Goal: Task Accomplishment & Management: Manage account settings

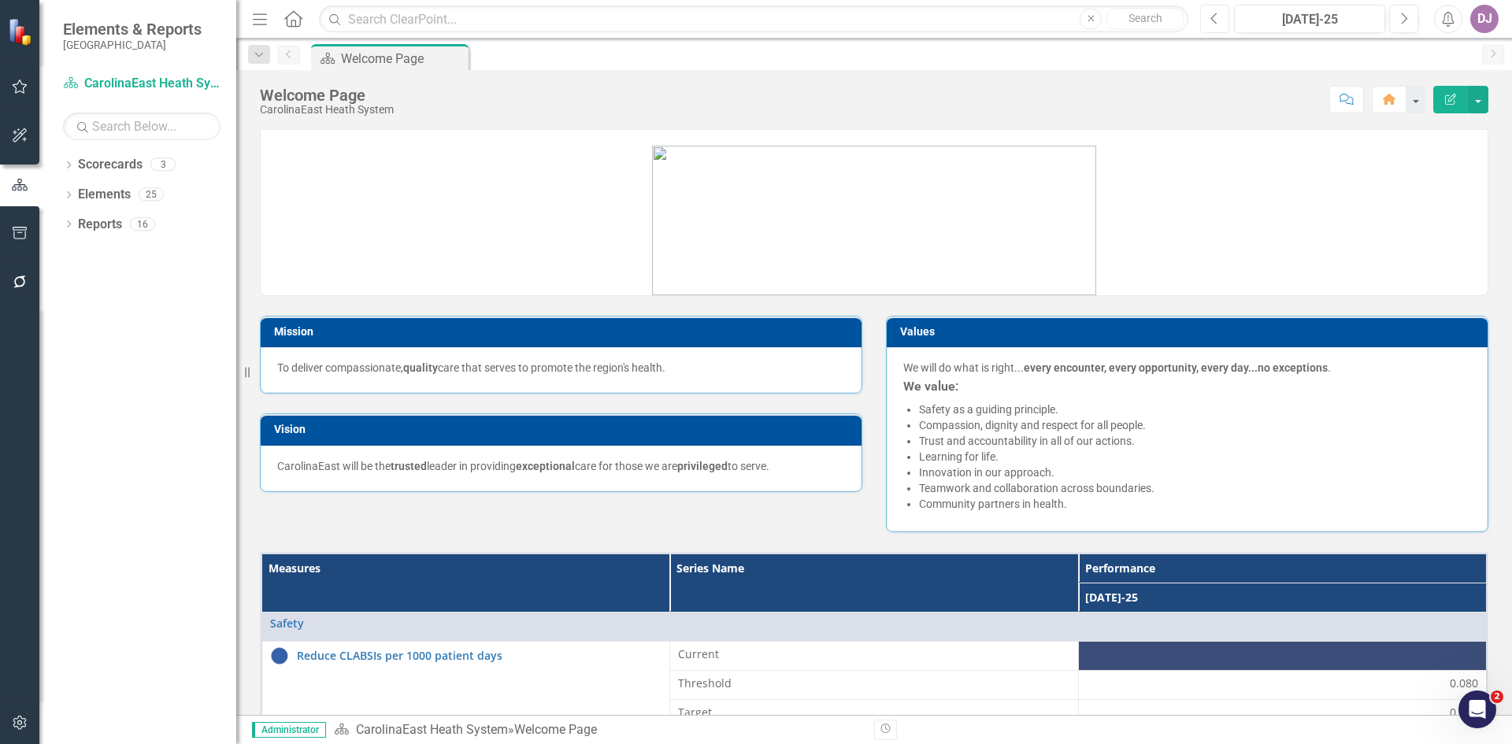
click at [1216, 24] on icon "Previous" at bounding box center [1214, 19] width 9 height 14
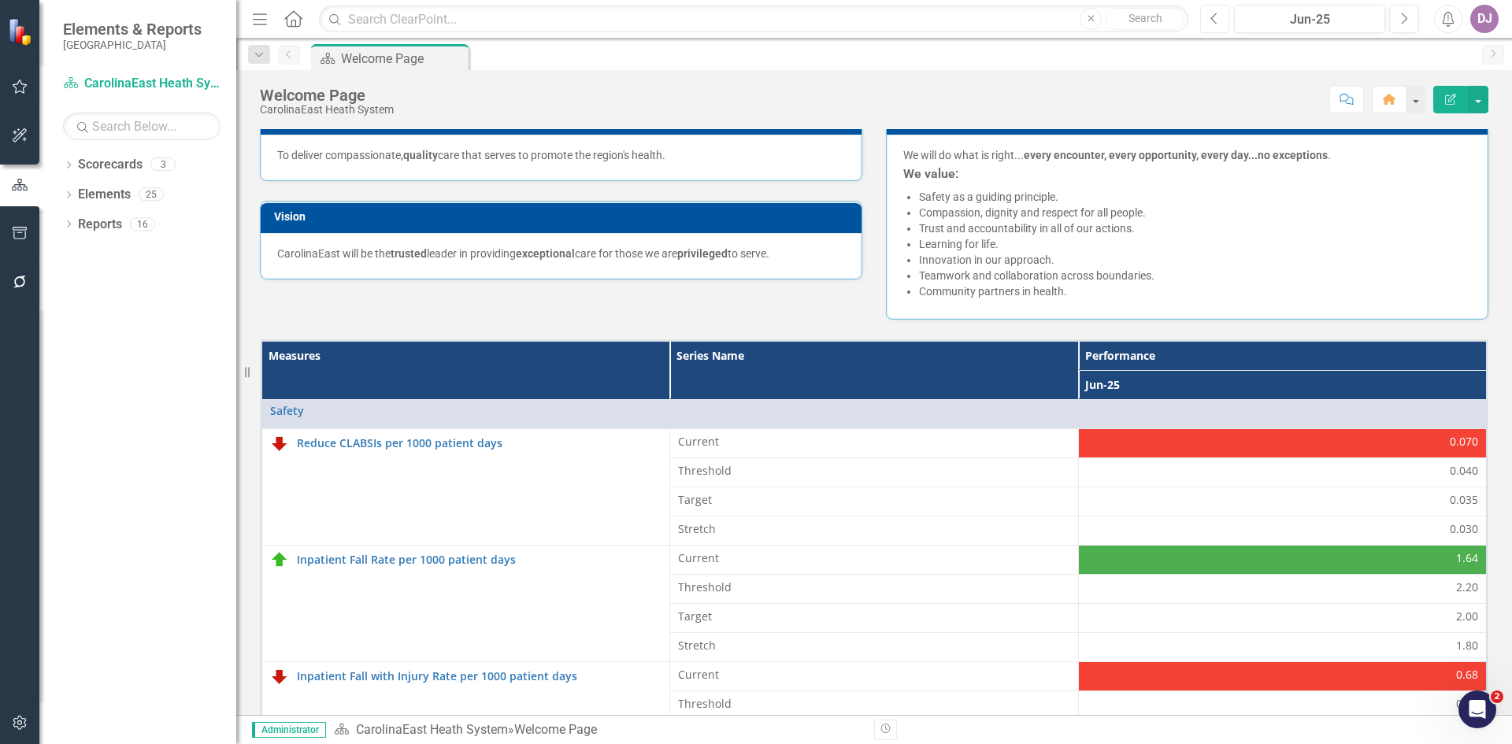
scroll to position [221, 0]
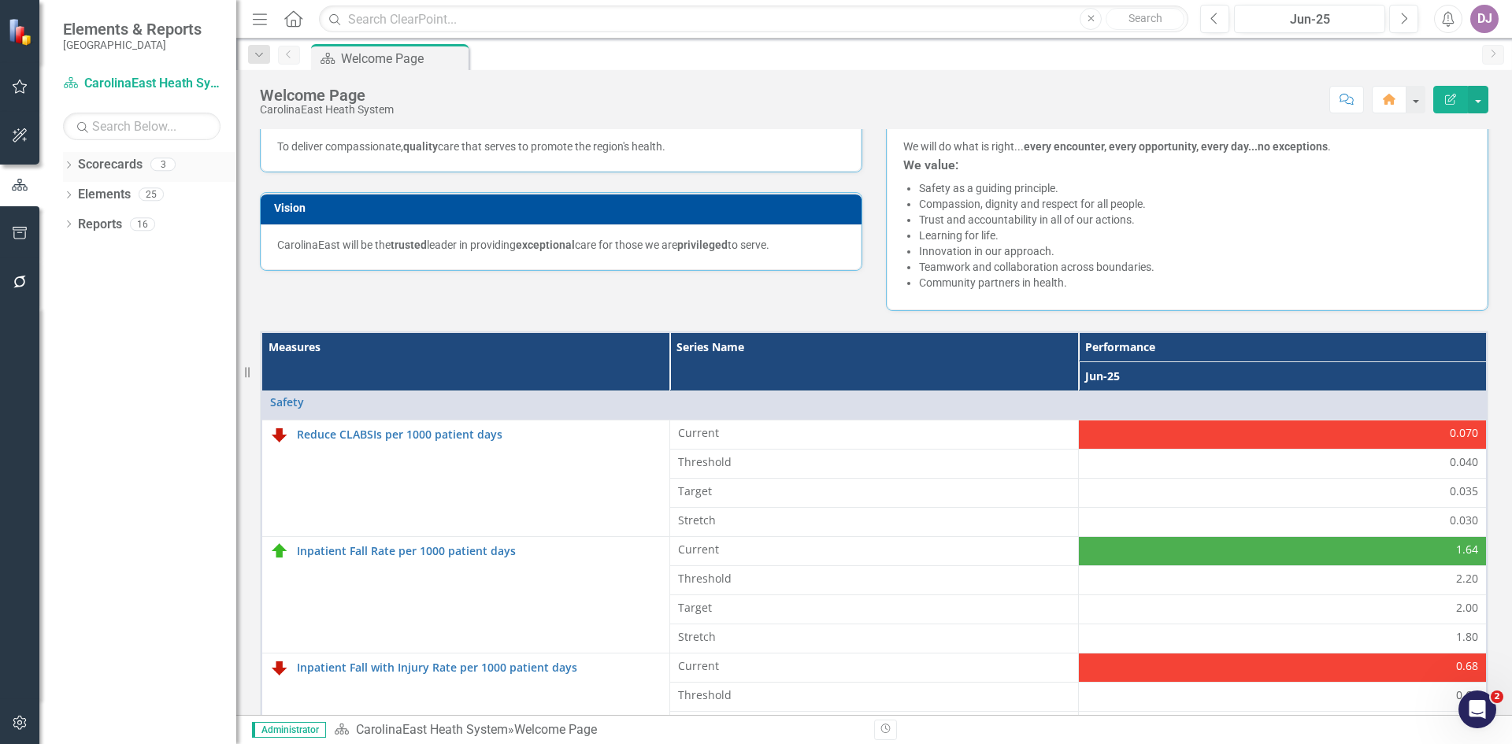
click at [118, 161] on link "Scorecards" at bounding box center [110, 165] width 65 height 18
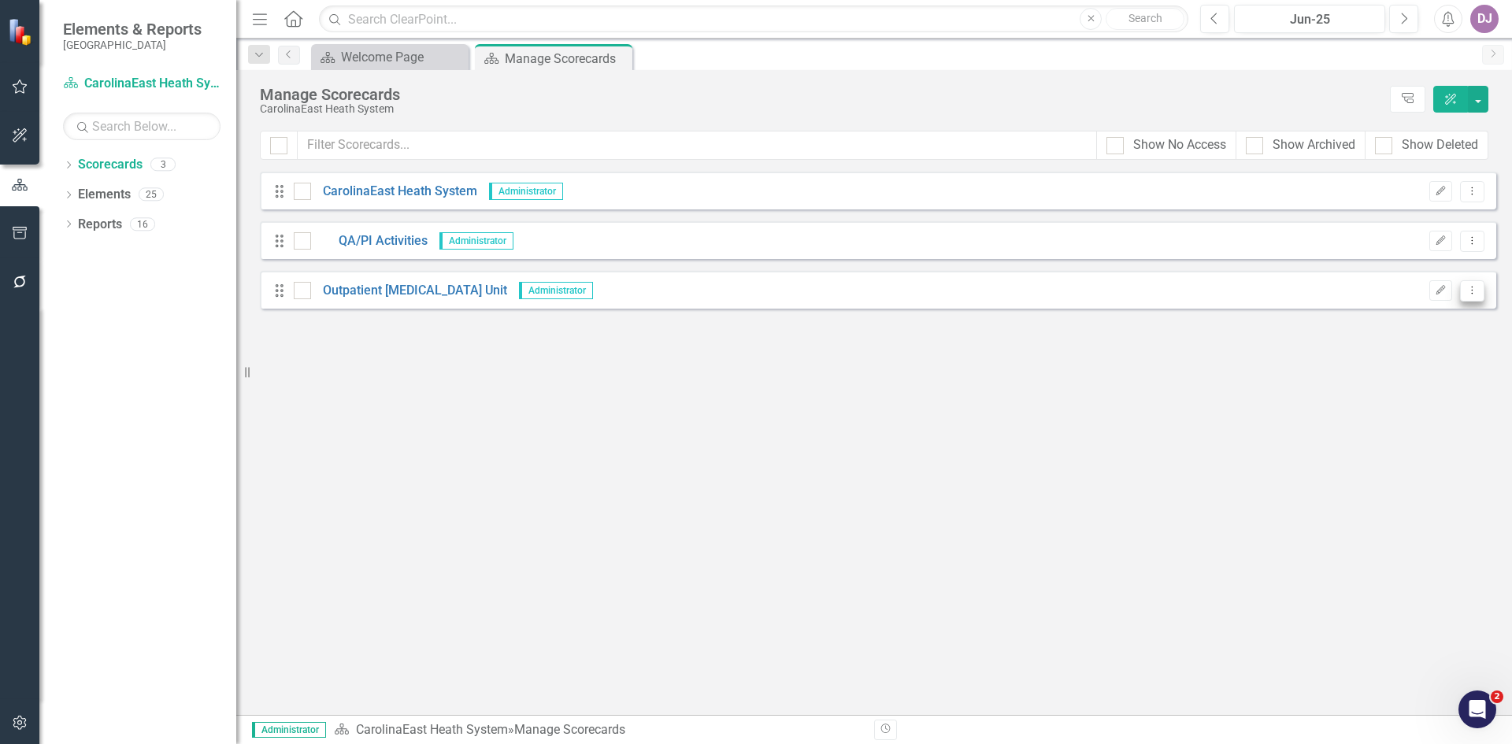
click at [1475, 293] on icon "Dropdown Menu" at bounding box center [1471, 290] width 13 height 10
click at [1412, 398] on link "Trash Delete Scorecard" at bounding box center [1396, 404] width 174 height 29
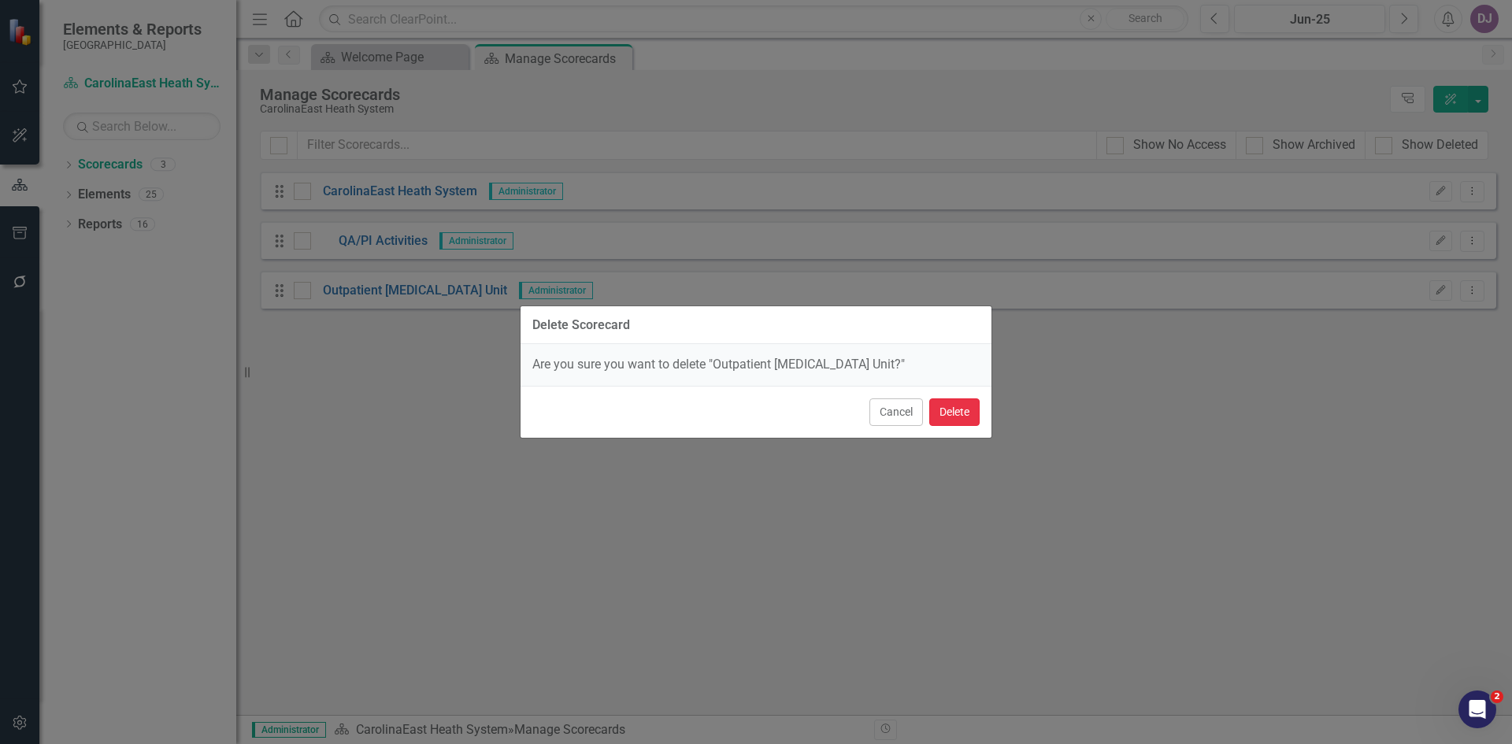
click at [948, 417] on button "Delete" at bounding box center [954, 412] width 50 height 28
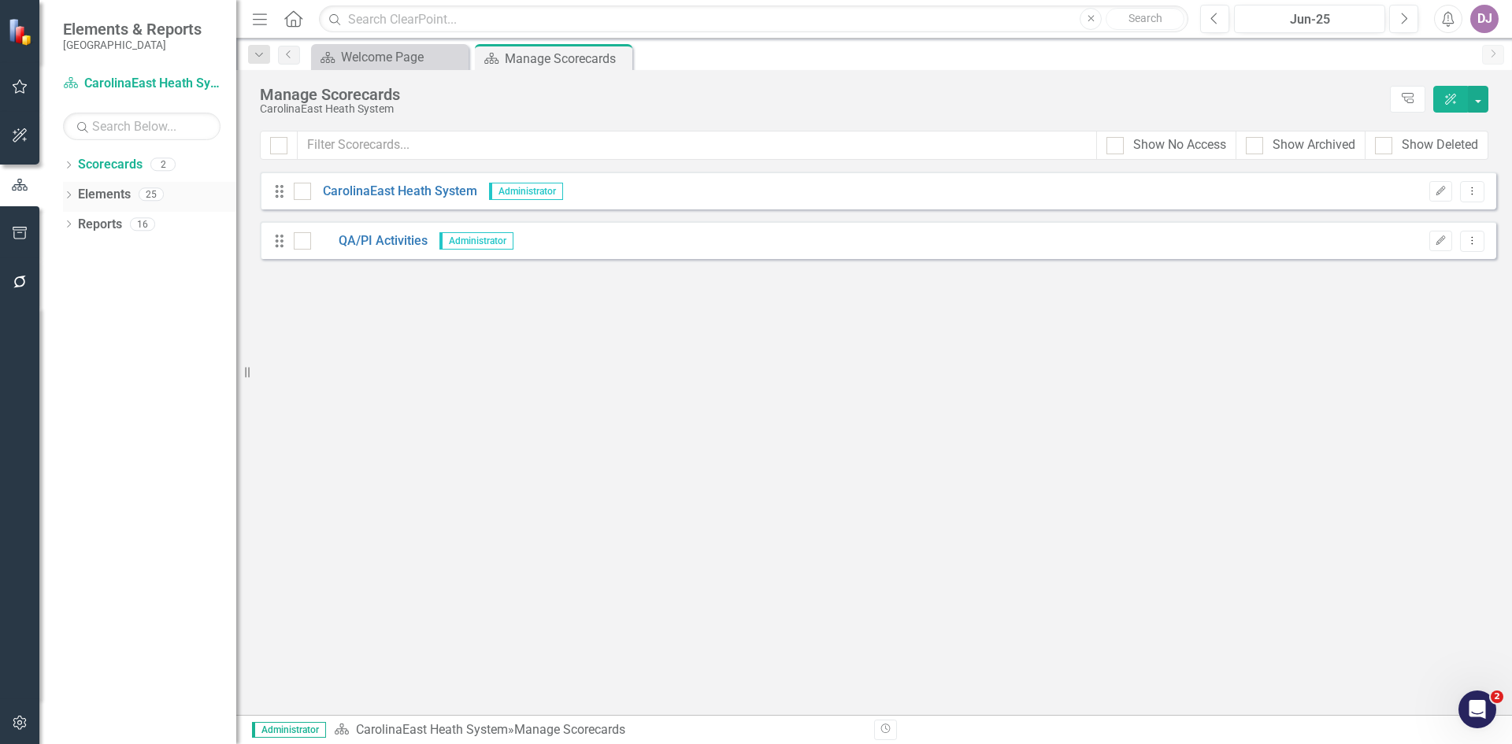
click at [106, 197] on link "Elements" at bounding box center [104, 195] width 53 height 18
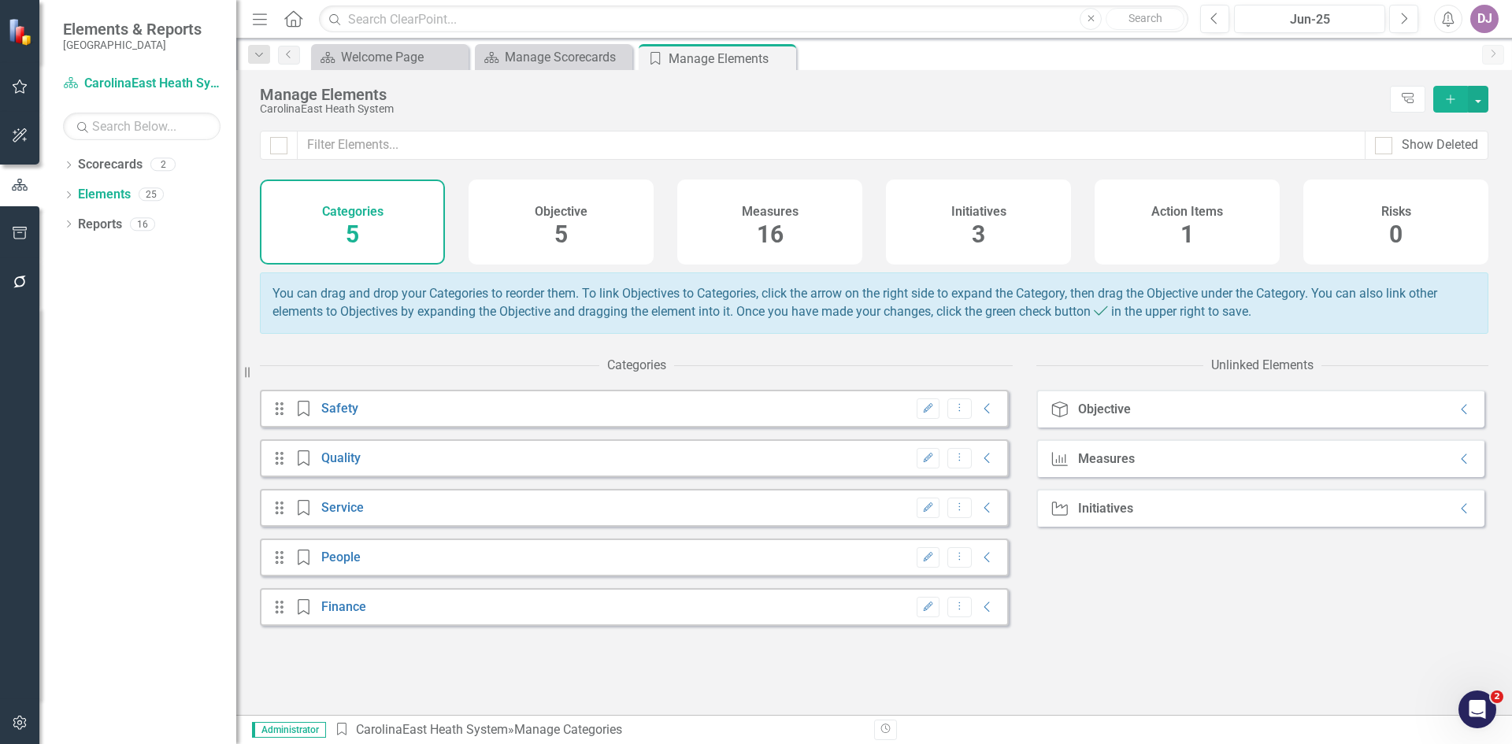
click at [767, 235] on span "16" at bounding box center [770, 234] width 27 height 28
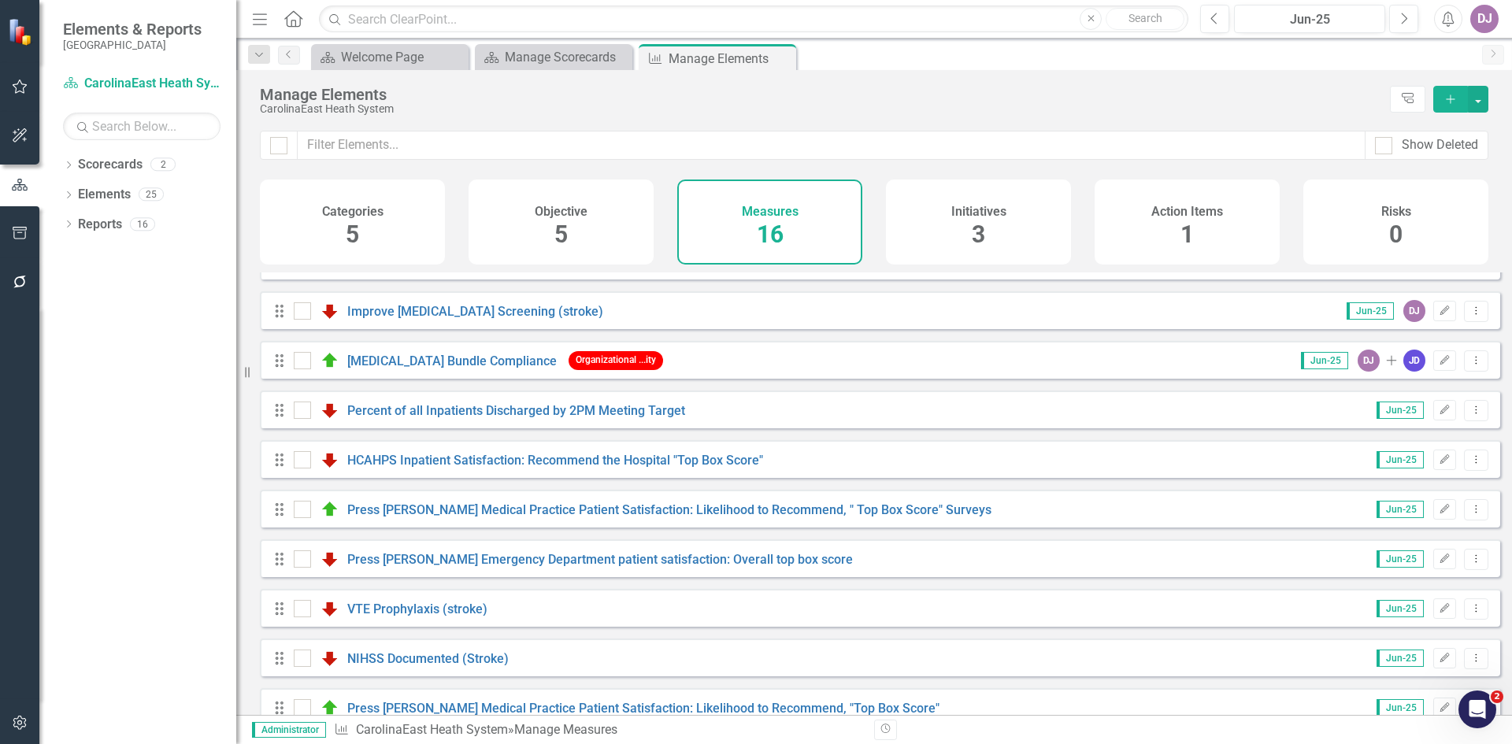
scroll to position [363, 0]
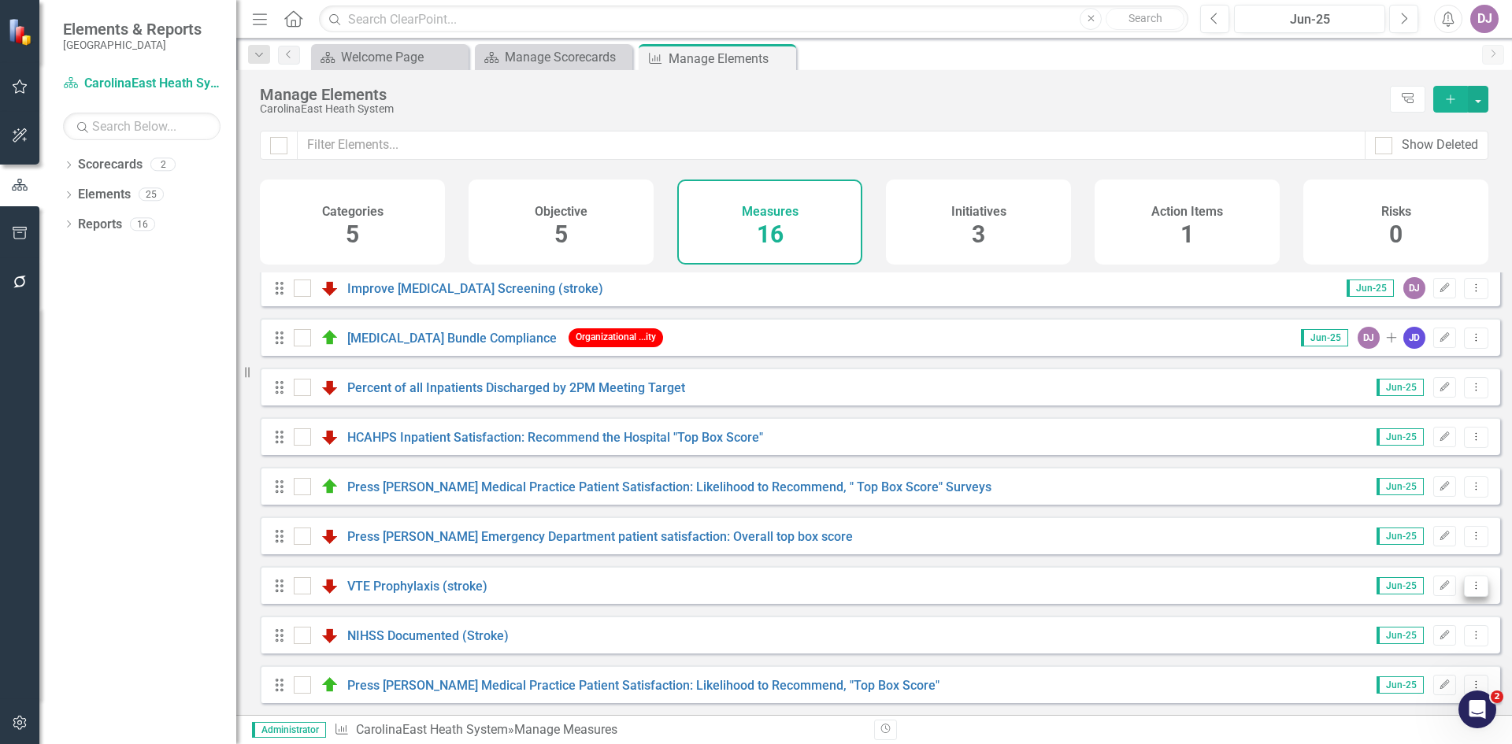
click at [1472, 584] on button "Dropdown Menu" at bounding box center [1476, 586] width 24 height 21
click at [1440, 583] on icon "button" at bounding box center [1444, 584] width 9 height 9
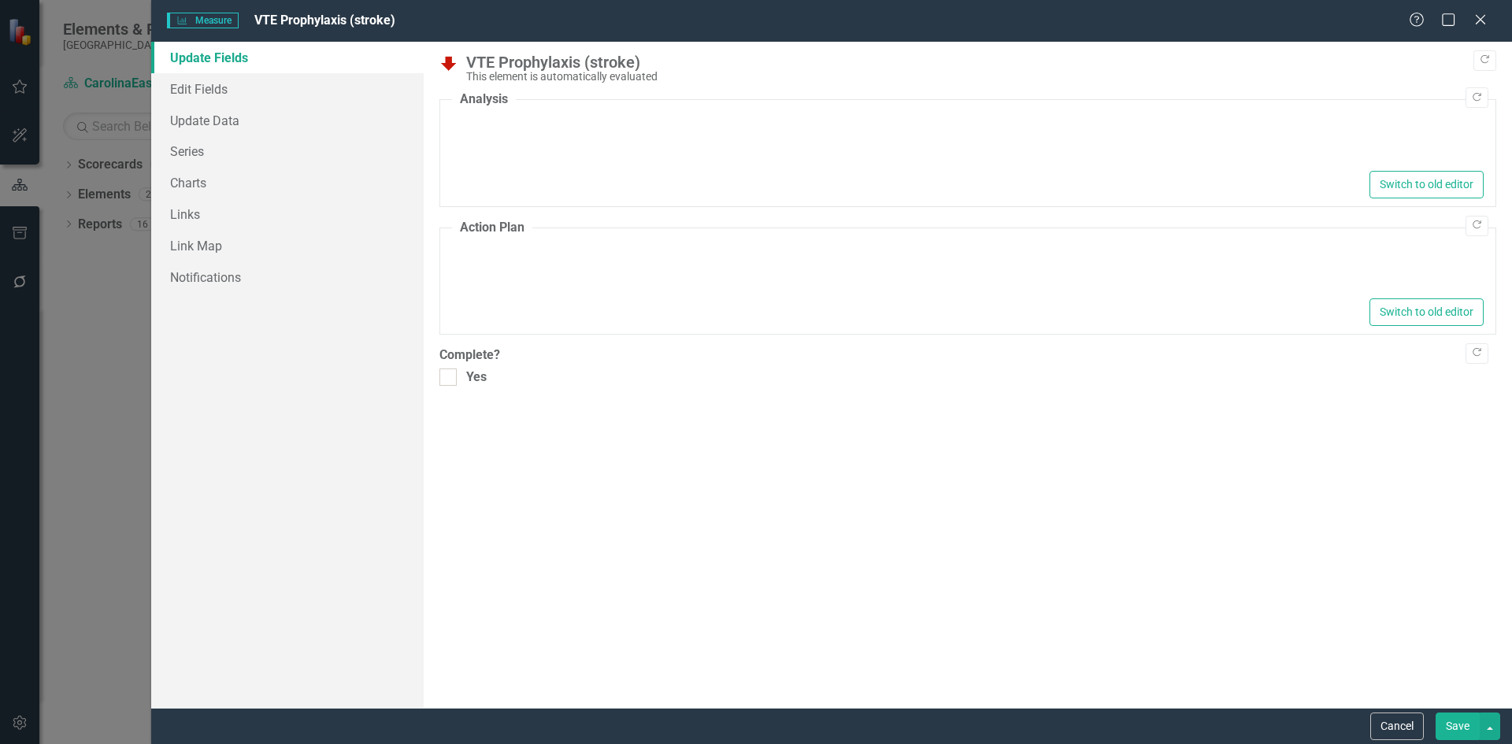
type textarea "<p>The VTE Prophylaxis measure for June 2025 is "Not On Track," with a value of…"
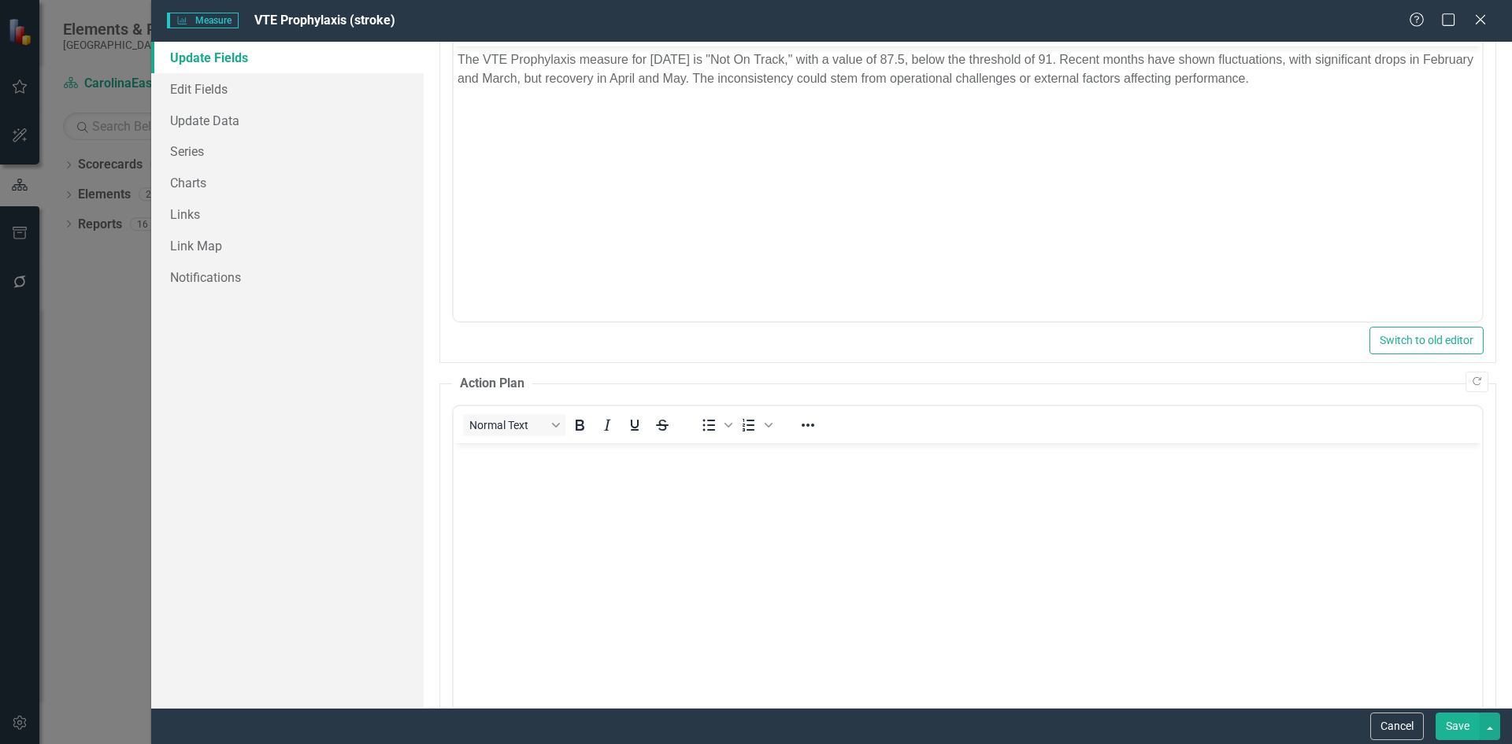
scroll to position [0, 0]
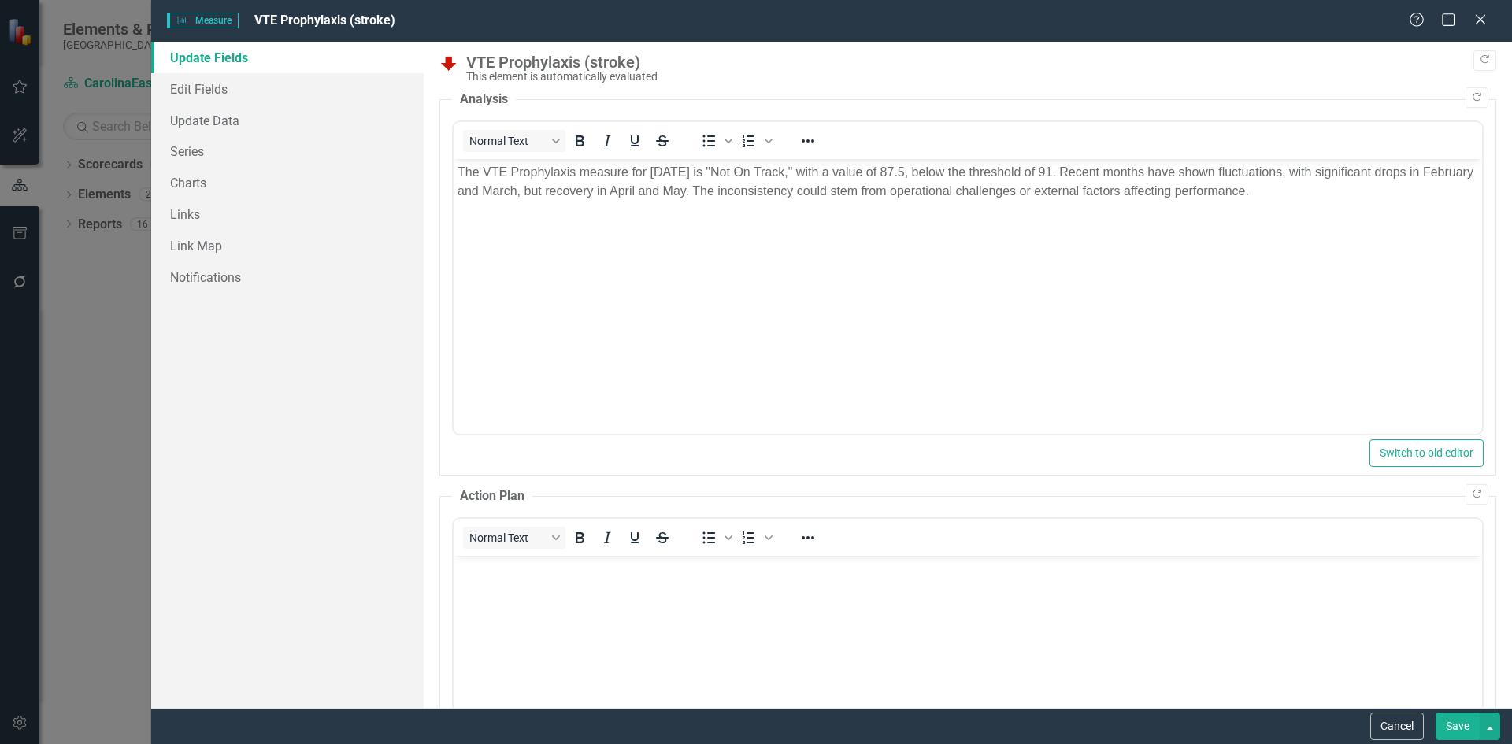
click at [109, 350] on div "Measure Measure VTE Prophylaxis (stroke) Help Maximize Close Update Fields Edit…" at bounding box center [756, 372] width 1512 height 744
click at [199, 207] on link "Links" at bounding box center [287, 213] width 272 height 31
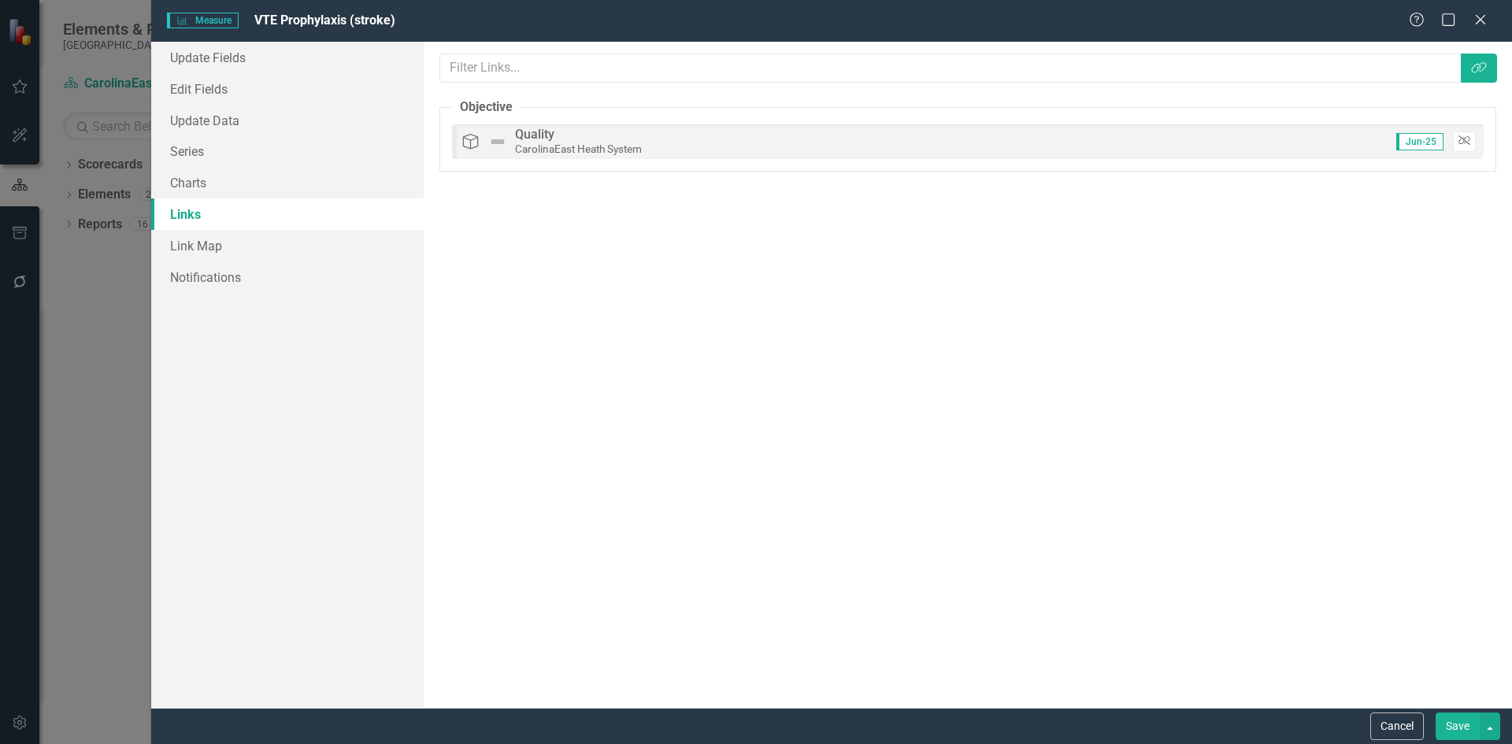
click at [1466, 139] on icon "Unlink" at bounding box center [1464, 140] width 12 height 9
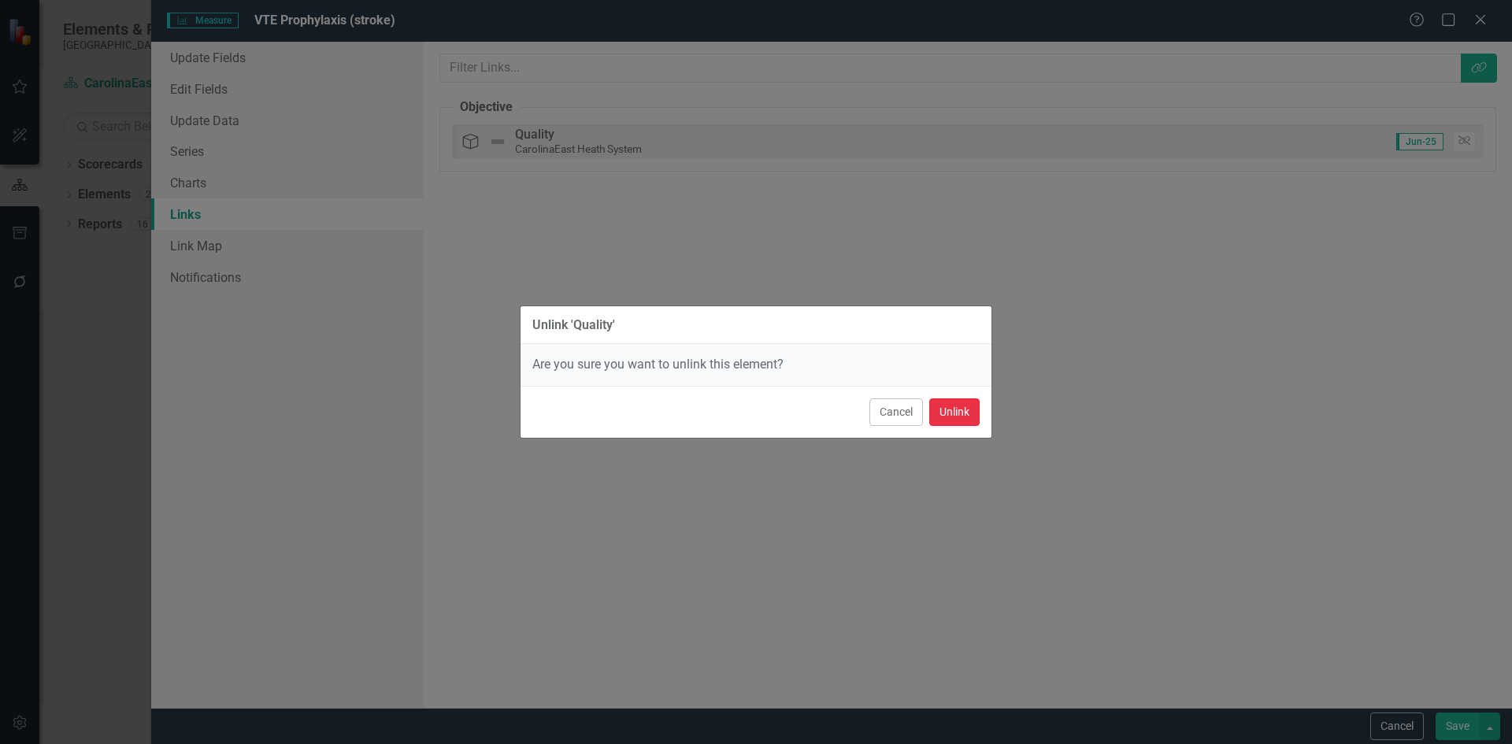
click at [963, 422] on button "Unlink" at bounding box center [954, 412] width 50 height 28
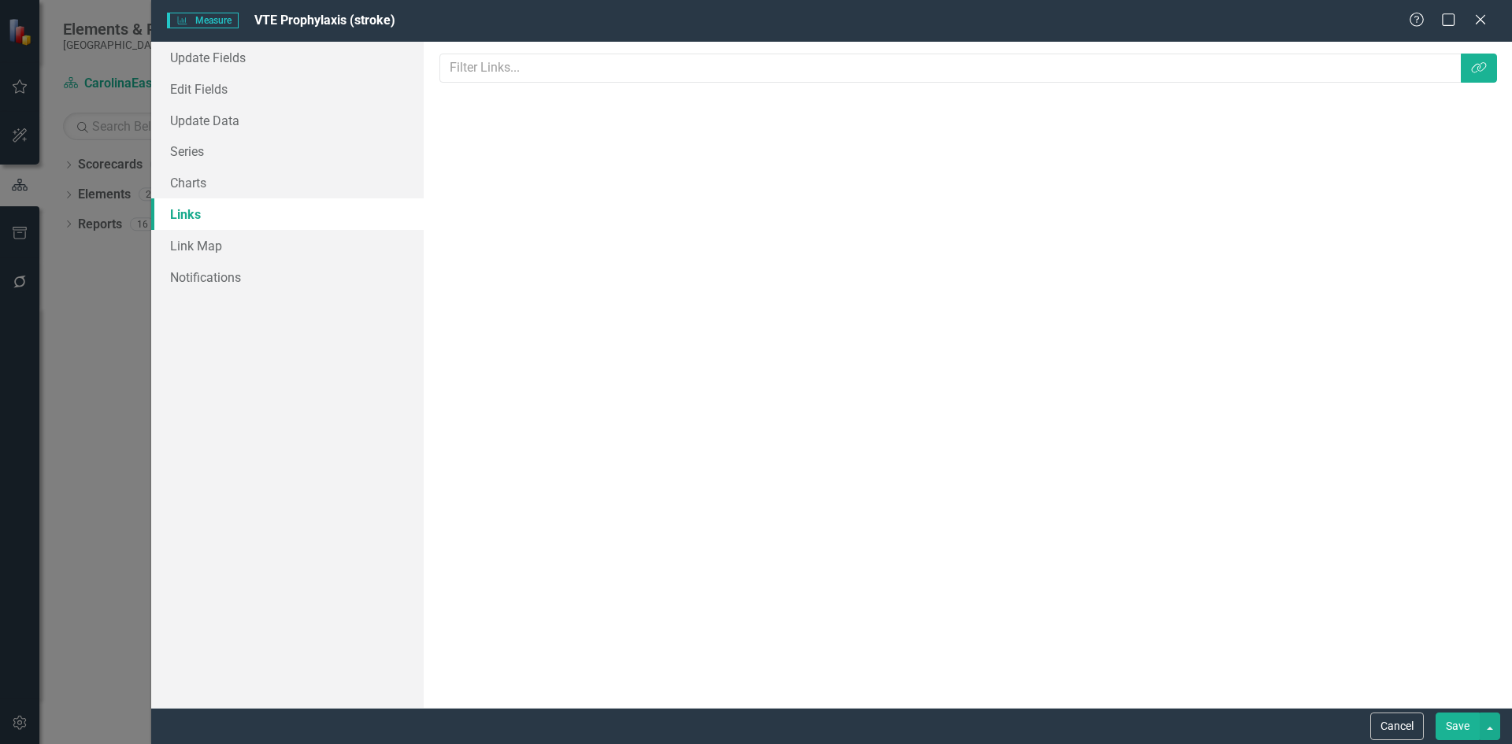
click at [1472, 724] on button "Save" at bounding box center [1457, 727] width 44 height 28
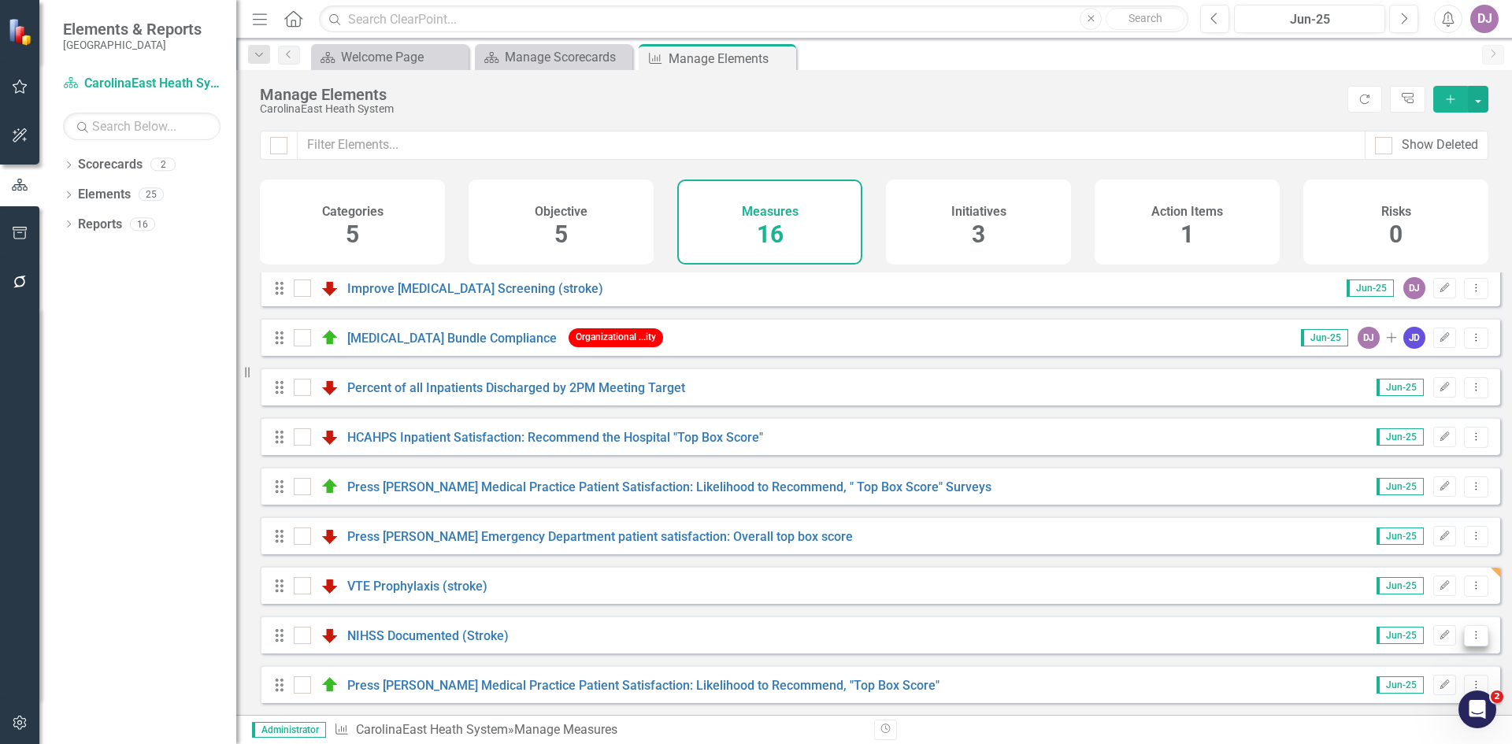
click at [1469, 636] on icon "Dropdown Menu" at bounding box center [1475, 635] width 13 height 10
click at [1440, 635] on icon "button" at bounding box center [1444, 634] width 9 height 9
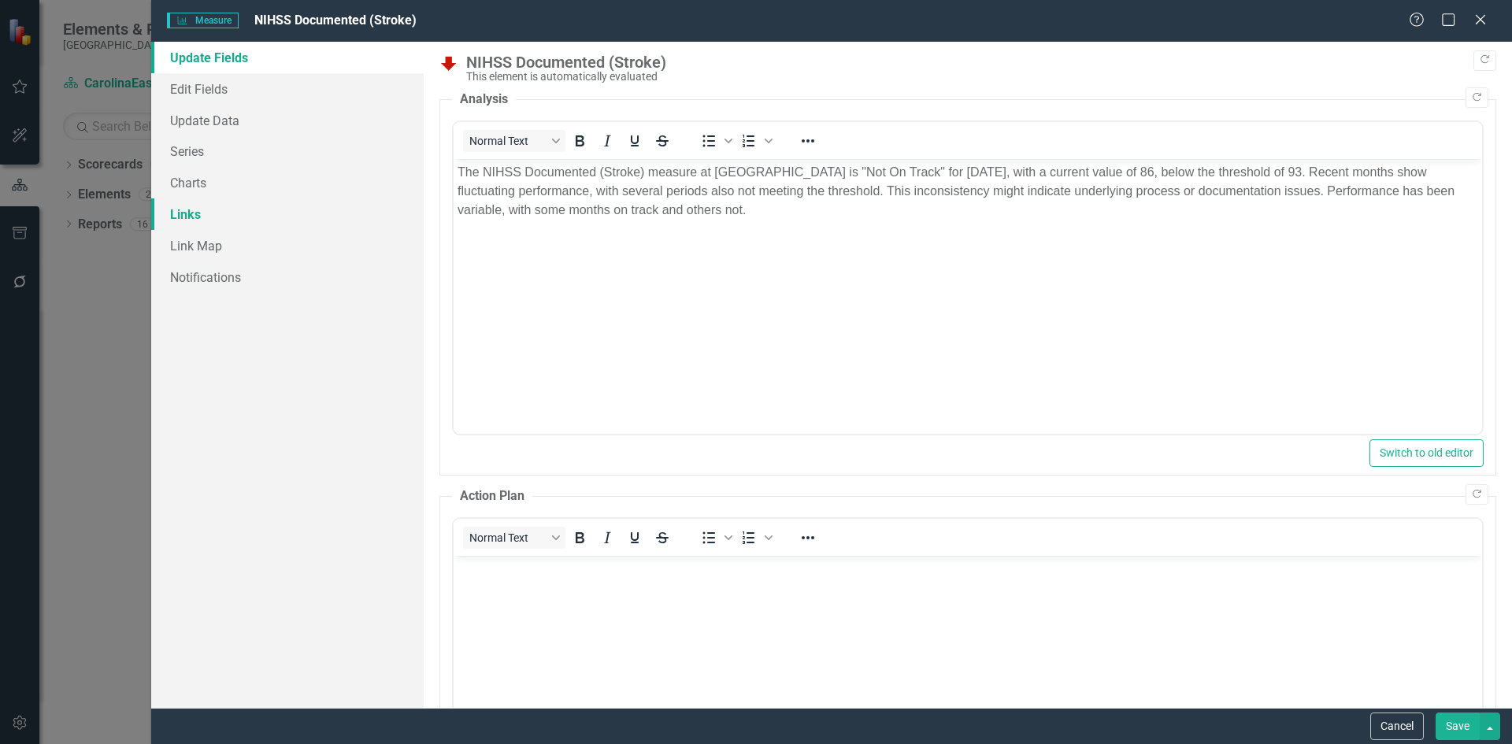
click at [205, 217] on link "Links" at bounding box center [287, 213] width 272 height 31
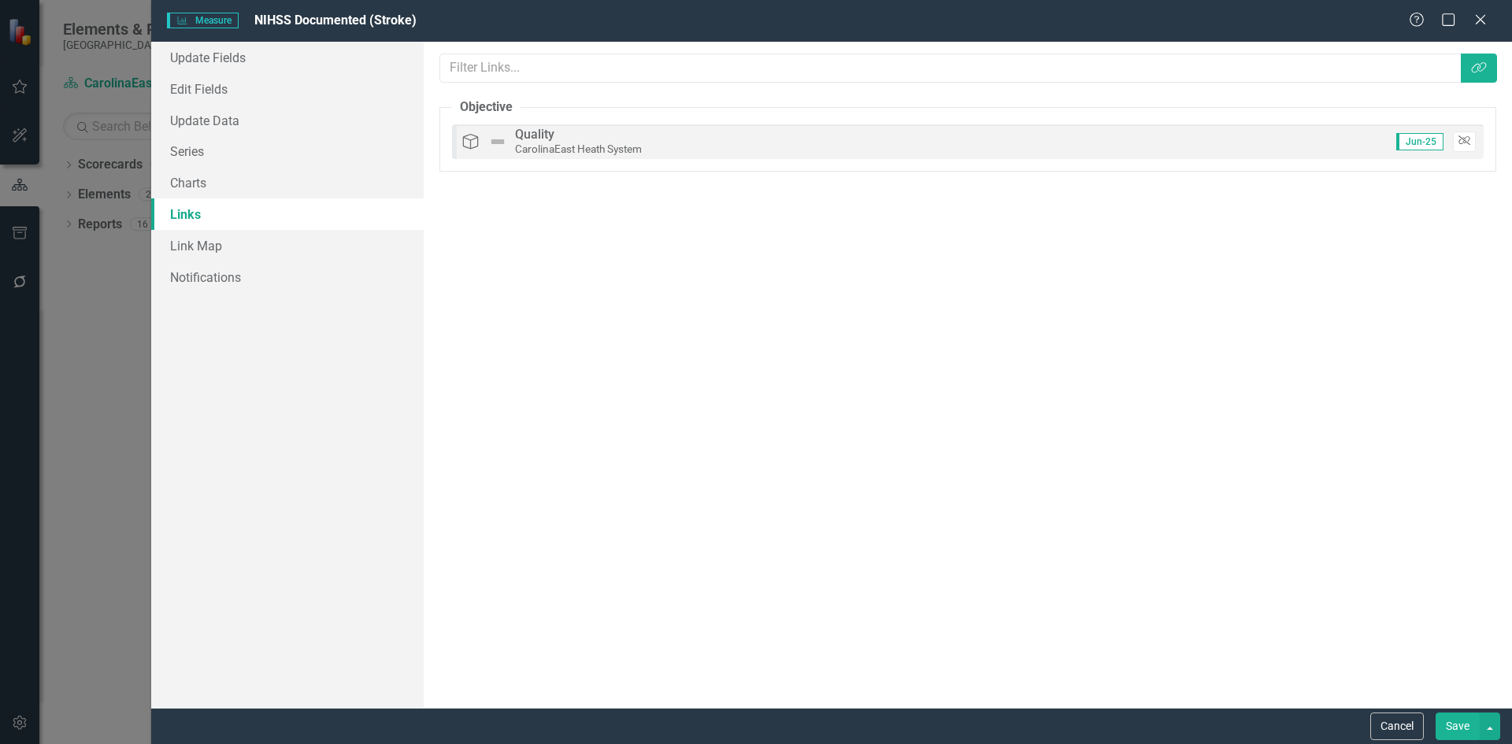
click at [1471, 143] on button "Unlink" at bounding box center [1464, 141] width 23 height 20
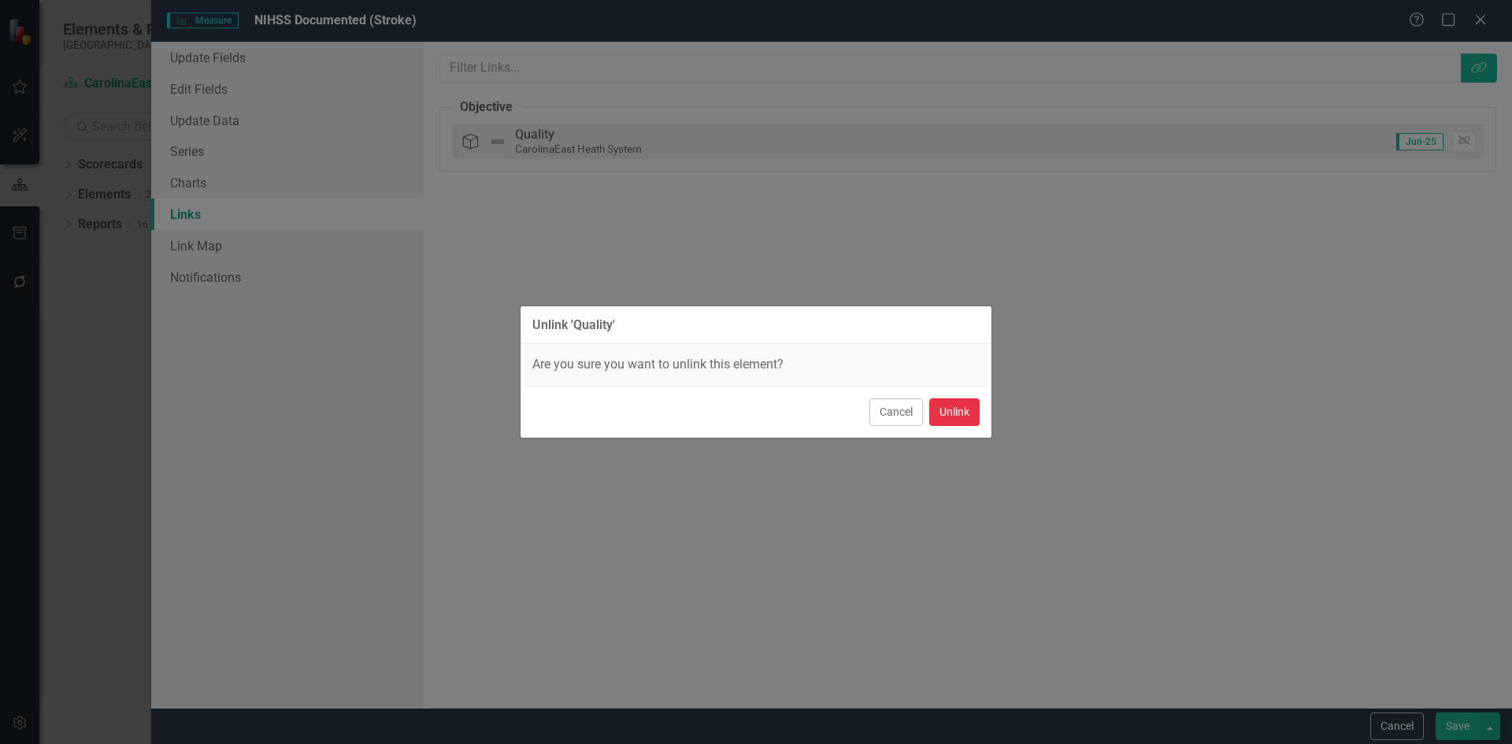
click at [957, 416] on button "Unlink" at bounding box center [954, 412] width 50 height 28
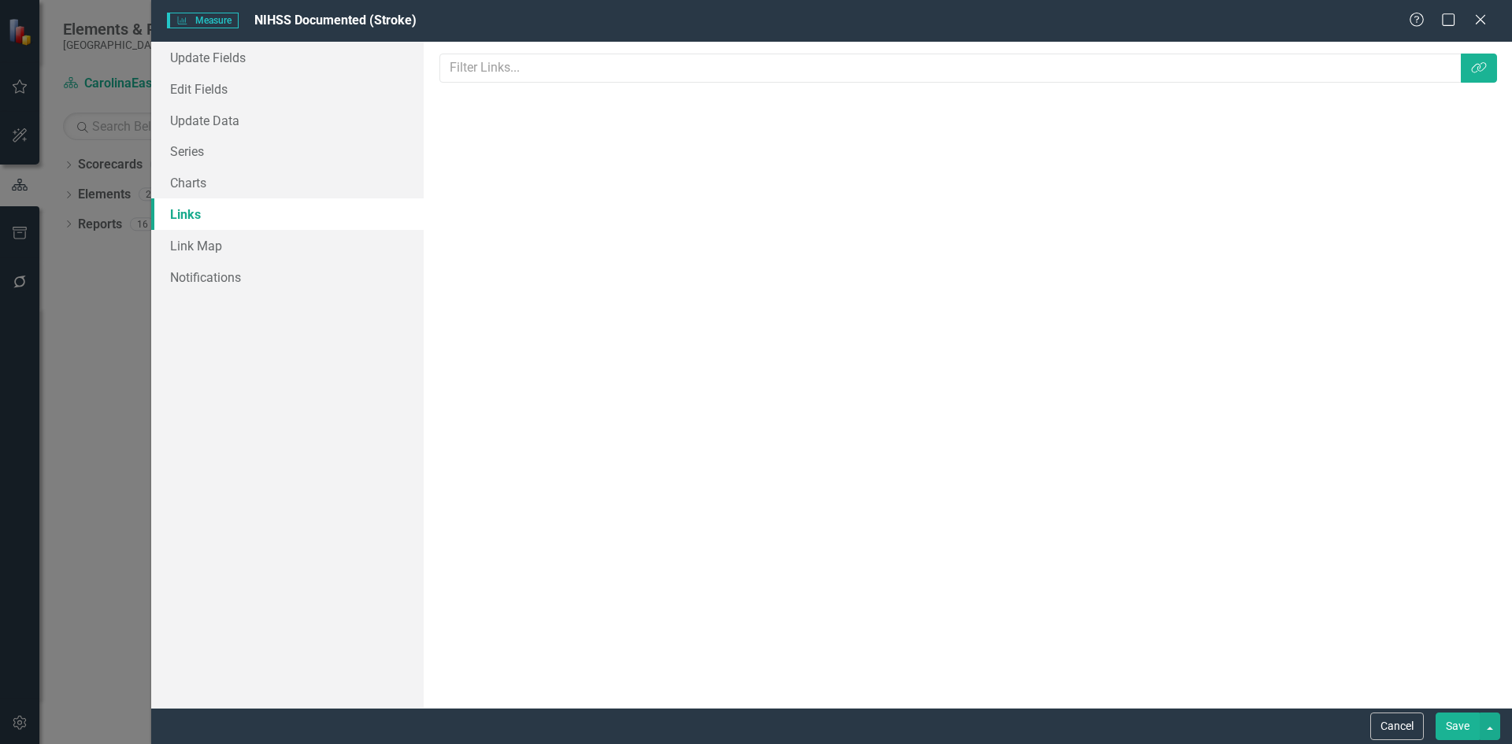
click at [1449, 722] on button "Save" at bounding box center [1457, 727] width 44 height 28
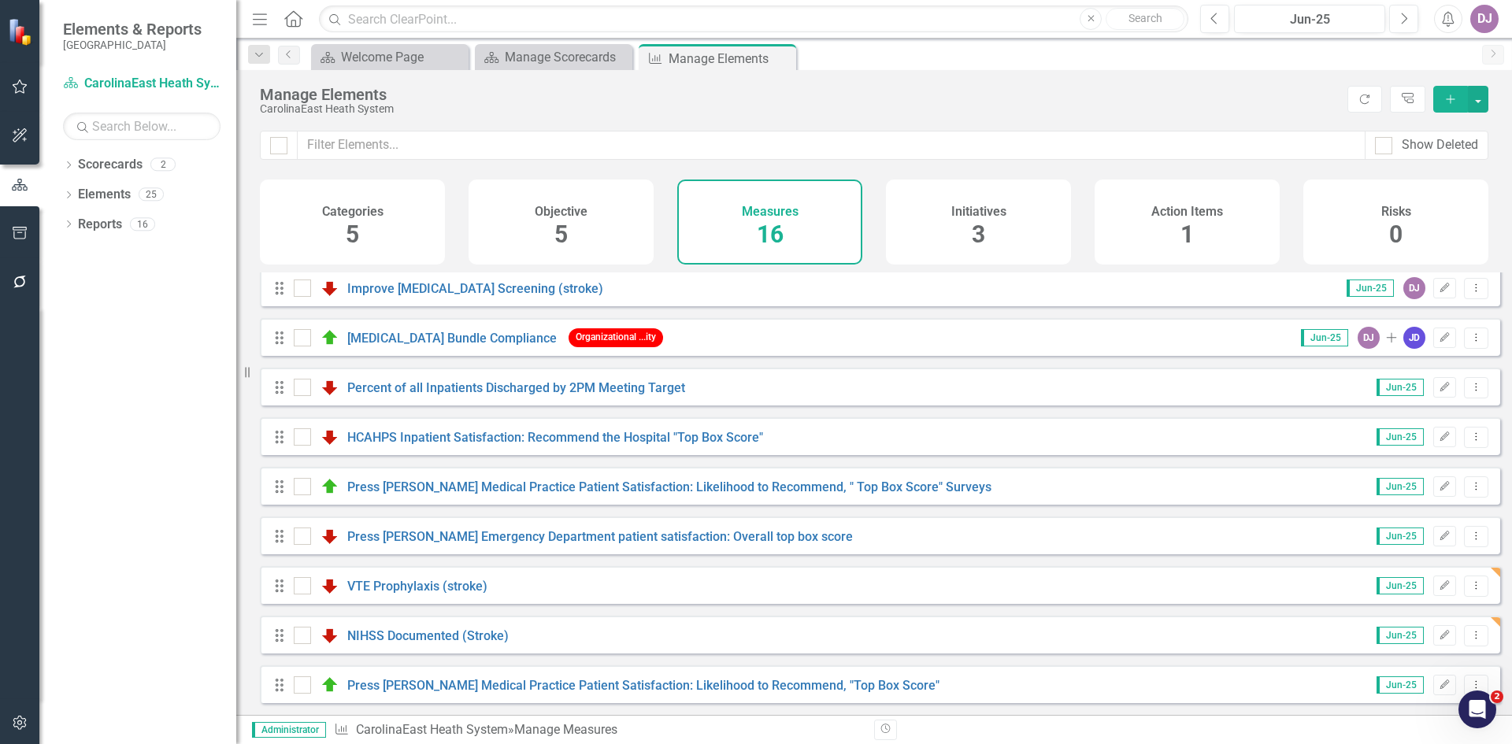
click at [767, 231] on span "16" at bounding box center [770, 234] width 27 height 28
click at [561, 236] on span "5" at bounding box center [560, 234] width 13 height 28
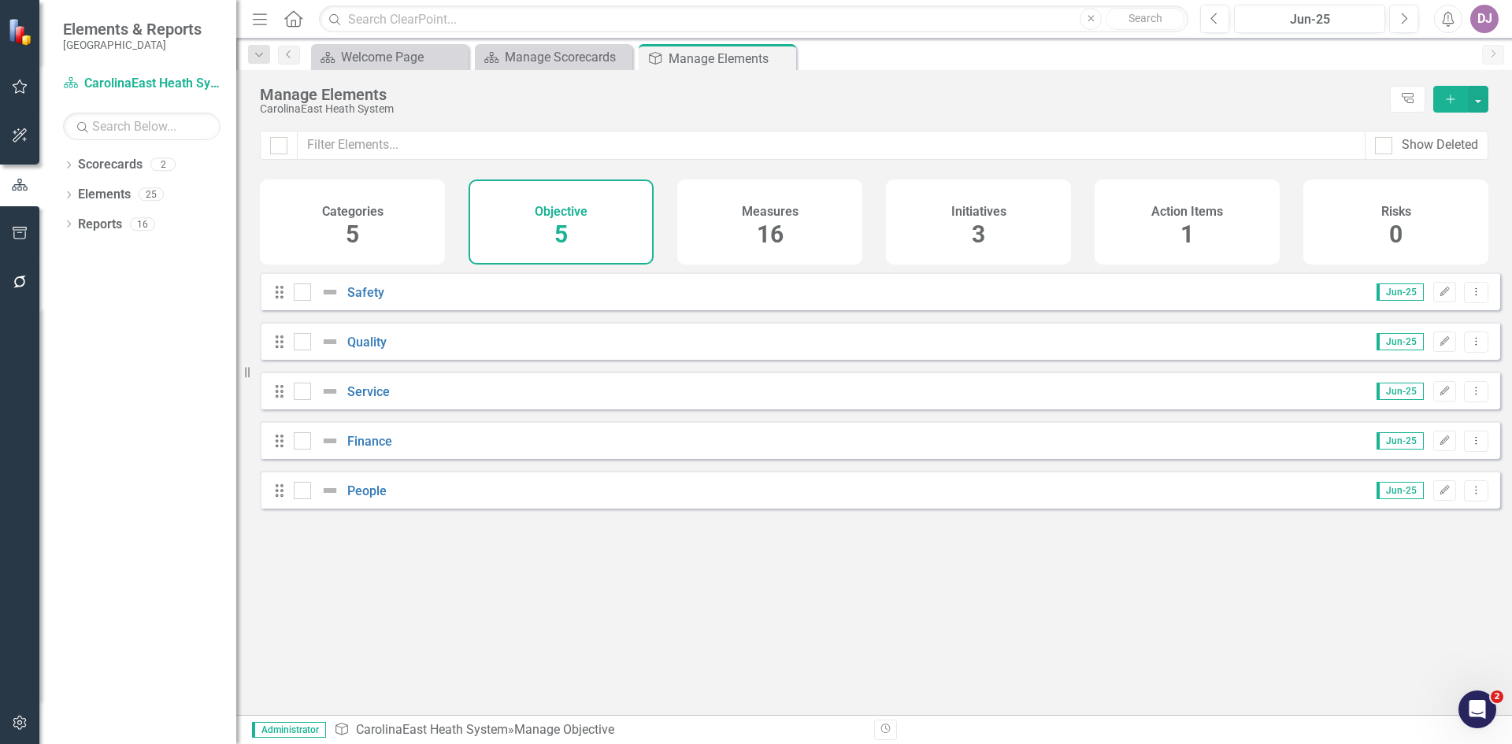
click at [770, 239] on span "16" at bounding box center [770, 234] width 27 height 28
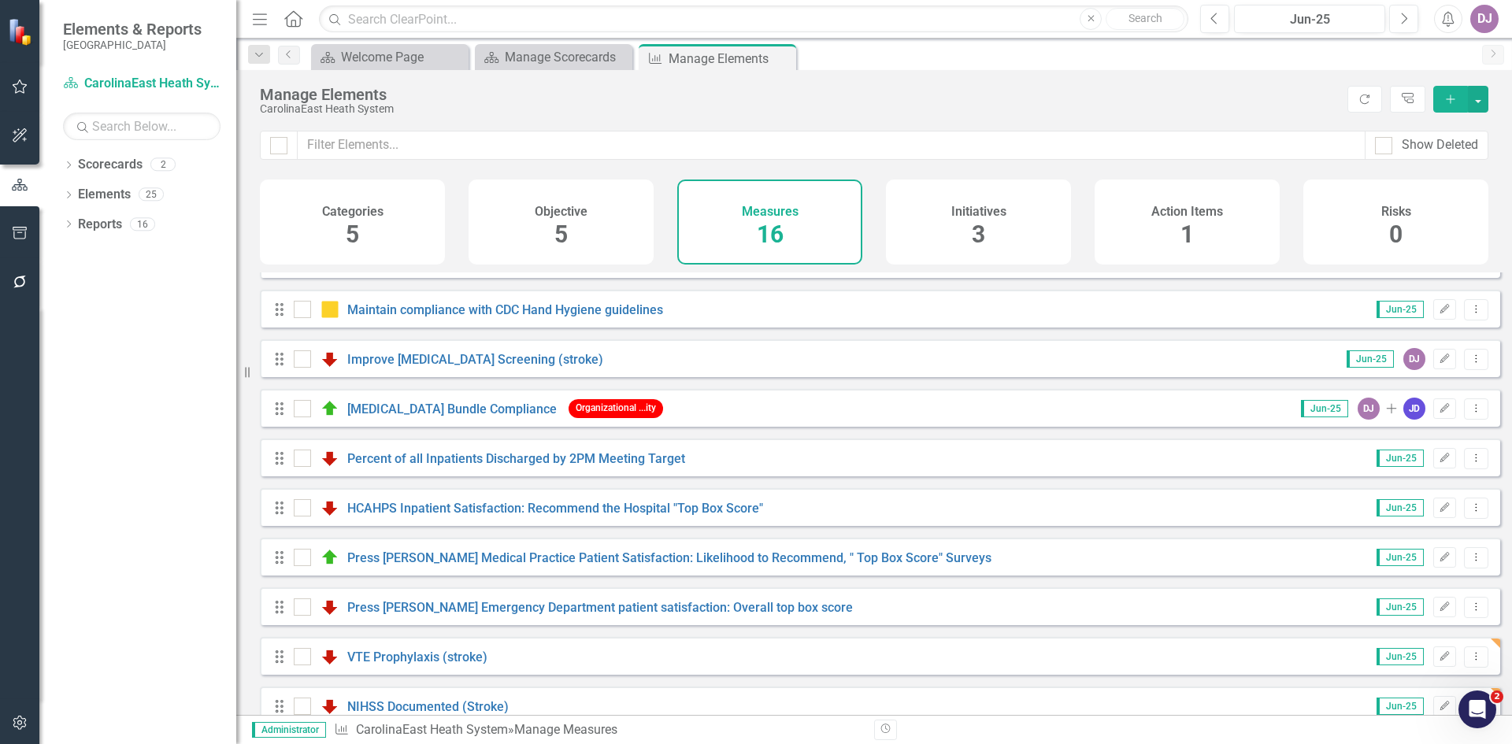
scroll to position [363, 0]
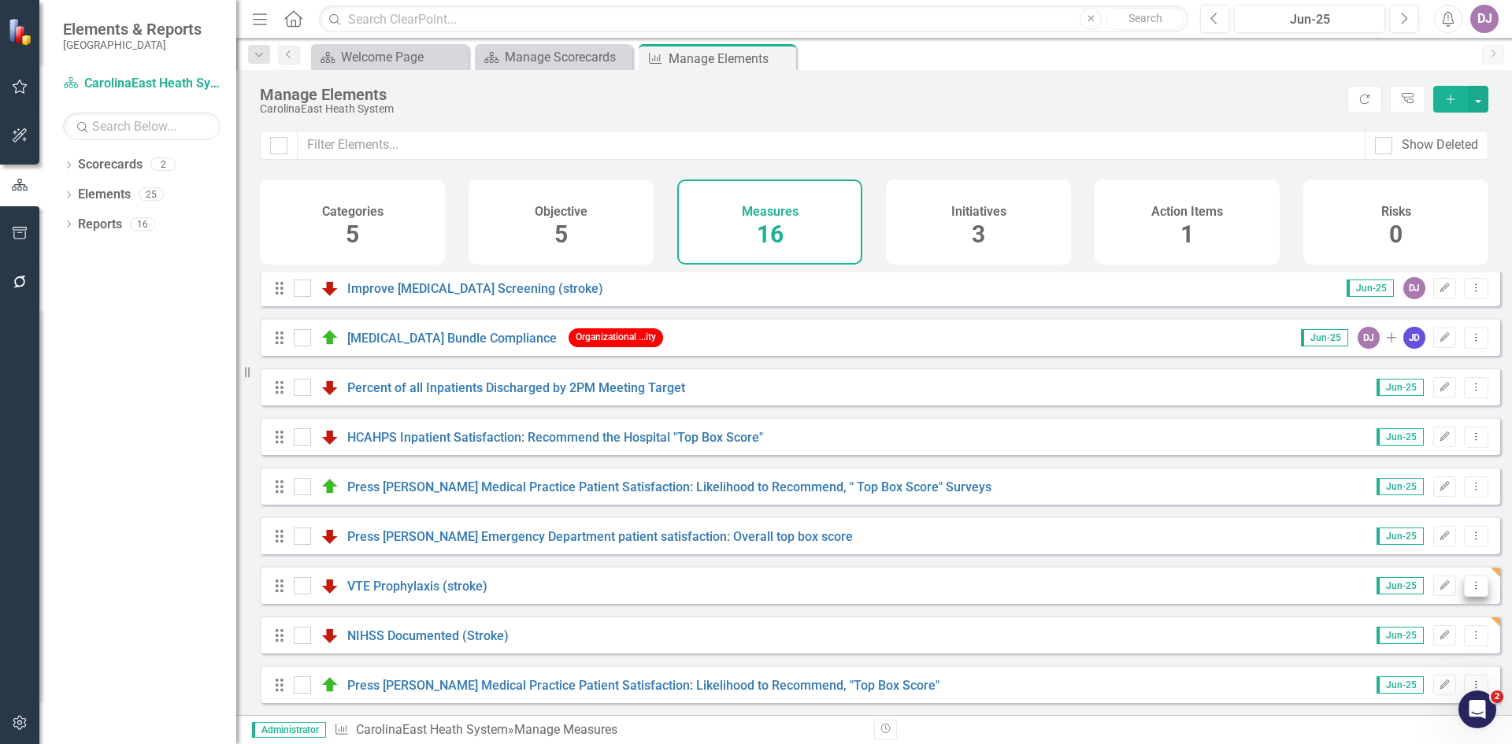
click at [1469, 583] on icon "Dropdown Menu" at bounding box center [1475, 585] width 13 height 10
click at [1401, 613] on link "Edit Edit Measure" at bounding box center [1405, 612] width 142 height 29
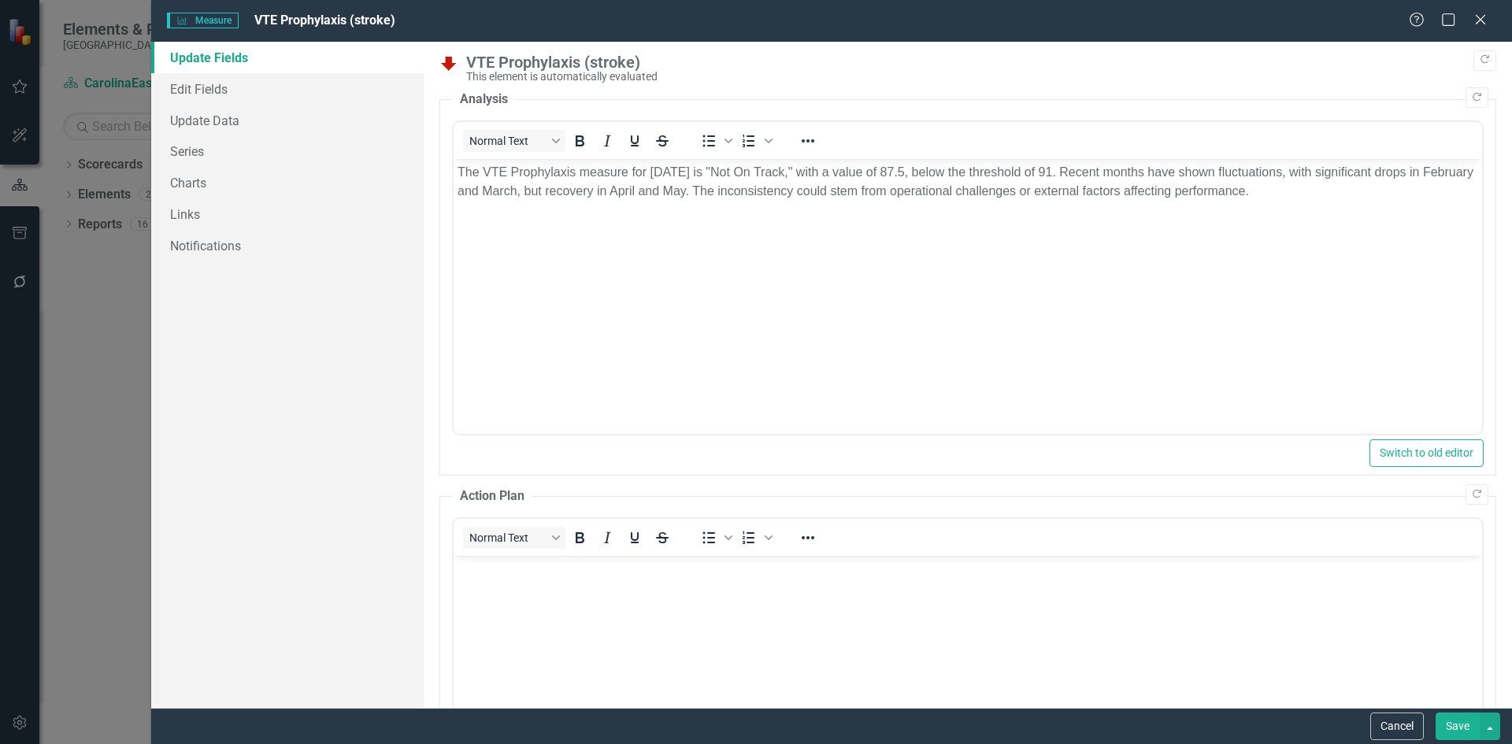
scroll to position [0, 0]
click at [190, 213] on link "Links" at bounding box center [287, 213] width 272 height 31
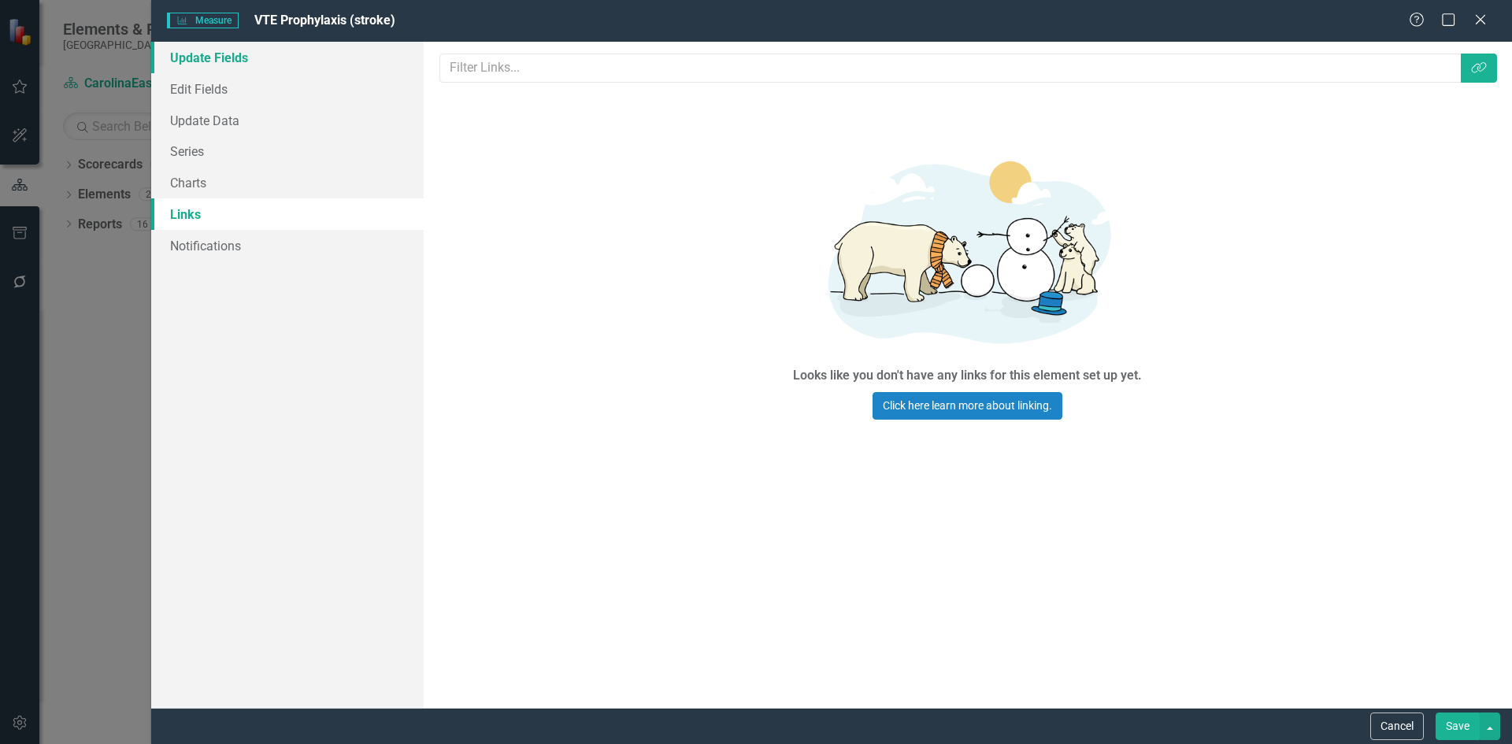
click at [239, 62] on link "Update Fields" at bounding box center [287, 57] width 272 height 31
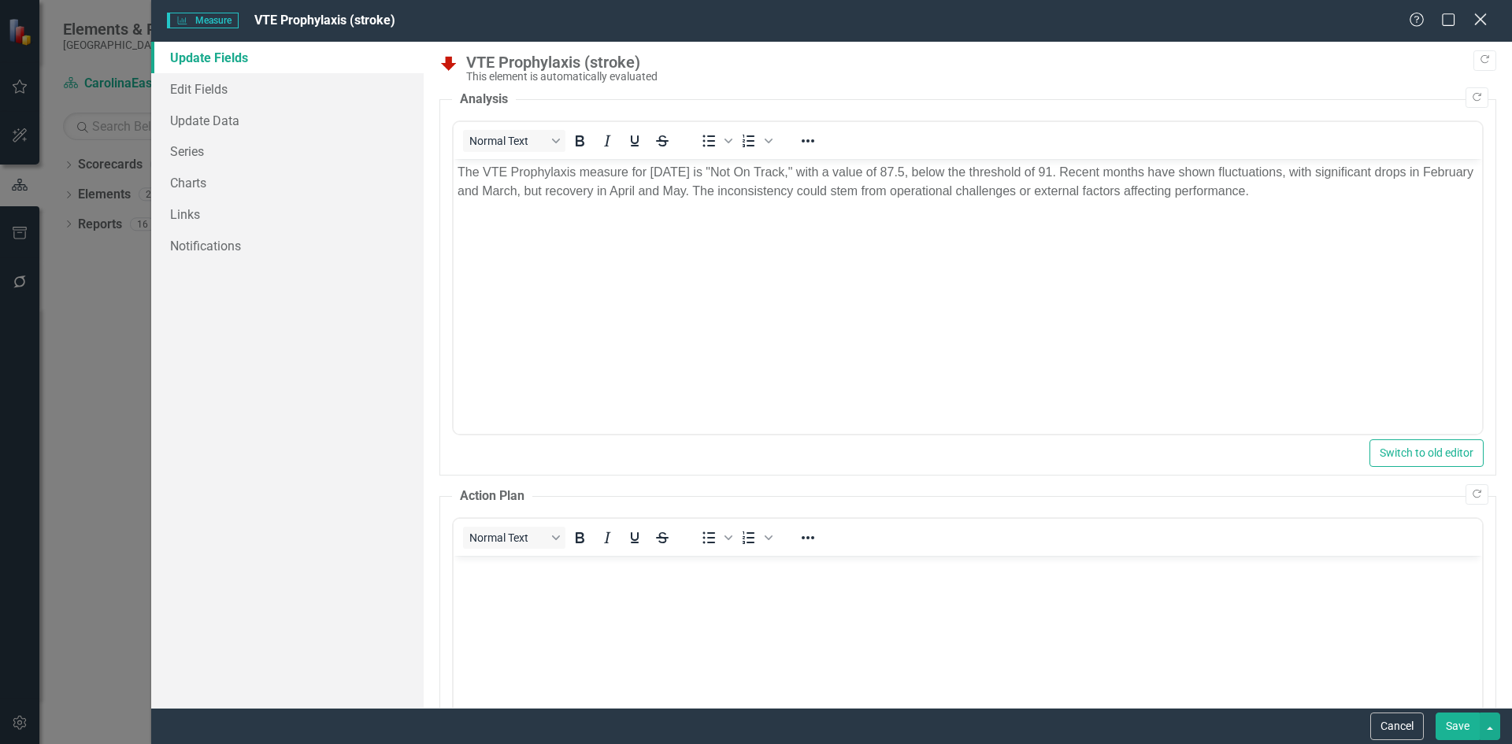
click at [1485, 24] on icon at bounding box center [1480, 19] width 12 height 12
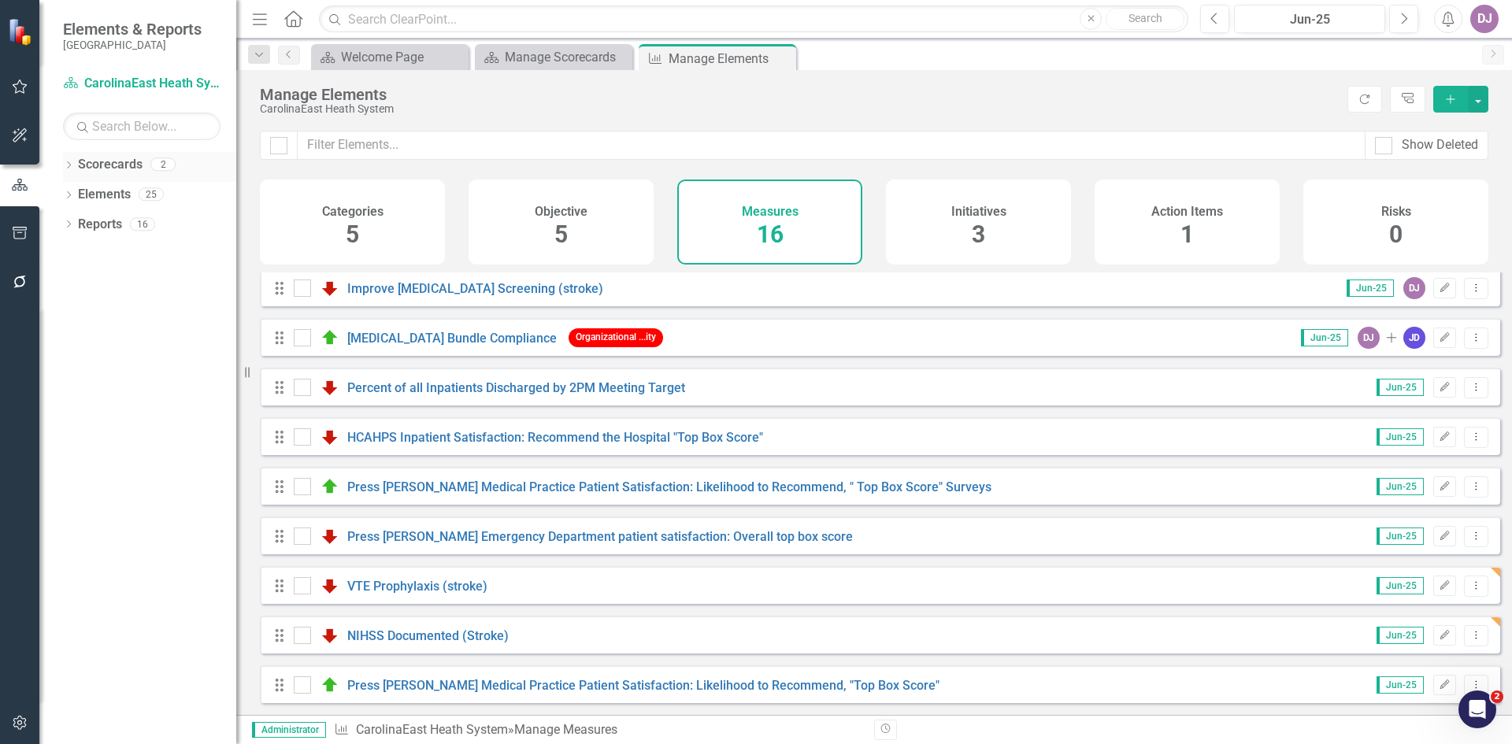
click at [113, 166] on link "Scorecards" at bounding box center [110, 165] width 65 height 18
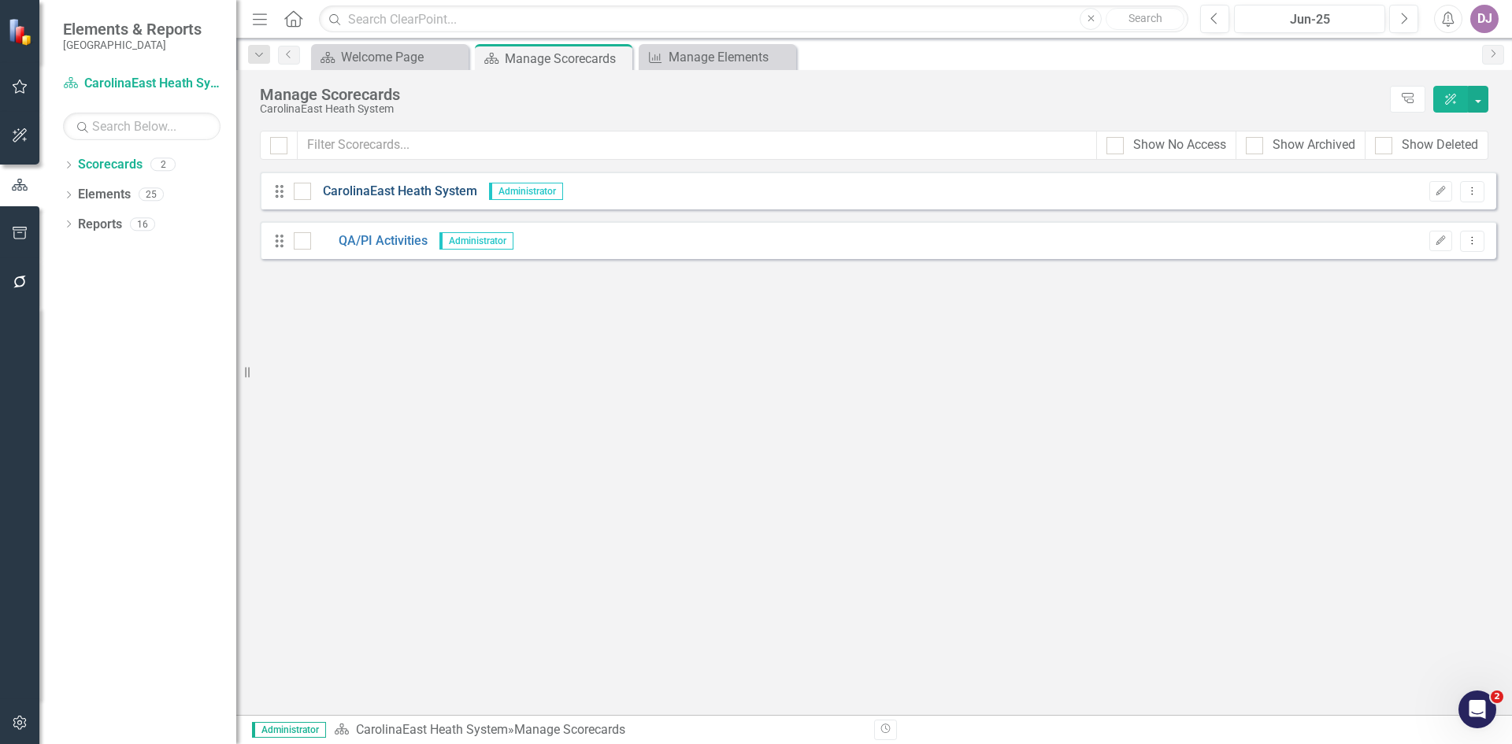
click at [369, 192] on link "CarolinaEast Heath System" at bounding box center [394, 192] width 166 height 18
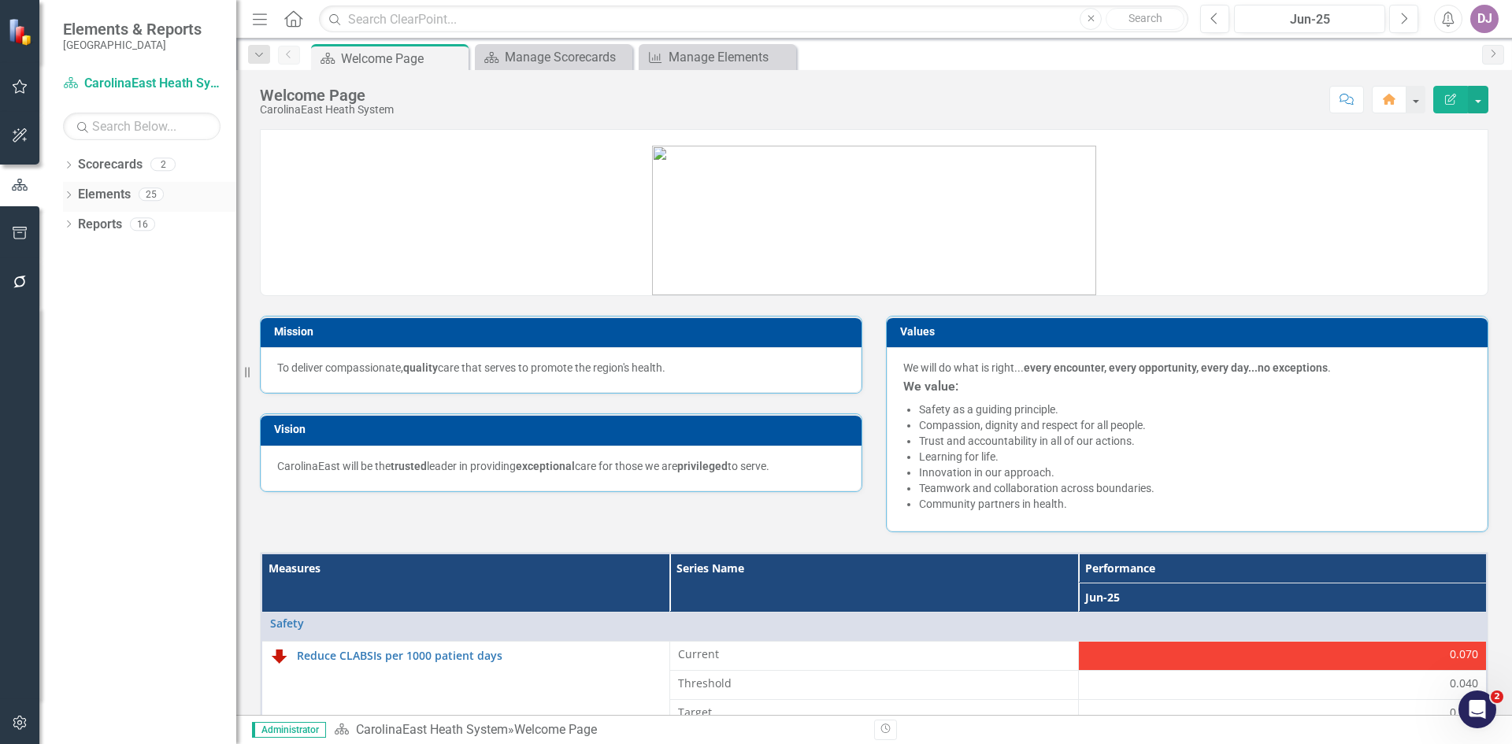
click at [113, 197] on link "Elements" at bounding box center [104, 195] width 53 height 18
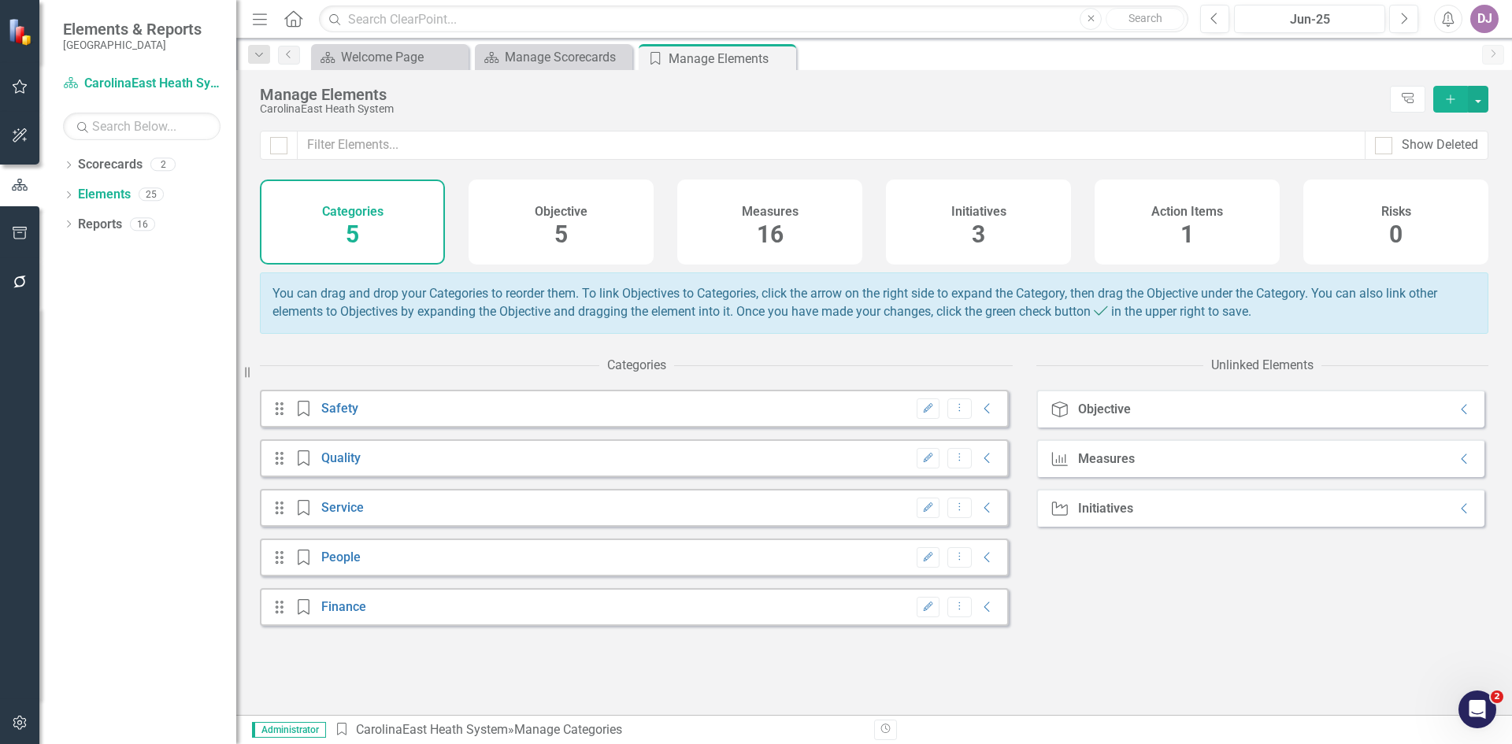
click at [773, 237] on span "16" at bounding box center [770, 234] width 27 height 28
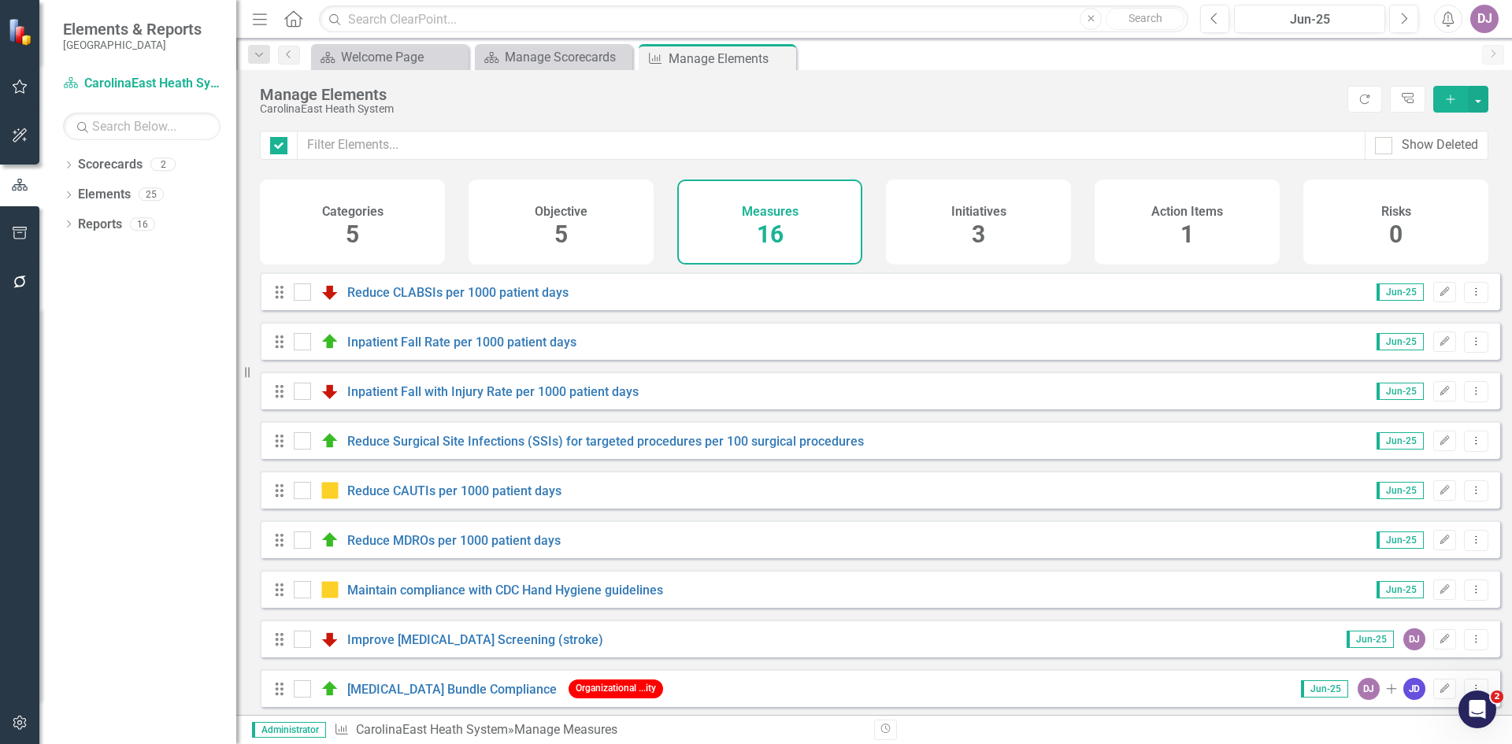
checkbox input "false"
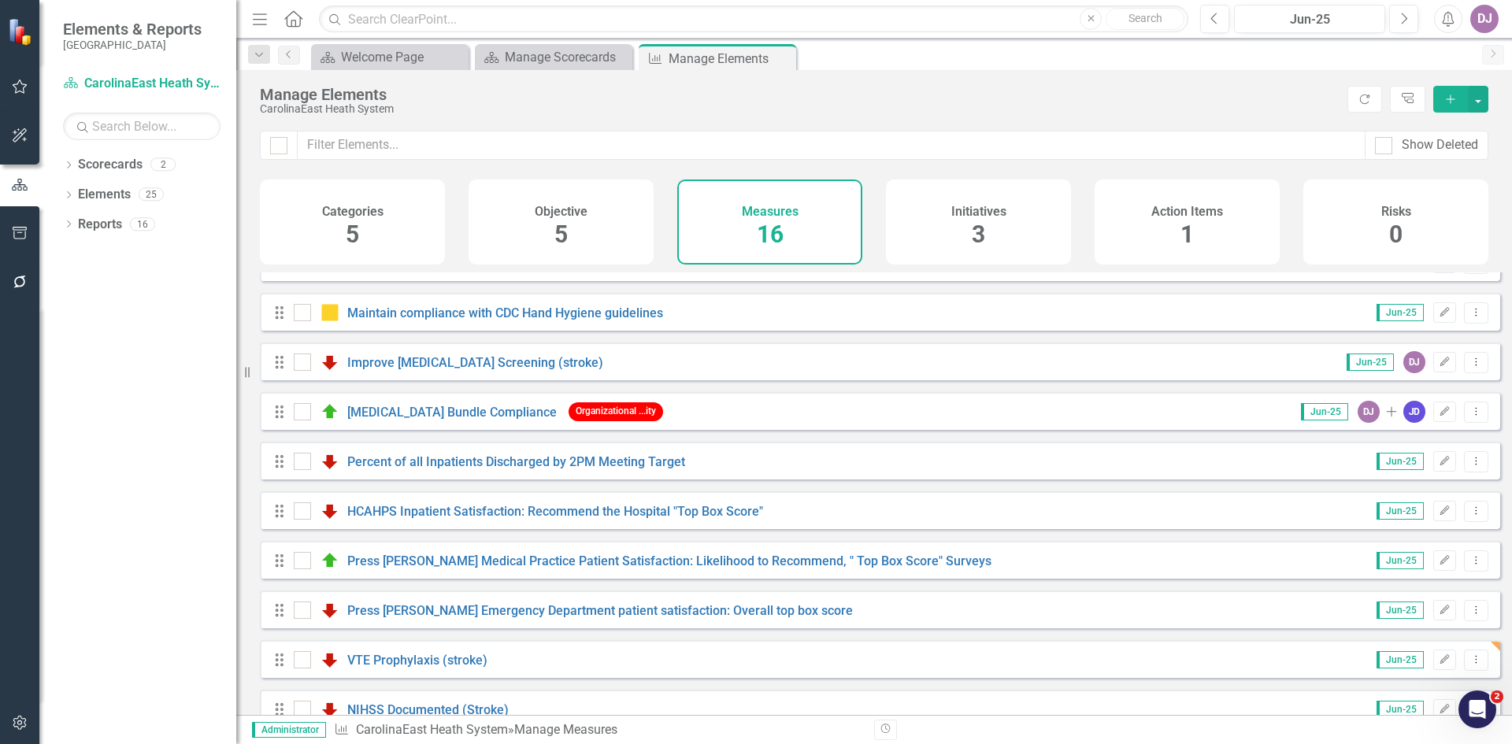
scroll to position [363, 0]
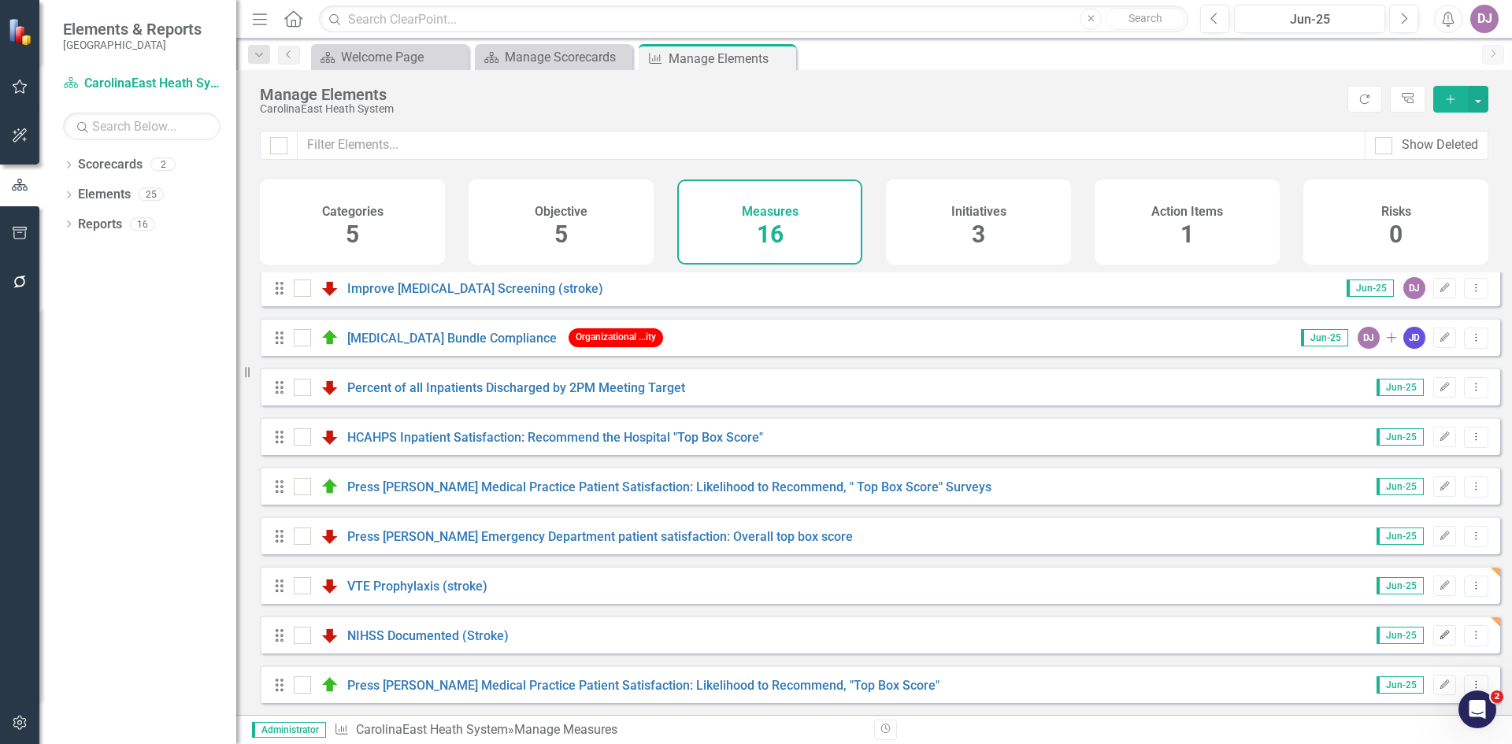
click at [1438, 639] on icon "Edit" at bounding box center [1444, 635] width 12 height 9
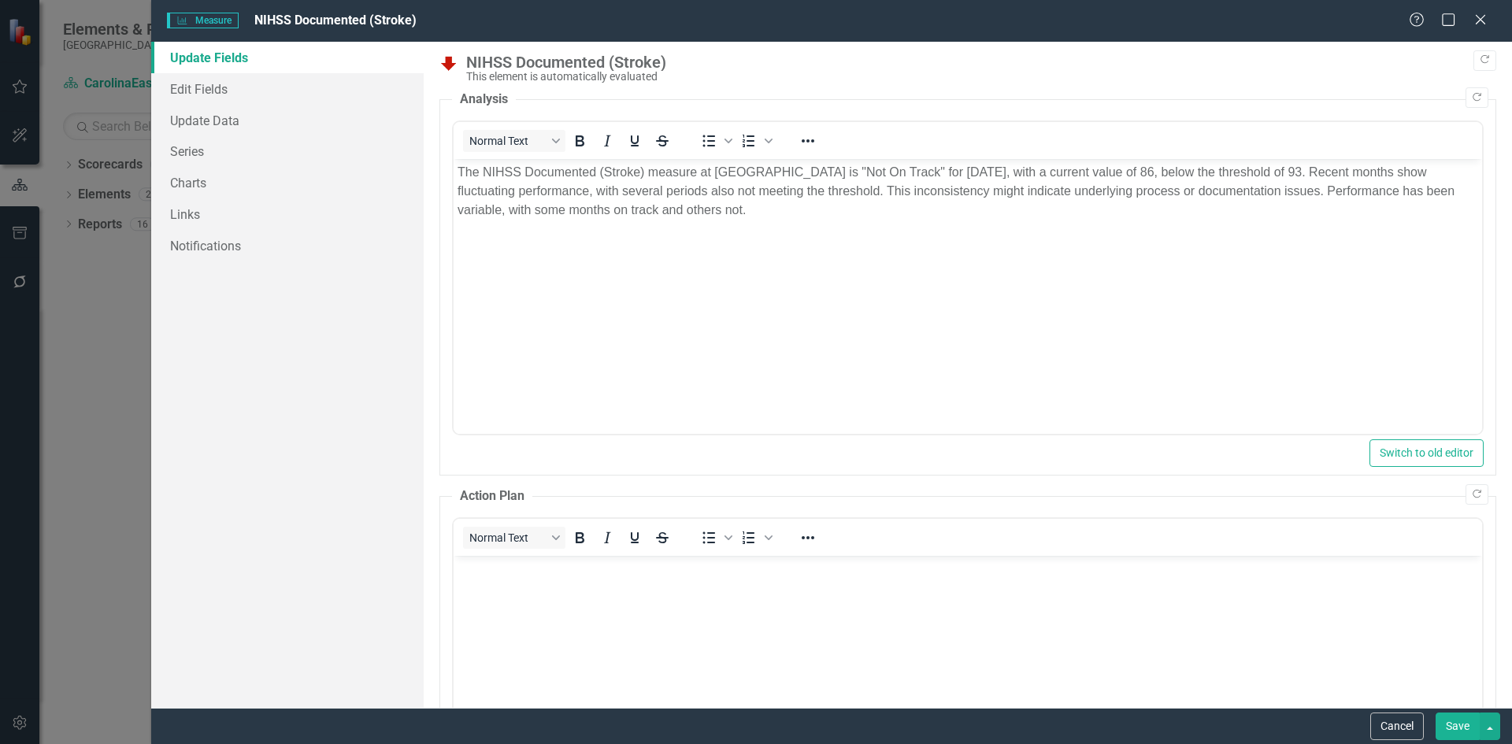
scroll to position [0, 0]
click at [230, 61] on link "Update Fields" at bounding box center [287, 57] width 272 height 31
click at [213, 89] on link "Edit Fields" at bounding box center [287, 88] width 272 height 31
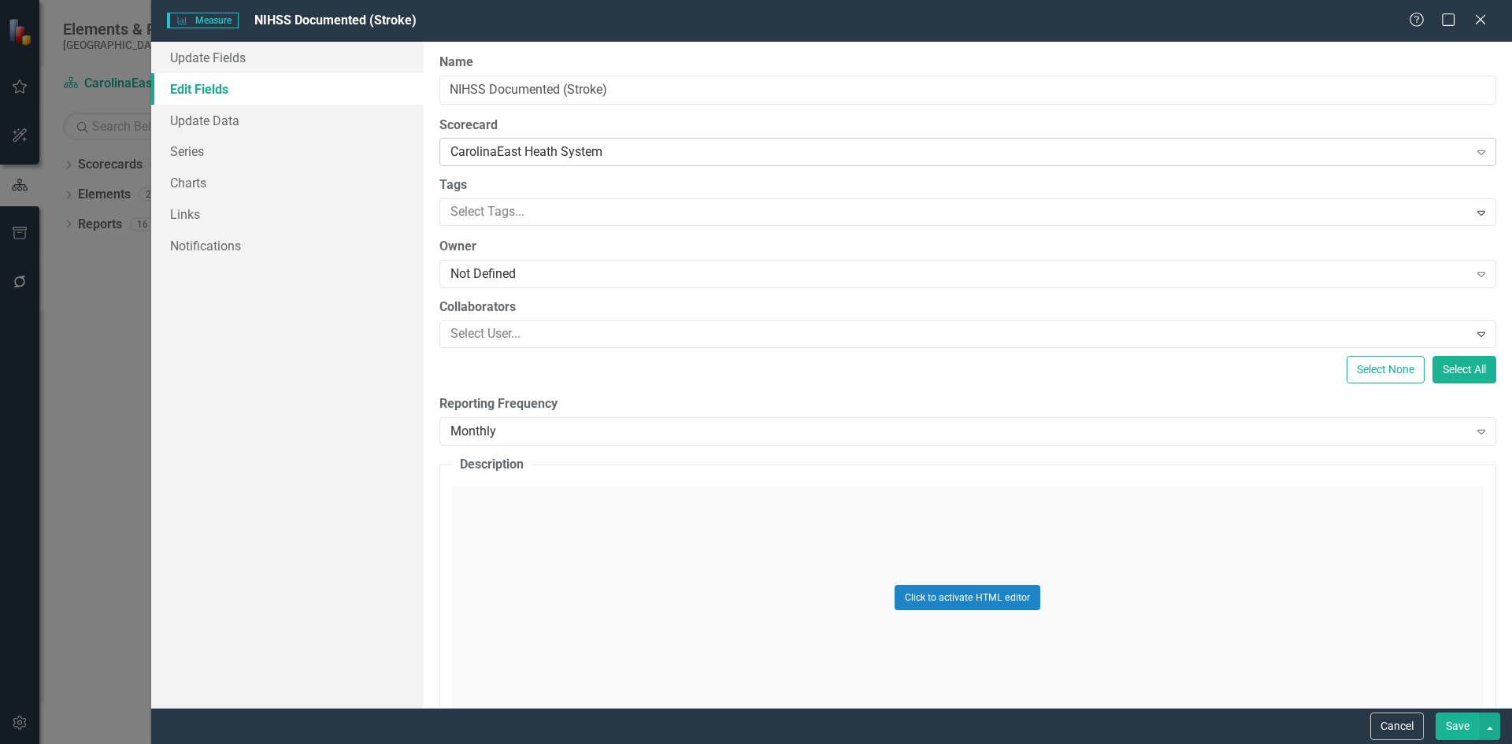
click at [1477, 152] on icon at bounding box center [1481, 152] width 8 height 5
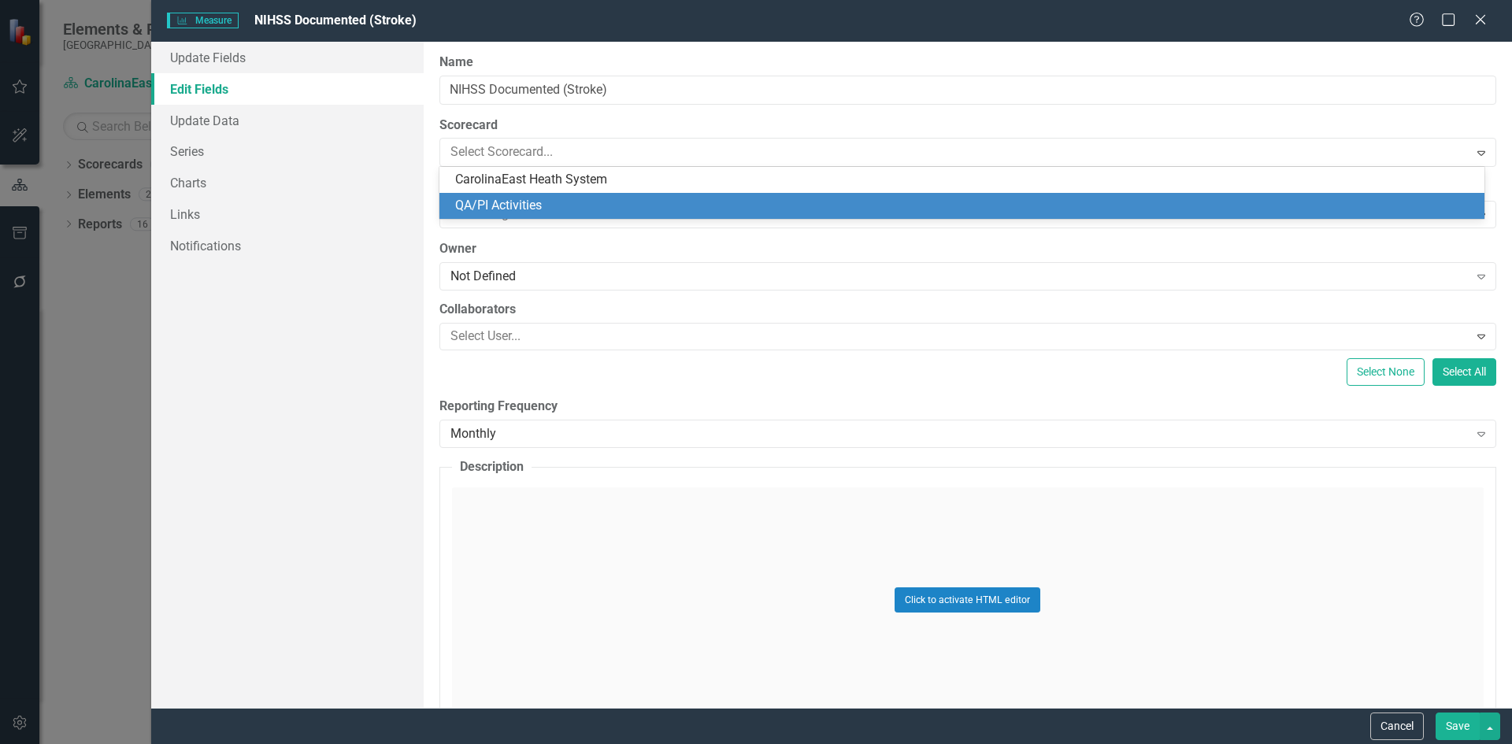
click at [505, 204] on div "QA/PI Activities" at bounding box center [965, 206] width 1020 height 18
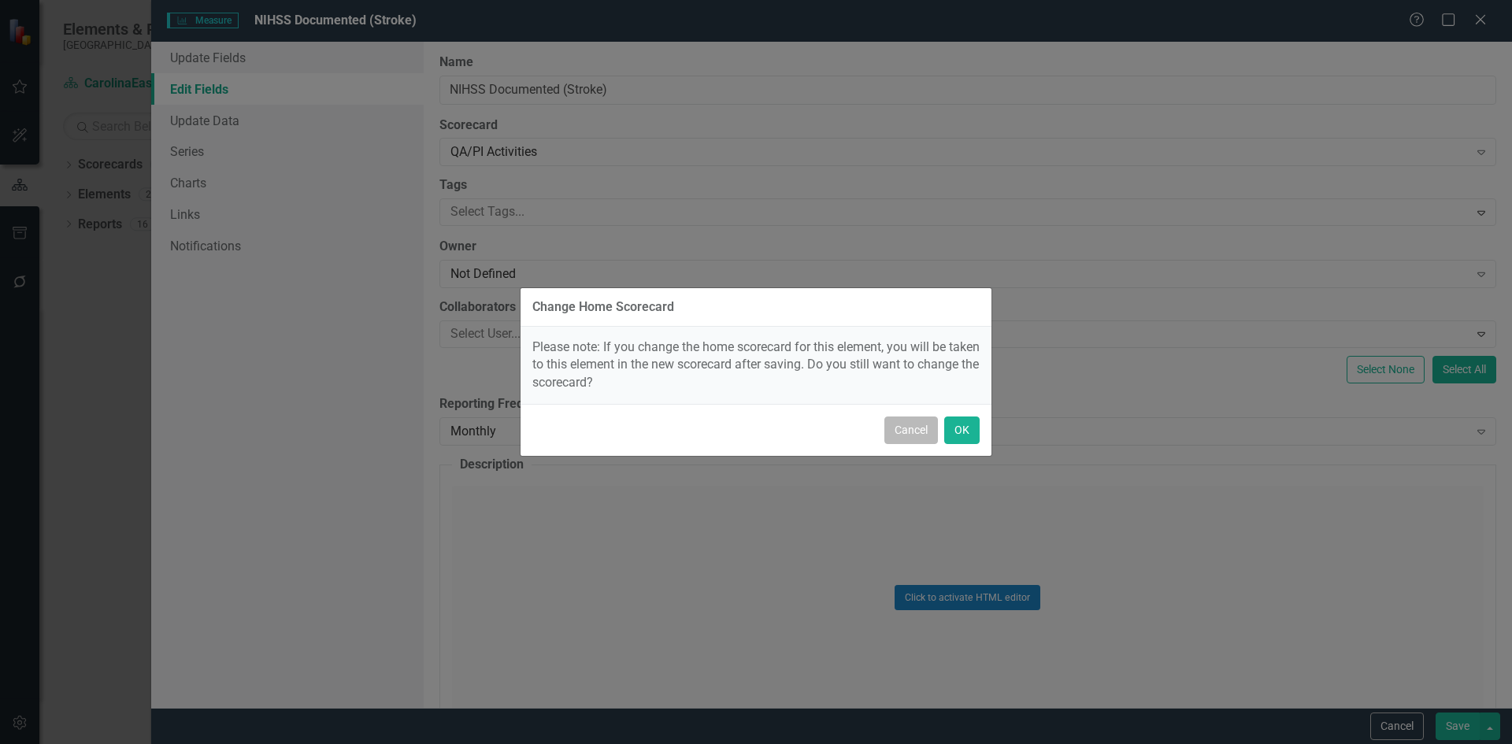
click at [895, 431] on button "Cancel" at bounding box center [911, 431] width 54 height 28
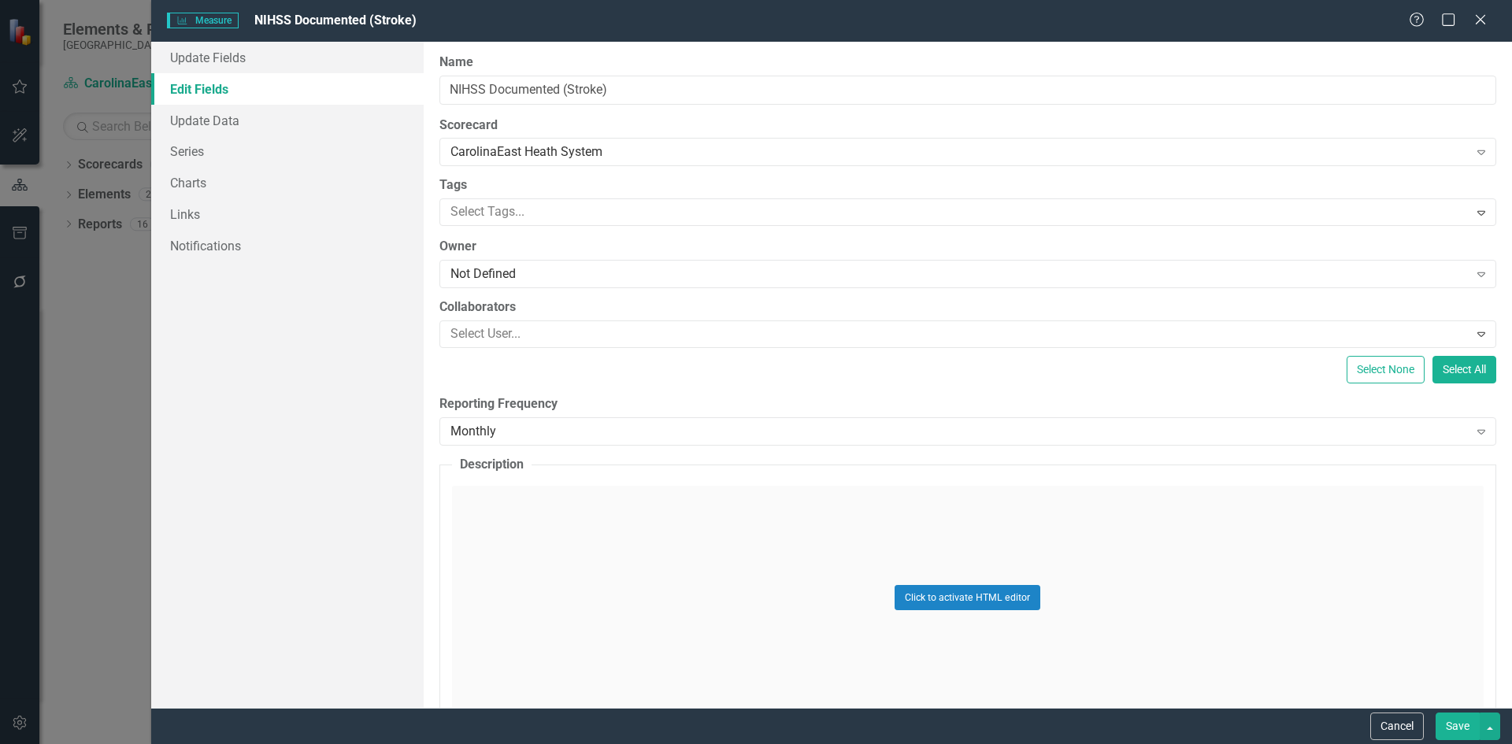
click at [1394, 712] on div "Cancel Save" at bounding box center [831, 726] width 1361 height 36
click at [1394, 719] on button "Cancel" at bounding box center [1397, 727] width 54 height 28
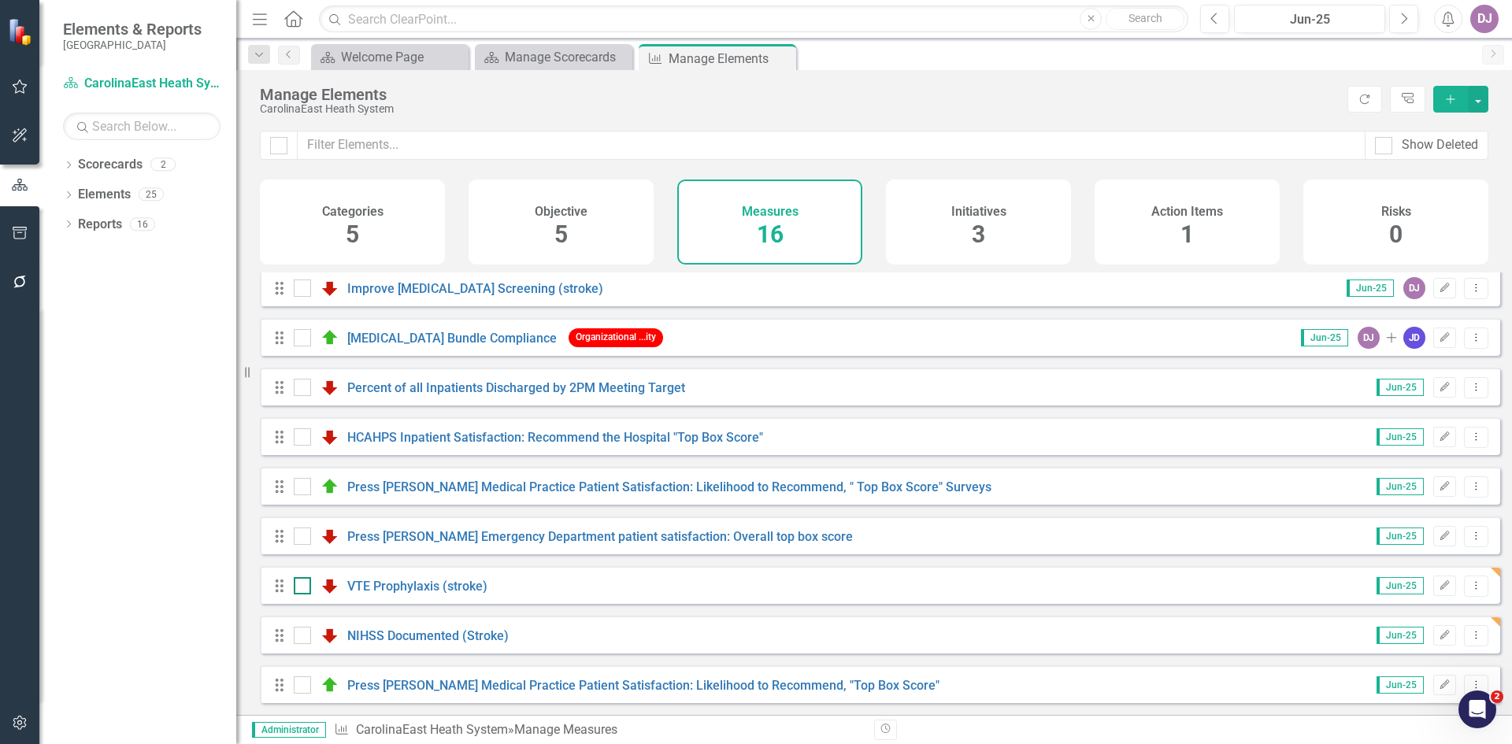
click at [298, 592] on div at bounding box center [302, 585] width 17 height 17
click at [298, 587] on input "checkbox" at bounding box center [299, 582] width 10 height 10
checkbox input "true"
click at [297, 634] on input "checkbox" at bounding box center [299, 632] width 10 height 10
checkbox input "true"
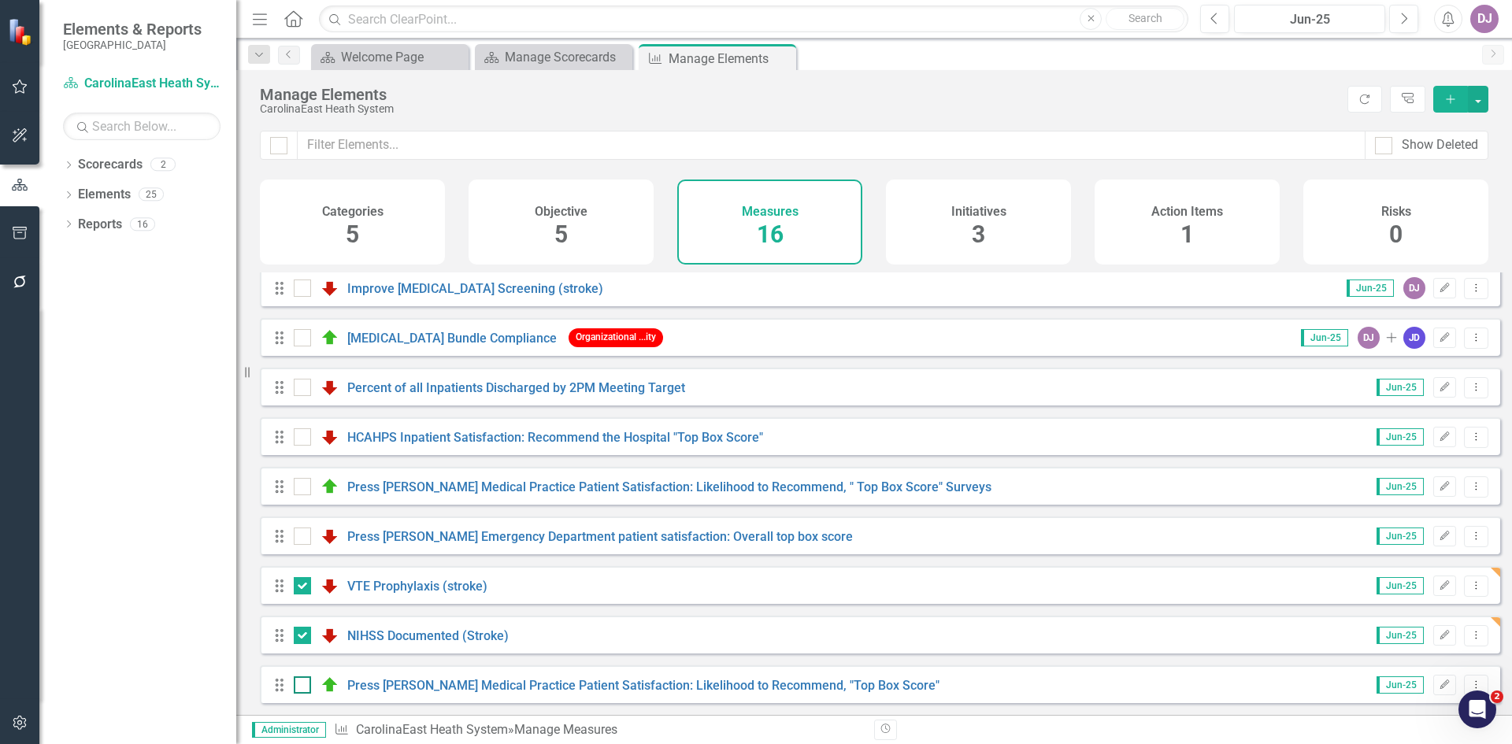
click at [305, 685] on div at bounding box center [302, 684] width 17 height 17
click at [304, 685] on input "checkbox" at bounding box center [299, 681] width 10 height 10
checkbox input "true"
click at [1483, 98] on button "button" at bounding box center [1478, 99] width 20 height 27
click at [1289, 103] on div "CarolinaEast Heath System" at bounding box center [799, 109] width 1079 height 12
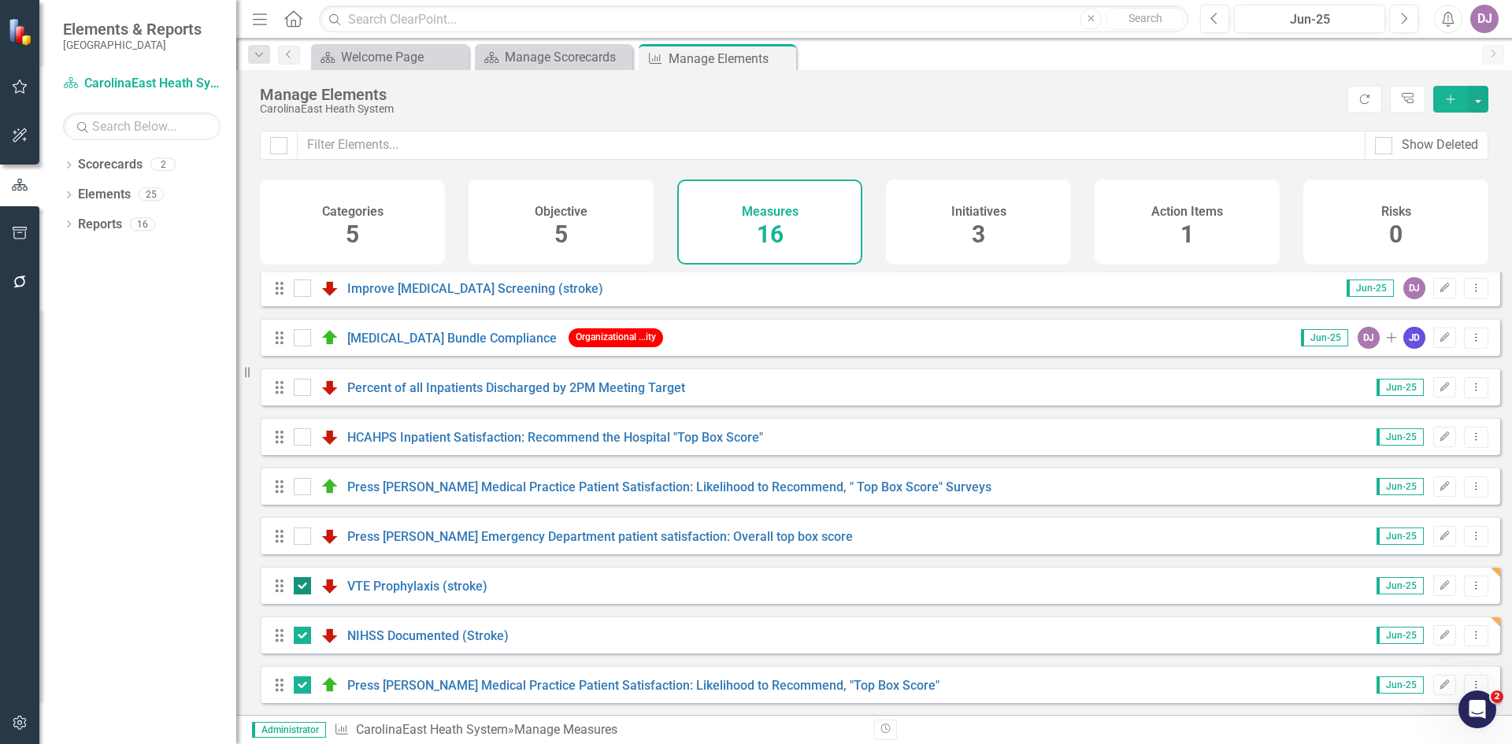
click at [299, 590] on div at bounding box center [302, 585] width 17 height 17
click at [299, 587] on input "checkbox" at bounding box center [299, 582] width 10 height 10
checkbox input "false"
click at [307, 637] on div at bounding box center [302, 635] width 17 height 17
click at [304, 637] on input "checkbox" at bounding box center [299, 632] width 10 height 10
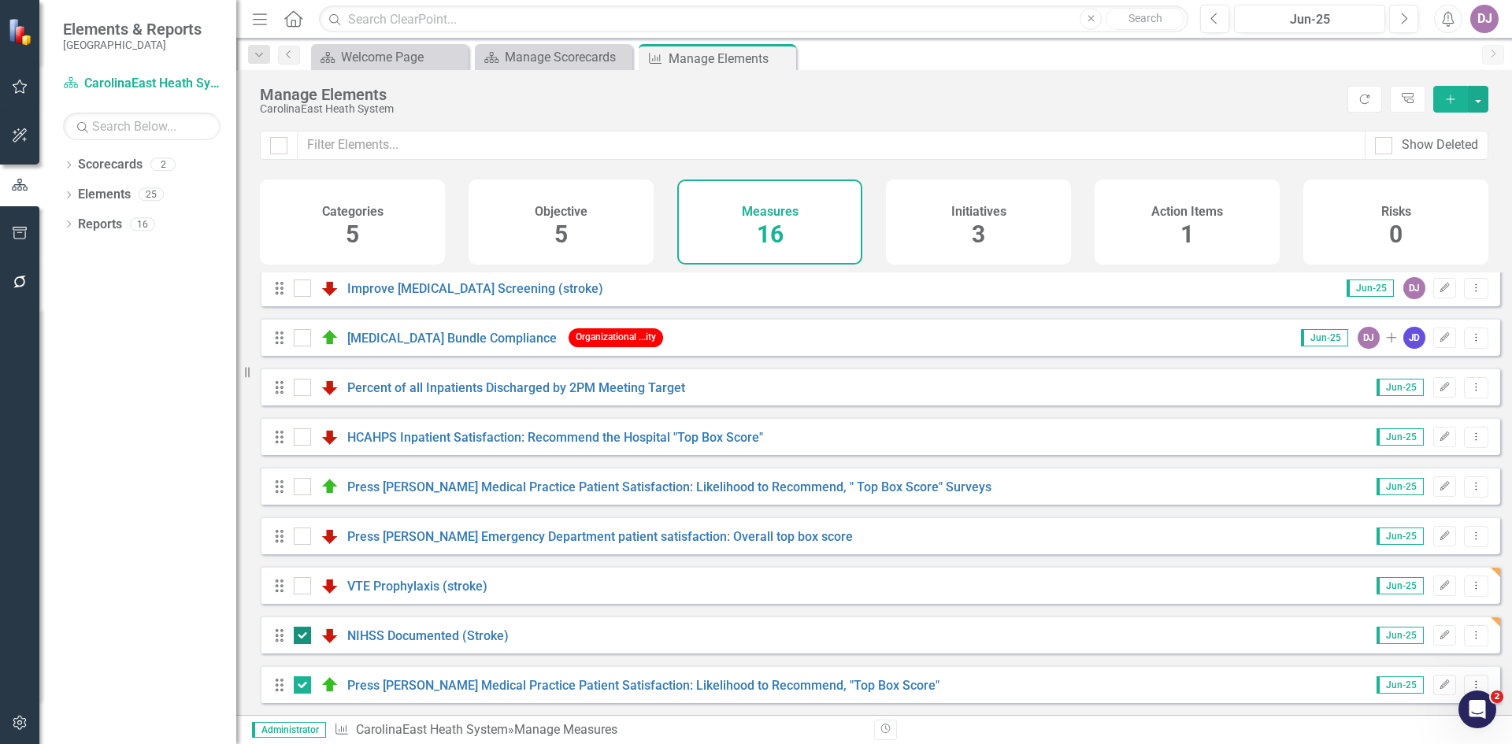
checkbox input "false"
click at [298, 683] on input "checkbox" at bounding box center [299, 681] width 10 height 10
checkbox input "false"
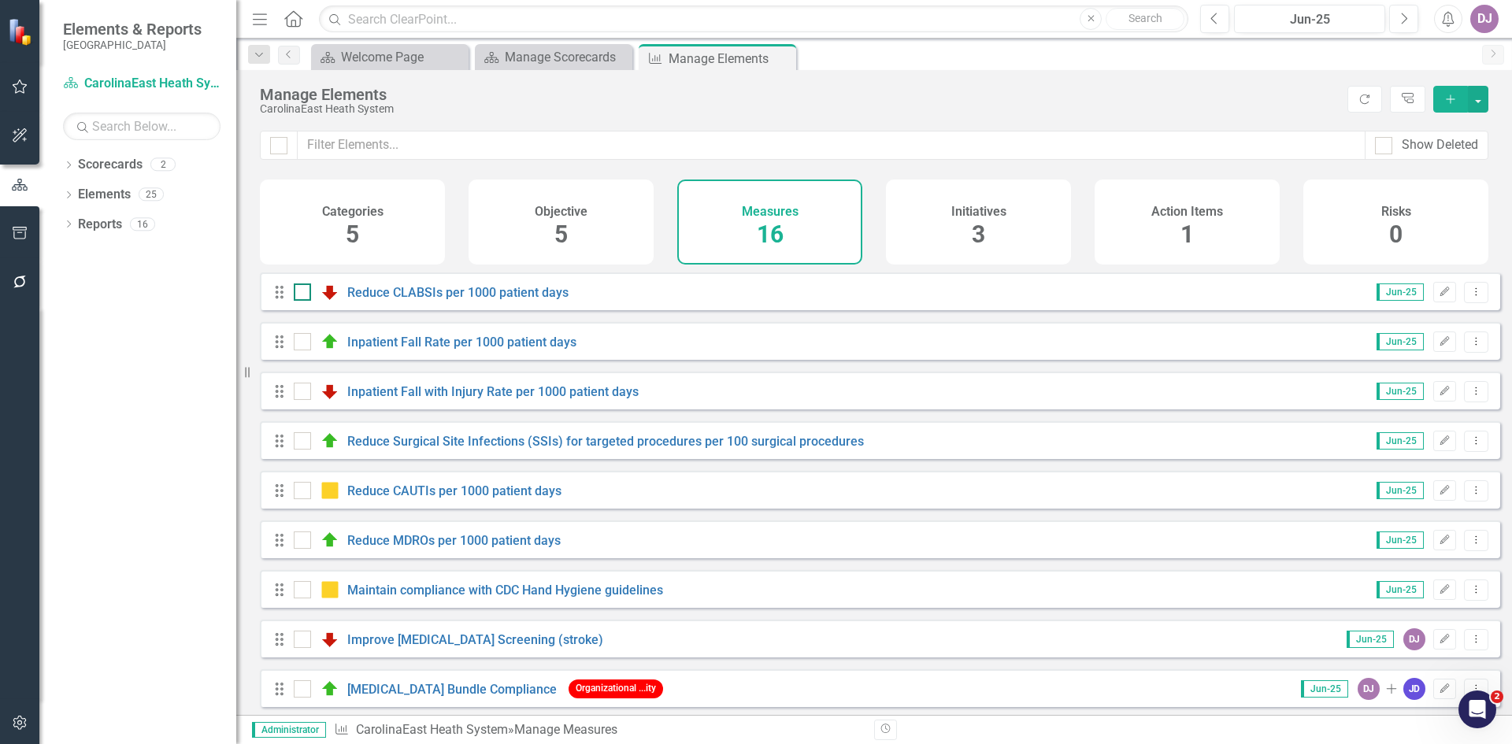
click at [305, 301] on div at bounding box center [302, 291] width 17 height 17
click at [304, 294] on input "checkbox" at bounding box center [299, 288] width 10 height 10
checkbox input "true"
click at [300, 343] on input "checkbox" at bounding box center [299, 338] width 10 height 10
checkbox input "true"
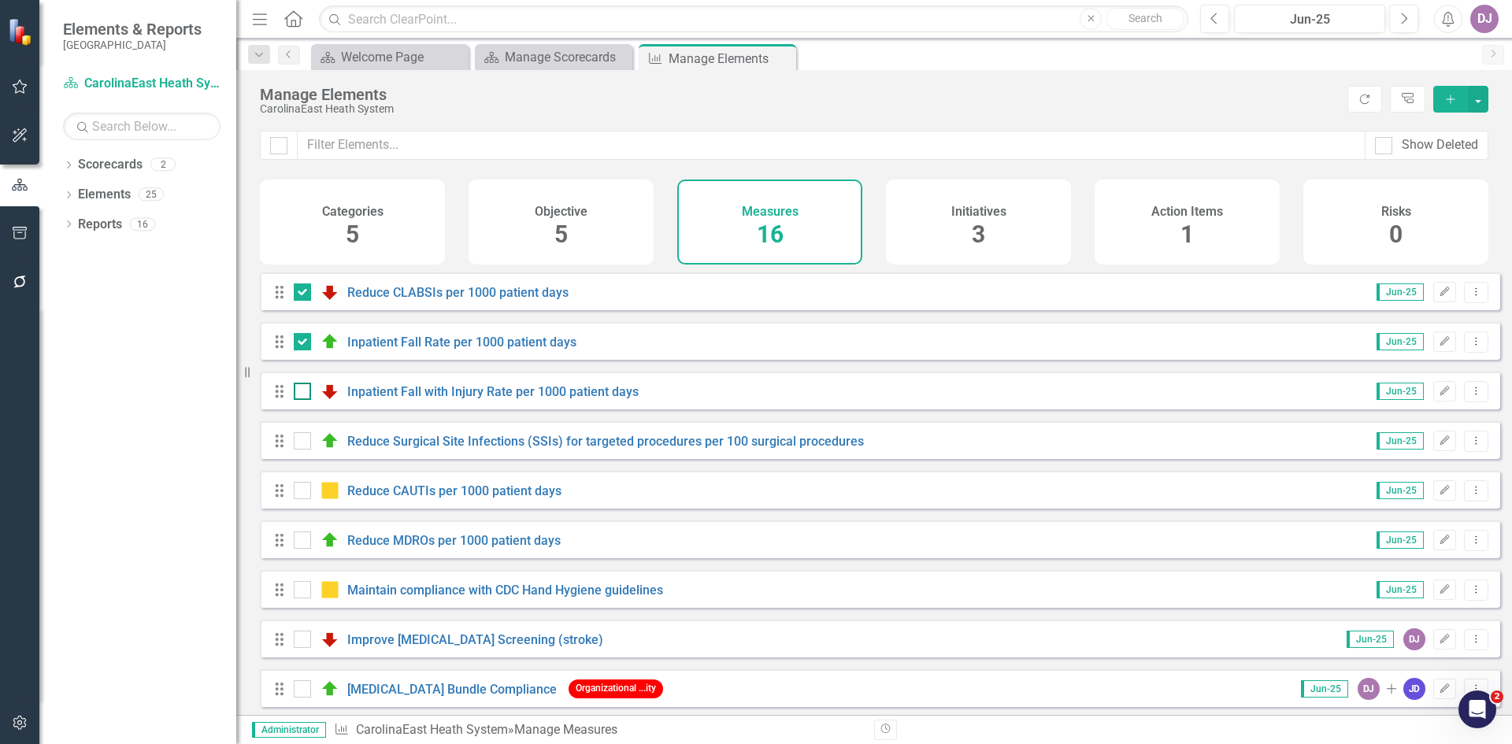
click at [303, 393] on input "checkbox" at bounding box center [299, 388] width 10 height 10
checkbox input "true"
click at [307, 448] on div at bounding box center [302, 440] width 17 height 17
click at [304, 442] on input "checkbox" at bounding box center [299, 437] width 10 height 10
checkbox input "true"
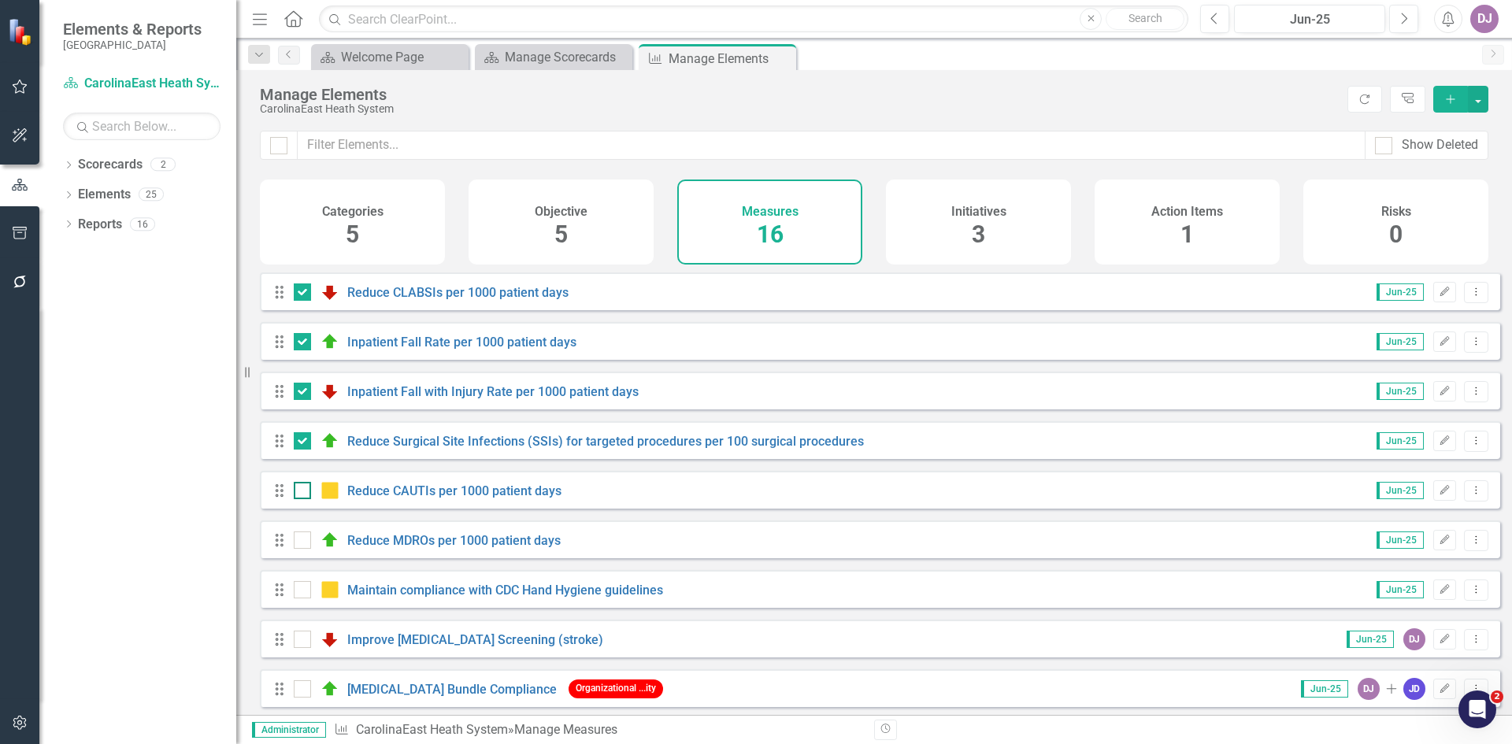
click at [302, 492] on input "checkbox" at bounding box center [299, 487] width 10 height 10
checkbox input "true"
click at [303, 549] on div at bounding box center [302, 539] width 17 height 17
click at [303, 542] on input "checkbox" at bounding box center [299, 536] width 10 height 10
checkbox input "true"
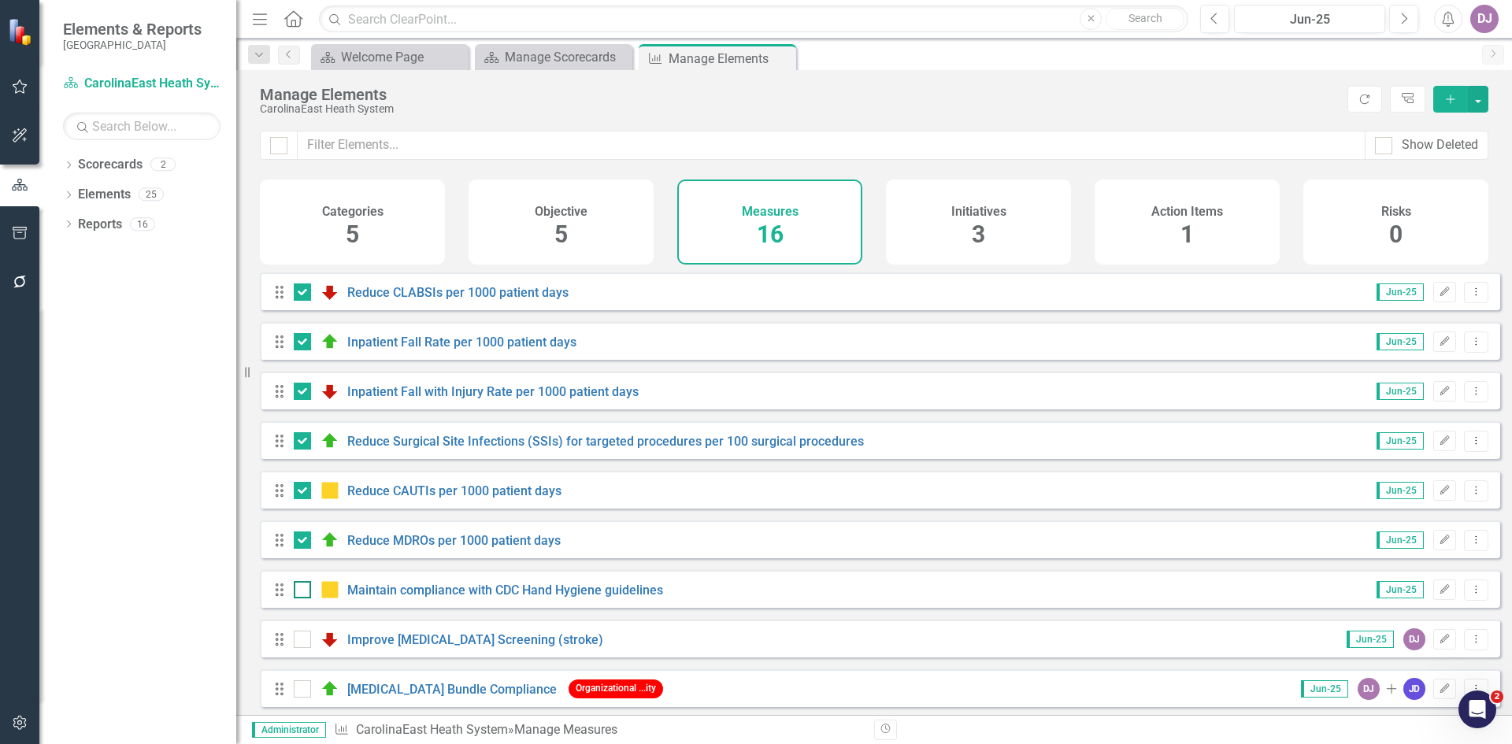
click at [302, 598] on div at bounding box center [302, 589] width 17 height 17
click at [302, 591] on input "checkbox" at bounding box center [299, 586] width 10 height 10
checkbox input "true"
click at [298, 641] on input "checkbox" at bounding box center [299, 636] width 10 height 10
checkbox input "true"
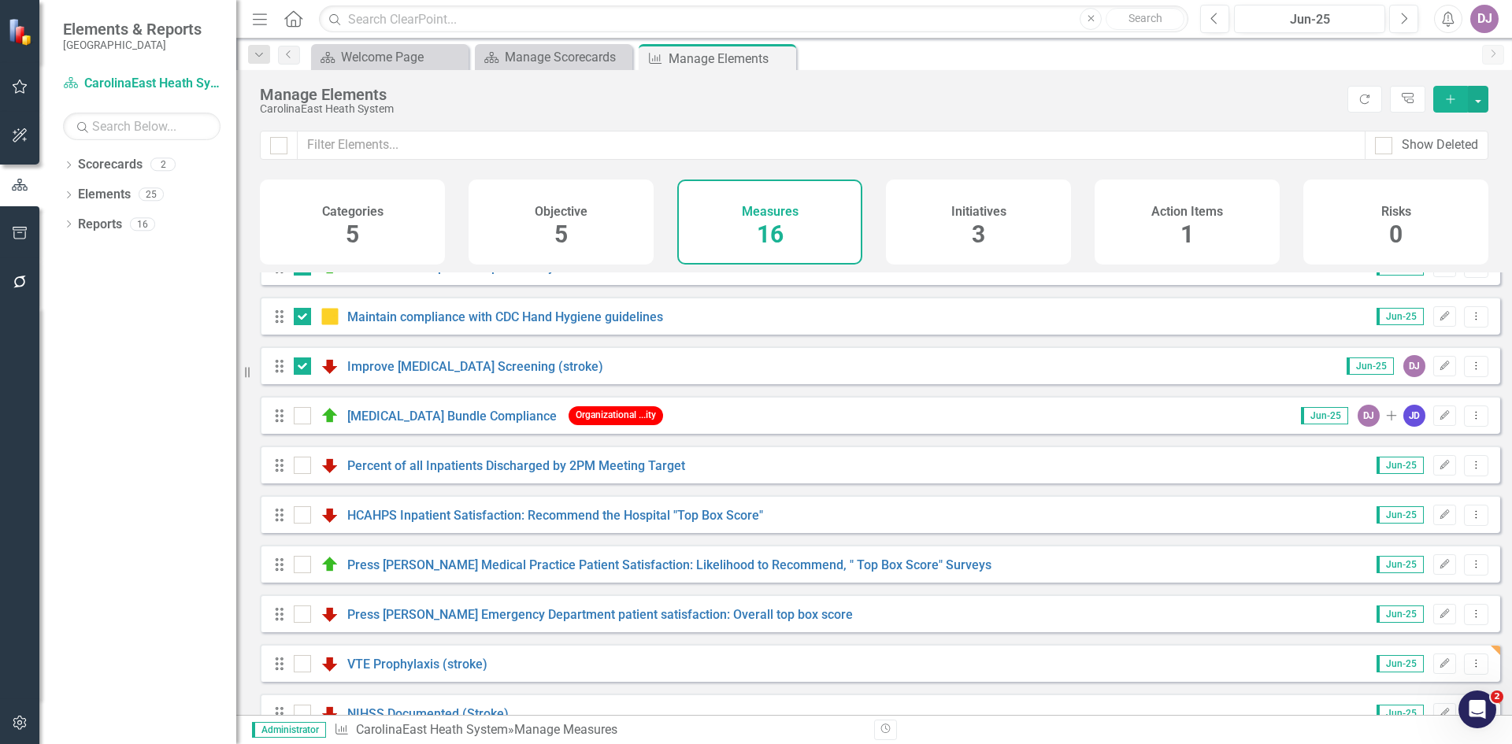
scroll to position [292, 0]
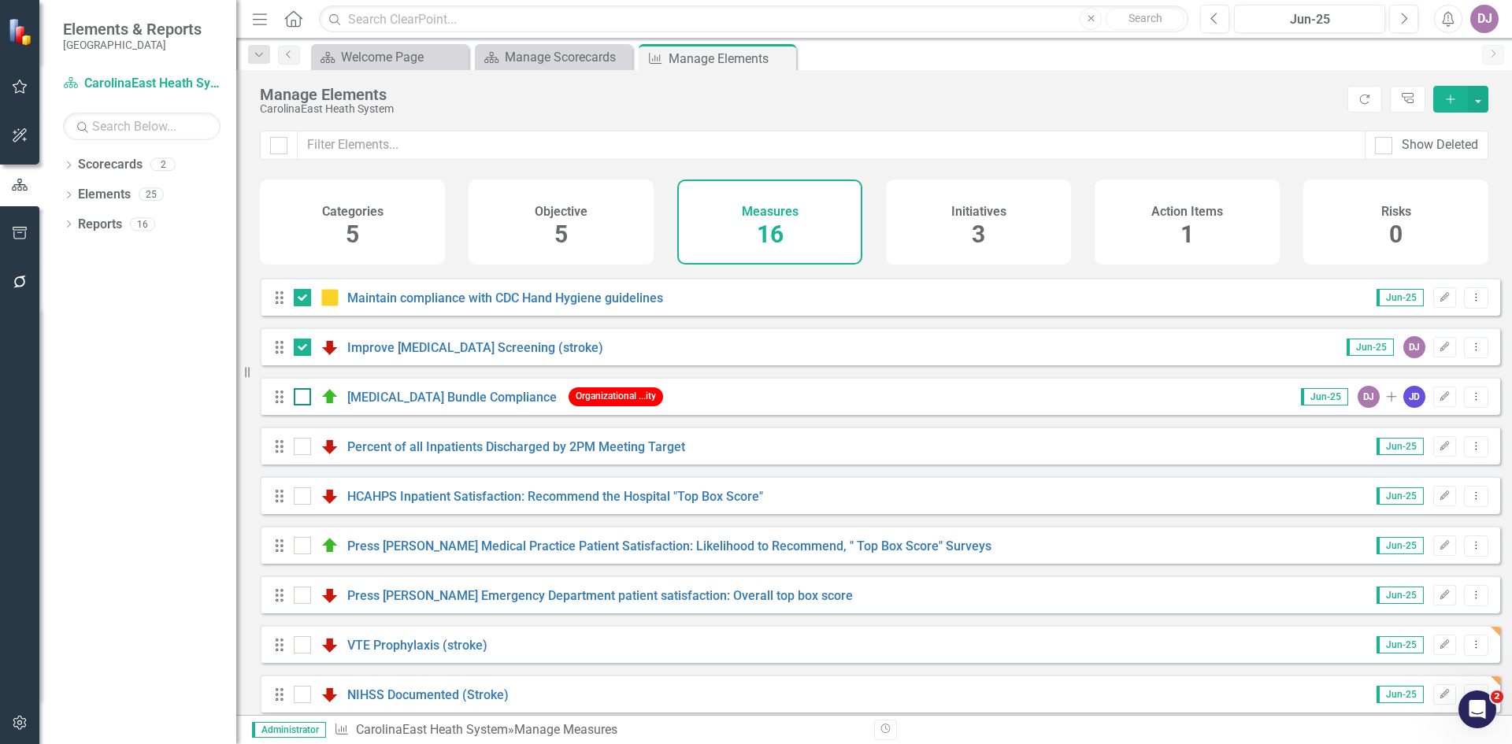
click at [304, 405] on div at bounding box center [302, 396] width 17 height 17
click at [304, 398] on input "checkbox" at bounding box center [299, 393] width 10 height 10
checkbox input "true"
click at [302, 448] on input "checkbox" at bounding box center [299, 443] width 10 height 10
checkbox input "true"
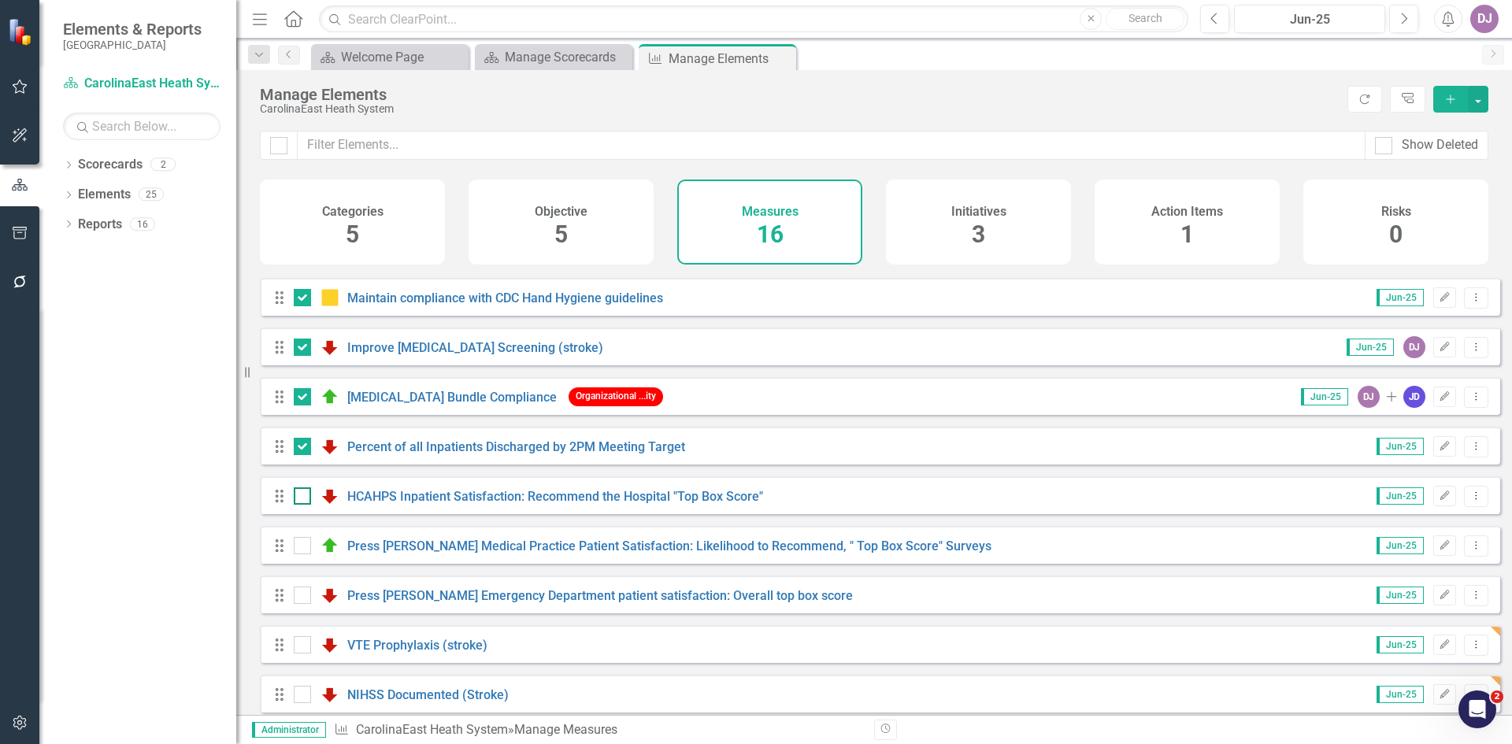
click at [302, 498] on input "checkbox" at bounding box center [299, 492] width 10 height 10
checkbox input "true"
click at [304, 554] on div at bounding box center [302, 545] width 17 height 17
click at [304, 547] on input "checkbox" at bounding box center [299, 542] width 10 height 10
checkbox input "true"
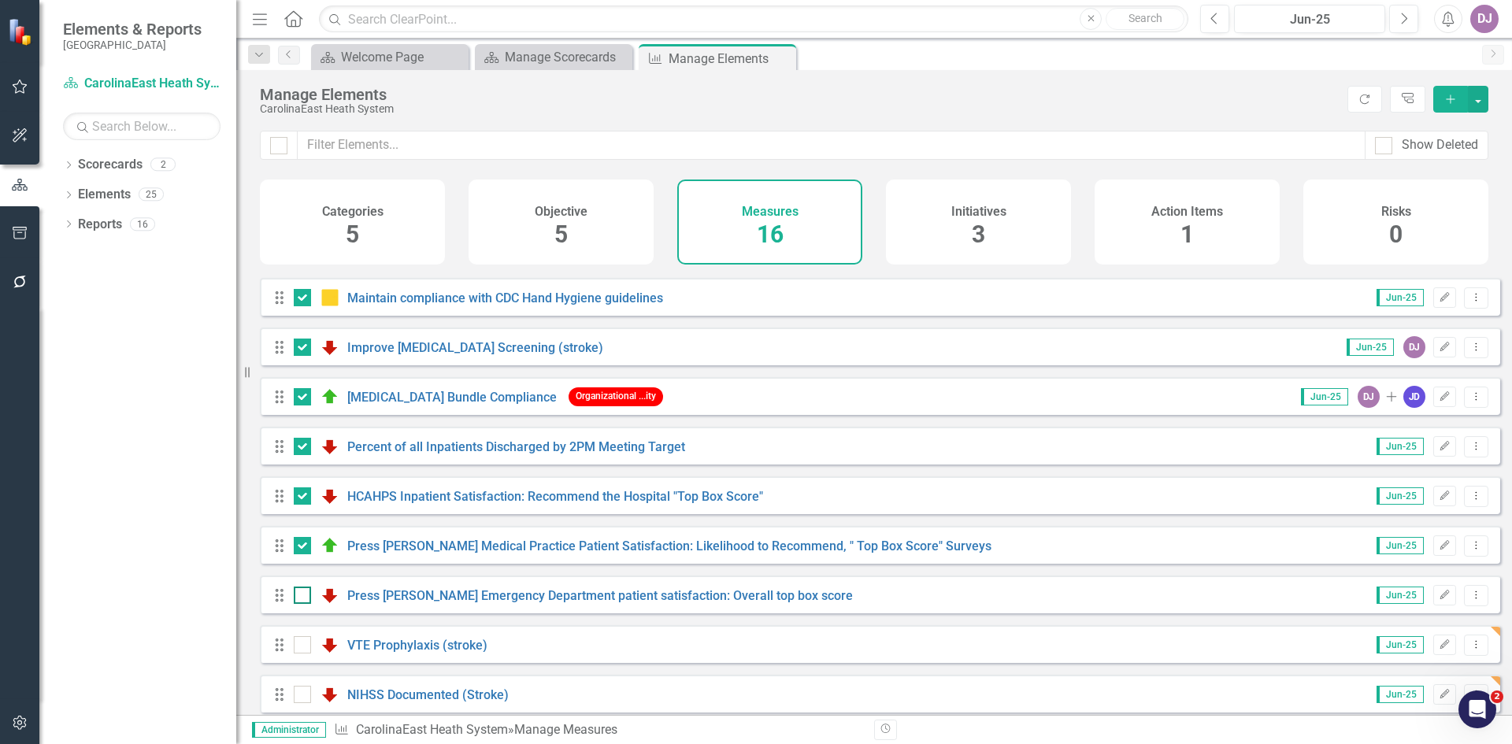
click at [306, 604] on div at bounding box center [302, 595] width 17 height 17
click at [304, 597] on input "checkbox" at bounding box center [299, 592] width 10 height 10
checkbox input "true"
click at [282, 147] on div at bounding box center [278, 145] width 17 height 17
click at [280, 147] on input "checkbox" at bounding box center [275, 142] width 10 height 10
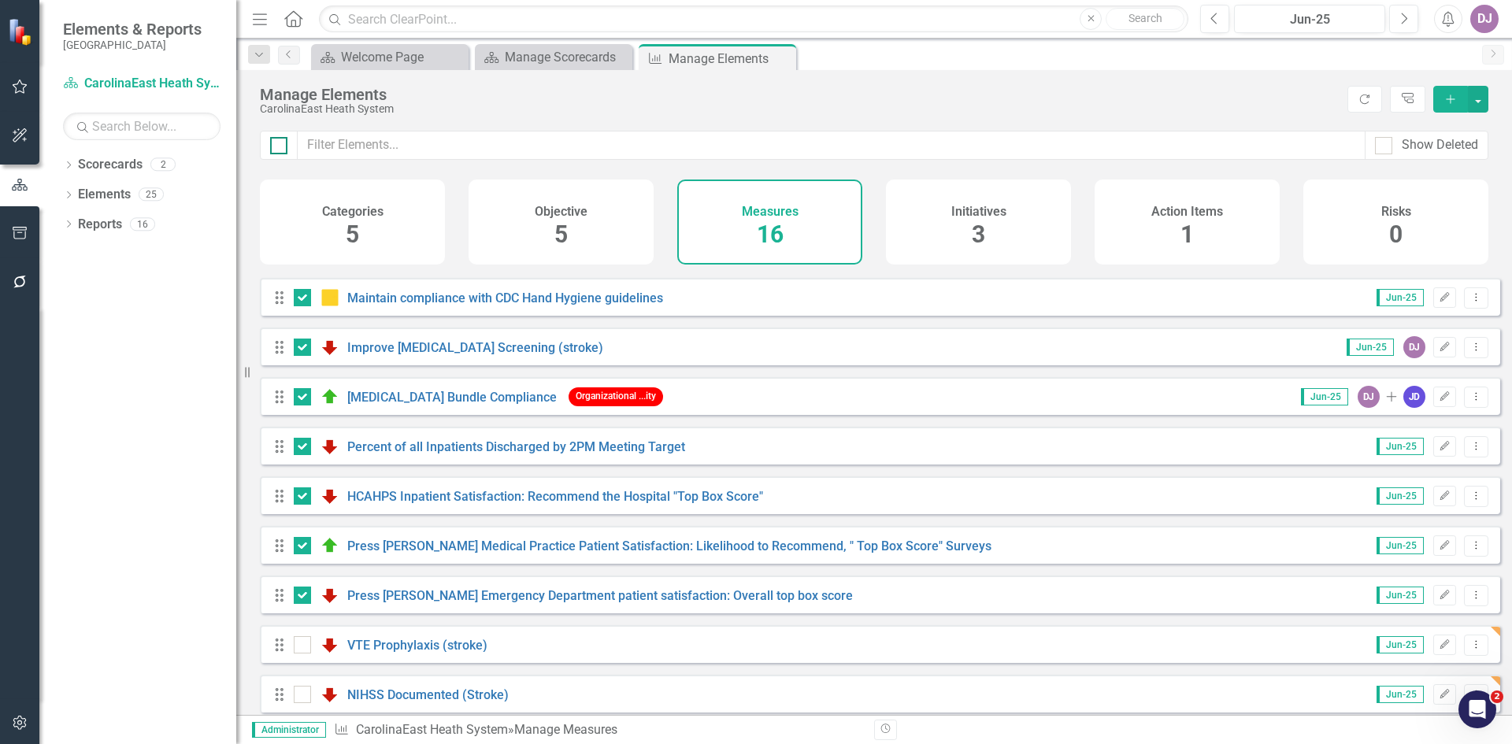
checkbox input "true"
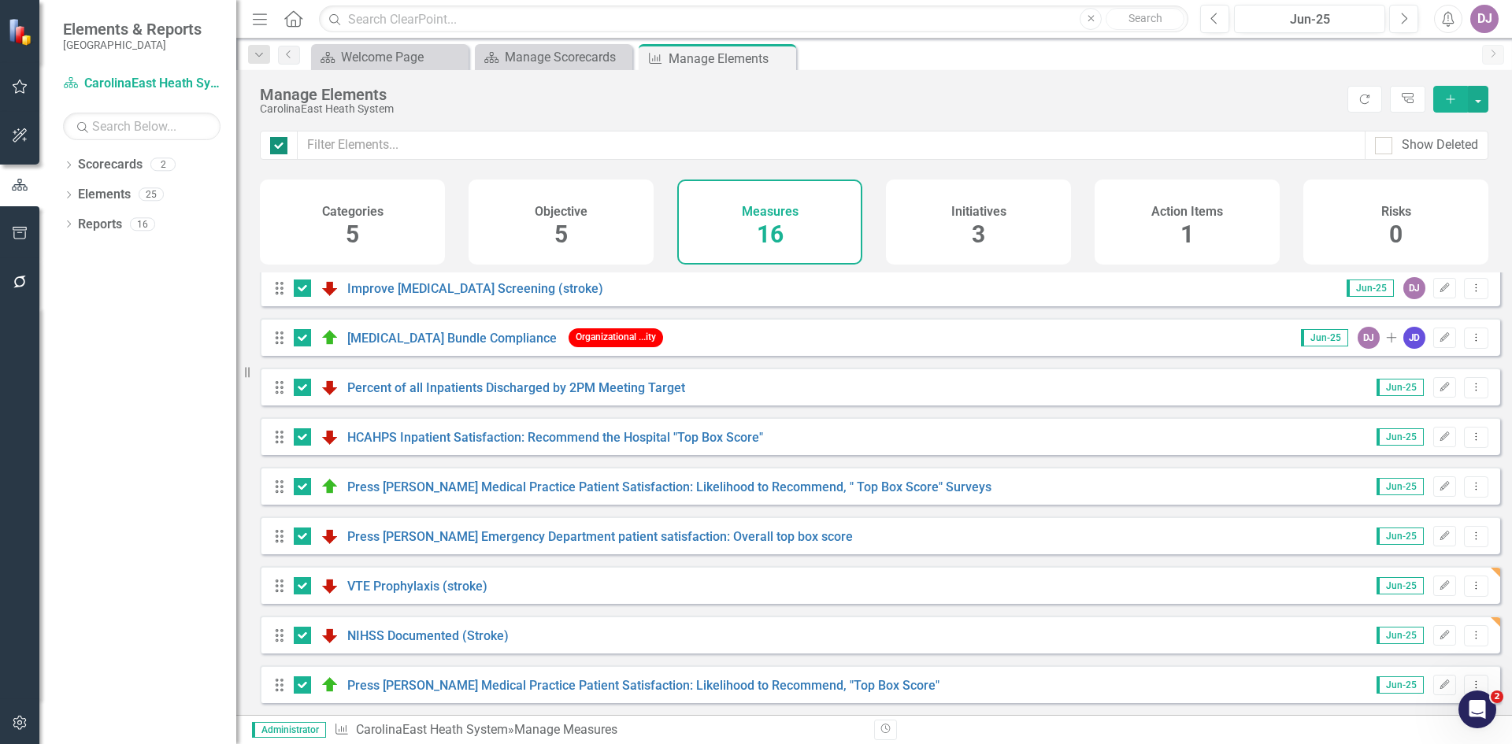
click at [278, 149] on div at bounding box center [278, 145] width 17 height 17
click at [278, 147] on input "checkbox" at bounding box center [275, 142] width 10 height 10
checkbox input "false"
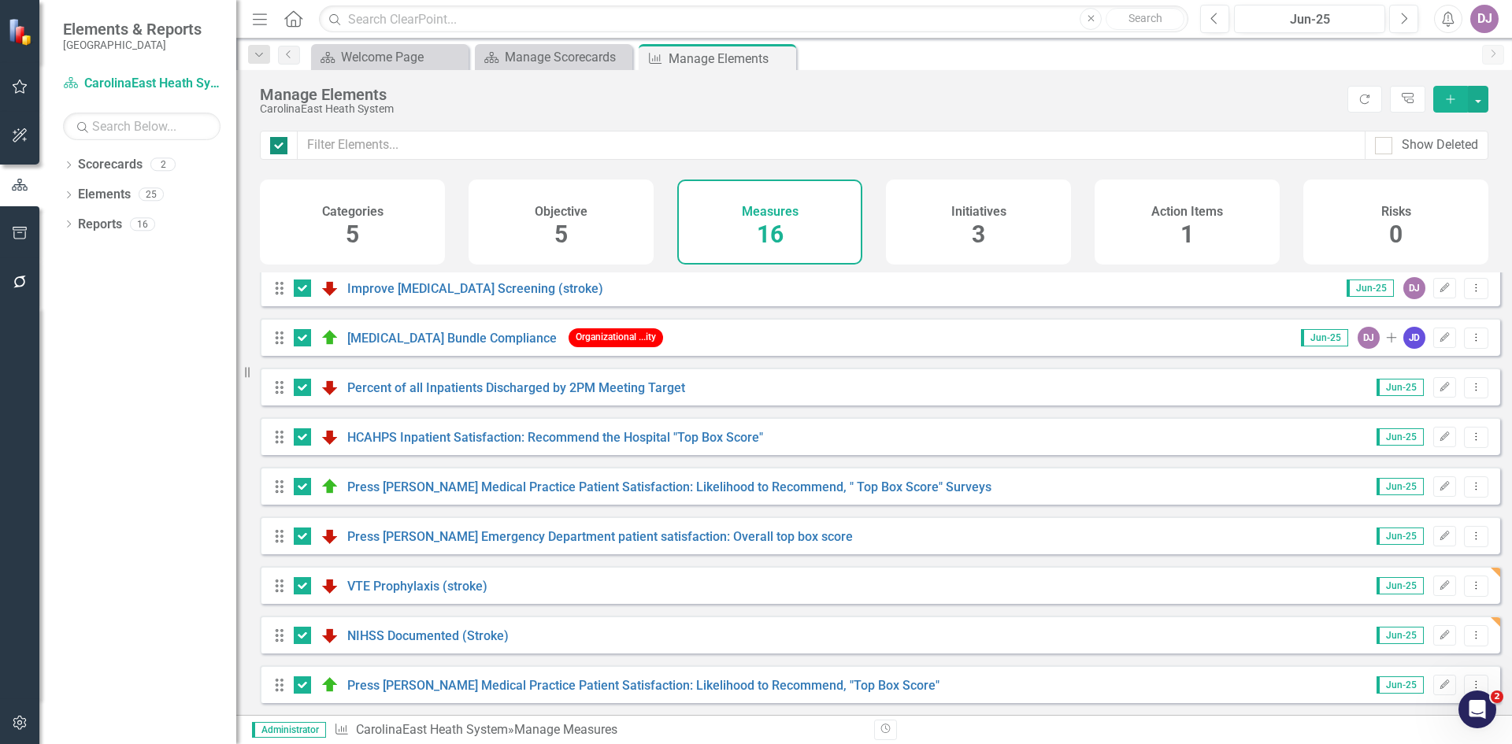
checkbox input "false"
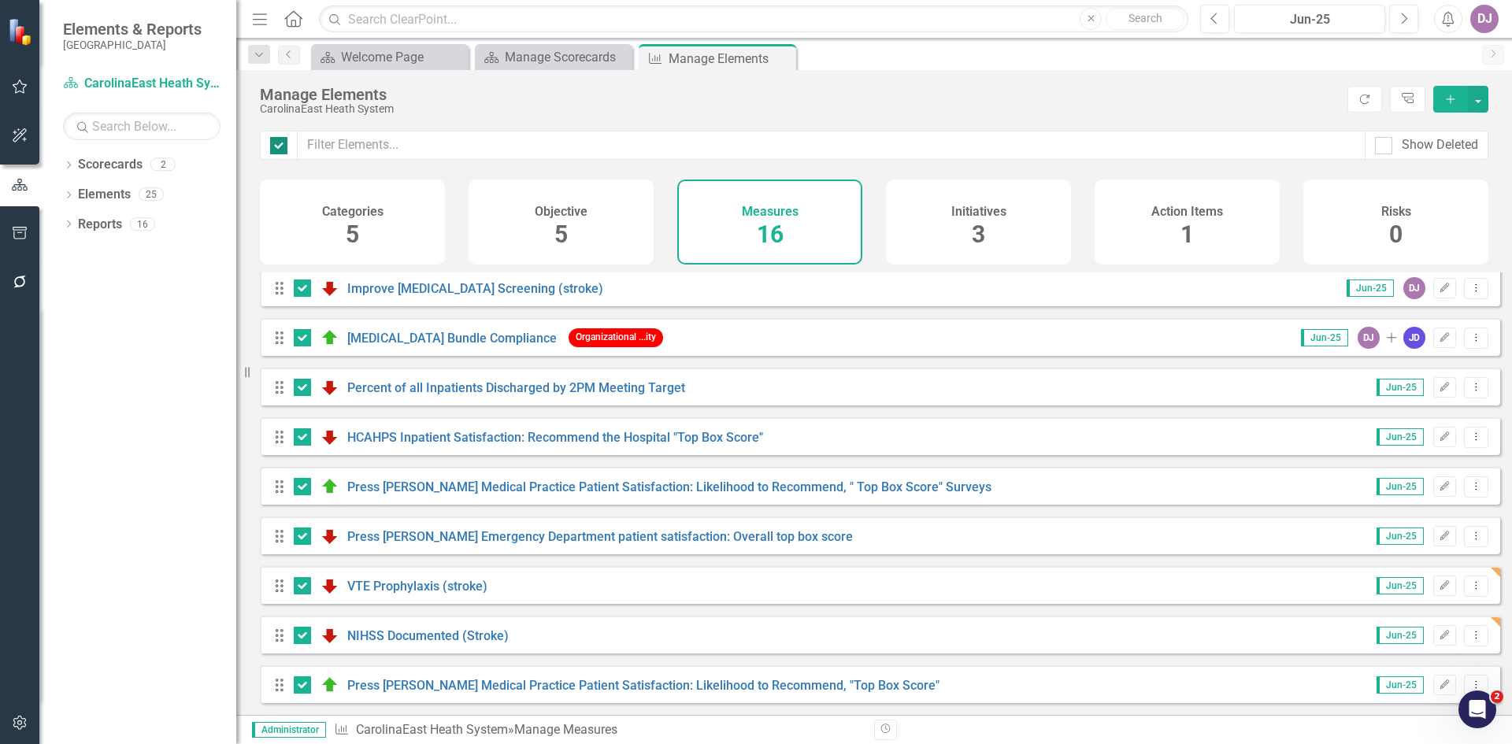
checkbox input "false"
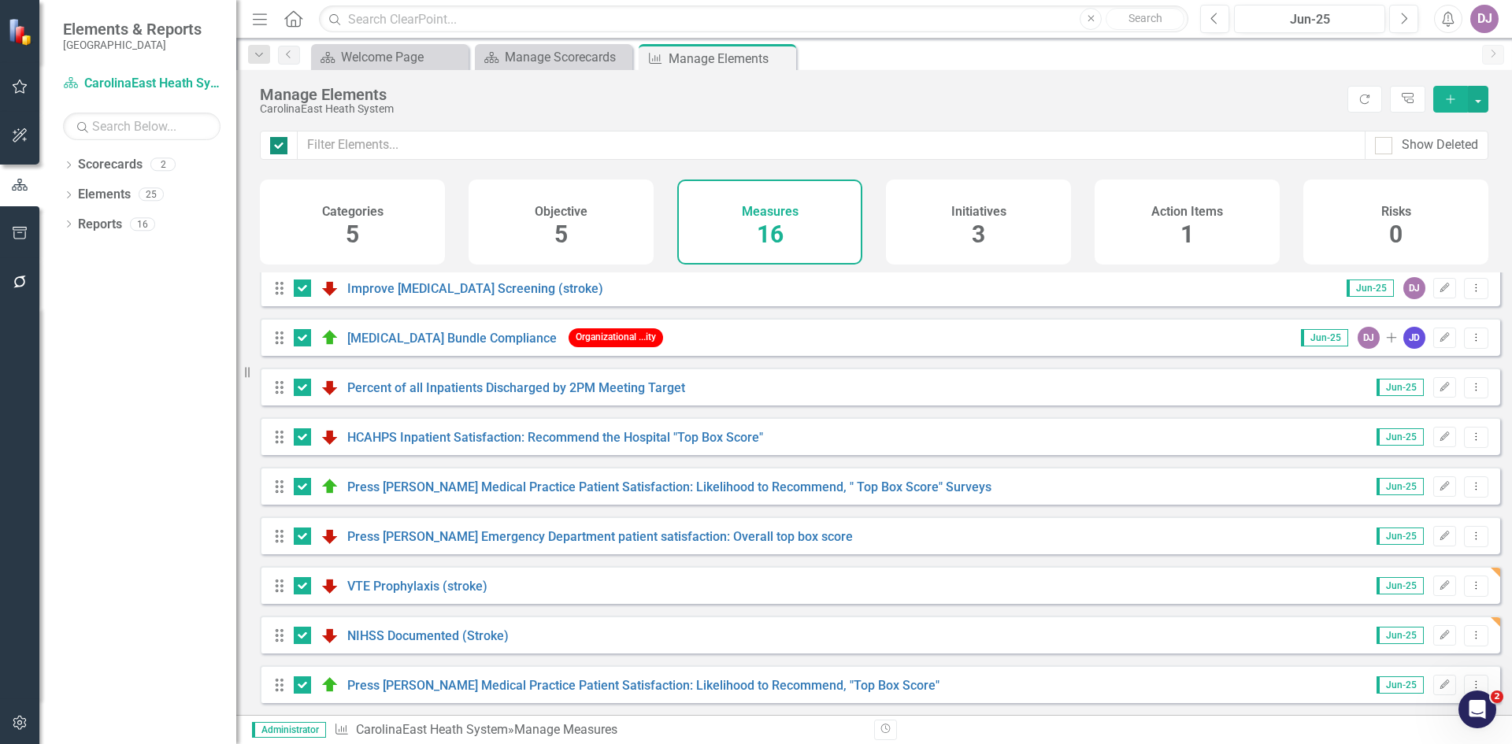
checkbox input "false"
click at [278, 149] on div at bounding box center [278, 145] width 17 height 17
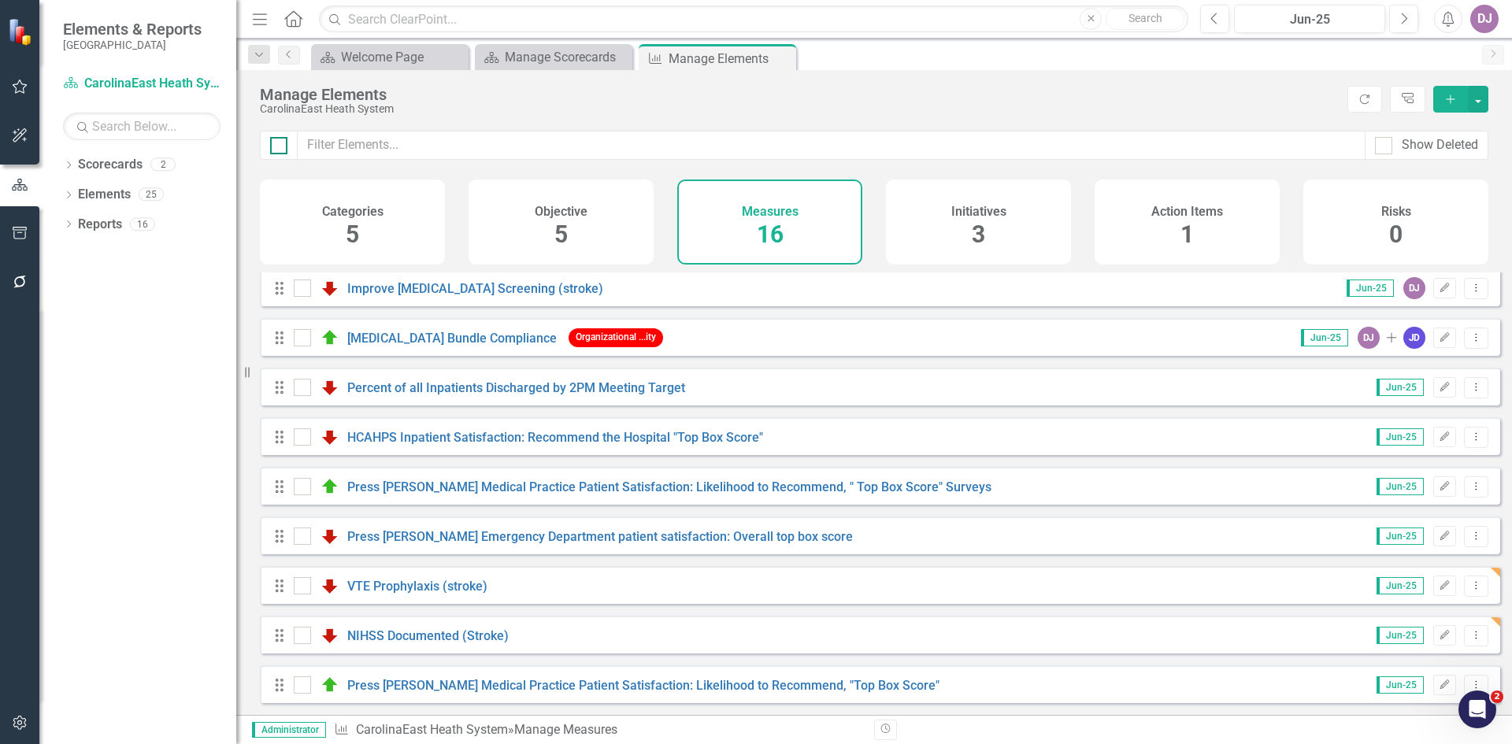
click at [278, 147] on input "checkbox" at bounding box center [275, 142] width 10 height 10
checkbox input "true"
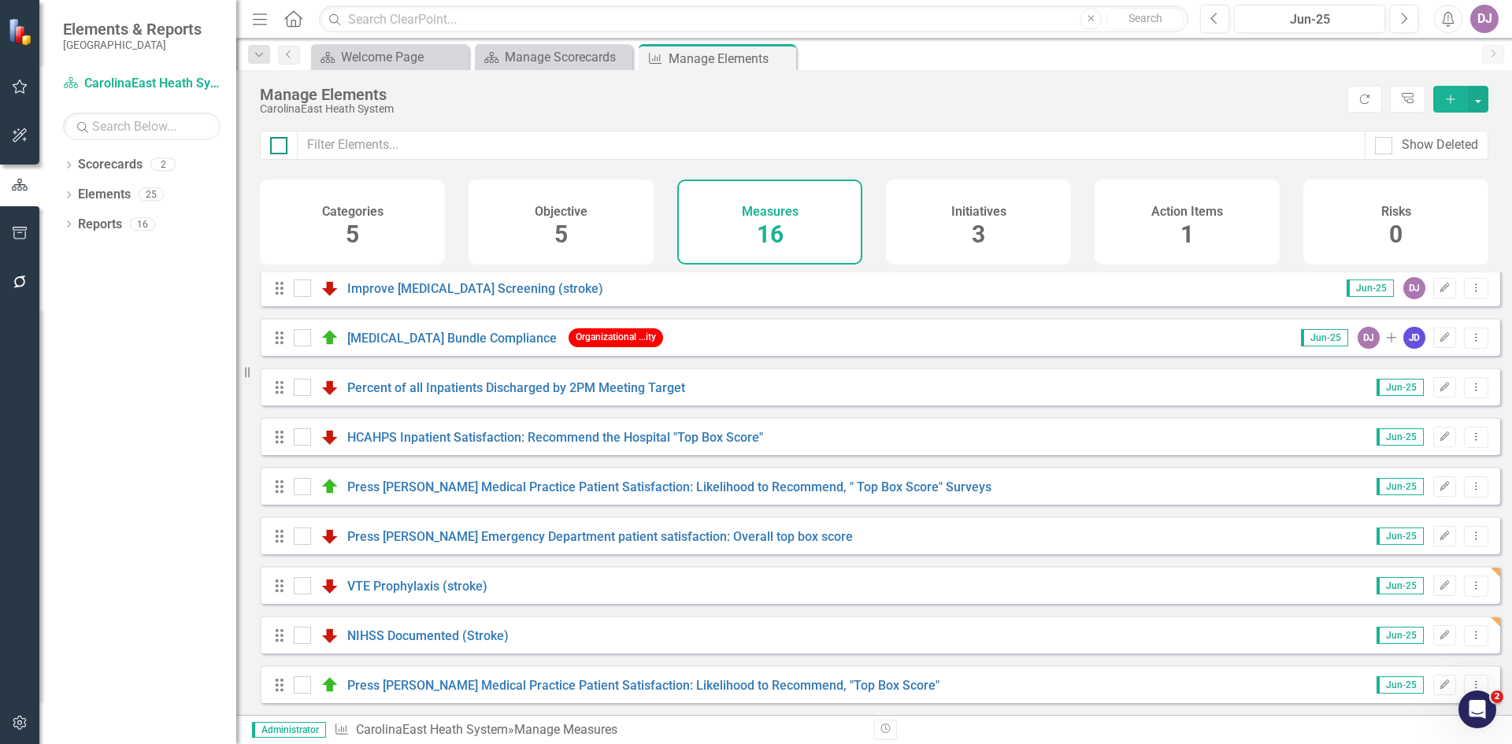
checkbox input "true"
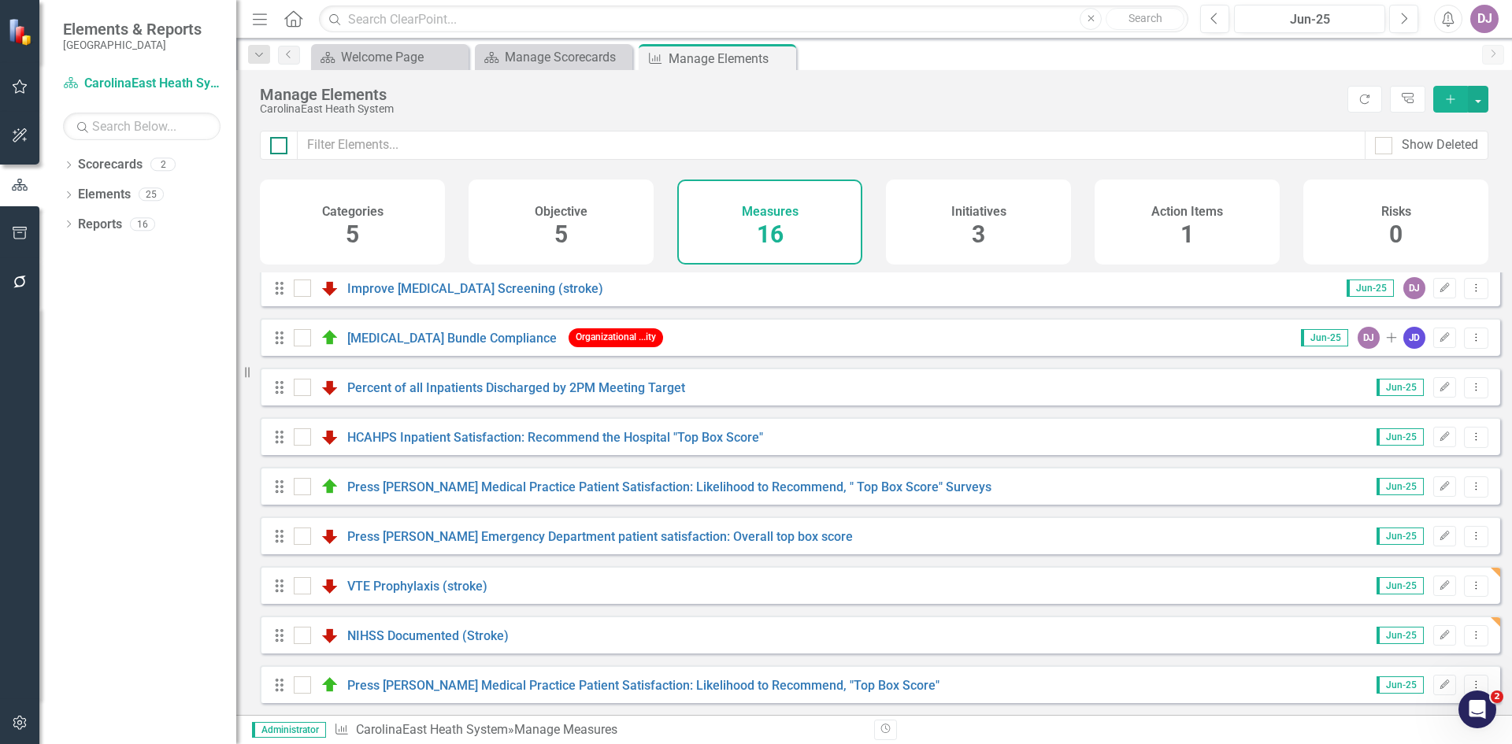
checkbox input "true"
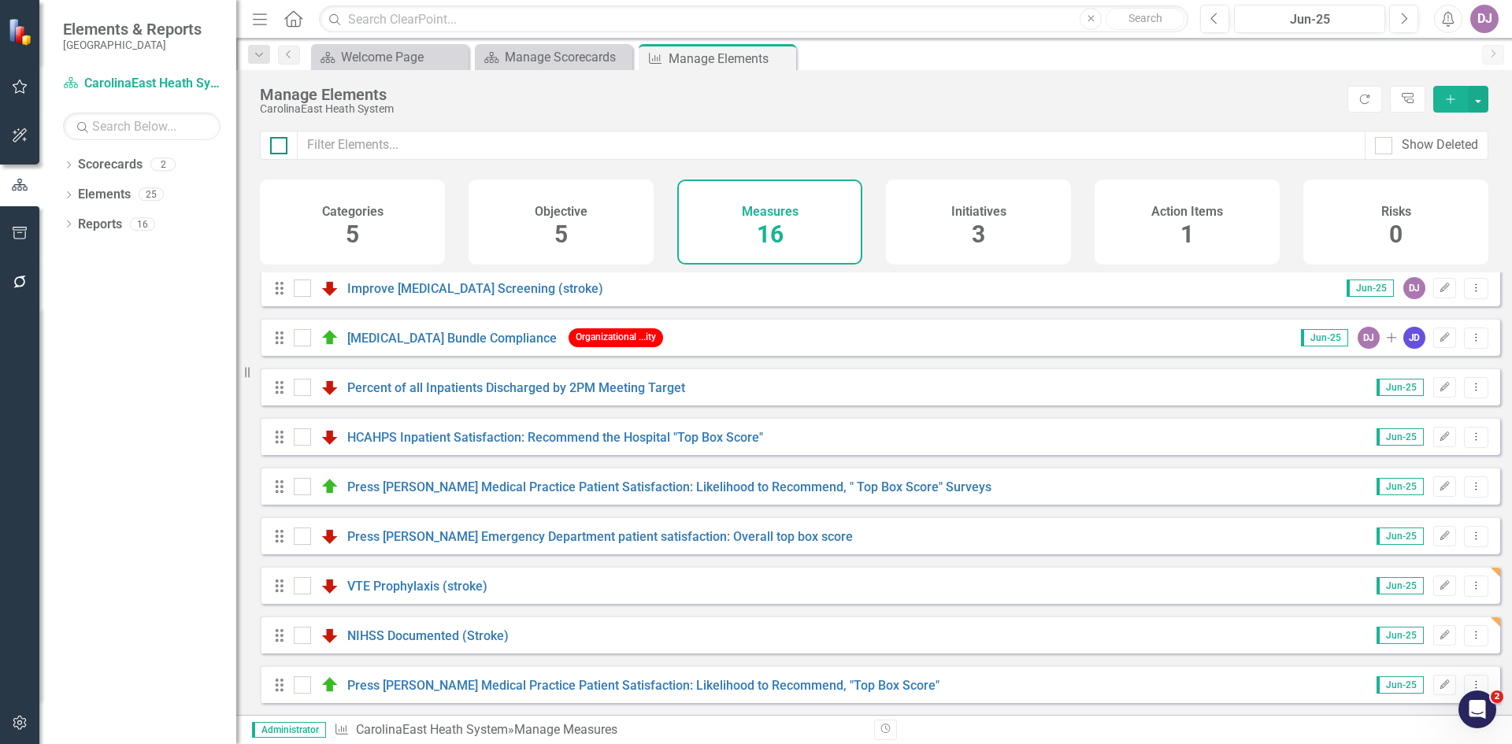
checkbox input "true"
click at [304, 685] on div at bounding box center [302, 684] width 17 height 17
click at [304, 685] on input "checkbox" at bounding box center [299, 681] width 10 height 10
checkbox input "false"
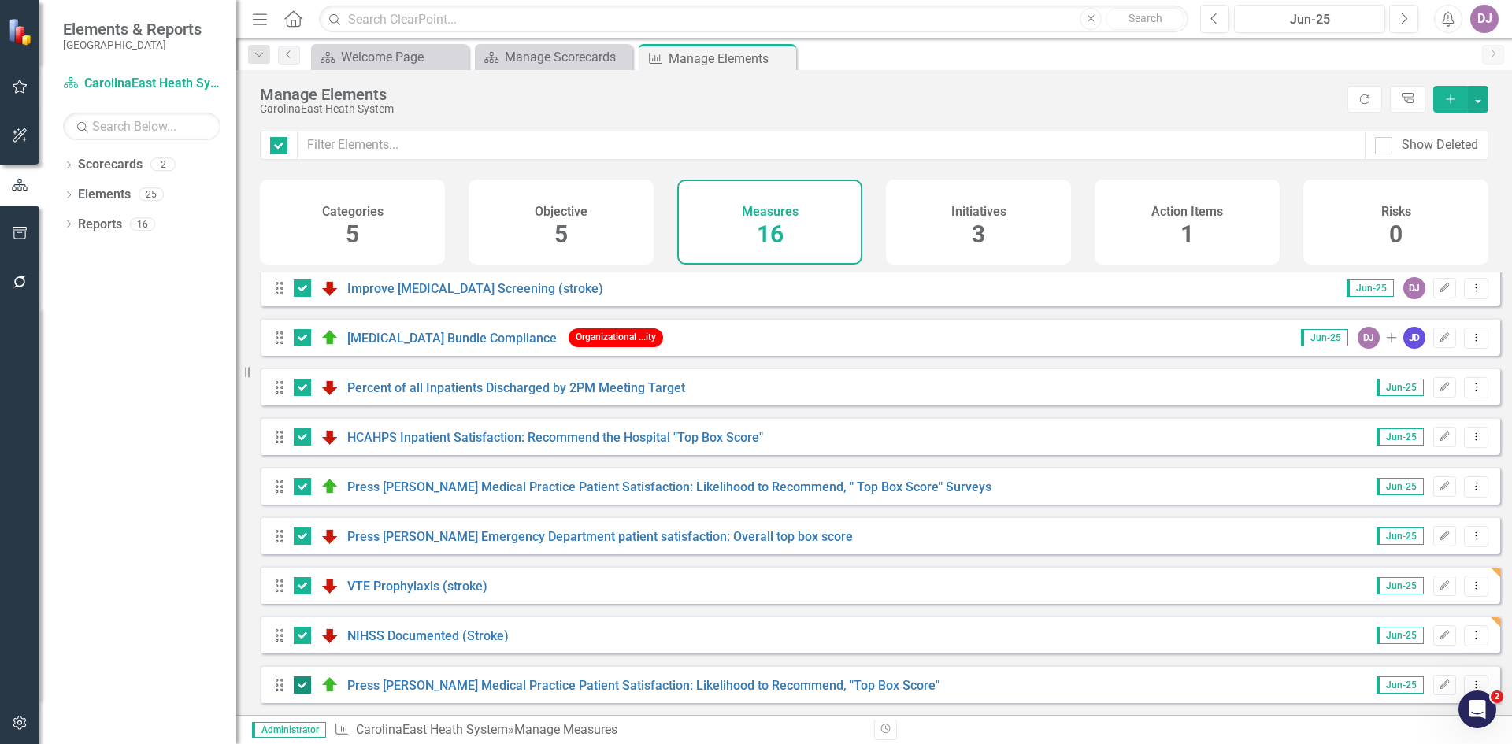
checkbox input "false"
click at [301, 642] on div at bounding box center [302, 635] width 17 height 17
click at [301, 637] on input "checkbox" at bounding box center [299, 632] width 10 height 10
checkbox input "false"
click at [297, 587] on input "checkbox" at bounding box center [299, 582] width 10 height 10
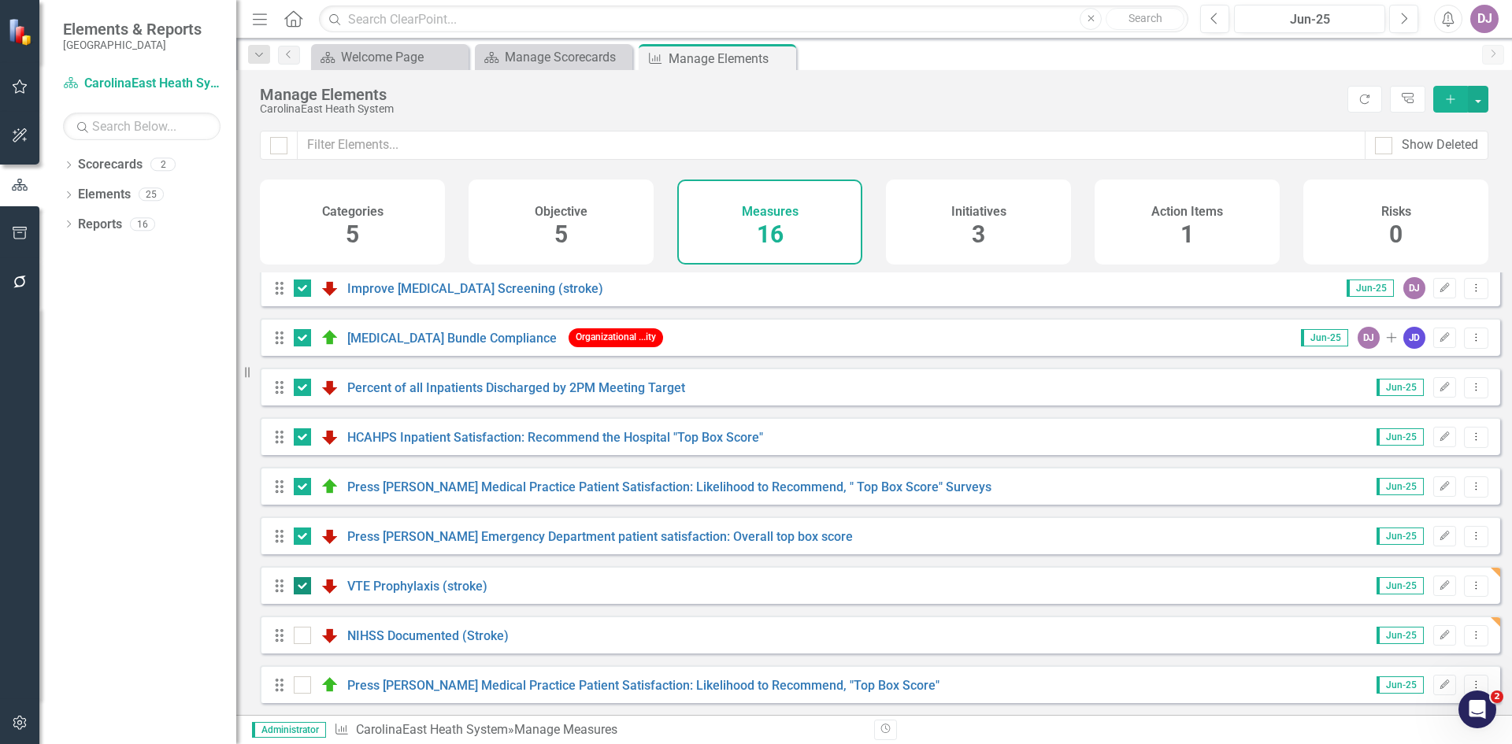
checkbox input "false"
click at [117, 222] on link "Reports" at bounding box center [100, 225] width 44 height 18
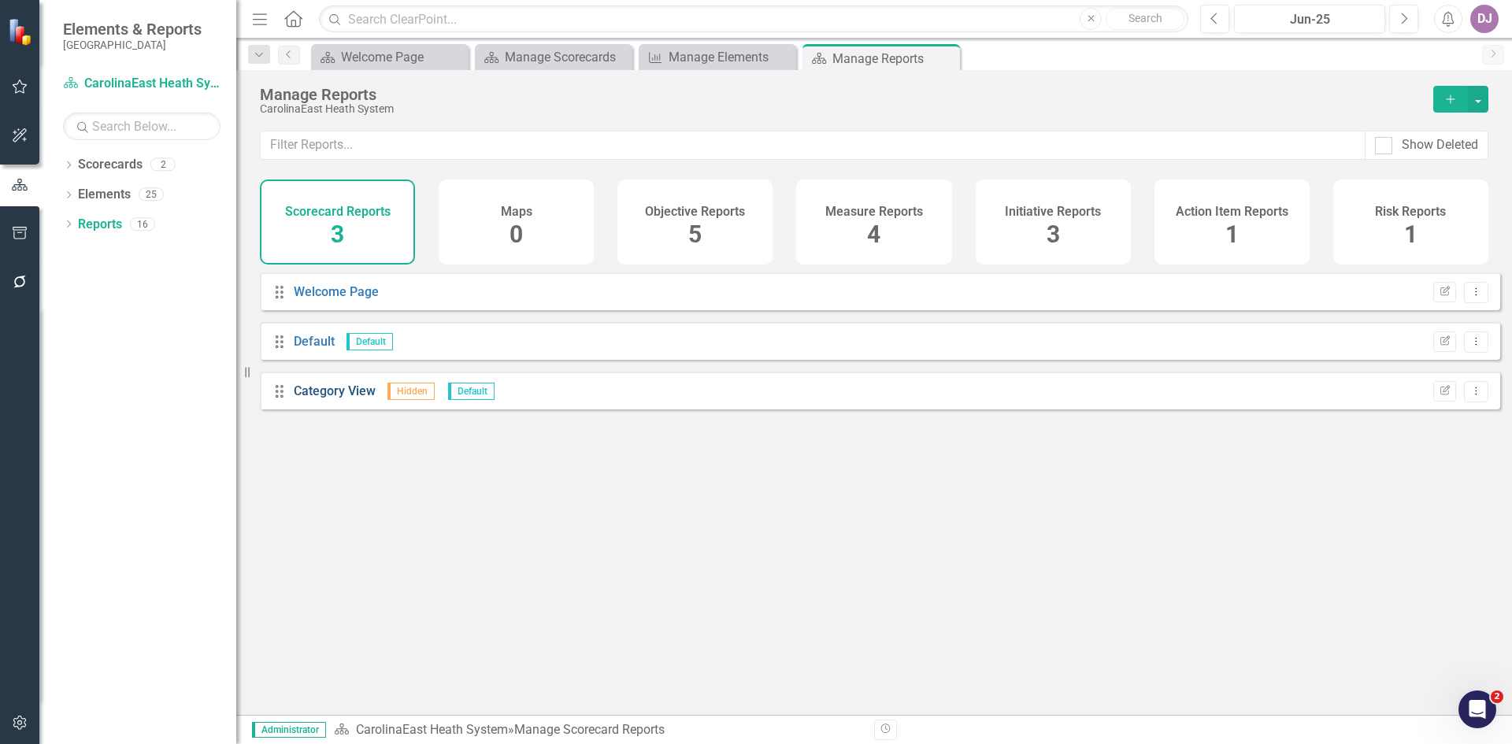
click at [320, 398] on link "Category View" at bounding box center [335, 390] width 82 height 15
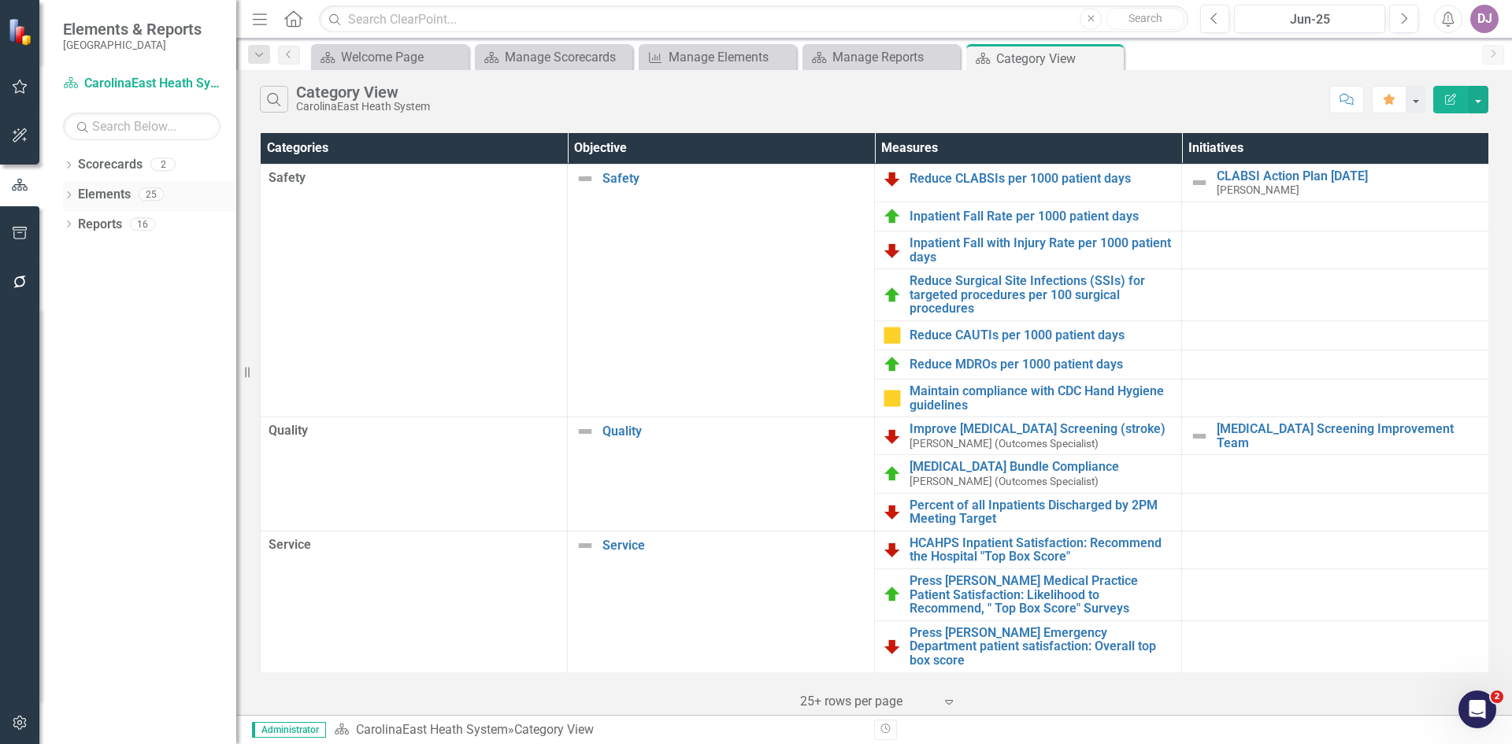
click at [113, 194] on link "Elements" at bounding box center [104, 195] width 53 height 18
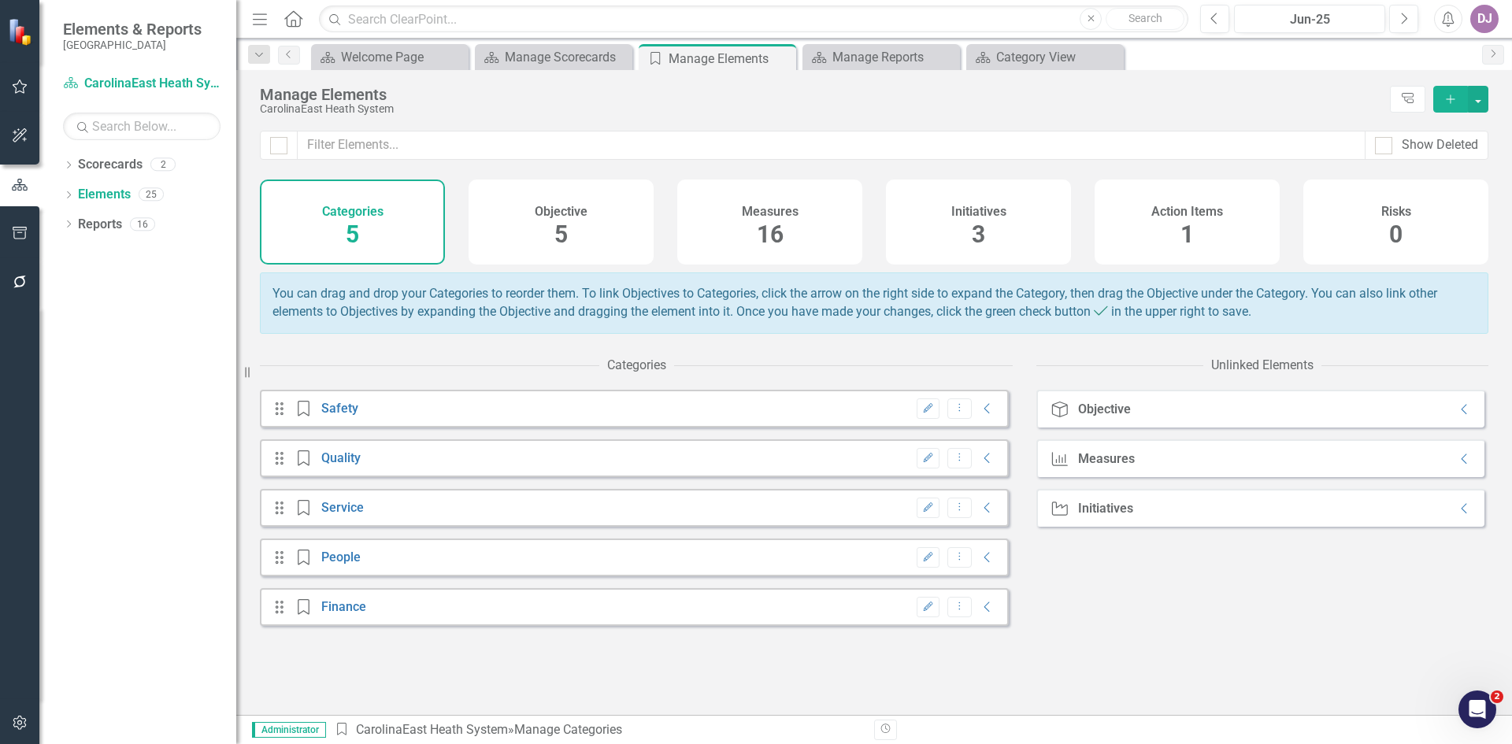
click at [562, 234] on span "5" at bounding box center [560, 234] width 13 height 28
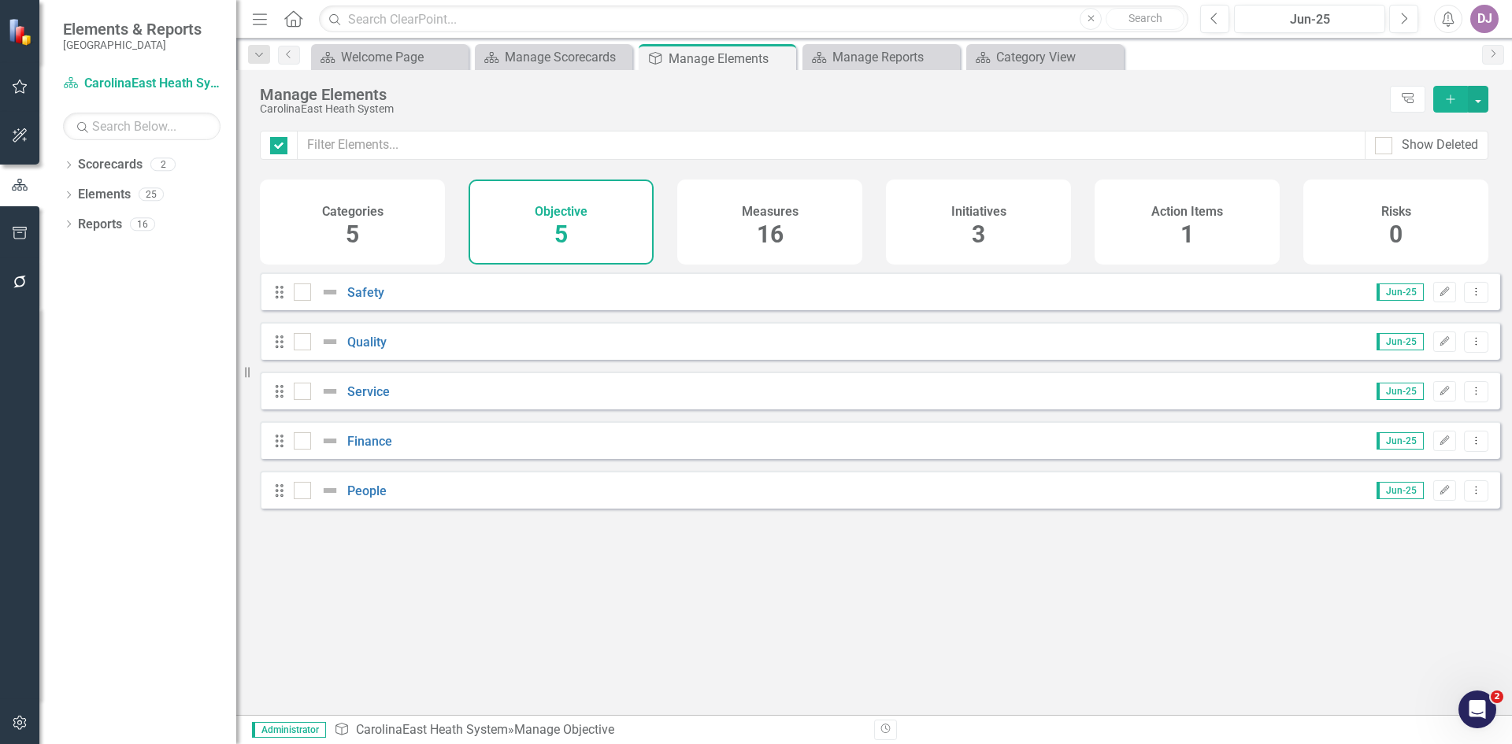
checkbox input "false"
click at [1438, 297] on icon "Edit" at bounding box center [1444, 291] width 12 height 9
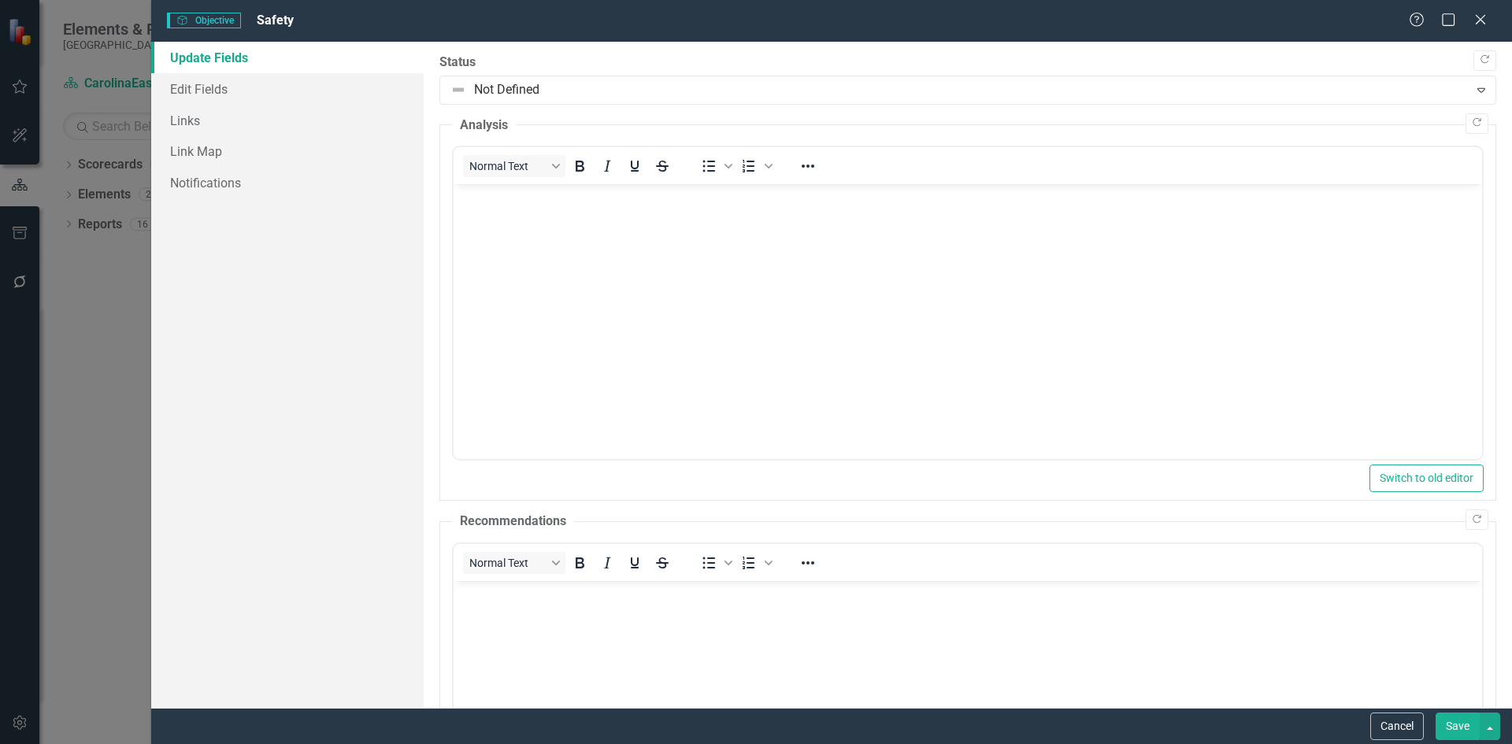
click at [231, 58] on link "Update Fields" at bounding box center [287, 57] width 272 height 31
click at [215, 83] on link "Edit Fields" at bounding box center [287, 88] width 272 height 31
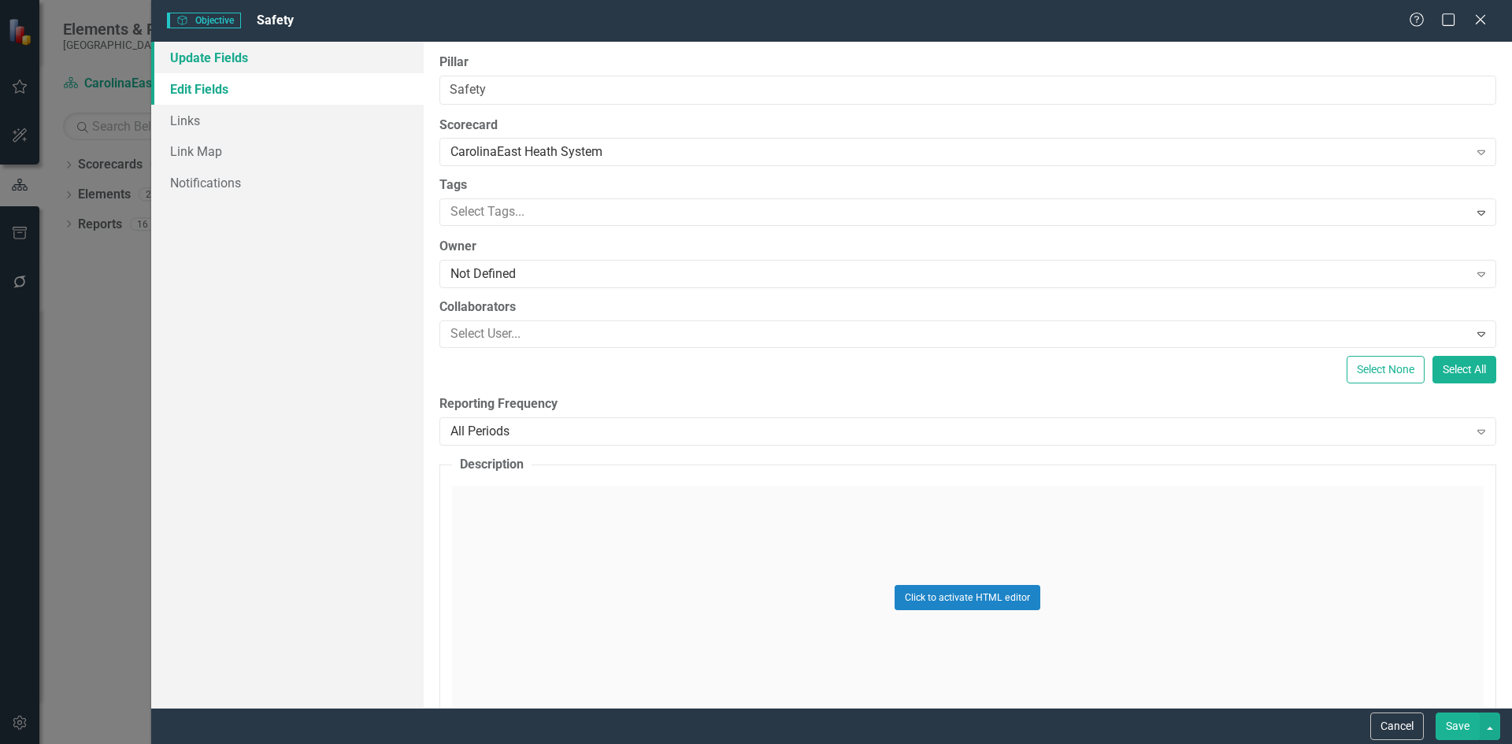
click at [228, 60] on link "Update Fields" at bounding box center [287, 57] width 272 height 31
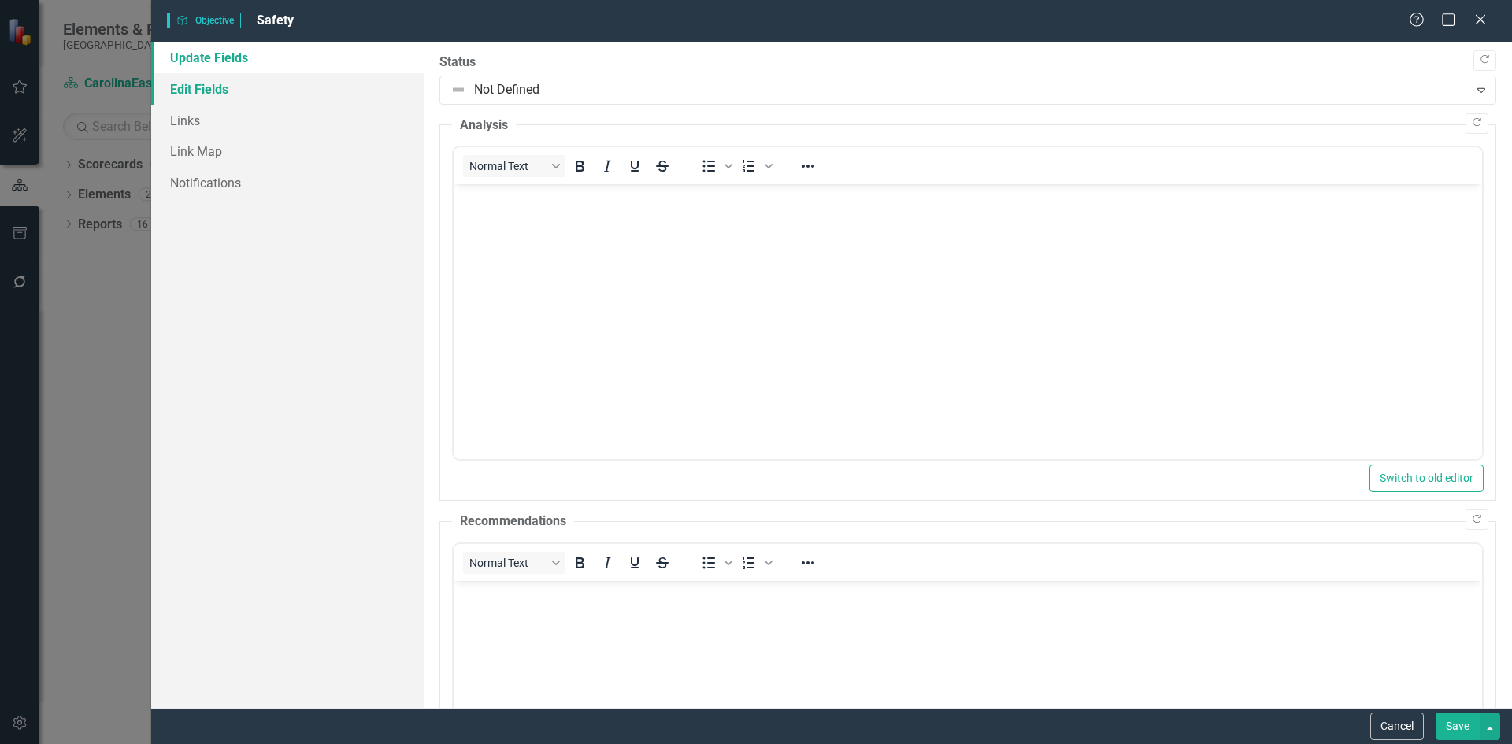
click at [206, 86] on link "Edit Fields" at bounding box center [287, 88] width 272 height 31
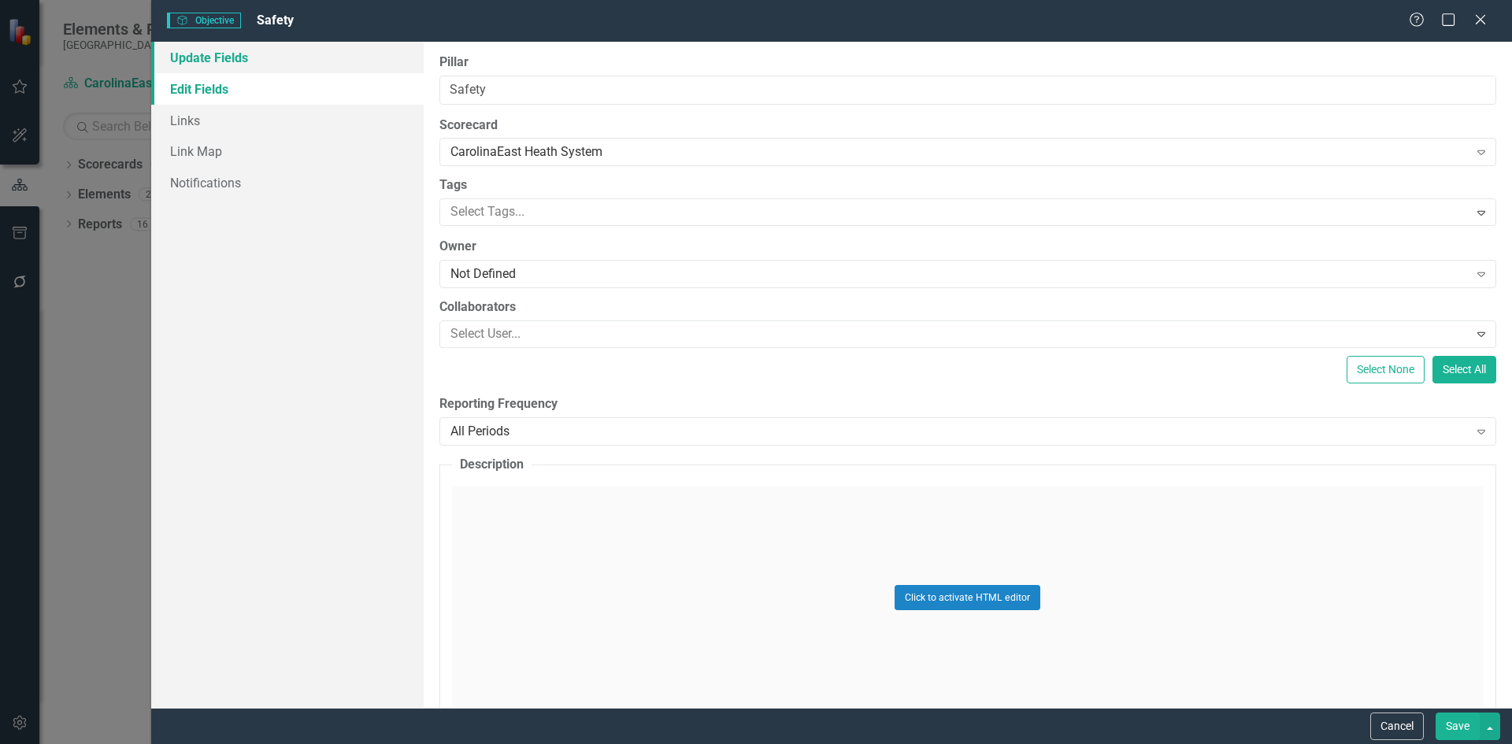
click at [229, 65] on link "Update Fields" at bounding box center [287, 57] width 272 height 31
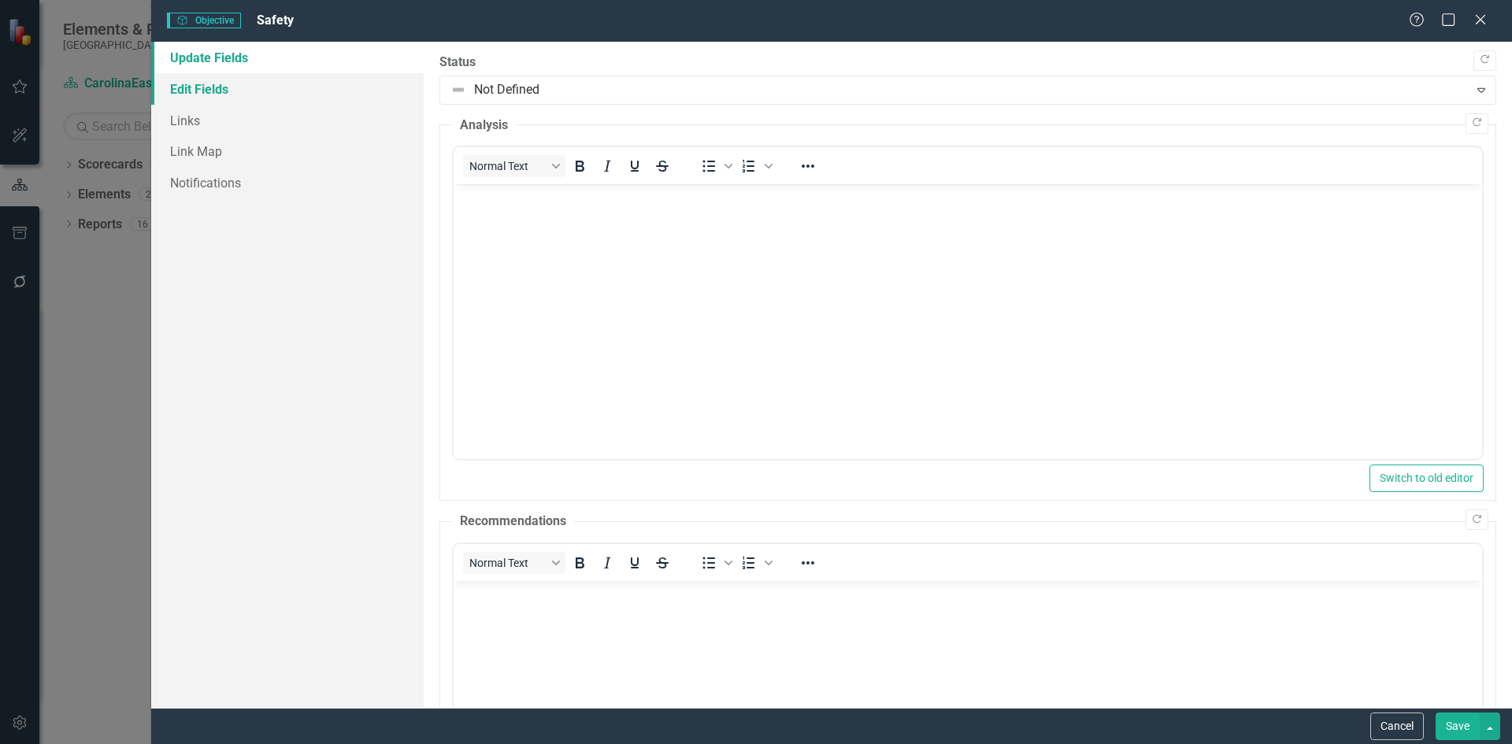
click at [217, 88] on link "Edit Fields" at bounding box center [287, 88] width 272 height 31
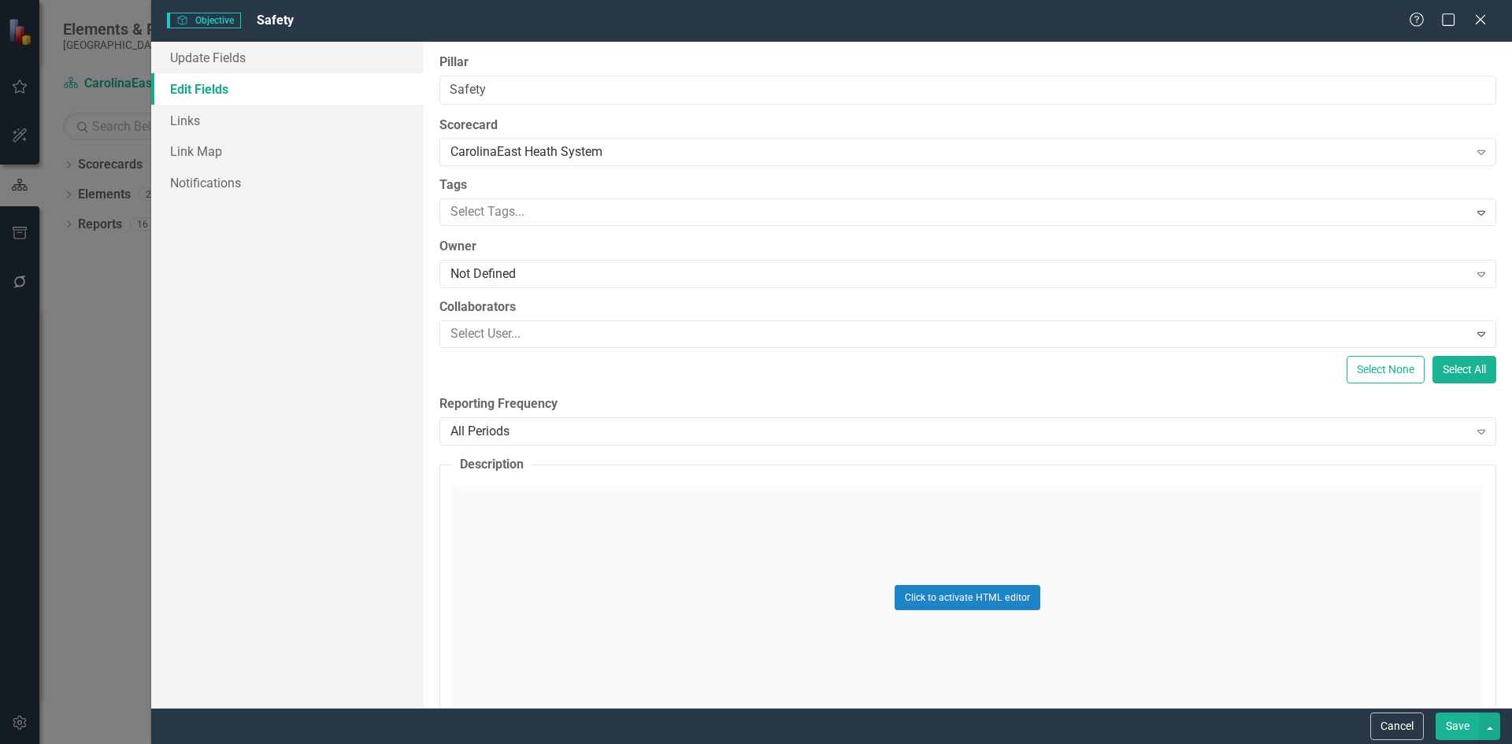
click at [1457, 724] on button "Save" at bounding box center [1457, 727] width 44 height 28
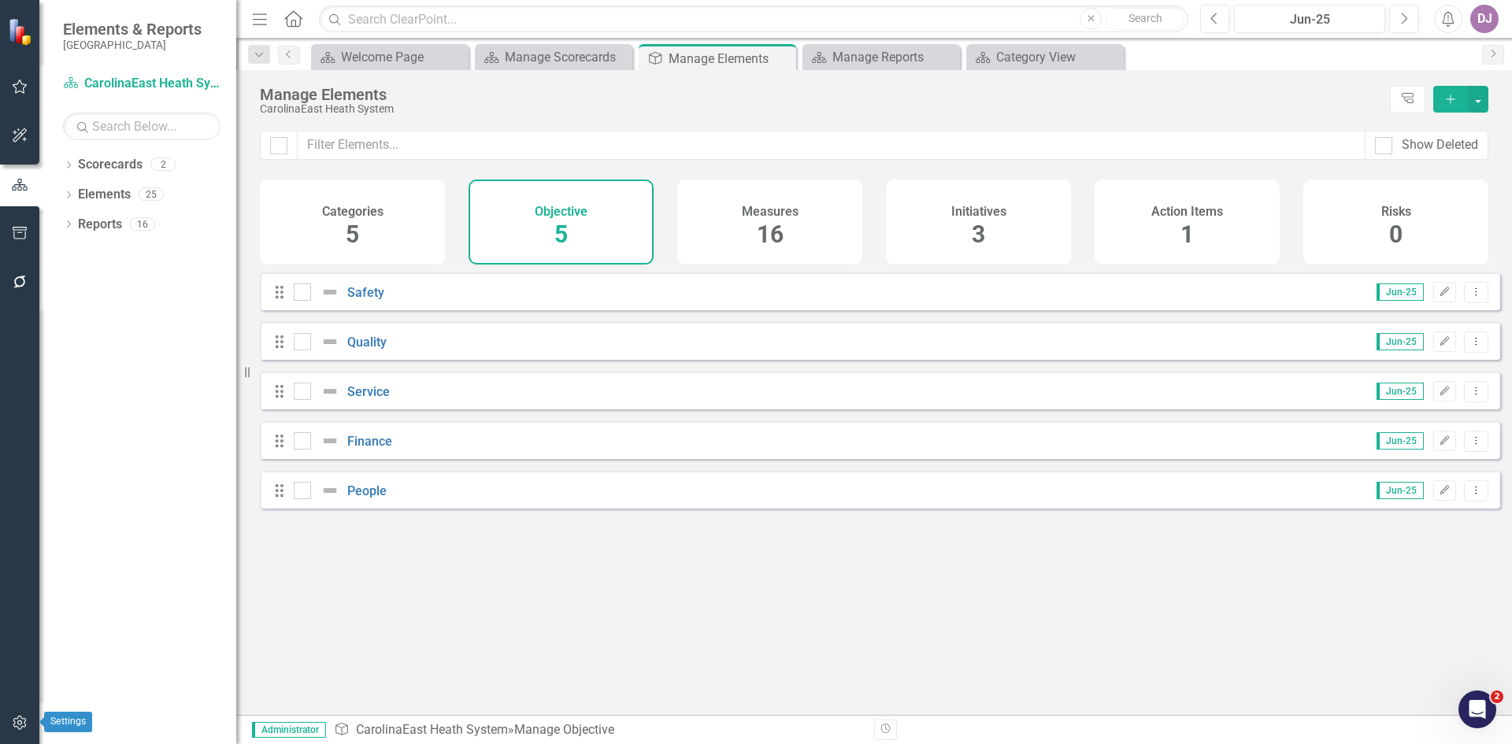
click at [17, 727] on icon "button" at bounding box center [19, 723] width 13 height 14
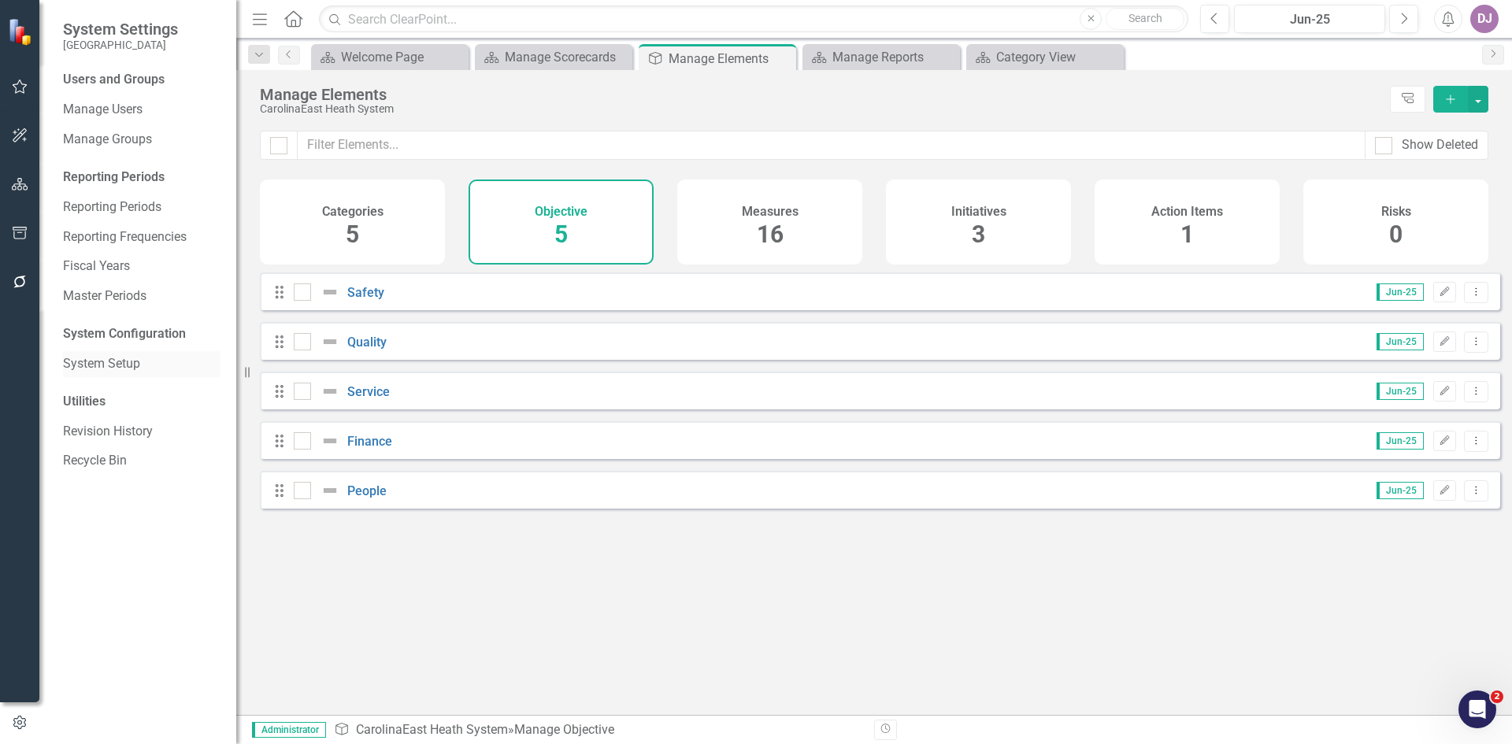
click at [135, 368] on link "System Setup" at bounding box center [141, 364] width 157 height 18
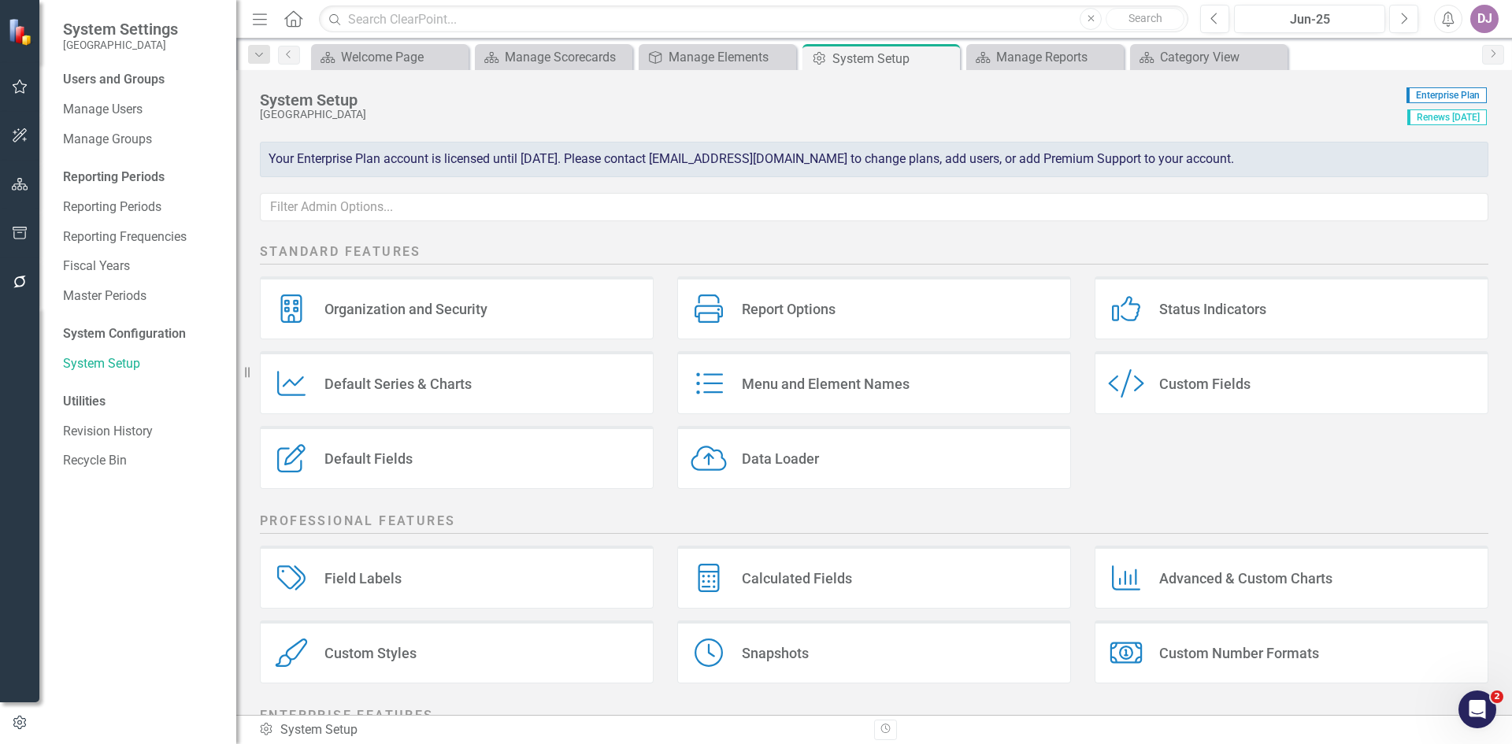
click at [420, 304] on div "Organization and Security" at bounding box center [405, 309] width 163 height 18
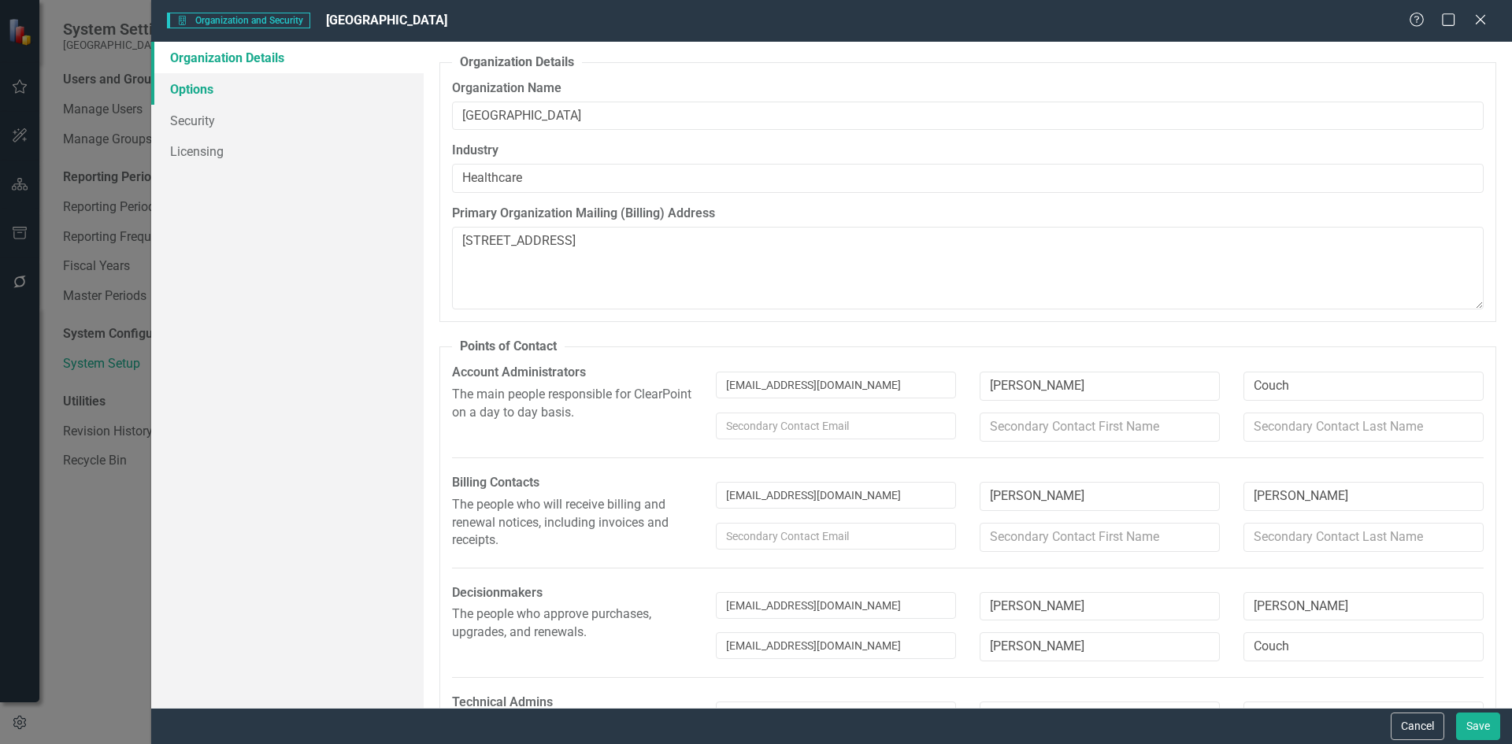
click at [205, 94] on link "Options" at bounding box center [287, 88] width 272 height 31
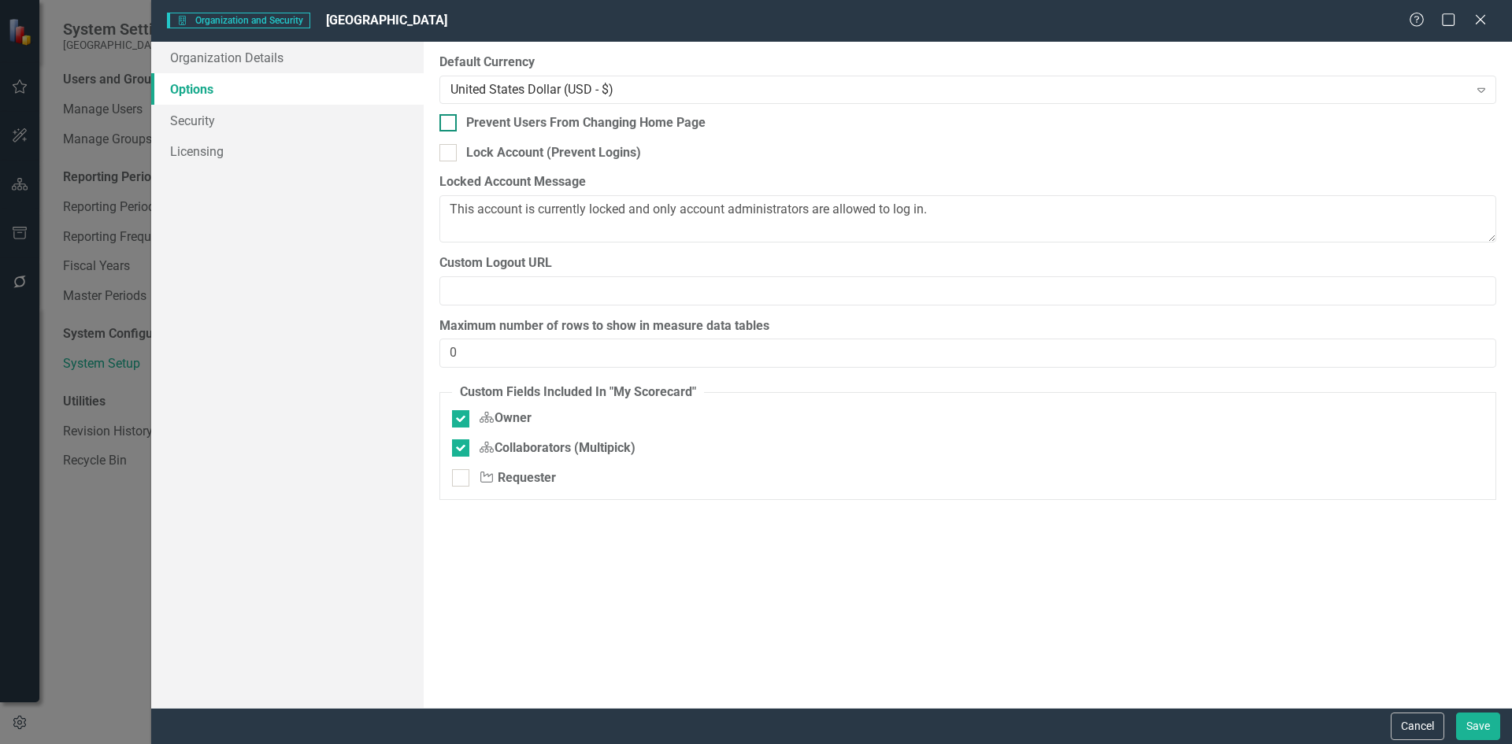
click at [453, 122] on div at bounding box center [447, 122] width 17 height 17
click at [450, 122] on input "Prevent Users From Changing Home Page" at bounding box center [444, 119] width 10 height 10
click at [453, 122] on div at bounding box center [447, 122] width 17 height 17
click at [450, 122] on input "Prevent Users From Changing Home Page" at bounding box center [444, 119] width 10 height 10
checkbox input "false"
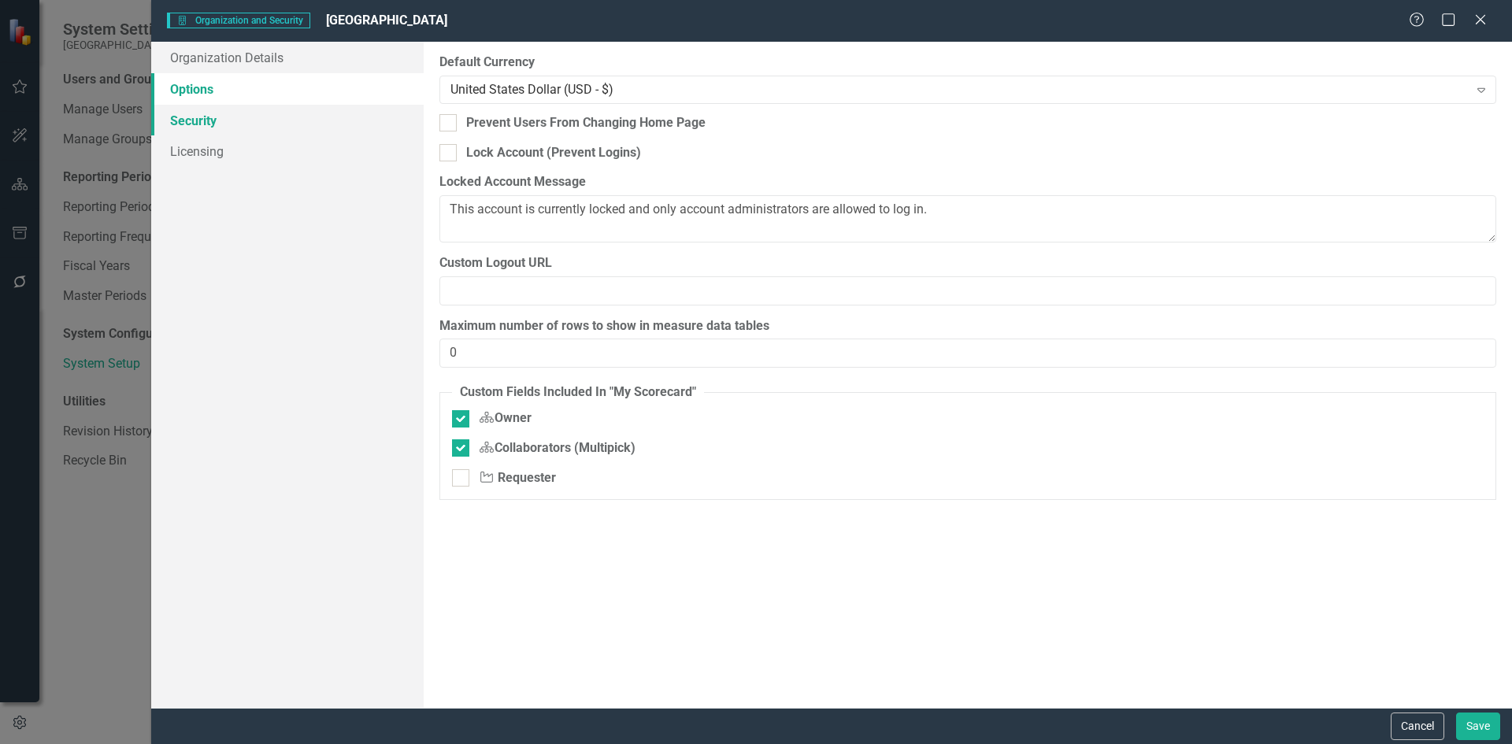
click at [208, 120] on link "Security" at bounding box center [287, 120] width 272 height 31
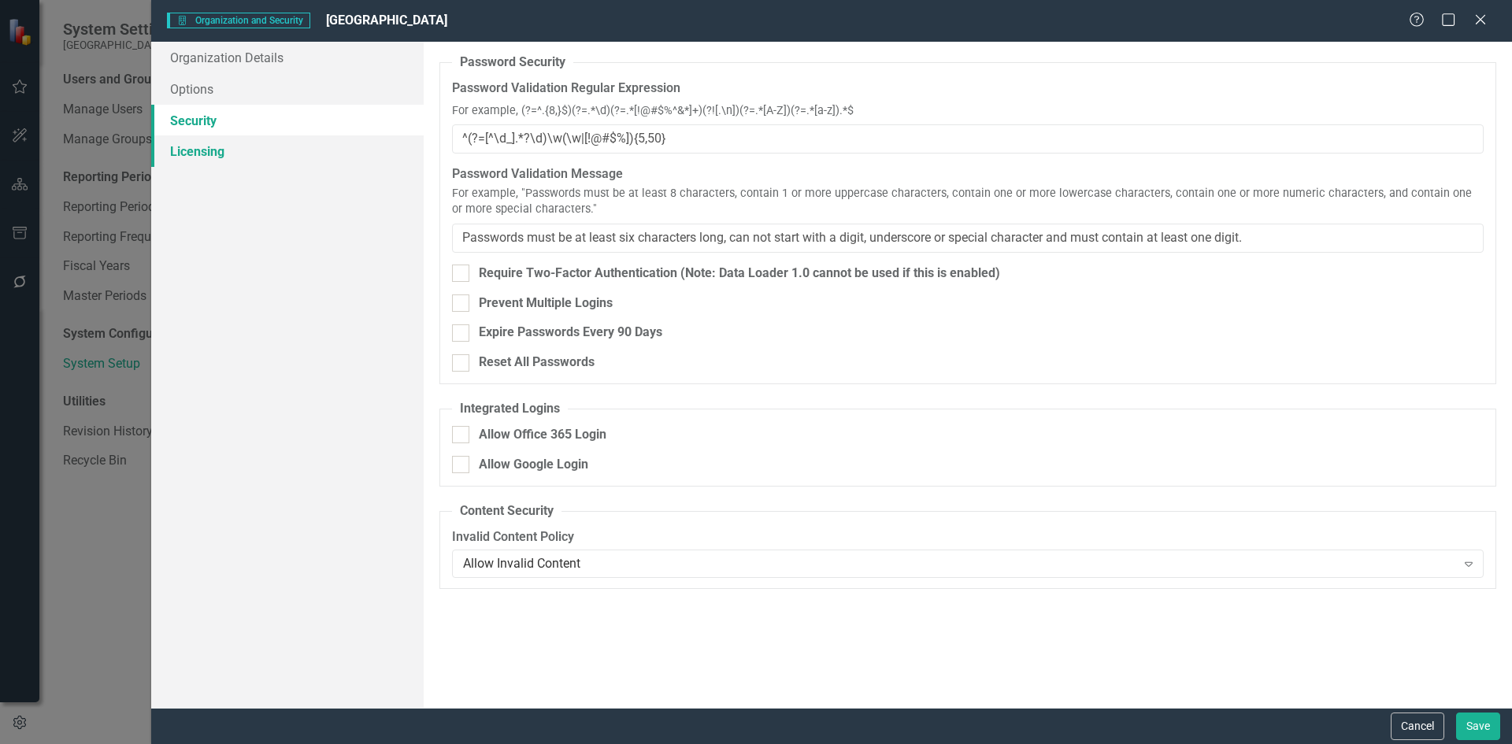
click at [199, 156] on link "Licensing" at bounding box center [287, 150] width 272 height 31
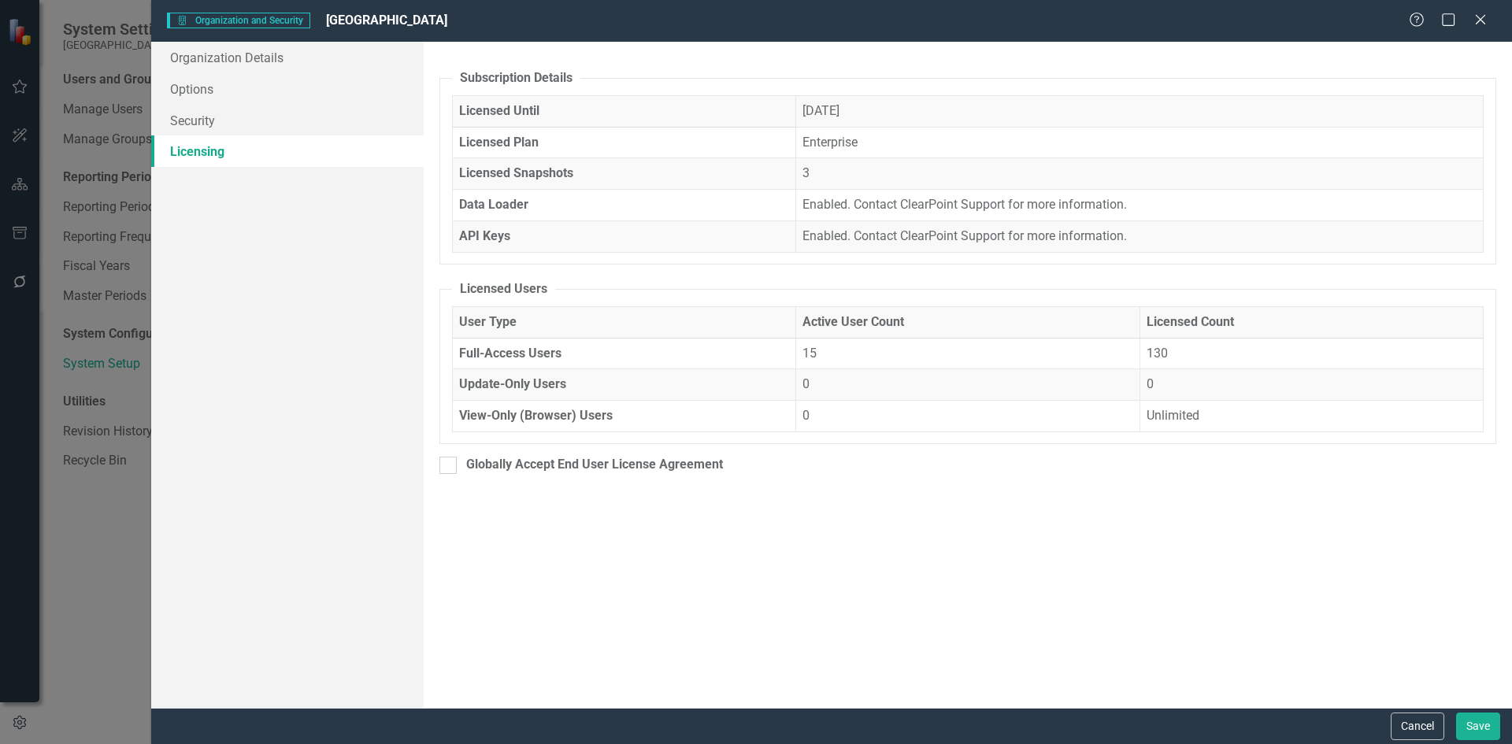
click at [100, 623] on div "Organization and Security Organization and Security CarolinaEast Medical Center…" at bounding box center [756, 372] width 1512 height 744
click at [1401, 731] on button "Cancel" at bounding box center [1417, 727] width 54 height 28
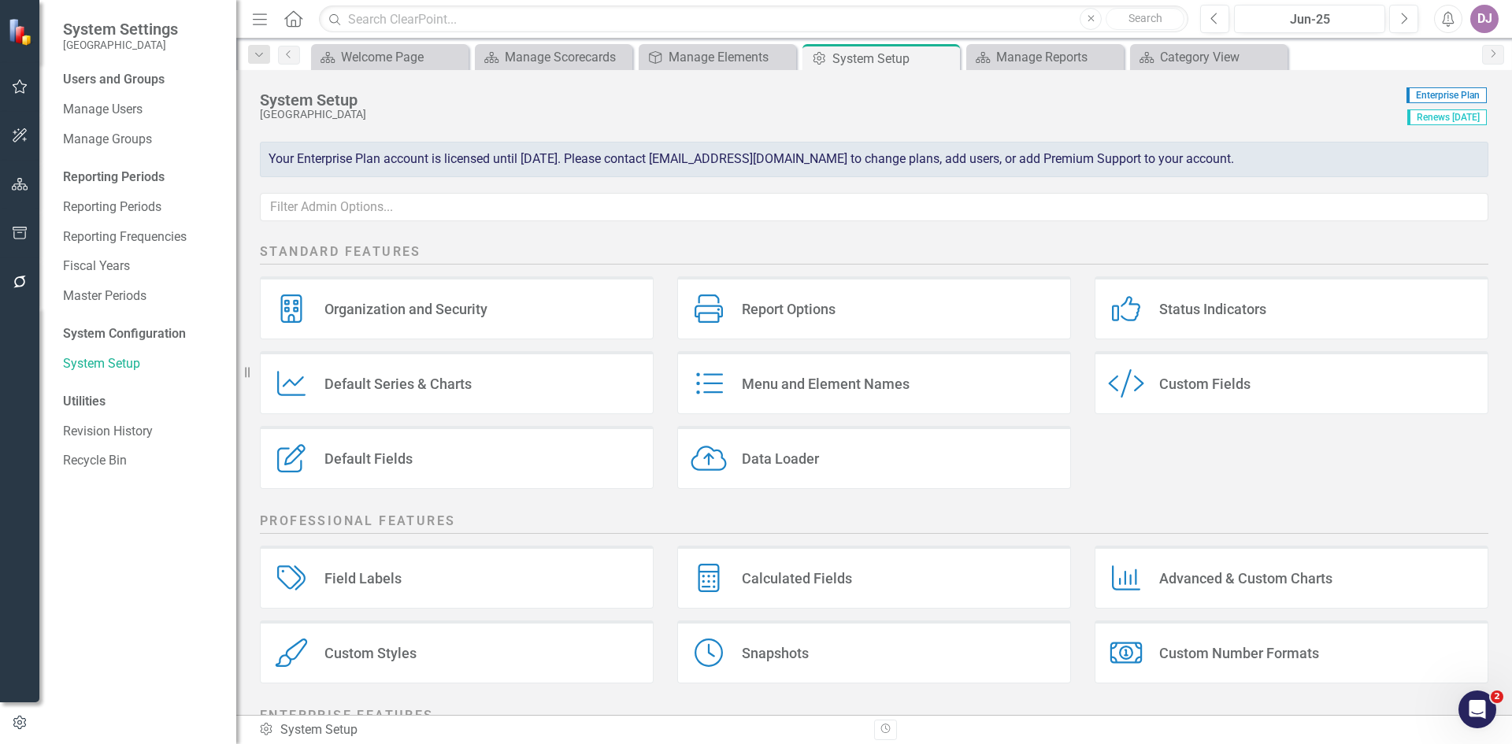
click at [773, 382] on div "Menu and Element Names" at bounding box center [826, 384] width 168 height 18
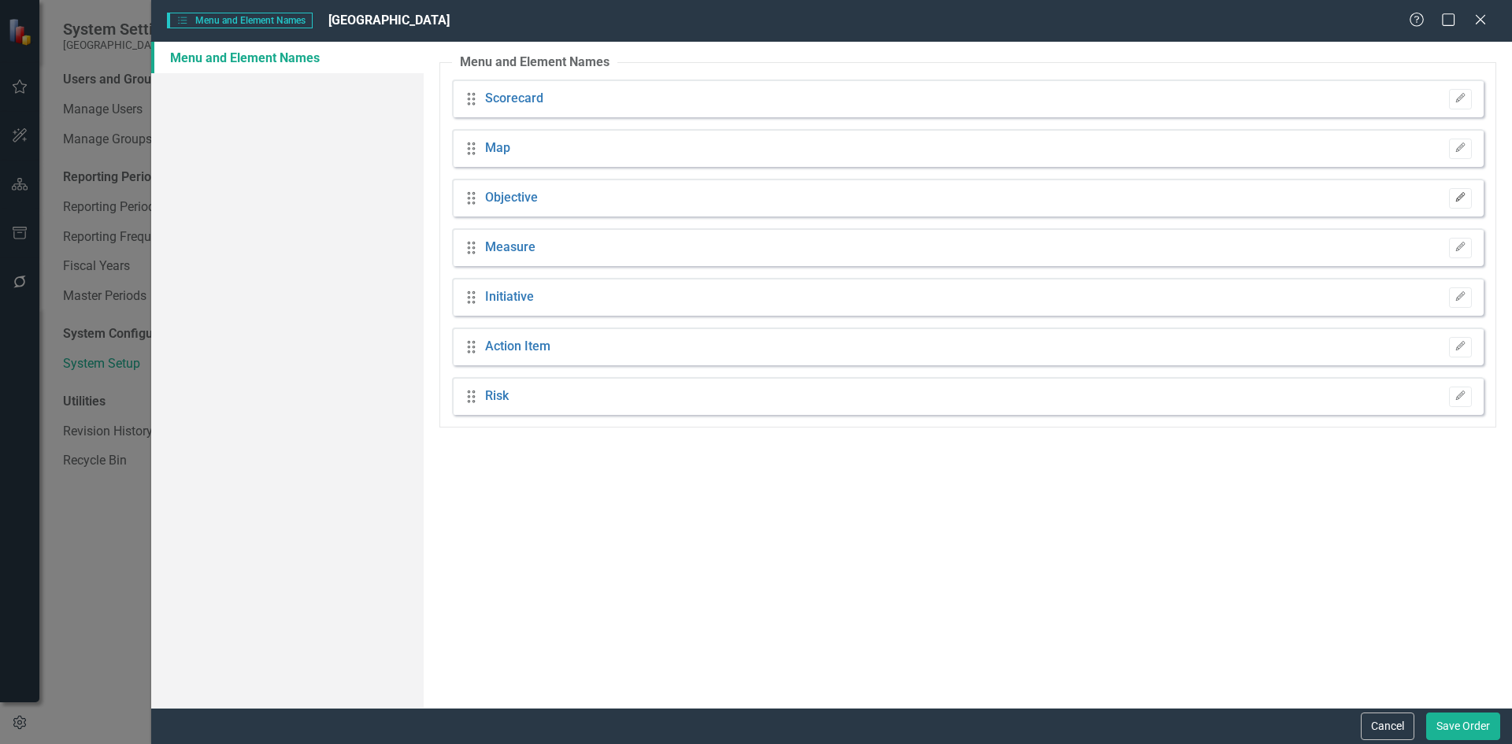
click at [1457, 205] on button "Edit" at bounding box center [1460, 198] width 23 height 20
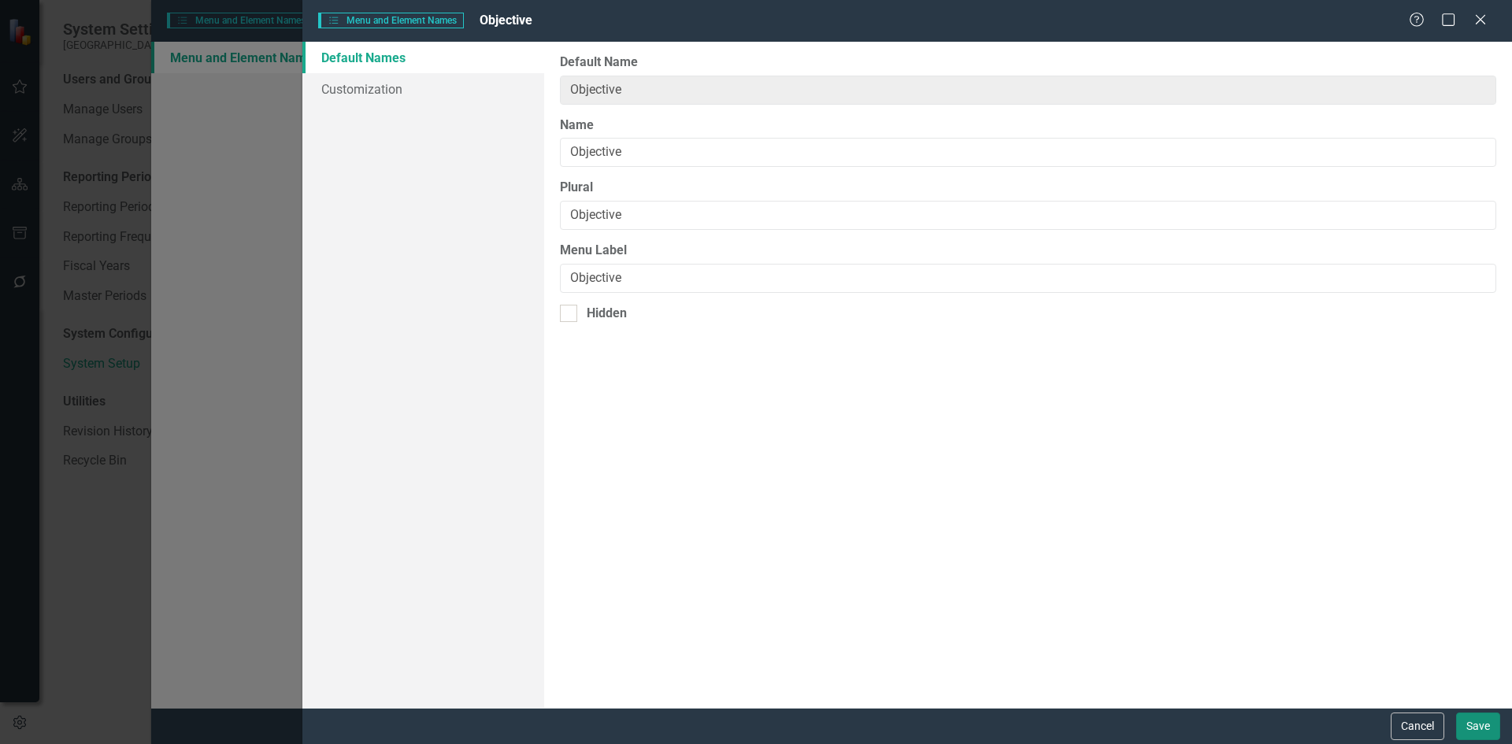
click at [1478, 730] on button "Save" at bounding box center [1478, 727] width 44 height 28
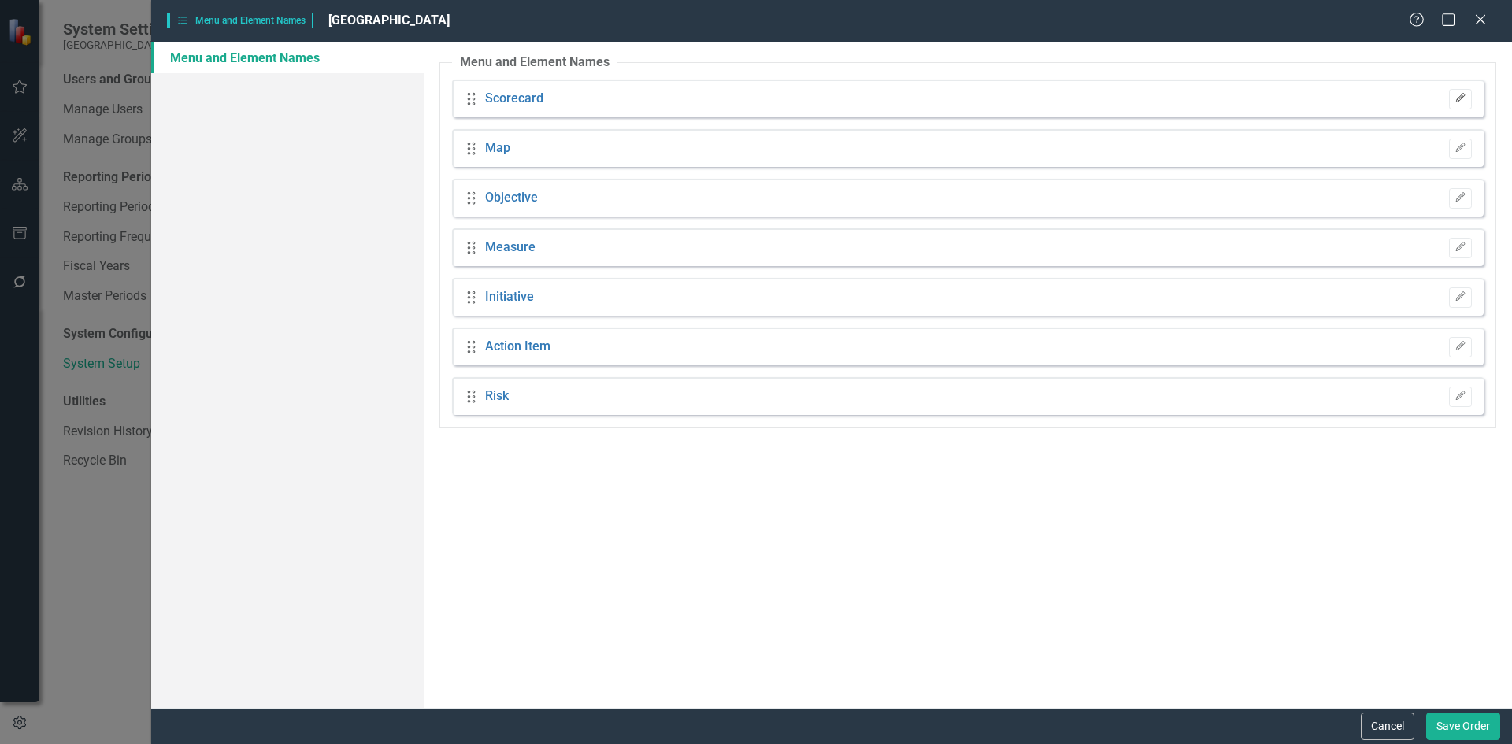
click at [1461, 103] on icon "Edit" at bounding box center [1460, 98] width 12 height 9
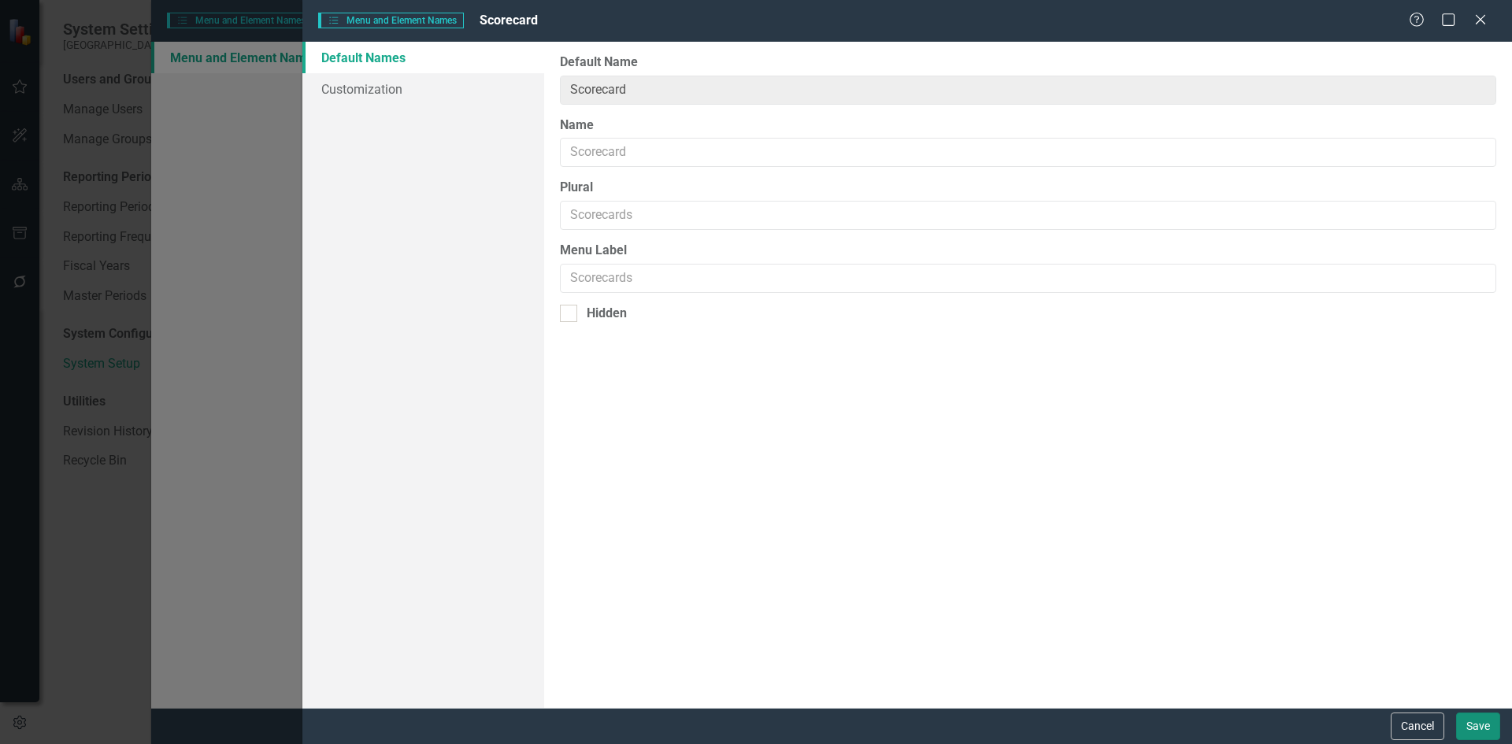
click at [1490, 727] on button "Save" at bounding box center [1478, 727] width 44 height 28
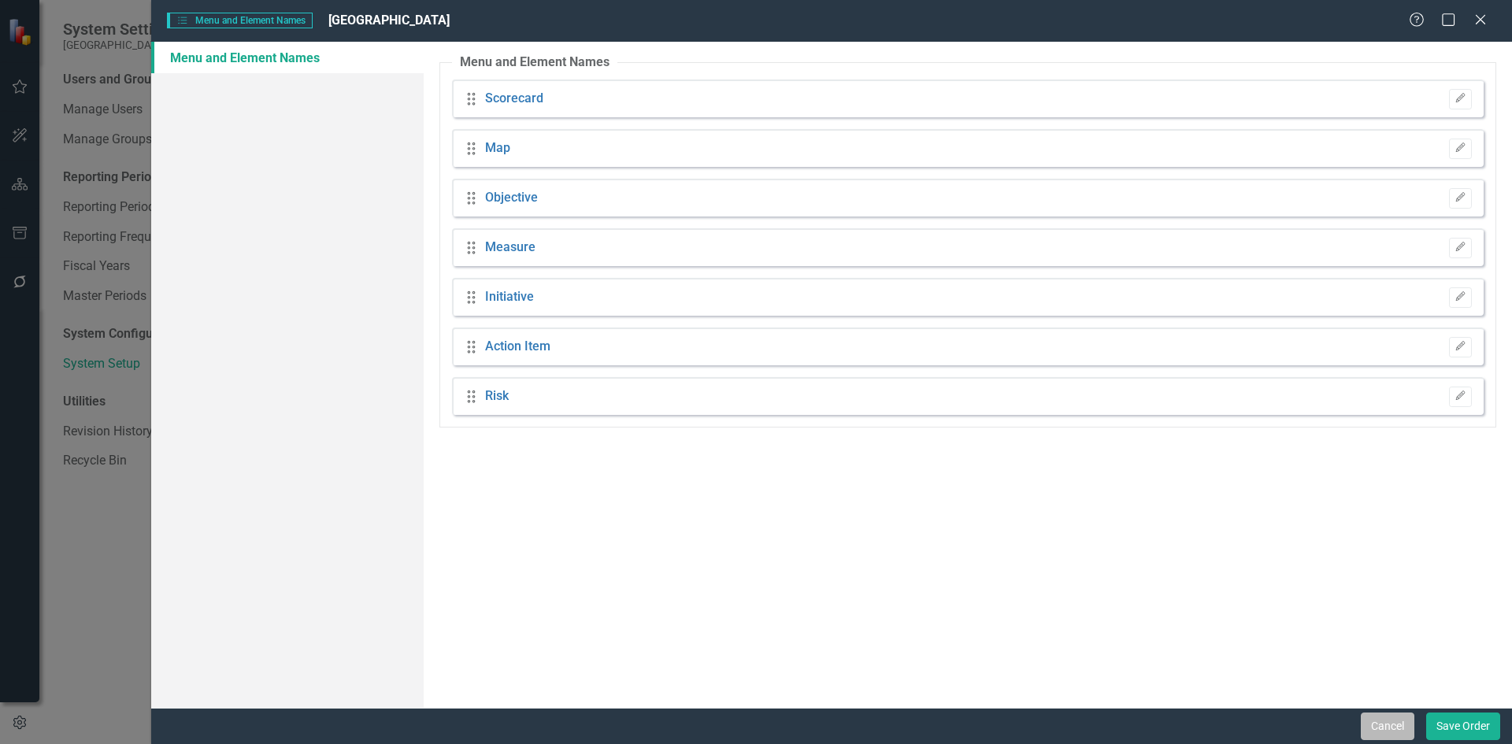
click at [1398, 727] on button "Cancel" at bounding box center [1388, 727] width 54 height 28
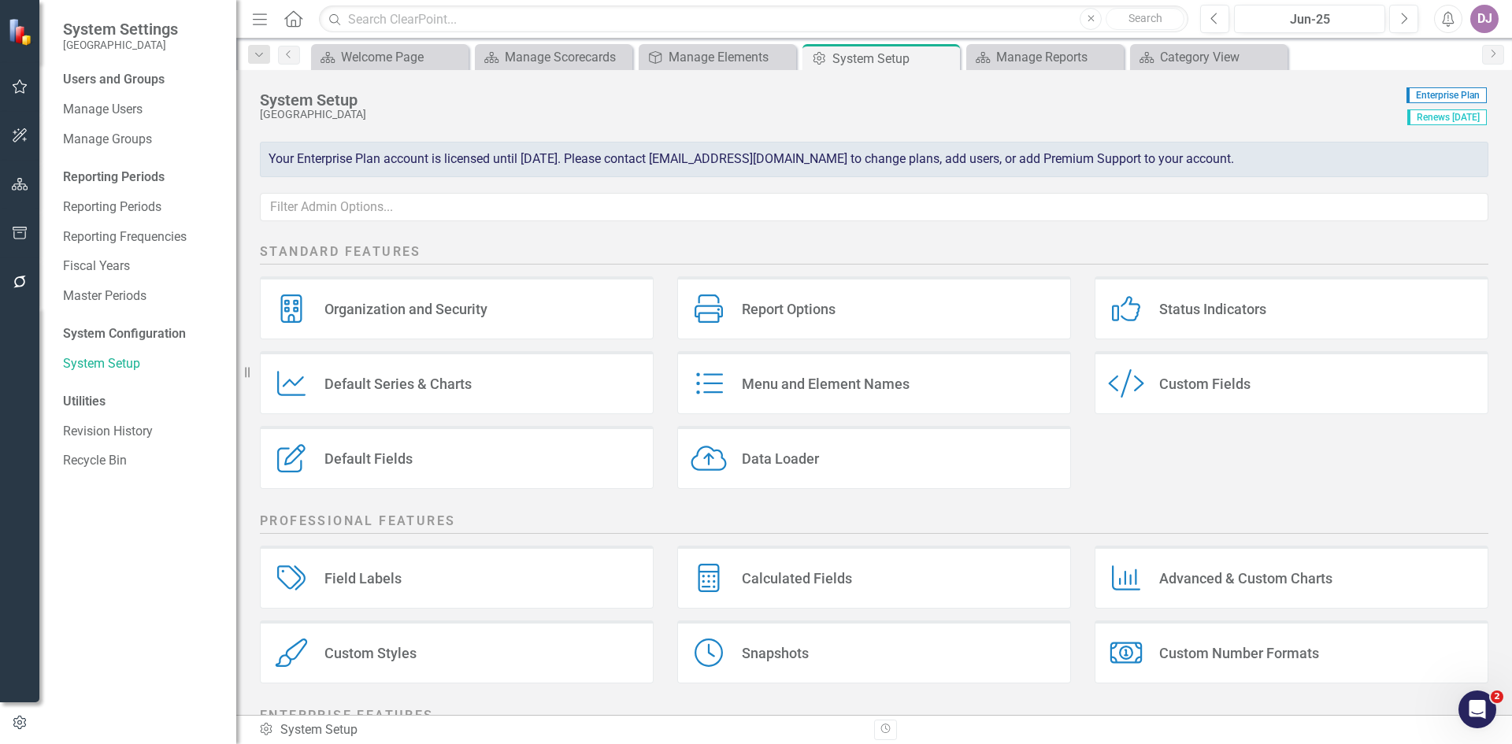
click at [474, 314] on div "Organization and Security" at bounding box center [405, 309] width 163 height 18
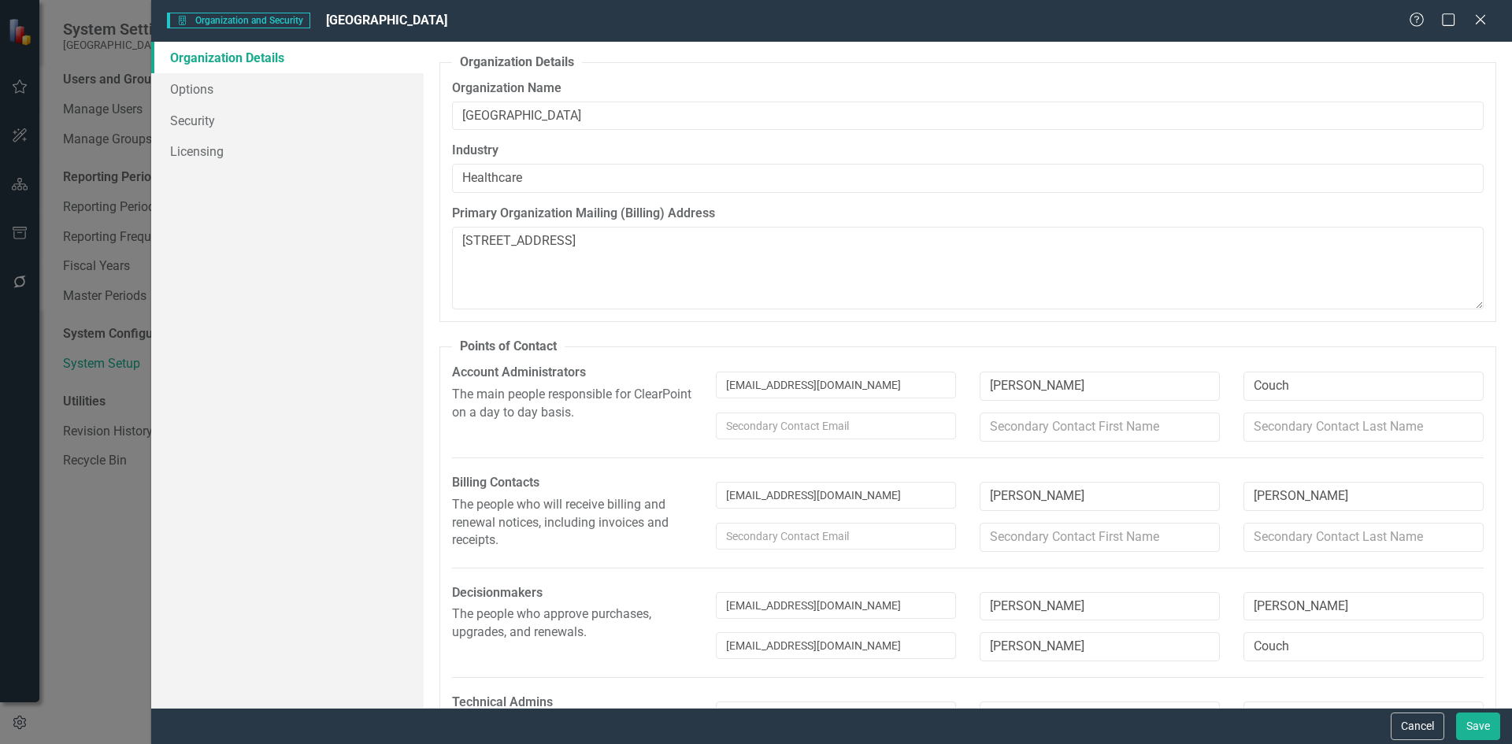
type textarea "2000 Neuse Blvd New Bern NC 28560"
click at [1434, 725] on button "Cancel" at bounding box center [1417, 727] width 54 height 28
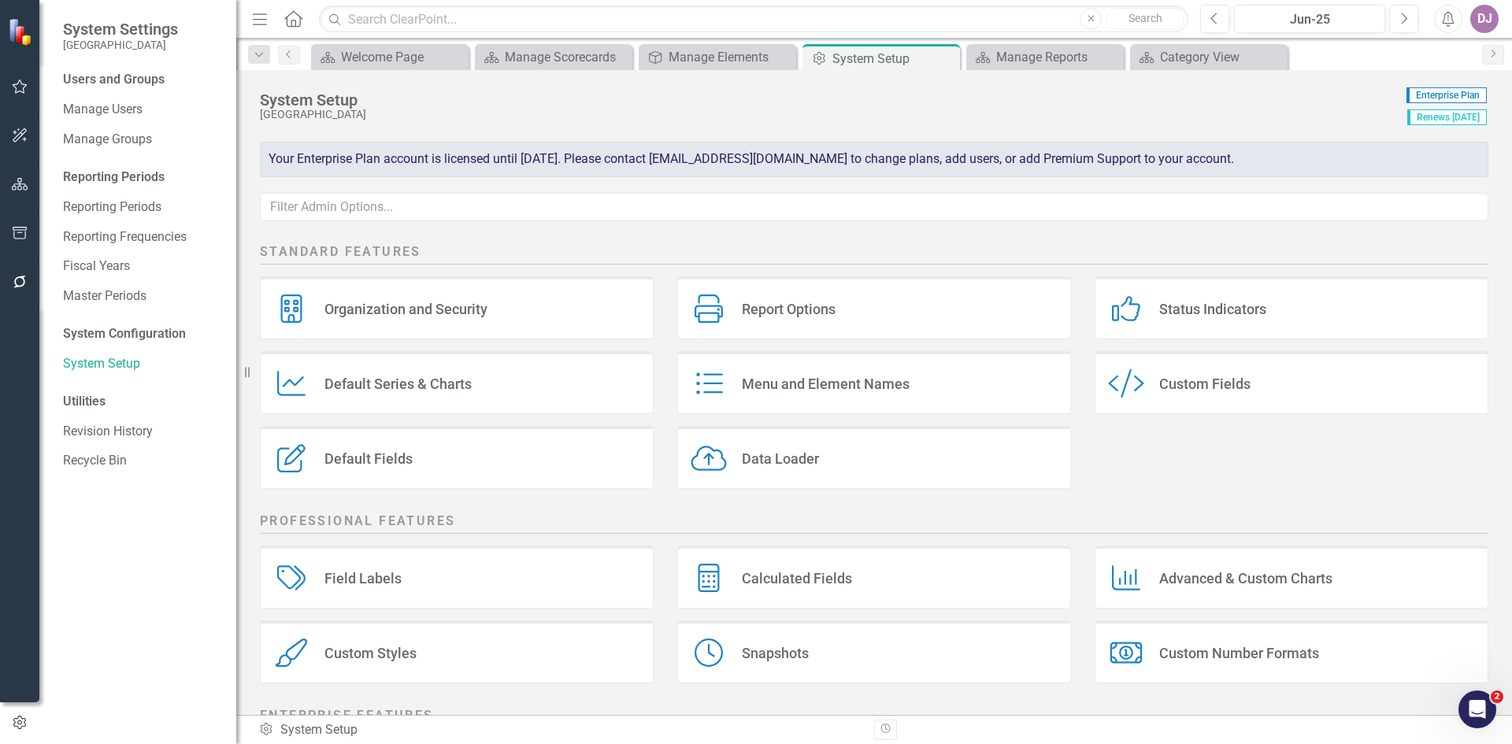
click at [1185, 313] on div "Status Indicators" at bounding box center [1212, 309] width 107 height 18
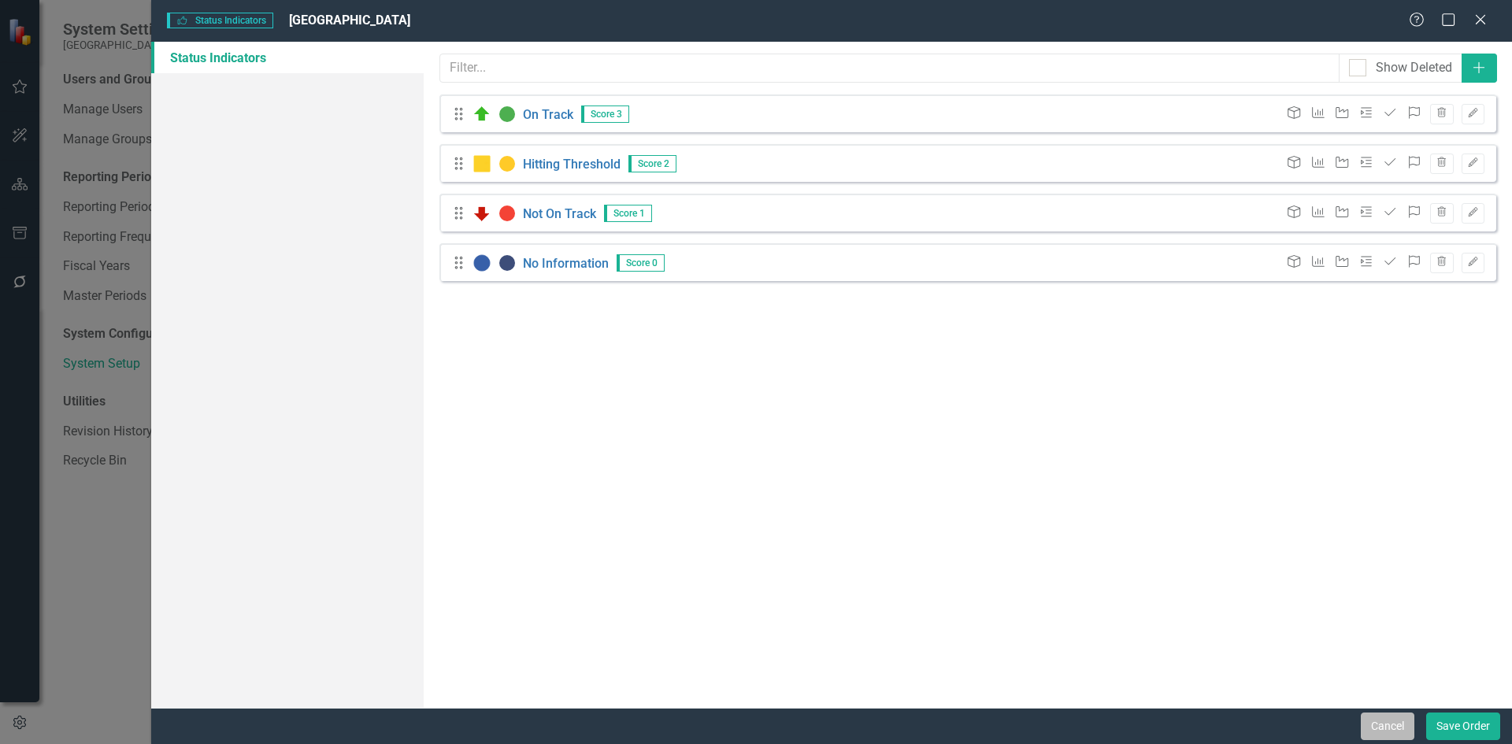
click at [1383, 728] on button "Cancel" at bounding box center [1388, 727] width 54 height 28
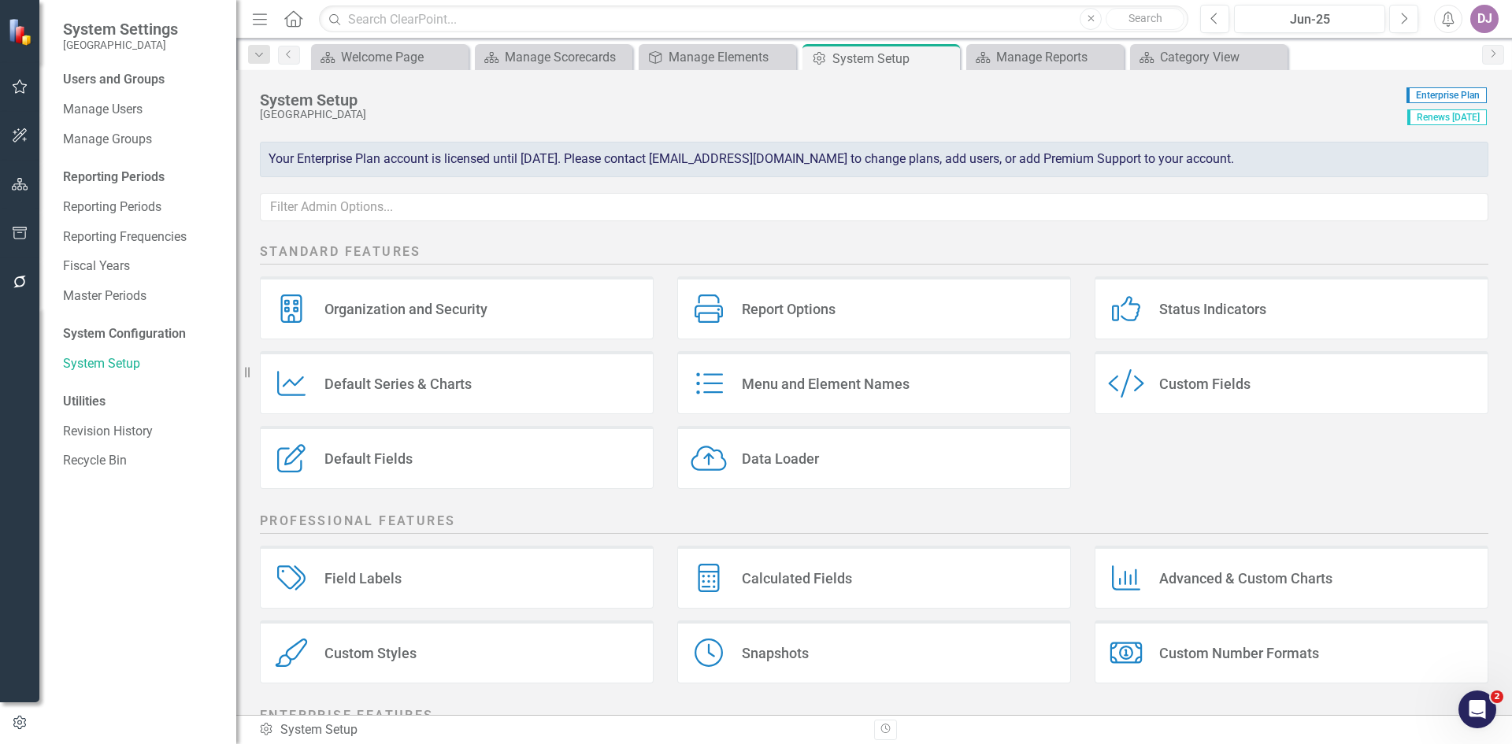
click at [385, 572] on div "Field Labels" at bounding box center [362, 578] width 77 height 18
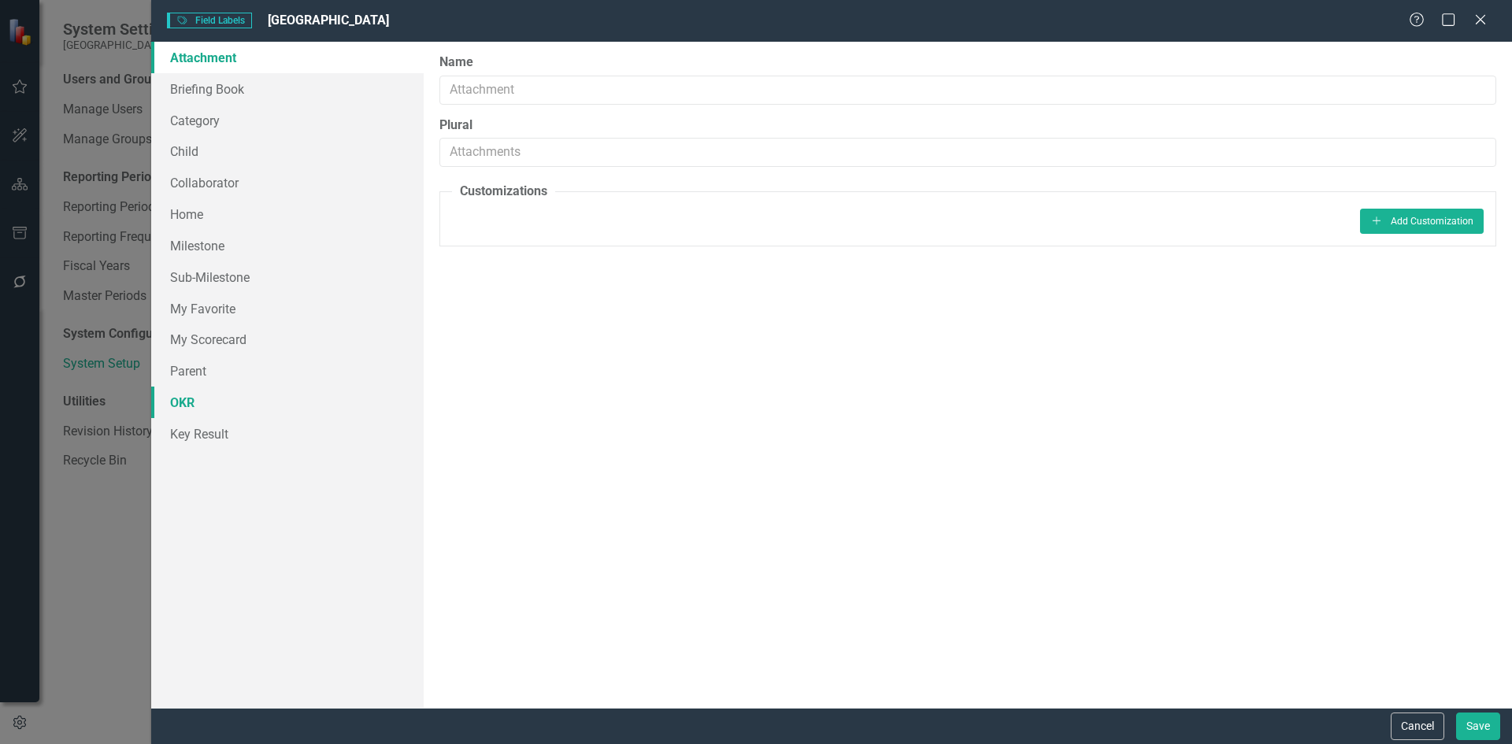
click at [194, 403] on link "OKR" at bounding box center [287, 402] width 272 height 31
click at [190, 430] on link "Key Result" at bounding box center [287, 433] width 272 height 31
click at [180, 405] on link "OKR" at bounding box center [287, 402] width 272 height 31
click at [187, 376] on link "Parent" at bounding box center [287, 370] width 272 height 31
click at [196, 154] on link "Child" at bounding box center [287, 150] width 272 height 31
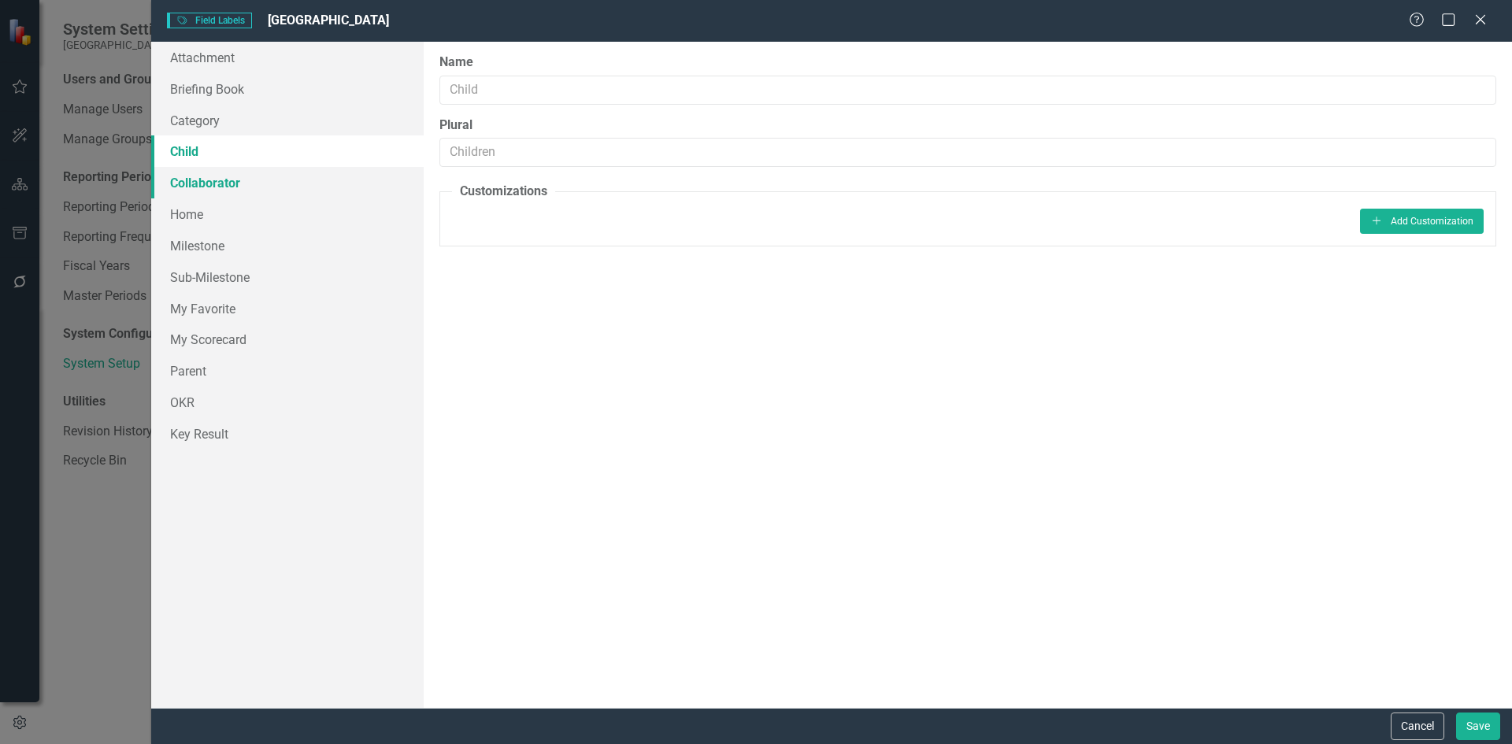
click at [194, 185] on link "Collaborator" at bounding box center [287, 182] width 272 height 31
click at [194, 220] on link "Home" at bounding box center [287, 213] width 272 height 31
click at [210, 122] on link "Category" at bounding box center [287, 120] width 272 height 31
click at [201, 117] on link "Category" at bounding box center [287, 120] width 272 height 31
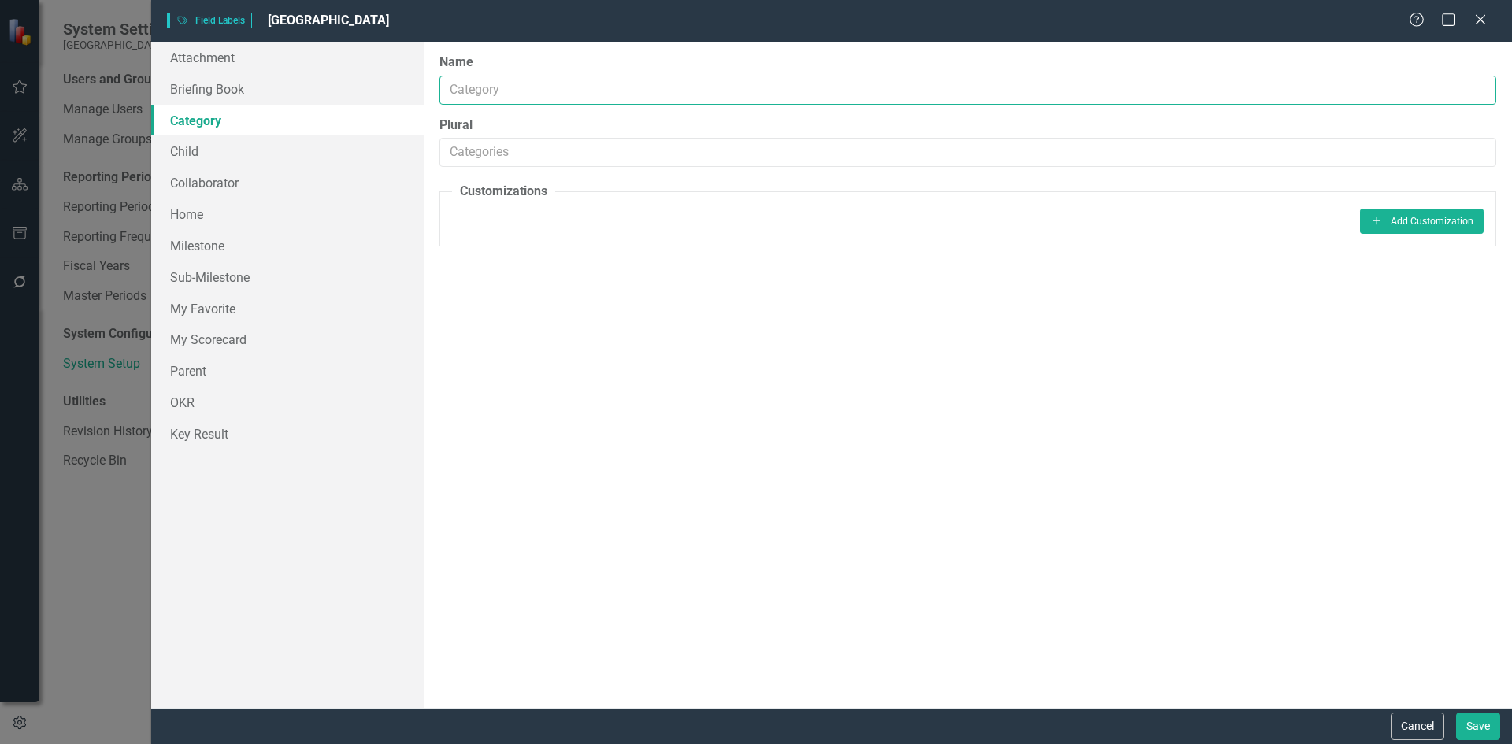
click at [503, 90] on input "Name" at bounding box center [967, 90] width 1057 height 29
type input "Pillar (Category)"
click at [450, 147] on input "Plural" at bounding box center [967, 152] width 1057 height 29
type input "Pillars (Categories)"
click at [1495, 726] on button "Save" at bounding box center [1478, 727] width 44 height 28
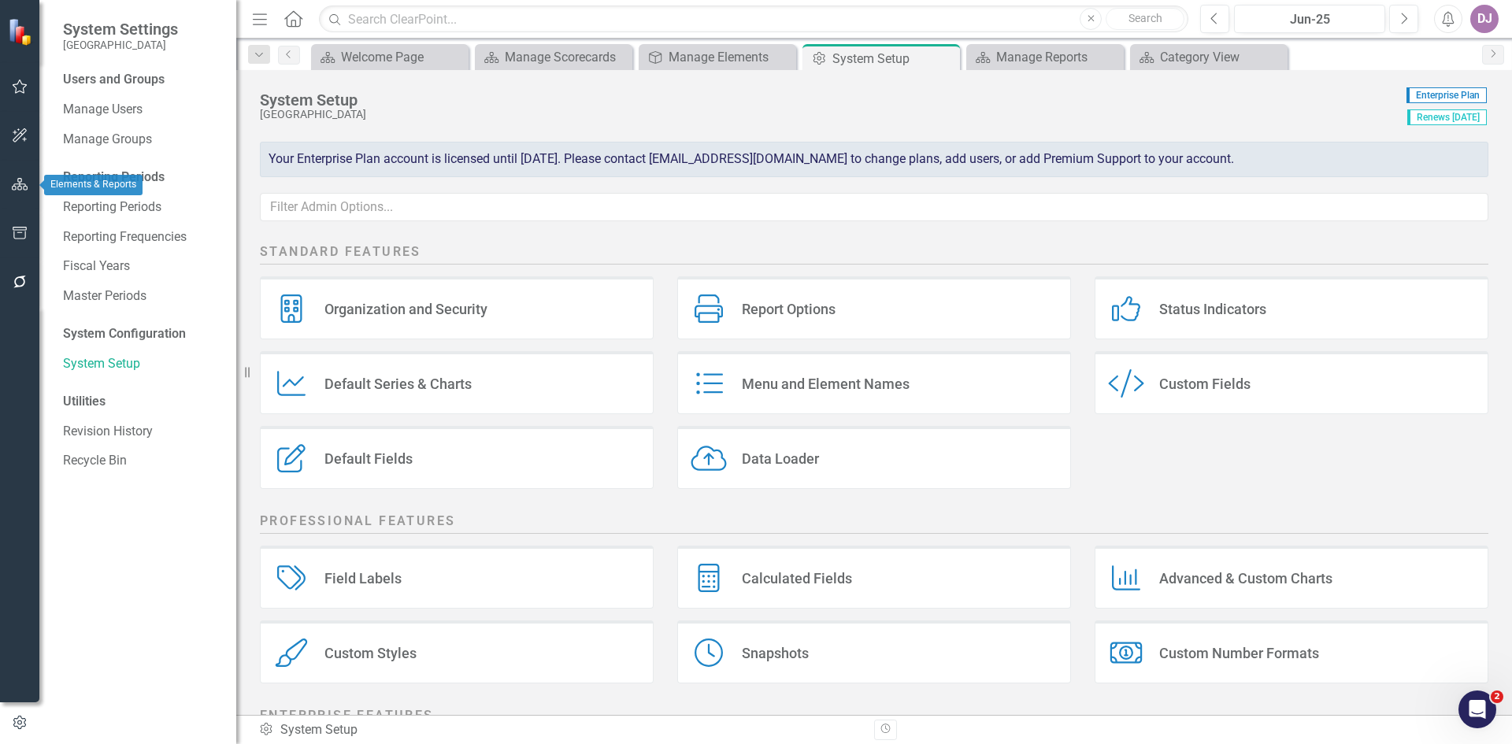
click at [18, 188] on icon "button" at bounding box center [20, 184] width 17 height 13
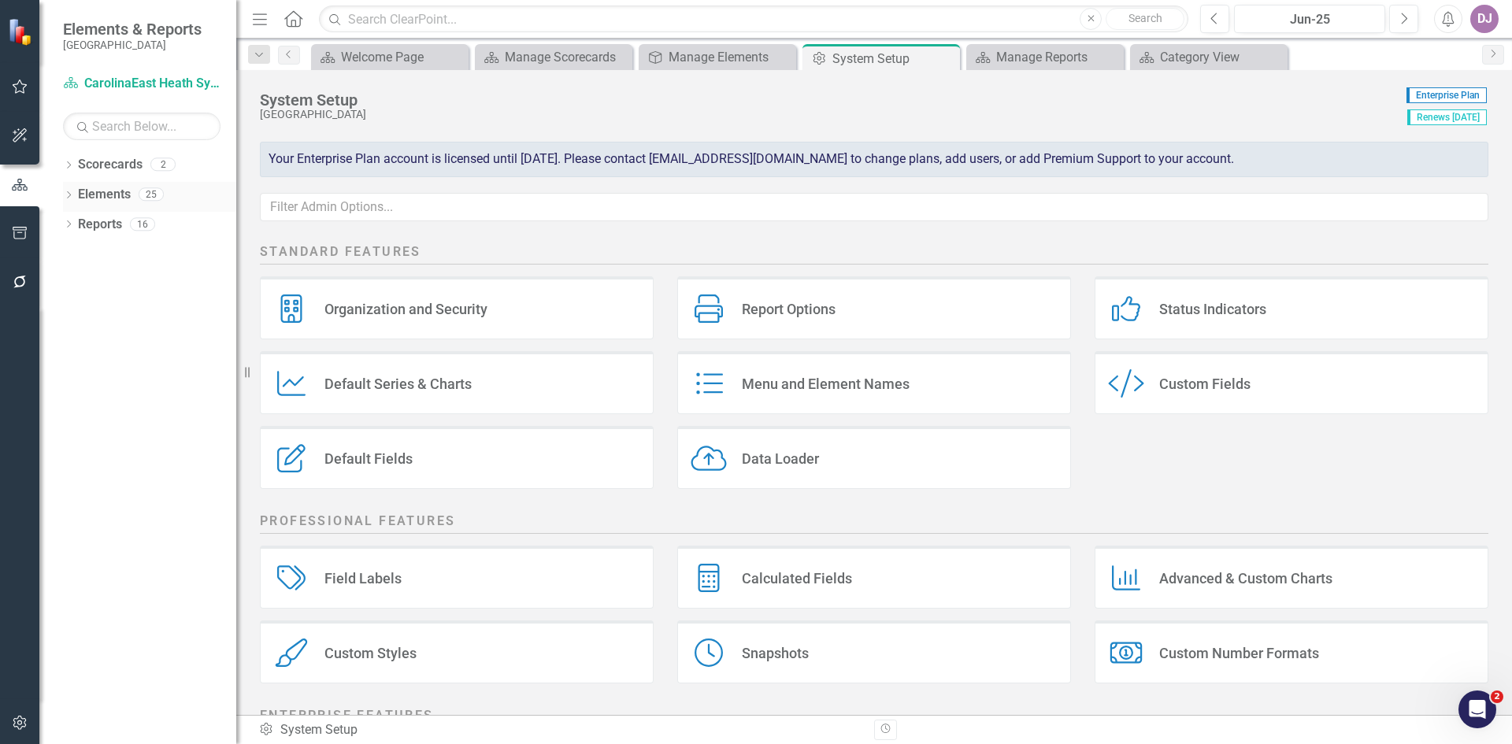
click at [119, 191] on link "Elements" at bounding box center [104, 195] width 53 height 18
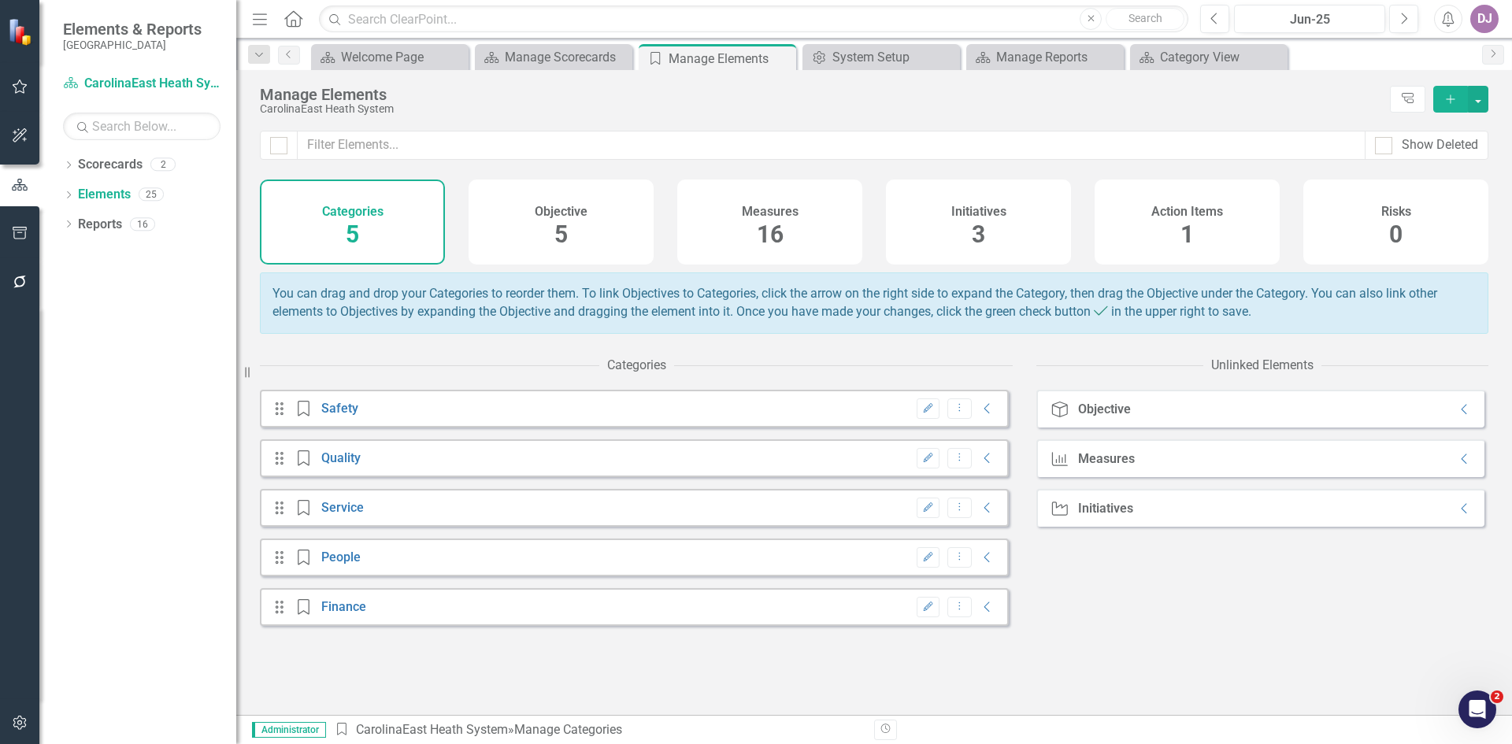
click at [1104, 417] on div "Objective" at bounding box center [1104, 409] width 53 height 14
click at [1457, 416] on icon "Collapse" at bounding box center [1465, 409] width 16 height 13
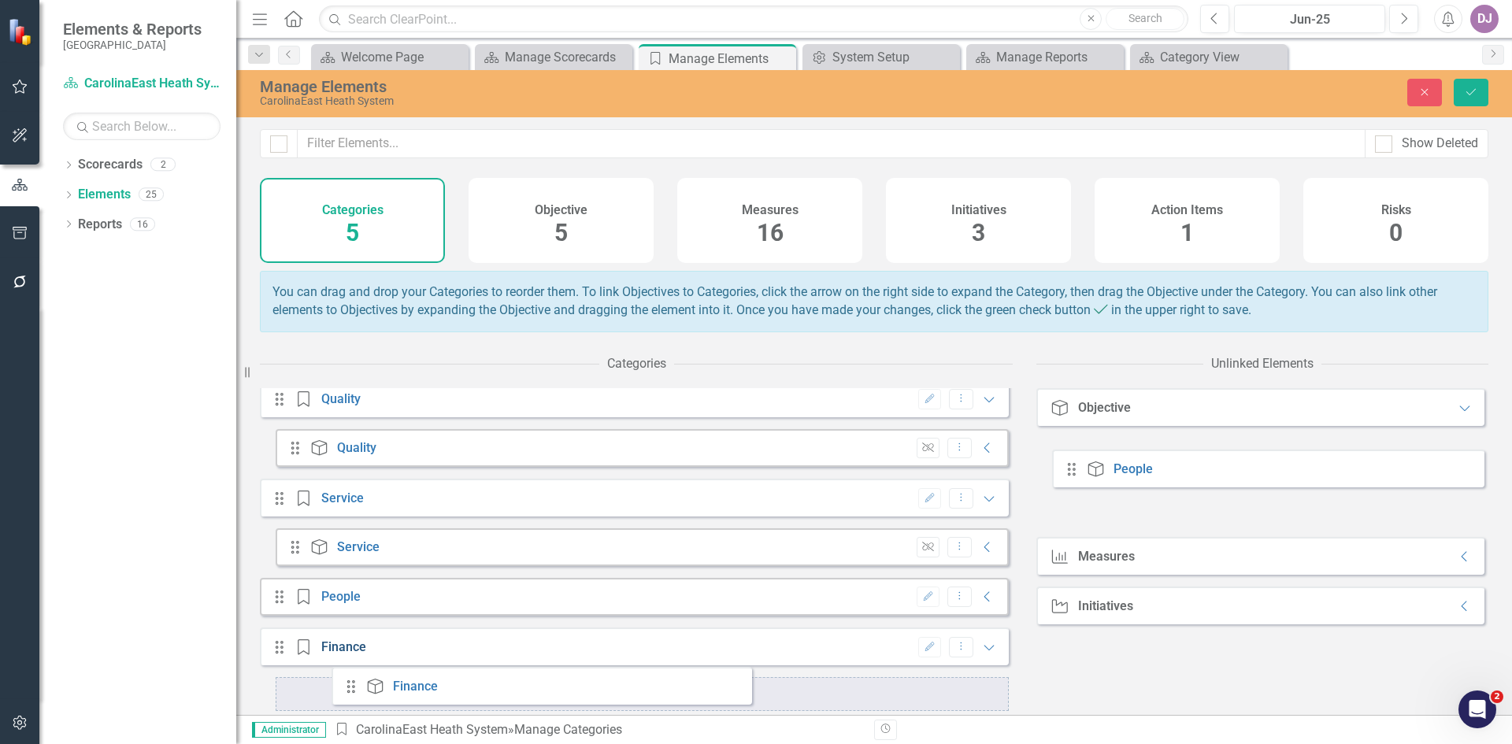
scroll to position [56, 0]
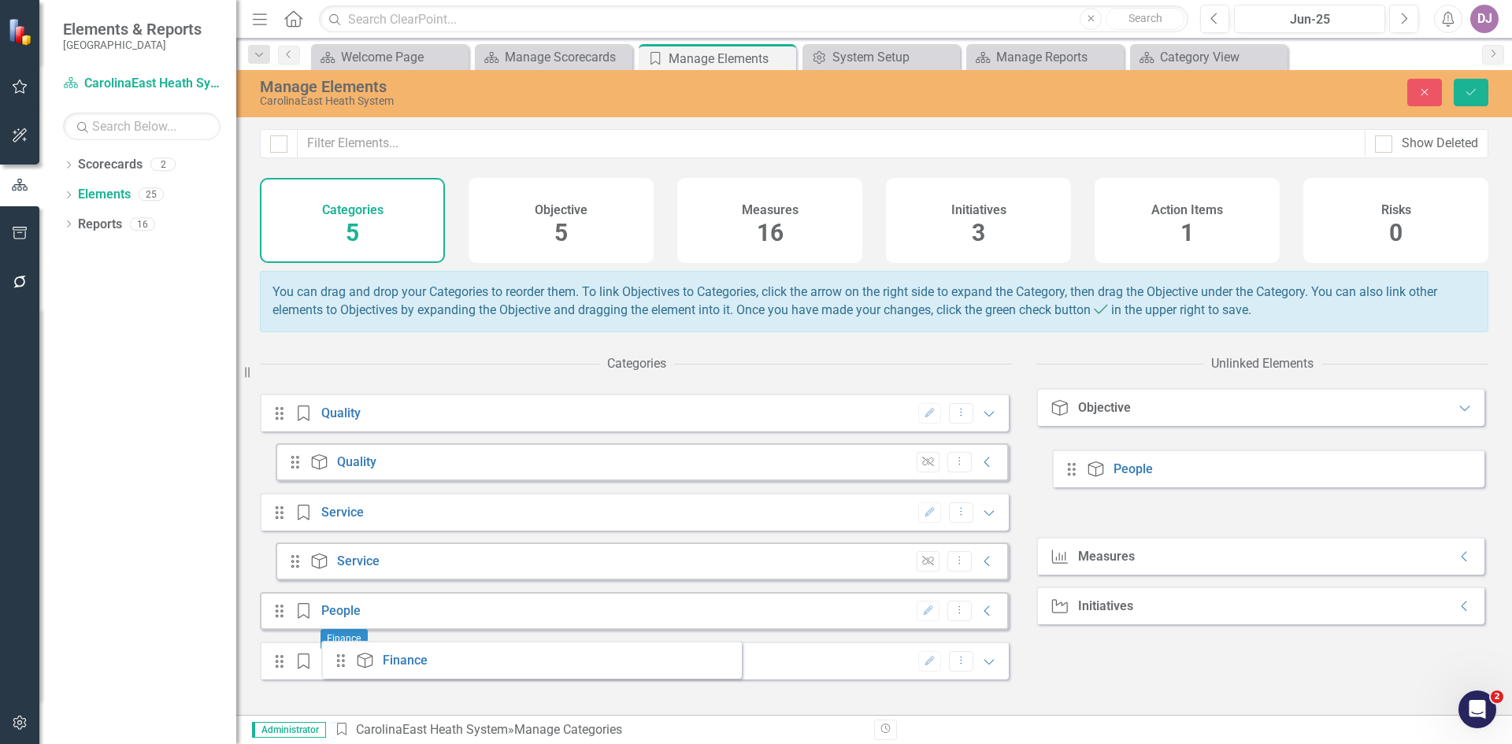
drag, startPoint x: 1072, startPoint y: 472, endPoint x: 341, endPoint y: 662, distance: 754.9
click at [341, 662] on div "Categories Drag Category Safety Edit Dropdown Menu Collapse Drag Category Quali…" at bounding box center [874, 531] width 1228 height 367
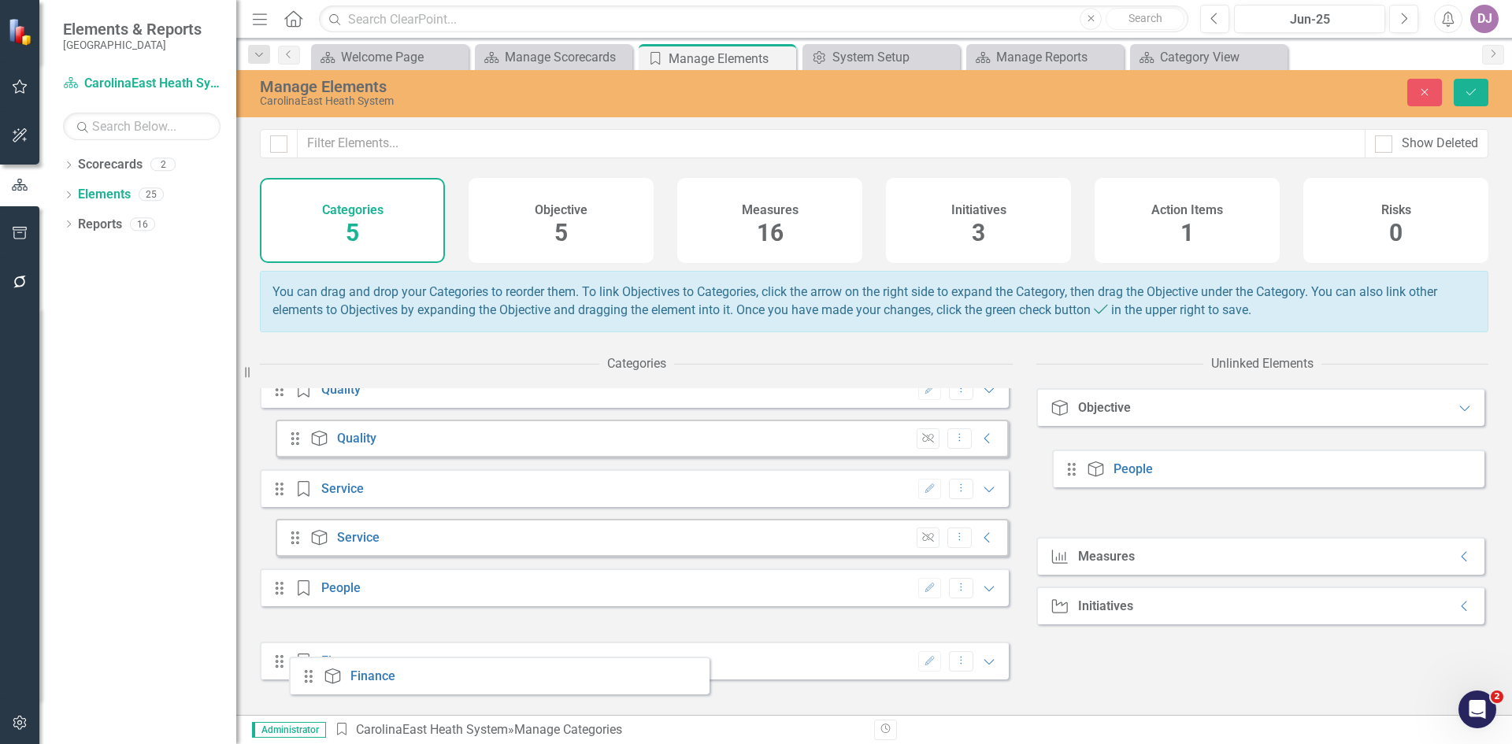
scroll to position [94, 0]
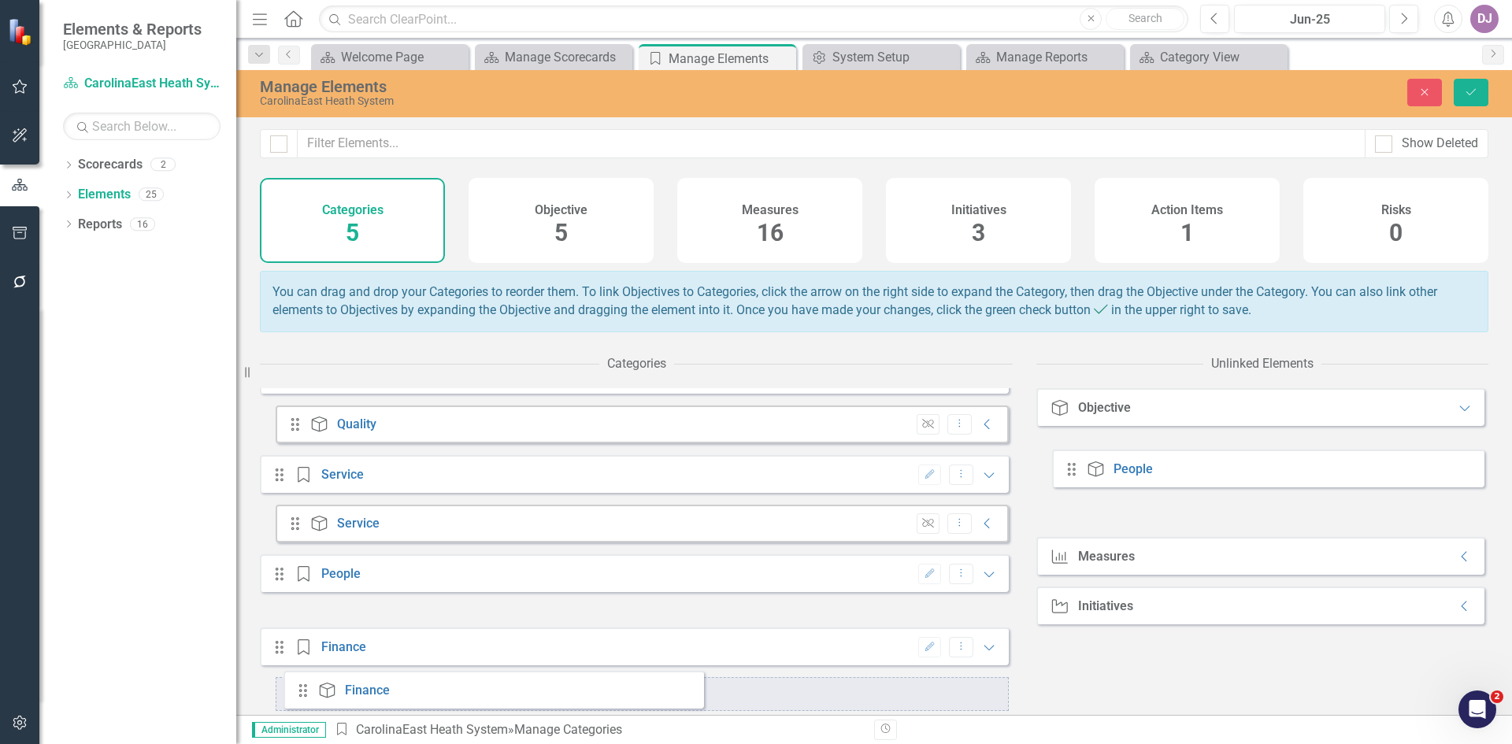
drag, startPoint x: 1076, startPoint y: 476, endPoint x: 309, endPoint y: 691, distance: 796.6
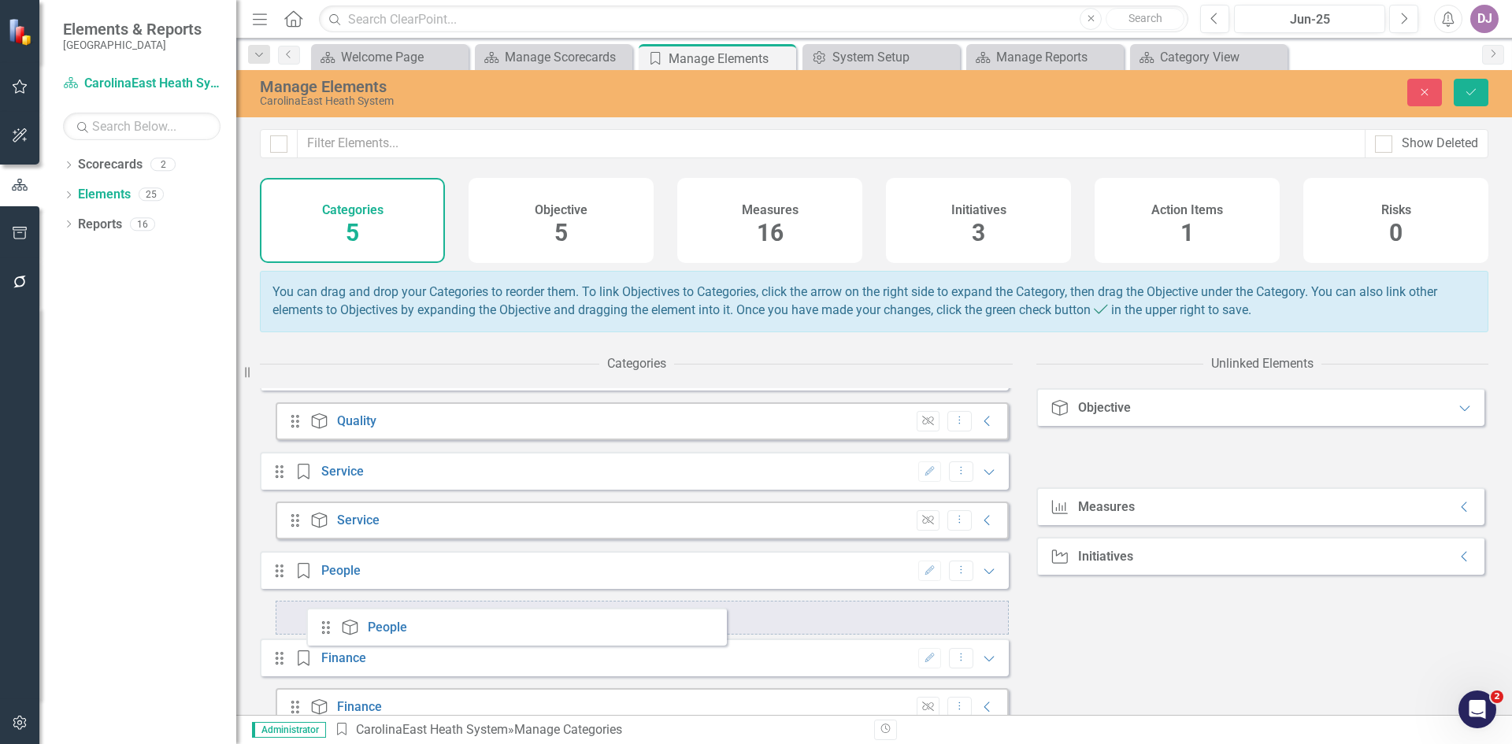
scroll to position [106, 0]
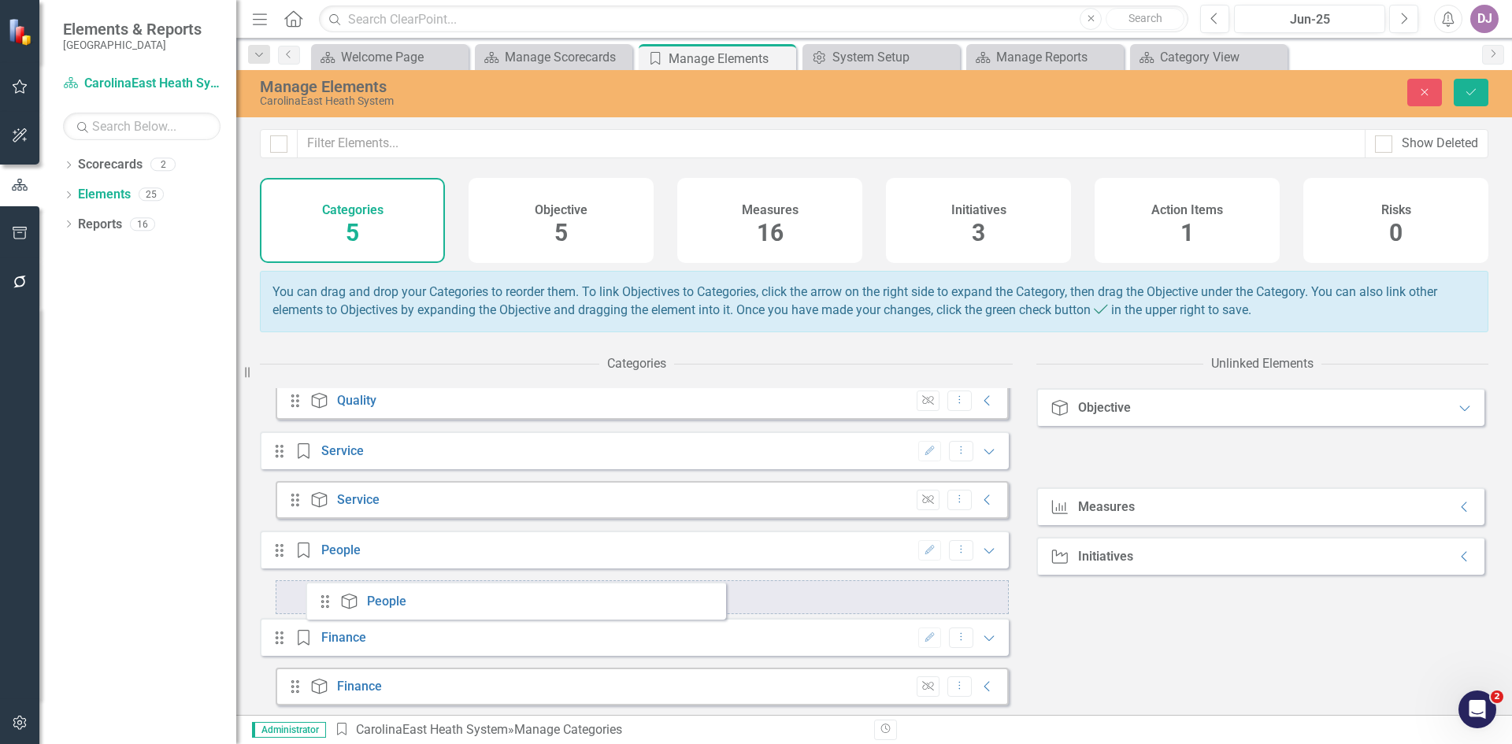
drag, startPoint x: 1073, startPoint y: 476, endPoint x: 327, endPoint y: 609, distance: 758.0
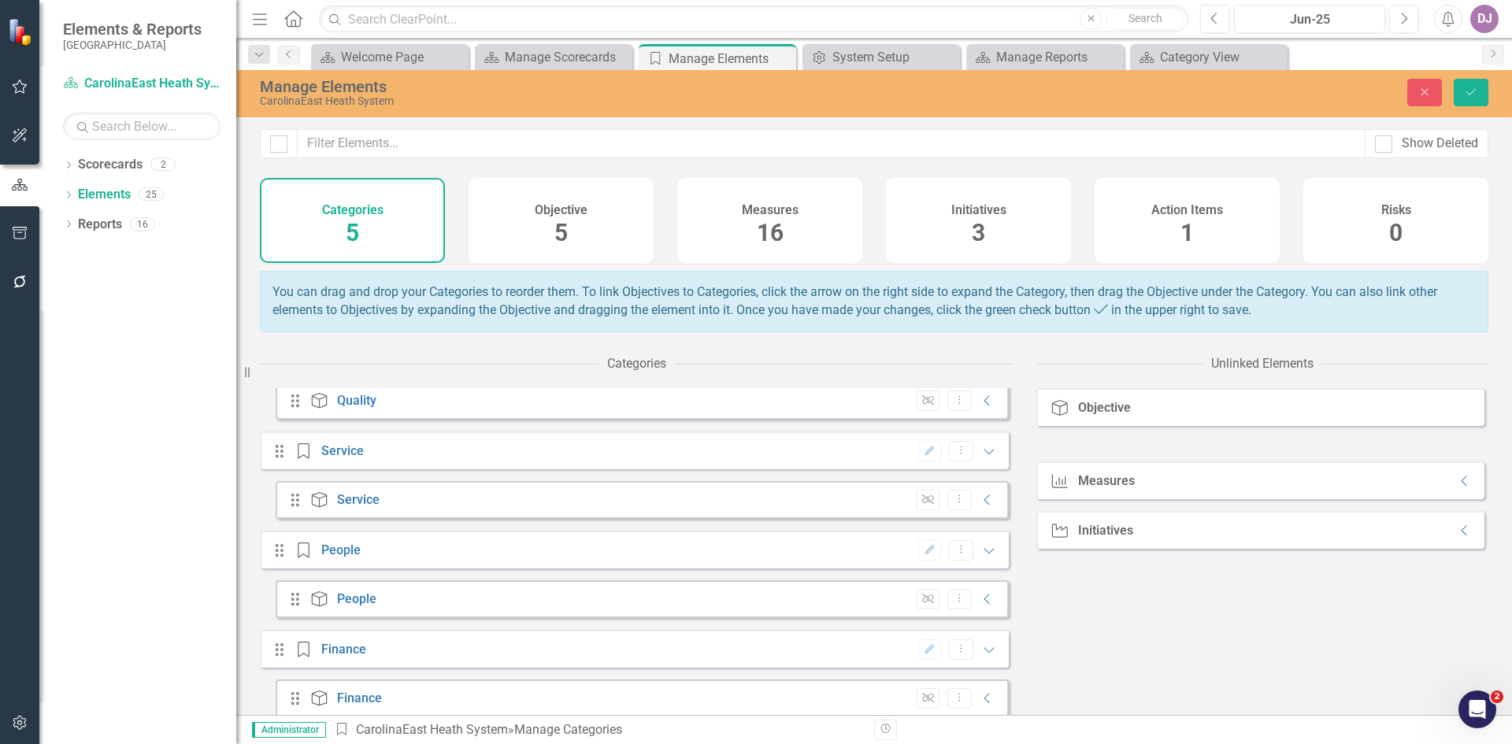
drag, startPoint x: 1114, startPoint y: 416, endPoint x: 1094, endPoint y: 419, distance: 20.7
click at [1094, 415] on div "Objective" at bounding box center [1104, 408] width 53 height 14
click at [562, 234] on span "5" at bounding box center [560, 233] width 13 height 28
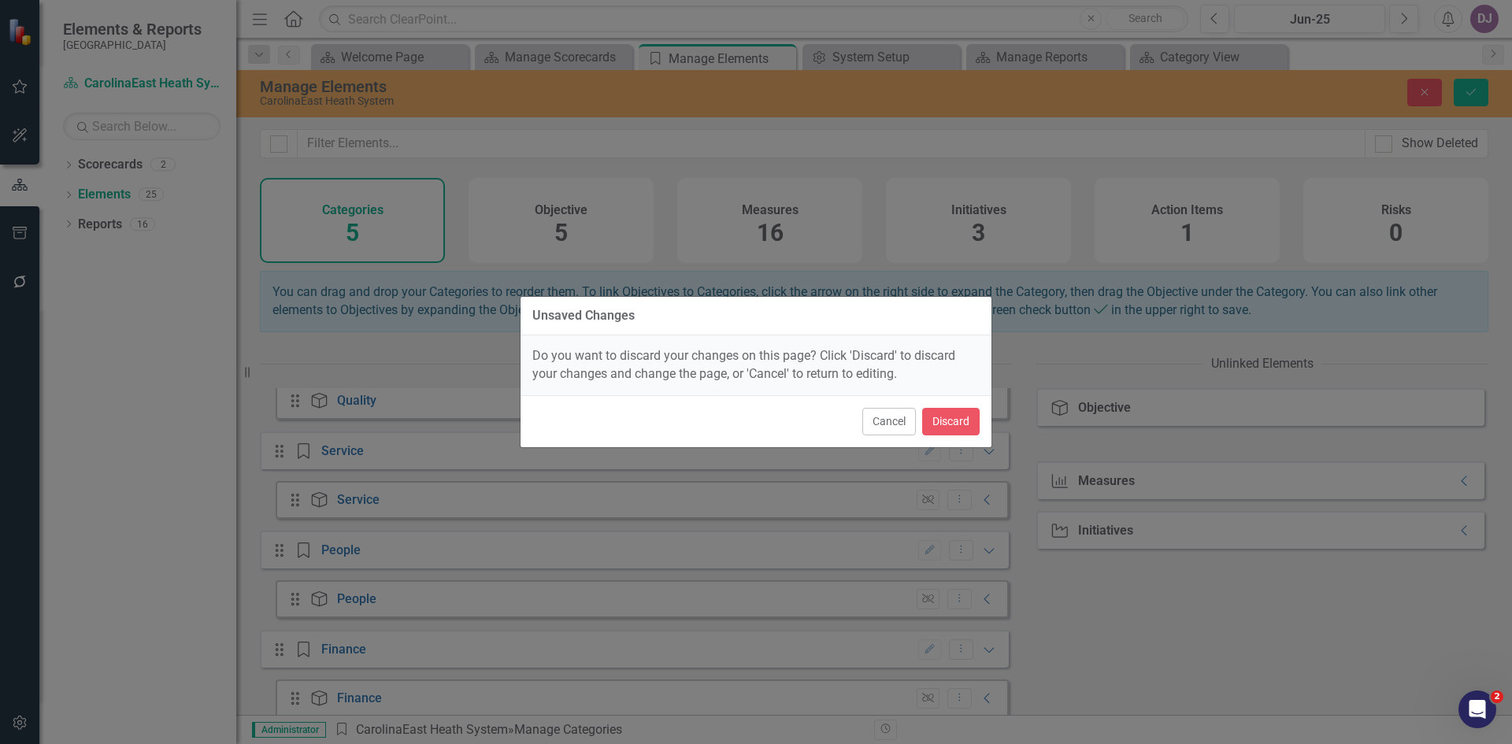
drag, startPoint x: 900, startPoint y: 424, endPoint x: 1166, endPoint y: 597, distance: 317.5
click at [1129, 565] on div "Unsaved Changes Do you want to discard your changes on this page? Click 'Discar…" at bounding box center [756, 372] width 1512 height 744
click at [1209, 703] on div "Unsaved Changes Do you want to discard your changes on this page? Click 'Discar…" at bounding box center [756, 372] width 1512 height 744
click at [1212, 679] on div "Unsaved Changes Do you want to discard your changes on this page? Click 'Discar…" at bounding box center [756, 372] width 1512 height 744
click at [879, 417] on button "Cancel" at bounding box center [889, 422] width 54 height 28
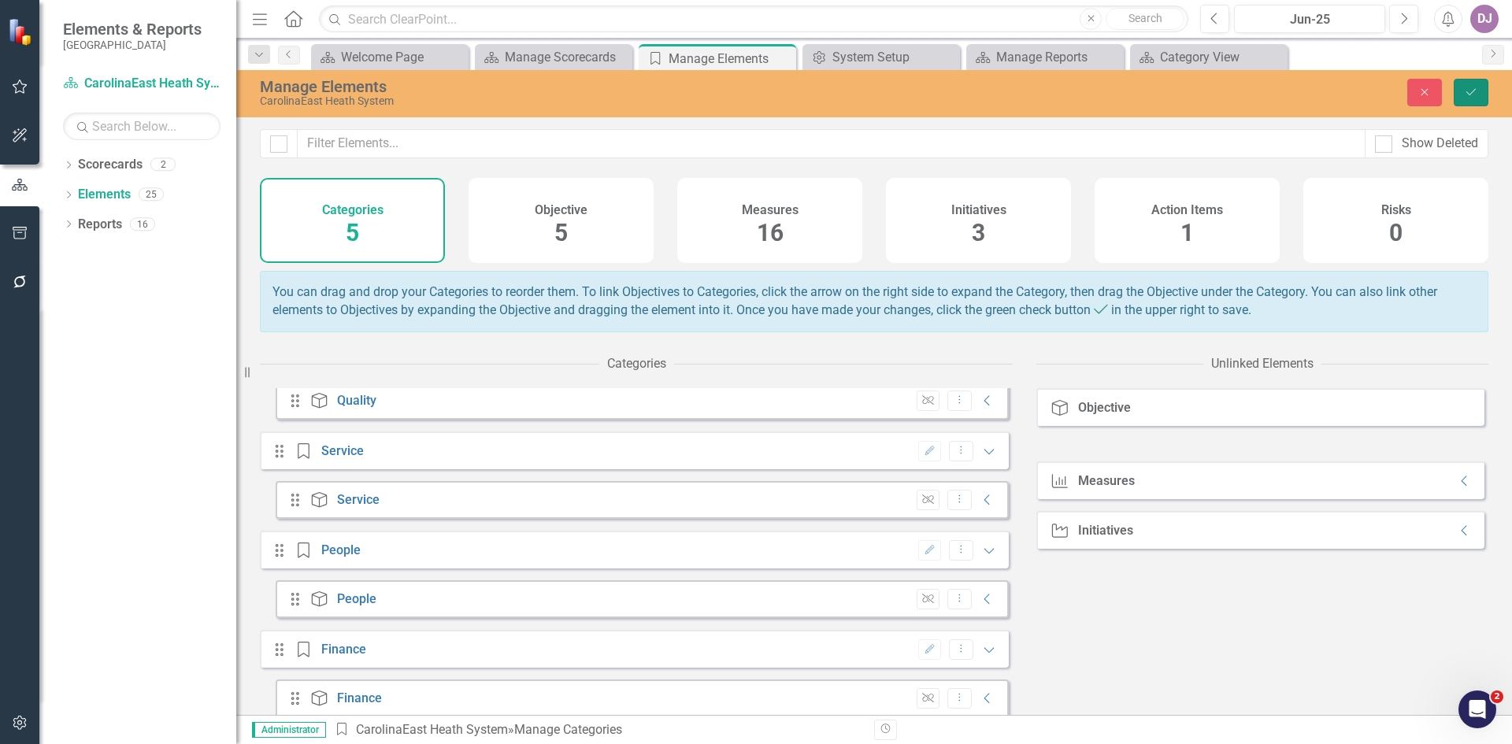
click at [1469, 99] on button "Save" at bounding box center [1470, 93] width 35 height 28
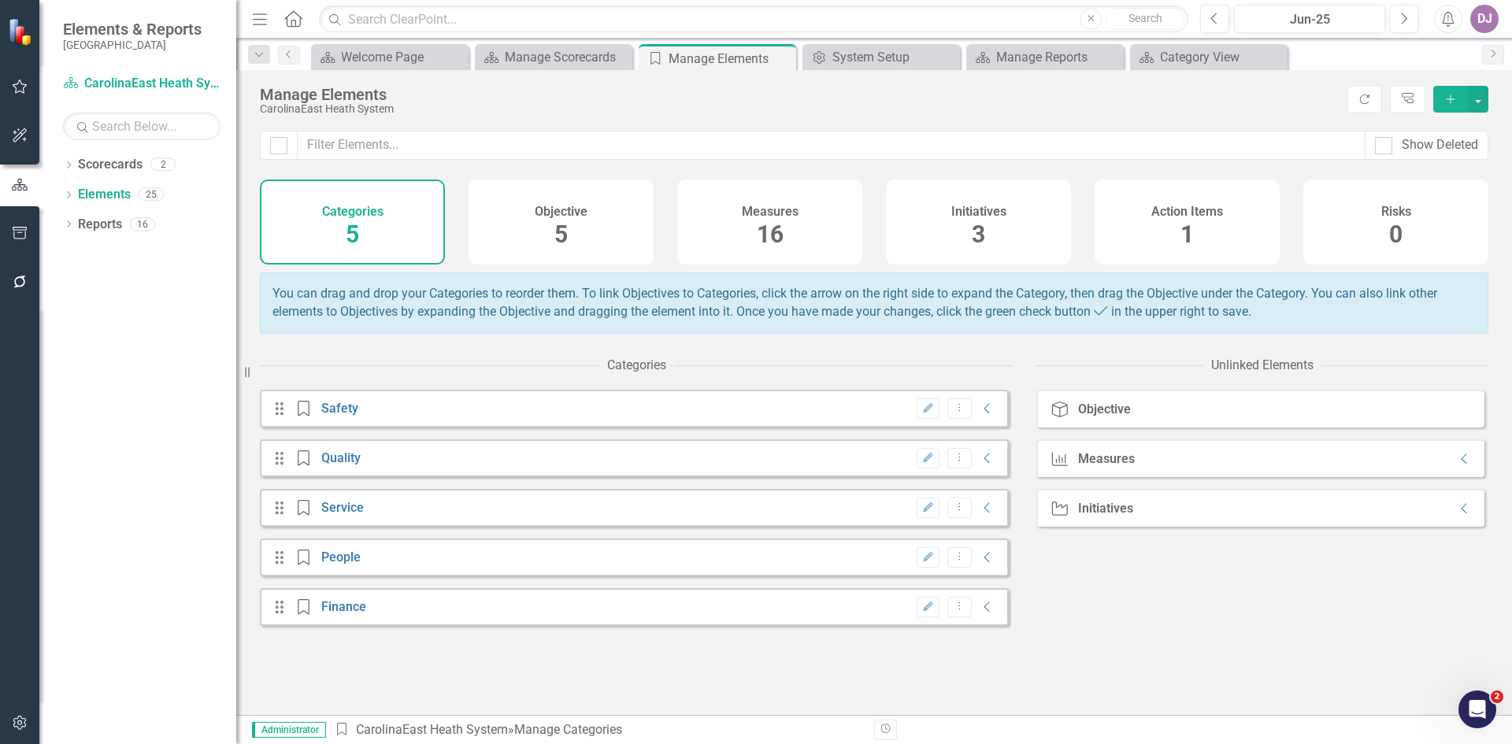
drag, startPoint x: 555, startPoint y: 214, endPoint x: 537, endPoint y: 224, distance: 20.8
click at [537, 224] on div "Objective 5" at bounding box center [560, 222] width 185 height 85
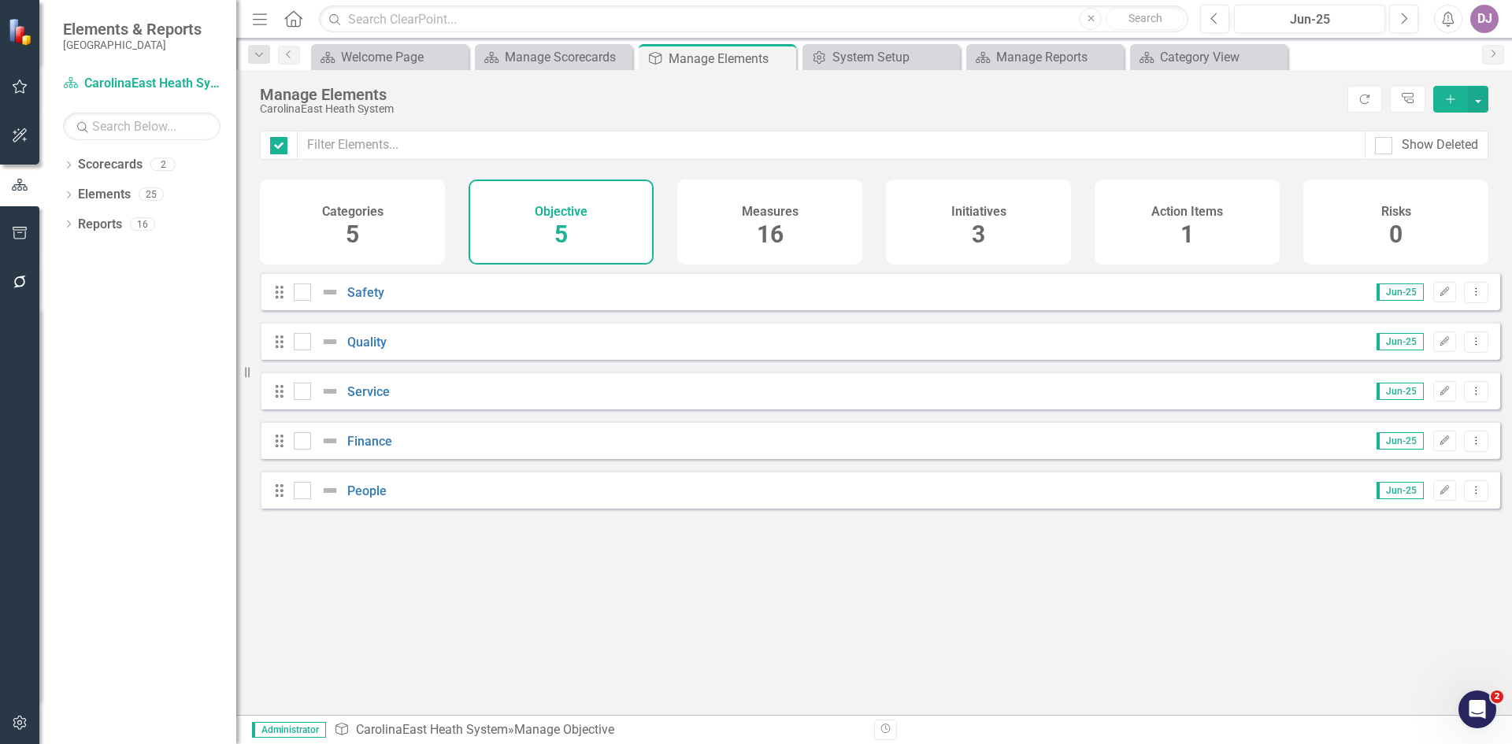
checkbox input "false"
click at [26, 723] on icon "button" at bounding box center [20, 722] width 17 height 13
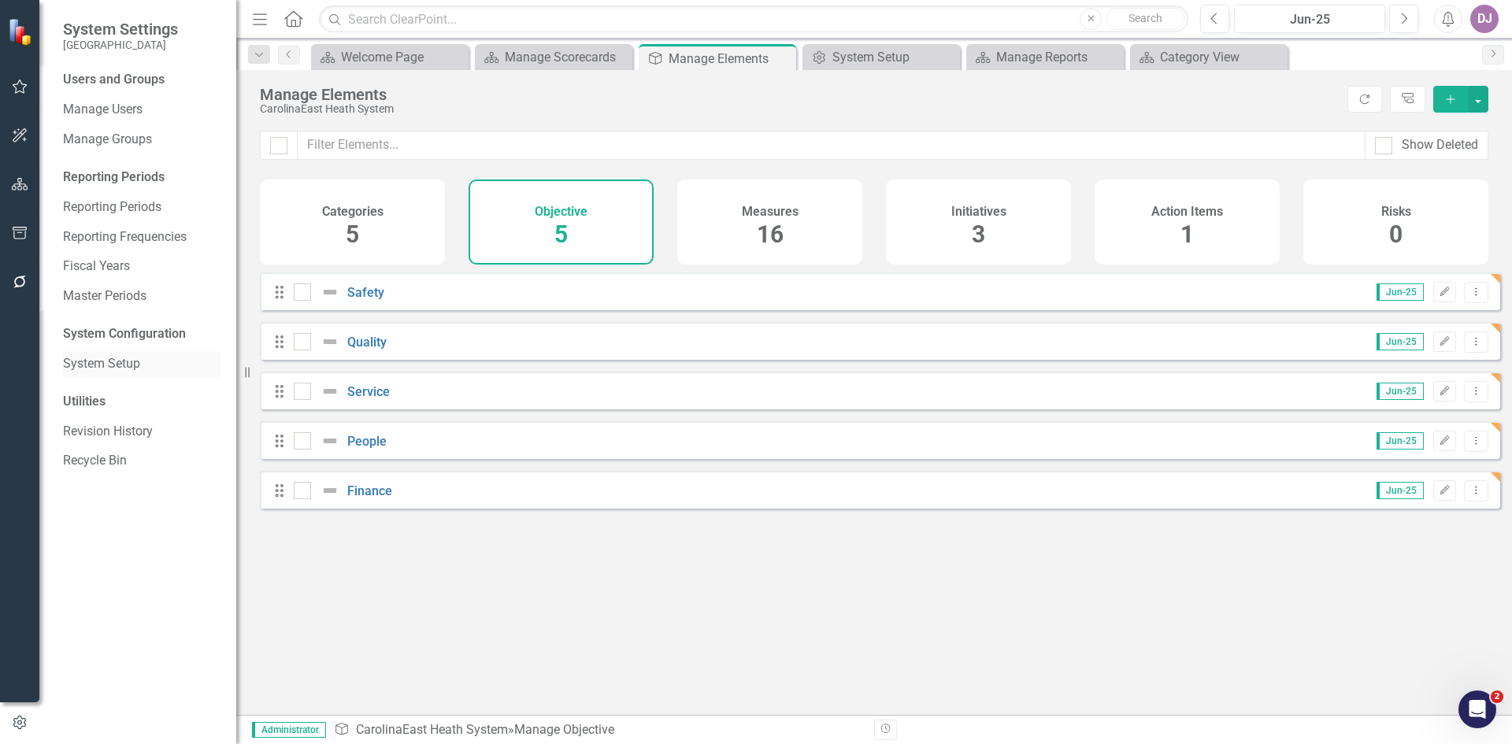
click at [130, 365] on link "System Setup" at bounding box center [141, 364] width 157 height 18
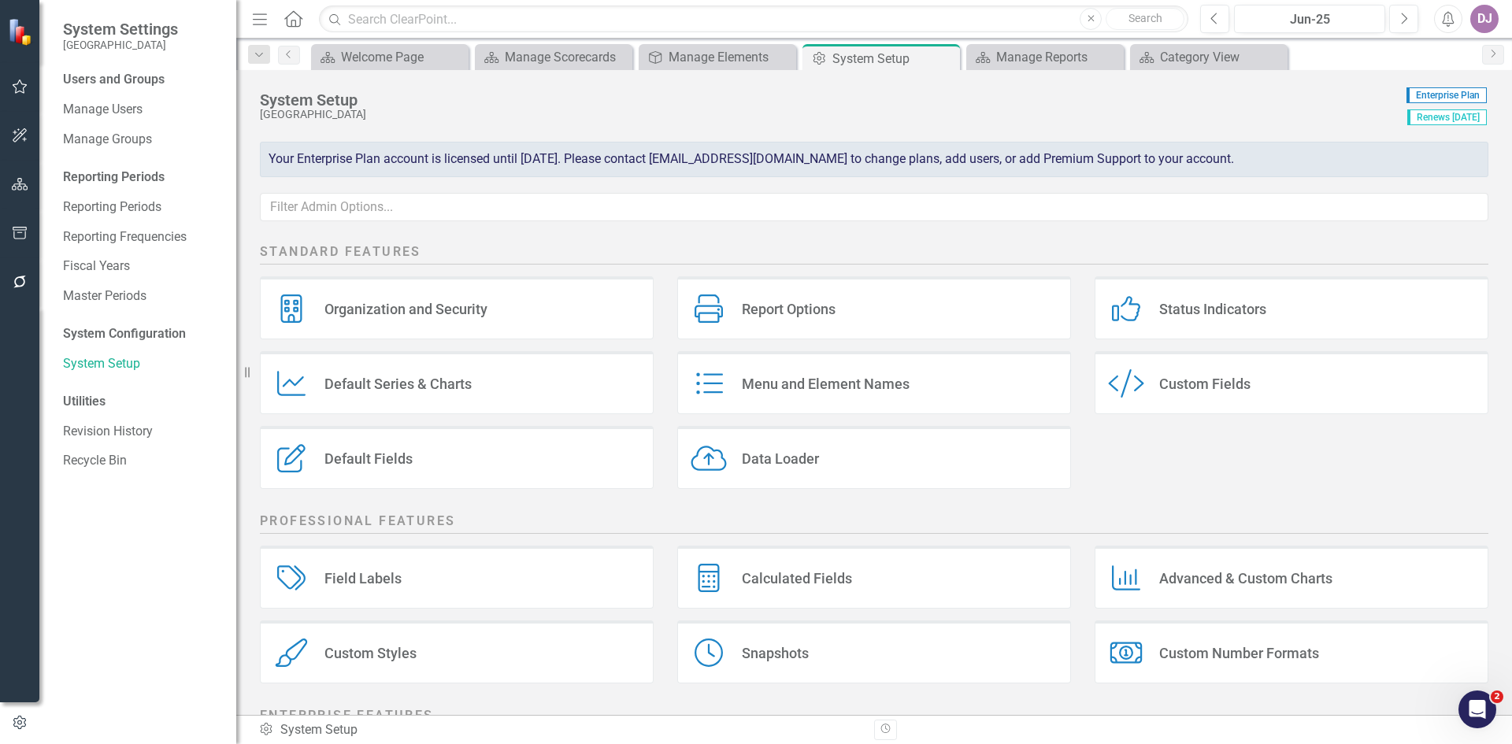
click at [868, 391] on div "Menu and Element Names" at bounding box center [826, 384] width 168 height 18
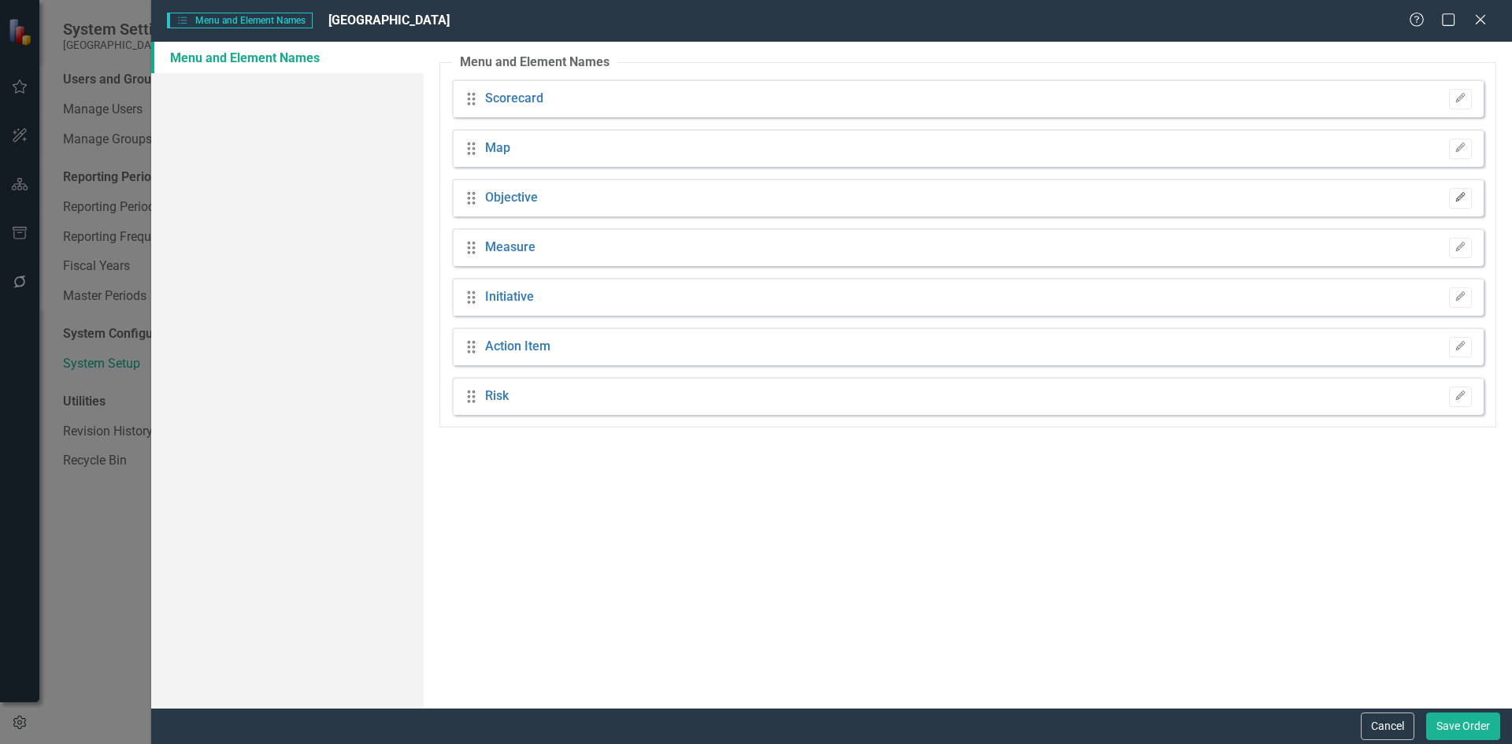
click at [1462, 200] on icon "Edit" at bounding box center [1460, 197] width 12 height 9
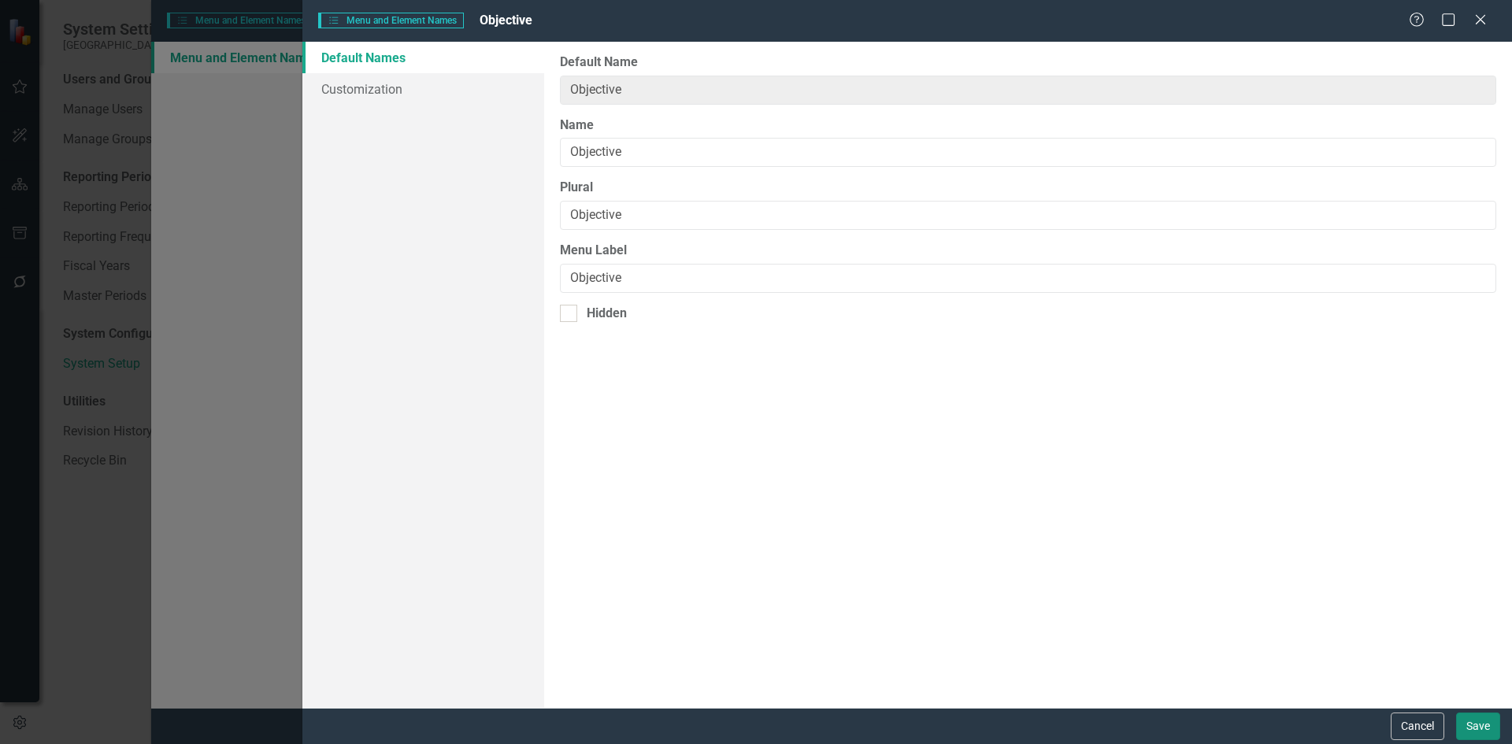
click at [1474, 733] on button "Save" at bounding box center [1478, 727] width 44 height 28
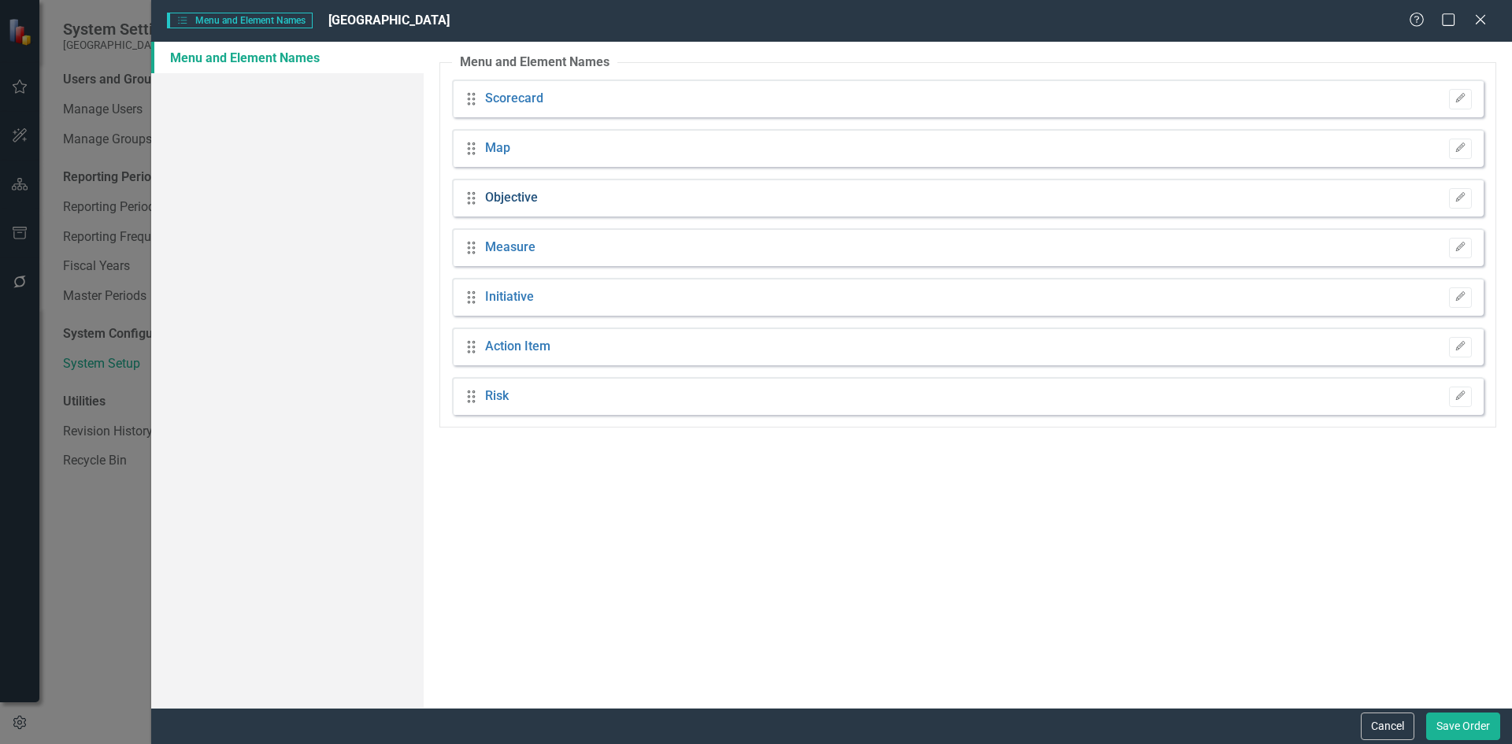
click at [522, 202] on link "Objective" at bounding box center [511, 198] width 53 height 18
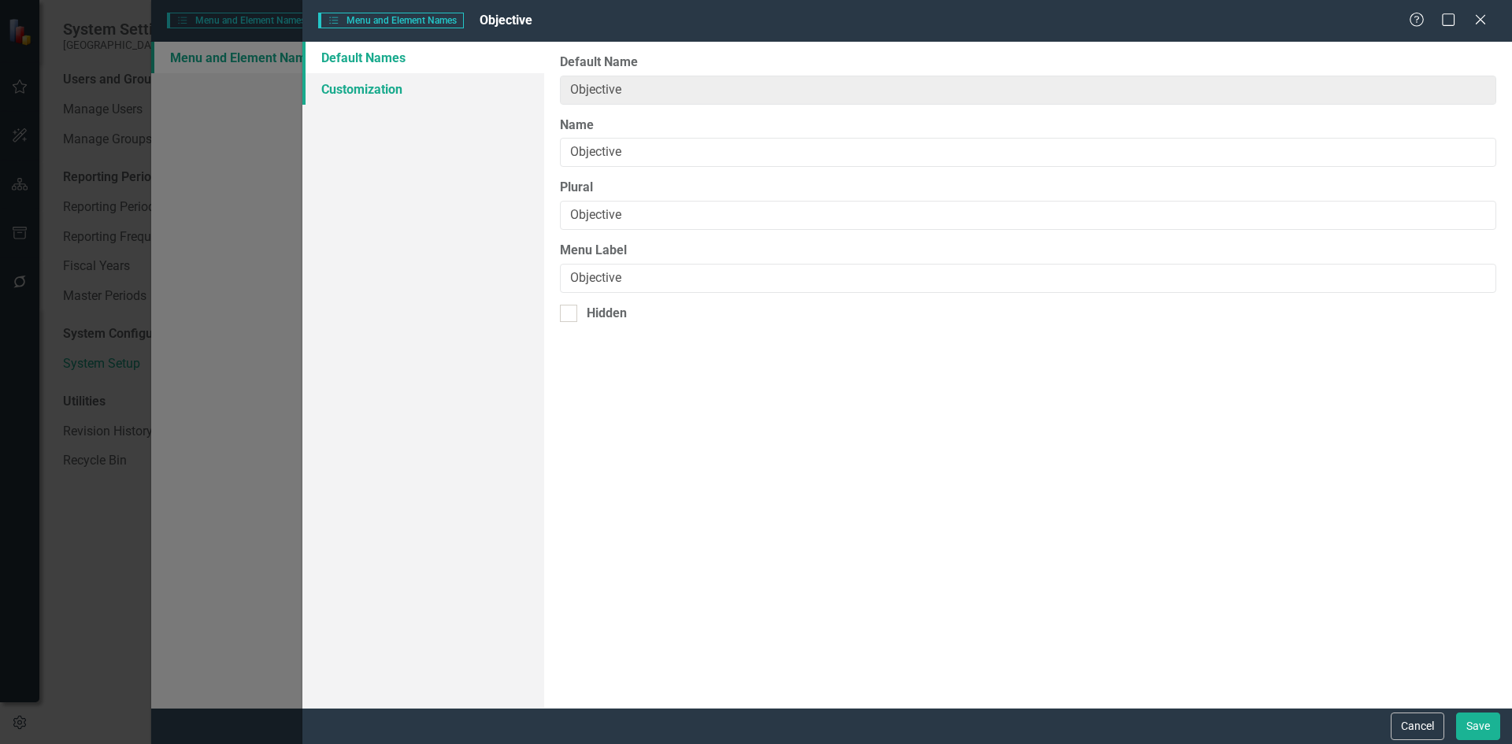
click at [386, 91] on link "Customization" at bounding box center [423, 88] width 242 height 31
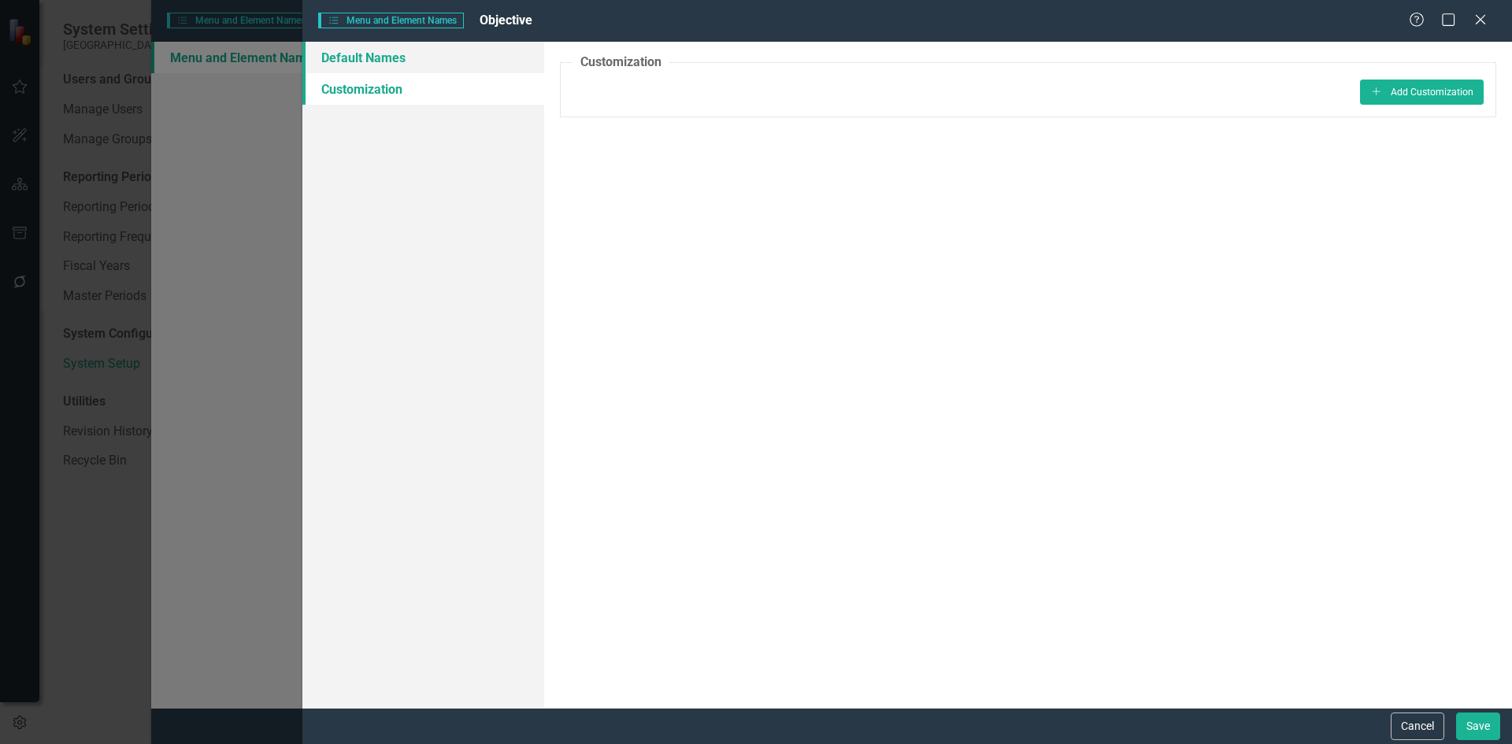
click at [383, 61] on link "Default Names" at bounding box center [423, 57] width 242 height 31
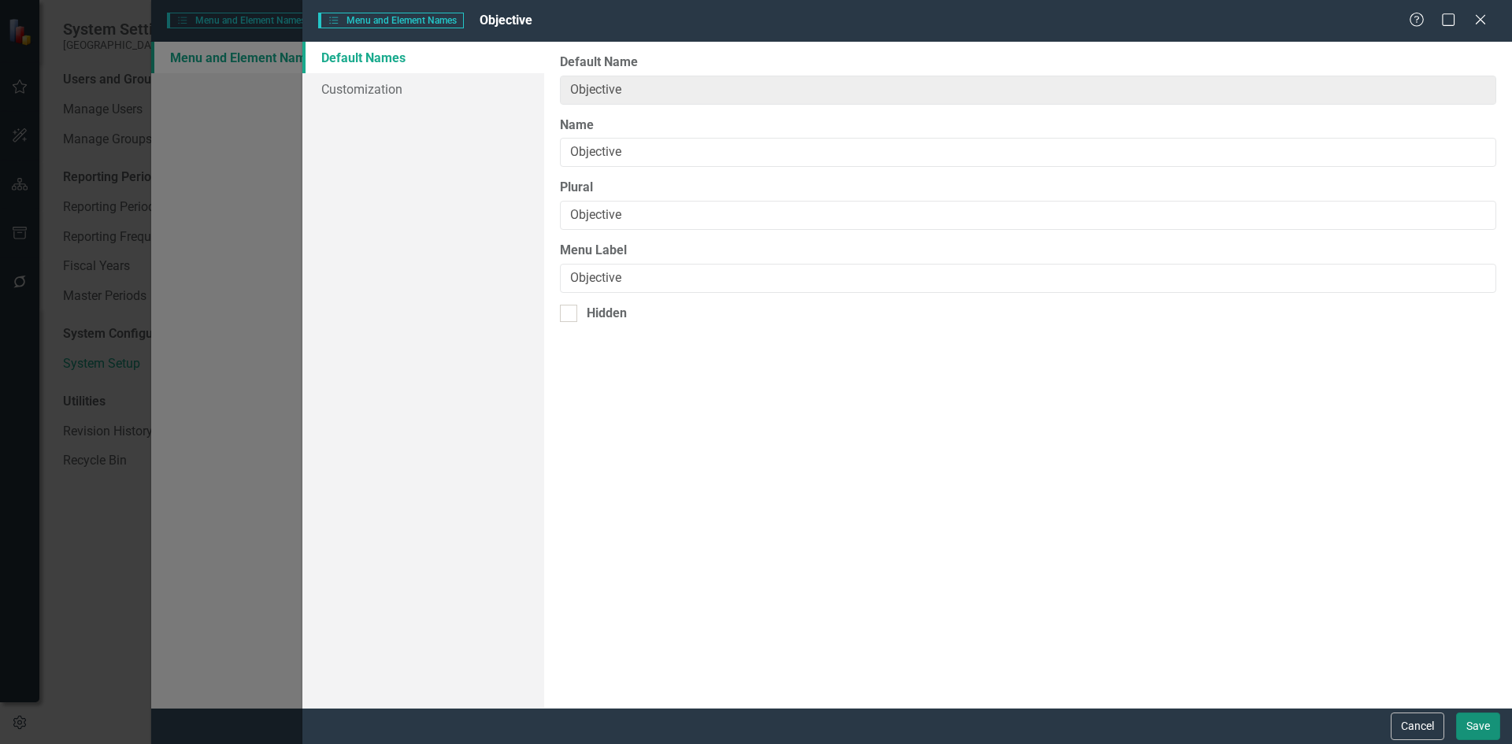
click at [1483, 731] on button "Save" at bounding box center [1478, 727] width 44 height 28
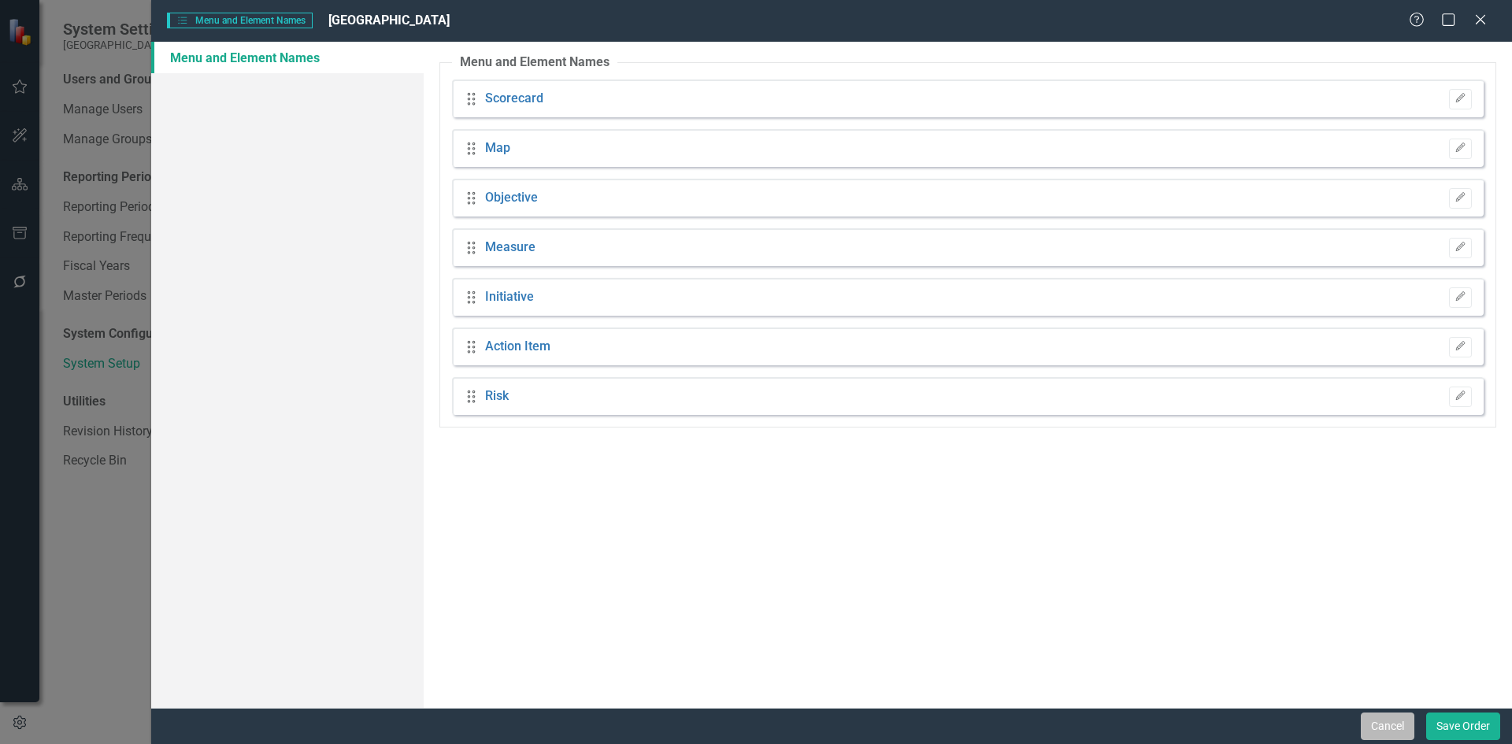
click at [1399, 731] on button "Cancel" at bounding box center [1388, 727] width 54 height 28
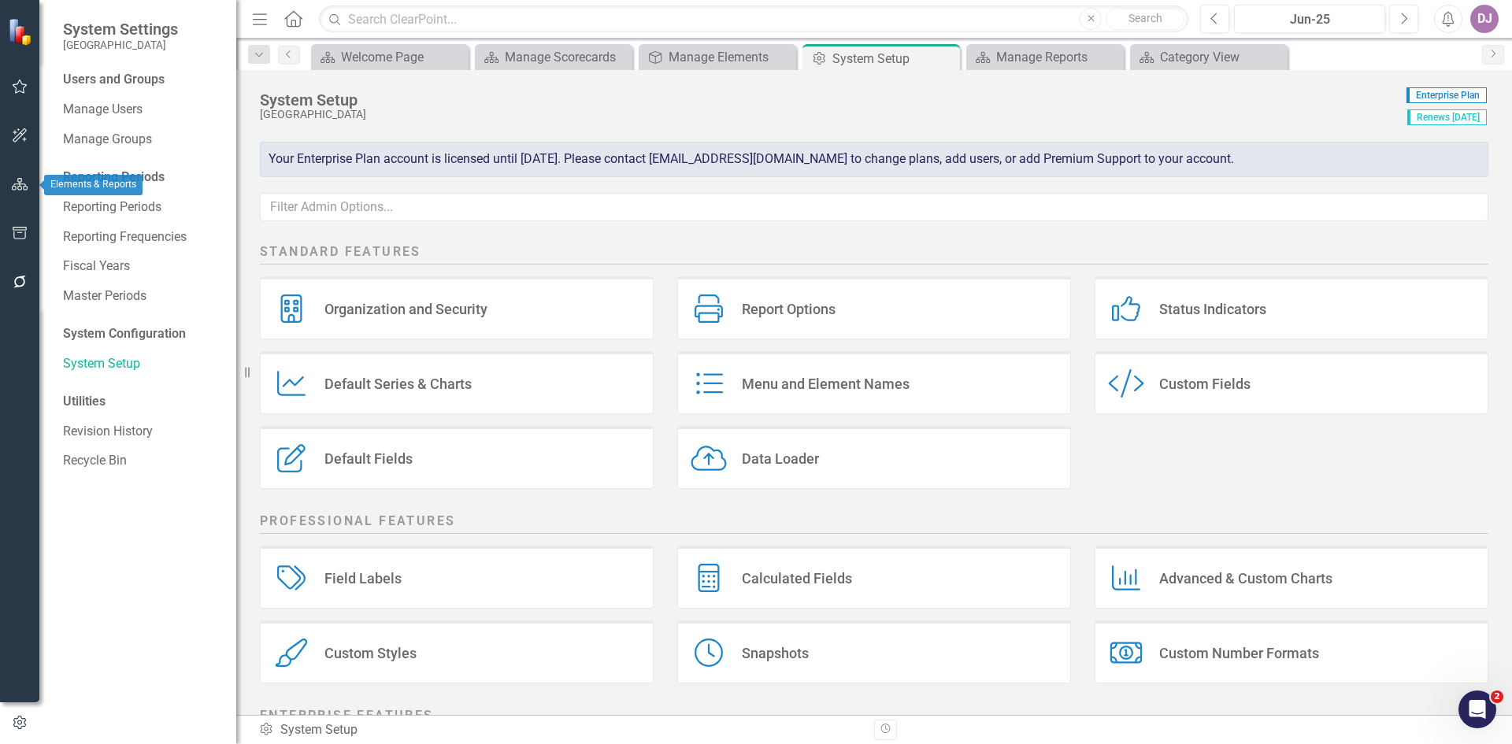
click at [21, 186] on icon "button" at bounding box center [20, 184] width 17 height 13
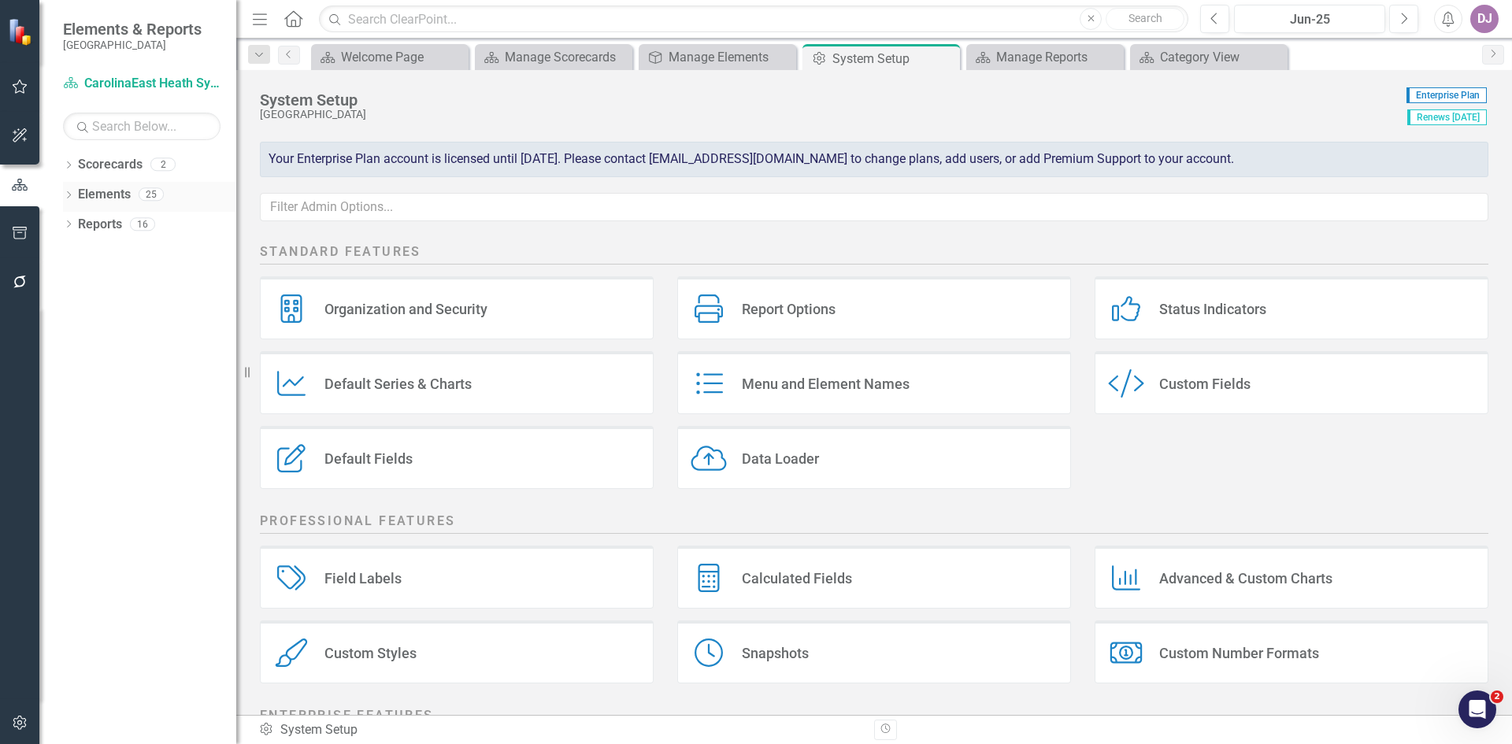
click at [98, 198] on link "Elements" at bounding box center [104, 195] width 53 height 18
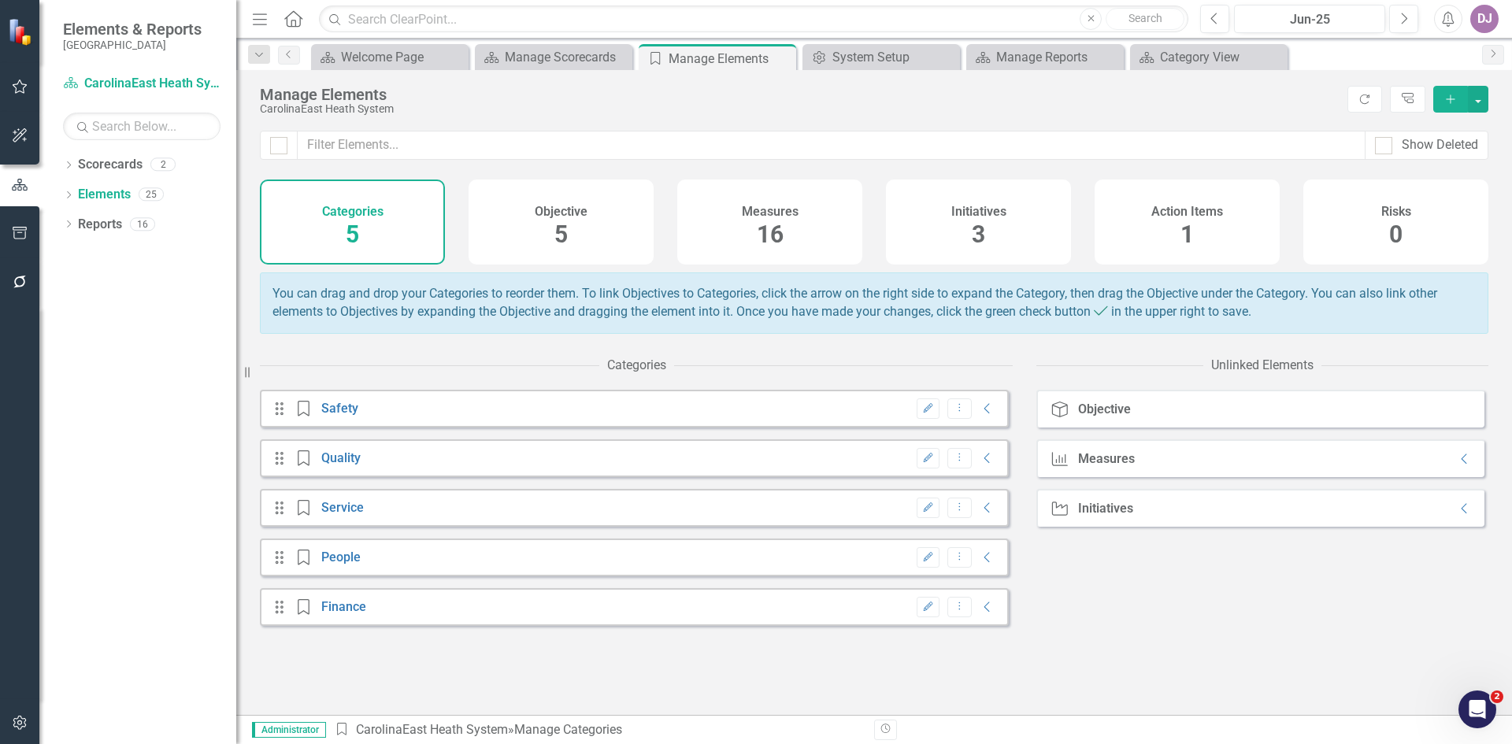
click at [570, 235] on div "Objective 5" at bounding box center [560, 222] width 185 height 85
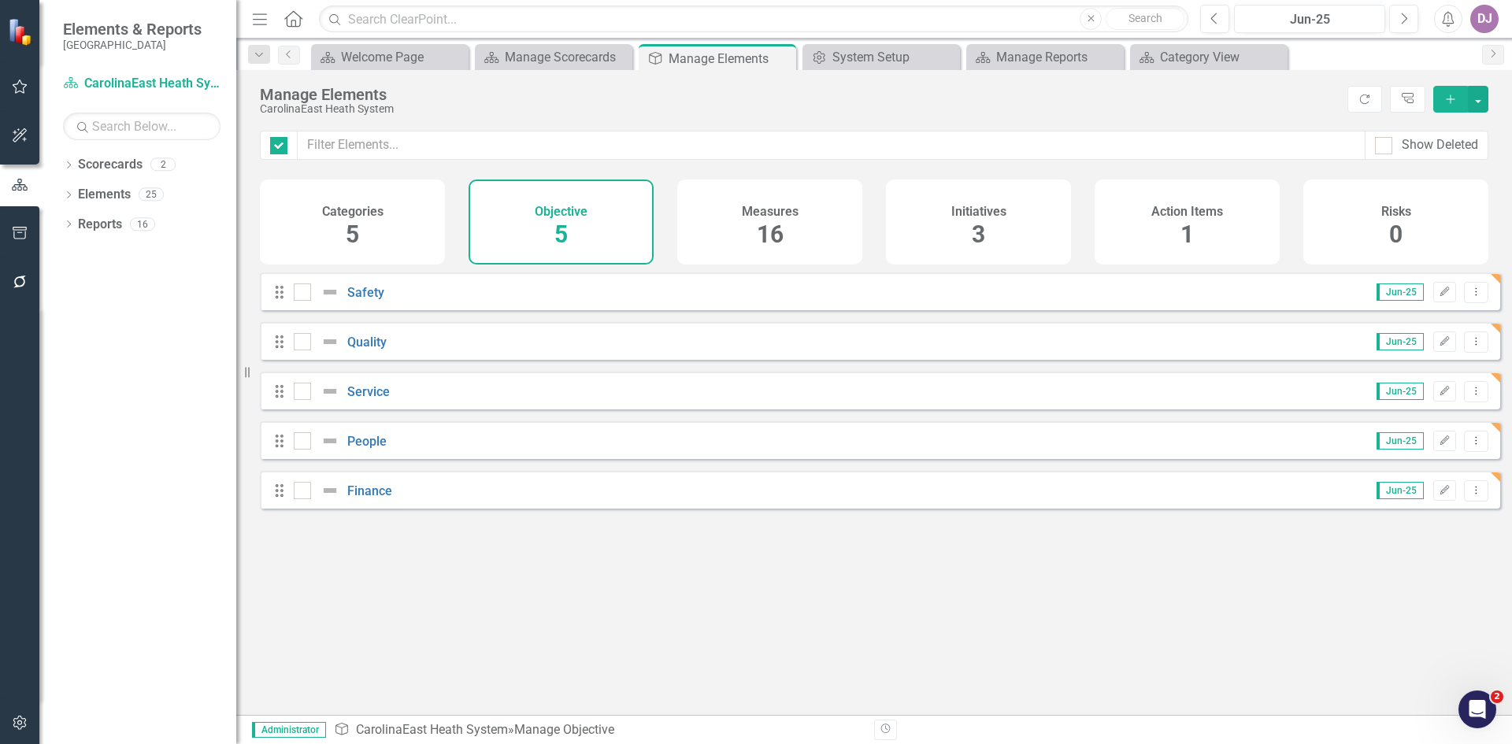
checkbox input "false"
click at [1439, 302] on button "Edit" at bounding box center [1444, 292] width 23 height 20
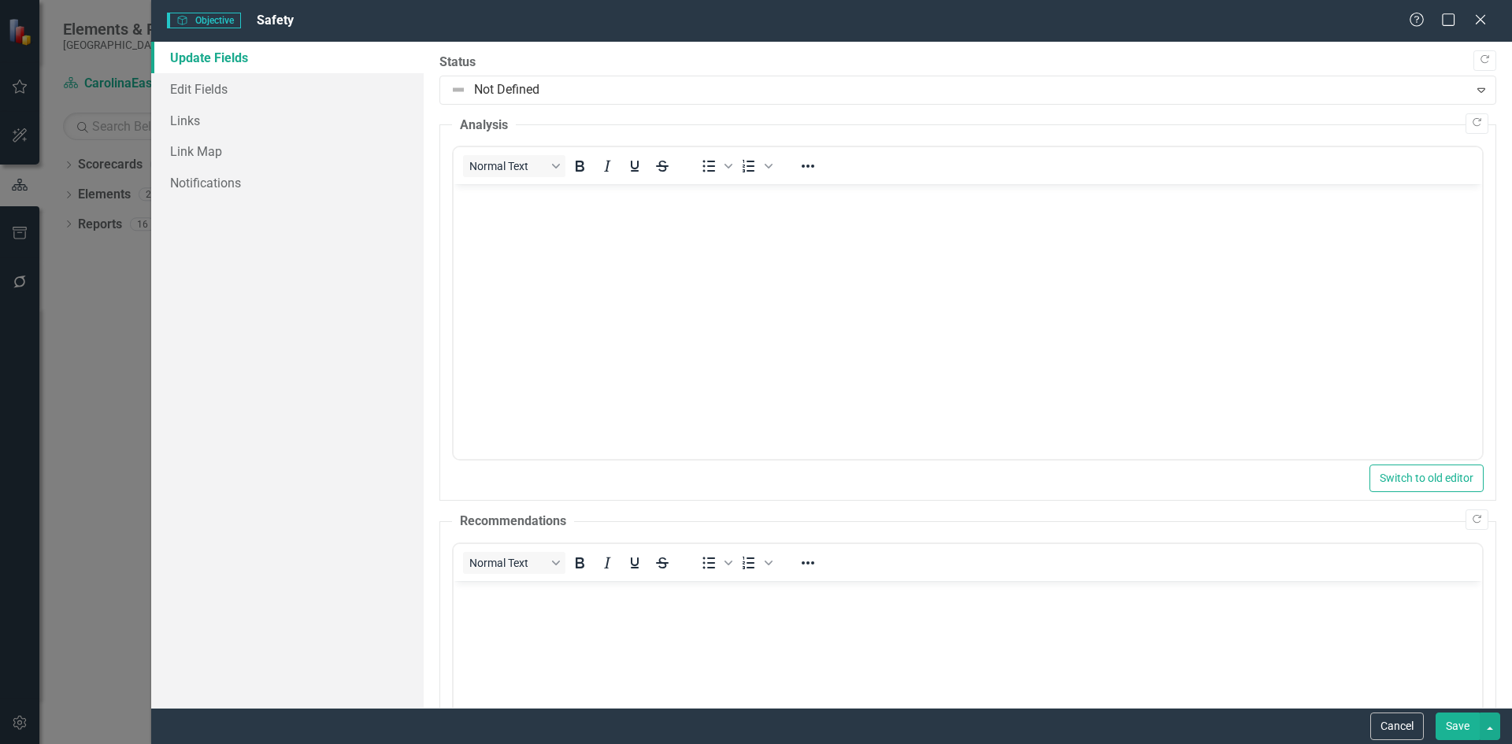
click at [228, 23] on span "Objective Objective" at bounding box center [204, 21] width 74 height 16
click at [282, 24] on span "Safety" at bounding box center [275, 20] width 37 height 15
click at [229, 54] on link "Update Fields" at bounding box center [287, 57] width 272 height 31
click at [214, 88] on link "Edit Fields" at bounding box center [287, 88] width 272 height 31
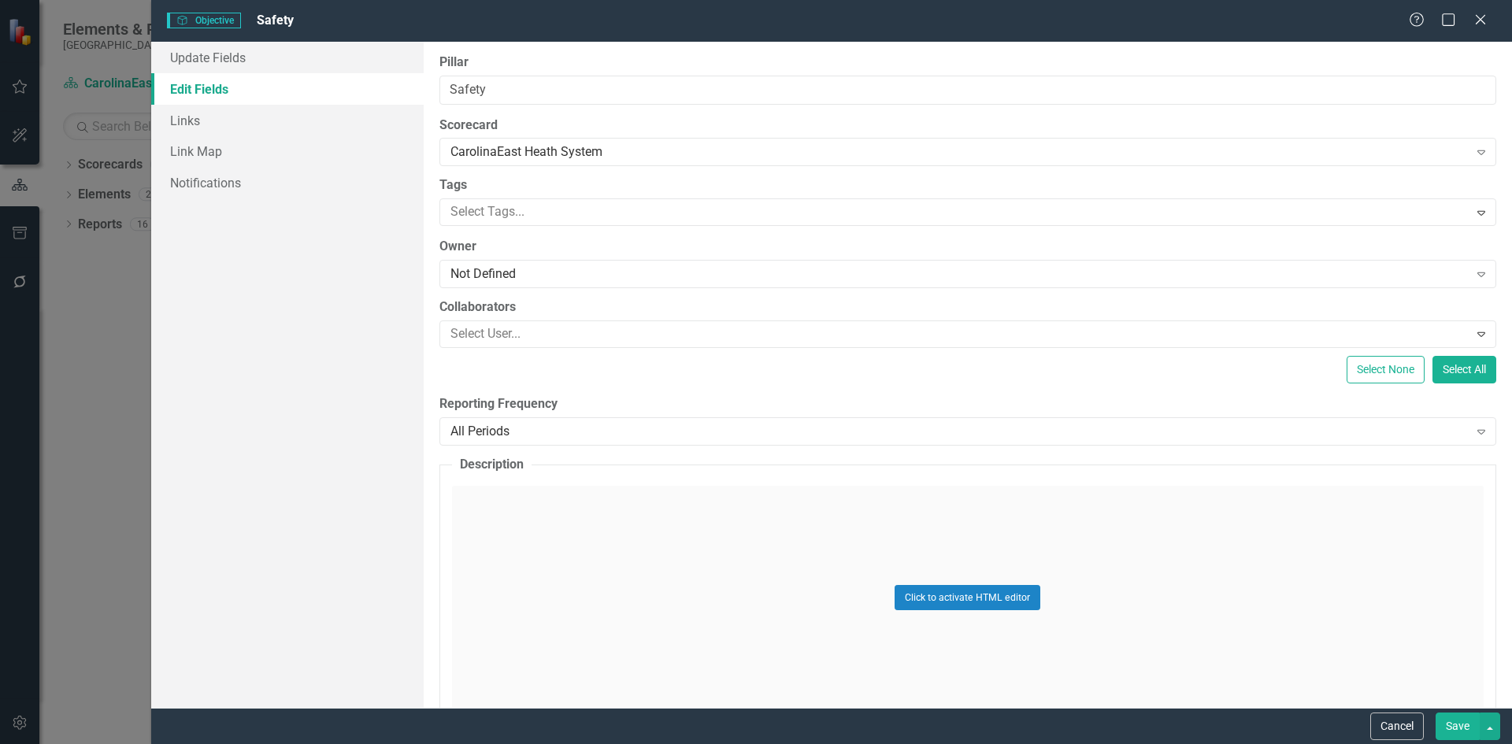
click at [457, 64] on label "Pillar" at bounding box center [967, 63] width 1057 height 18
click at [457, 76] on input "Safety" at bounding box center [967, 90] width 1057 height 29
click at [232, 50] on link "Update Fields" at bounding box center [287, 57] width 272 height 31
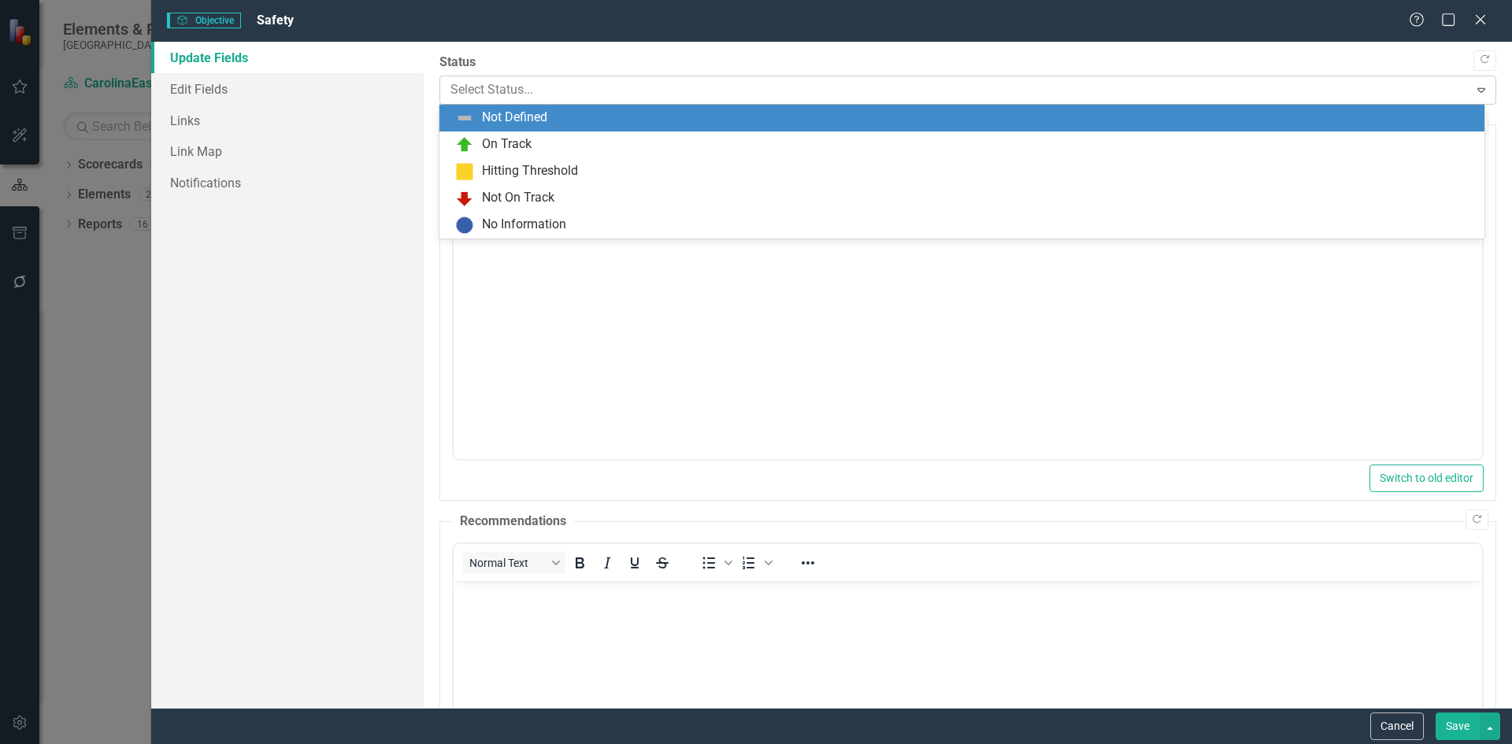
click at [1473, 91] on icon "Expand" at bounding box center [1481, 89] width 16 height 13
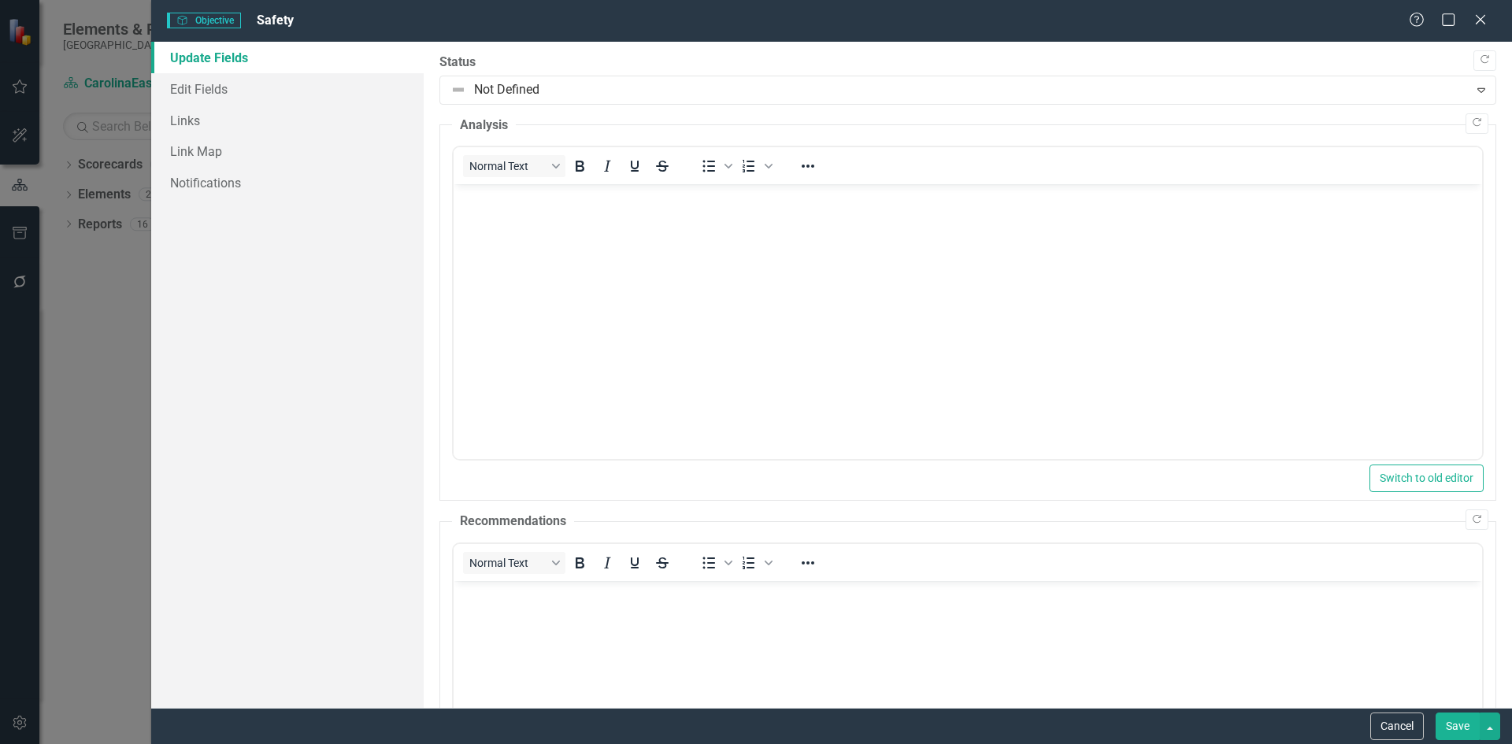
click at [331, 206] on div "Update Fields Edit Fields Links Link Map Notifications" at bounding box center [287, 375] width 272 height 666
click at [220, 91] on link "Edit Fields" at bounding box center [287, 88] width 272 height 31
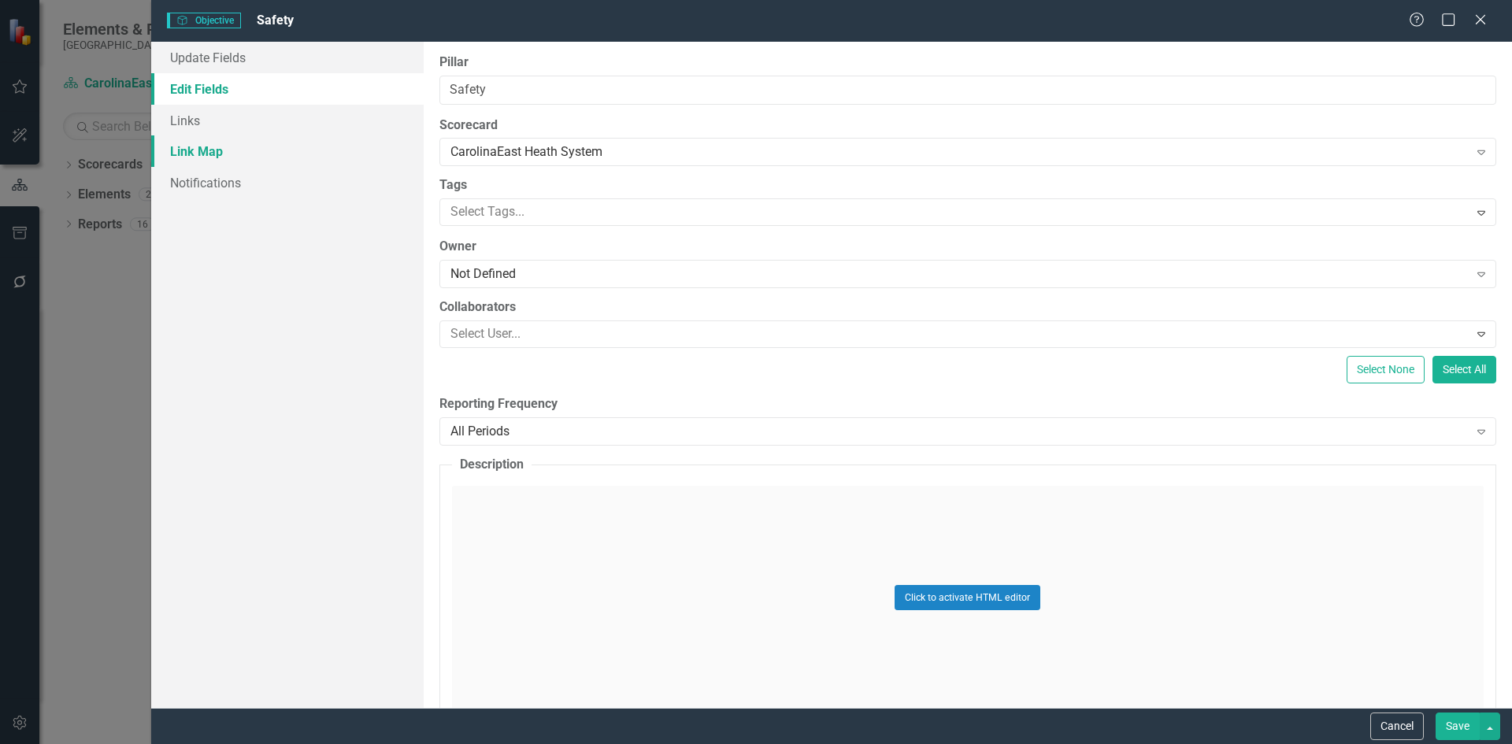
click at [213, 154] on link "Link Map" at bounding box center [287, 150] width 272 height 31
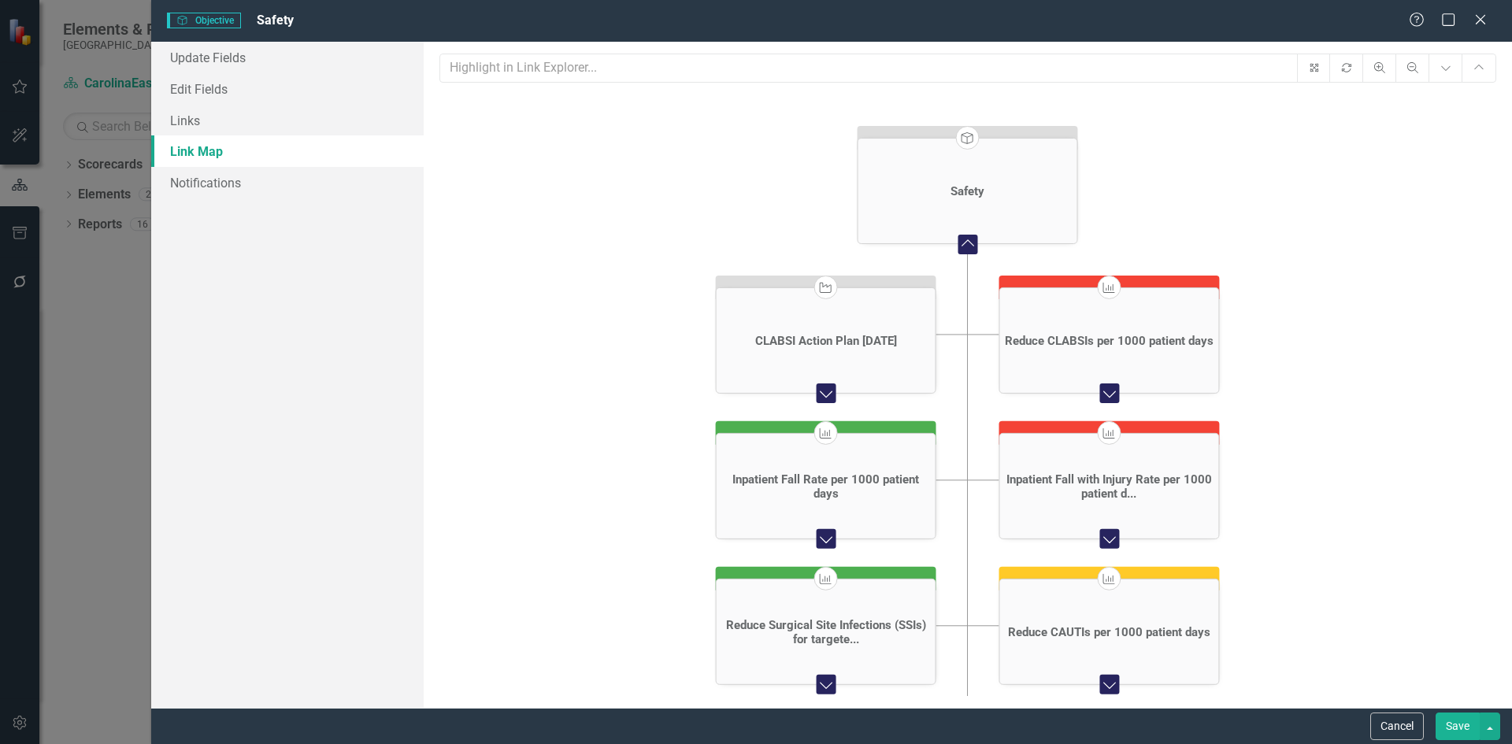
click at [968, 140] on icon "Objective" at bounding box center [967, 137] width 15 height 12
click at [220, 60] on link "Update Fields" at bounding box center [287, 57] width 272 height 31
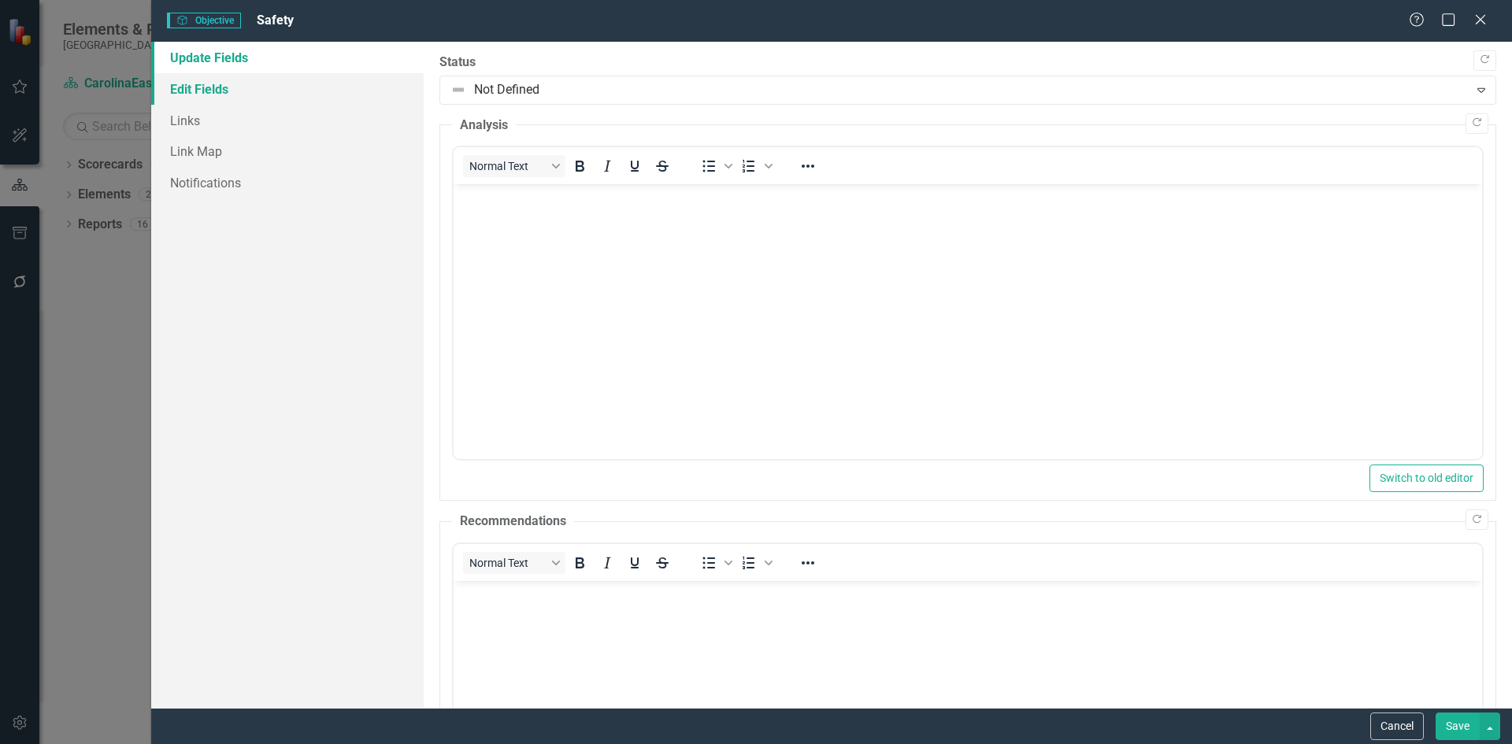
click at [217, 89] on link "Edit Fields" at bounding box center [287, 88] width 272 height 31
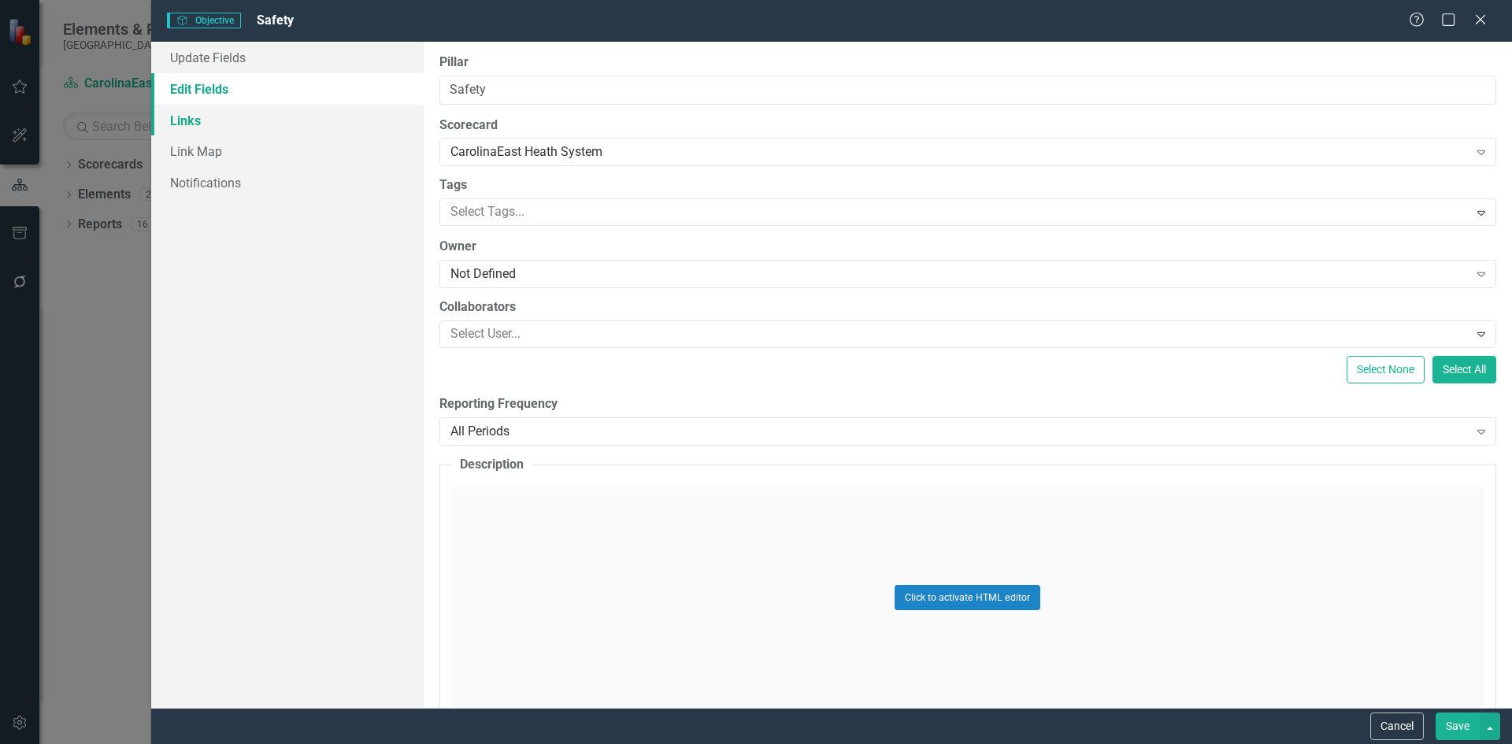
click at [197, 117] on link "Links" at bounding box center [287, 120] width 272 height 31
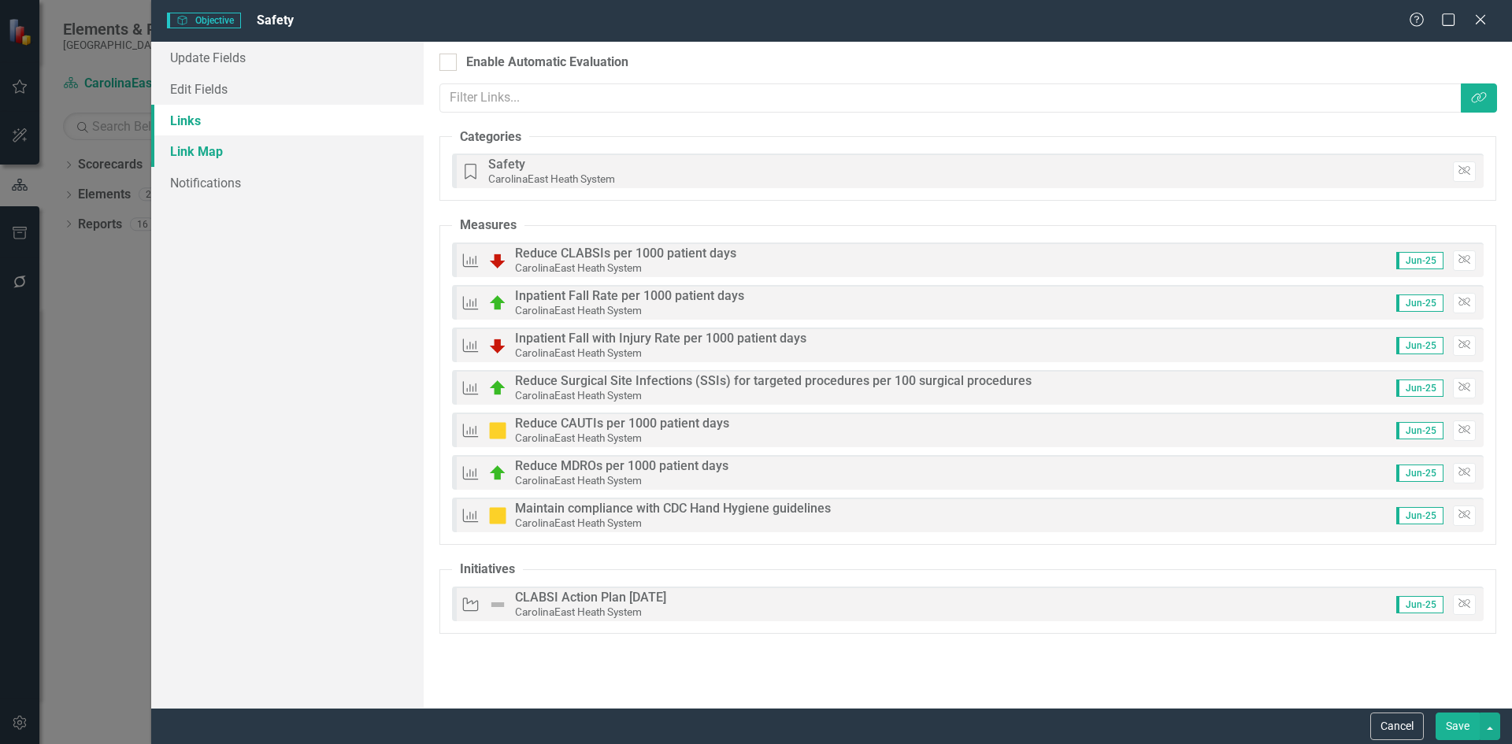
click at [198, 154] on link "Link Map" at bounding box center [287, 150] width 272 height 31
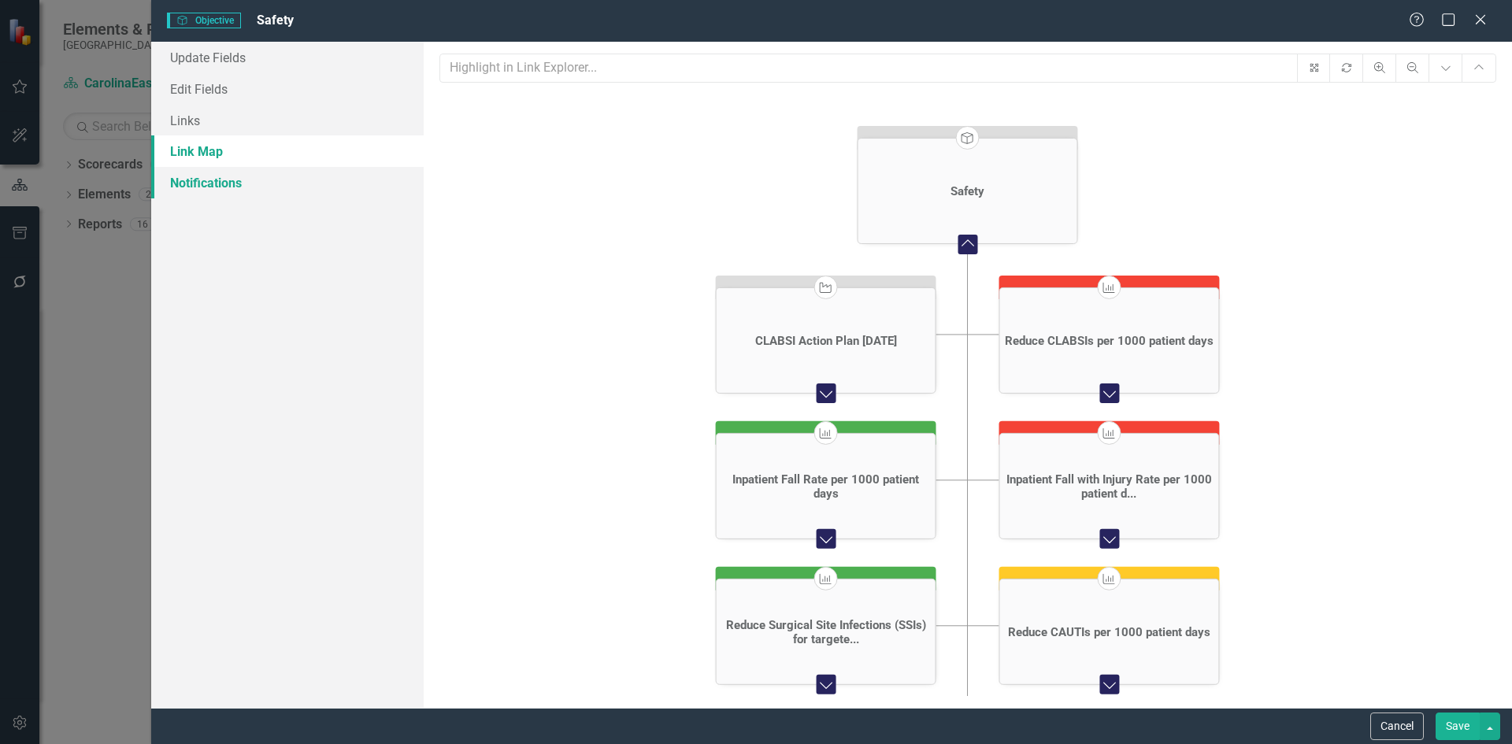
click at [206, 183] on link "Notifications" at bounding box center [287, 182] width 272 height 31
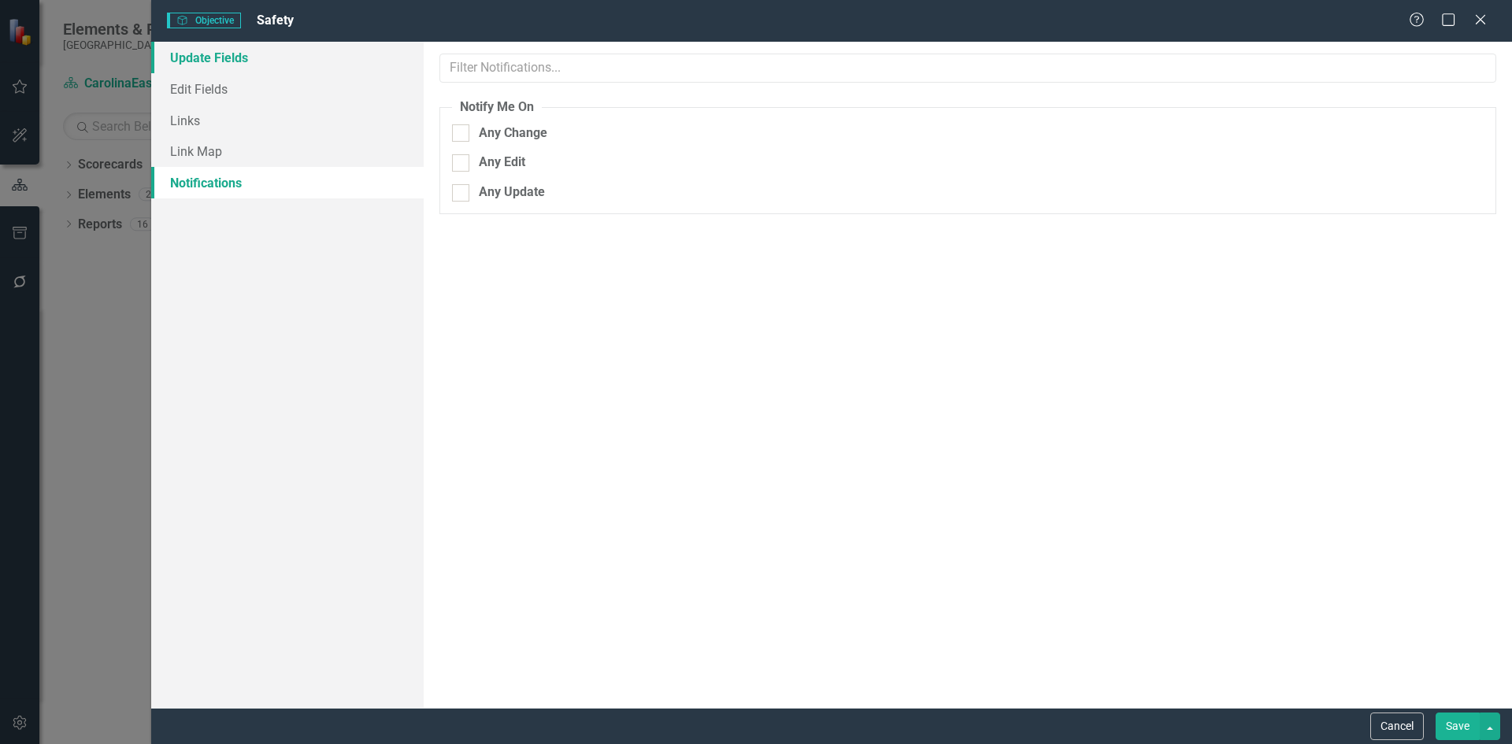
click at [209, 58] on link "Update Fields" at bounding box center [287, 57] width 272 height 31
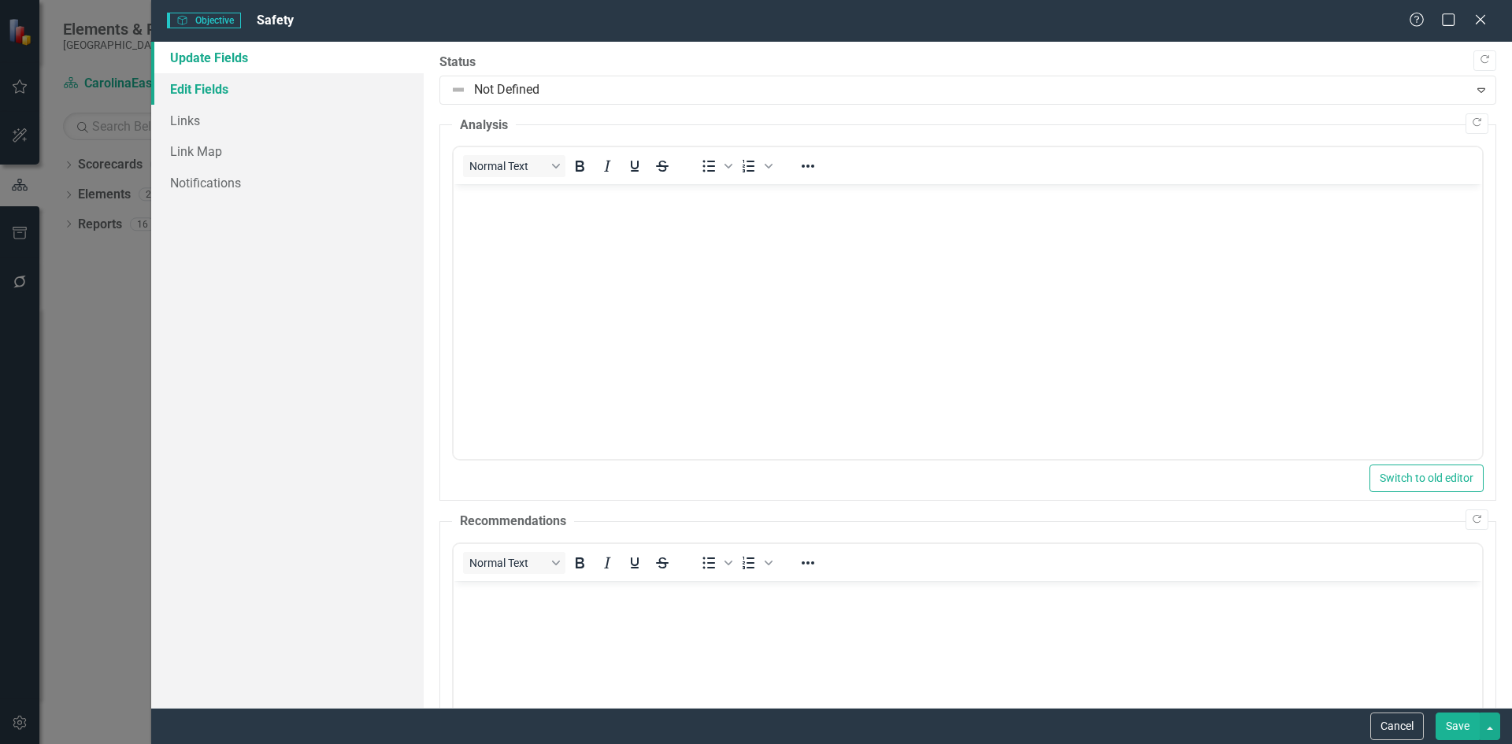
click at [205, 87] on link "Edit Fields" at bounding box center [287, 88] width 272 height 31
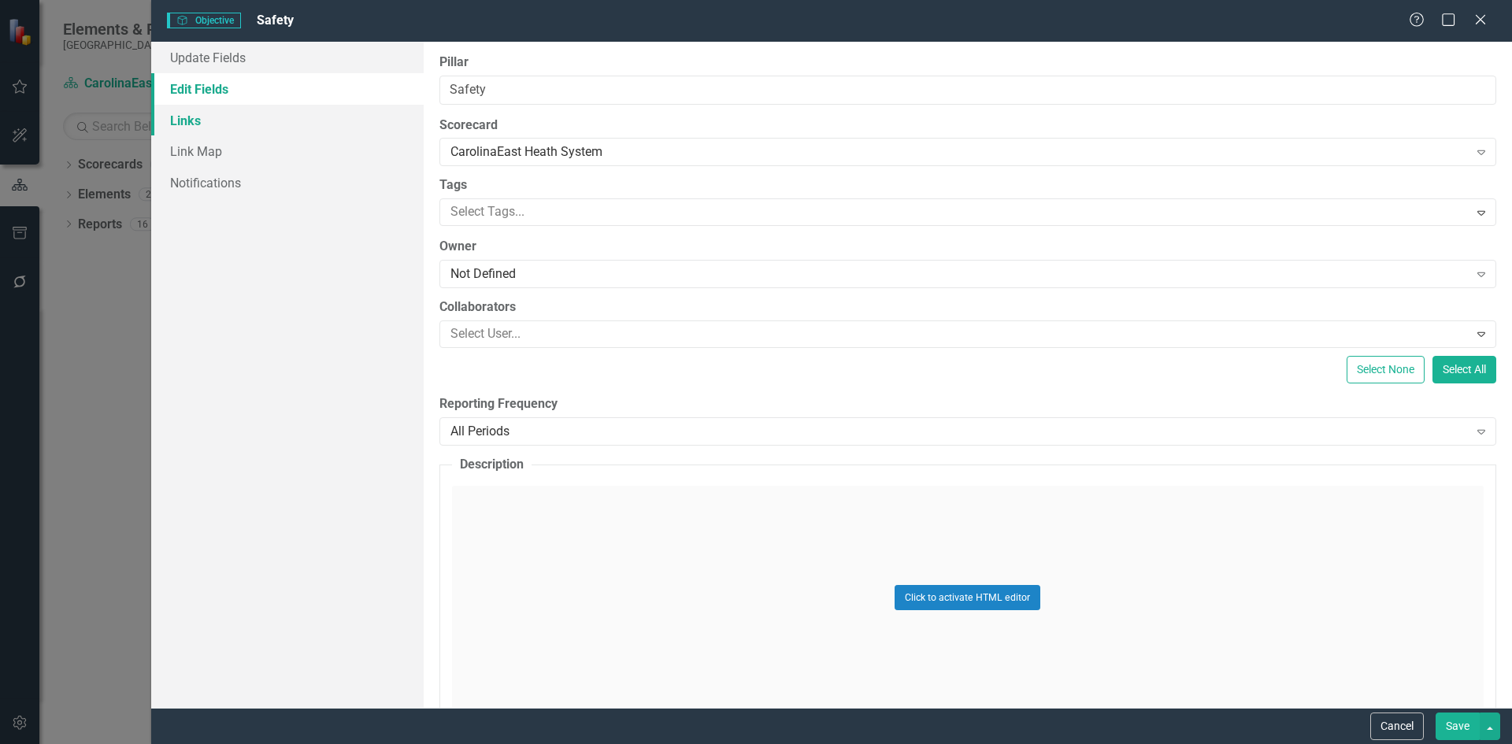
click at [192, 123] on link "Links" at bounding box center [287, 120] width 272 height 31
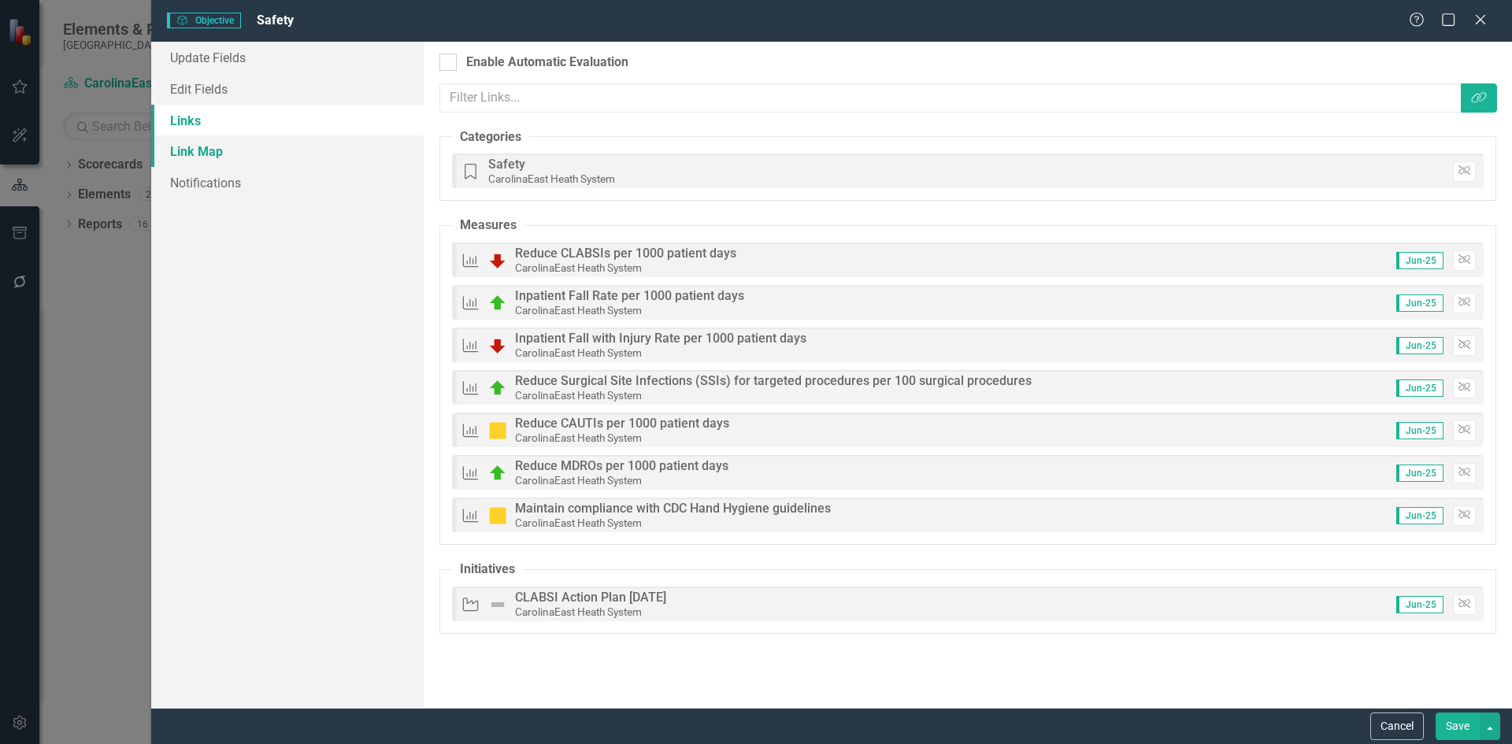
click at [190, 150] on link "Link Map" at bounding box center [287, 150] width 272 height 31
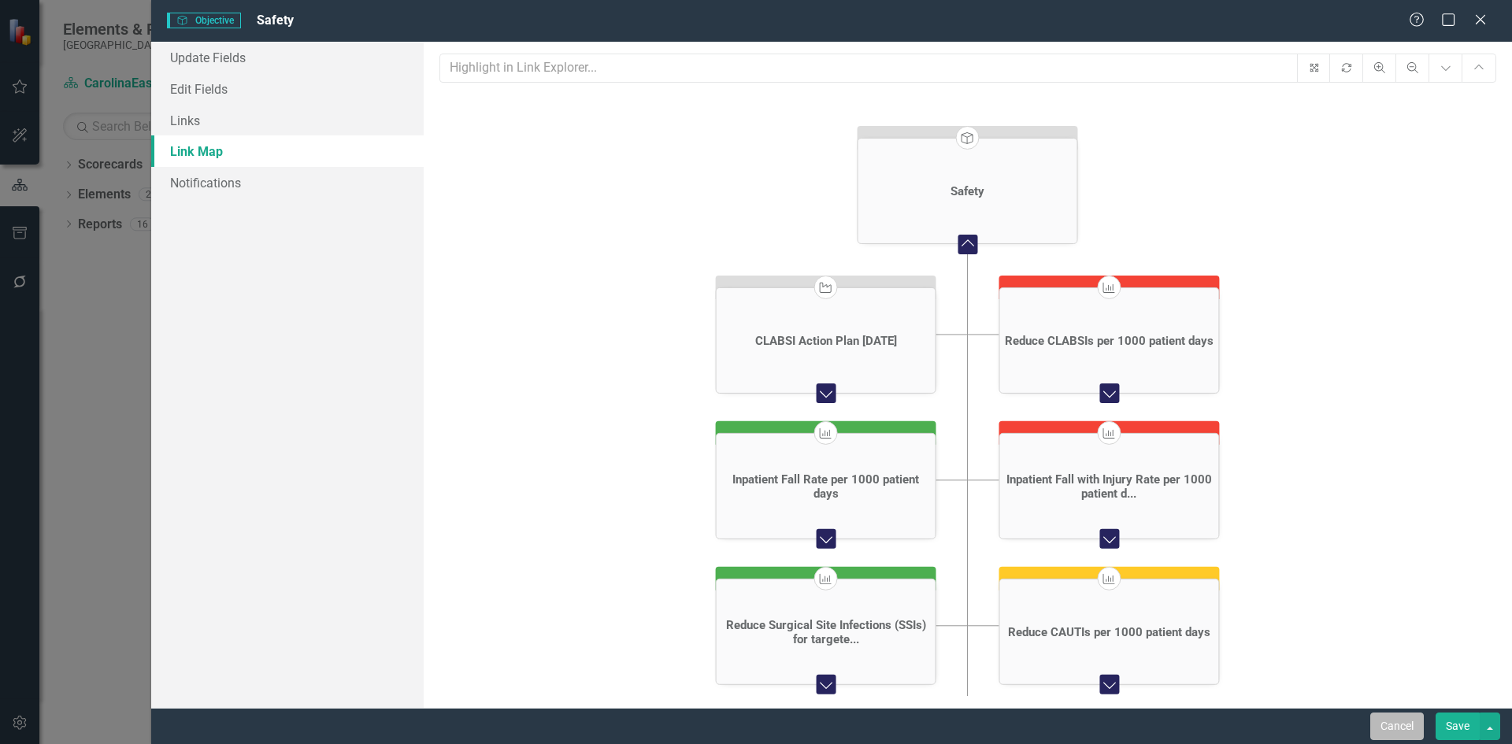
click at [1406, 733] on button "Cancel" at bounding box center [1397, 727] width 54 height 28
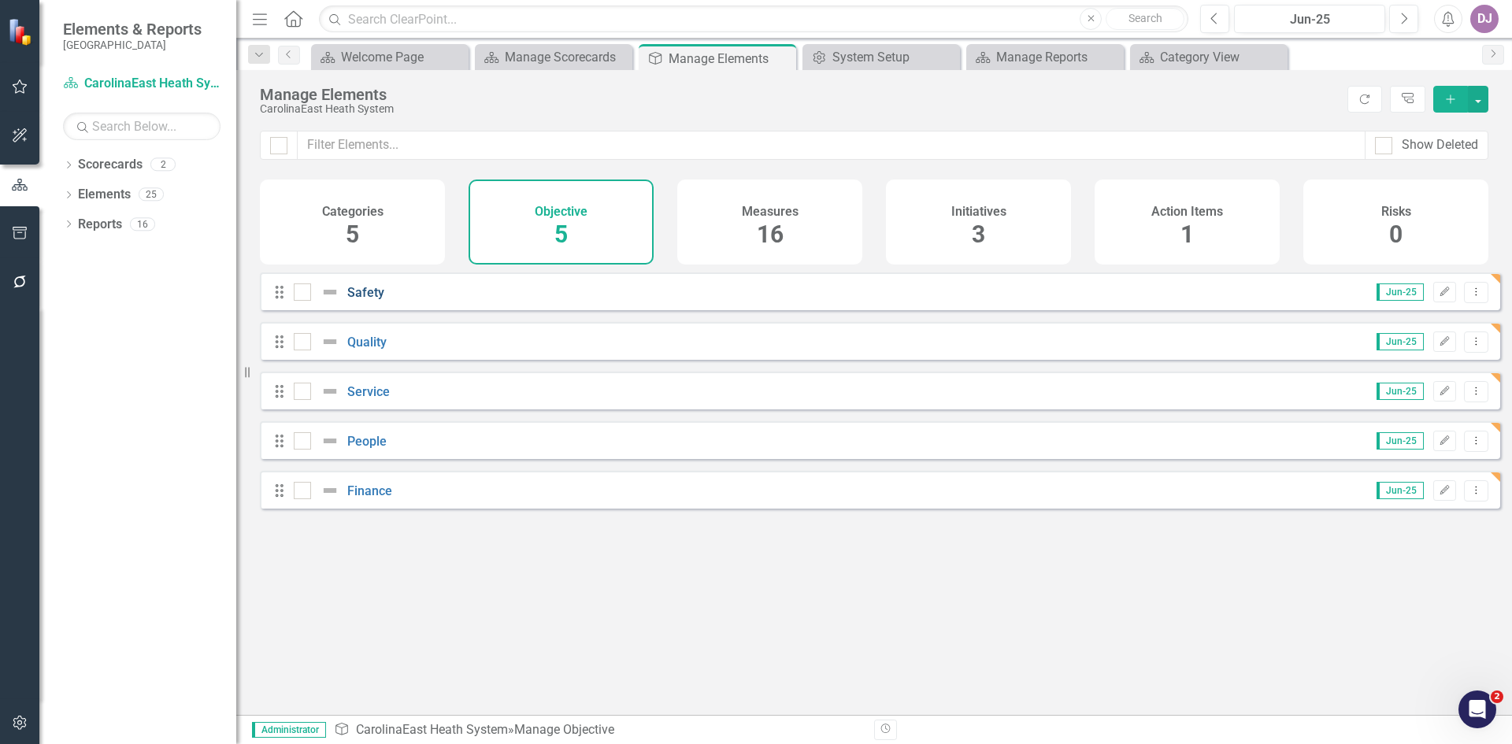
click at [370, 300] on link "Safety" at bounding box center [365, 292] width 37 height 15
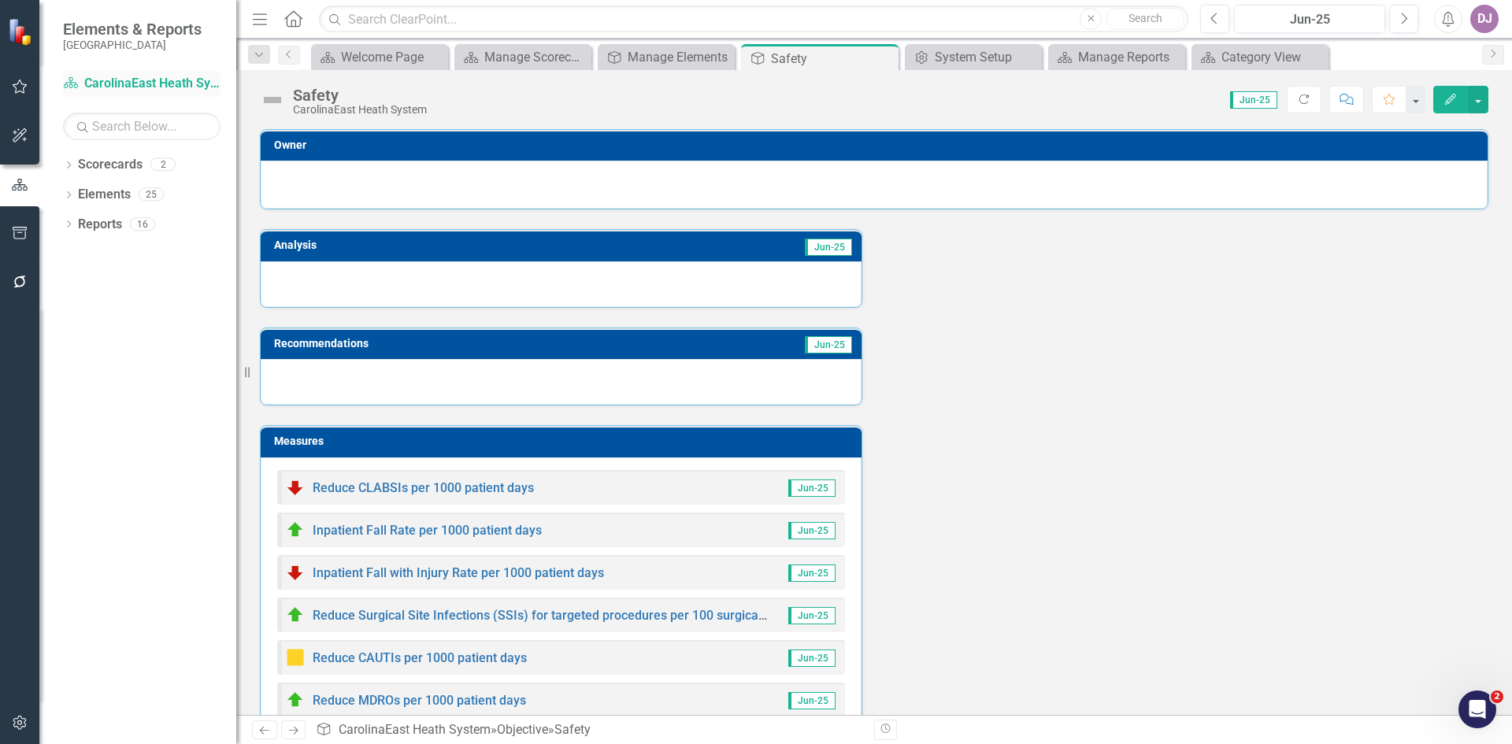
click at [136, 83] on link "Scorecard CarolinaEast Heath System" at bounding box center [141, 84] width 157 height 18
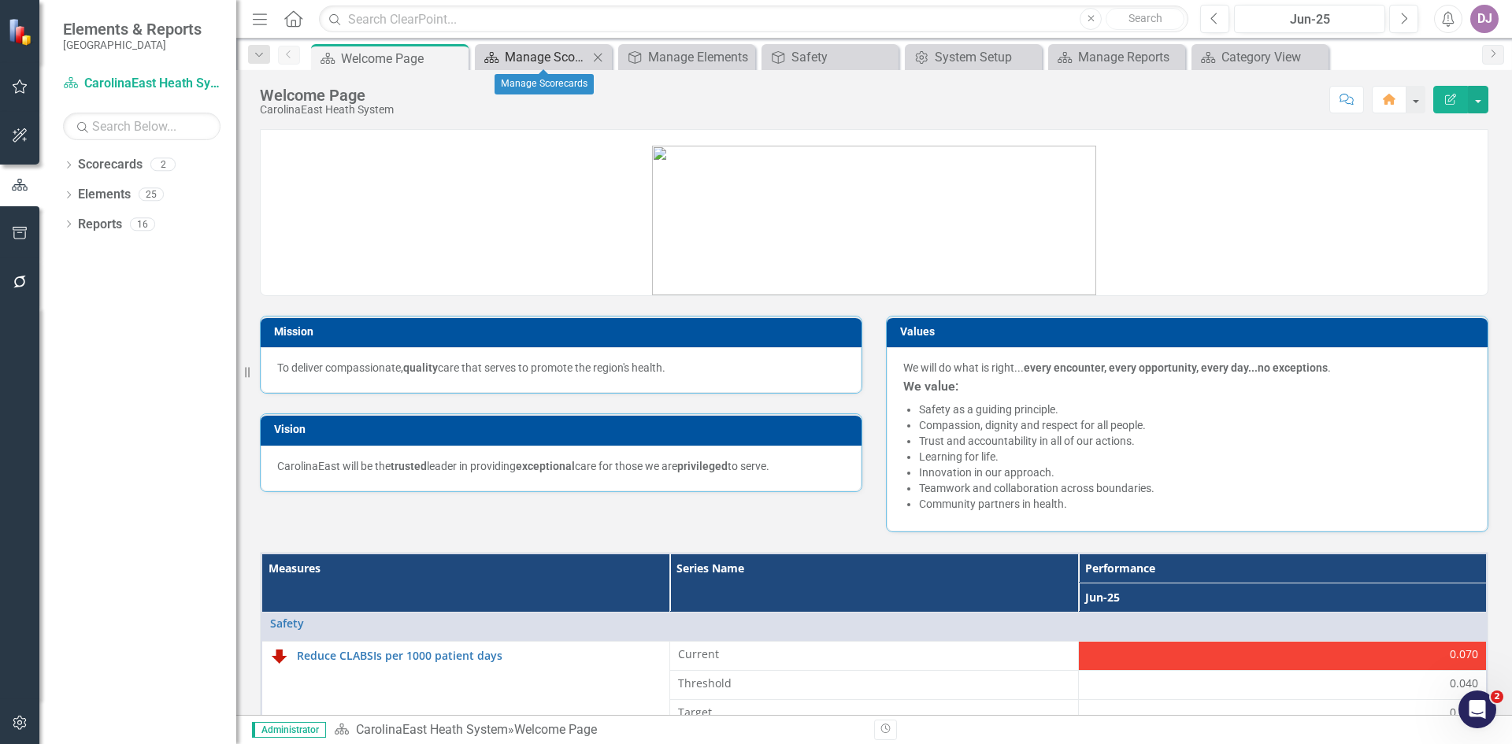
click at [529, 52] on div "Manage Scorecards" at bounding box center [546, 57] width 83 height 20
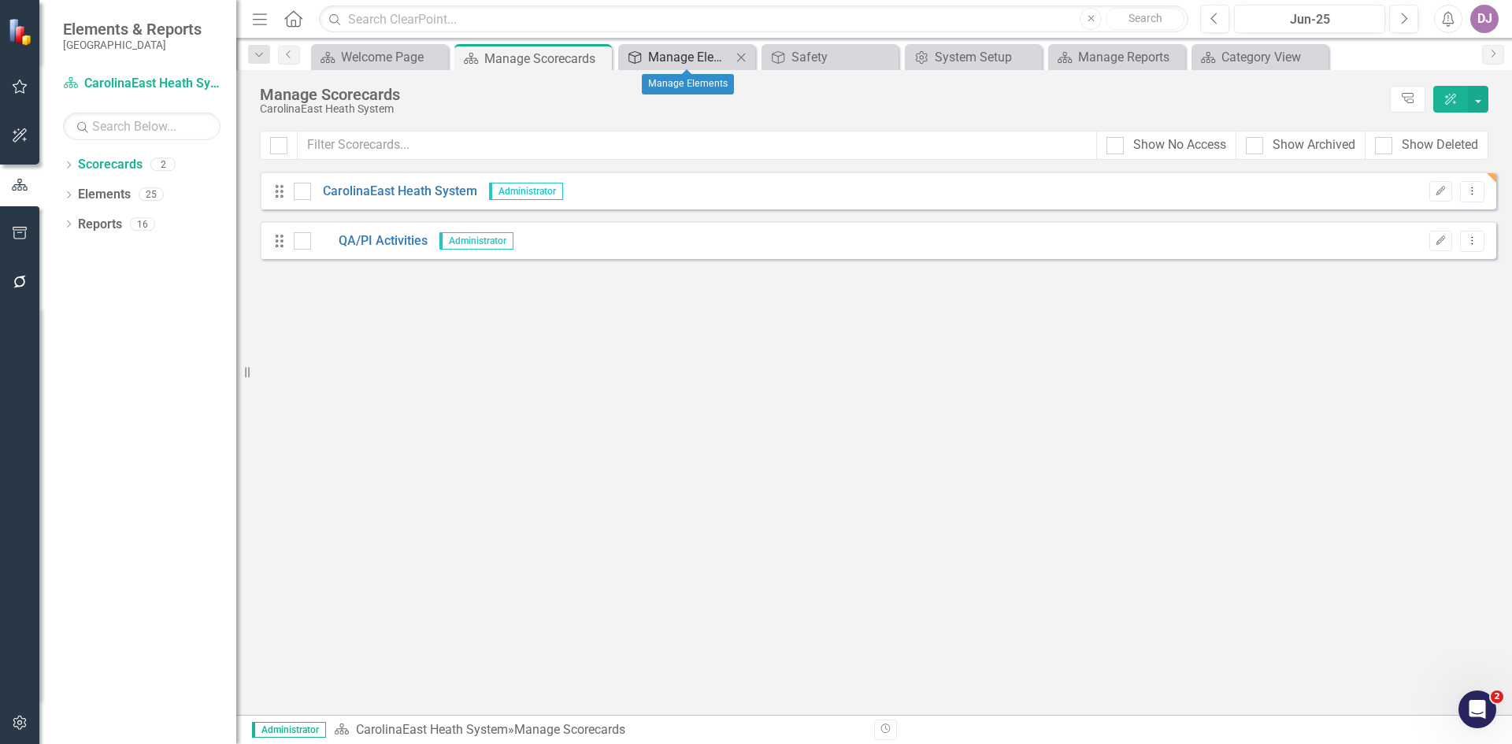
click at [708, 65] on div "Manage Elements" at bounding box center [689, 57] width 83 height 20
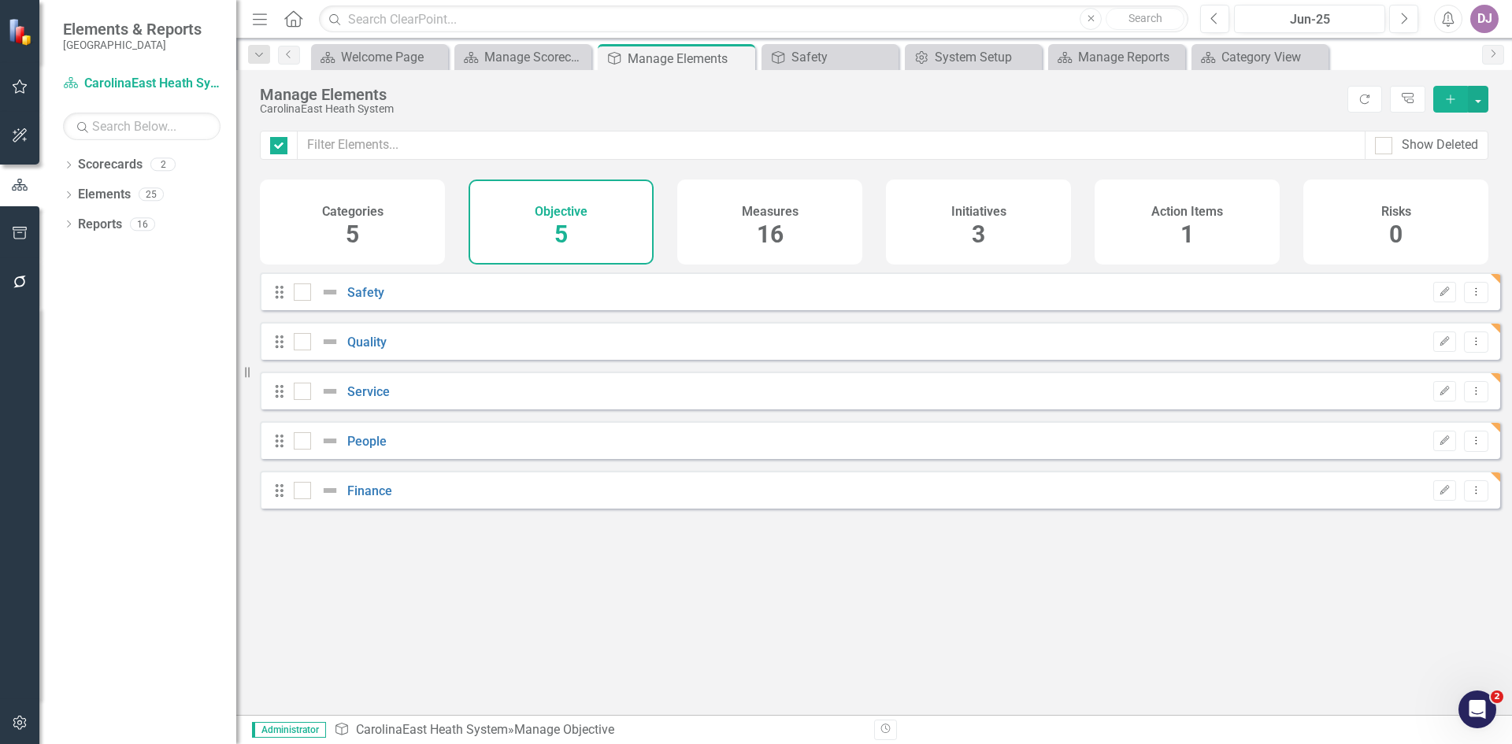
checkbox input "false"
click at [358, 237] on span "5" at bounding box center [352, 234] width 13 height 28
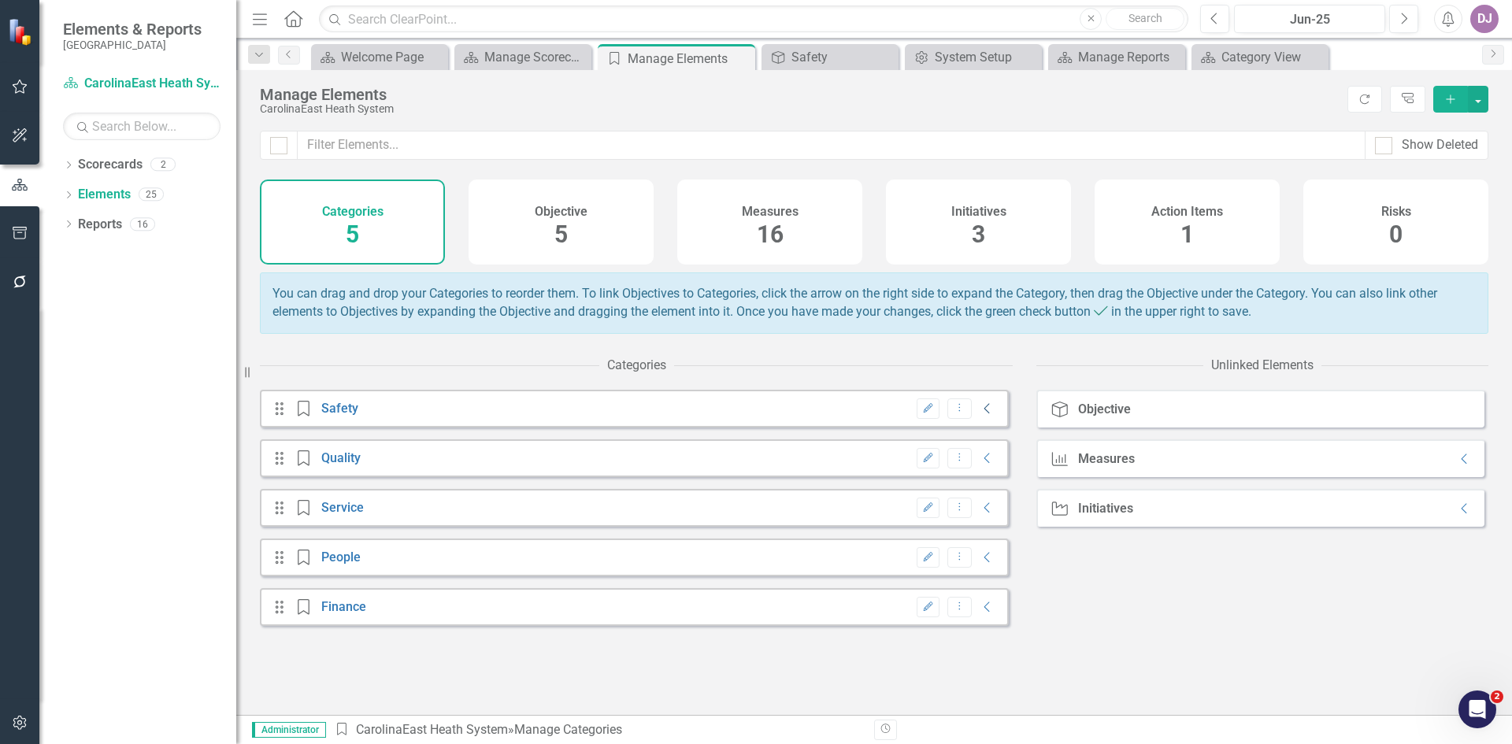
click at [979, 415] on icon "Collapse" at bounding box center [987, 408] width 16 height 13
click at [922, 463] on icon "Unlink" at bounding box center [928, 458] width 12 height 9
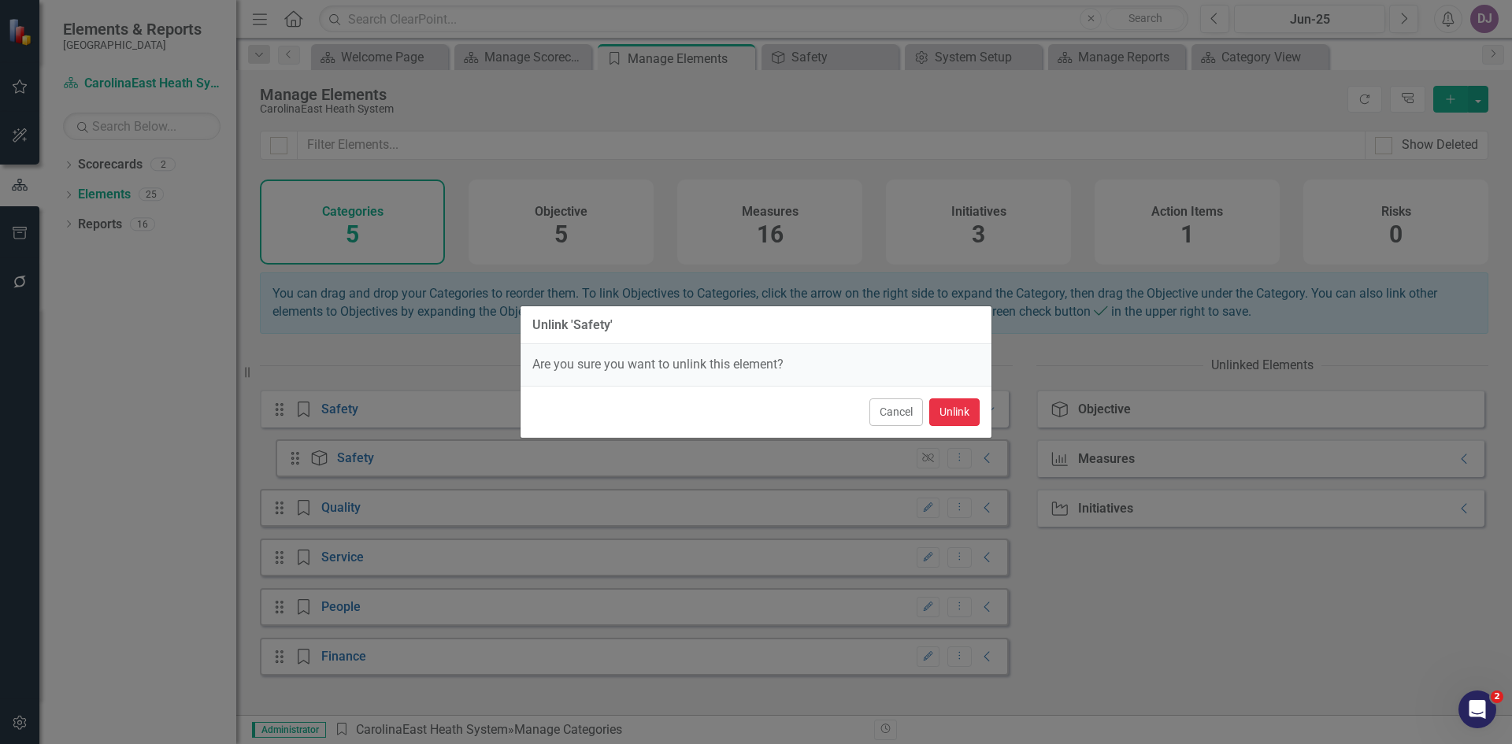
click at [956, 417] on button "Unlink" at bounding box center [954, 412] width 50 height 28
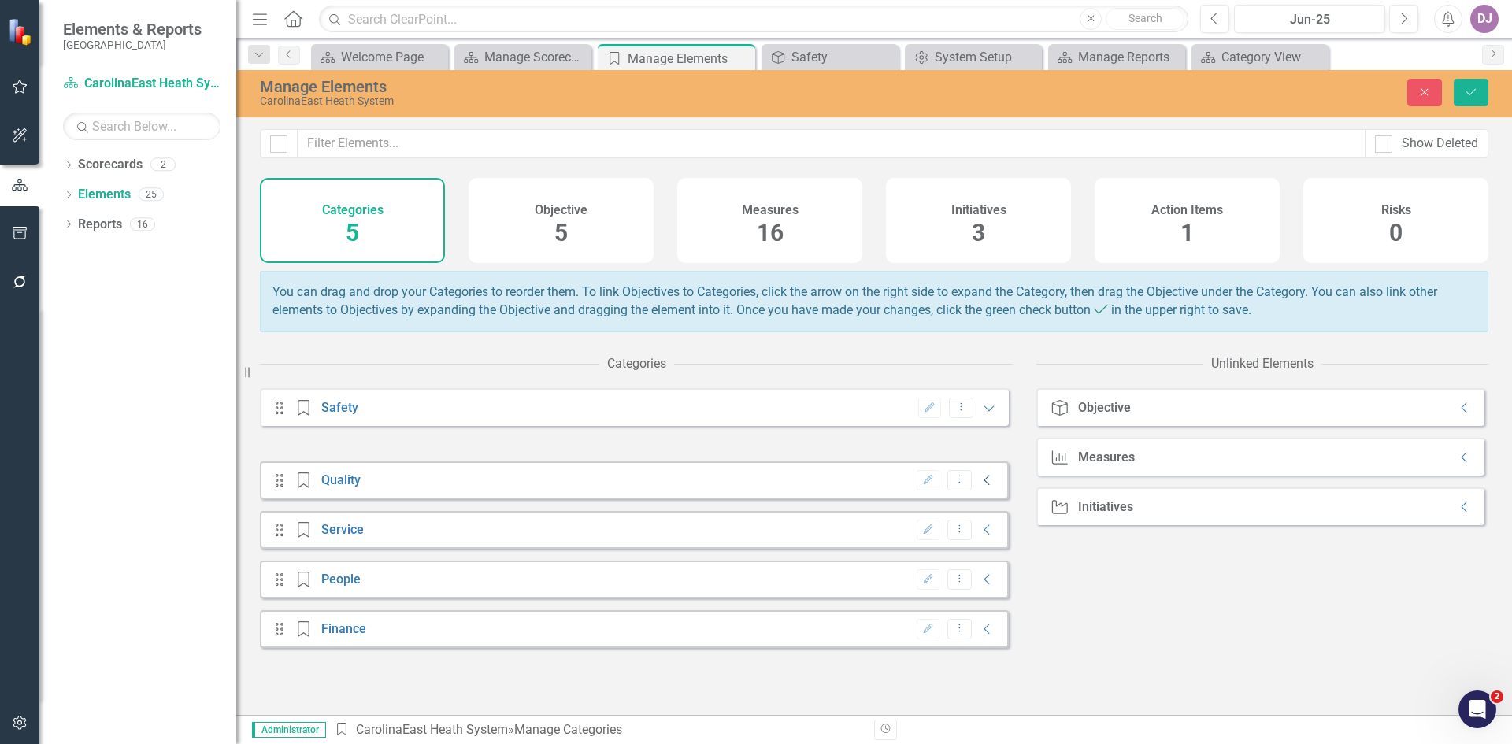
click at [979, 487] on icon "Collapse" at bounding box center [987, 480] width 16 height 13
click at [923, 540] on button "Unlink" at bounding box center [927, 530] width 23 height 20
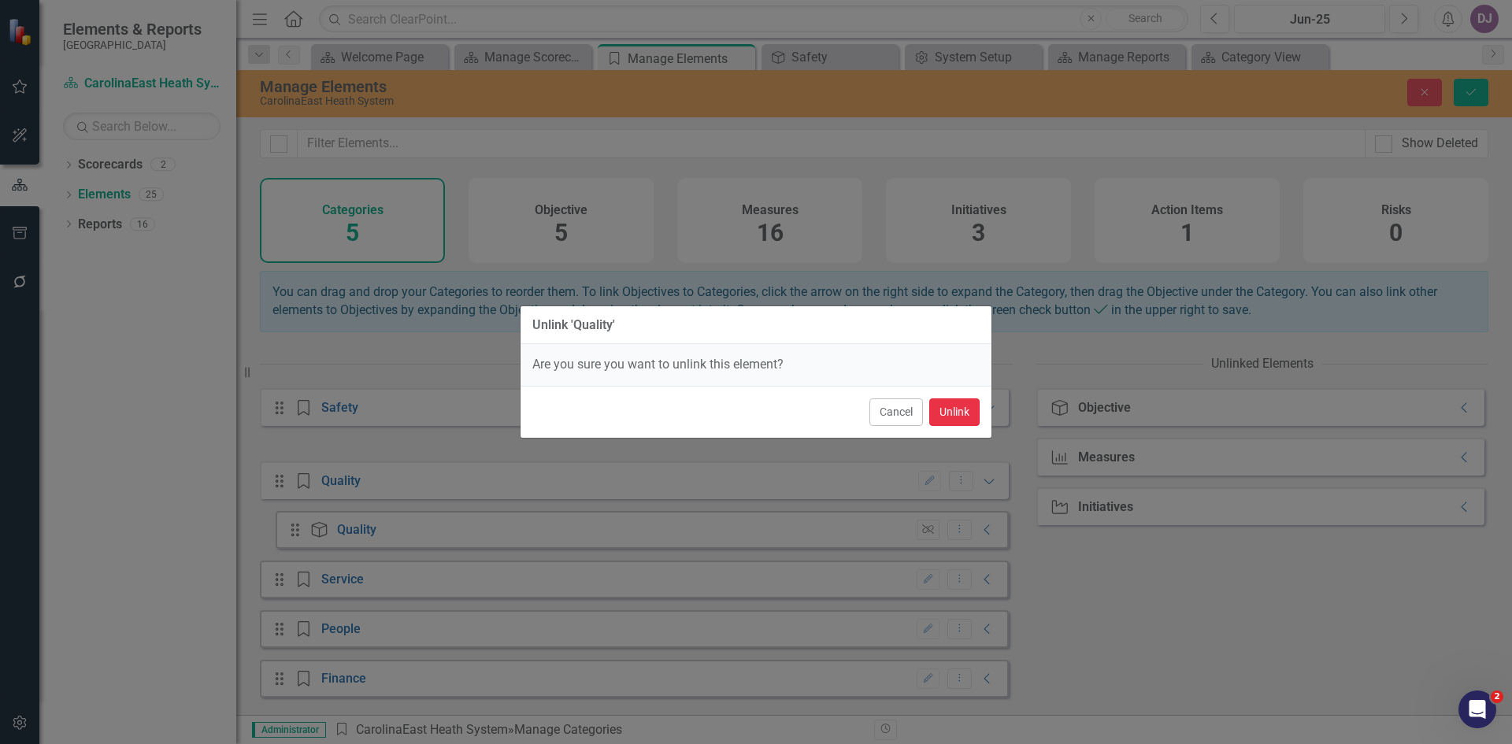
click at [961, 405] on button "Unlink" at bounding box center [954, 412] width 50 height 28
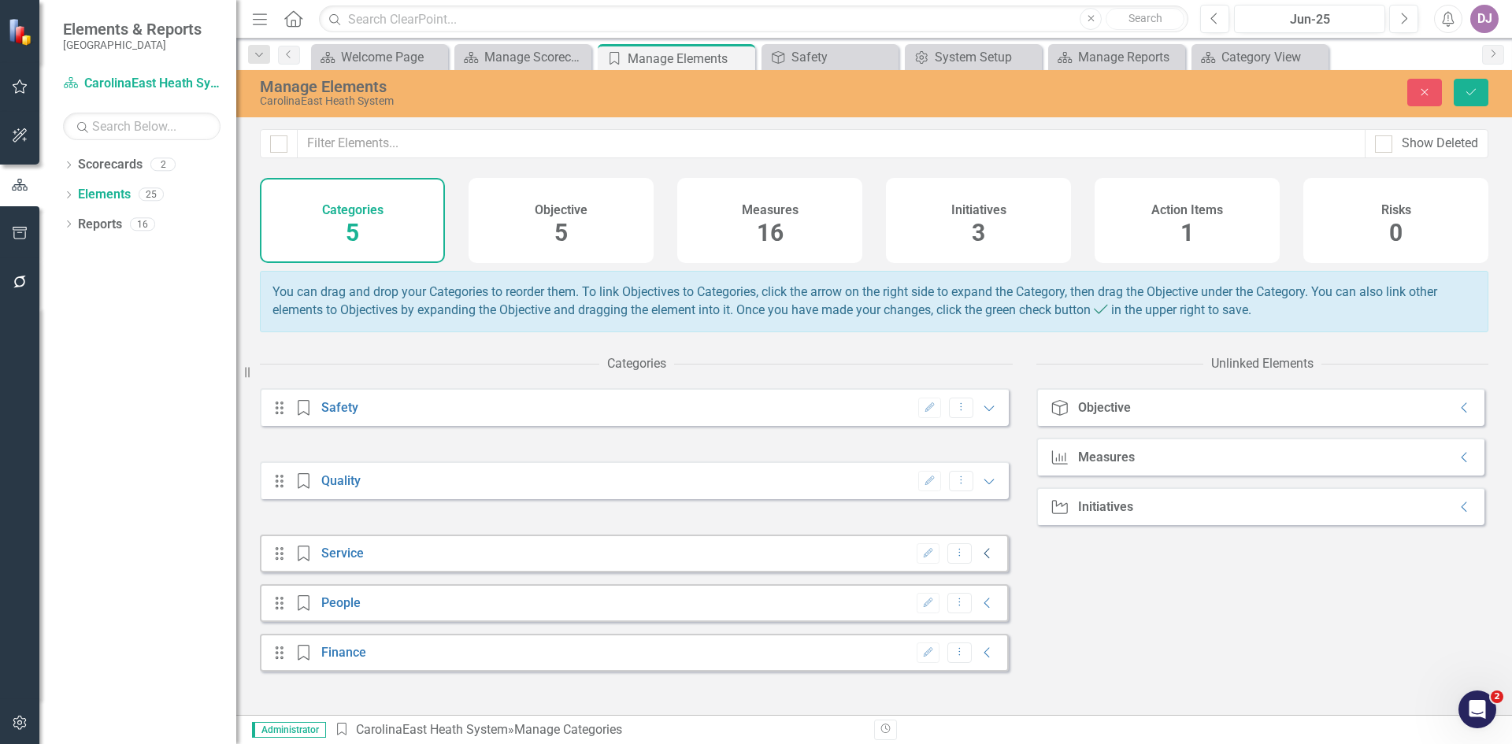
click at [979, 560] on icon "Collapse" at bounding box center [987, 553] width 16 height 13
click at [918, 608] on button "Unlink" at bounding box center [927, 603] width 23 height 20
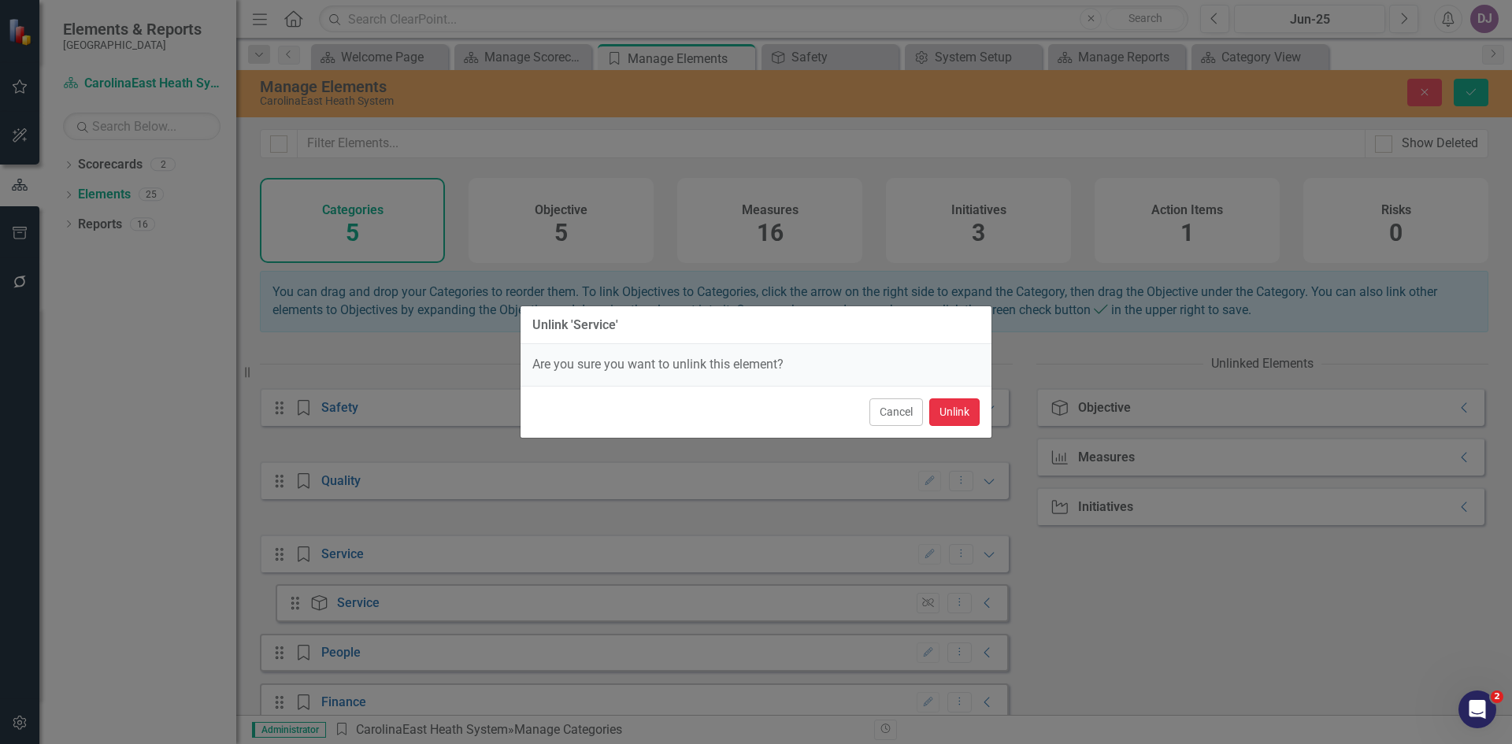
click at [961, 407] on button "Unlink" at bounding box center [954, 412] width 50 height 28
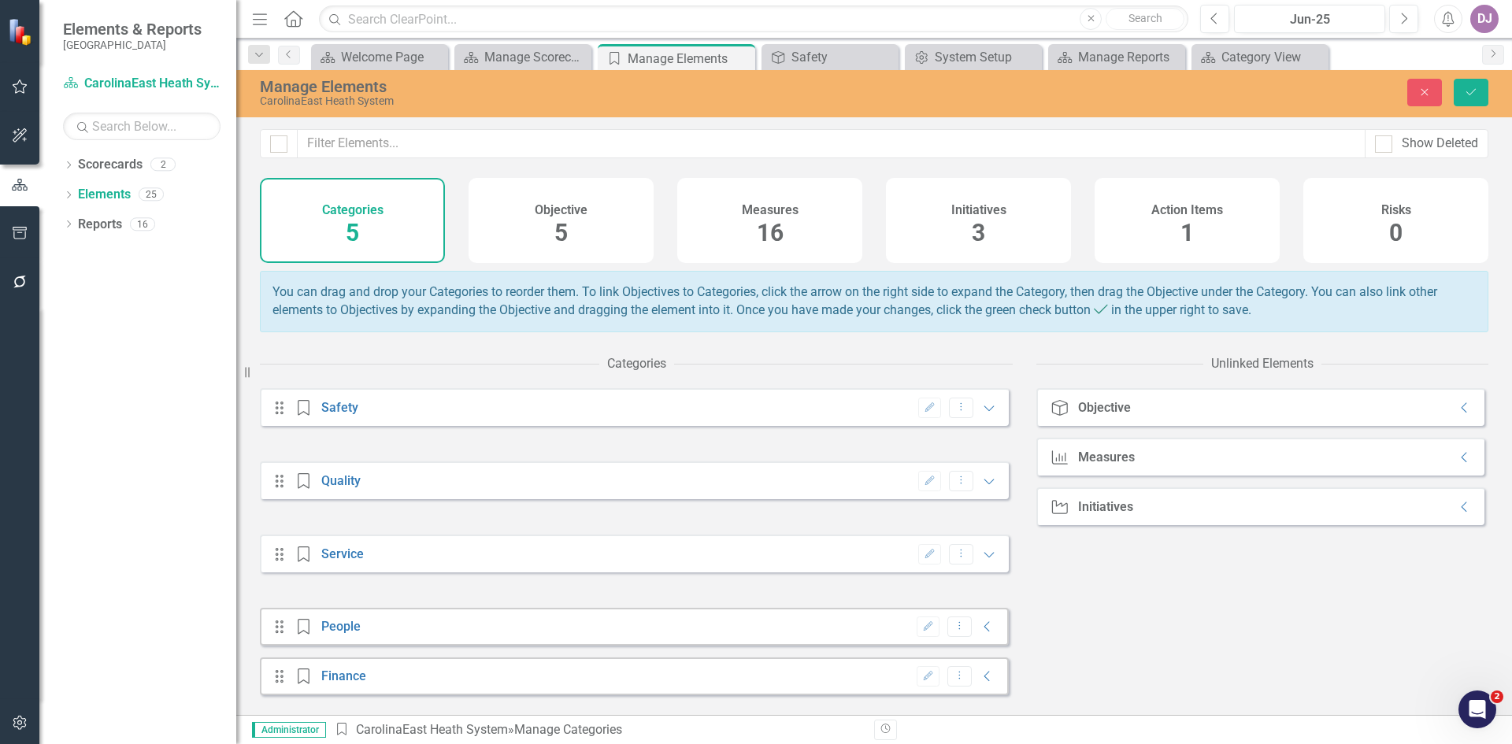
scroll to position [4, 0]
click at [979, 633] on icon "Collapse" at bounding box center [987, 626] width 16 height 13
click at [922, 676] on icon "button" at bounding box center [928, 671] width 12 height 9
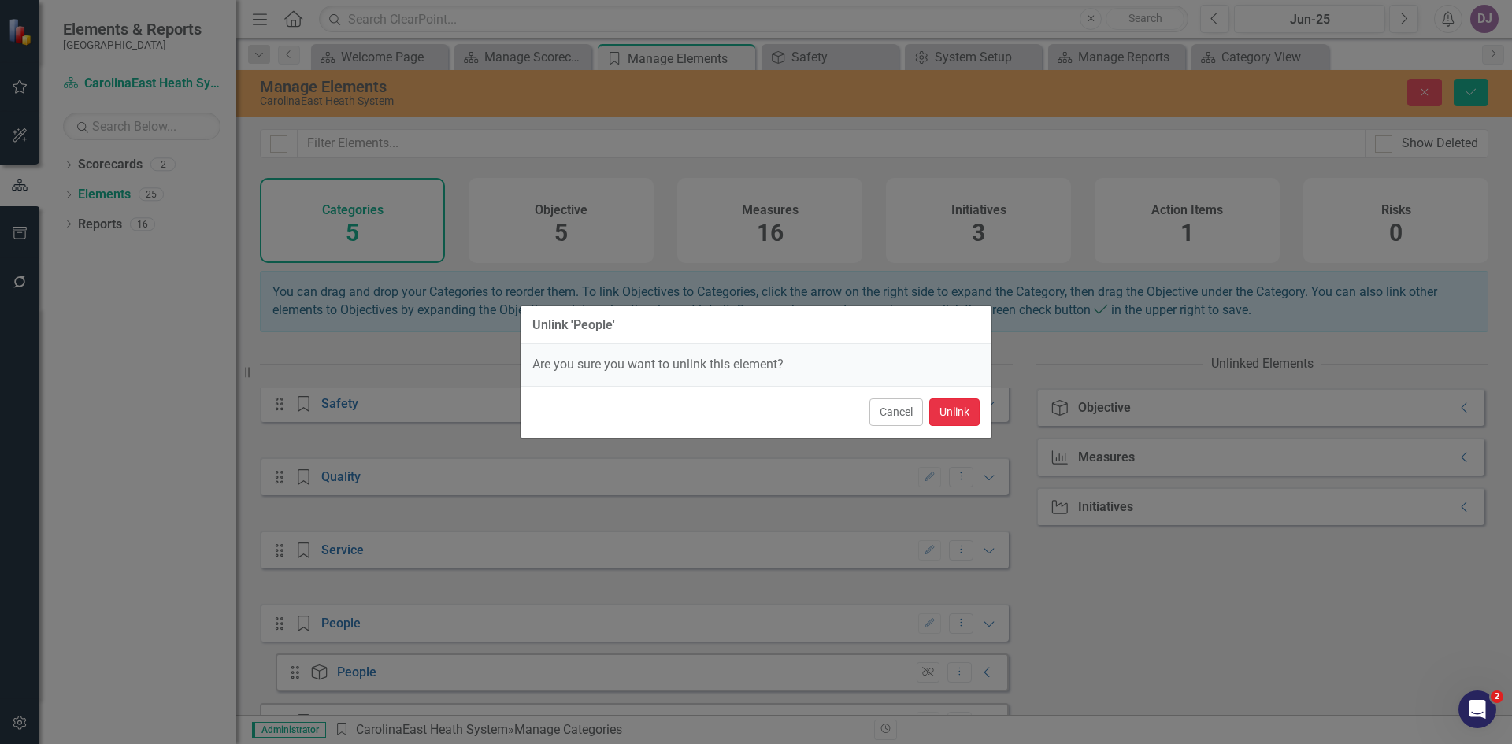
click at [972, 411] on button "Unlink" at bounding box center [954, 412] width 50 height 28
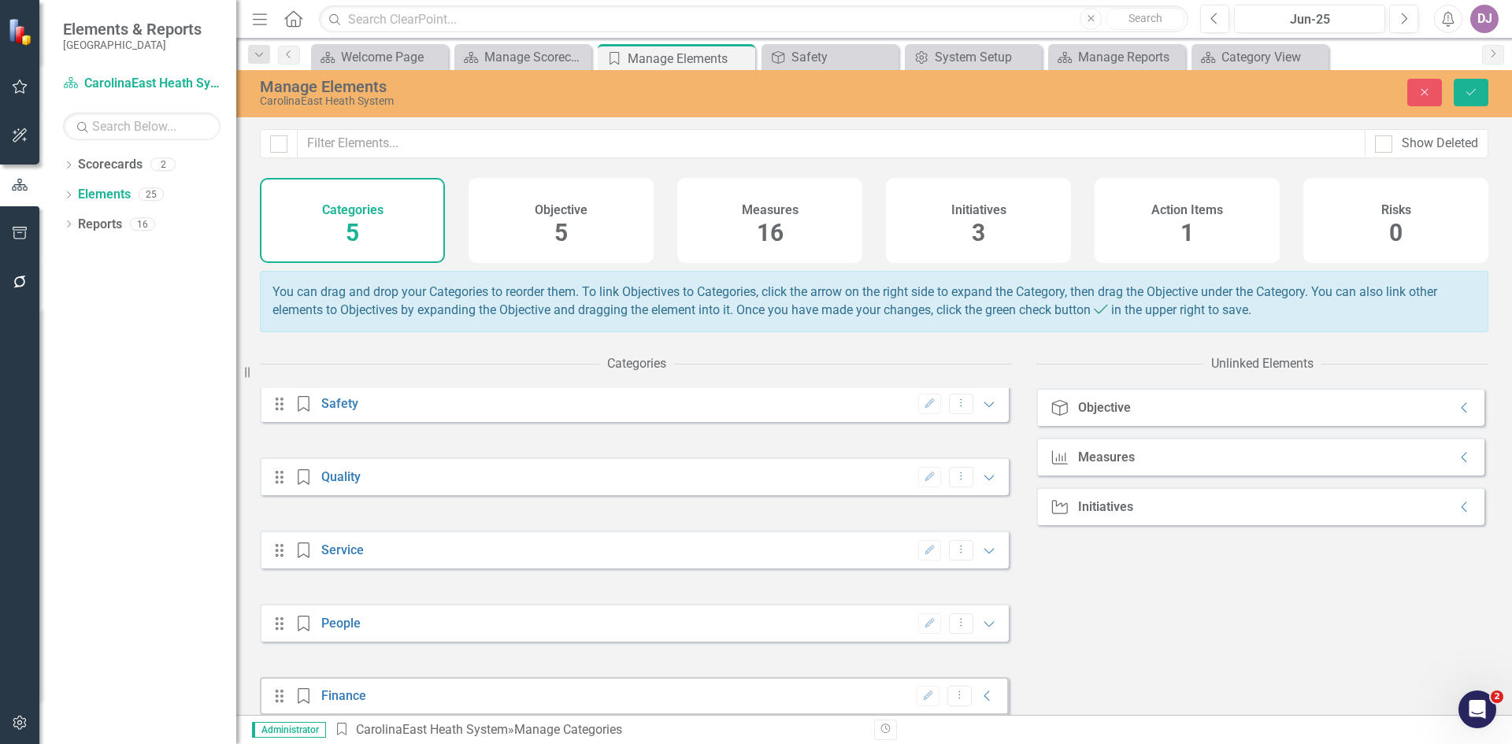
scroll to position [28, 0]
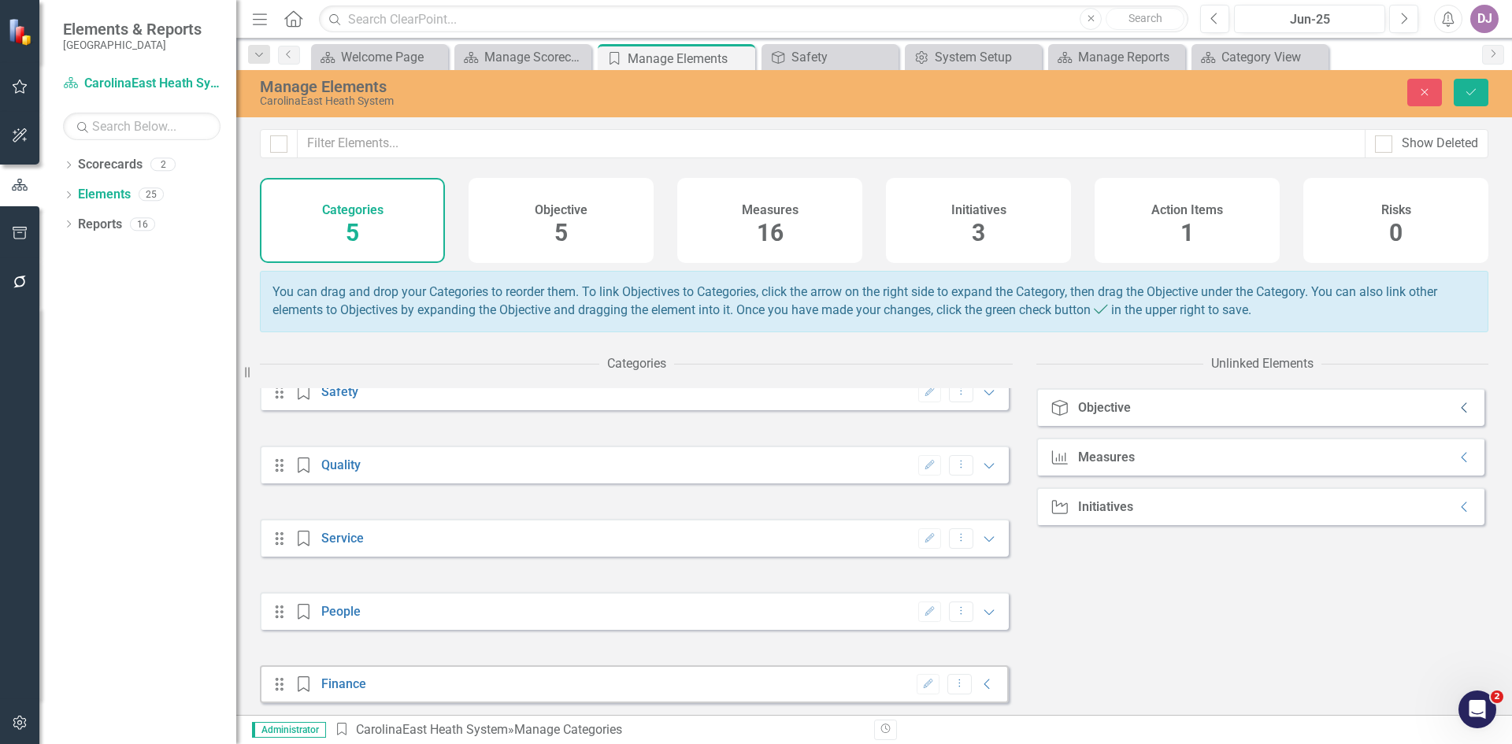
click at [1457, 414] on icon "Collapse" at bounding box center [1465, 408] width 16 height 13
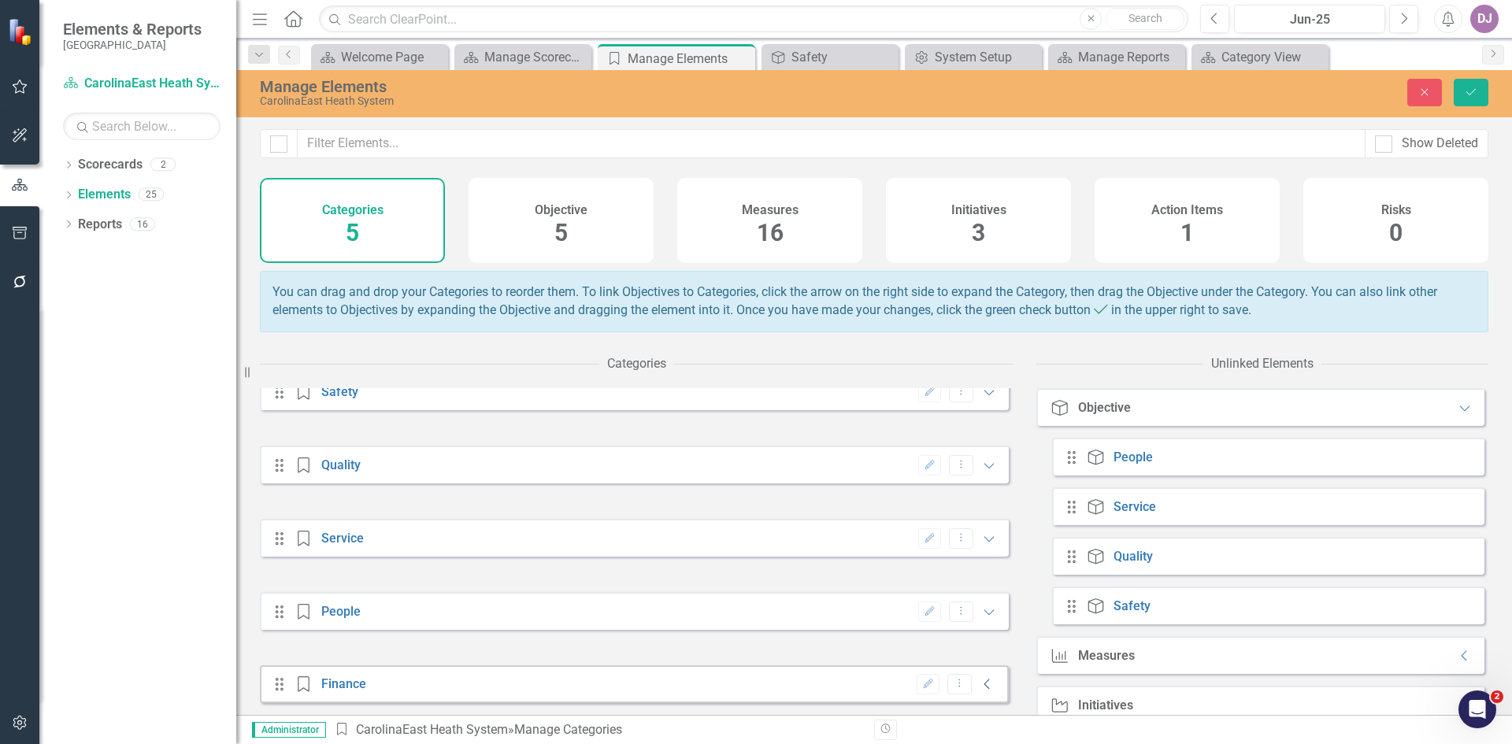
click at [979, 682] on icon "Collapse" at bounding box center [987, 684] width 16 height 13
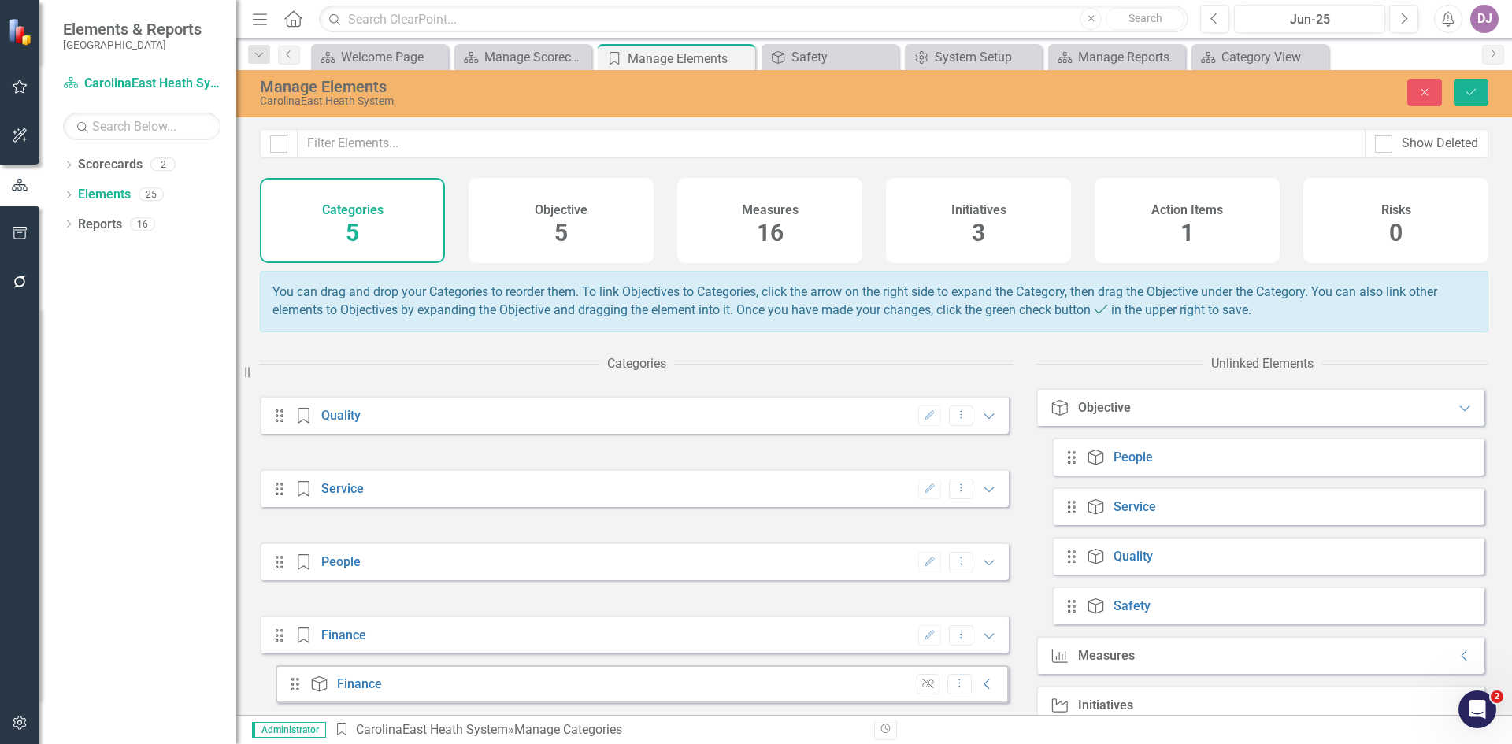
scroll to position [77, 0]
click at [922, 685] on icon "Unlink" at bounding box center [928, 683] width 12 height 9
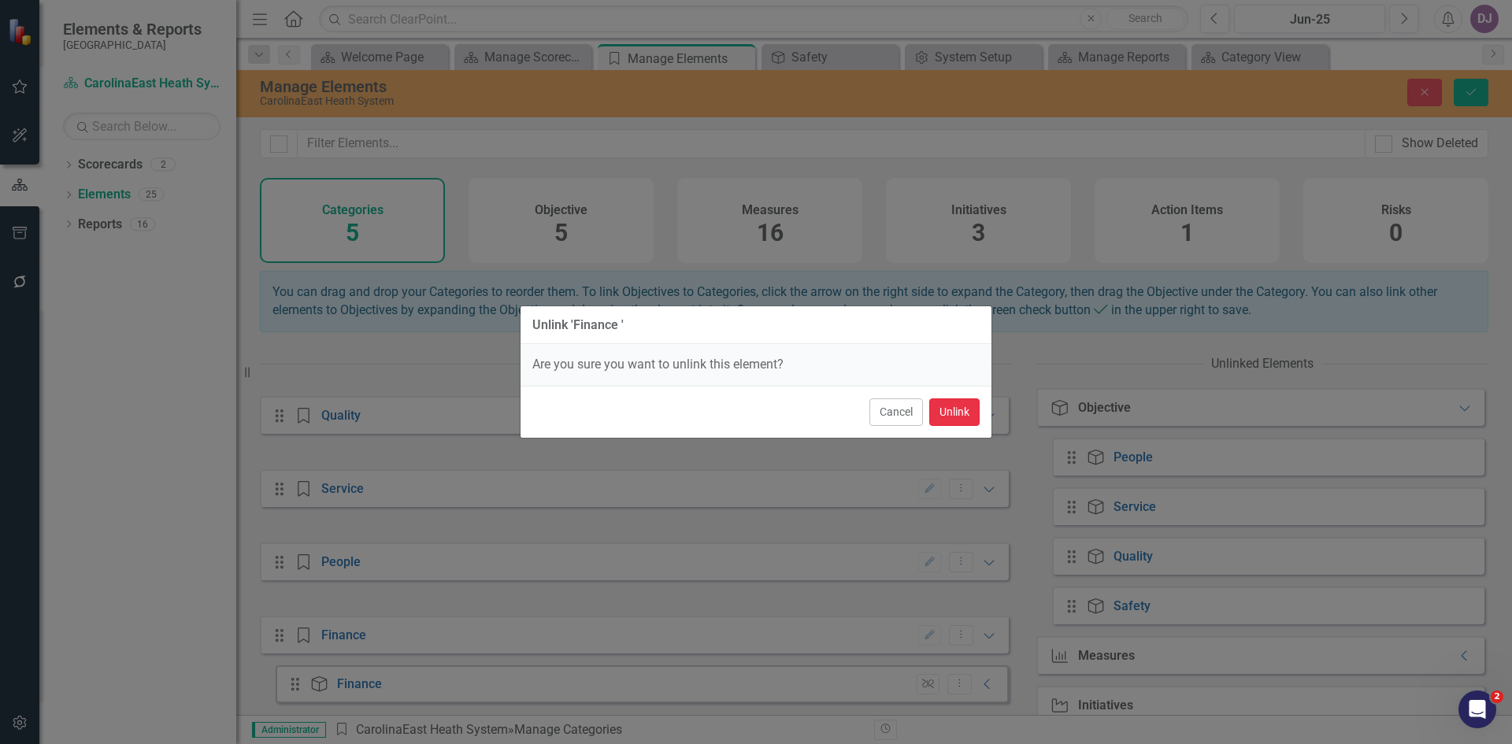
click at [976, 409] on button "Unlink" at bounding box center [954, 412] width 50 height 28
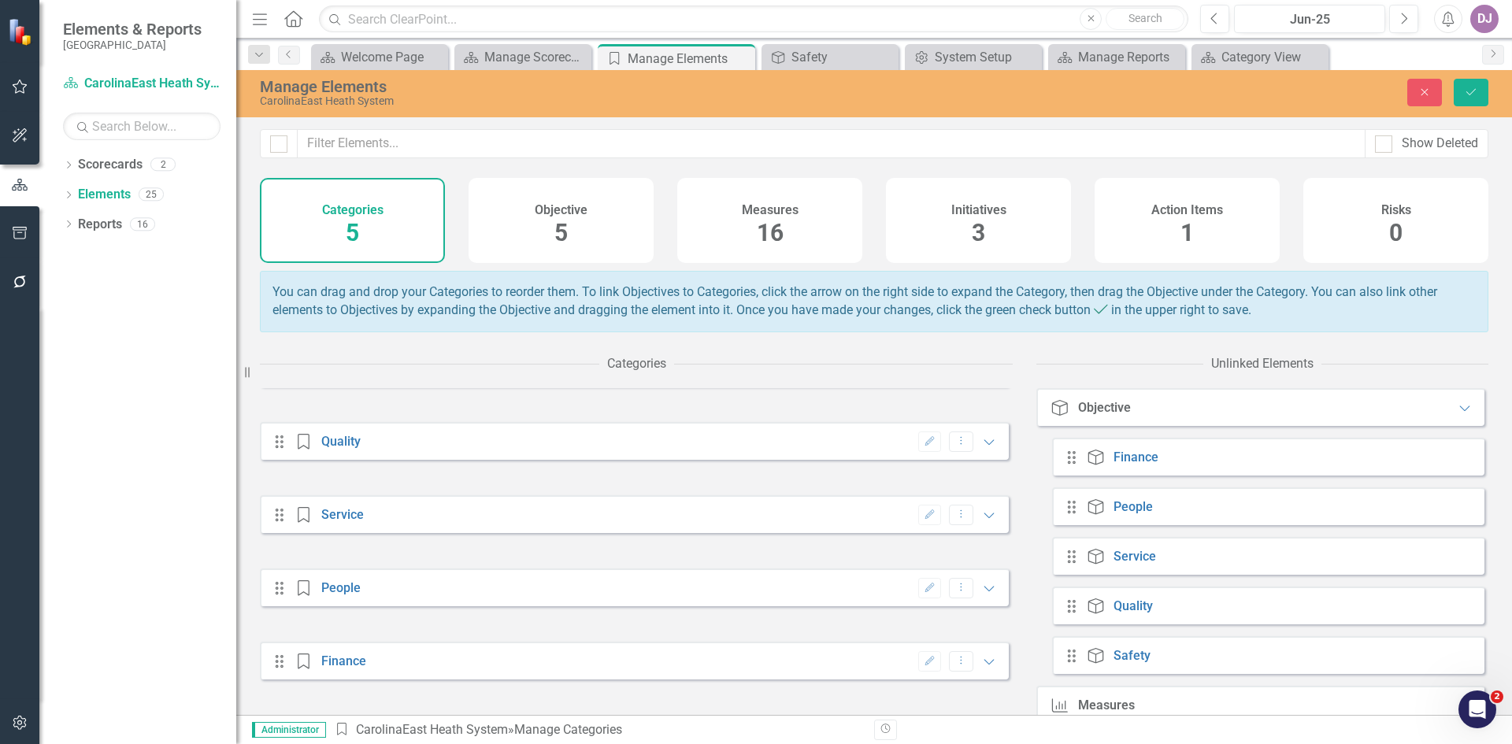
scroll to position [51, 0]
click at [1228, 466] on div "Drag Objective Finance" at bounding box center [1268, 457] width 432 height 38
click at [1125, 465] on link "Finance" at bounding box center [1135, 457] width 45 height 15
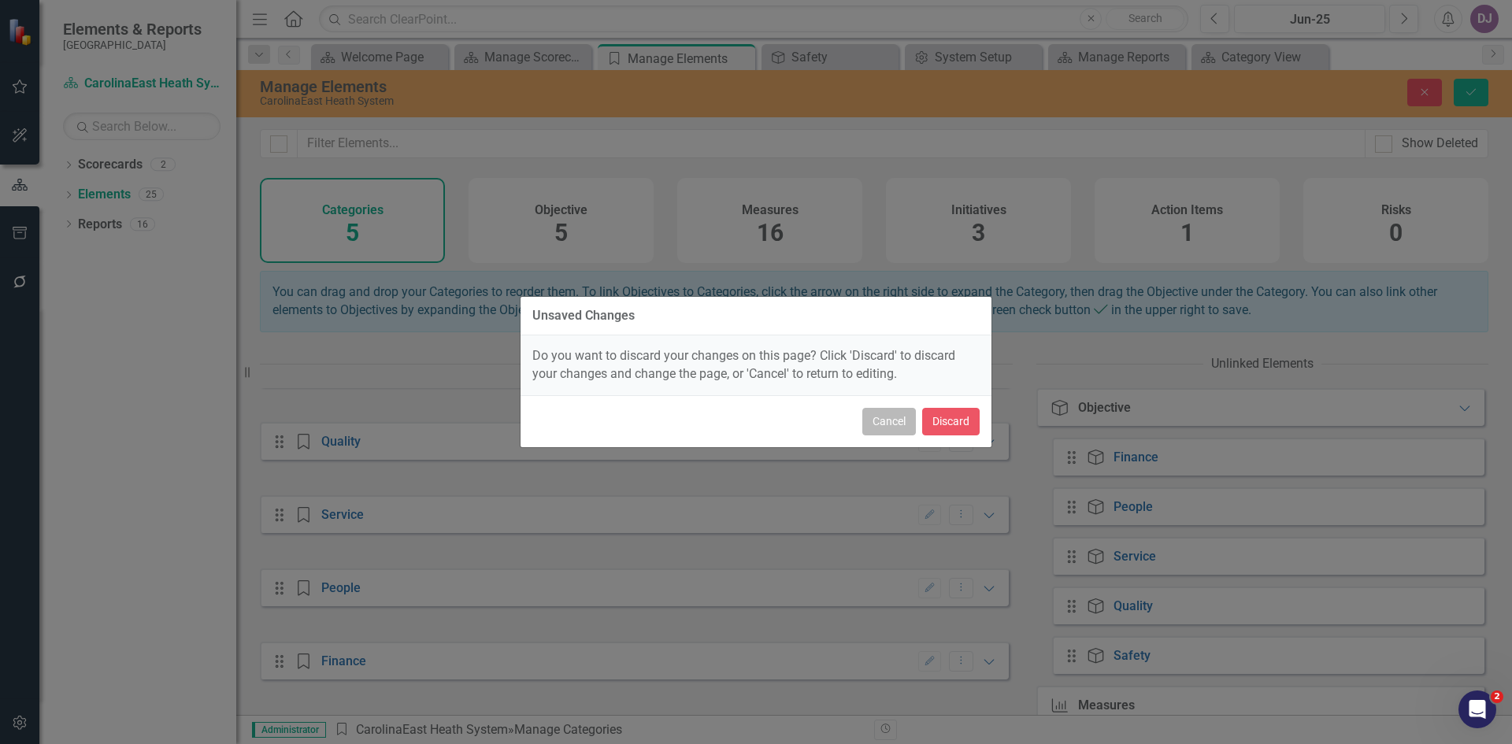
click at [876, 416] on button "Cancel" at bounding box center [889, 422] width 54 height 28
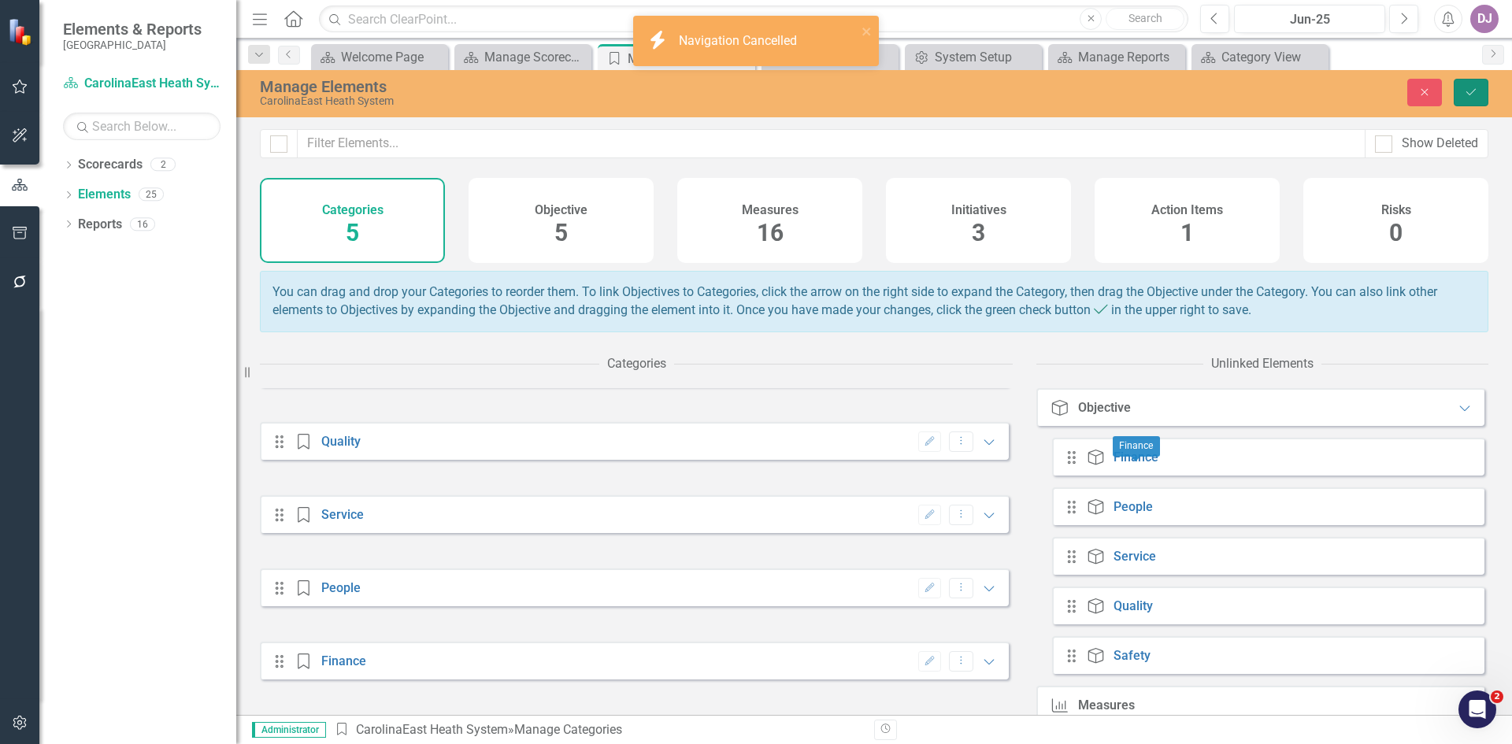
click at [1467, 95] on icon "Save" at bounding box center [1471, 92] width 14 height 11
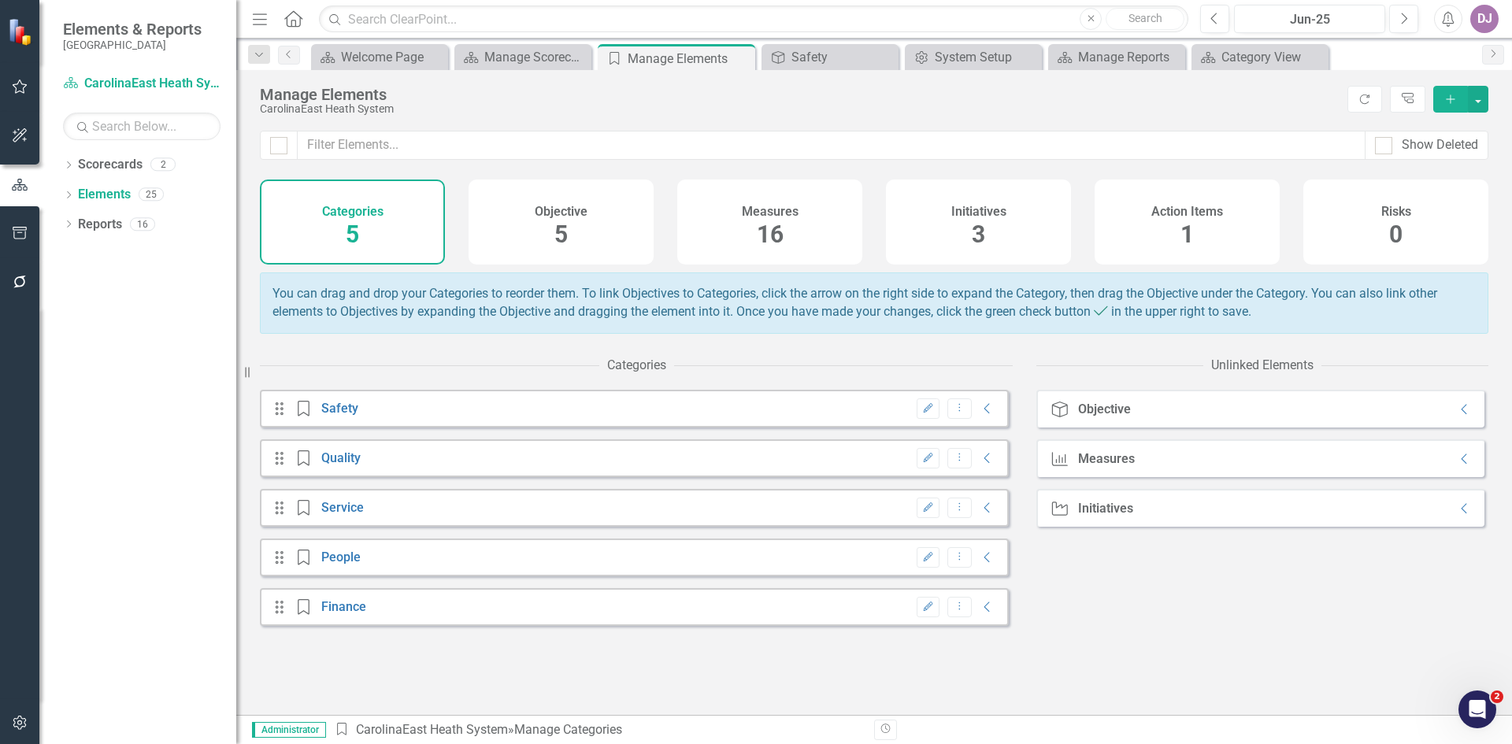
click at [351, 238] on span "5" at bounding box center [352, 234] width 13 height 28
click at [979, 415] on icon "Collapse" at bounding box center [987, 408] width 16 height 13
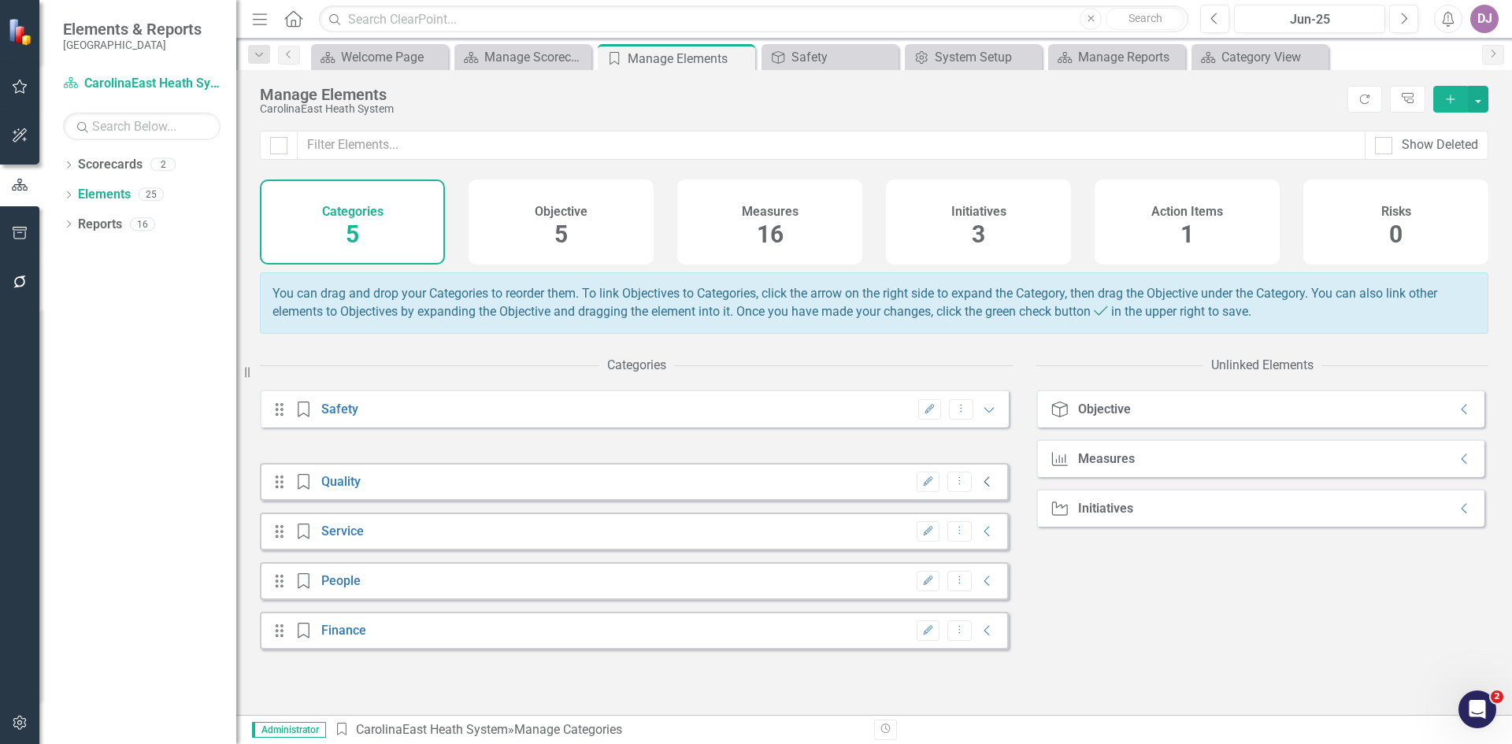
click at [979, 488] on icon "Collapse" at bounding box center [987, 482] width 16 height 13
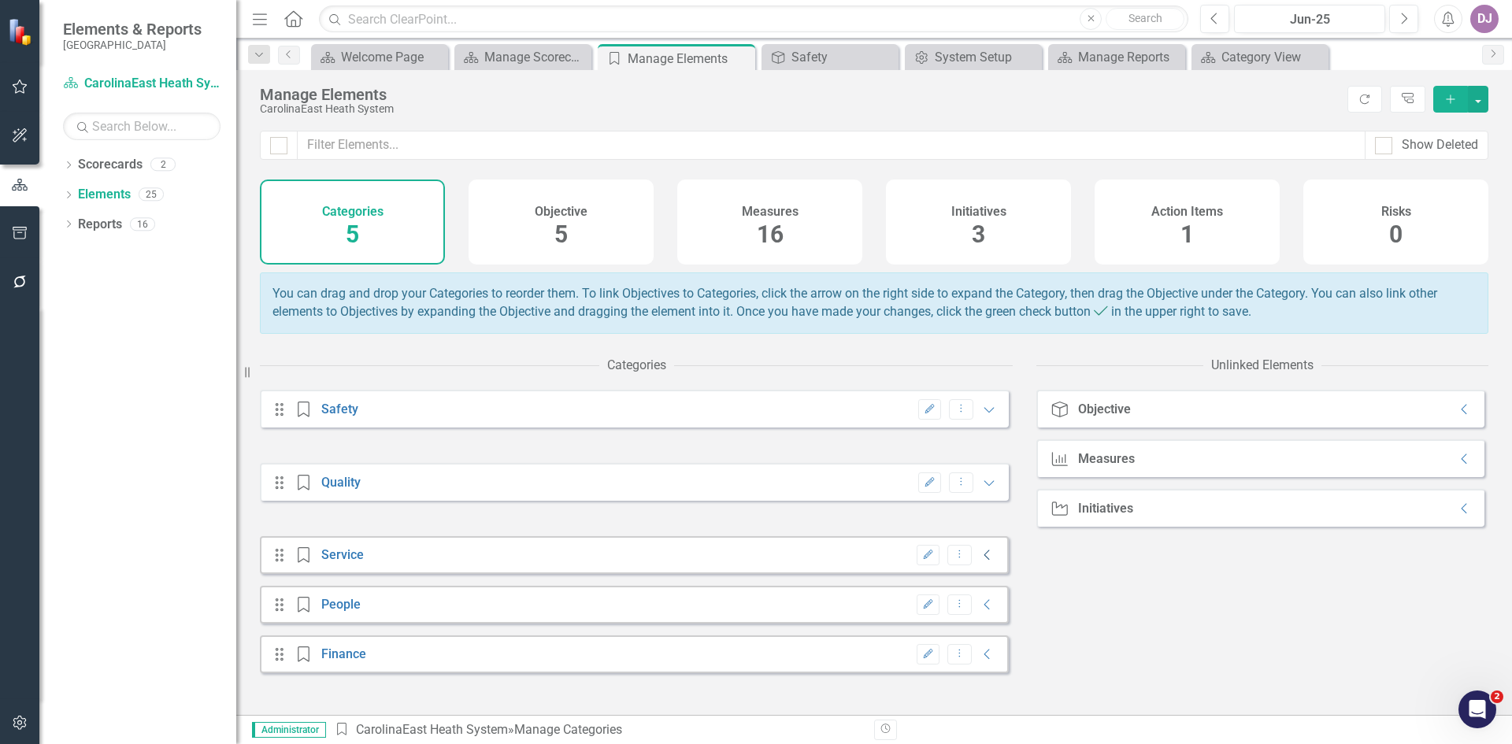
click at [979, 561] on icon "Collapse" at bounding box center [987, 555] width 16 height 13
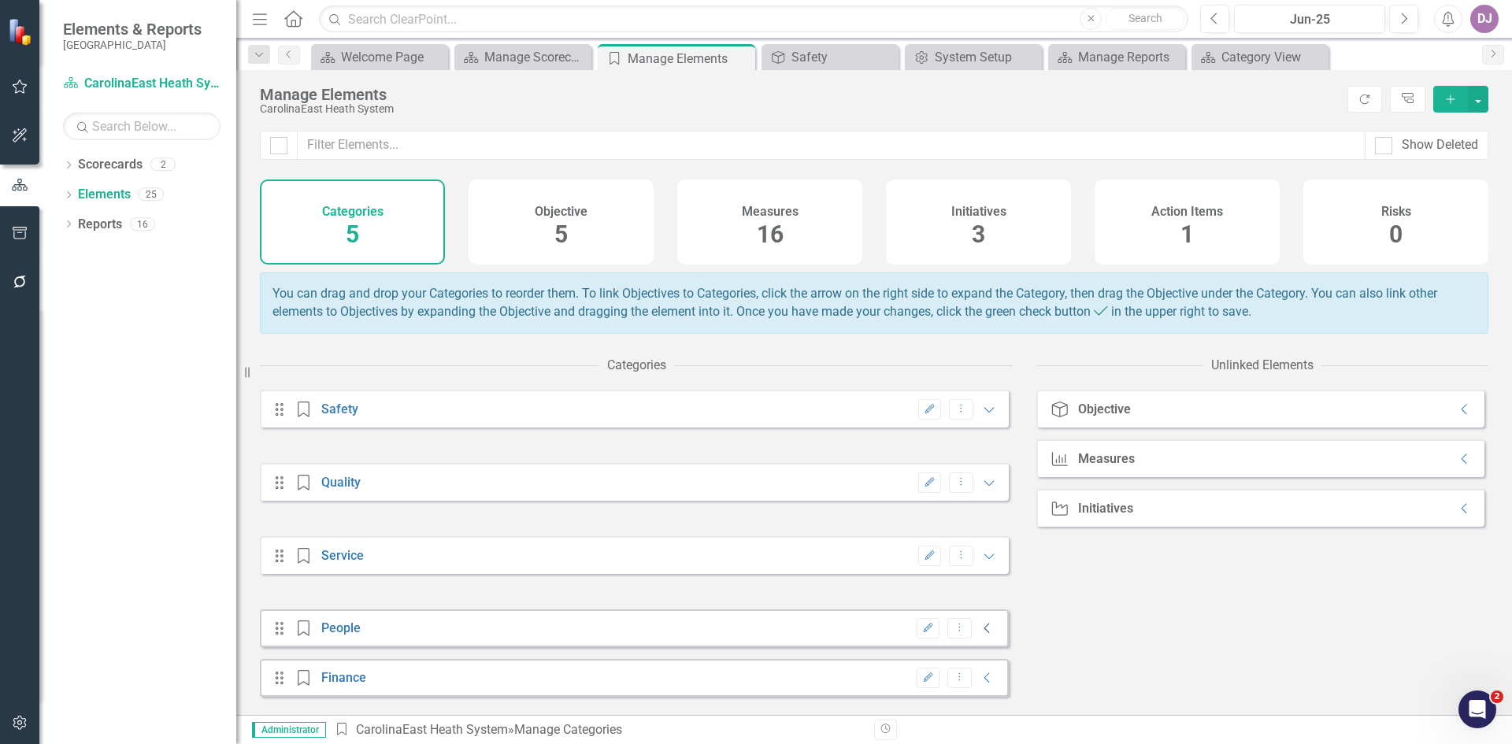
click at [979, 635] on icon "Collapse" at bounding box center [987, 628] width 16 height 13
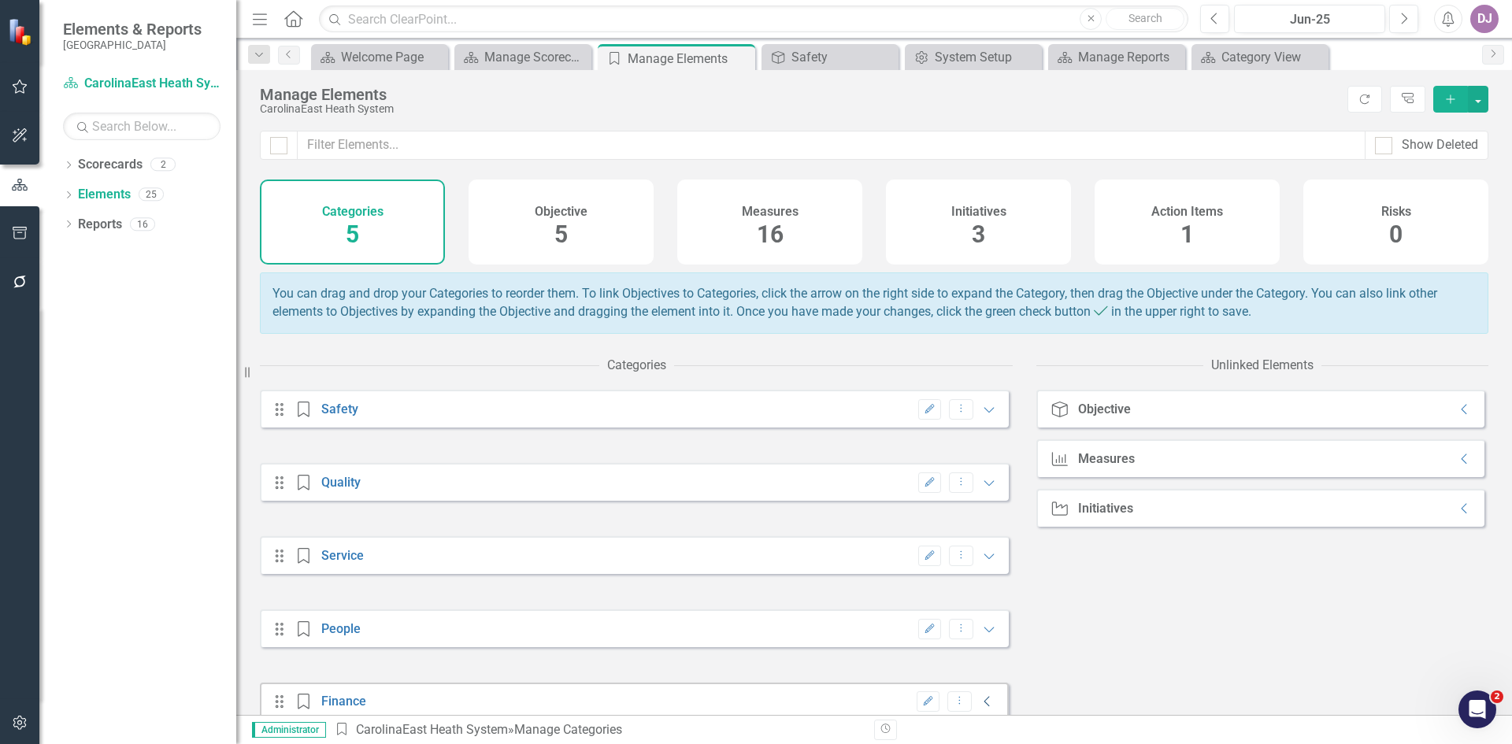
click at [979, 708] on icon "Collapse" at bounding box center [987, 701] width 16 height 13
click at [1312, 427] on div "Objective Objective Collapse" at bounding box center [1260, 409] width 448 height 38
click at [1457, 416] on icon "Collapse" at bounding box center [1465, 409] width 16 height 13
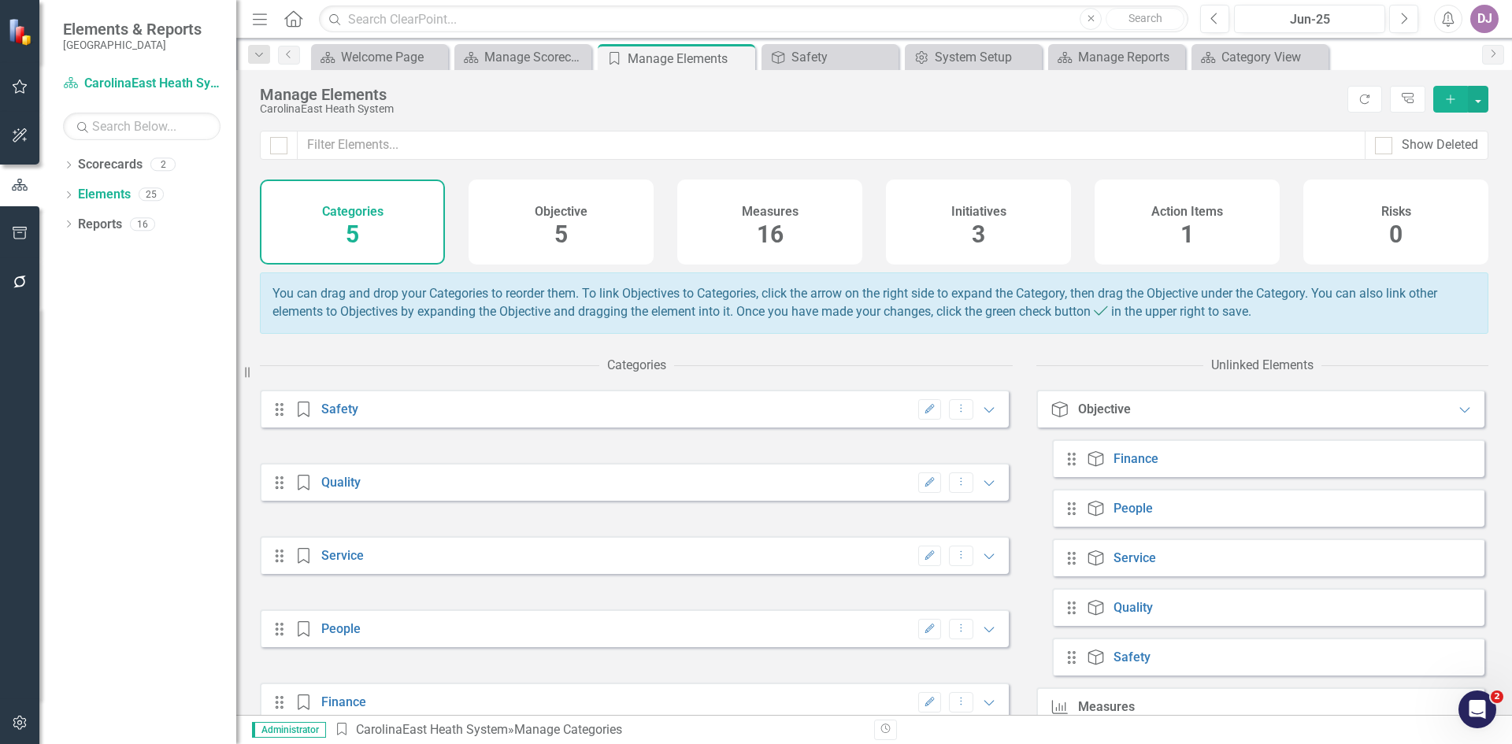
click at [557, 237] on span "5" at bounding box center [560, 234] width 13 height 28
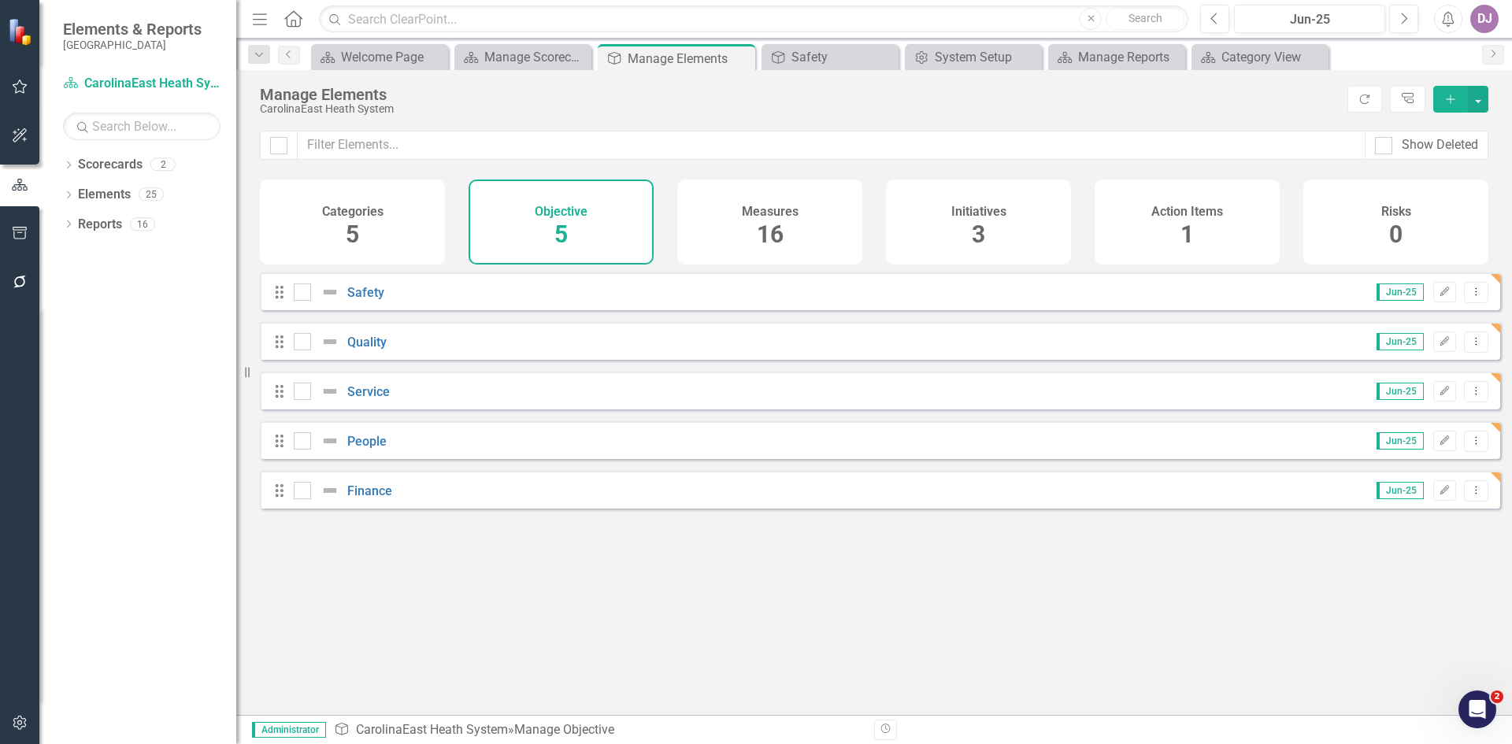
click at [1440, 296] on icon "button" at bounding box center [1444, 291] width 9 height 9
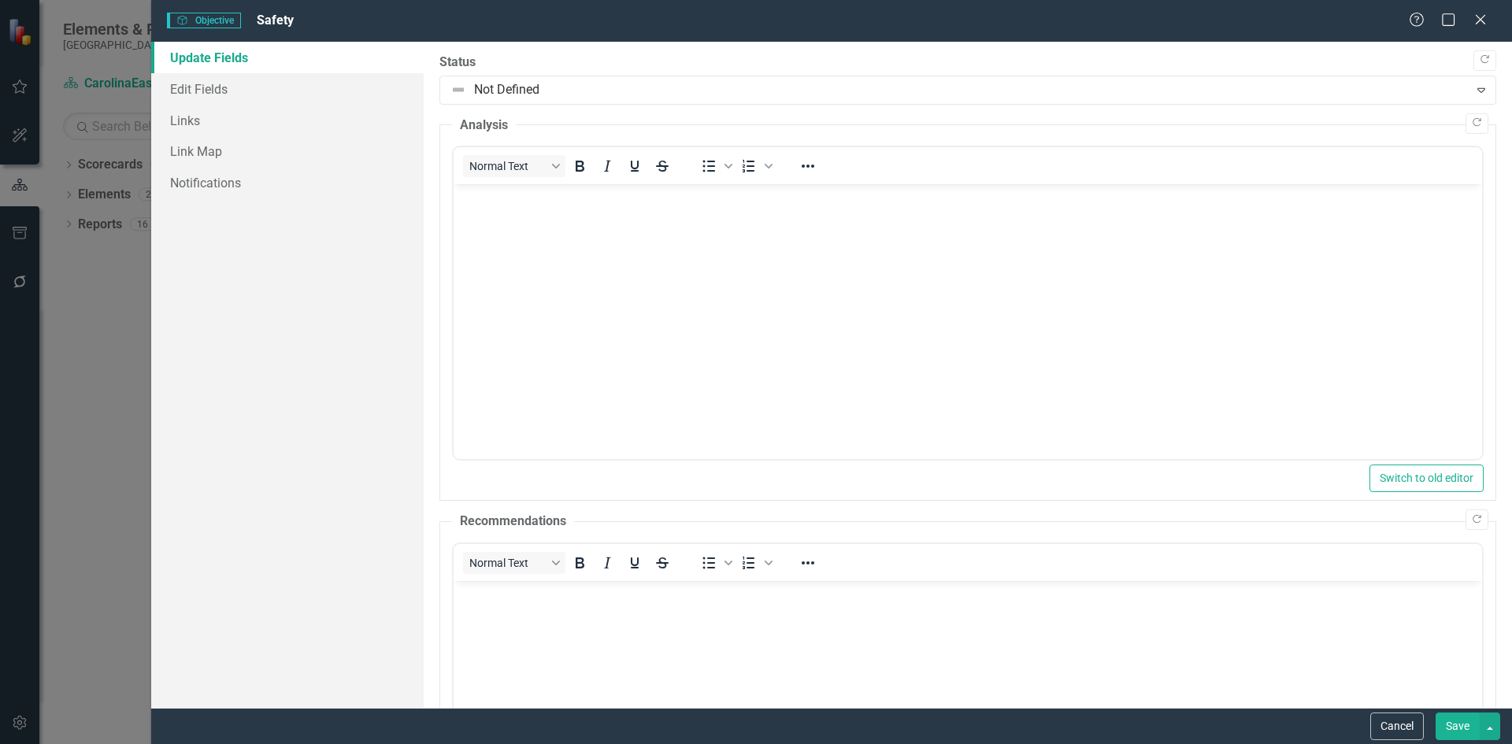
click at [226, 60] on link "Update Fields" at bounding box center [287, 57] width 272 height 31
click at [225, 58] on link "Update Fields" at bounding box center [287, 57] width 272 height 31
click at [215, 87] on link "Edit Fields" at bounding box center [287, 88] width 272 height 31
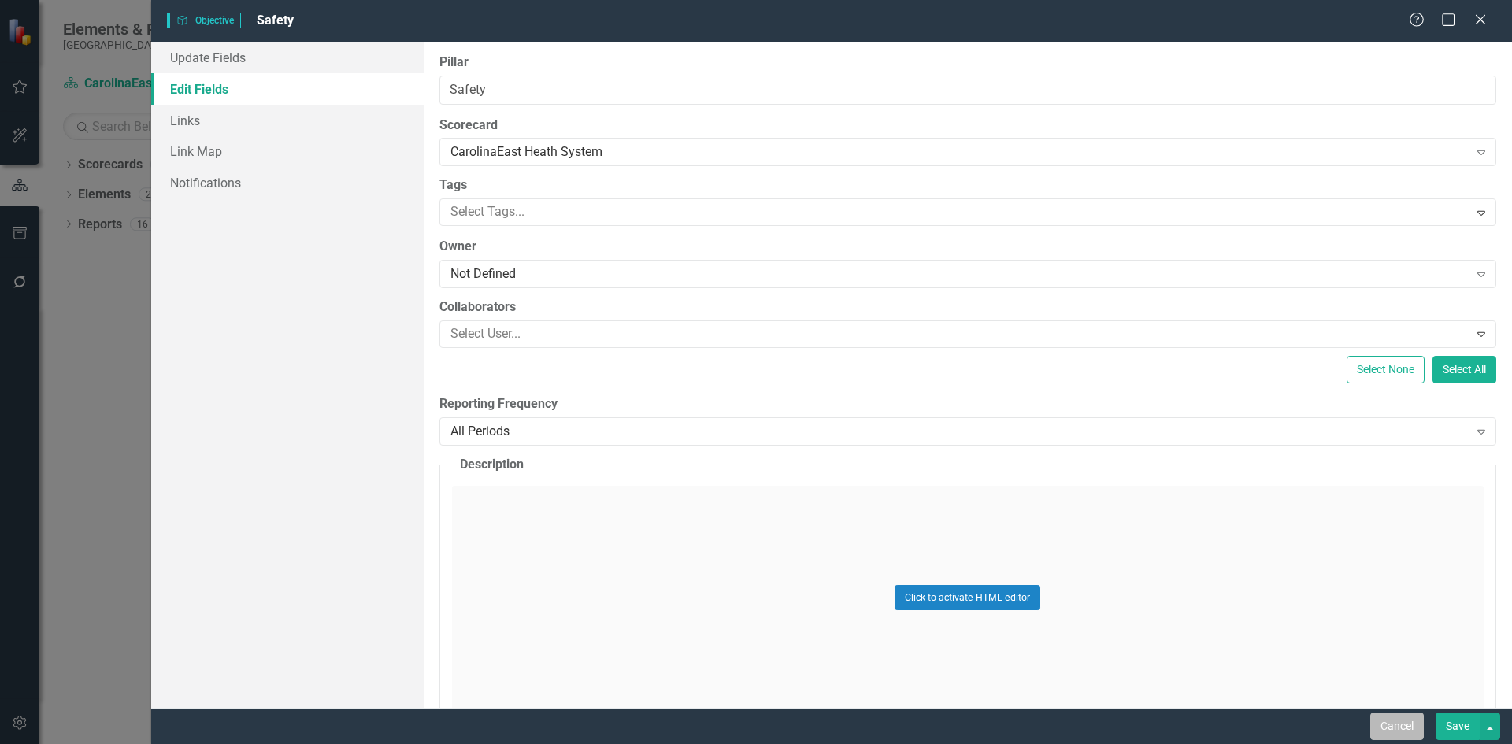
click at [1390, 727] on button "Cancel" at bounding box center [1397, 727] width 54 height 28
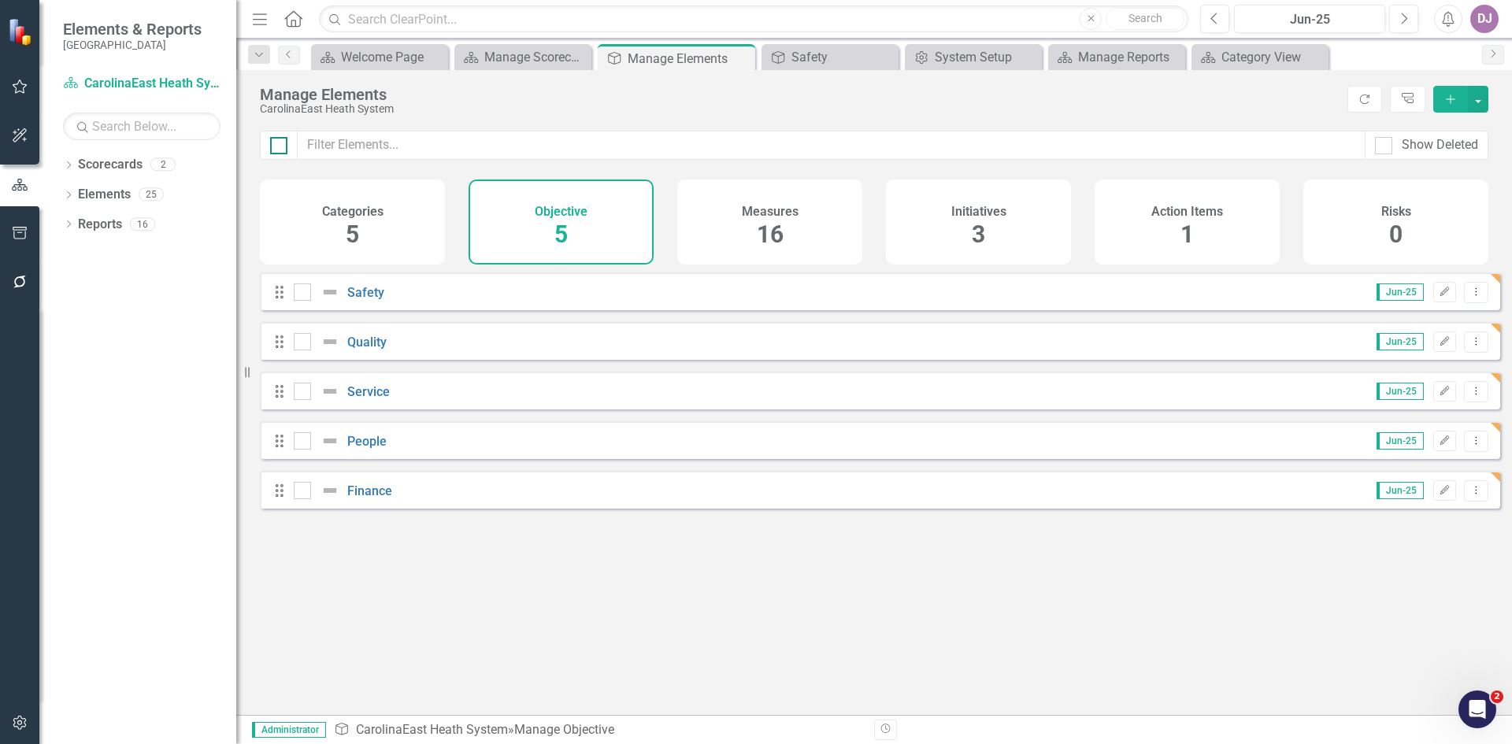
click at [285, 146] on div at bounding box center [278, 145] width 17 height 17
click at [280, 146] on input "checkbox" at bounding box center [275, 142] width 10 height 10
checkbox input "true"
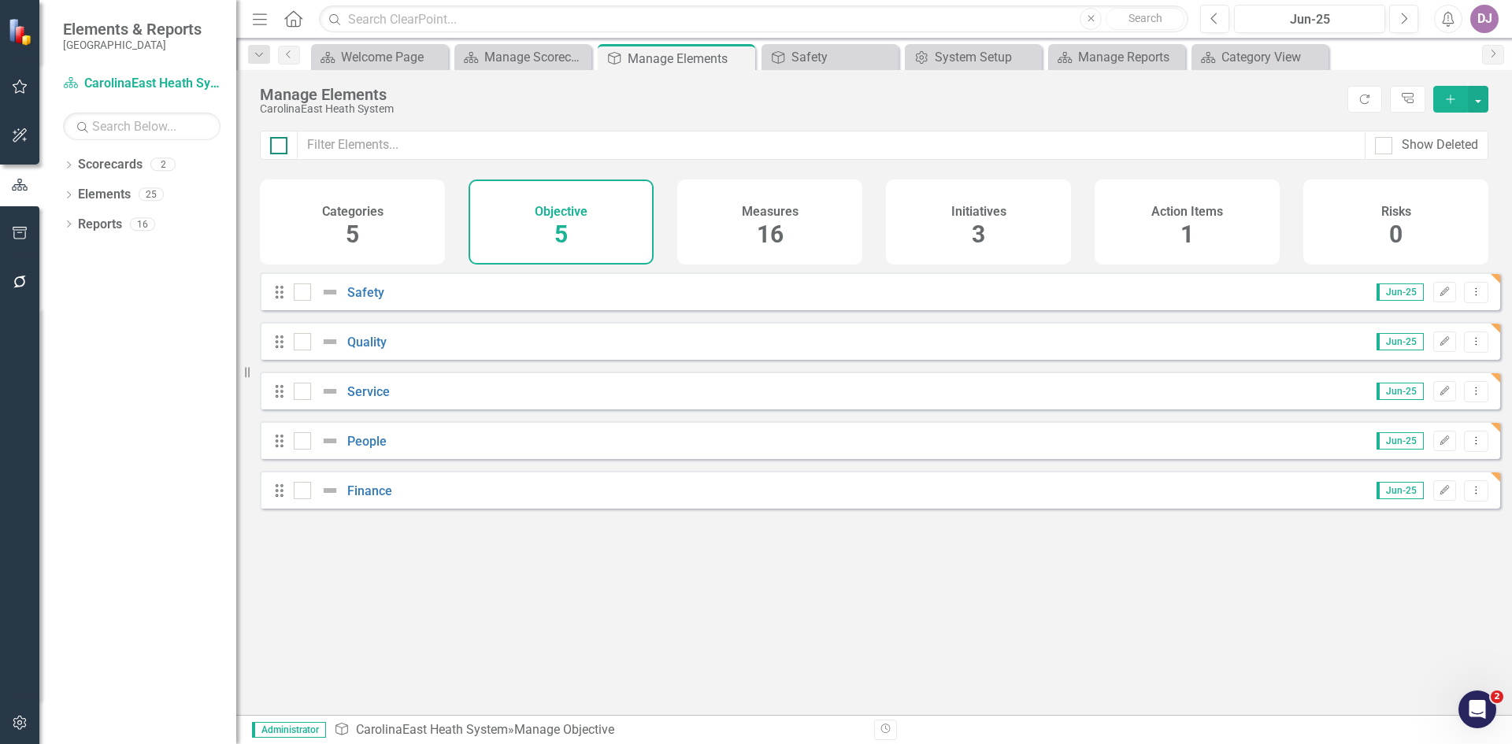
checkbox input "true"
click at [285, 146] on div at bounding box center [278, 145] width 17 height 17
click at [280, 146] on input "checkbox" at bounding box center [275, 142] width 10 height 10
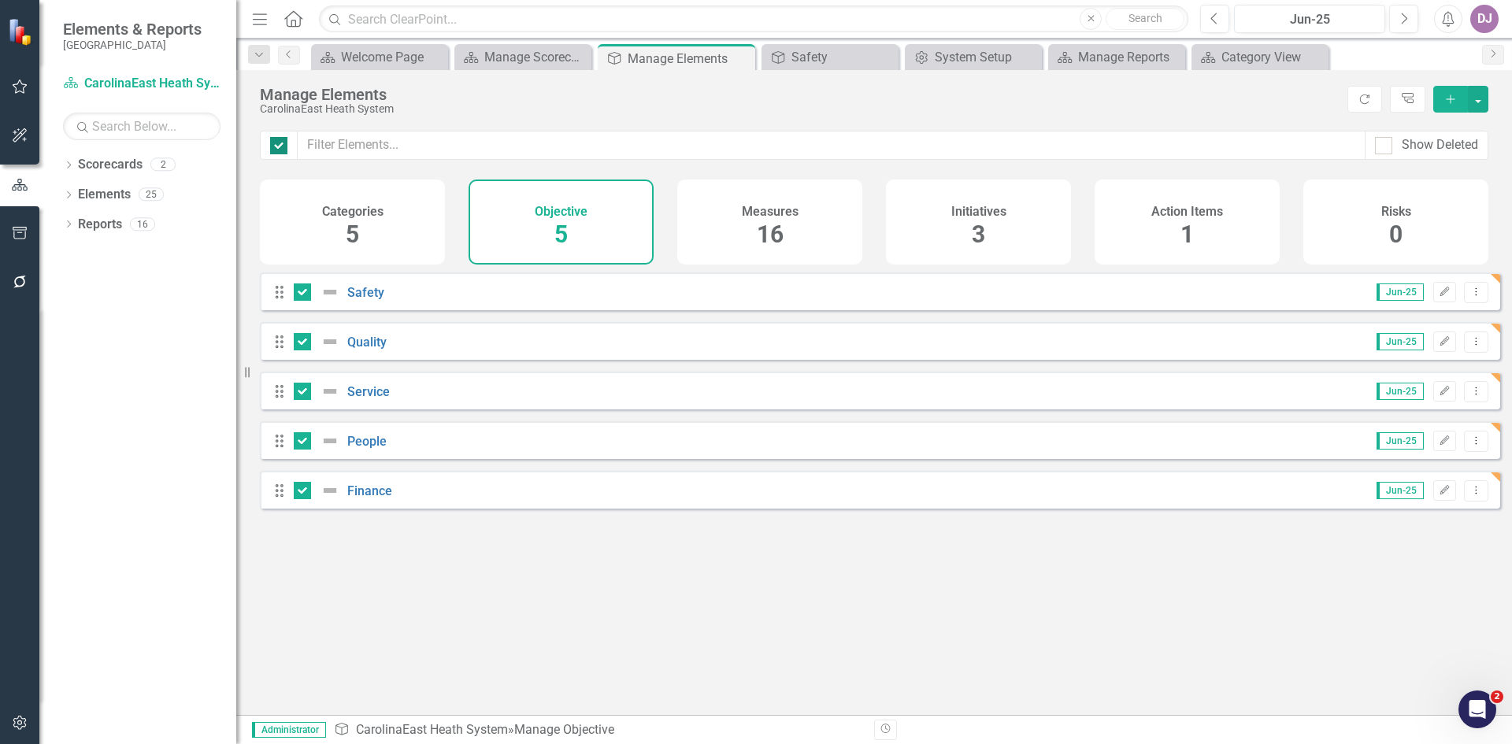
checkbox input "false"
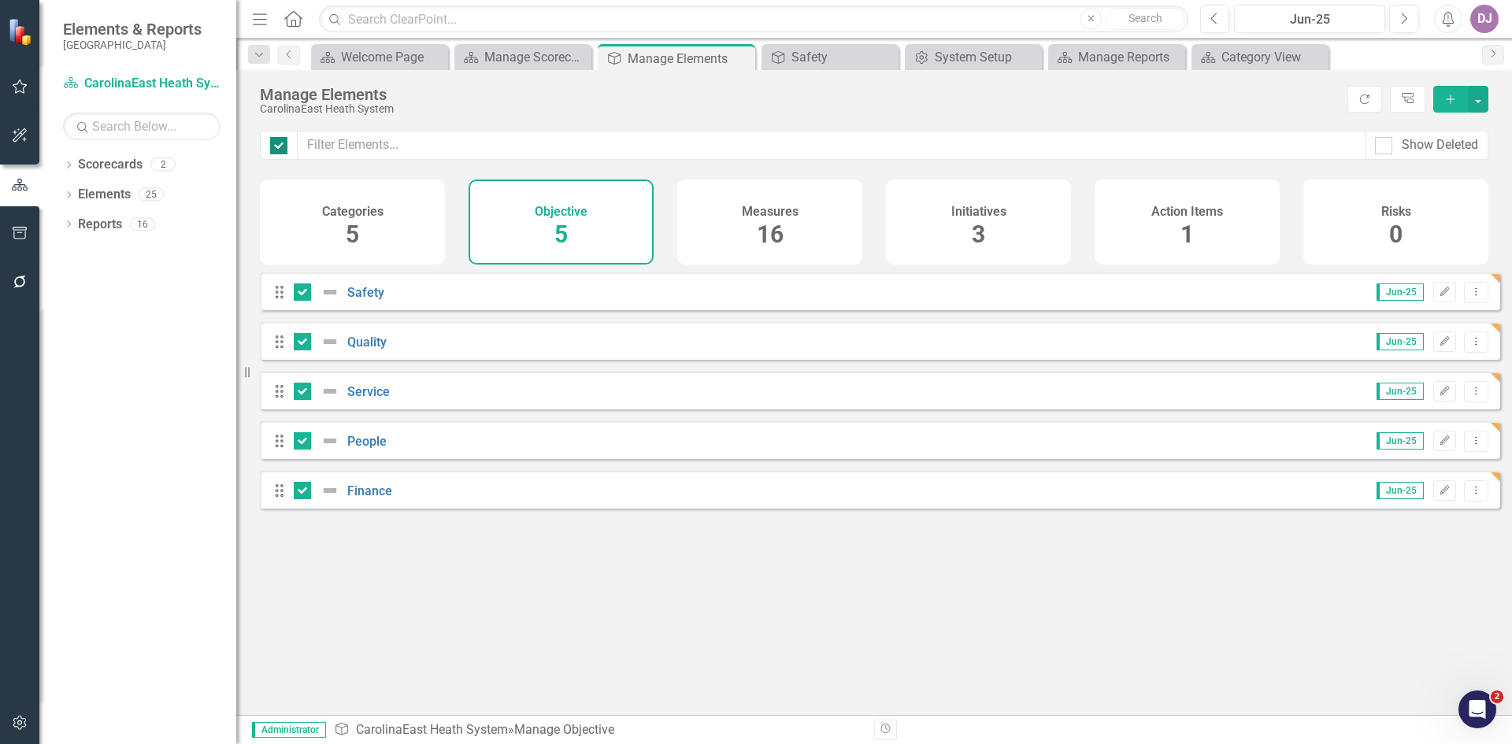
checkbox input "false"
click at [443, 24] on input "text" at bounding box center [753, 20] width 869 height 28
type input "pillar"
click at [1158, 20] on div "No results" at bounding box center [1144, 18] width 77 height 17
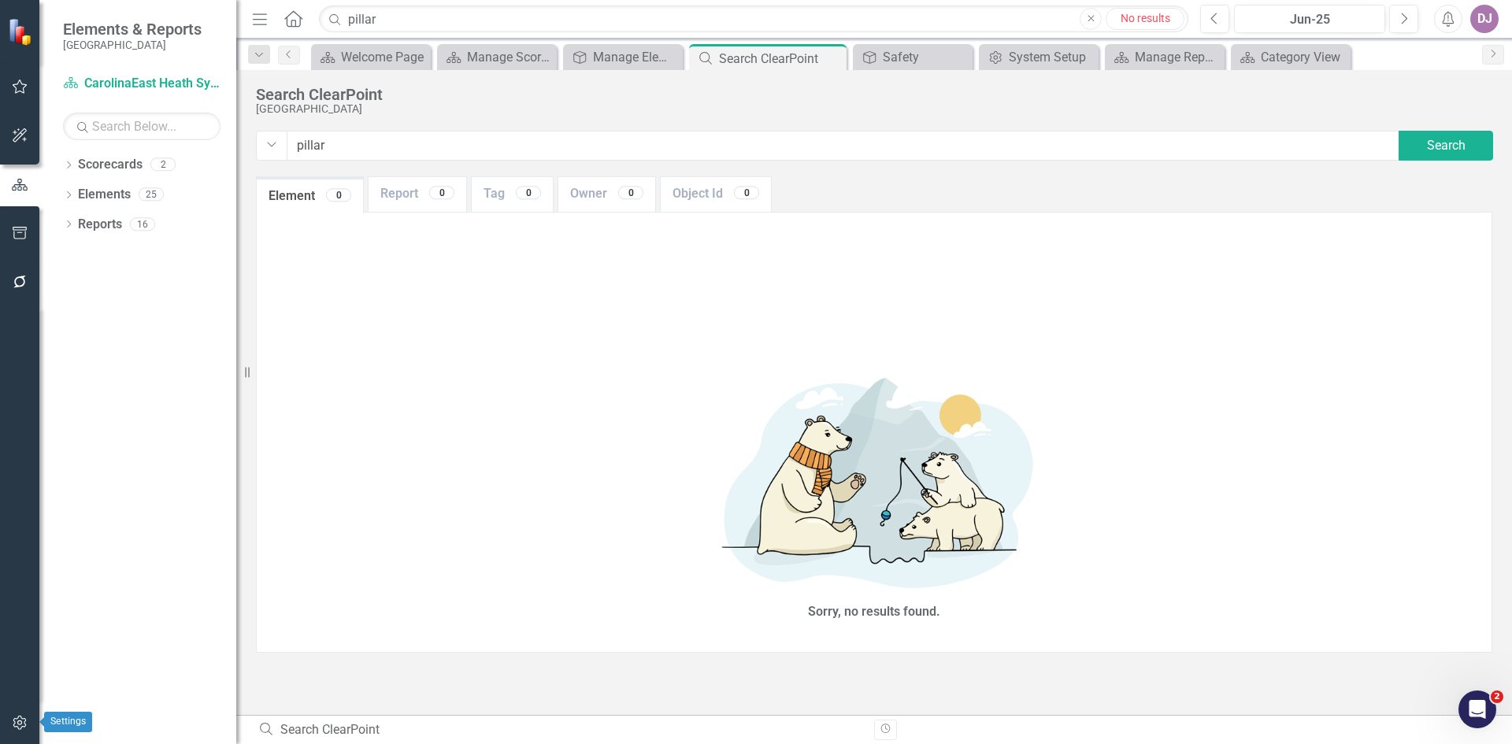
click at [20, 722] on icon "button" at bounding box center [20, 722] width 17 height 13
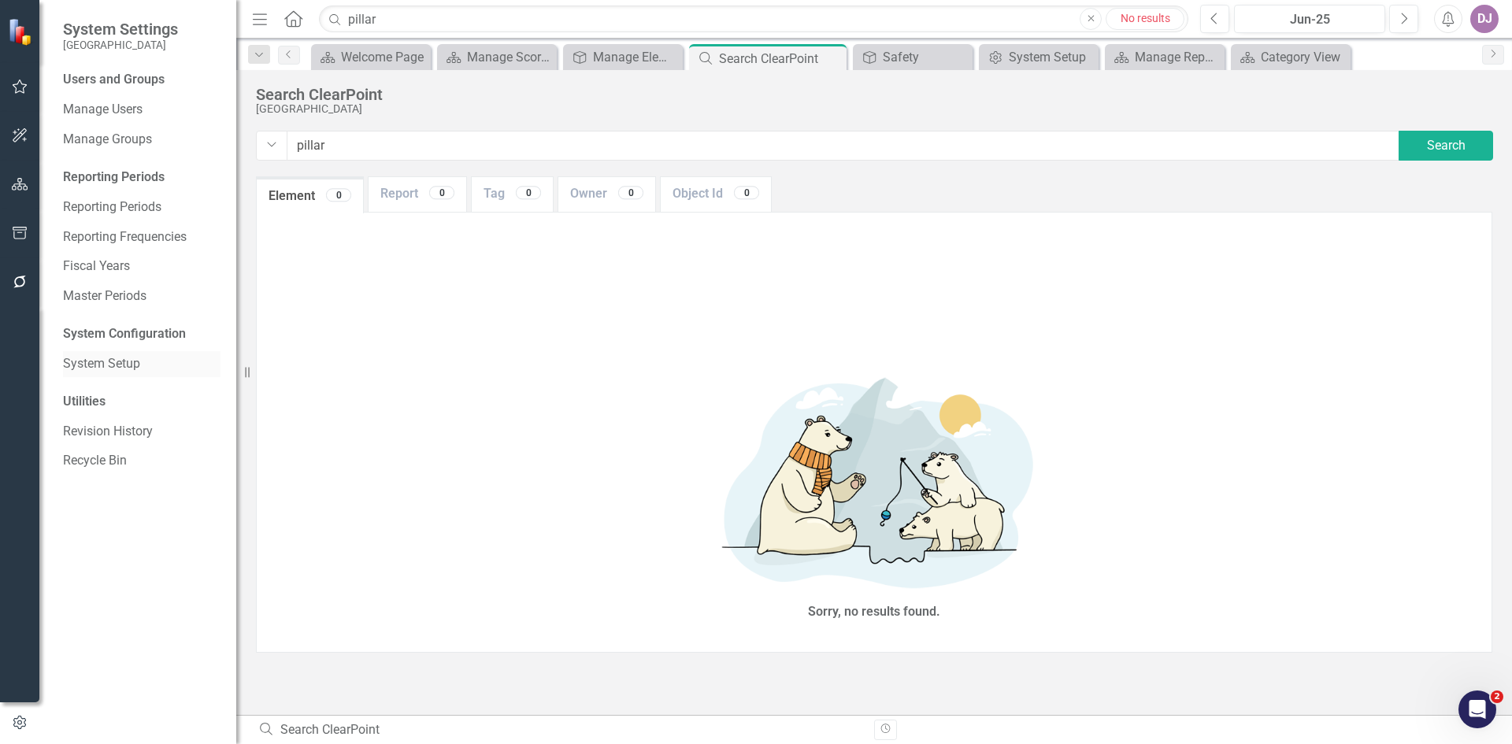
click at [129, 362] on link "System Setup" at bounding box center [141, 364] width 157 height 18
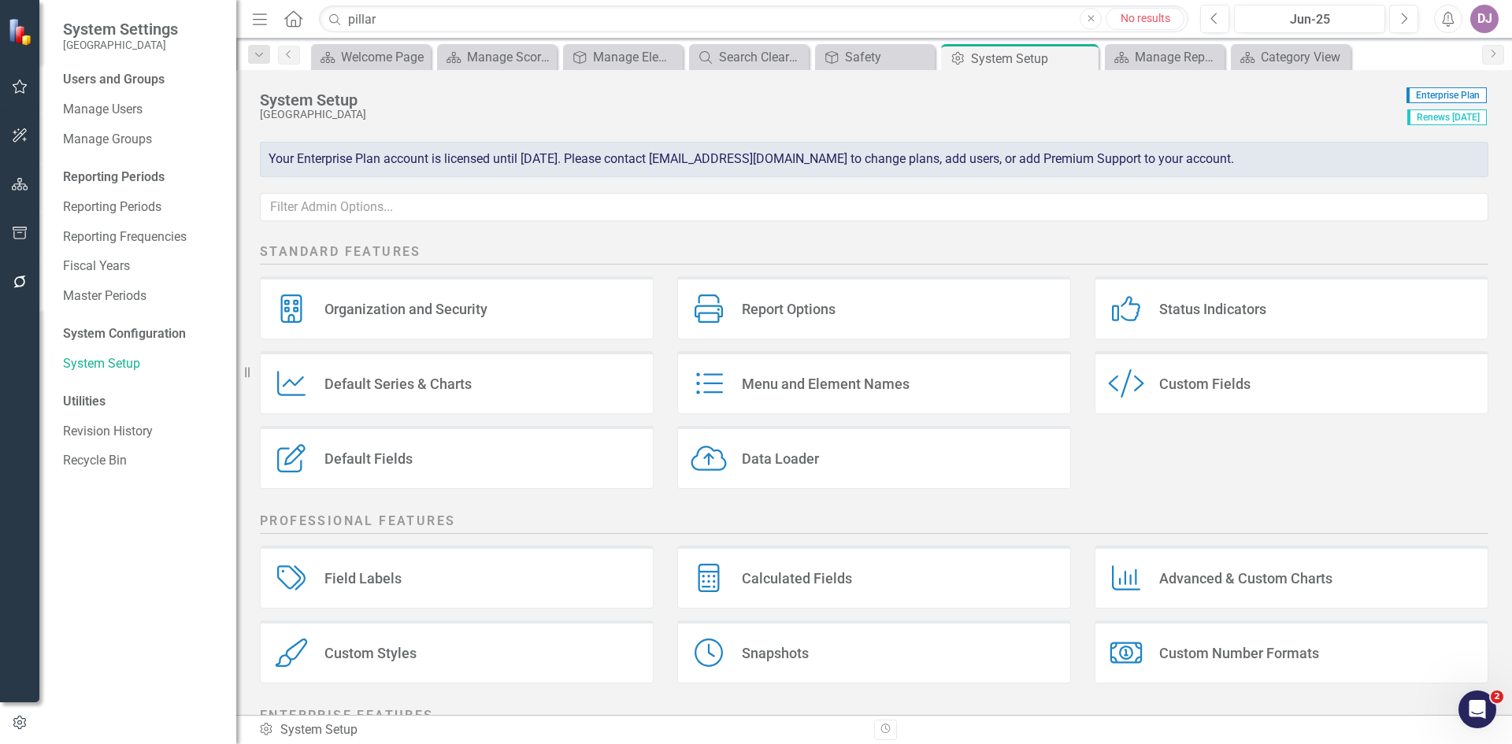
click at [375, 468] on div "Default Fields Default Fields" at bounding box center [457, 457] width 394 height 63
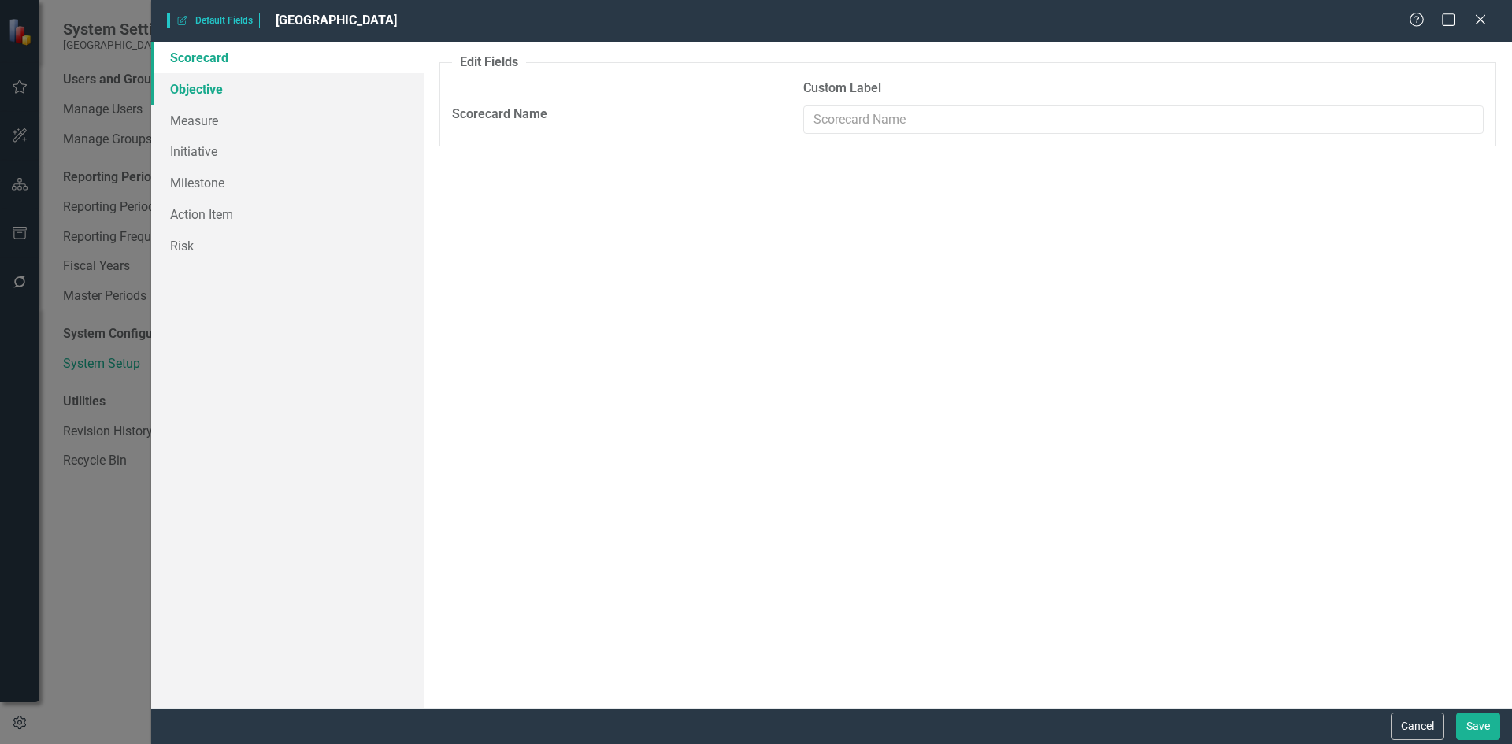
click at [205, 88] on link "Objective" at bounding box center [287, 88] width 272 height 31
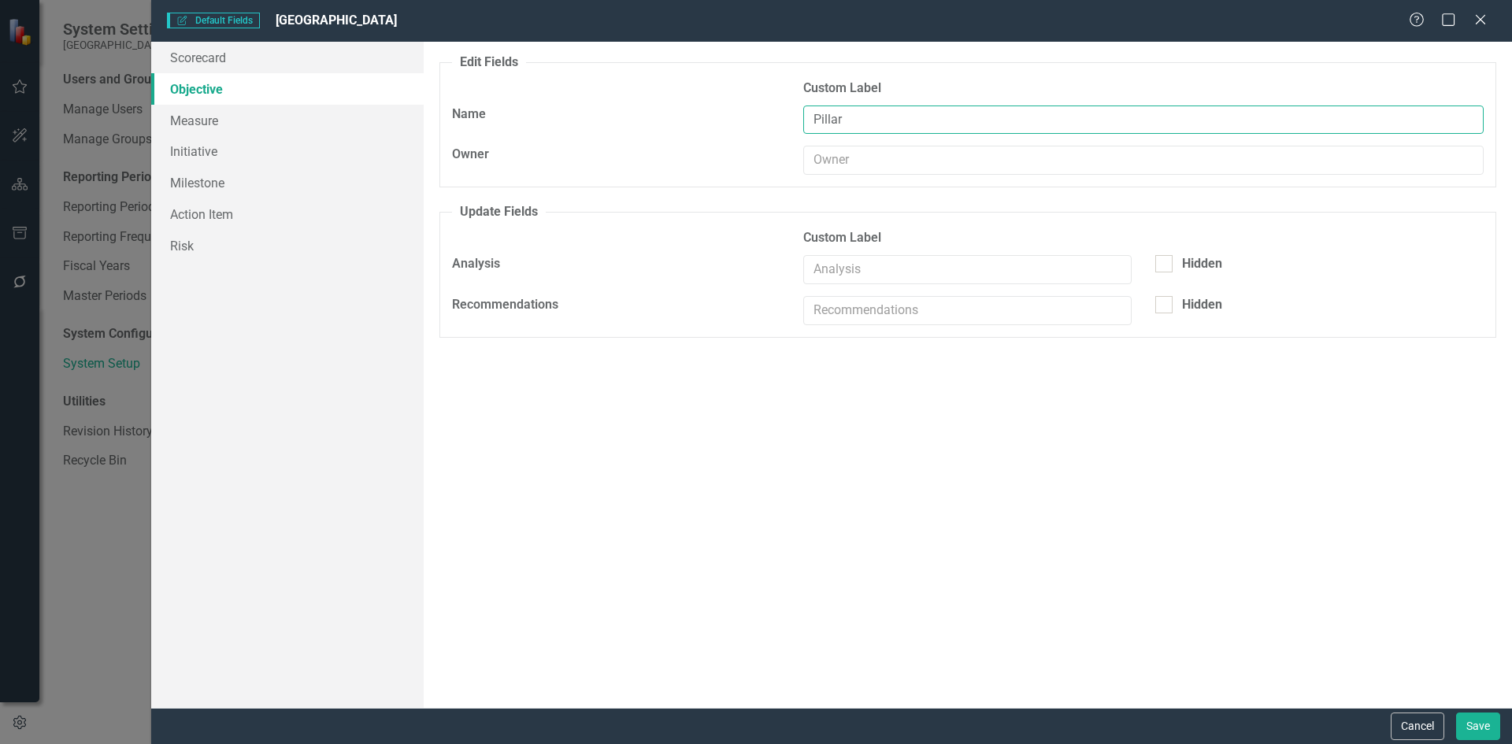
drag, startPoint x: 855, startPoint y: 124, endPoint x: 812, endPoint y: 125, distance: 43.3
click at [812, 125] on input "Pillar" at bounding box center [1143, 120] width 680 height 29
type input "Objective"
click at [1492, 728] on button "Save" at bounding box center [1478, 727] width 44 height 28
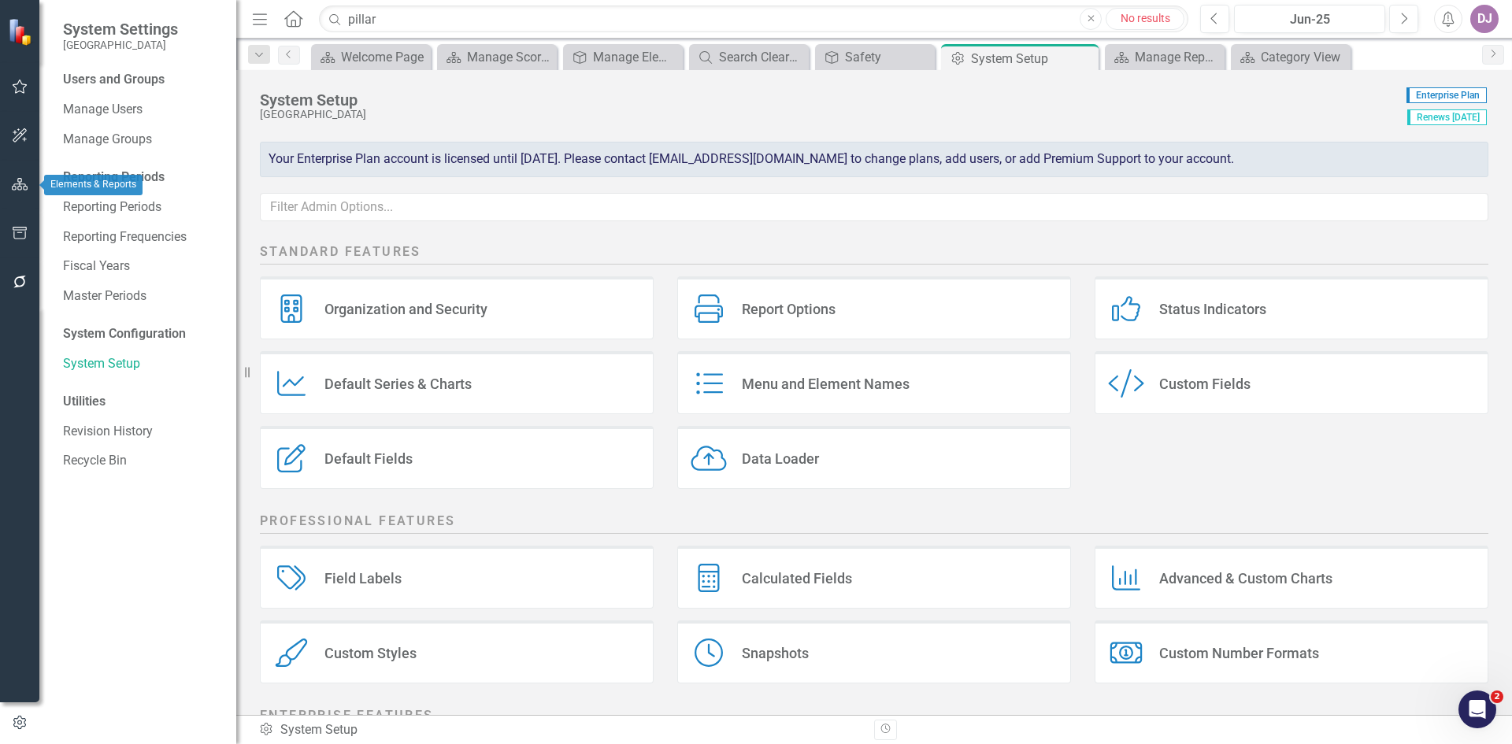
click at [12, 187] on icon "button" at bounding box center [20, 184] width 17 height 13
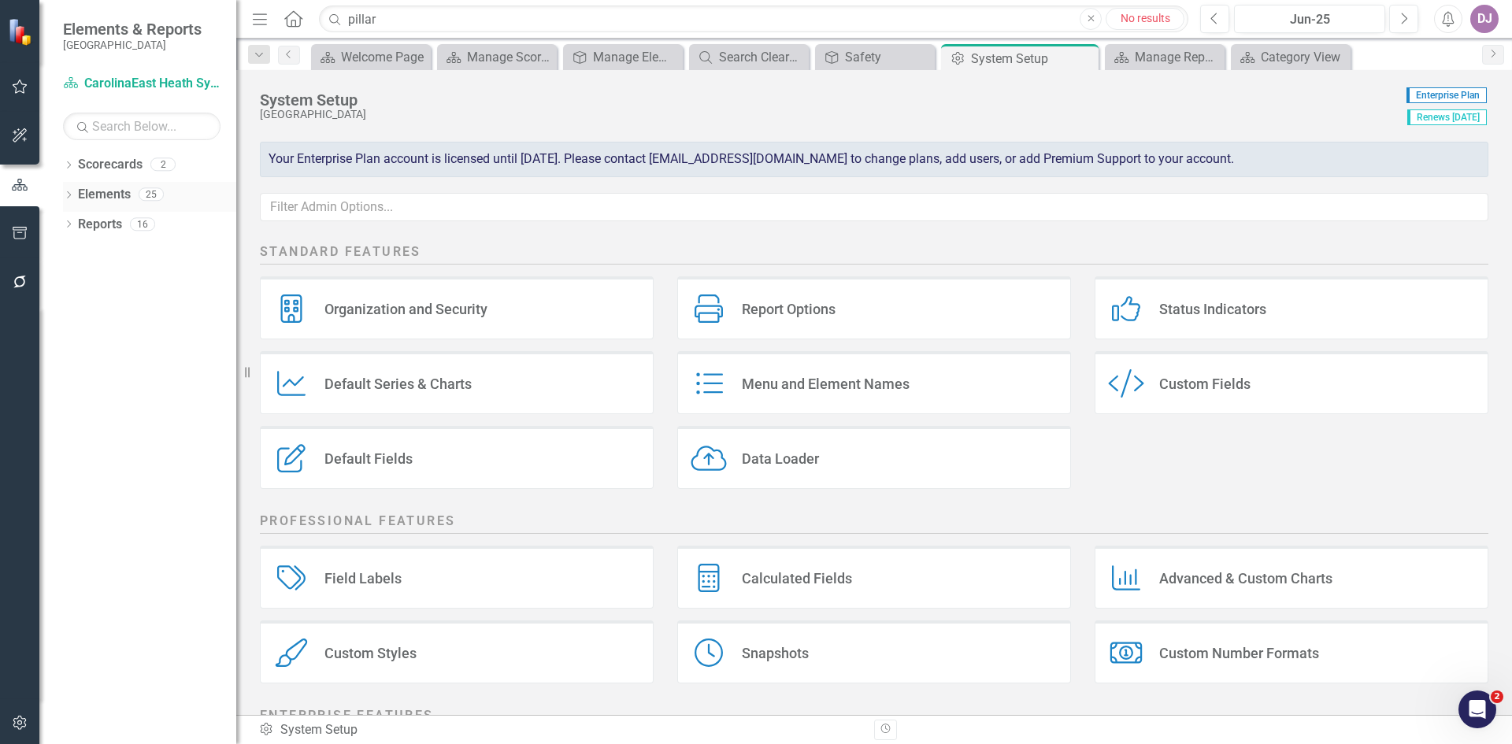
click at [116, 194] on link "Elements" at bounding box center [104, 195] width 53 height 18
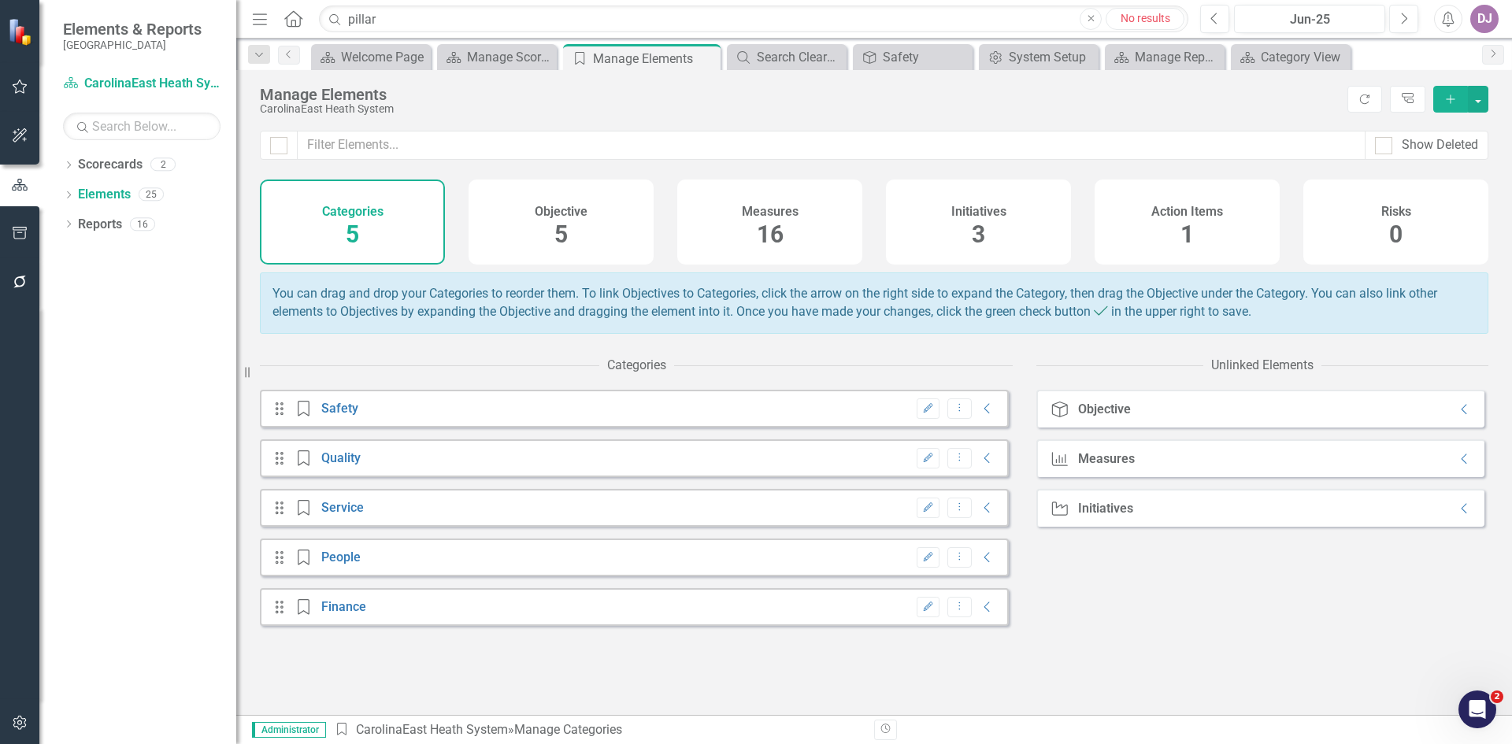
click at [558, 237] on span "5" at bounding box center [560, 234] width 13 height 28
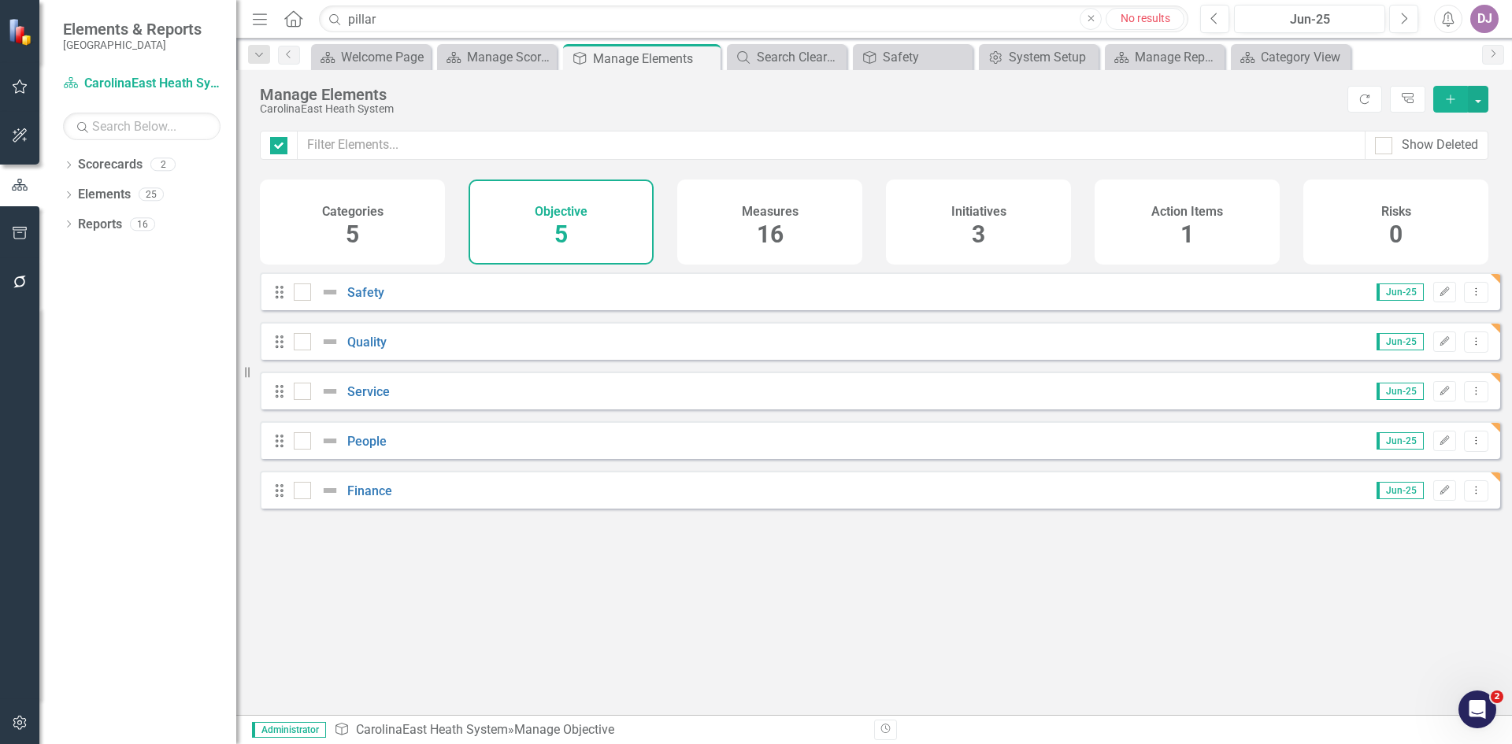
checkbox input "false"
click at [1438, 297] on icon "Edit" at bounding box center [1444, 291] width 12 height 9
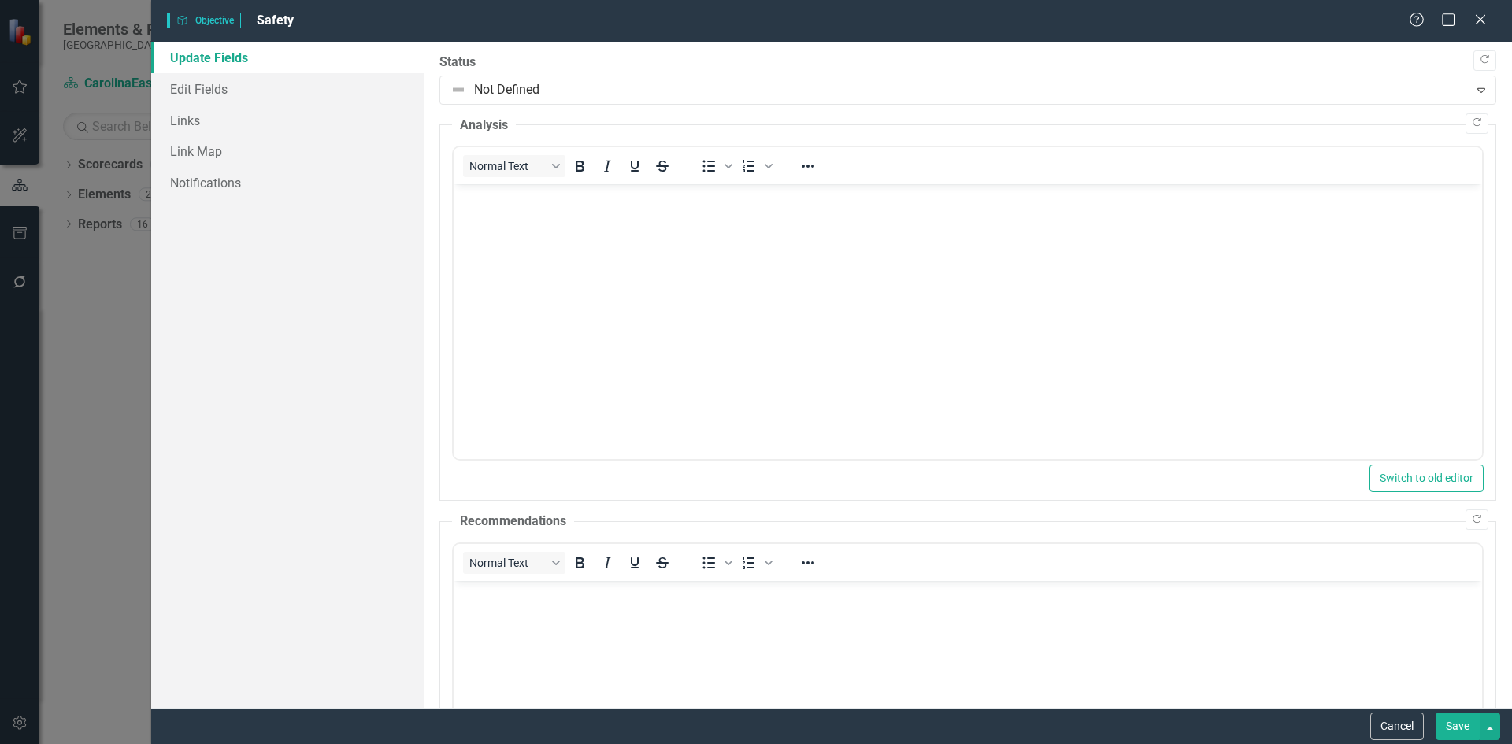
click at [211, 52] on link "Update Fields" at bounding box center [287, 57] width 272 height 31
click at [212, 60] on link "Update Fields" at bounding box center [287, 57] width 272 height 31
click at [216, 84] on link "Edit Fields" at bounding box center [287, 88] width 272 height 31
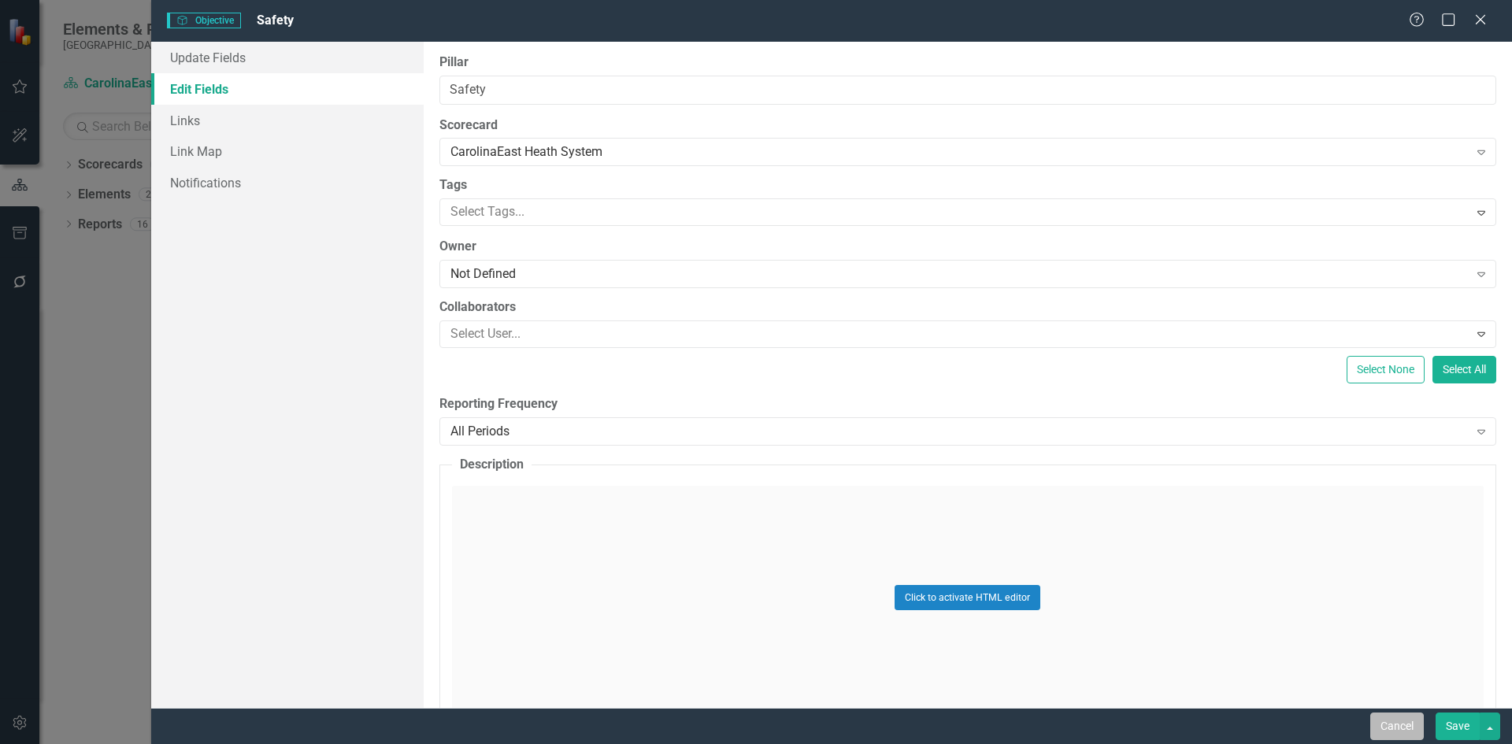
click at [1397, 729] on button "Cancel" at bounding box center [1397, 727] width 54 height 28
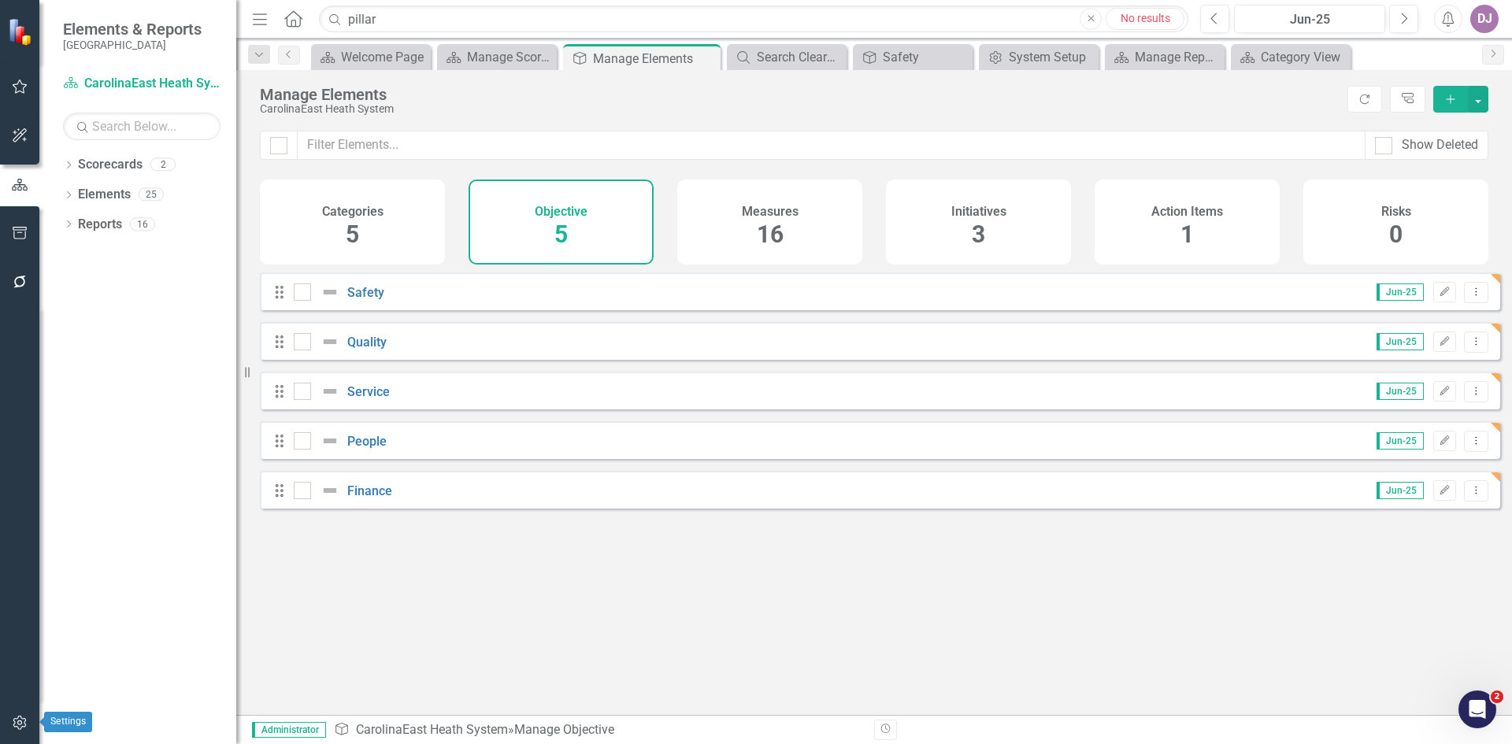
click at [18, 727] on icon "button" at bounding box center [20, 722] width 17 height 13
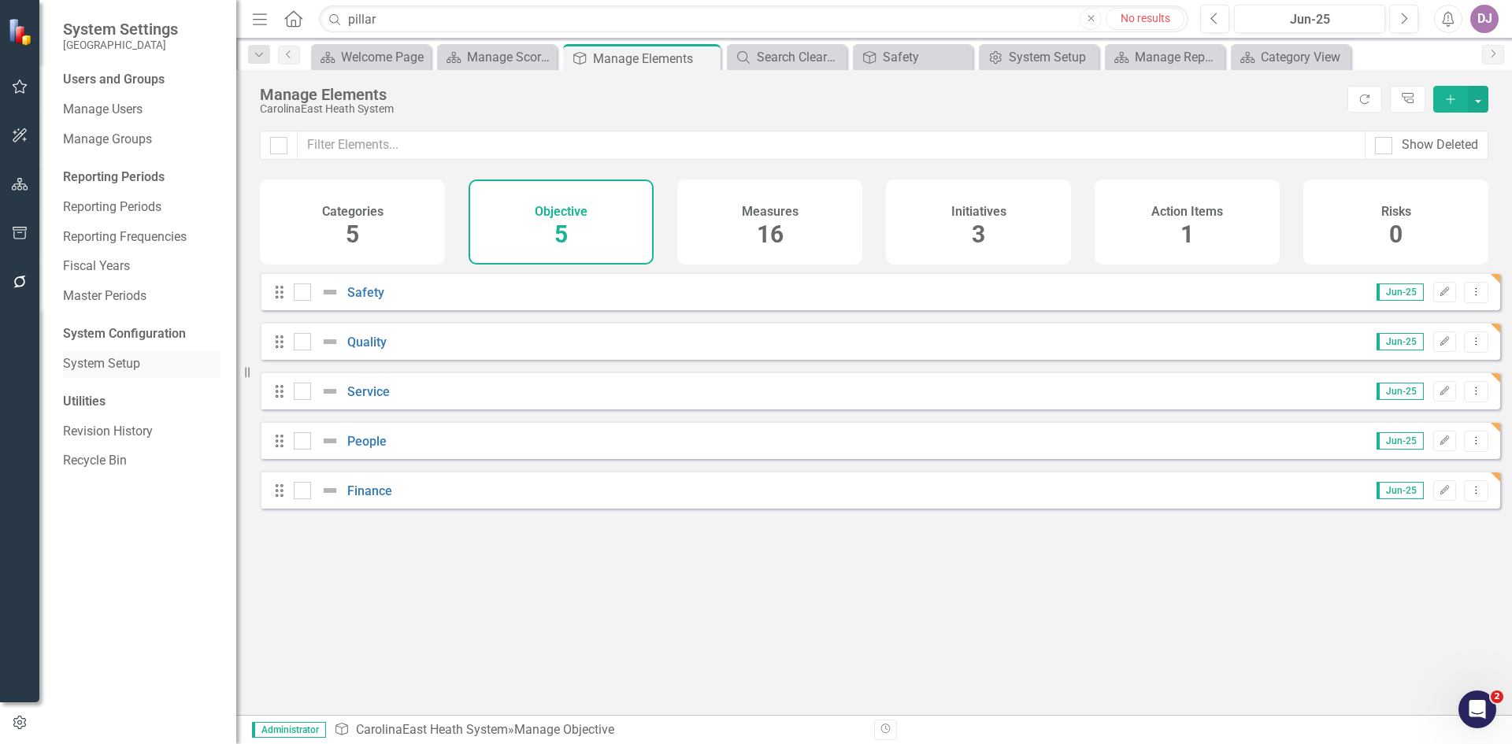
click at [123, 368] on link "System Setup" at bounding box center [141, 364] width 157 height 18
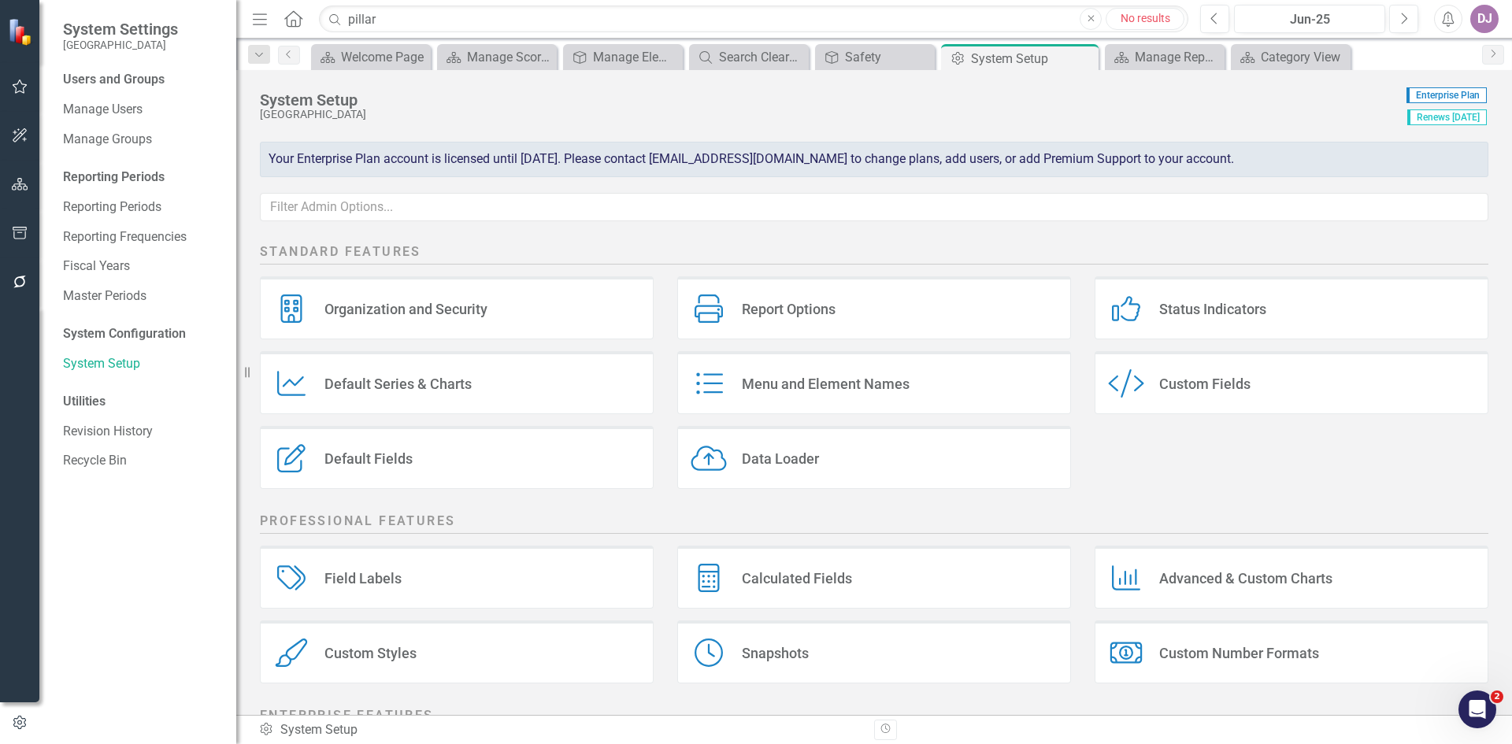
click at [394, 456] on div "Default Fields" at bounding box center [368, 459] width 88 height 18
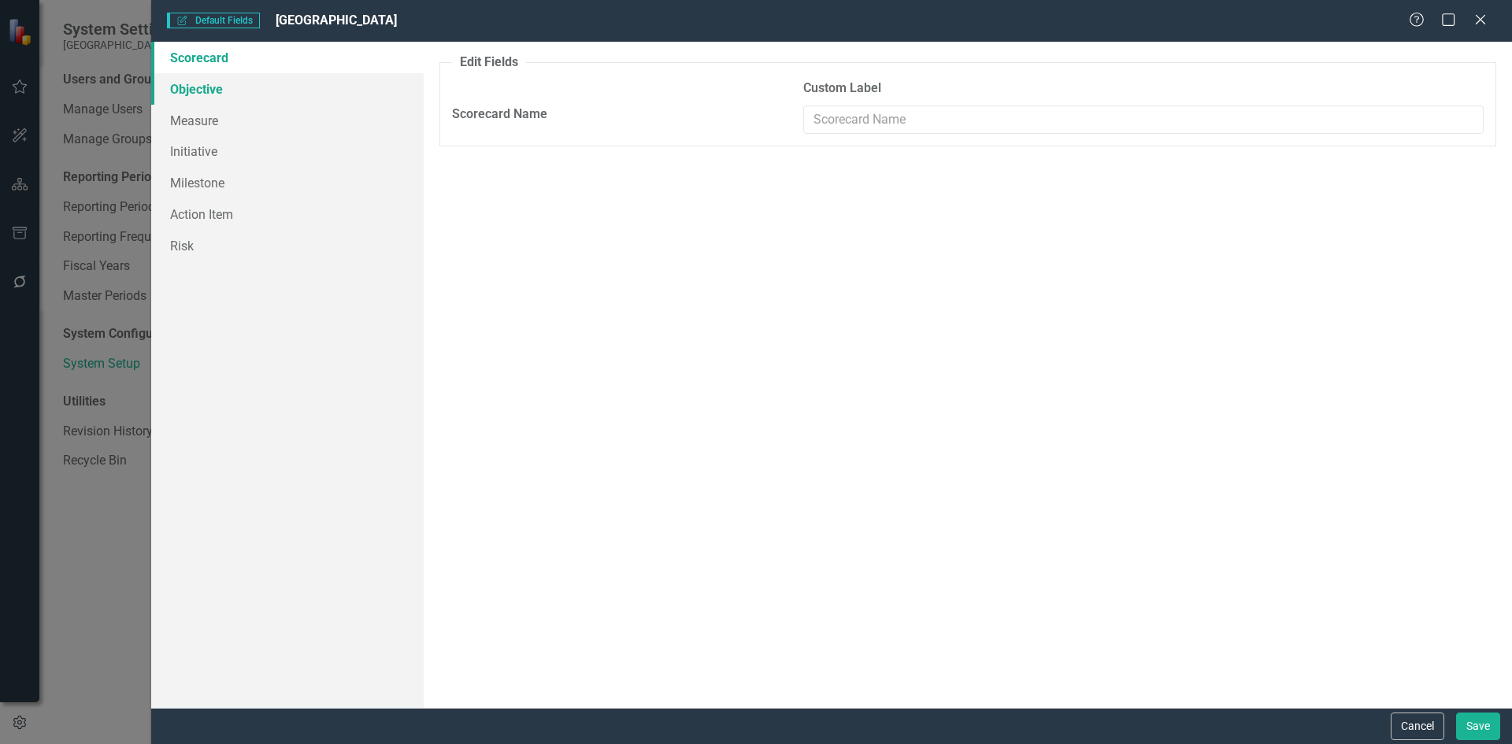
click at [197, 92] on link "Objective" at bounding box center [287, 88] width 272 height 31
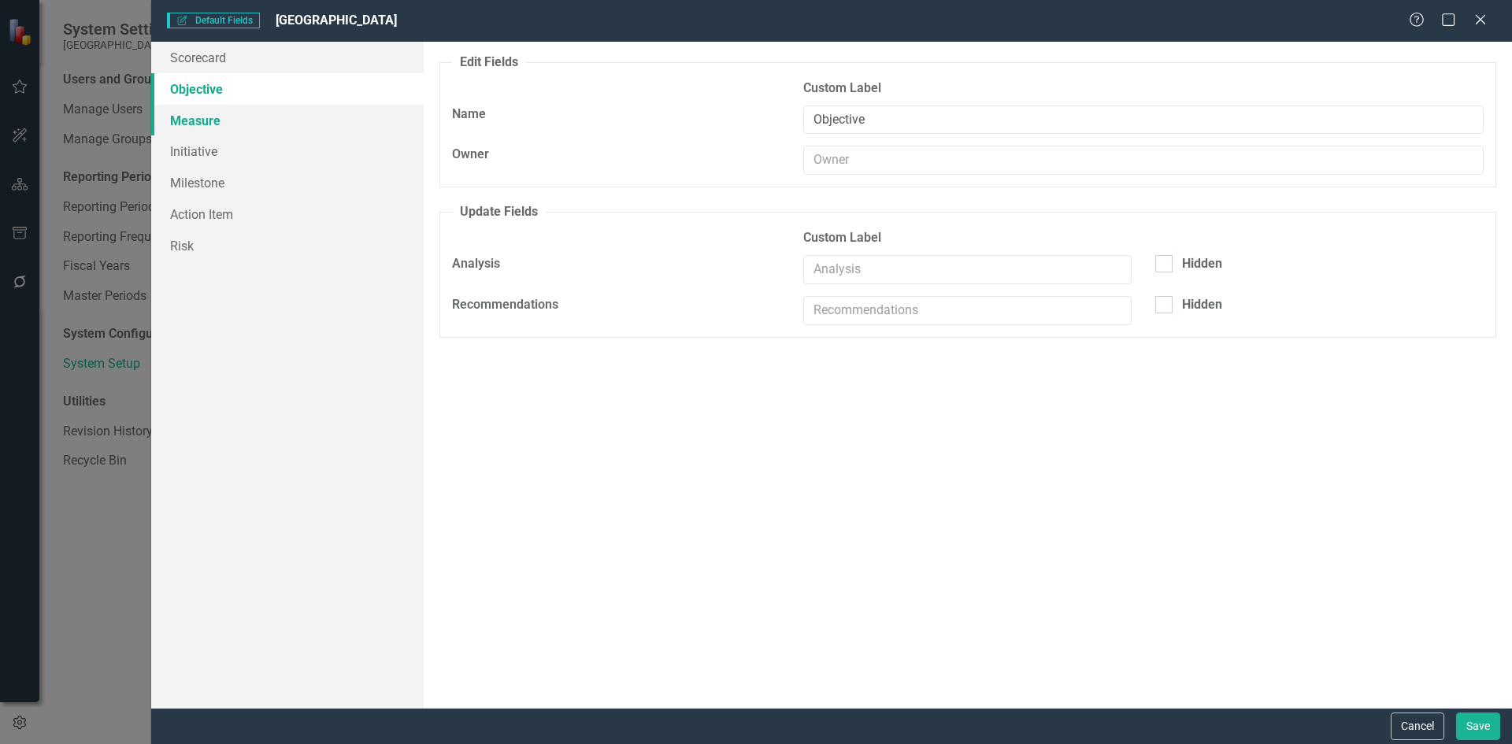
click at [199, 122] on link "Measure" at bounding box center [287, 120] width 272 height 31
click at [209, 94] on link "Objective" at bounding box center [287, 88] width 272 height 31
drag, startPoint x: 900, startPoint y: 120, endPoint x: 813, endPoint y: 119, distance: 86.6
click at [813, 119] on input "Objective" at bounding box center [1143, 120] width 680 height 29
click at [1501, 737] on div "Cancel Save" at bounding box center [831, 726] width 1361 height 36
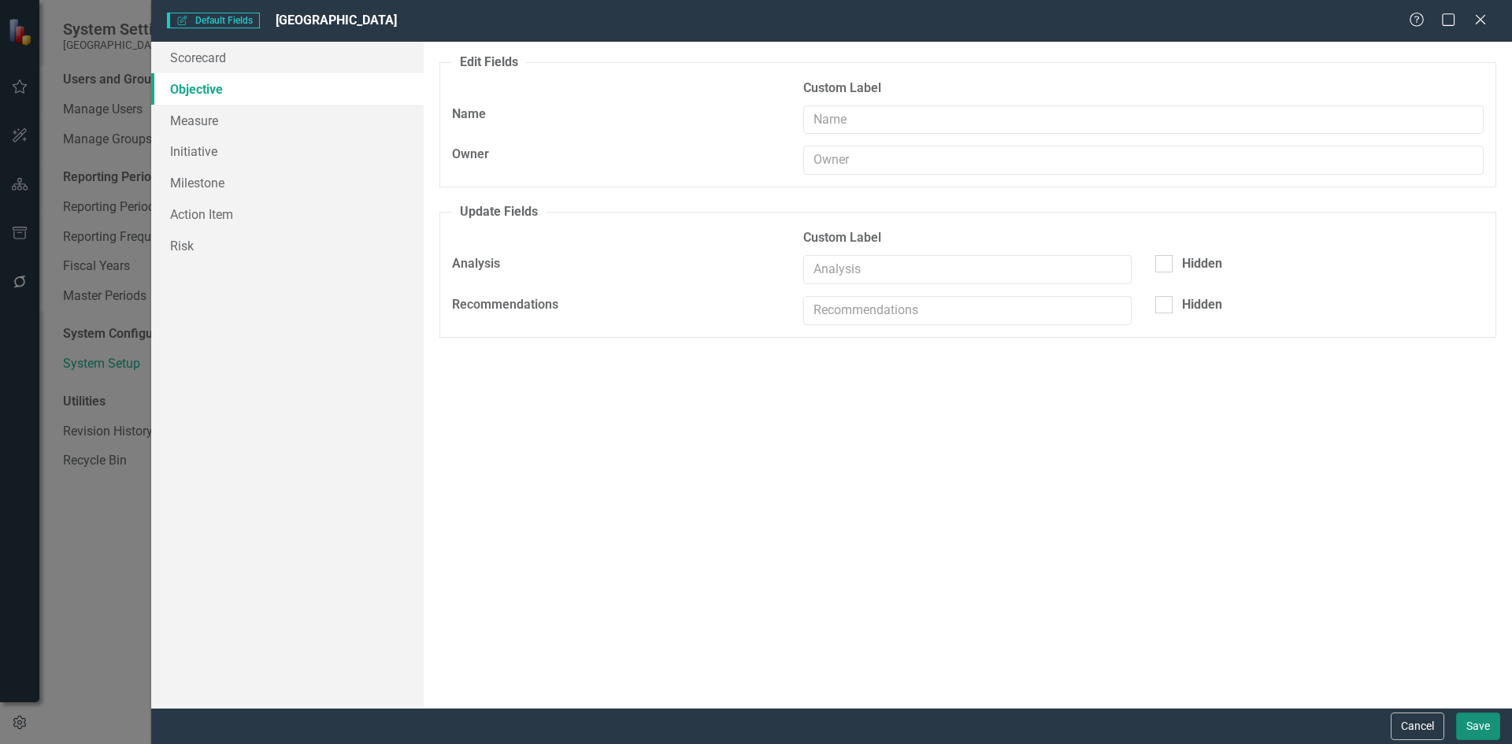
click at [1490, 728] on button "Save" at bounding box center [1478, 727] width 44 height 28
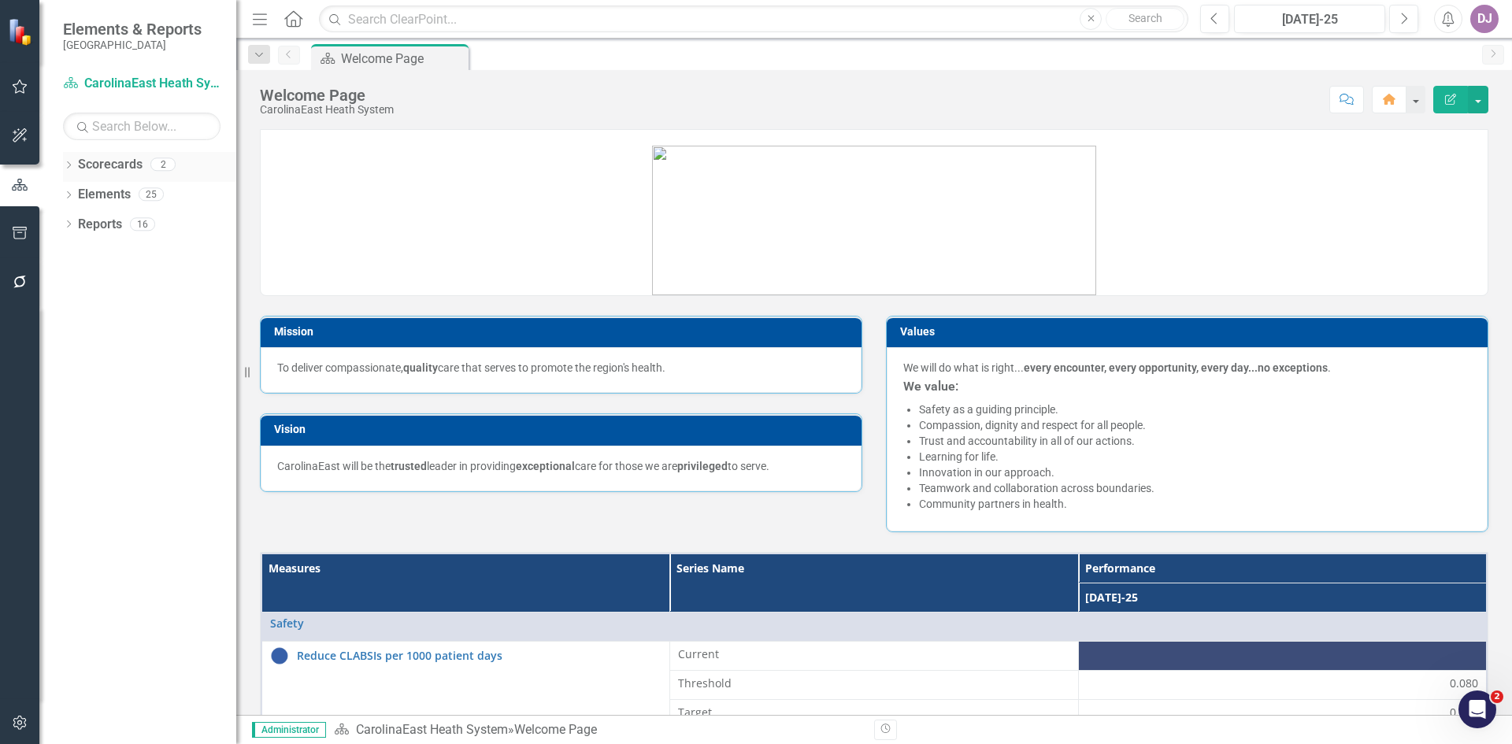
click at [120, 169] on link "Scorecards" at bounding box center [110, 165] width 65 height 18
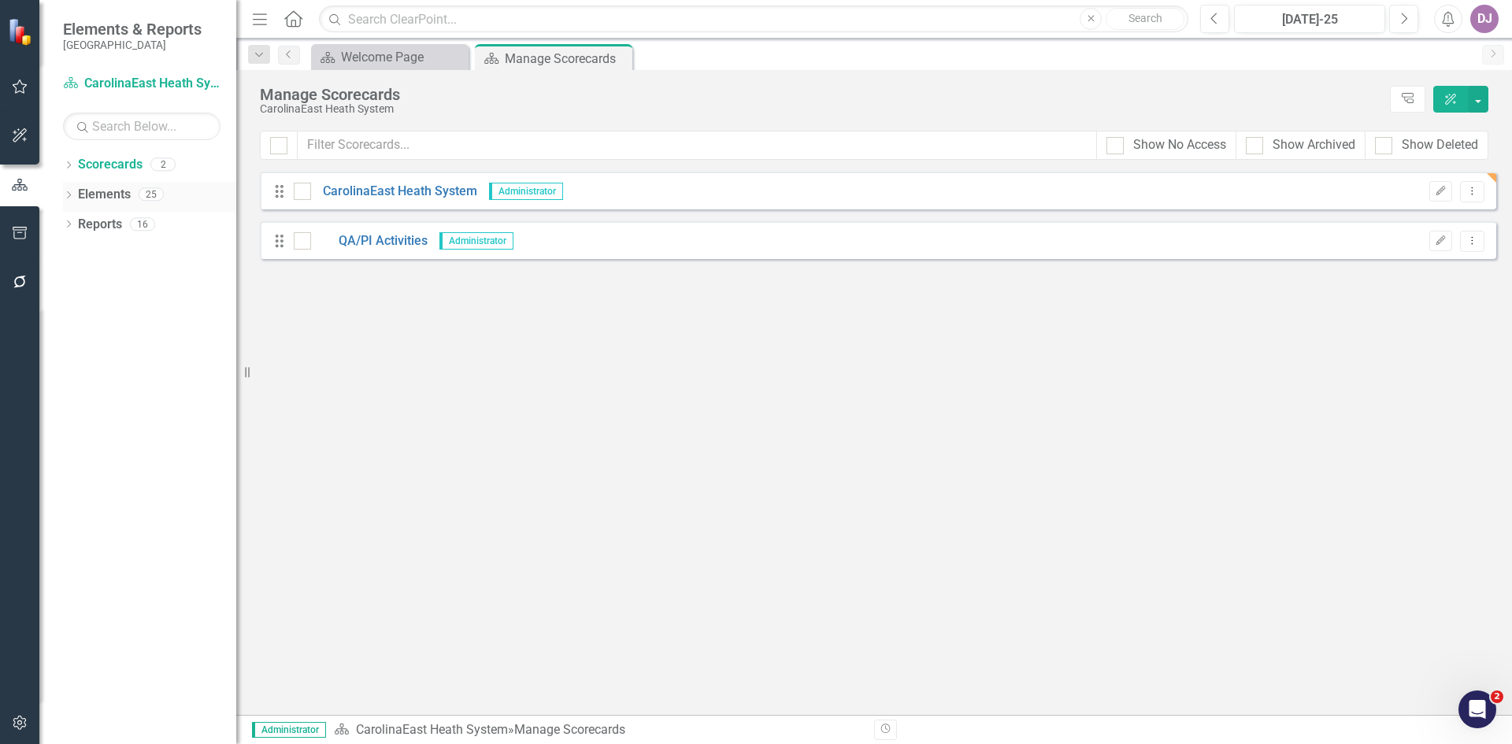
click at [118, 198] on link "Elements" at bounding box center [104, 195] width 53 height 18
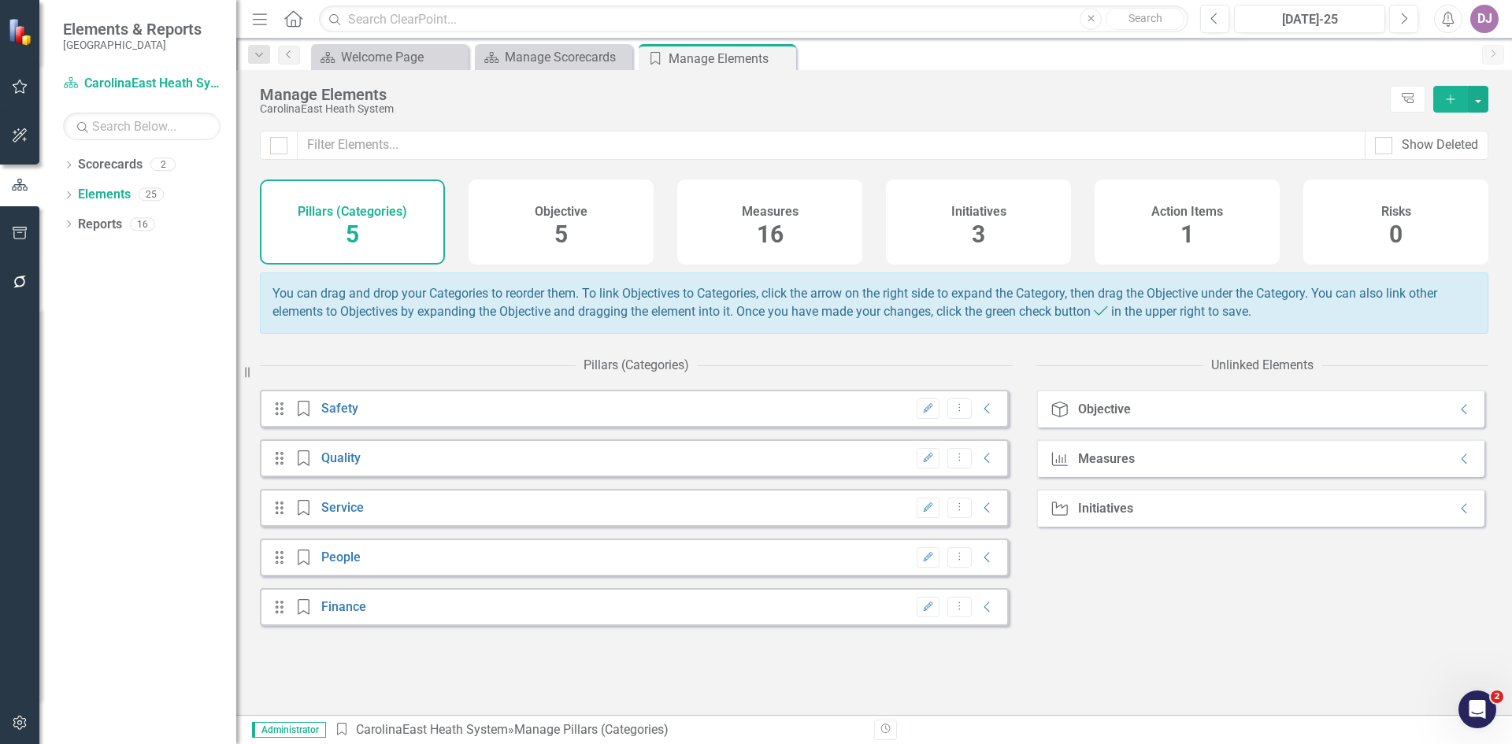
click at [554, 236] on span "5" at bounding box center [560, 234] width 13 height 28
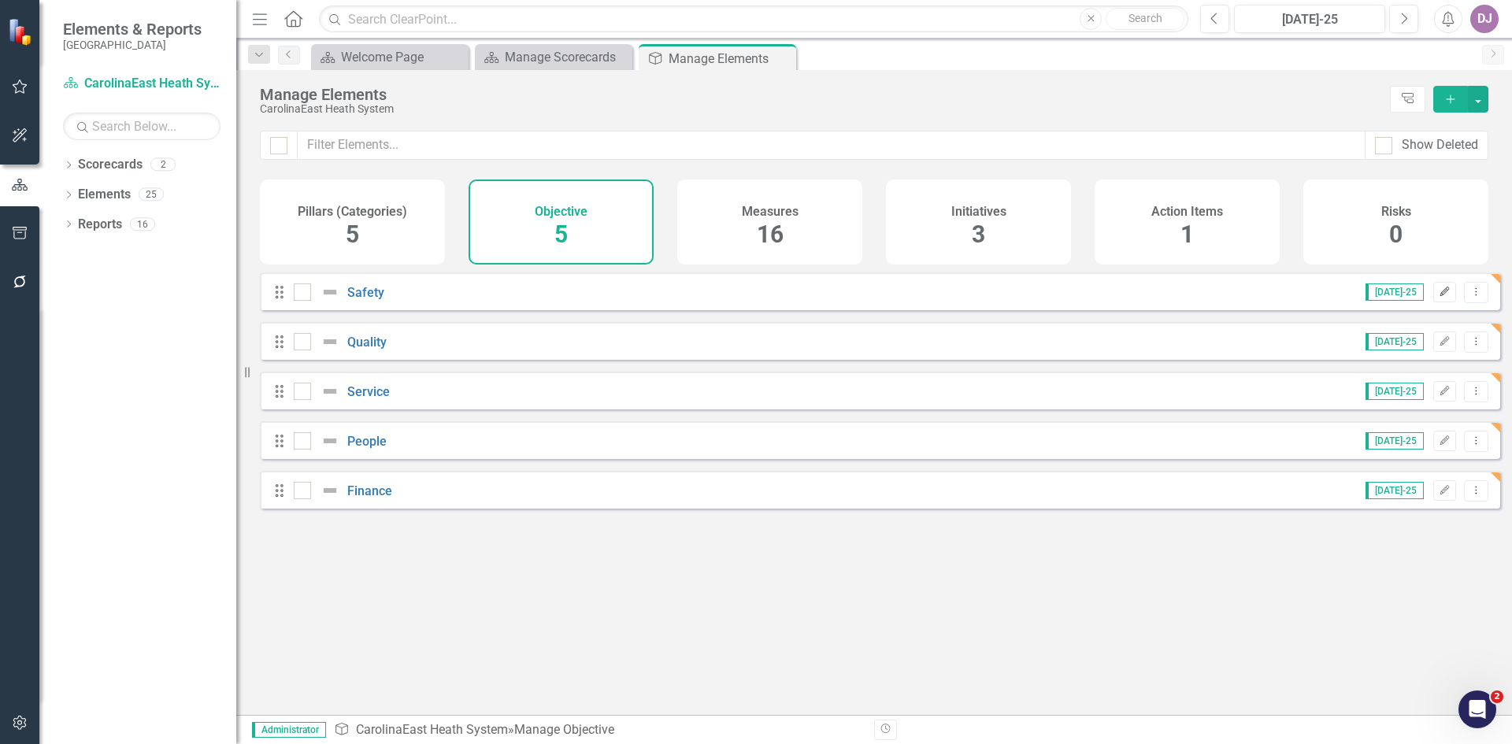
click at [1438, 297] on icon "Edit" at bounding box center [1444, 291] width 12 height 9
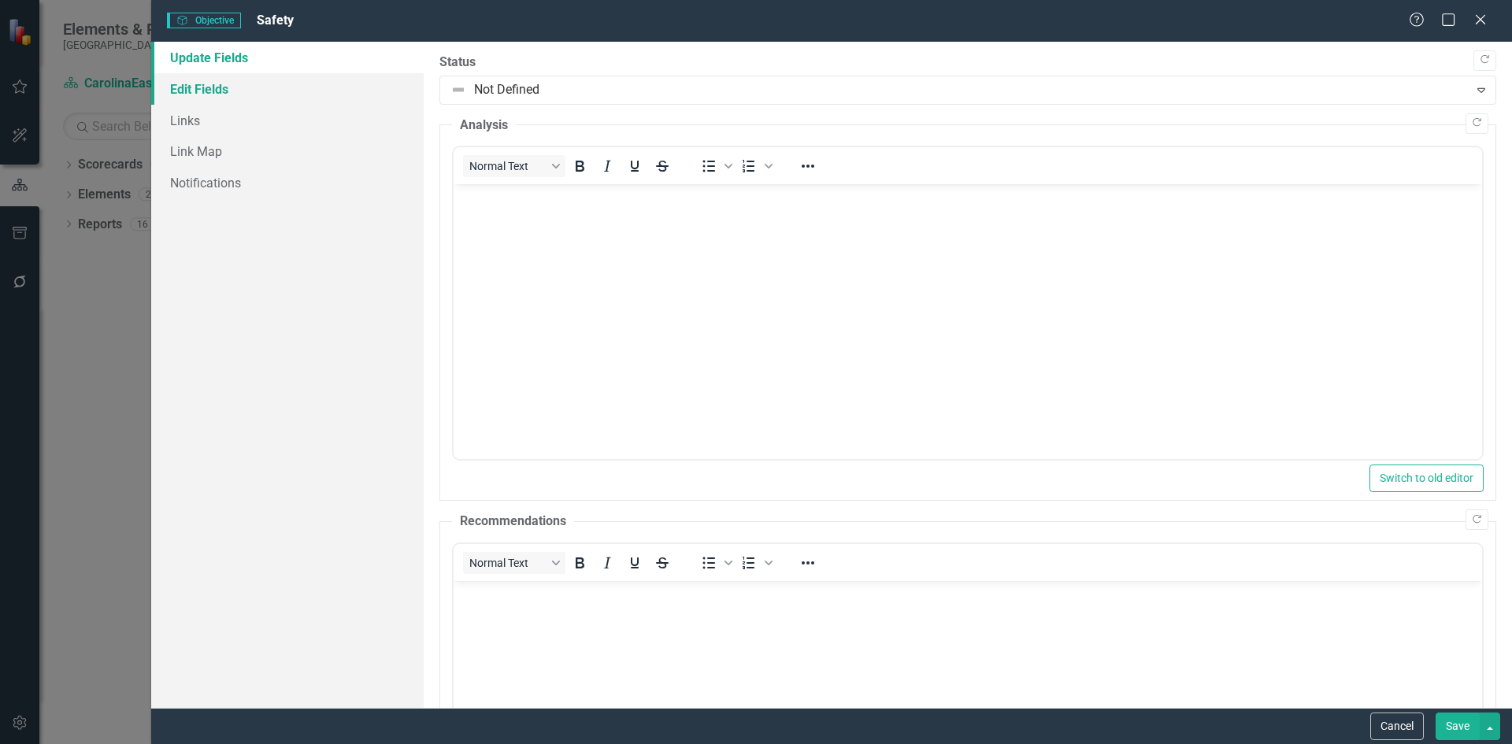
click at [205, 88] on link "Edit Fields" at bounding box center [287, 88] width 272 height 31
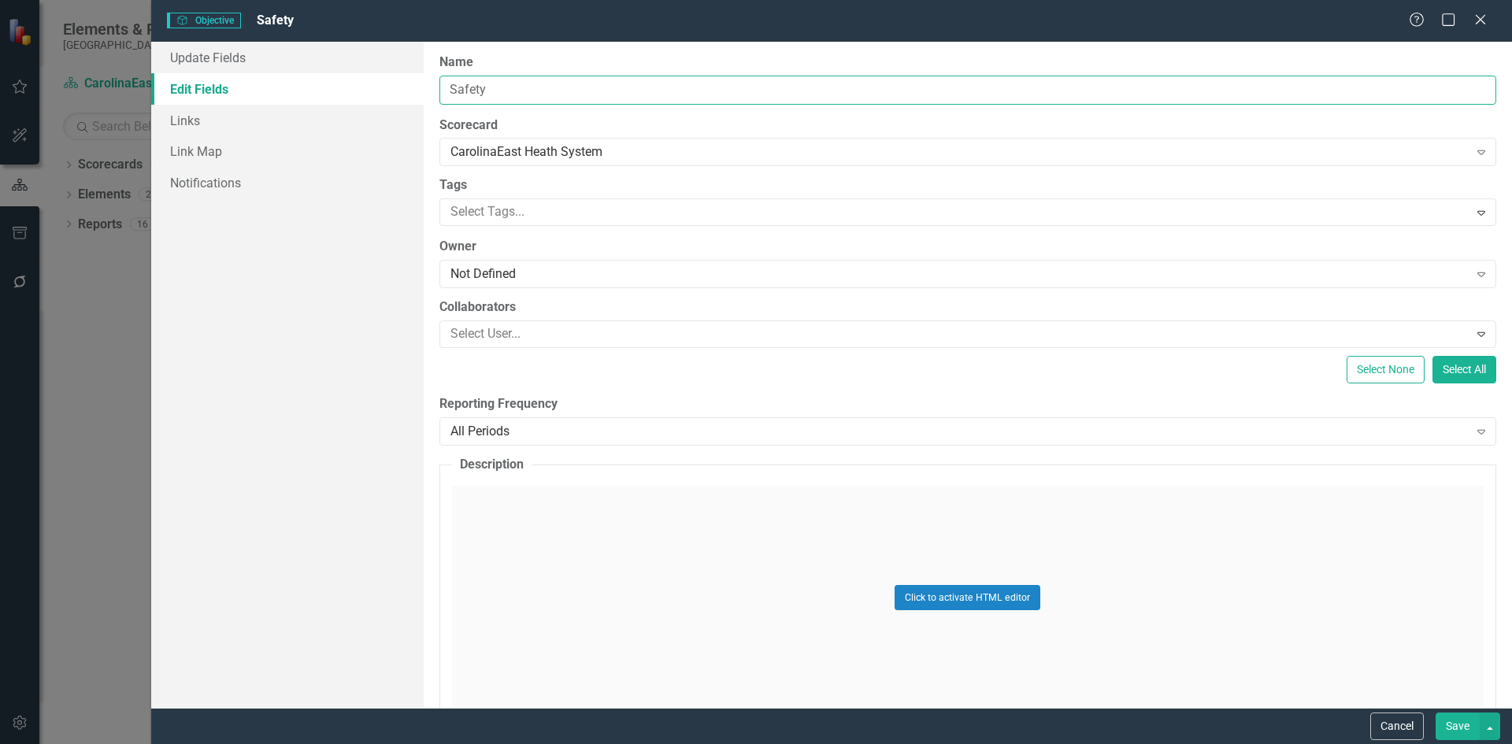
drag, startPoint x: 507, startPoint y: 91, endPoint x: 441, endPoint y: 94, distance: 66.3
click at [441, 94] on input "Safety" at bounding box center [967, 90] width 1057 height 29
type input "Prevent infections"
click at [1457, 727] on button "Save" at bounding box center [1457, 727] width 44 height 28
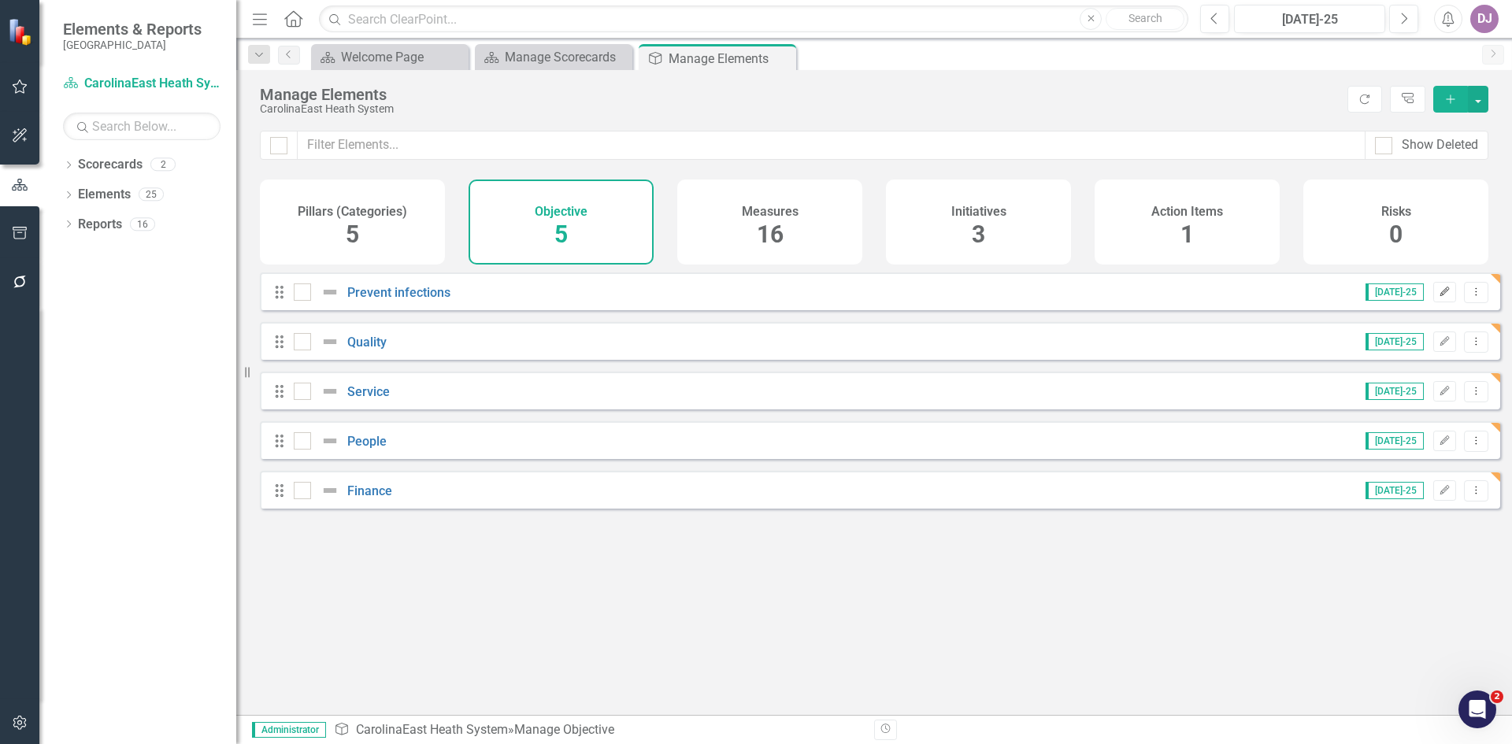
click at [1438, 297] on icon "Edit" at bounding box center [1444, 291] width 12 height 9
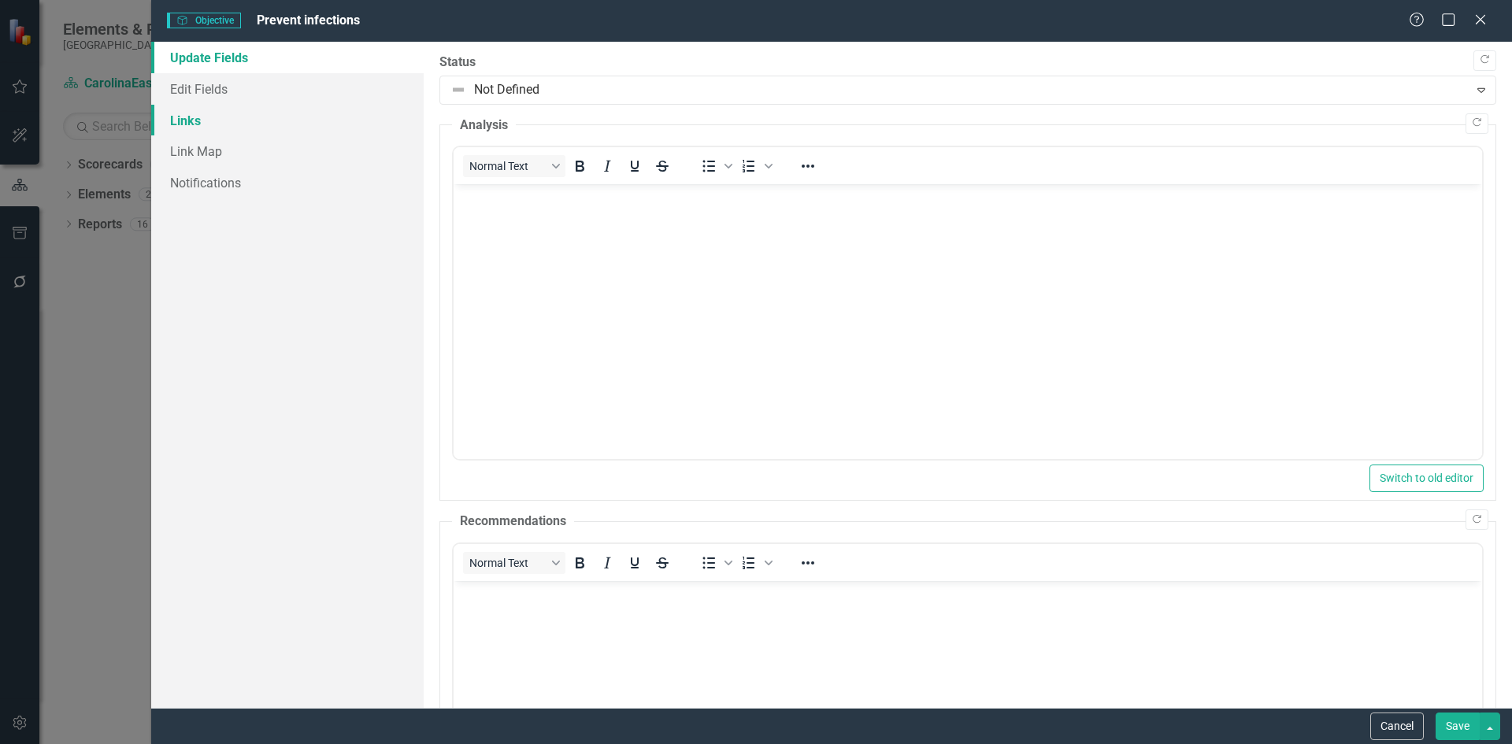
click at [180, 122] on link "Links" at bounding box center [287, 120] width 272 height 31
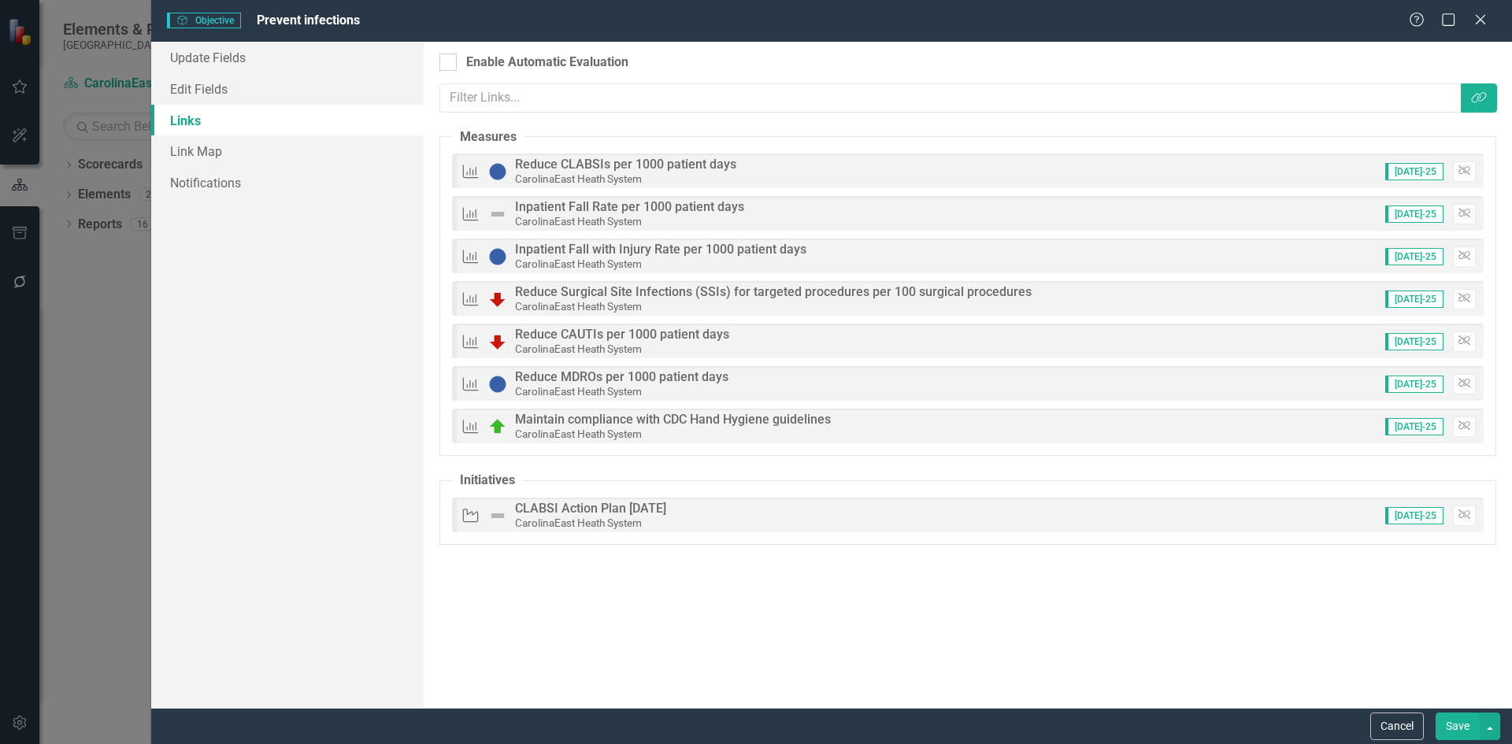
click at [1461, 726] on button "Save" at bounding box center [1457, 727] width 44 height 28
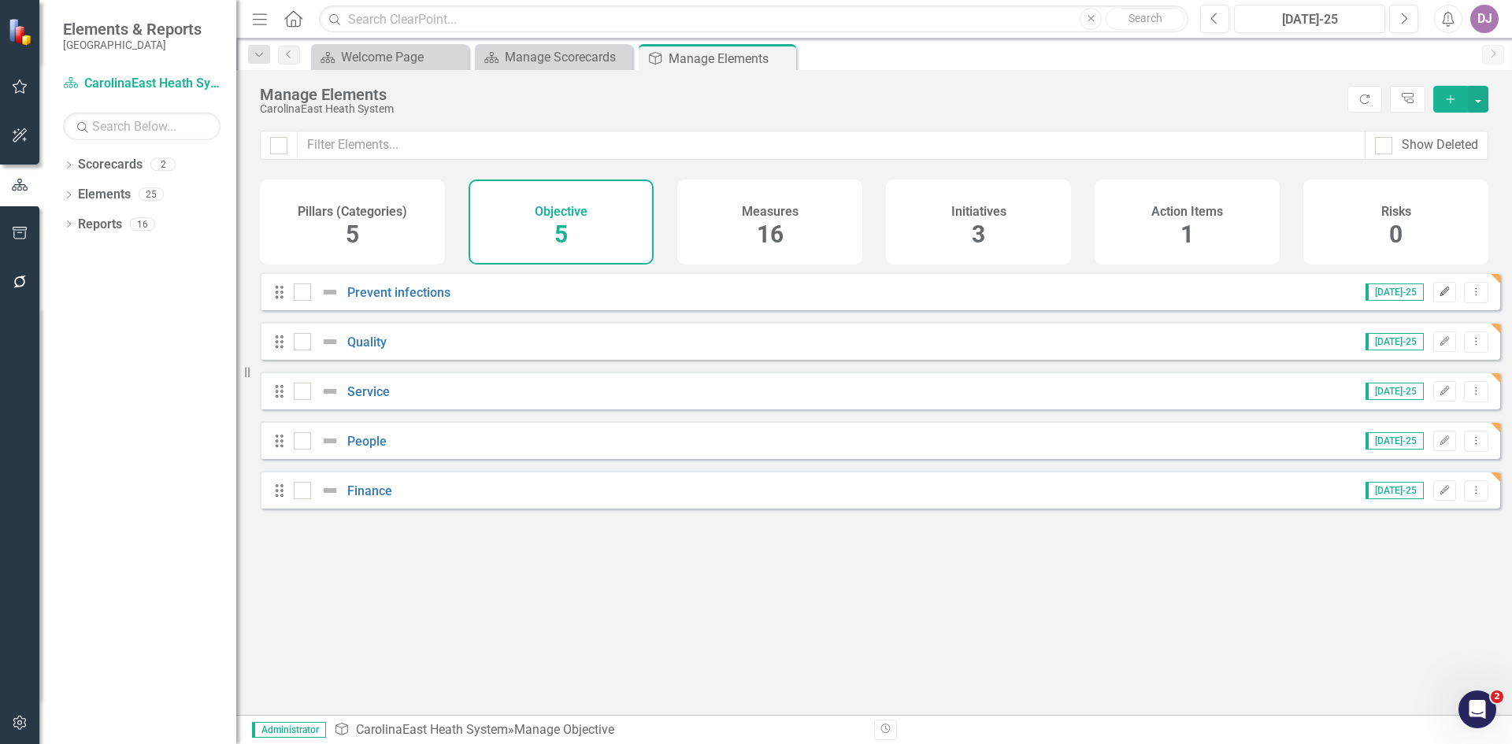
click at [1438, 297] on icon "Edit" at bounding box center [1444, 291] width 12 height 9
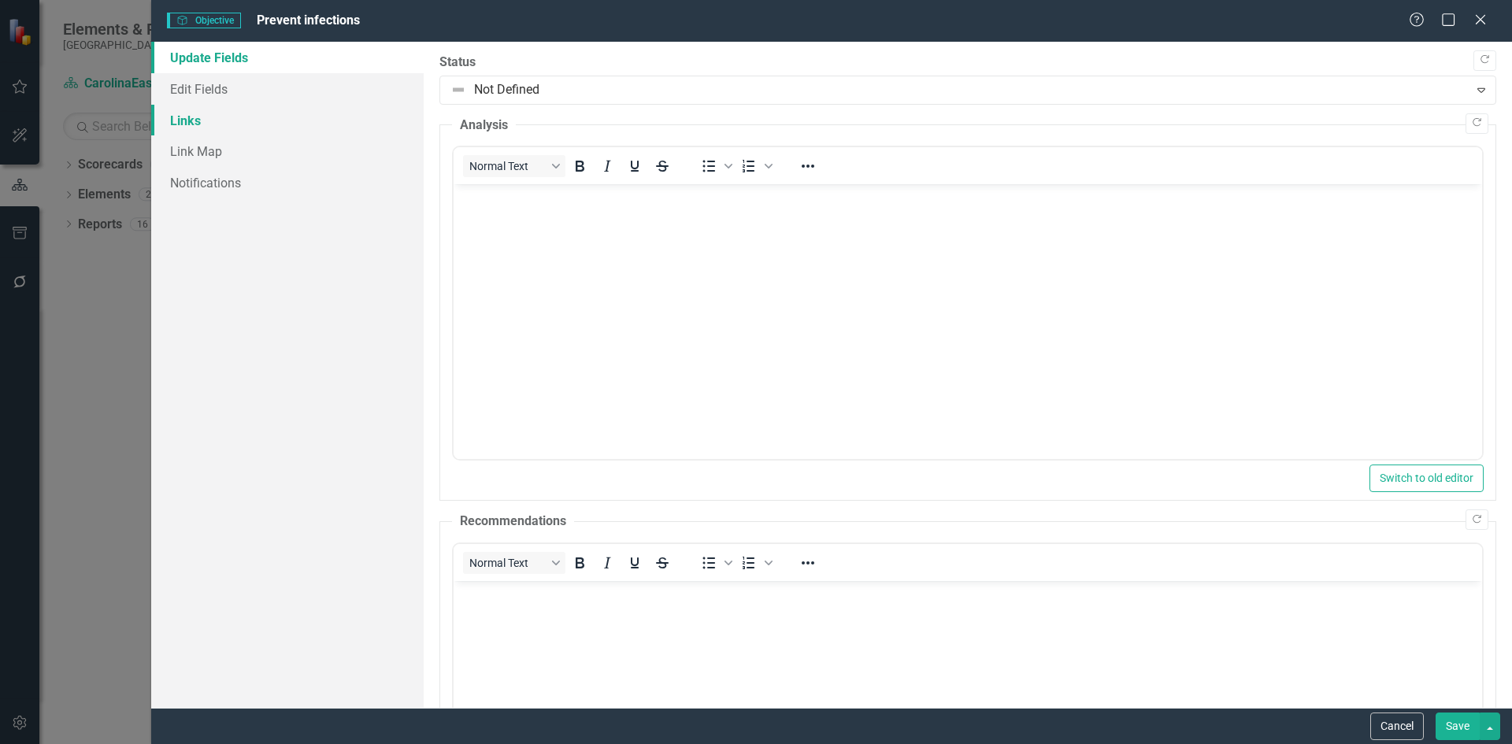
click at [188, 125] on link "Links" at bounding box center [287, 120] width 272 height 31
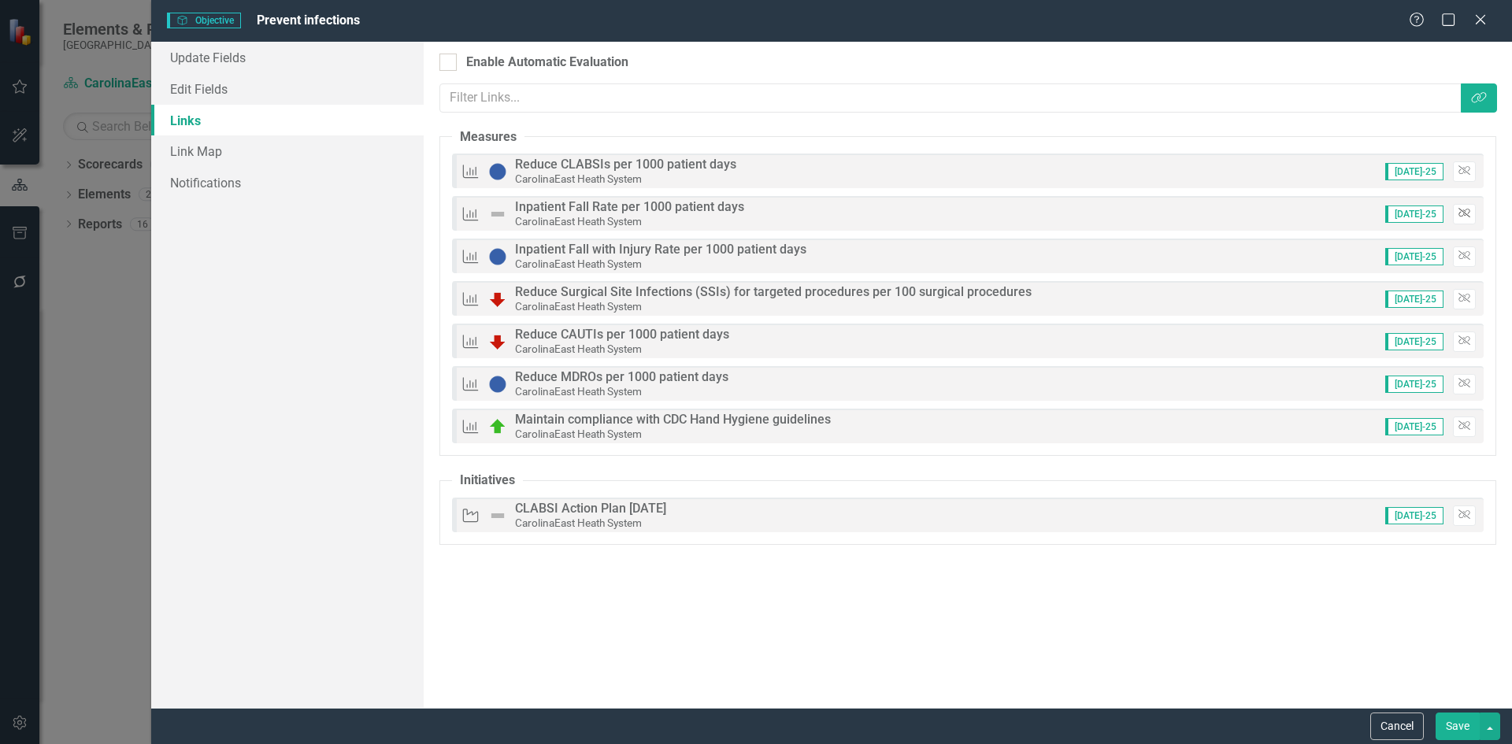
click at [1469, 213] on icon "Unlink" at bounding box center [1464, 213] width 12 height 9
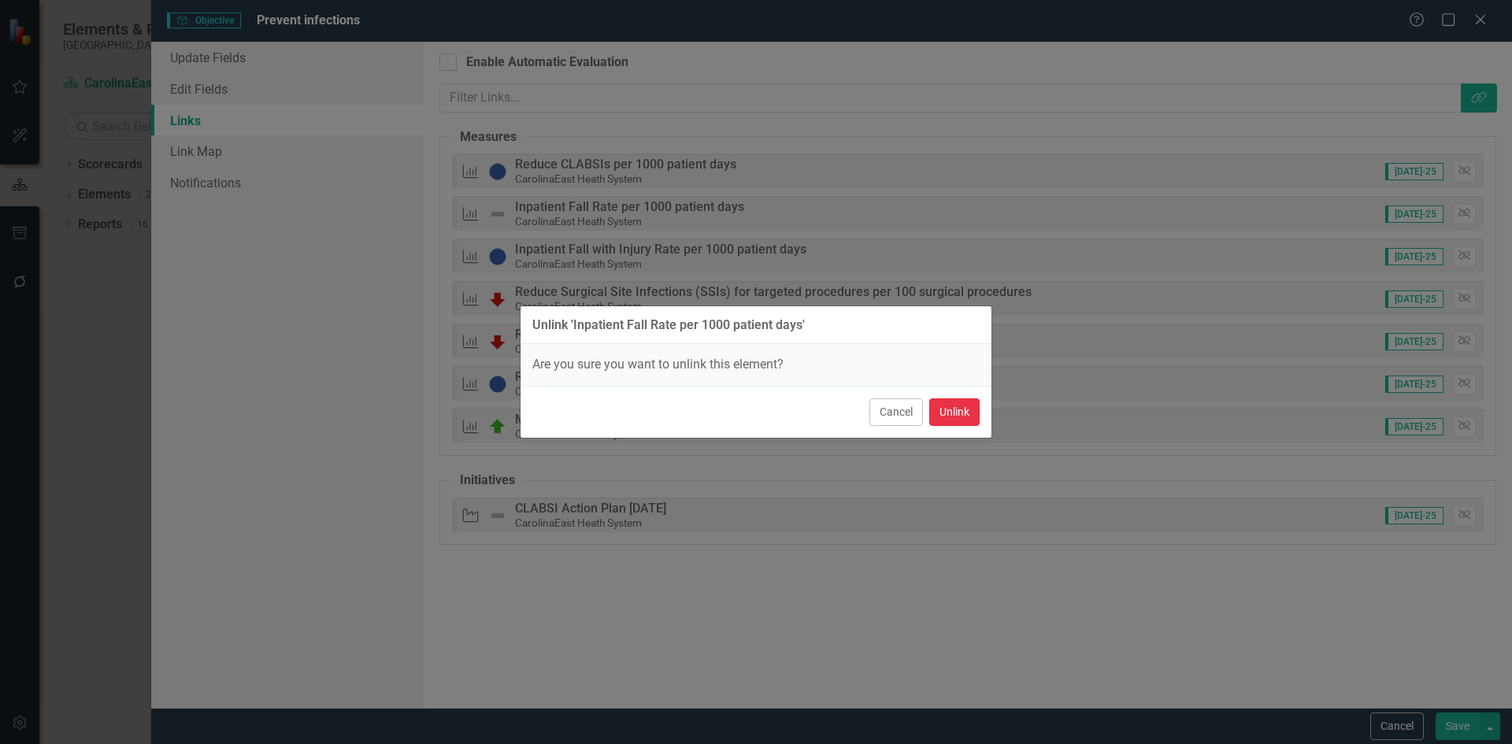
click at [952, 413] on button "Unlink" at bounding box center [954, 412] width 50 height 28
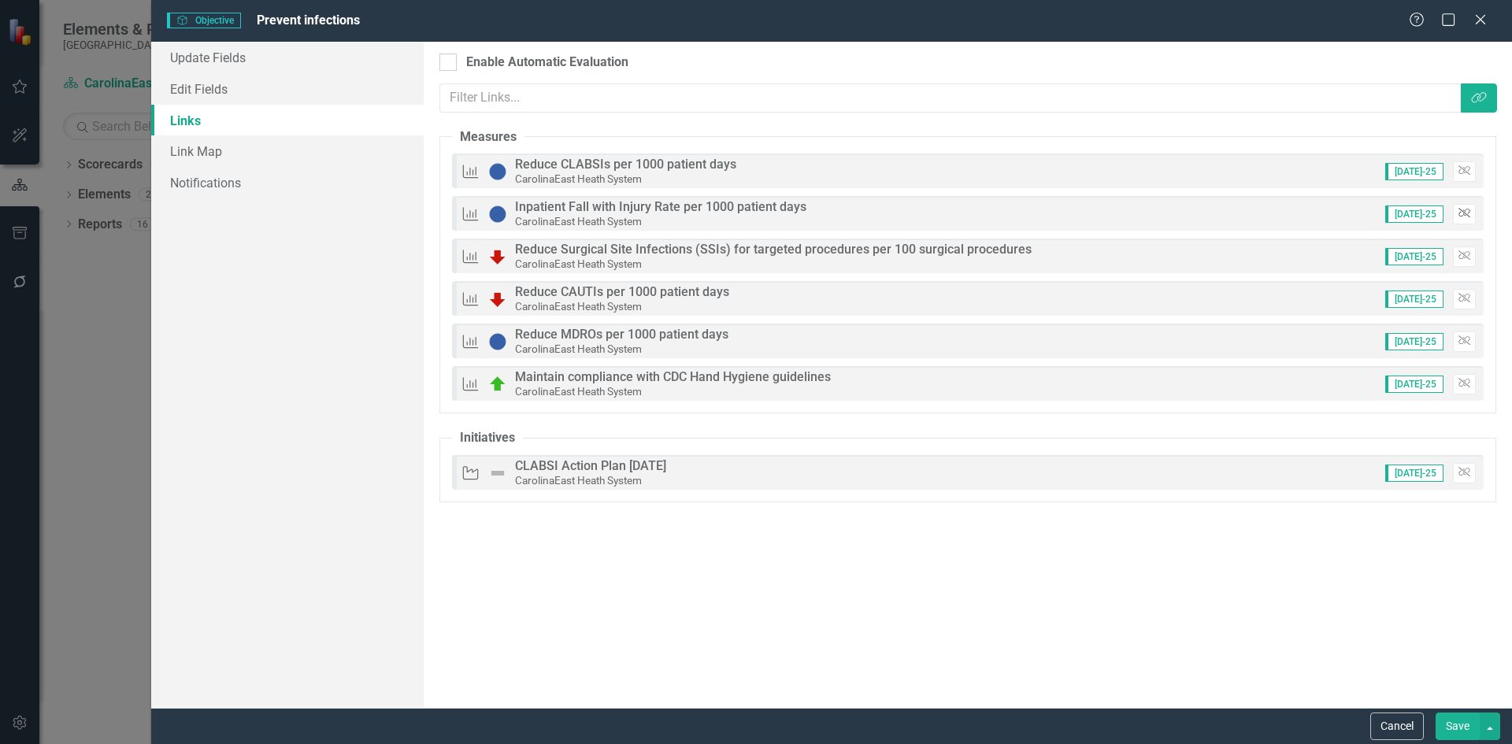
click at [1467, 210] on icon "Unlink" at bounding box center [1464, 213] width 12 height 9
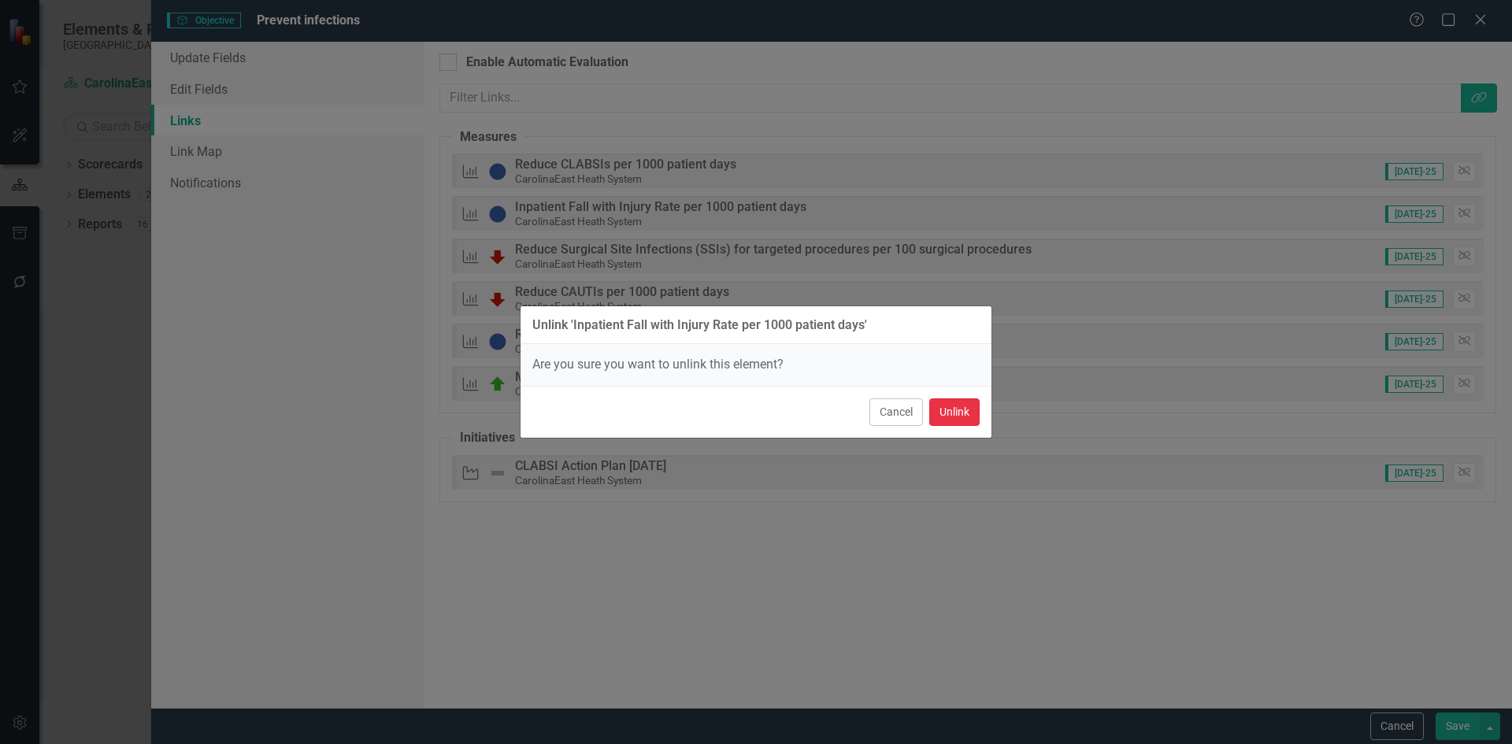
click at [974, 416] on button "Unlink" at bounding box center [954, 412] width 50 height 28
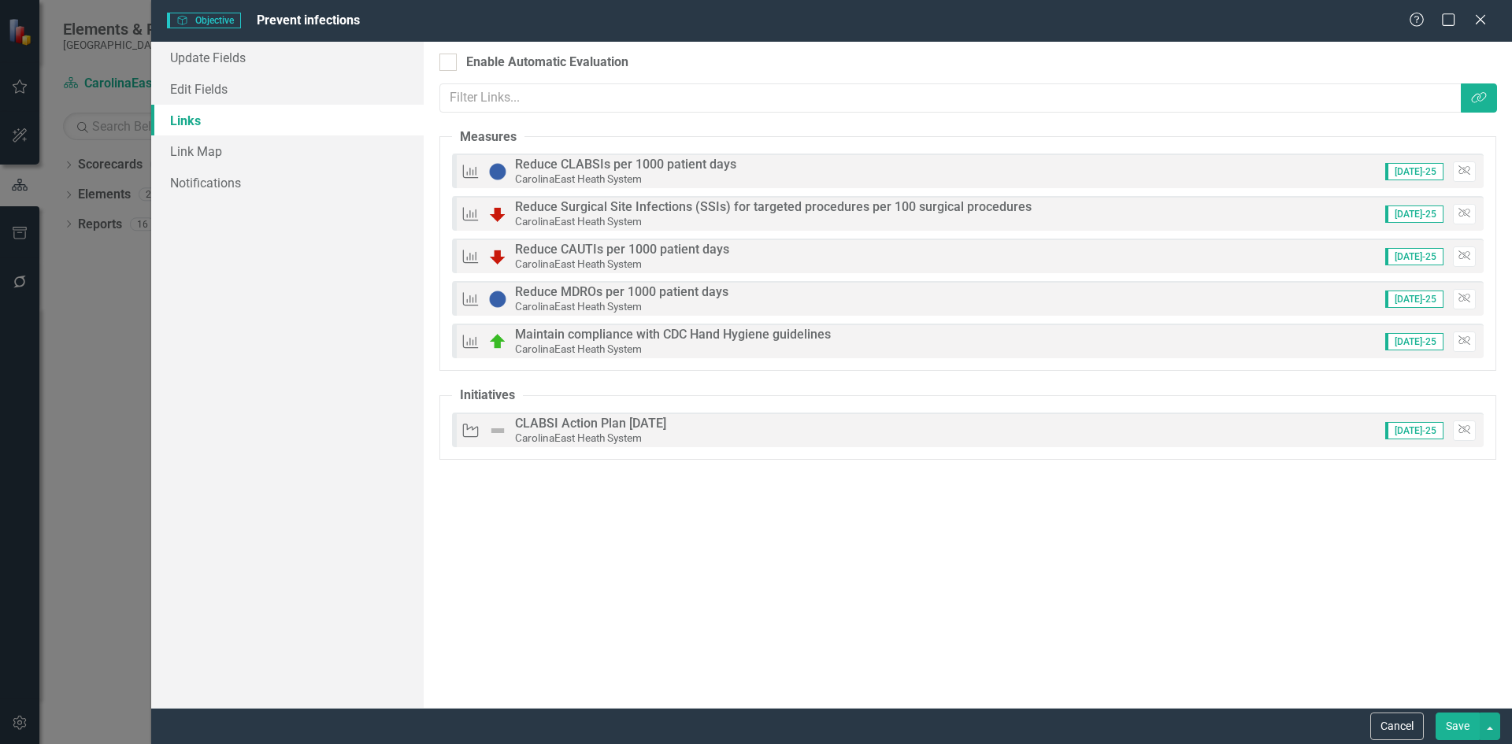
click at [1455, 729] on button "Save" at bounding box center [1457, 727] width 44 height 28
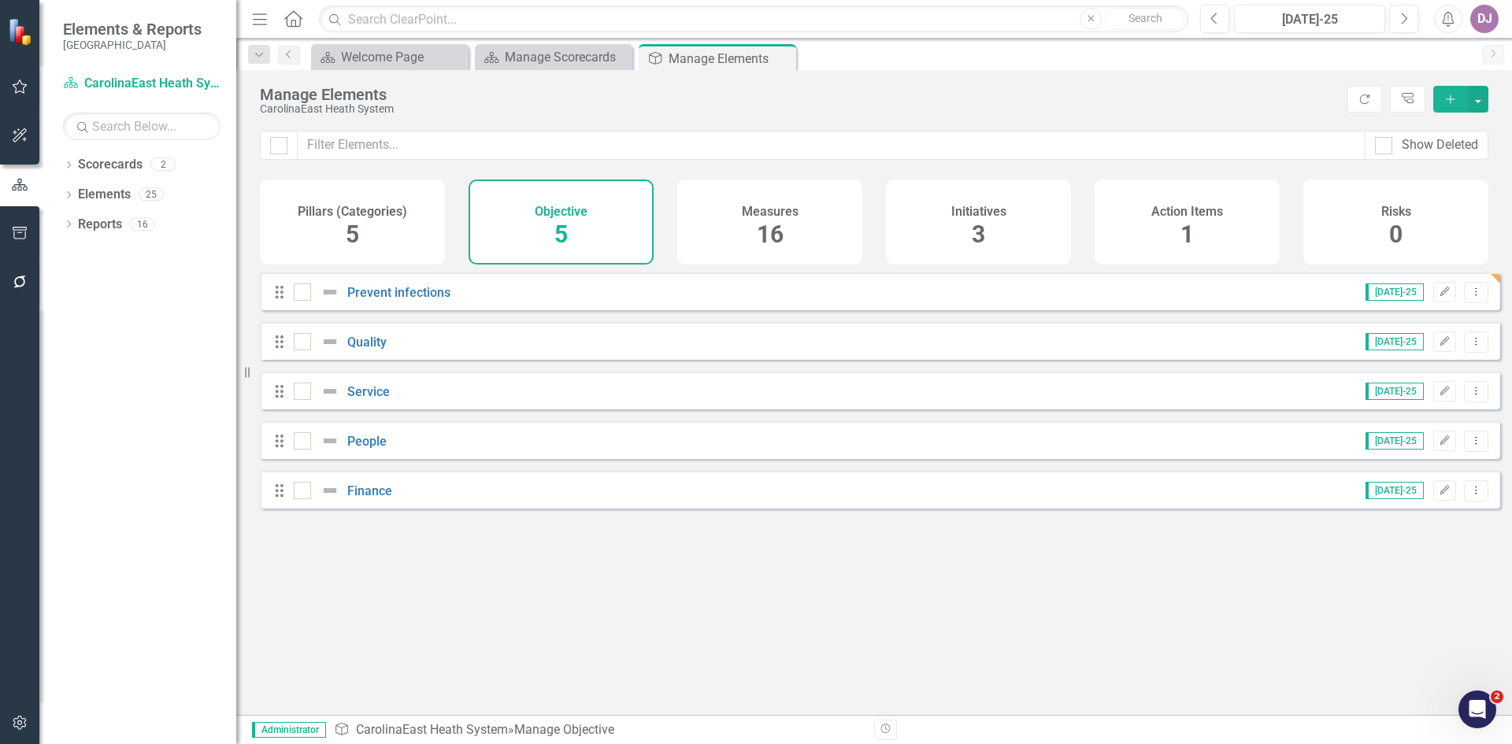
click at [1452, 102] on icon "Add" at bounding box center [1450, 99] width 14 height 11
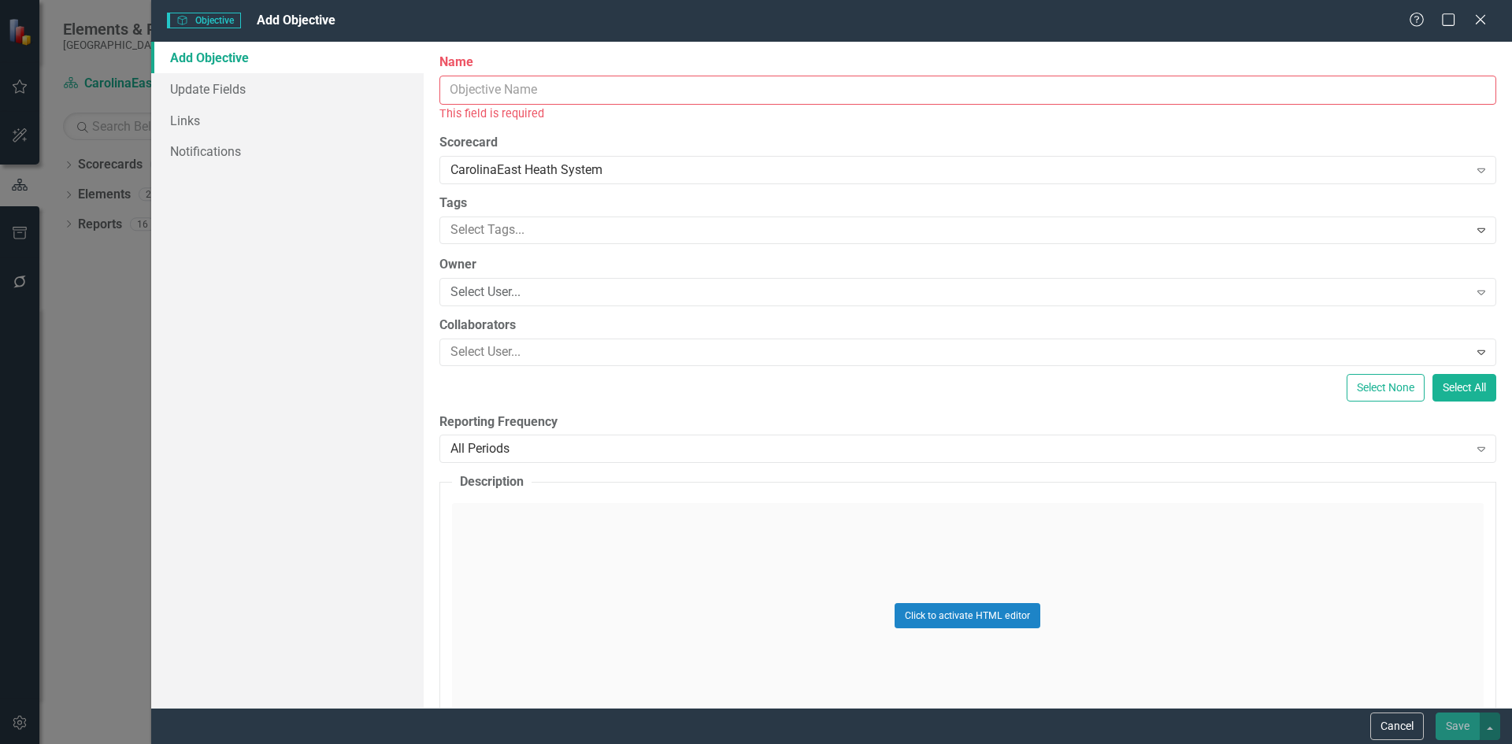
click at [470, 93] on input "Name" at bounding box center [967, 90] width 1057 height 29
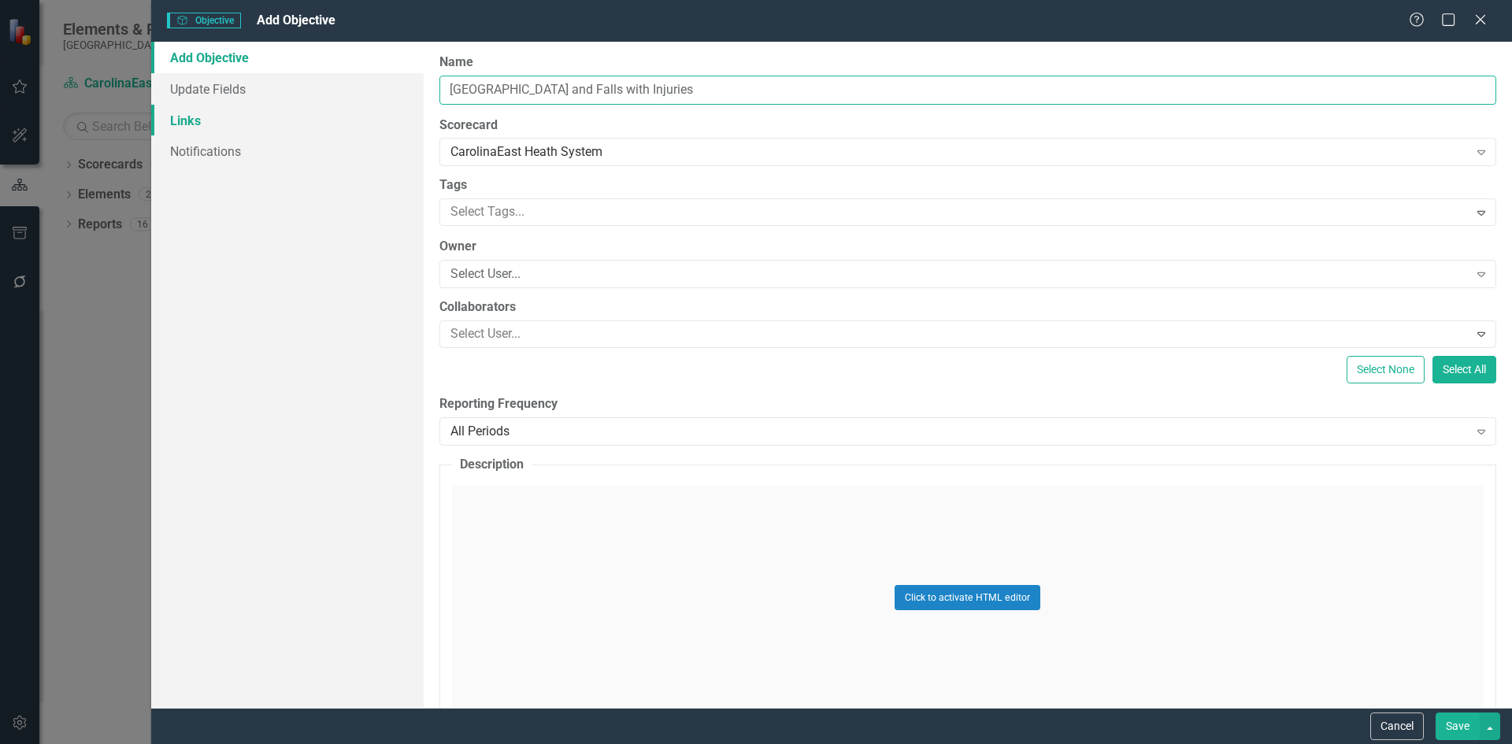
type input "[GEOGRAPHIC_DATA] and Falls with Injuries"
click at [197, 126] on link "Links" at bounding box center [287, 120] width 272 height 31
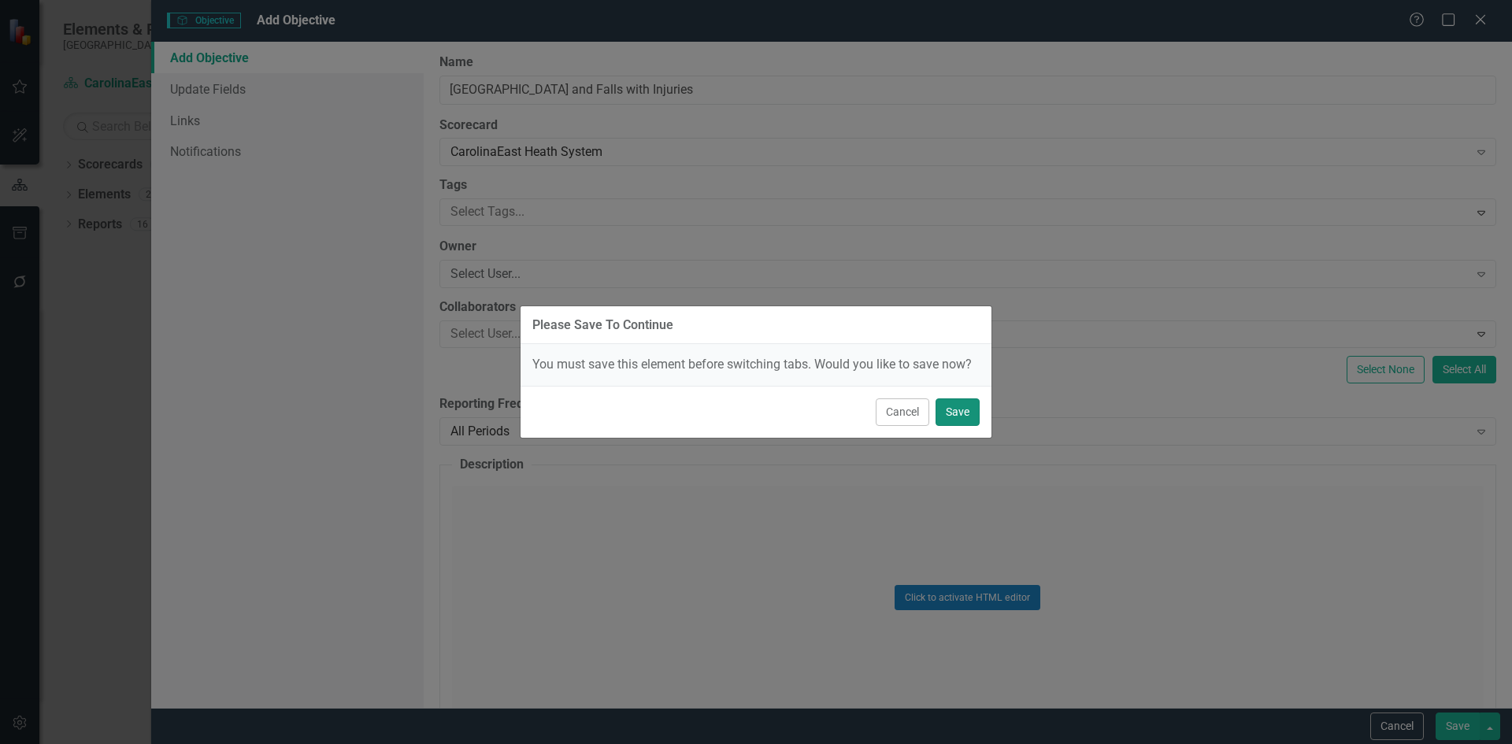
click at [956, 416] on button "Save" at bounding box center [957, 412] width 44 height 28
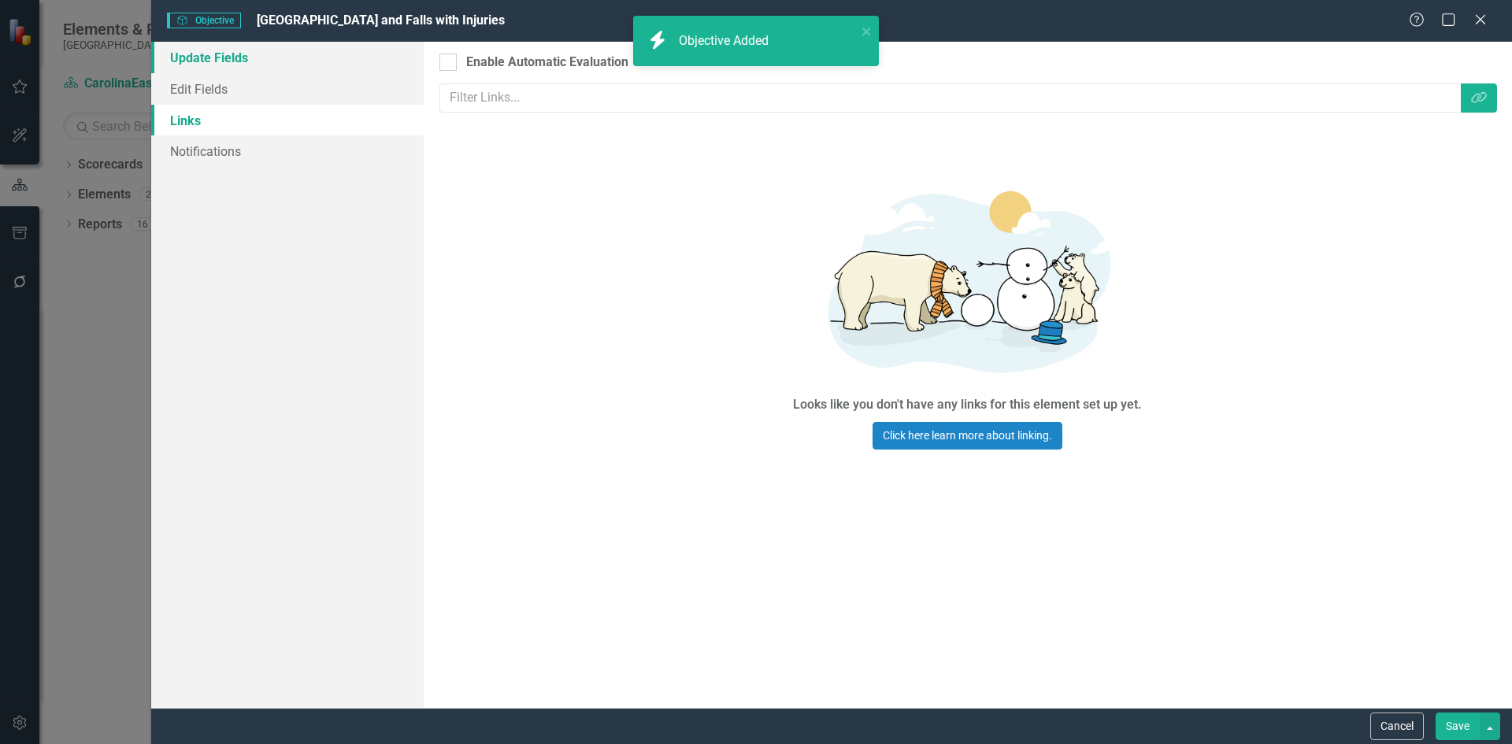
click at [221, 58] on link "Update Fields" at bounding box center [287, 57] width 272 height 31
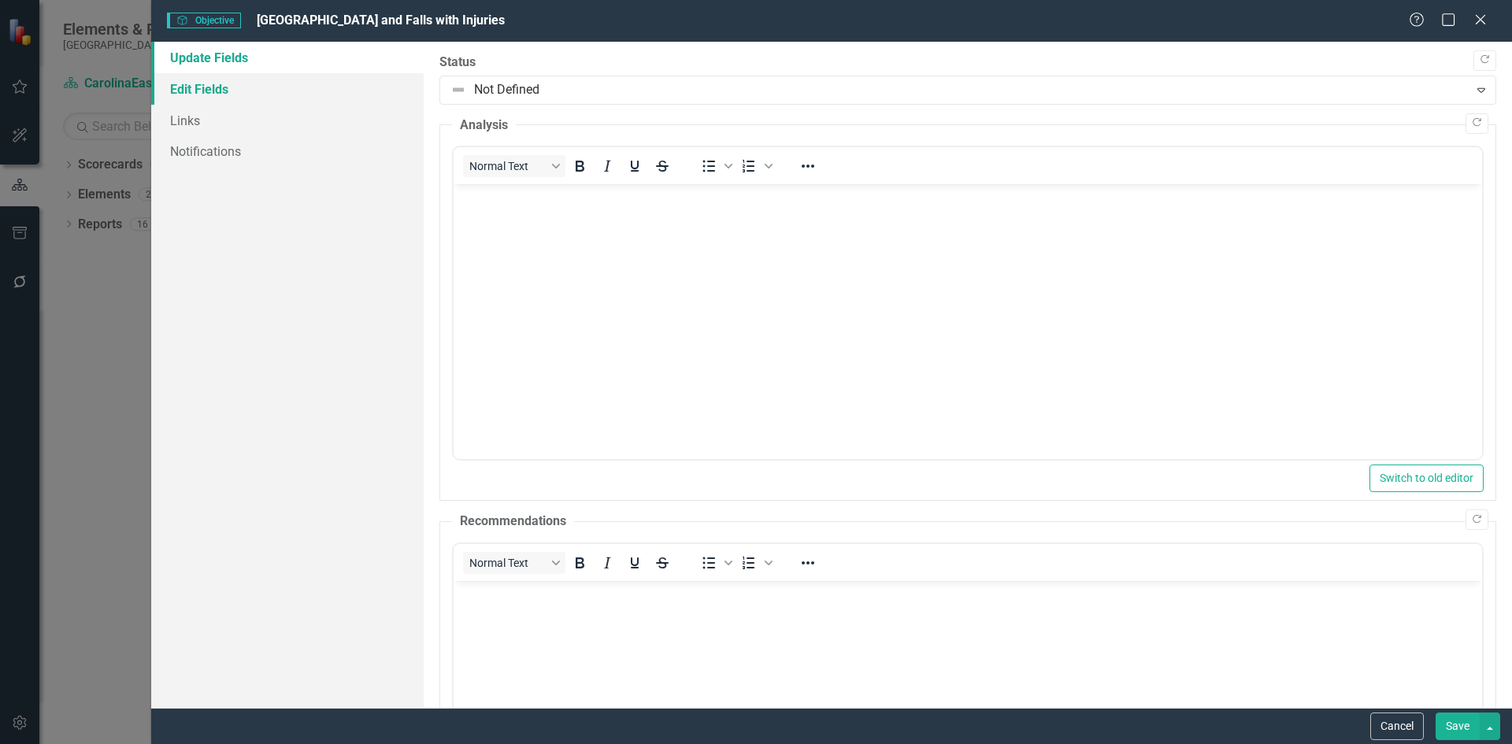
click at [213, 90] on link "Edit Fields" at bounding box center [287, 88] width 272 height 31
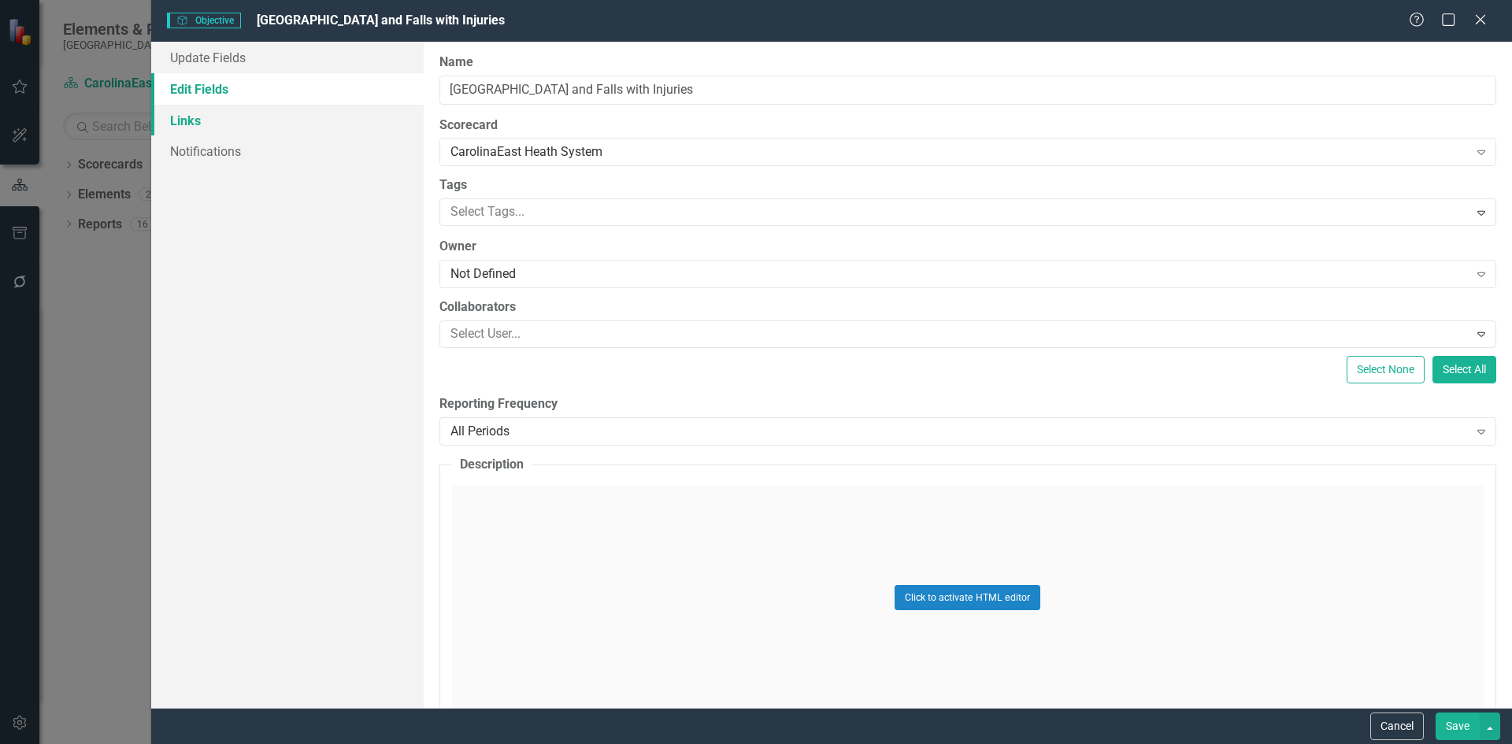
click at [202, 120] on link "Links" at bounding box center [287, 120] width 272 height 31
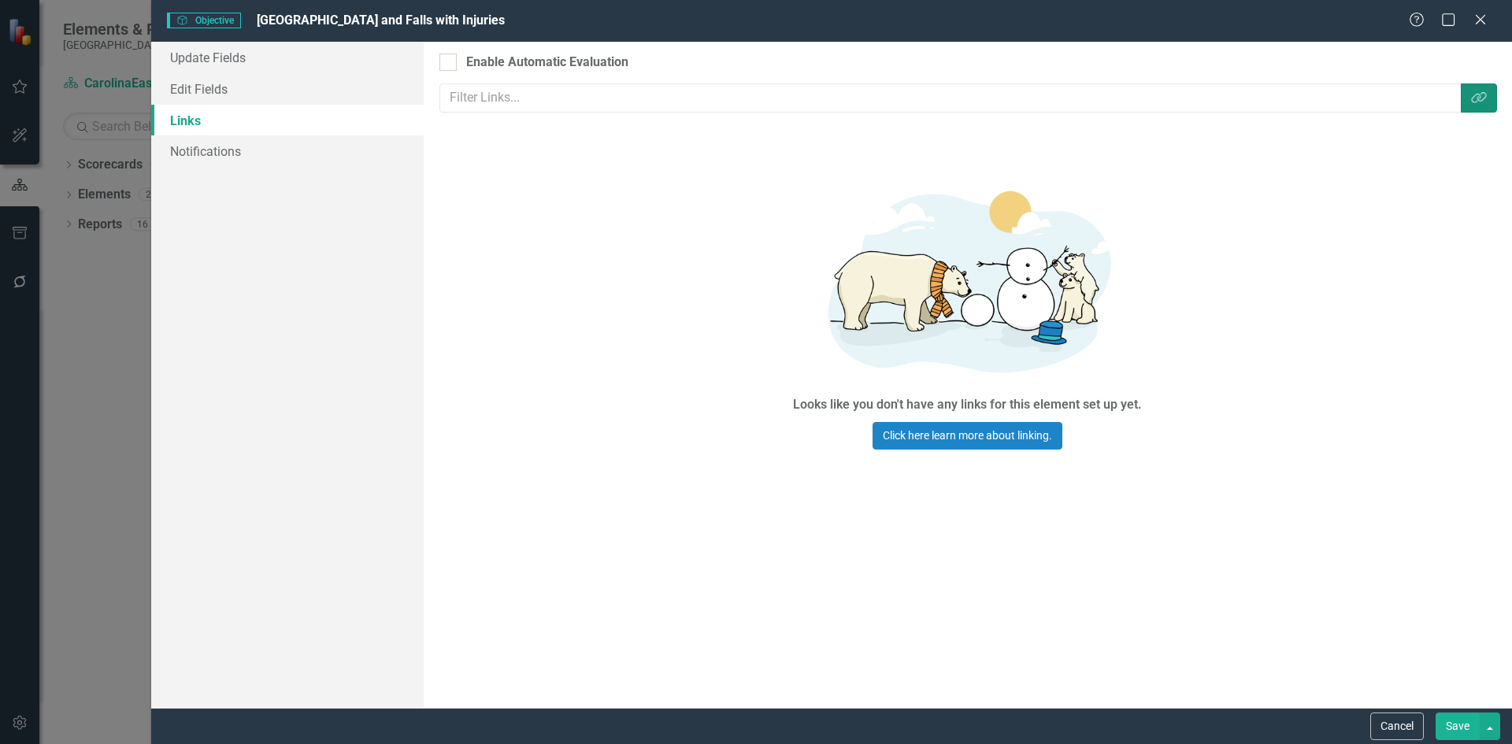
click at [1485, 102] on icon "Link Tag" at bounding box center [1479, 97] width 16 height 13
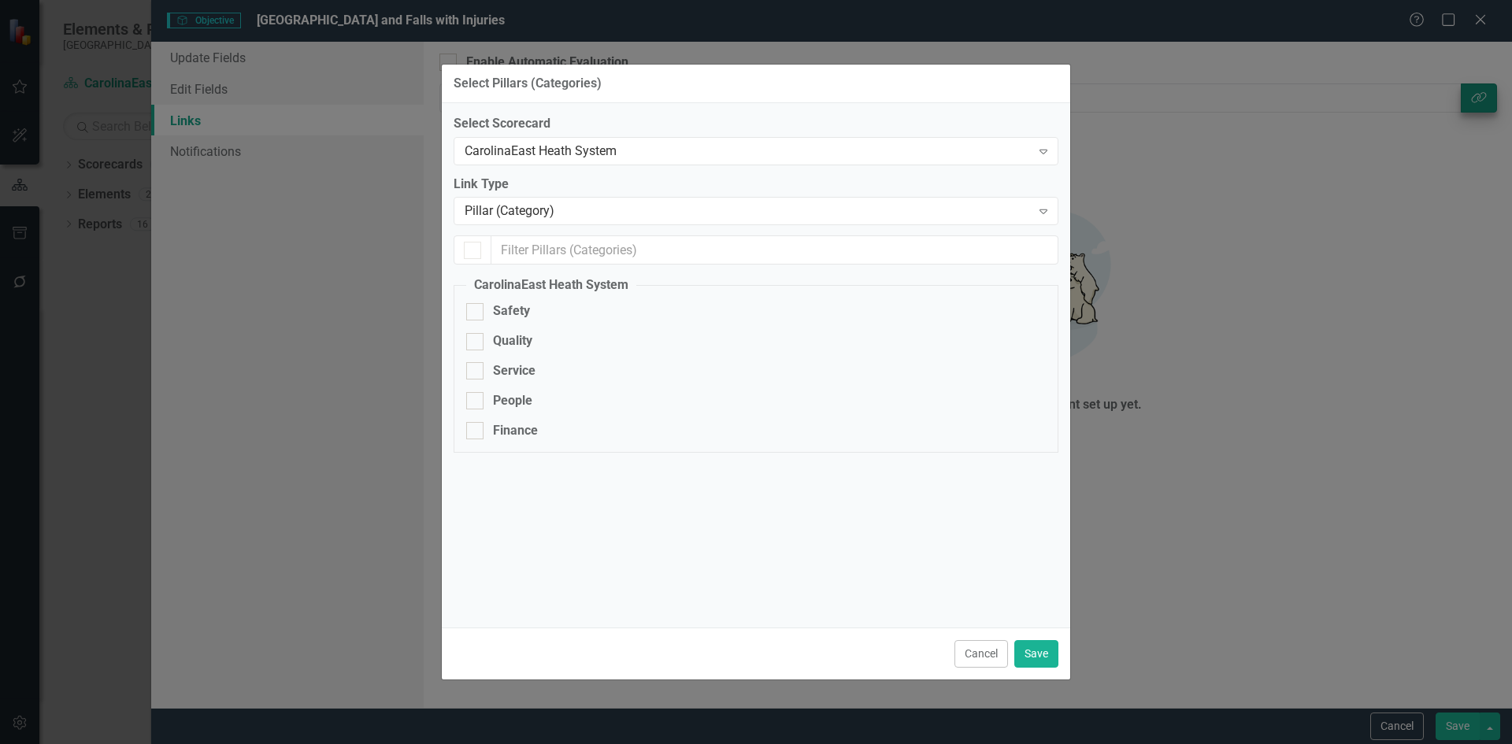
checkbox input "false"
click at [479, 315] on div at bounding box center [474, 311] width 17 height 17
click at [476, 313] on input "Safety" at bounding box center [471, 308] width 10 height 10
checkbox input "true"
click at [1031, 650] on button "Save" at bounding box center [1036, 654] width 44 height 28
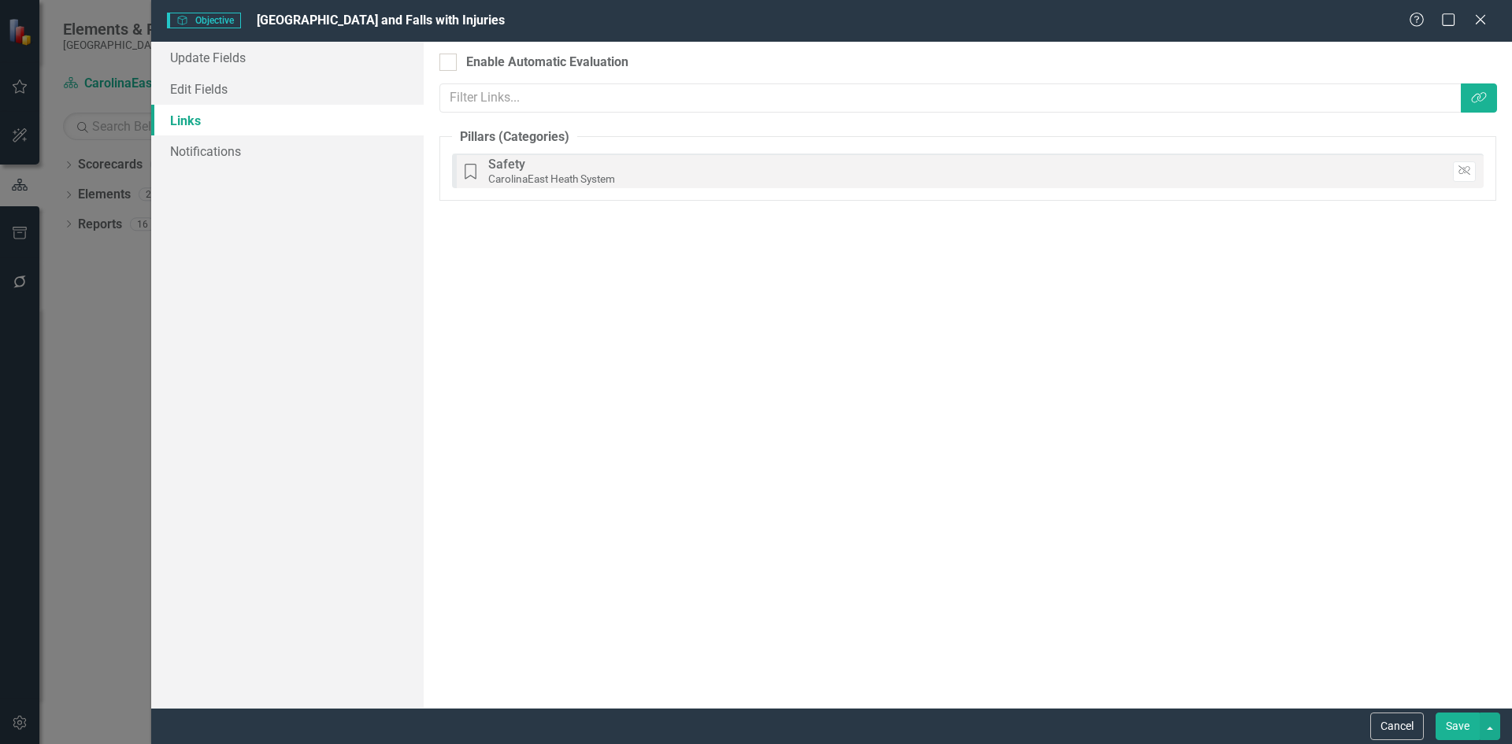
click at [1454, 731] on button "Save" at bounding box center [1457, 727] width 44 height 28
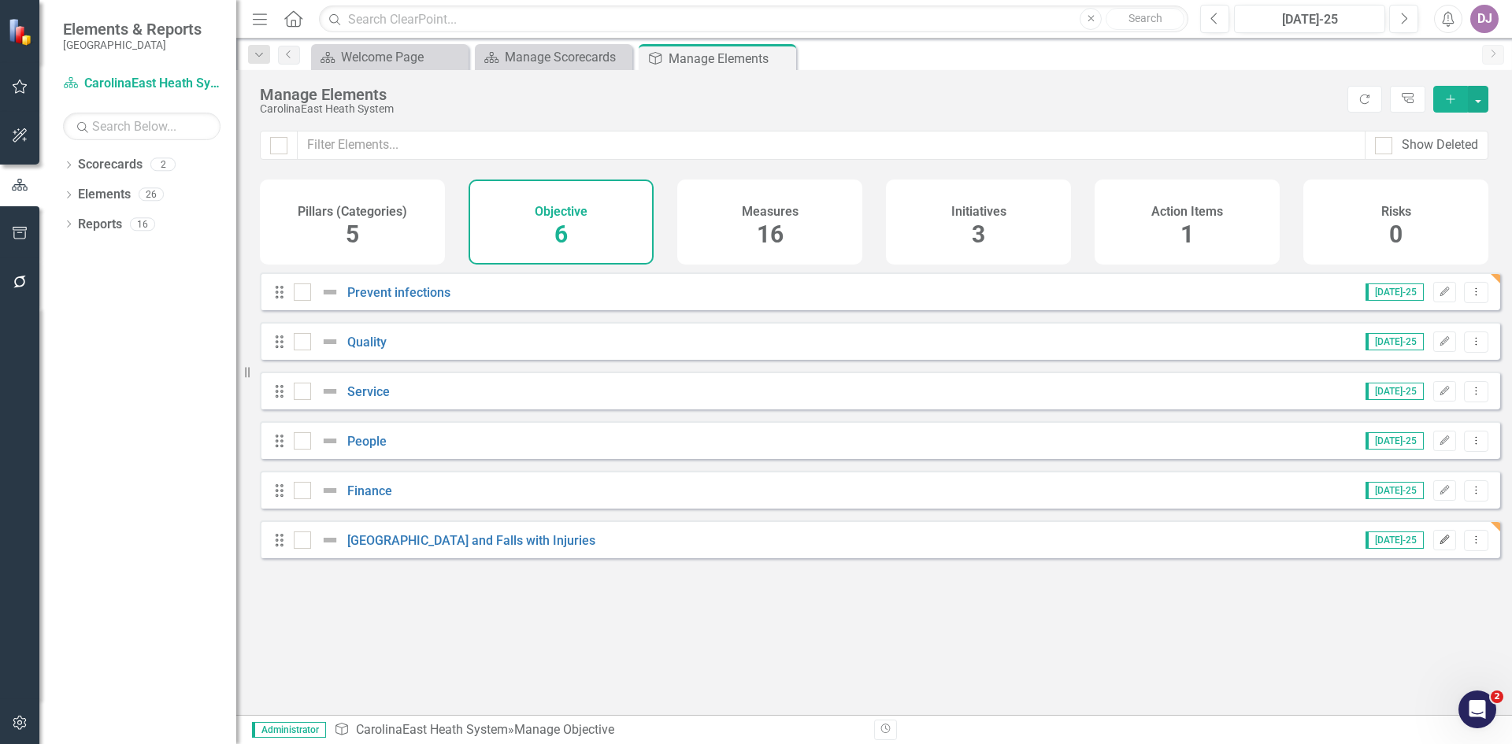
click at [1440, 550] on button "Edit" at bounding box center [1444, 540] width 23 height 20
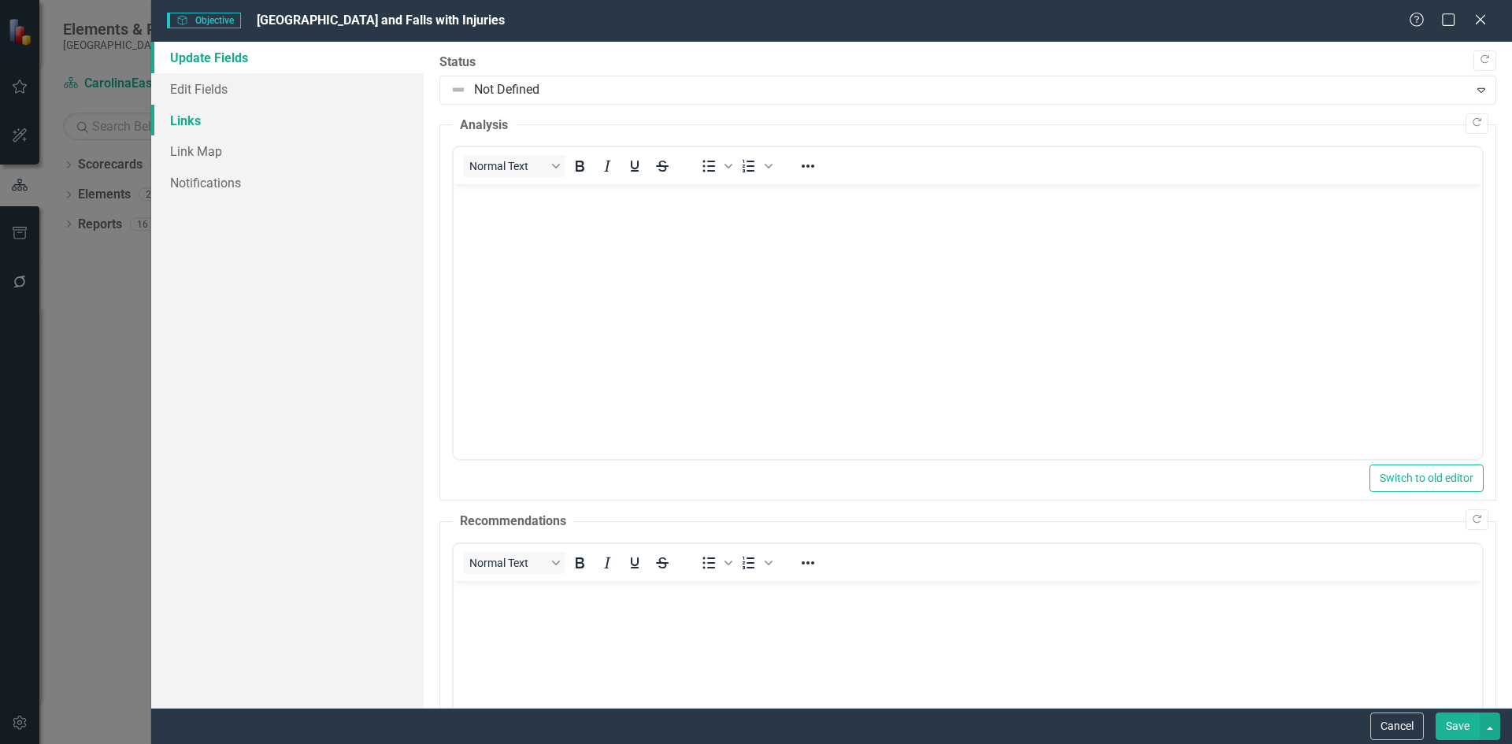
click at [192, 123] on link "Links" at bounding box center [287, 120] width 272 height 31
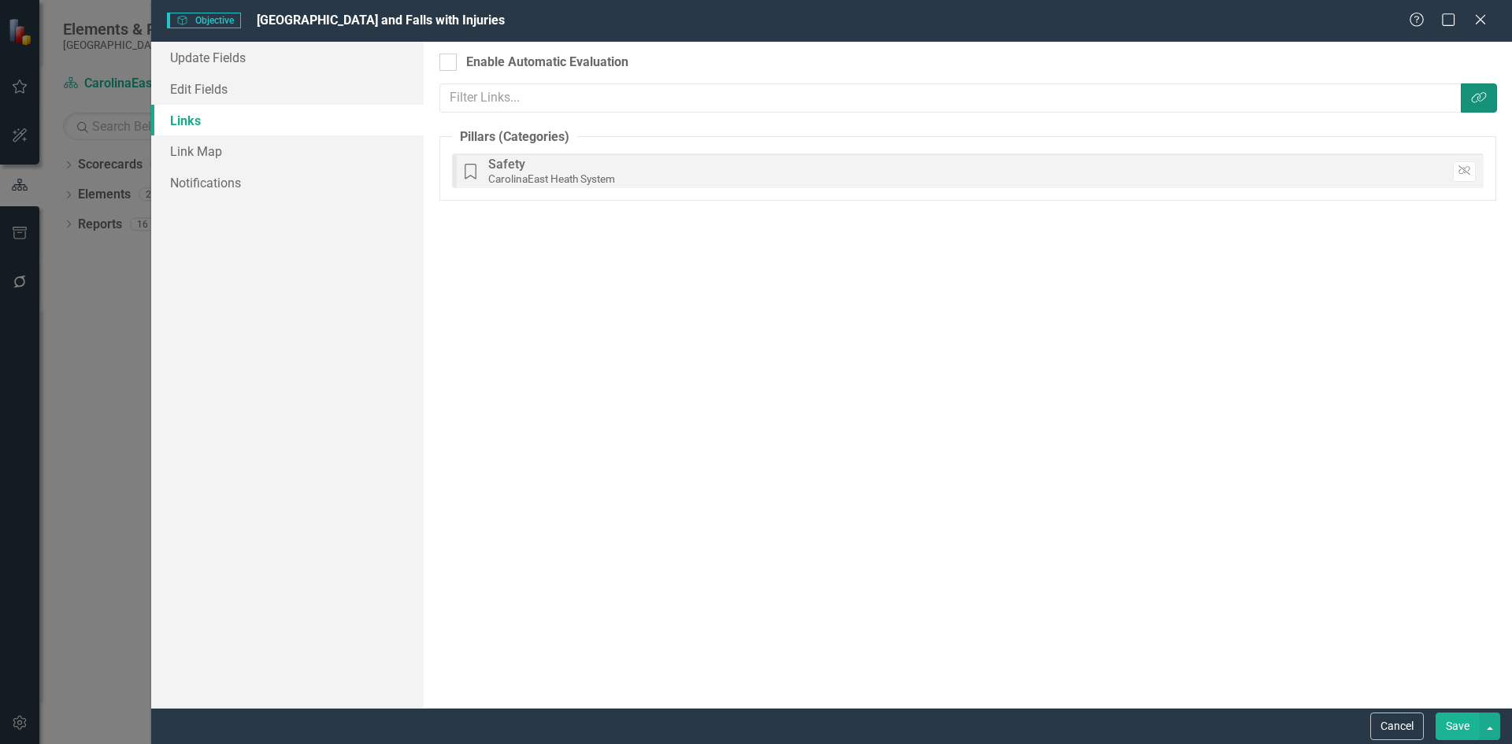
click at [1479, 101] on icon "button" at bounding box center [1478, 97] width 15 height 11
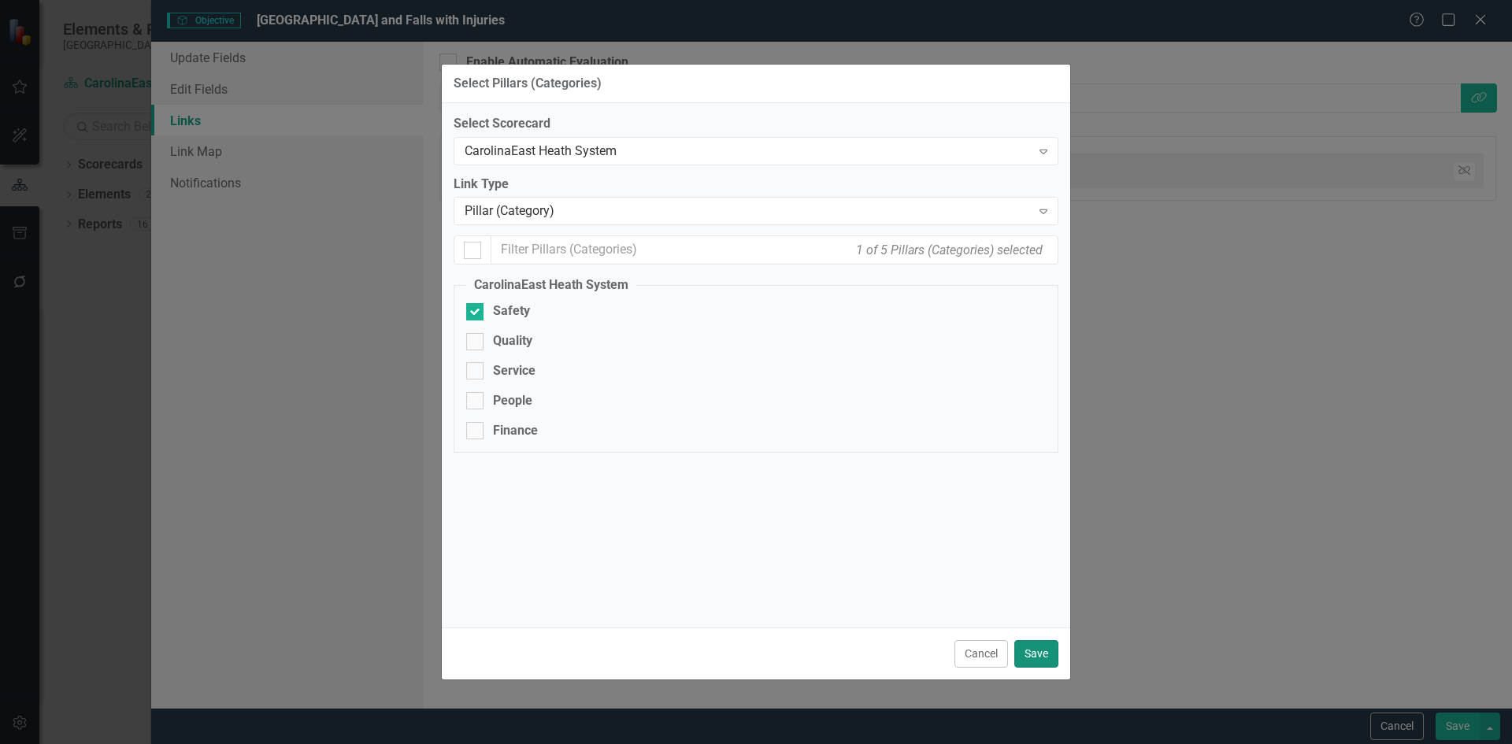
click at [1041, 654] on button "Save" at bounding box center [1036, 654] width 44 height 28
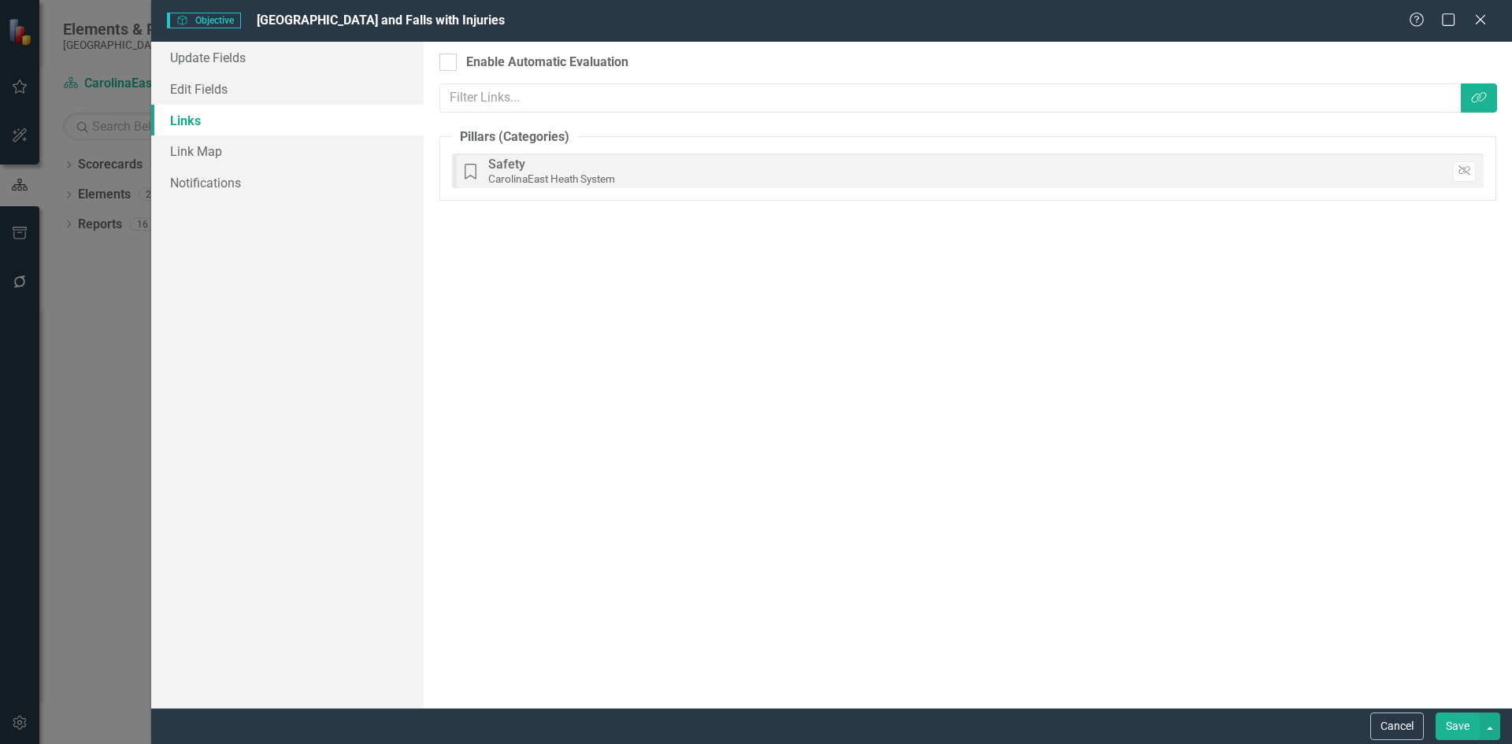
click at [1457, 721] on button "Save" at bounding box center [1457, 727] width 44 height 28
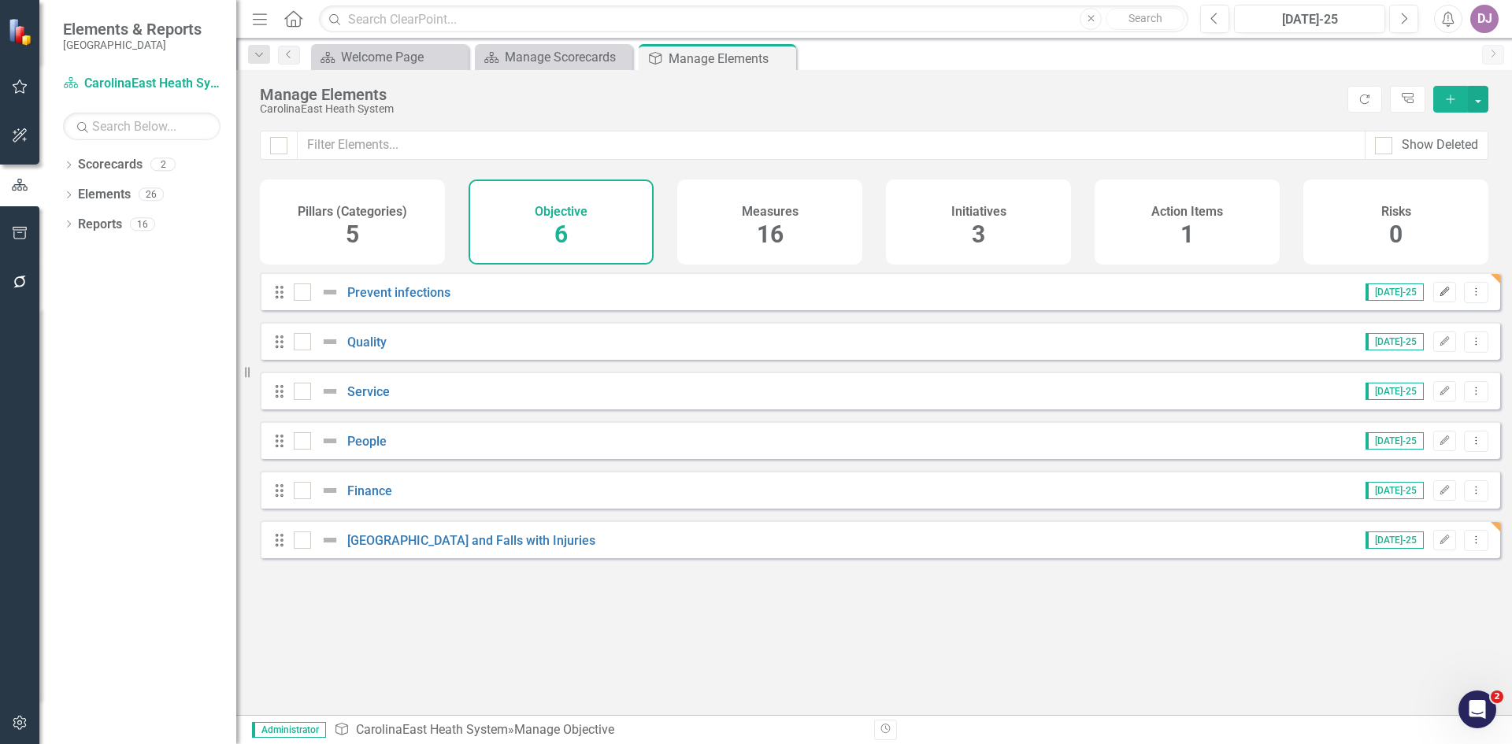
click at [1435, 302] on button "Edit" at bounding box center [1444, 292] width 23 height 20
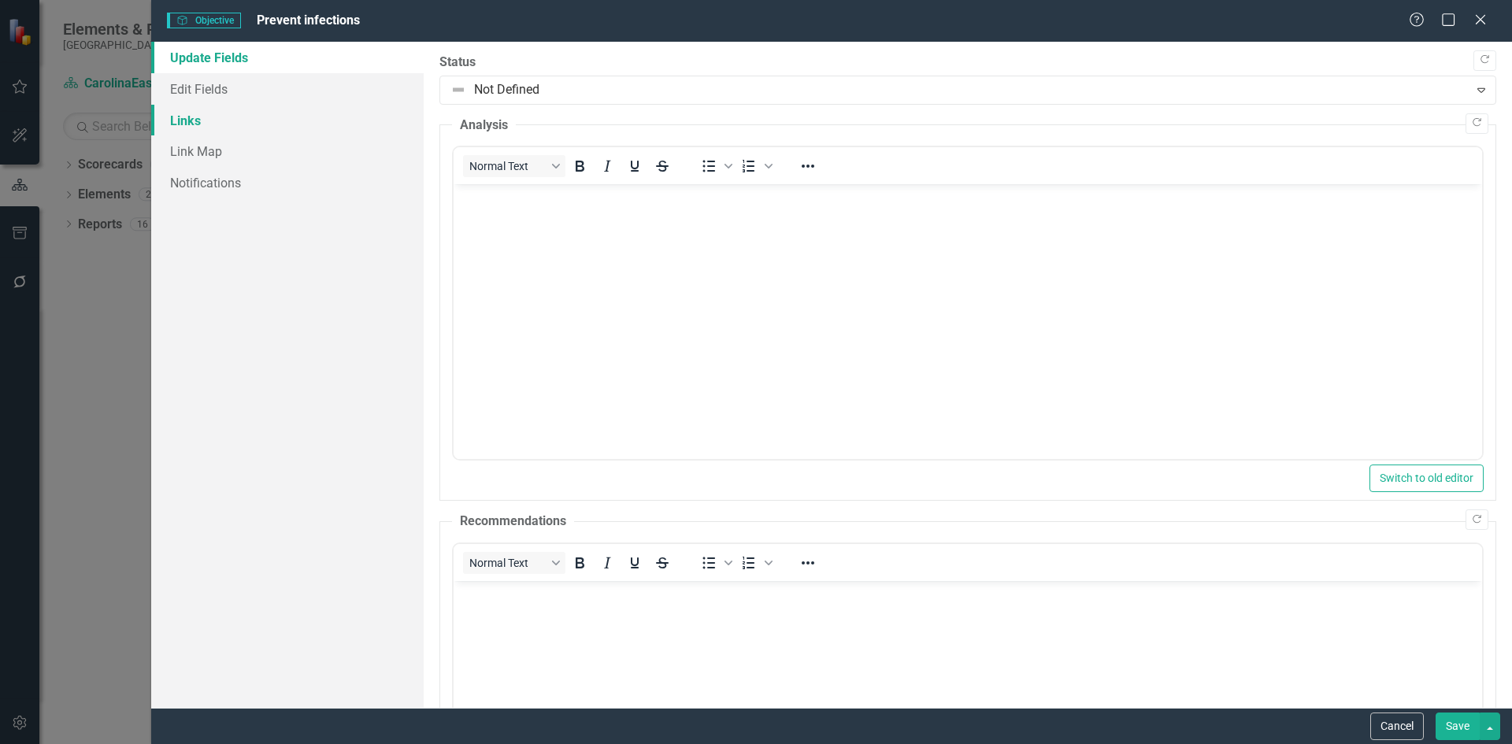
click at [199, 113] on link "Links" at bounding box center [287, 120] width 272 height 31
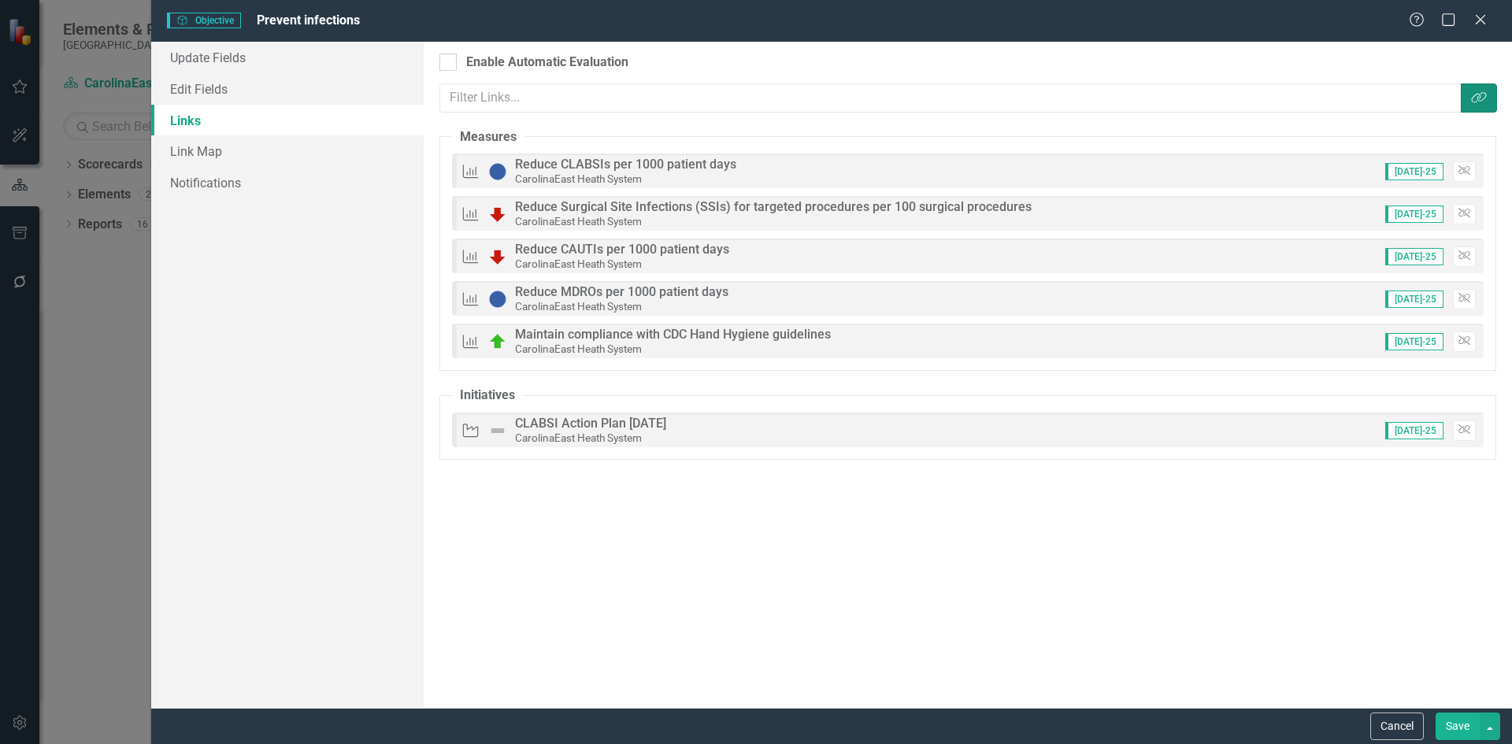
click at [1475, 96] on icon "Link Tag" at bounding box center [1479, 97] width 16 height 13
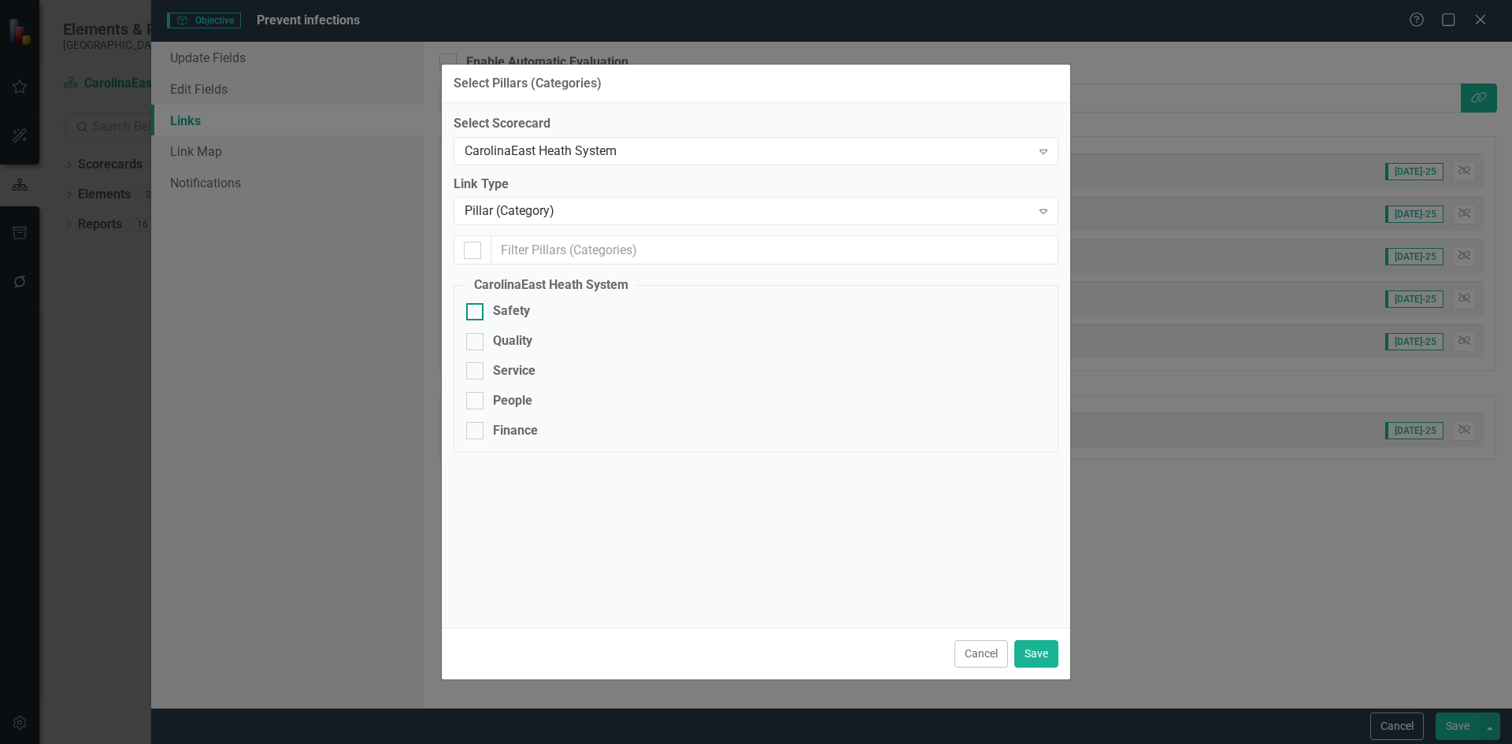
click at [477, 314] on div at bounding box center [474, 311] width 17 height 17
click at [476, 313] on input "Safety" at bounding box center [471, 308] width 10 height 10
checkbox input "true"
click at [1039, 651] on button "Save" at bounding box center [1036, 654] width 44 height 28
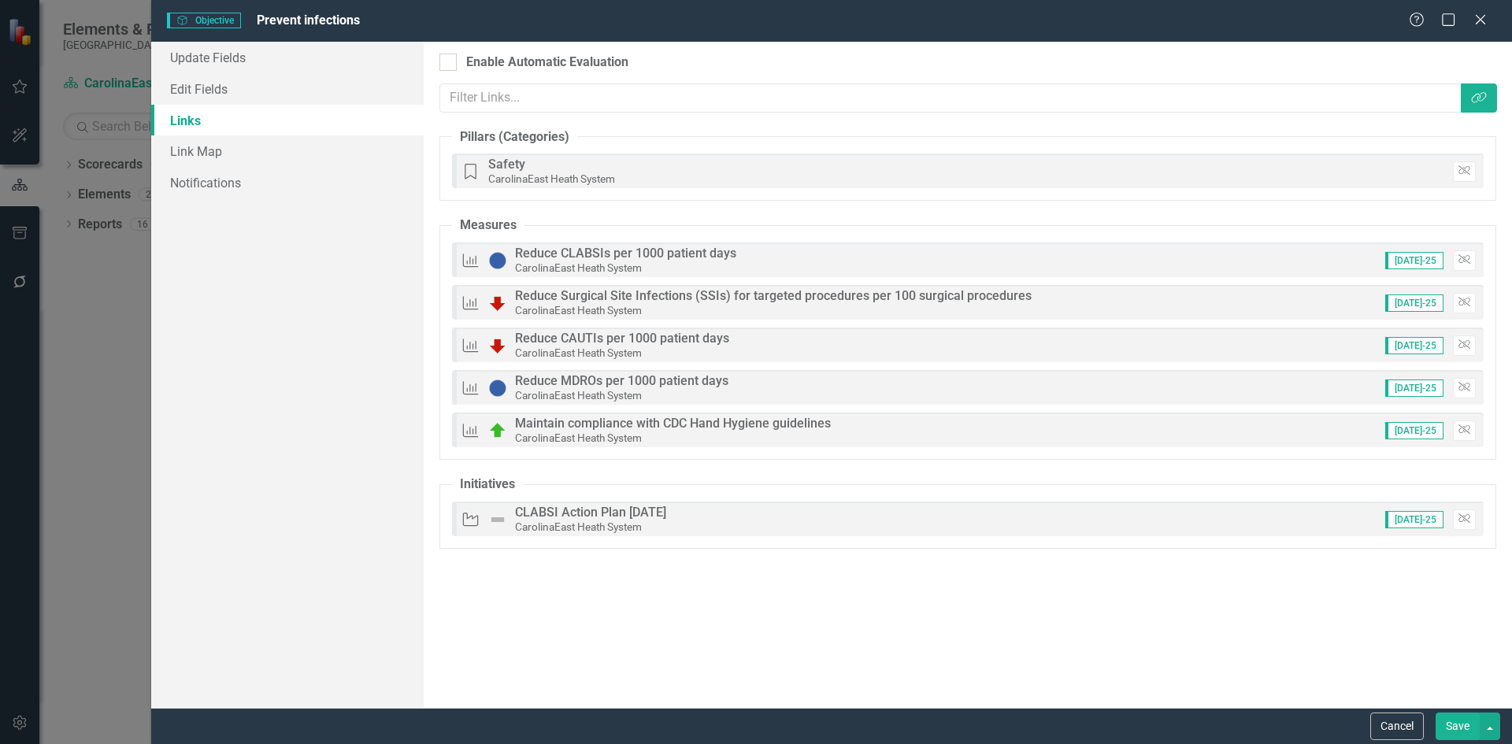
click at [1463, 731] on button "Save" at bounding box center [1457, 727] width 44 height 28
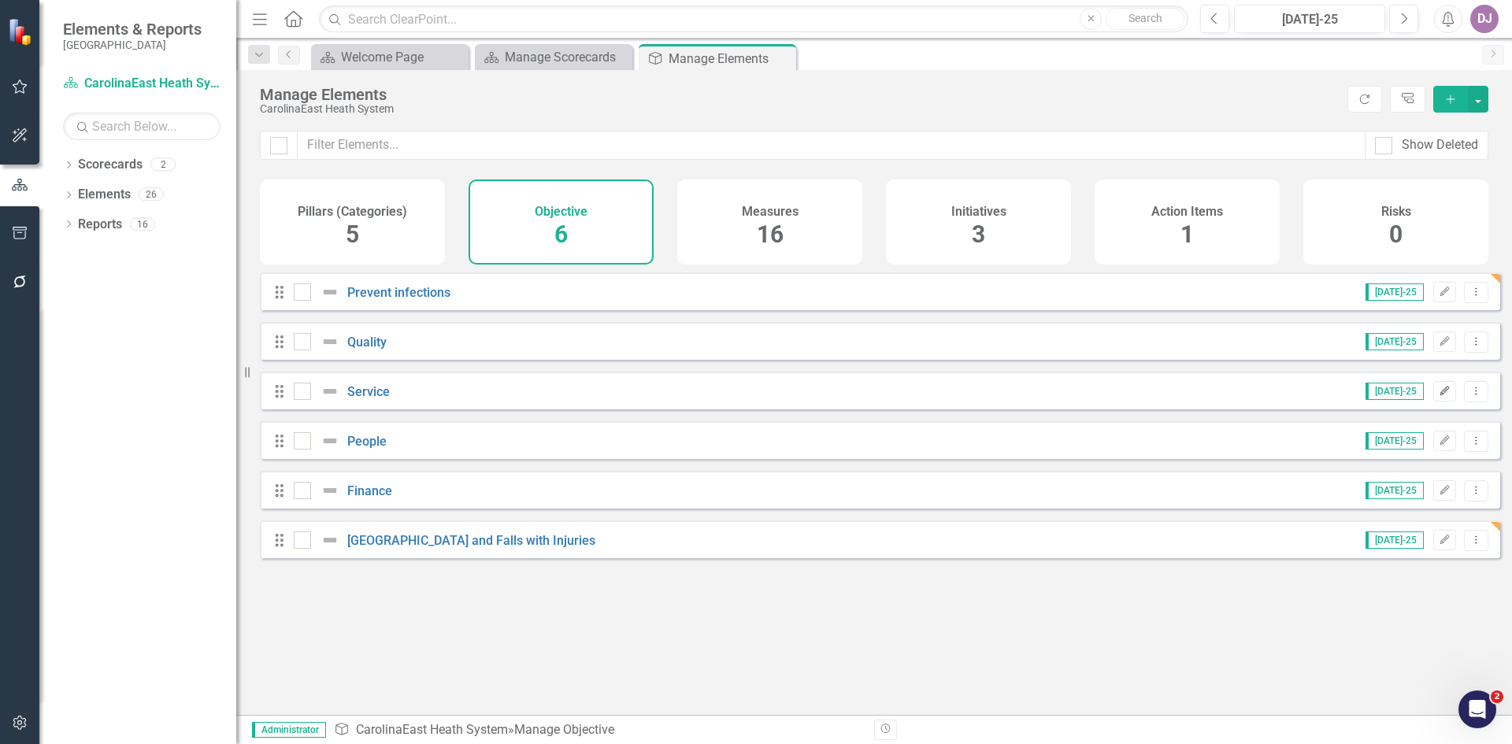
click at [1438, 396] on icon "Edit" at bounding box center [1444, 391] width 12 height 9
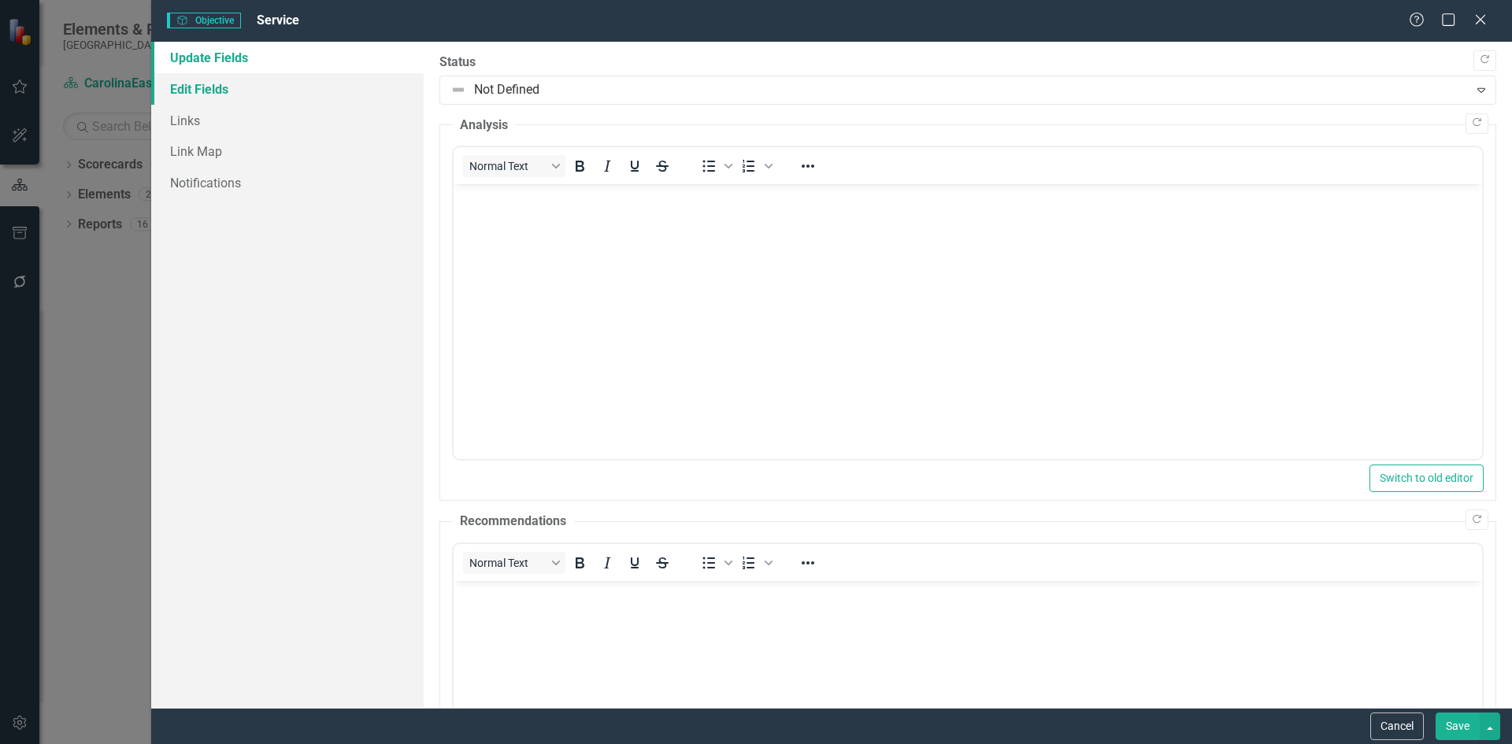
click at [212, 86] on link "Edit Fields" at bounding box center [287, 88] width 272 height 31
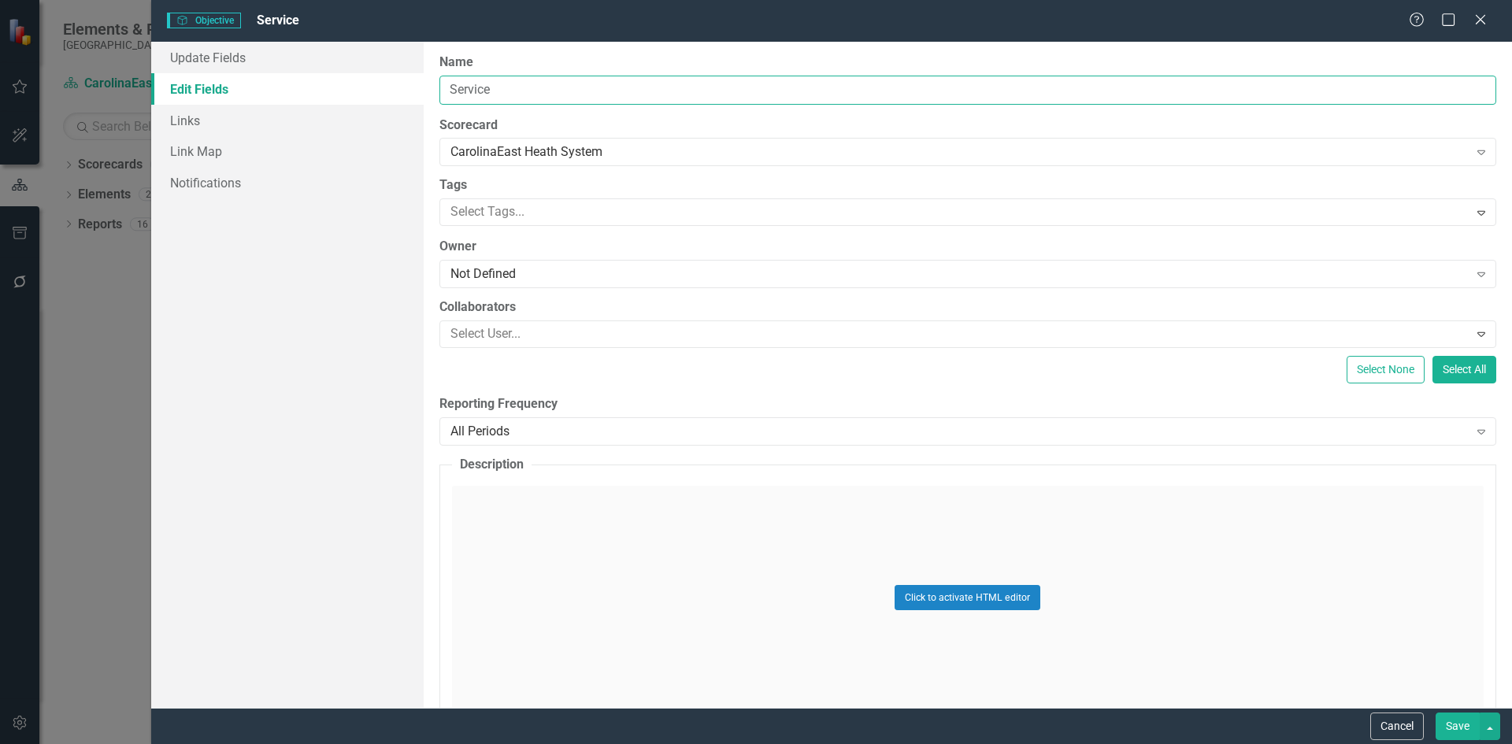
click at [450, 87] on input "Service" at bounding box center [967, 90] width 1057 height 29
click at [471, 92] on input "Imp;rove Patient and Customer Experience" at bounding box center [967, 90] width 1057 height 29
type input "Improve Patient and Customer Experience"
click at [224, 119] on link "Links" at bounding box center [287, 120] width 272 height 31
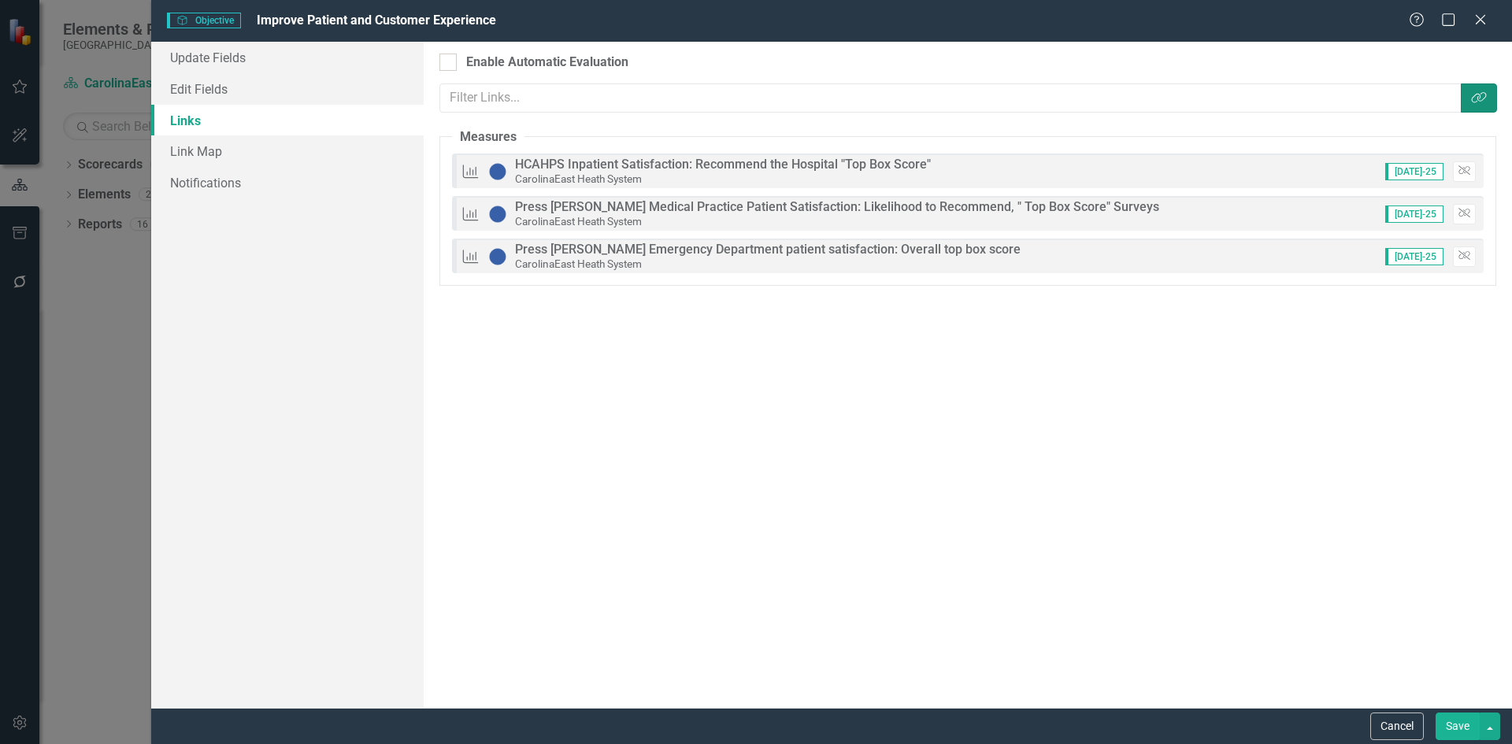
click at [1473, 97] on icon "button" at bounding box center [1478, 97] width 15 height 11
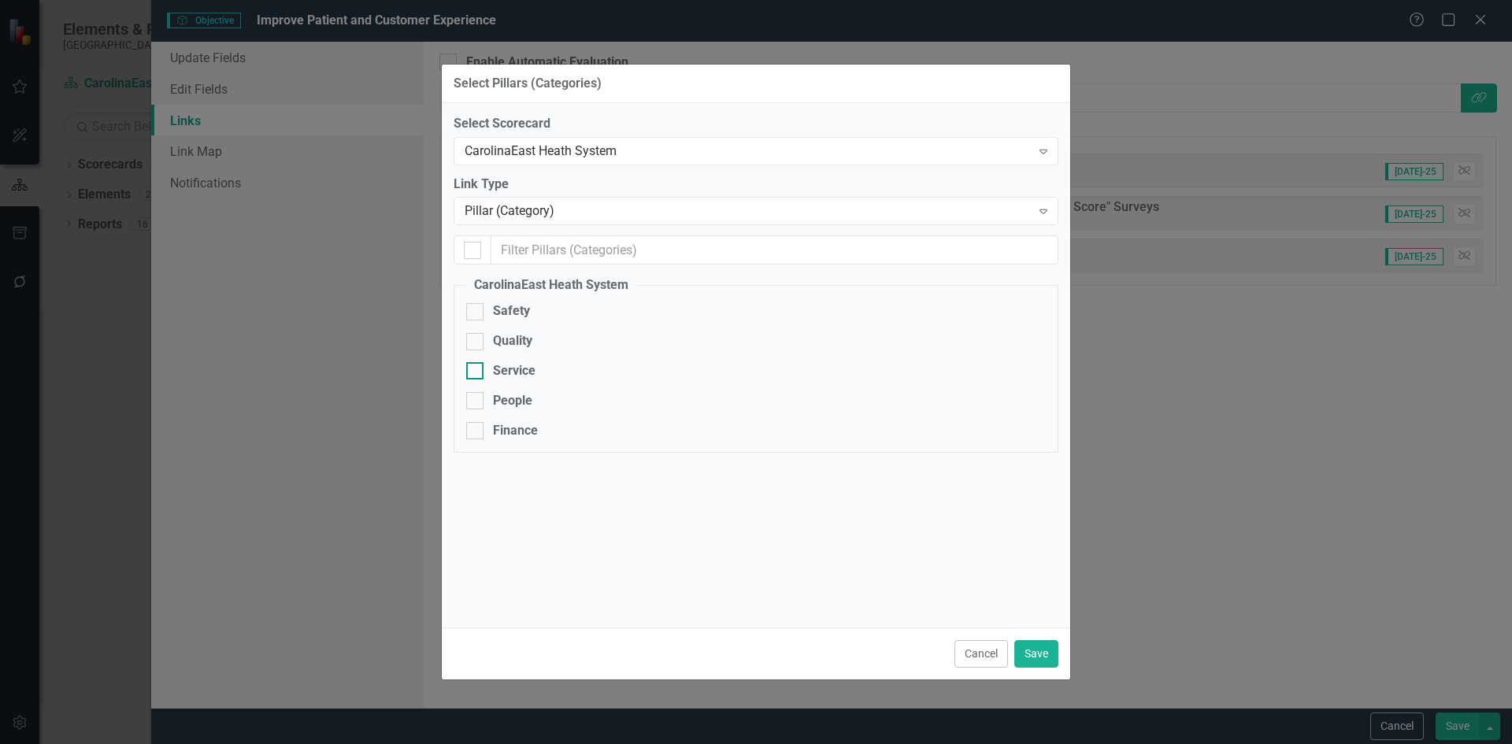
click at [480, 372] on div at bounding box center [474, 370] width 17 height 17
click at [476, 372] on input "Service" at bounding box center [471, 367] width 10 height 10
checkbox input "true"
click at [1033, 652] on button "Save" at bounding box center [1036, 654] width 44 height 28
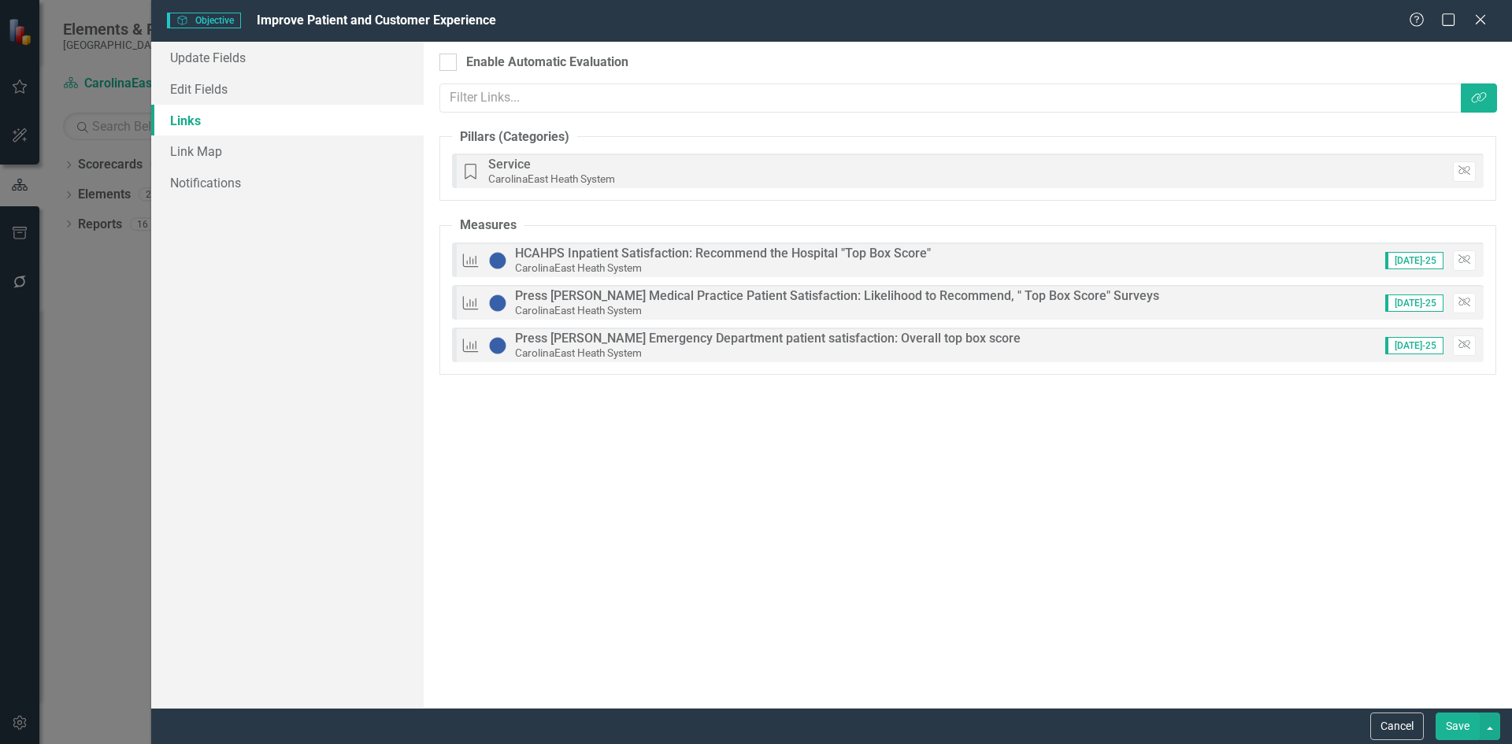
click at [1461, 728] on button "Save" at bounding box center [1457, 727] width 44 height 28
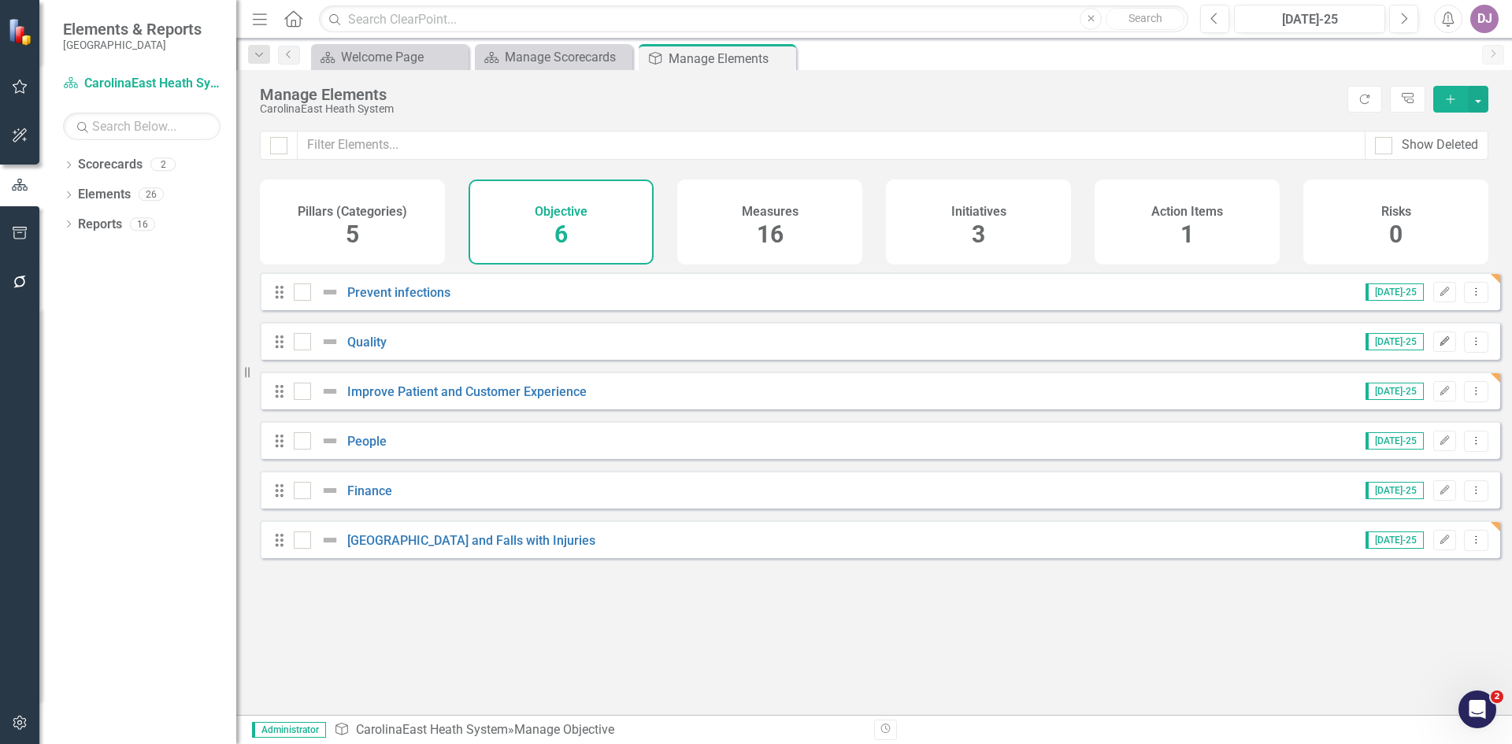
click at [1438, 346] on icon "Edit" at bounding box center [1444, 341] width 12 height 9
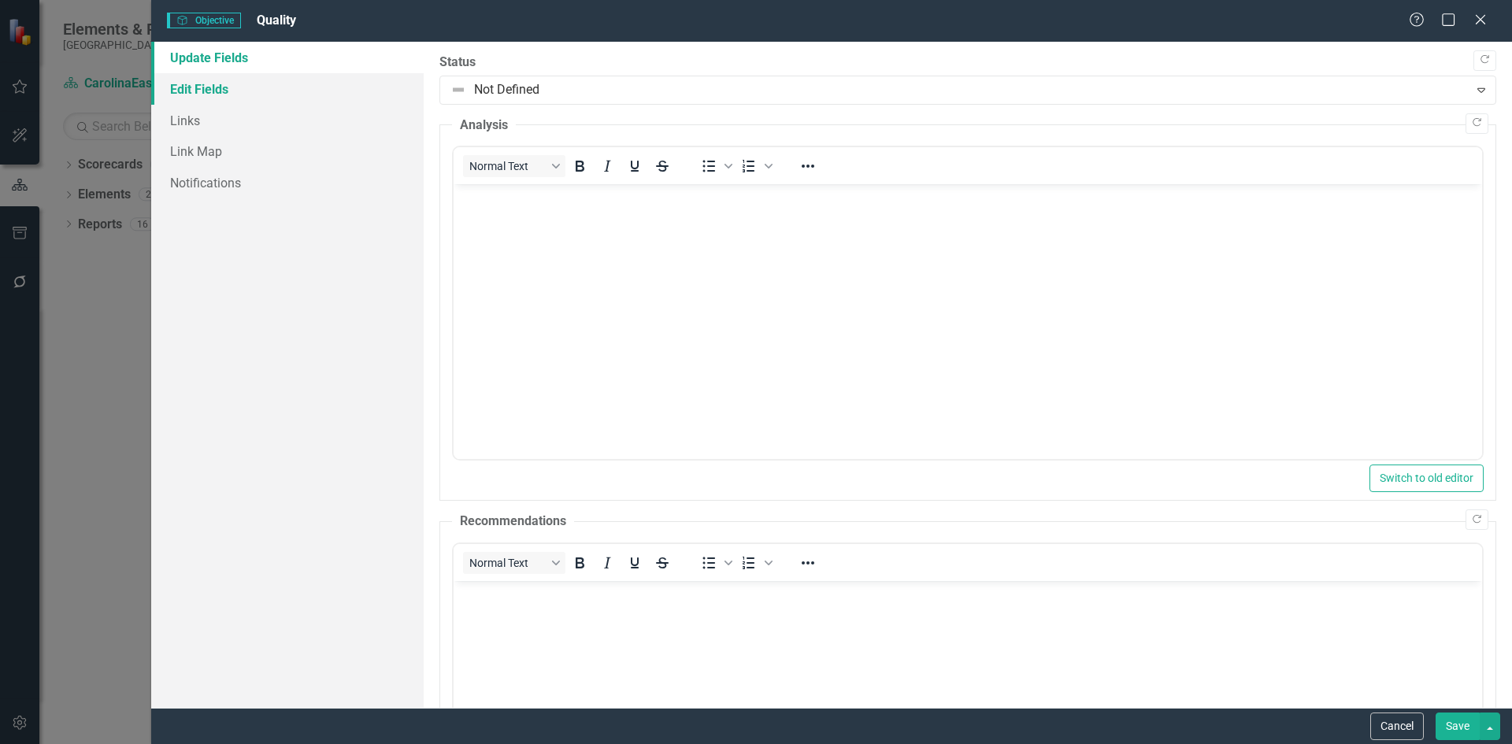
click at [232, 87] on link "Edit Fields" at bounding box center [287, 88] width 272 height 31
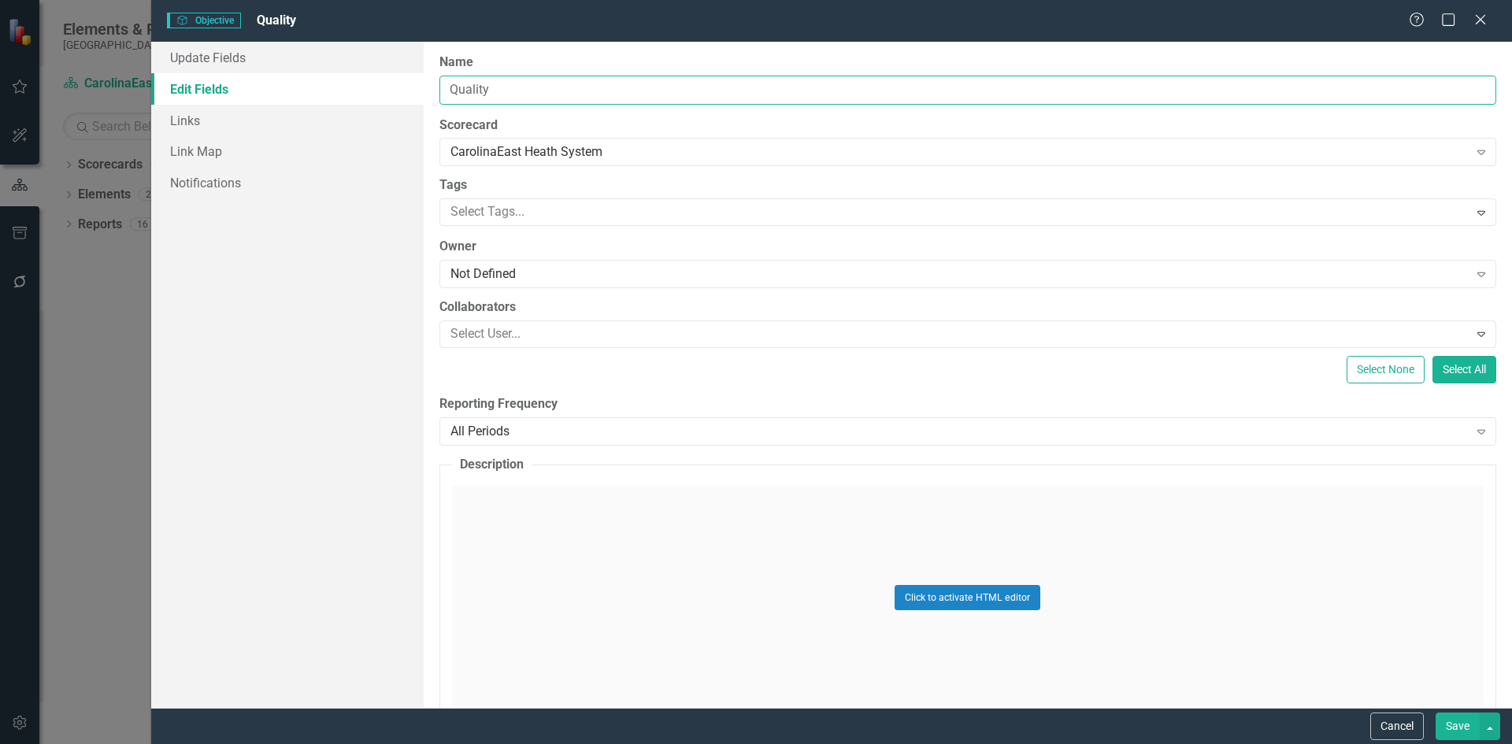
click at [450, 91] on input "Quality" at bounding box center [967, 90] width 1057 height 29
type input "Improve Quality"
click at [217, 119] on link "Links" at bounding box center [287, 120] width 272 height 31
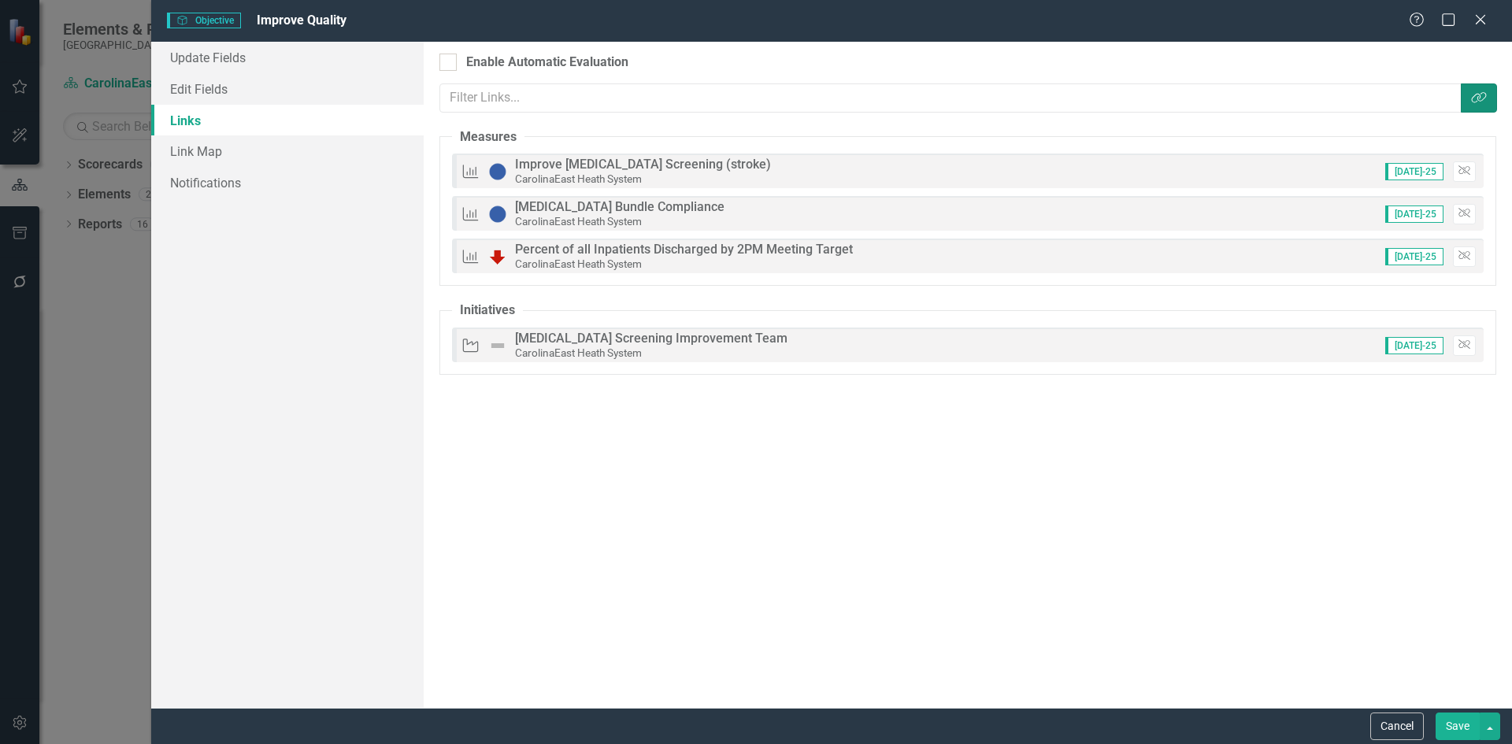
click at [1486, 102] on icon "Link Tag" at bounding box center [1479, 97] width 16 height 13
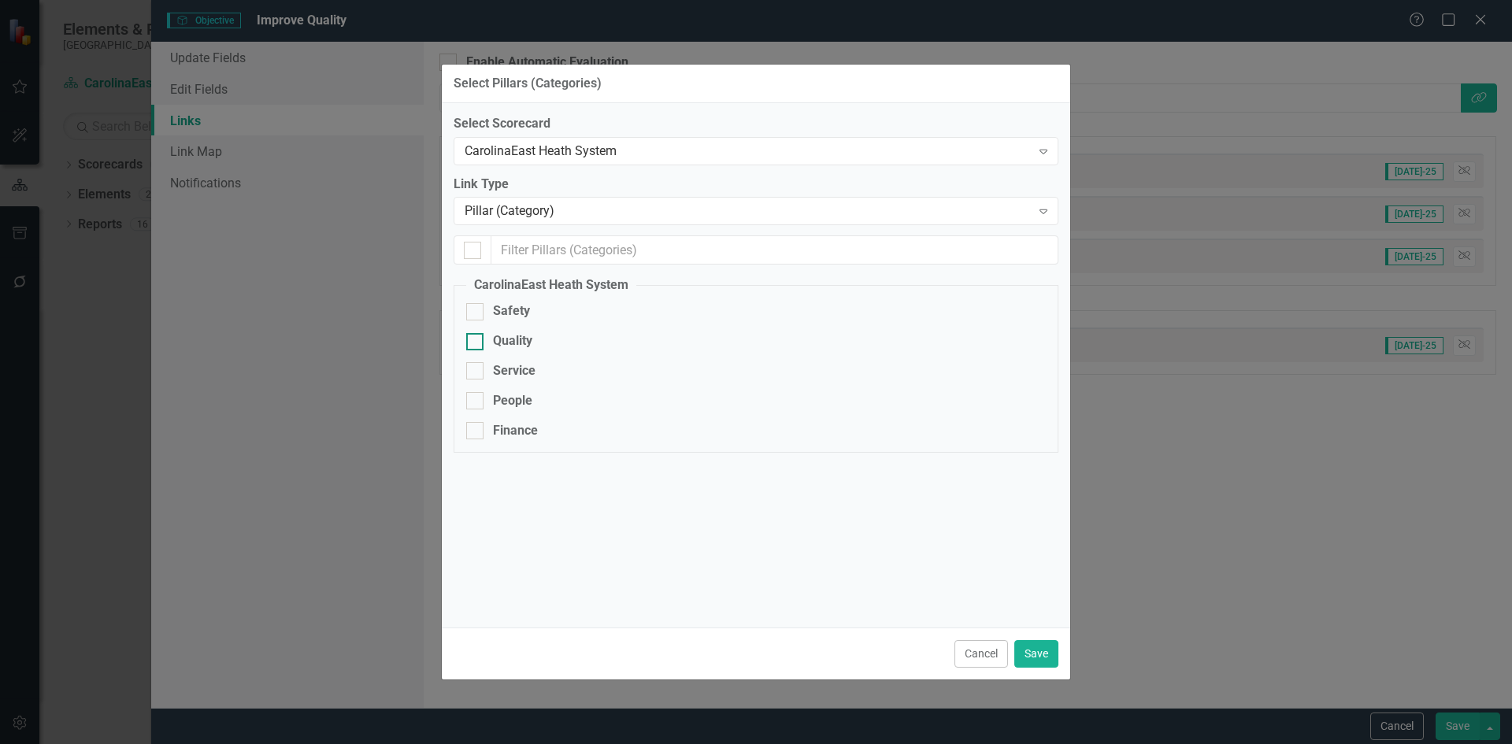
click at [479, 339] on div at bounding box center [474, 341] width 17 height 17
click at [476, 339] on input "Quality" at bounding box center [471, 338] width 10 height 10
checkbox input "true"
click at [1038, 657] on button "Save" at bounding box center [1036, 654] width 44 height 28
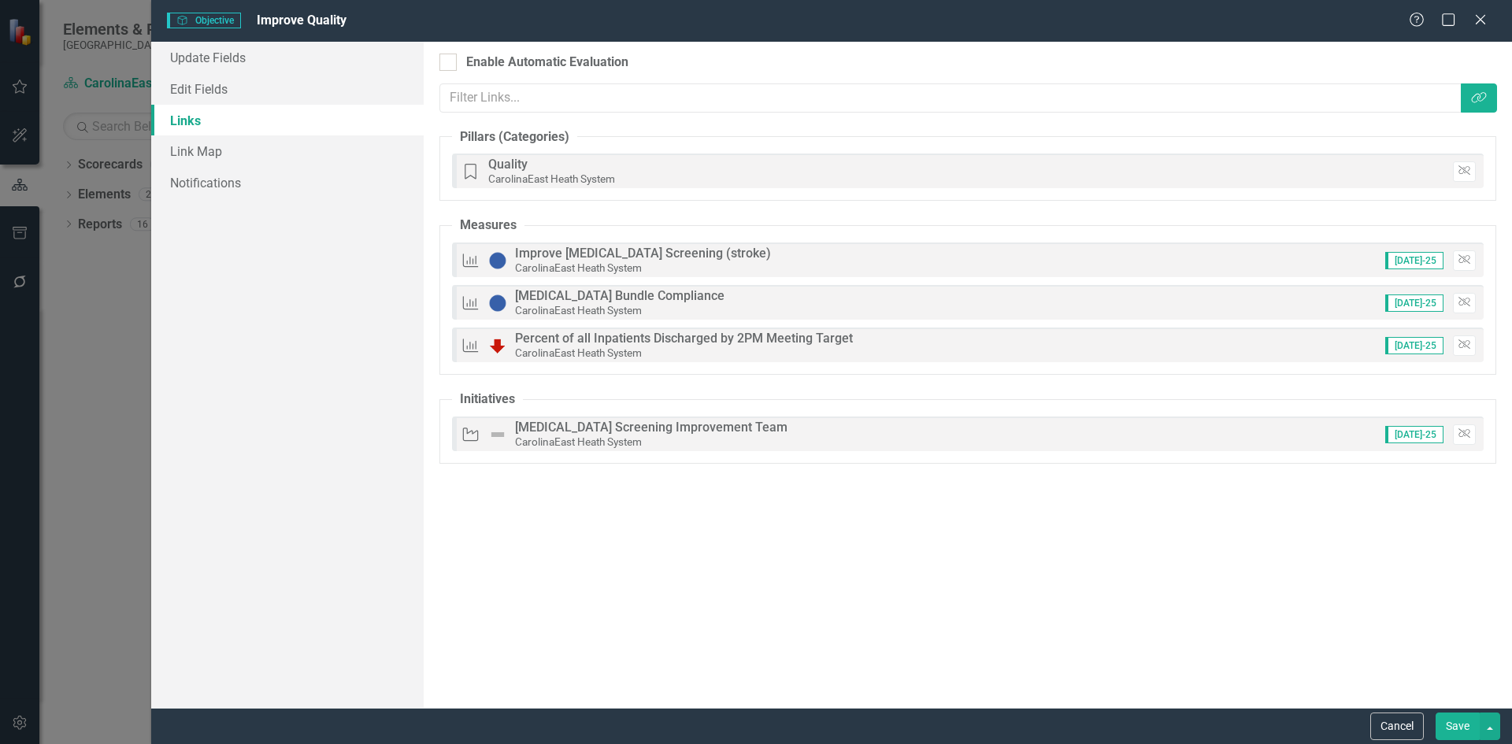
click at [1457, 727] on button "Save" at bounding box center [1457, 727] width 44 height 28
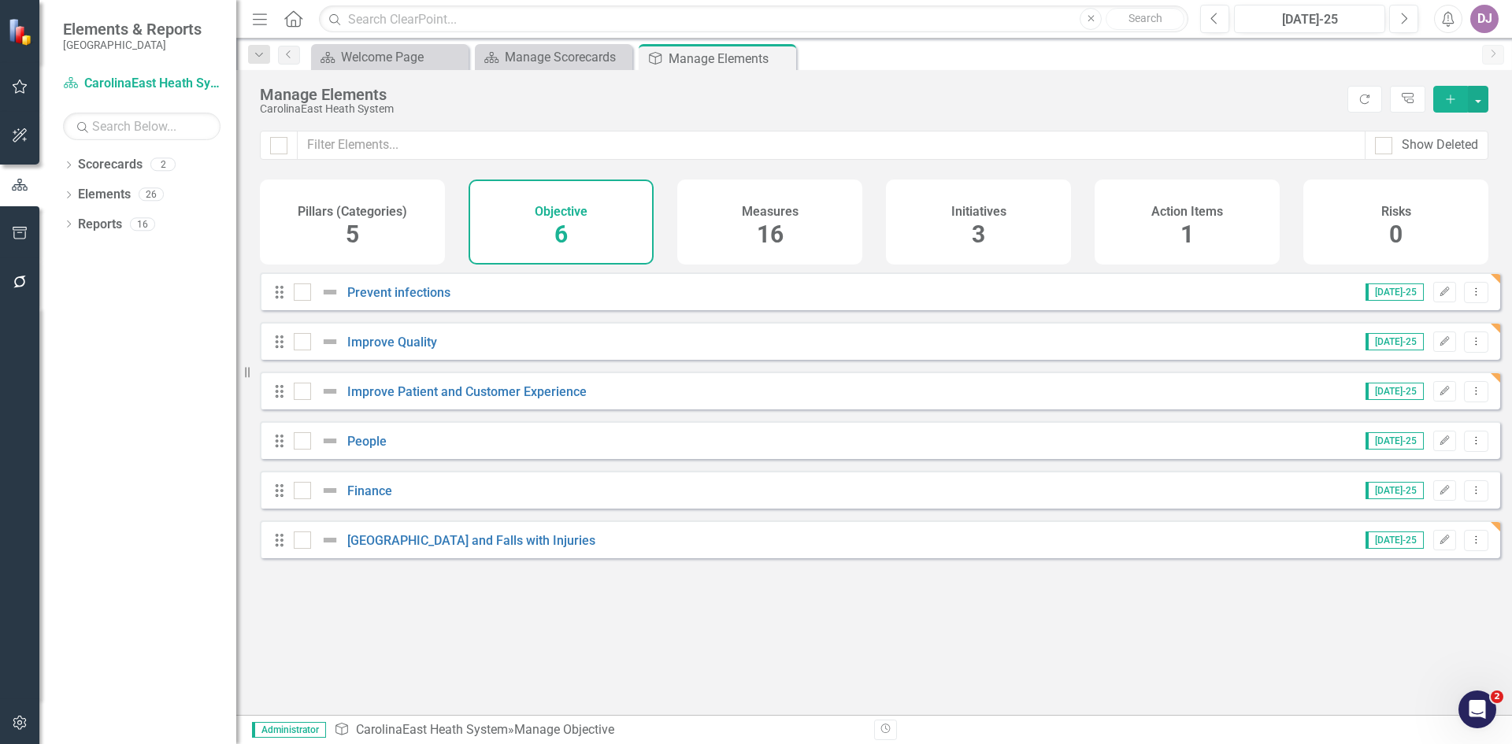
click at [359, 239] on span "5" at bounding box center [352, 234] width 13 height 28
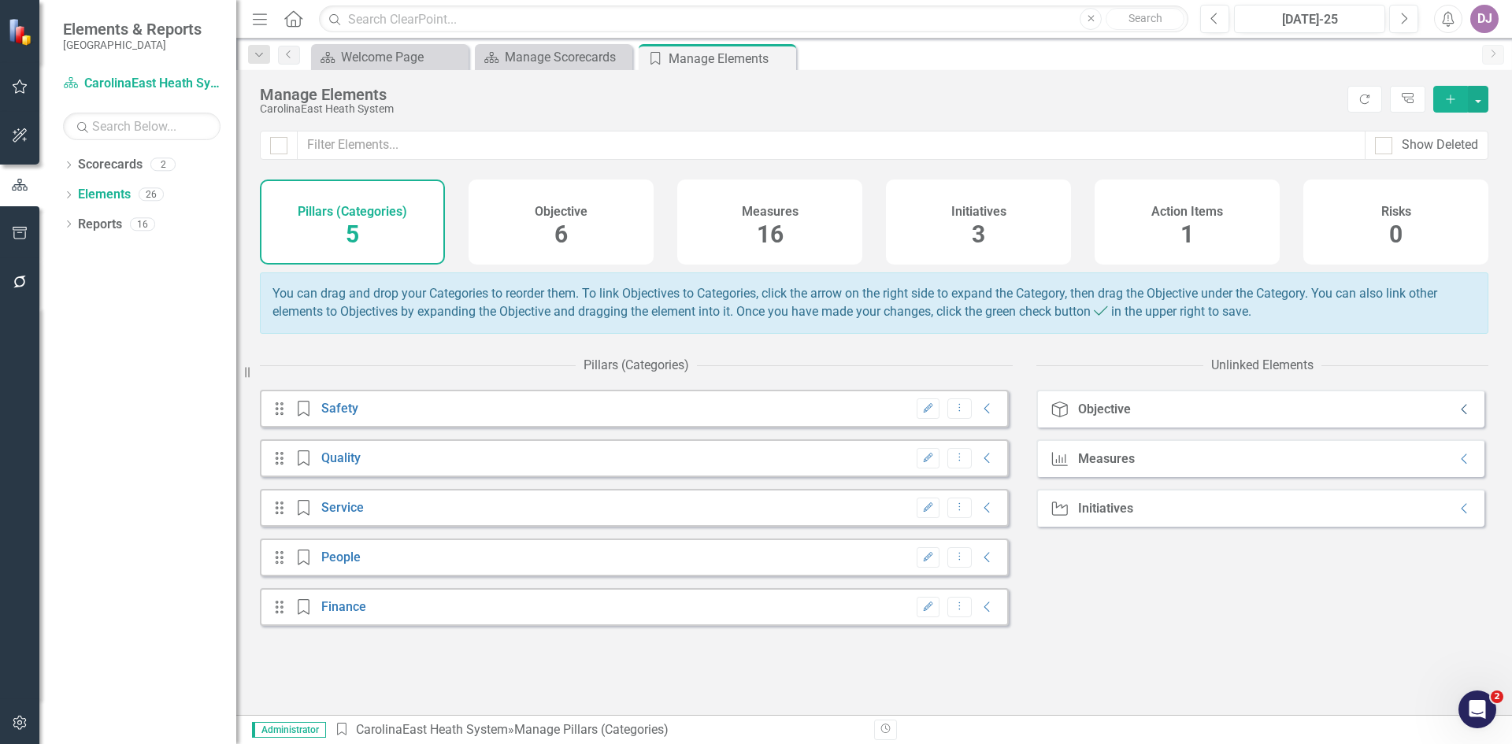
click at [1457, 416] on icon "Collapse" at bounding box center [1465, 409] width 16 height 13
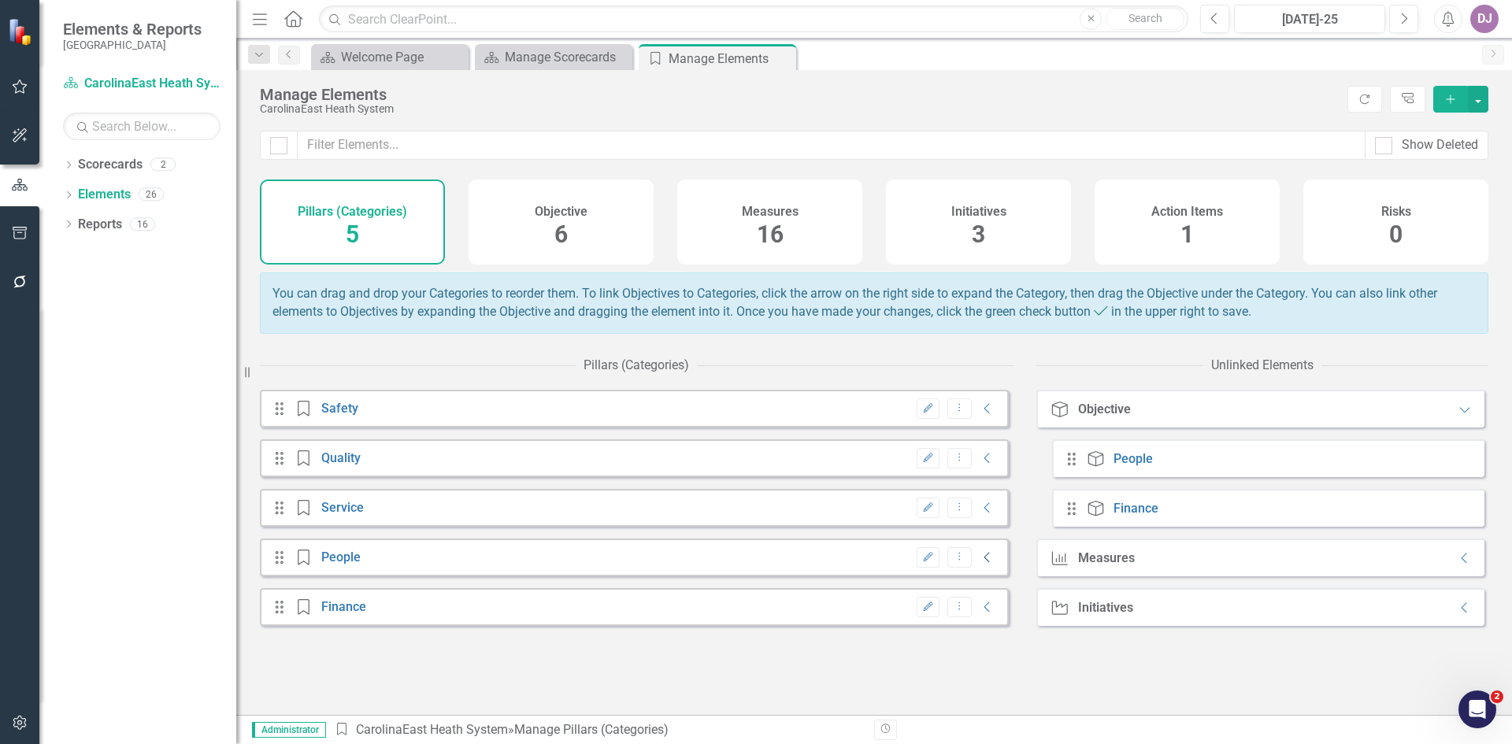
click at [979, 564] on icon "Collapse" at bounding box center [987, 557] width 16 height 13
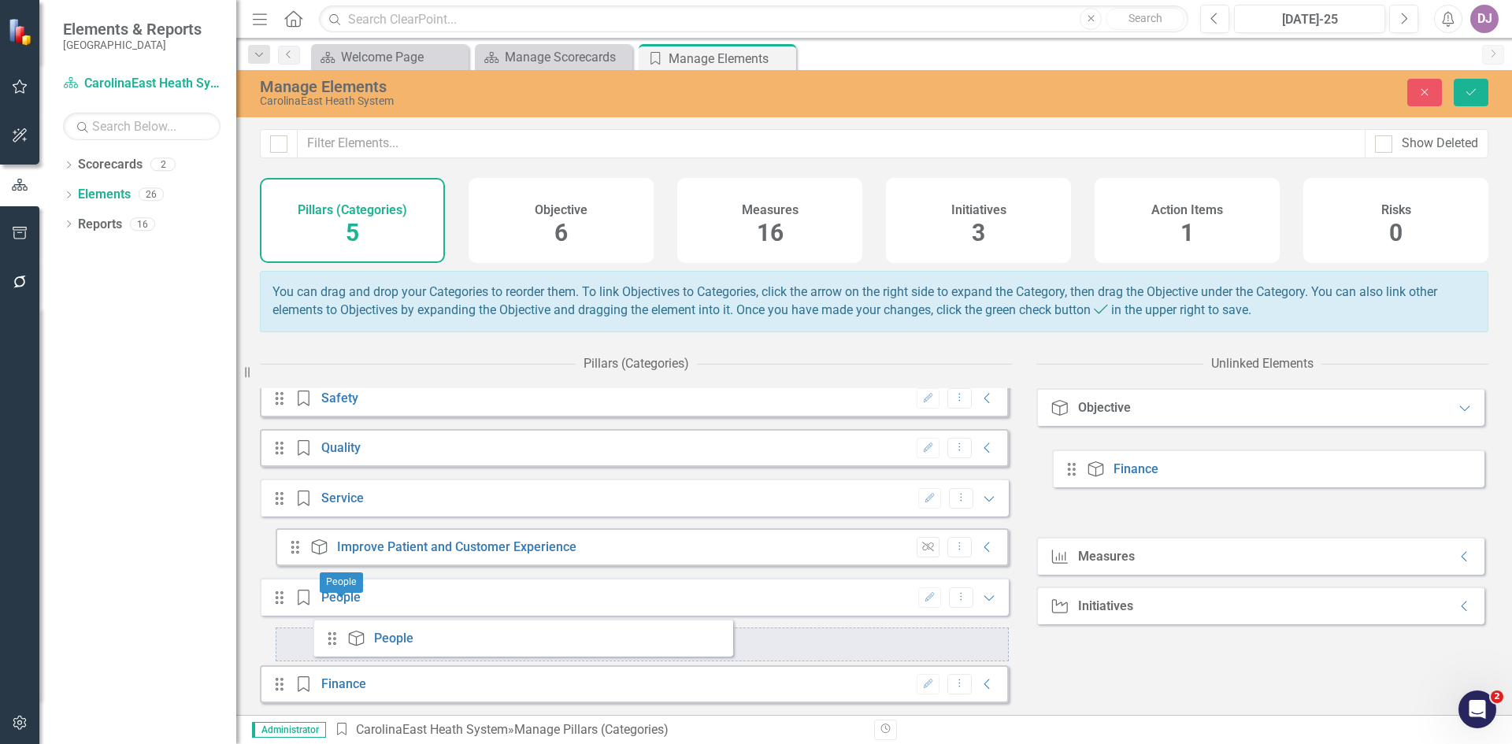
scroll to position [20, 0]
drag, startPoint x: 1071, startPoint y: 476, endPoint x: 329, endPoint y: 640, distance: 759.7
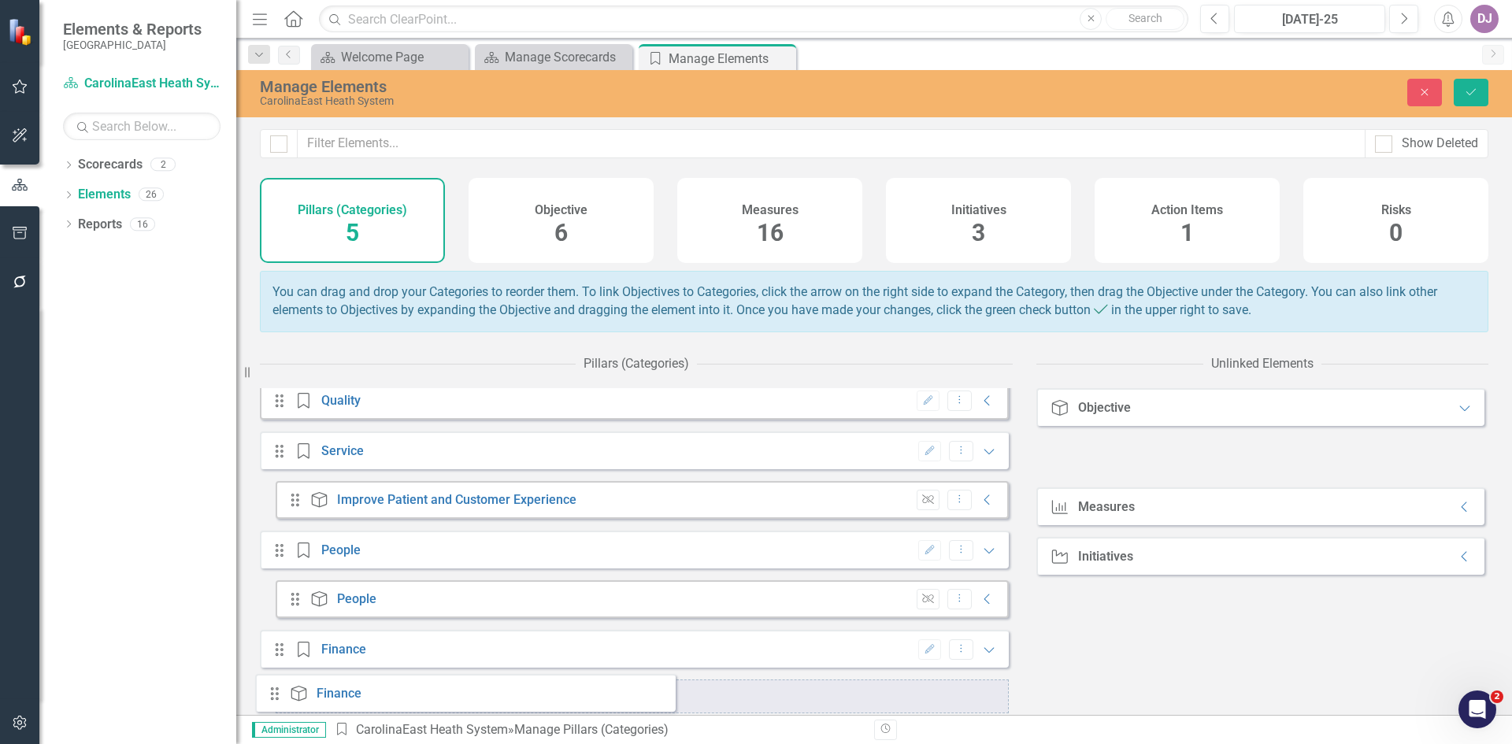
scroll to position [70, 0]
drag, startPoint x: 1072, startPoint y: 474, endPoint x: 308, endPoint y: 696, distance: 796.1
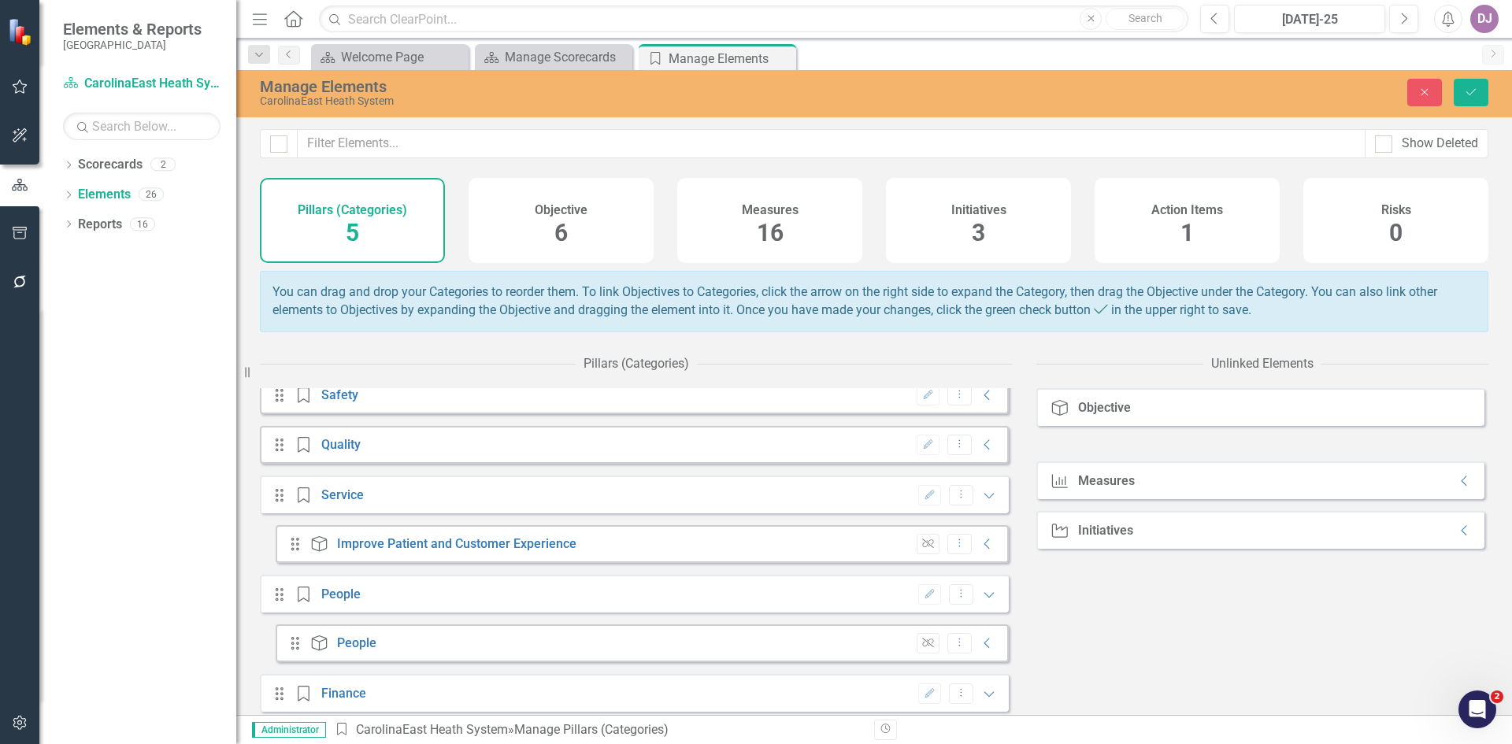
scroll to position [0, 0]
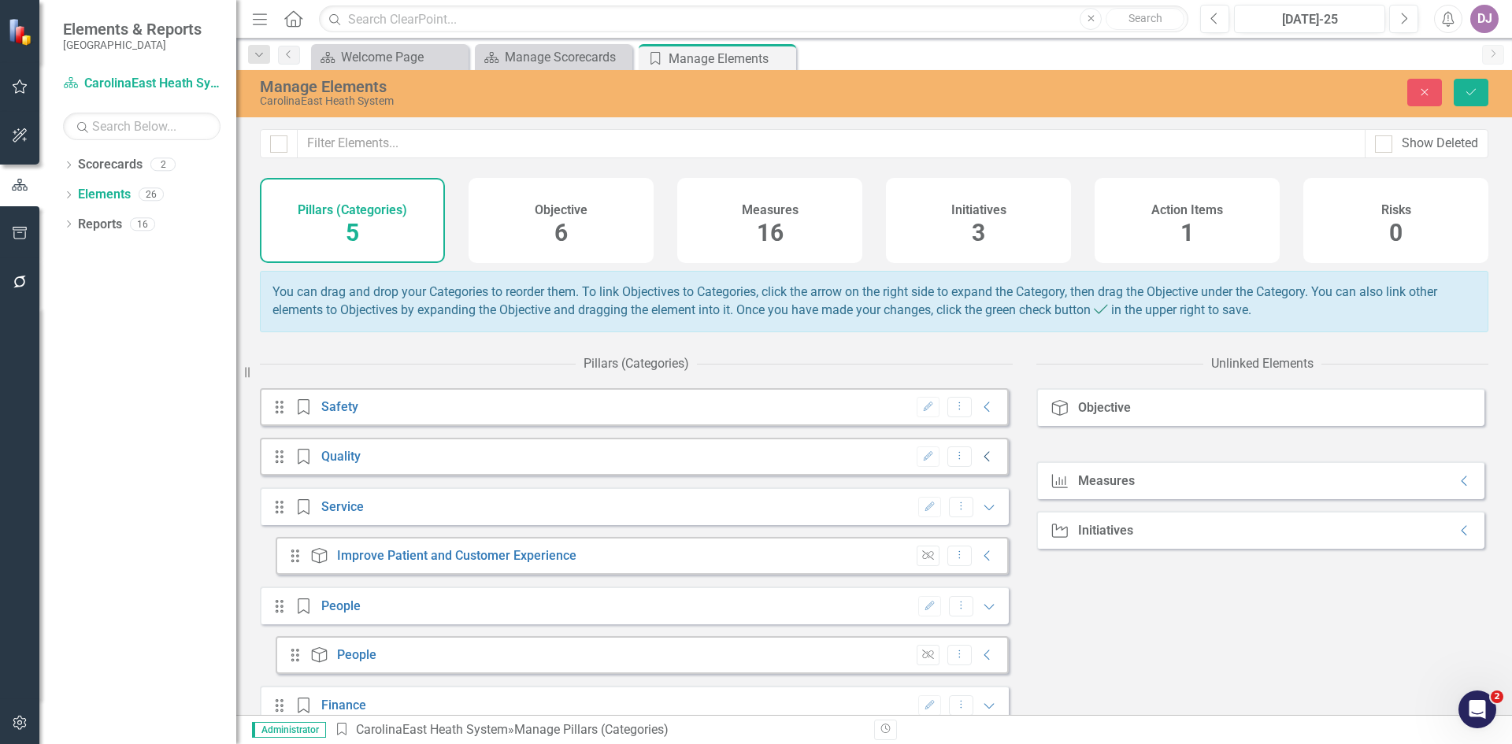
click at [981, 463] on icon "Collapse" at bounding box center [987, 456] width 16 height 13
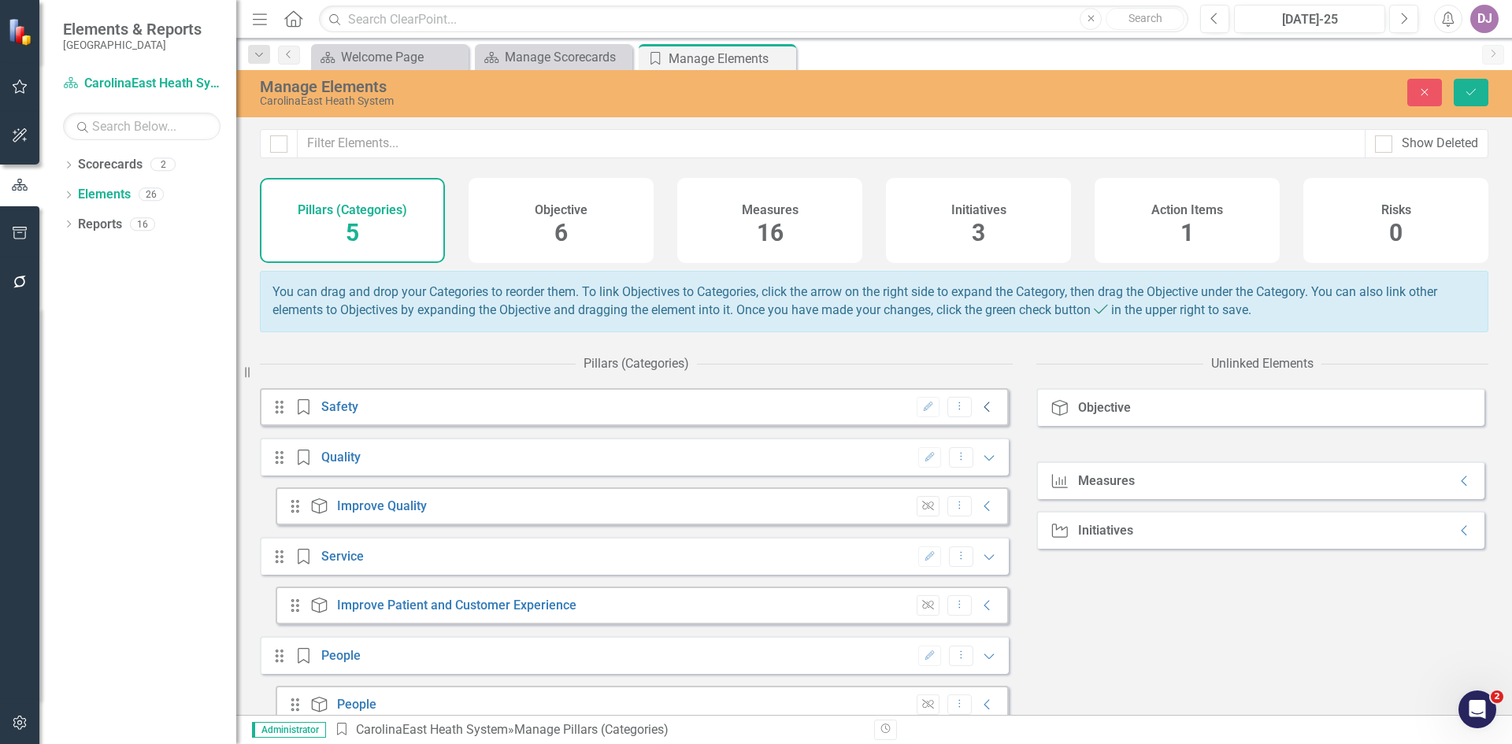
click at [979, 413] on icon "Collapse" at bounding box center [987, 407] width 16 height 13
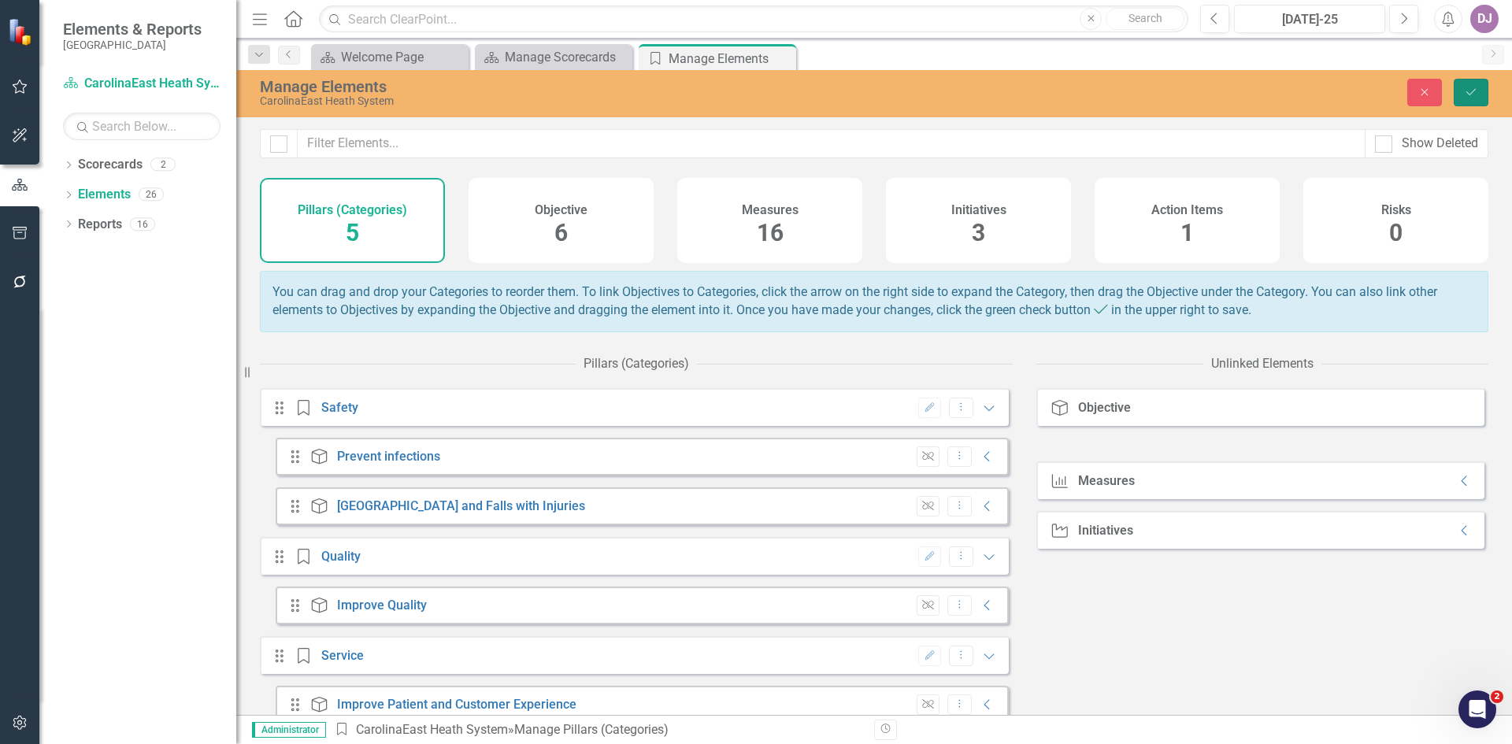
click at [1475, 87] on icon "Save" at bounding box center [1471, 92] width 14 height 11
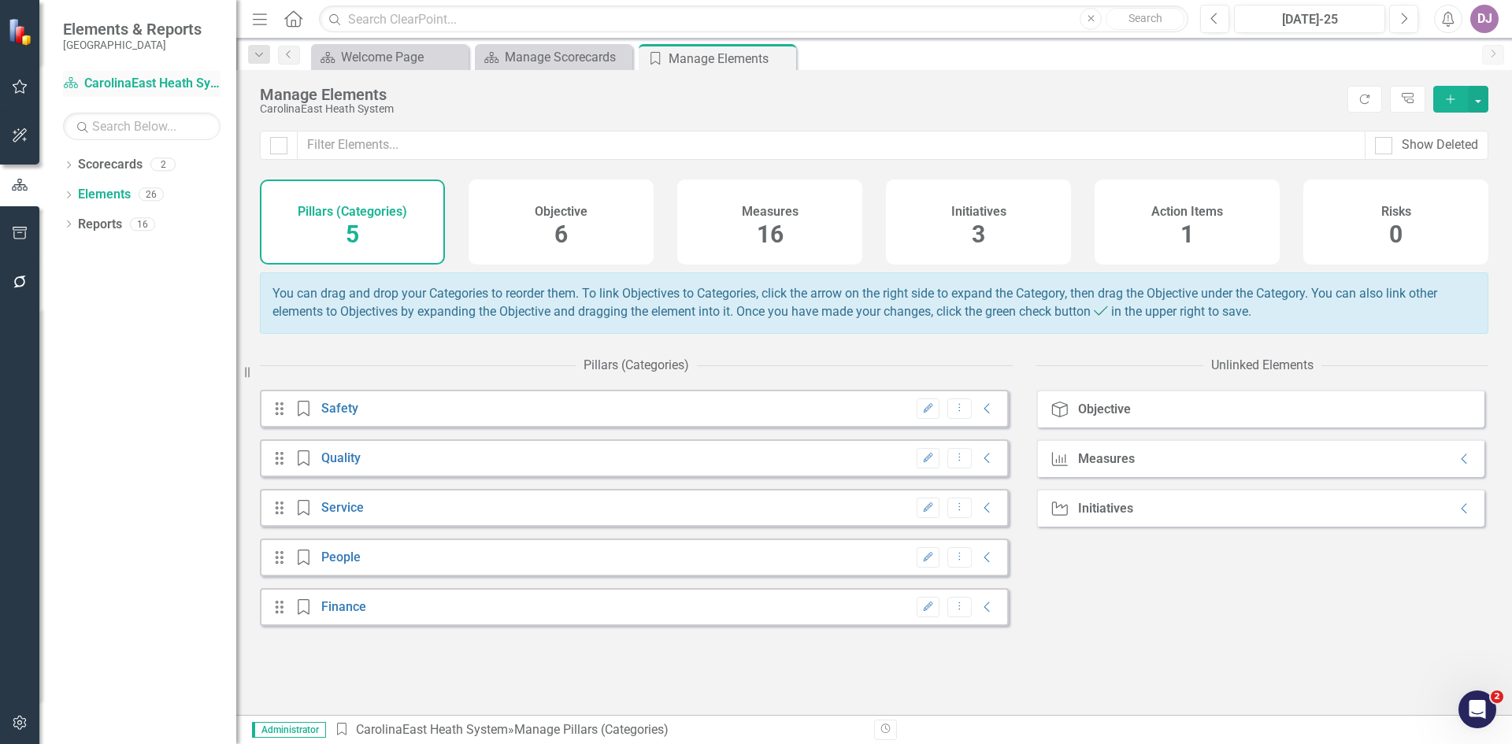
click at [155, 80] on link "Scorecard CarolinaEast Heath System" at bounding box center [141, 84] width 157 height 18
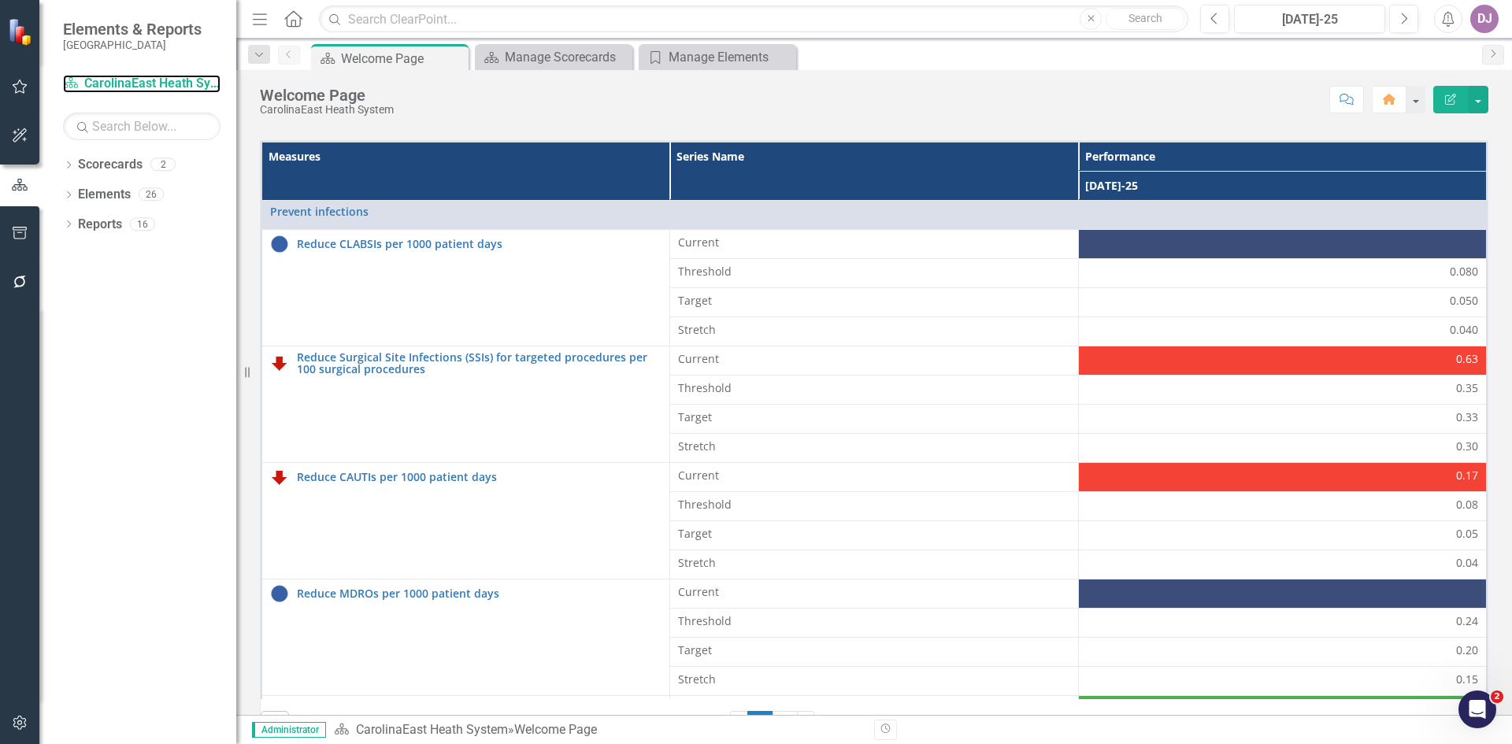
scroll to position [451, 0]
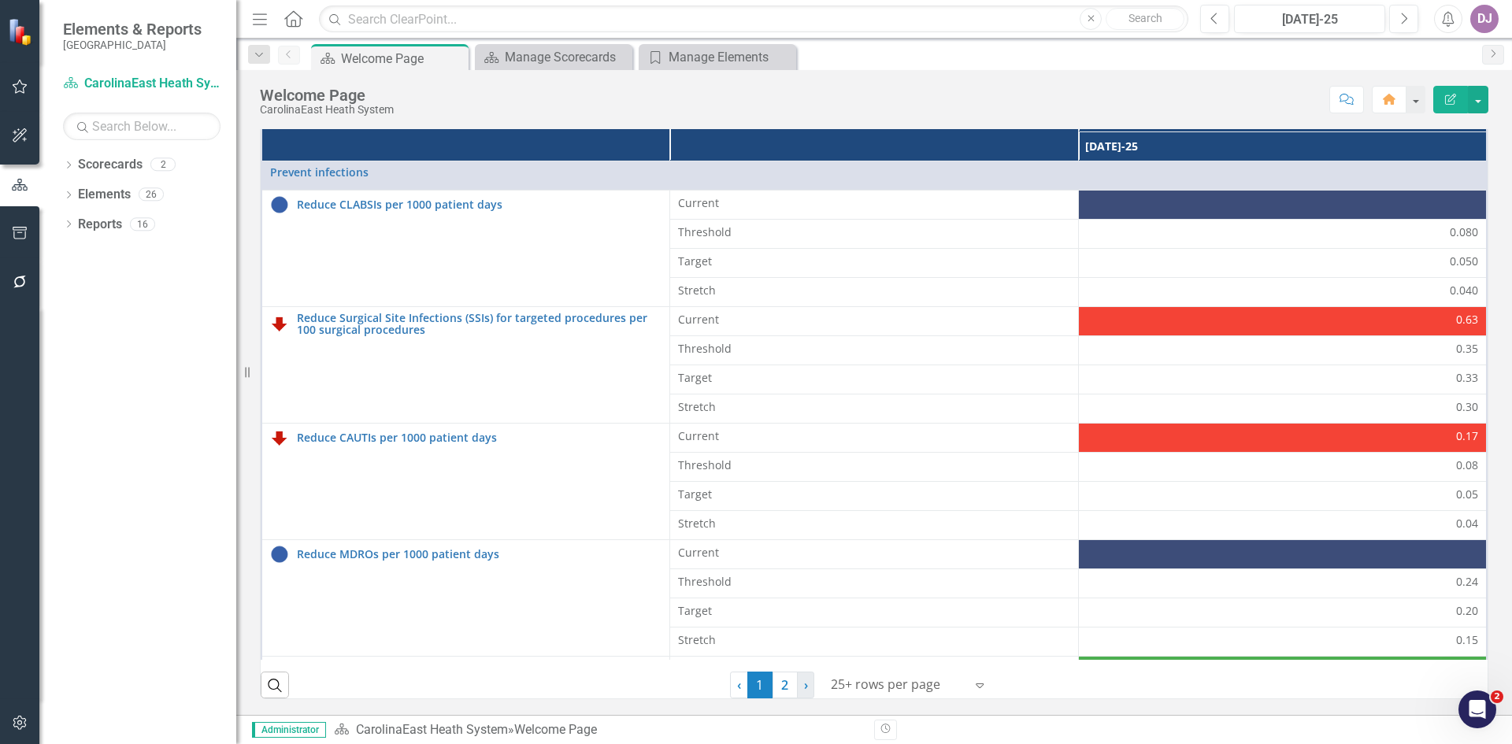
click at [804, 685] on span "›" at bounding box center [806, 684] width 4 height 17
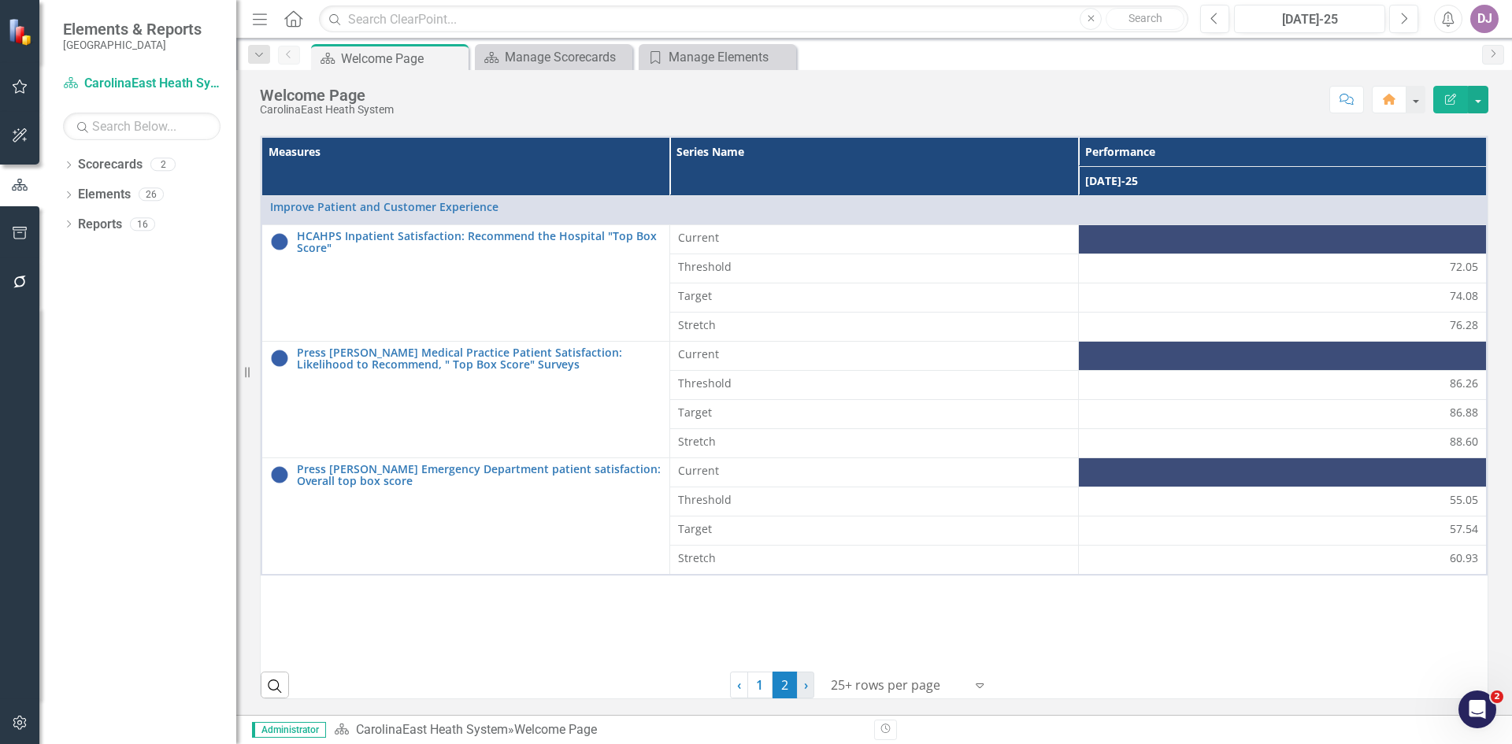
scroll to position [417, 0]
click at [804, 689] on span "›" at bounding box center [806, 684] width 4 height 17
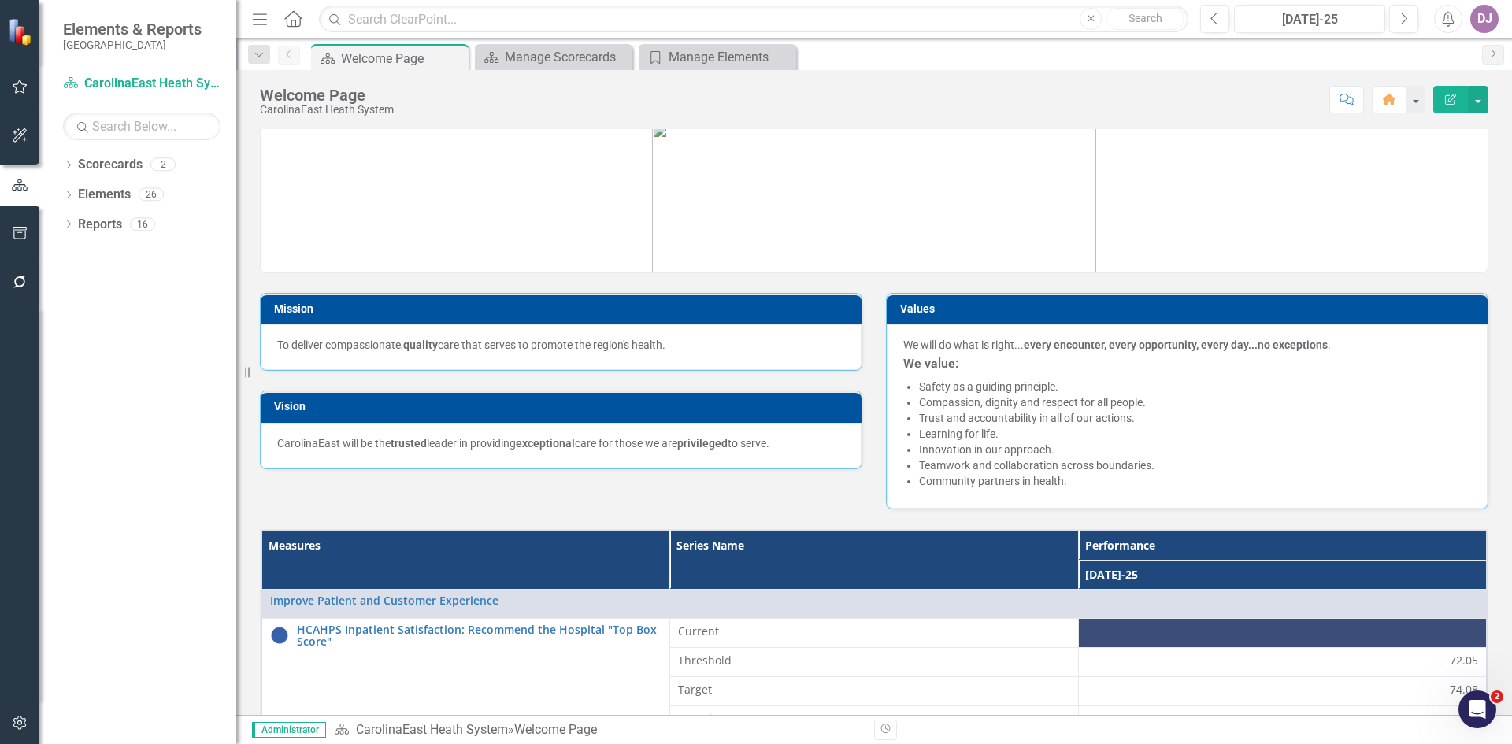
scroll to position [0, 0]
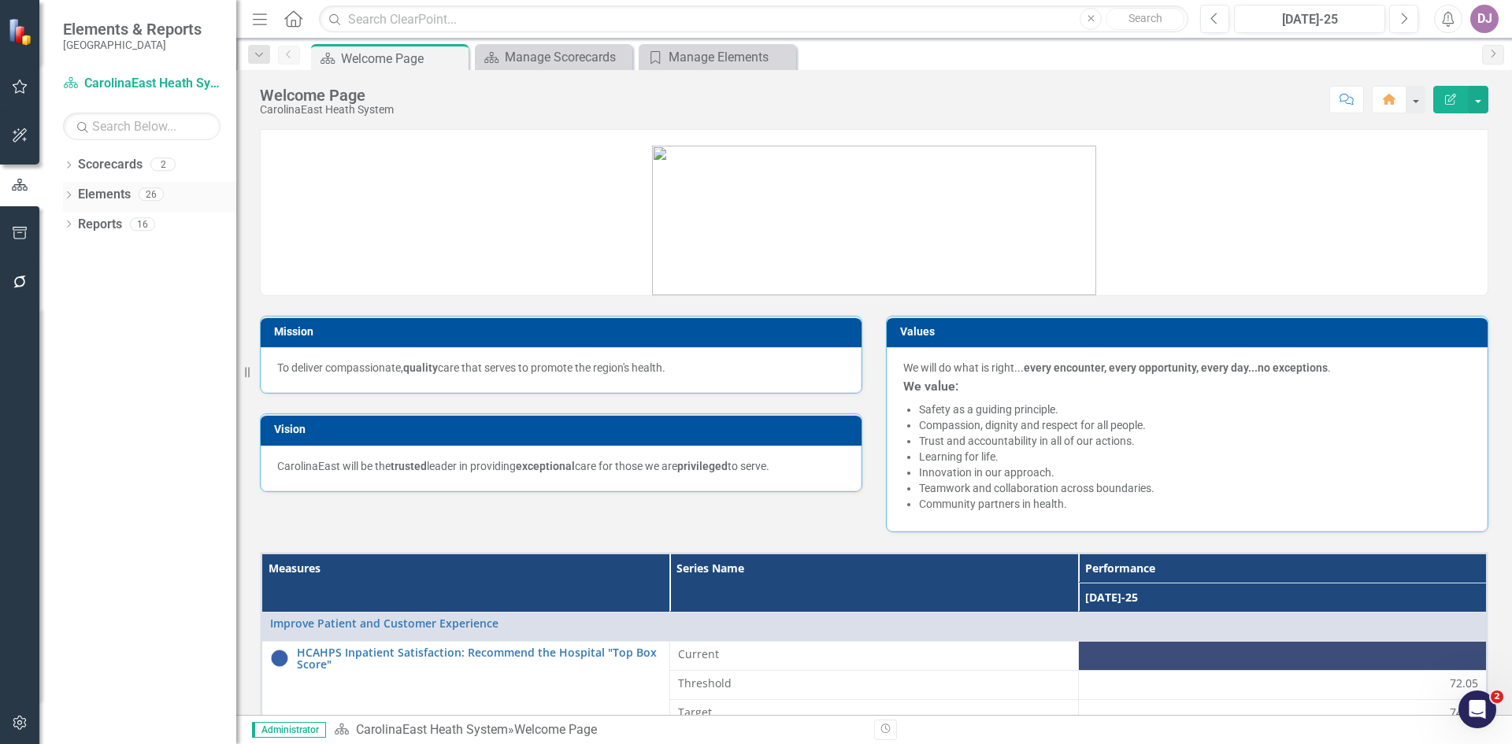
click at [112, 189] on link "Elements" at bounding box center [104, 195] width 53 height 18
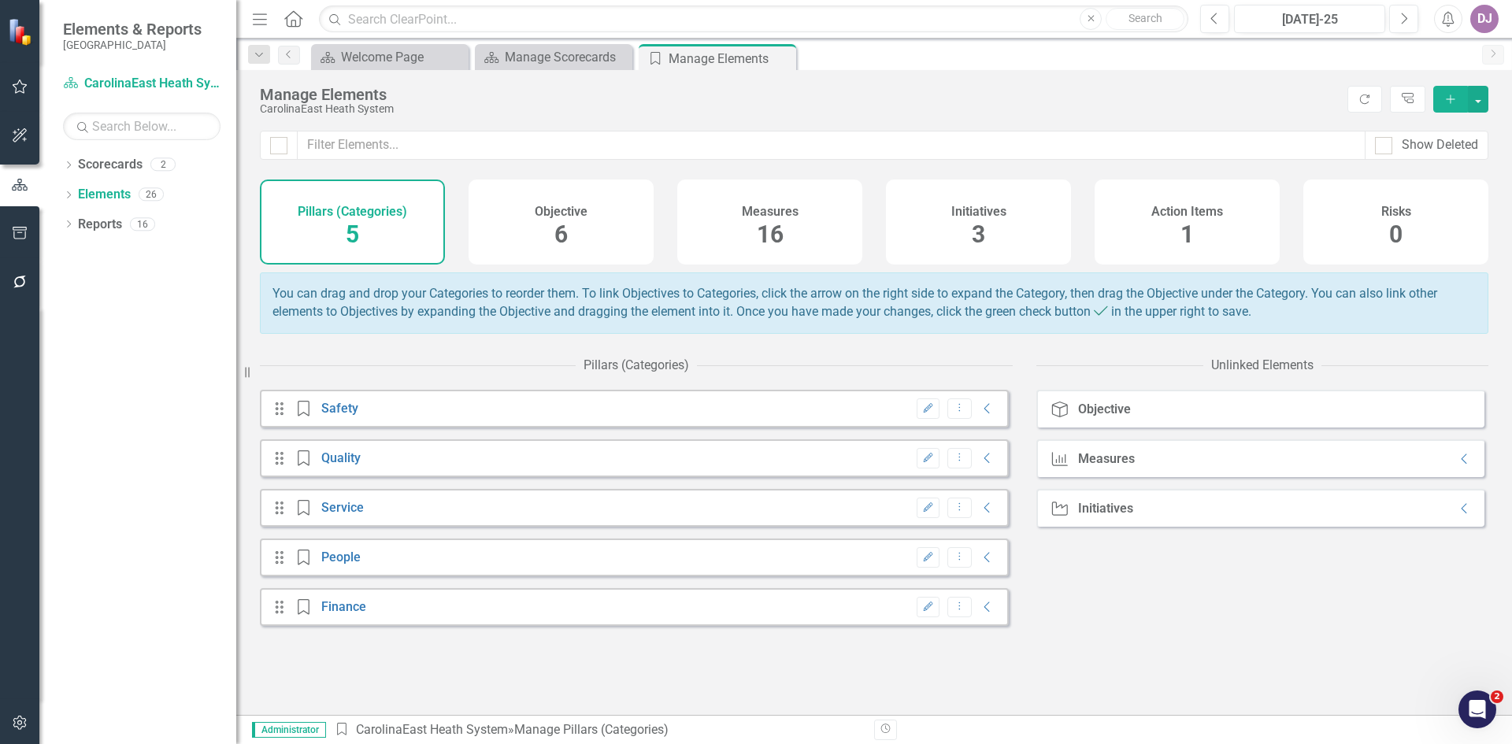
click at [560, 238] on span "6" at bounding box center [560, 234] width 13 height 28
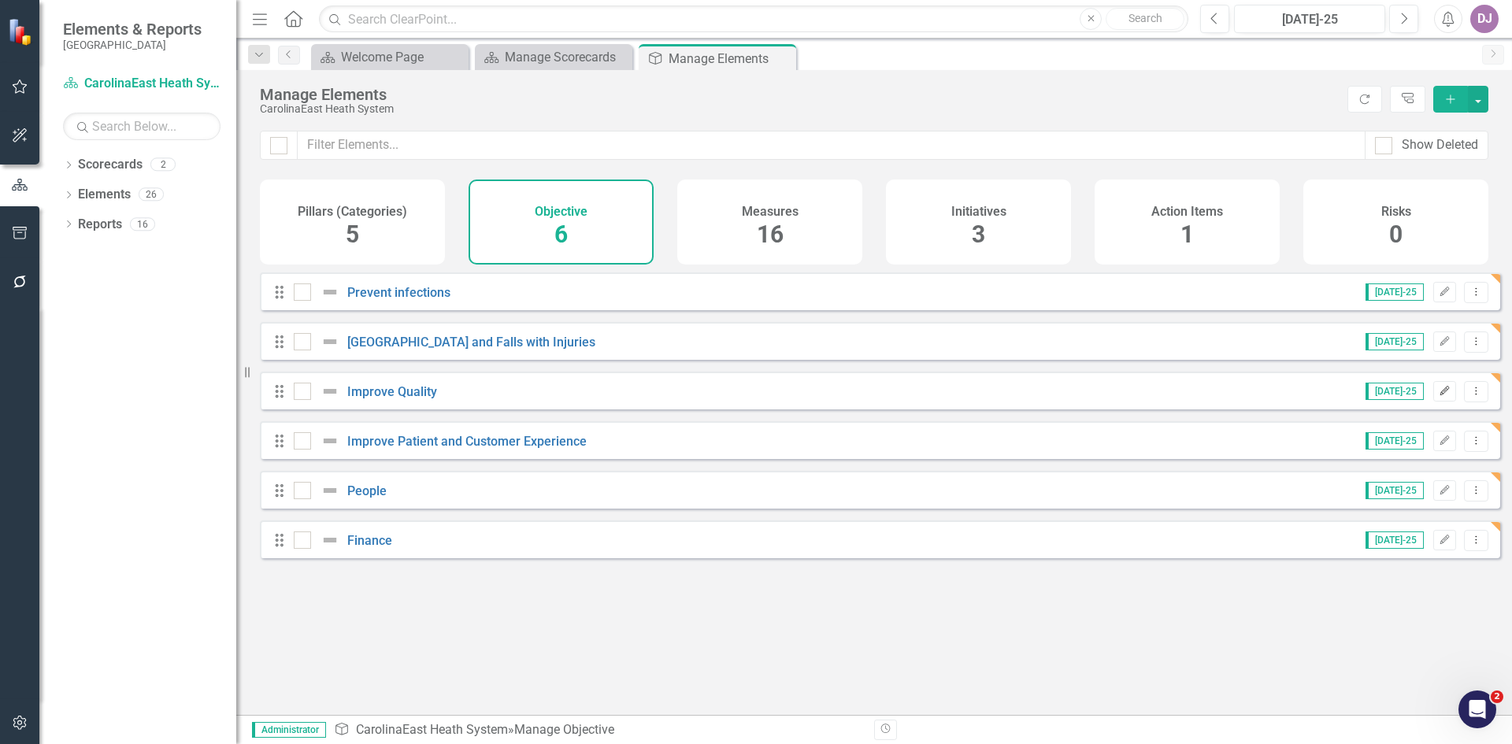
click at [1438, 396] on icon "Edit" at bounding box center [1444, 391] width 12 height 9
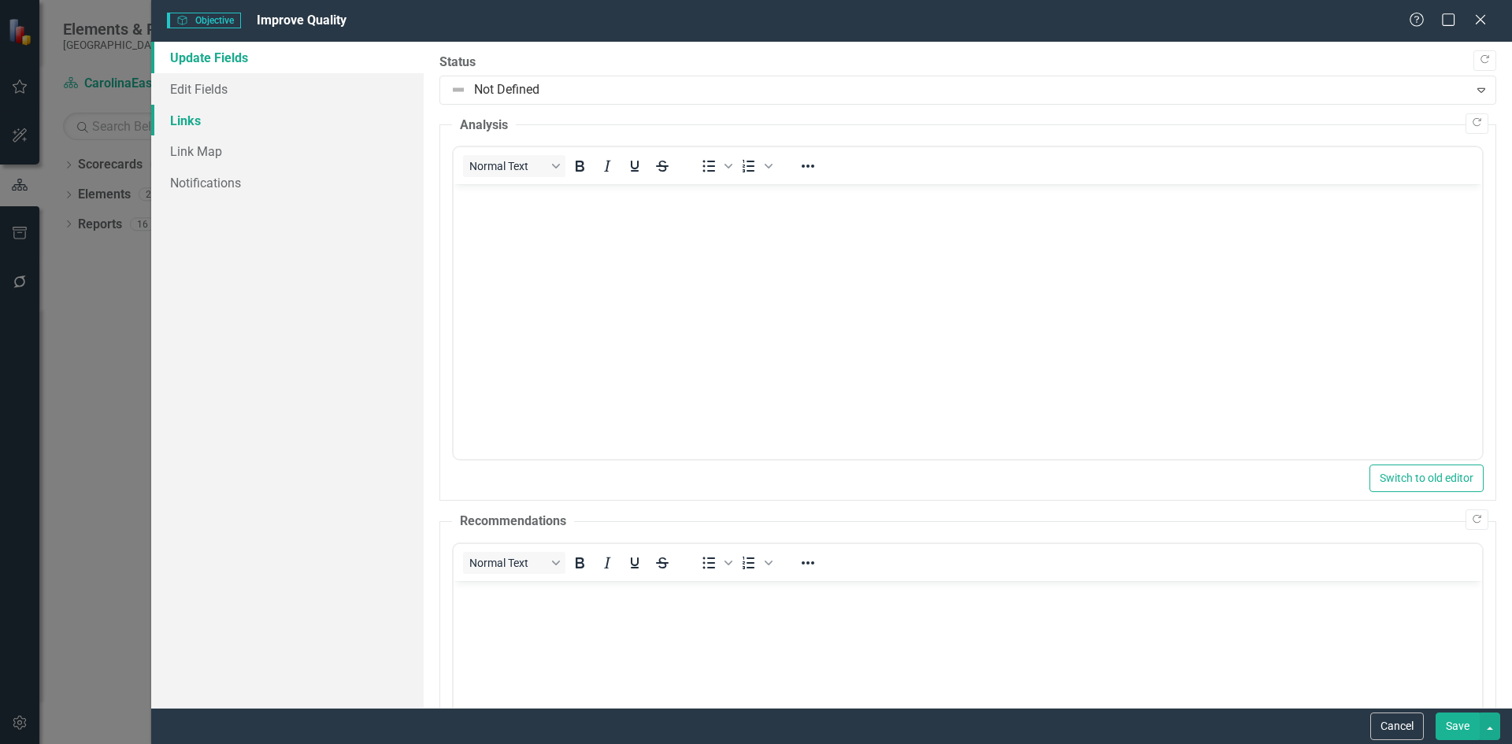
click at [193, 121] on link "Links" at bounding box center [287, 120] width 272 height 31
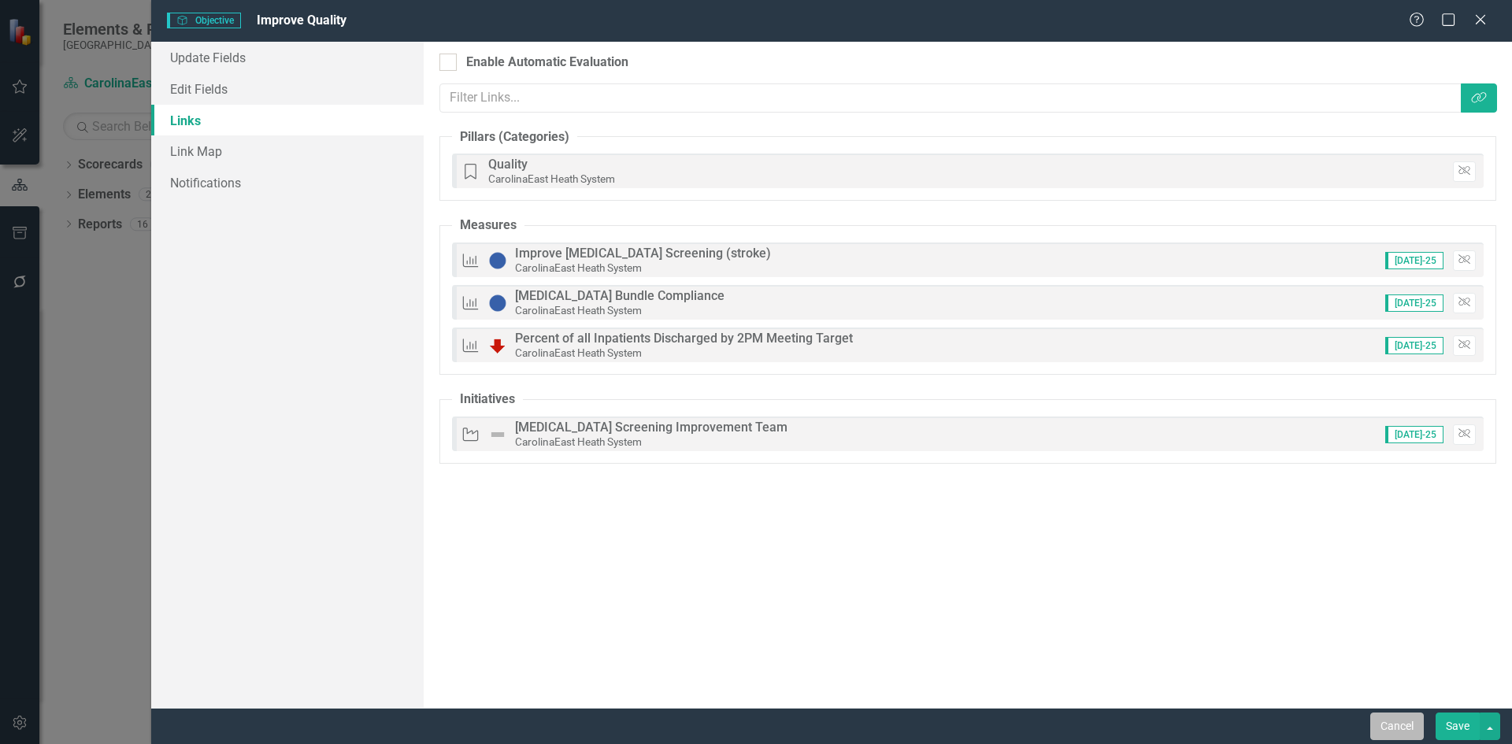
click at [1403, 735] on button "Cancel" at bounding box center [1397, 727] width 54 height 28
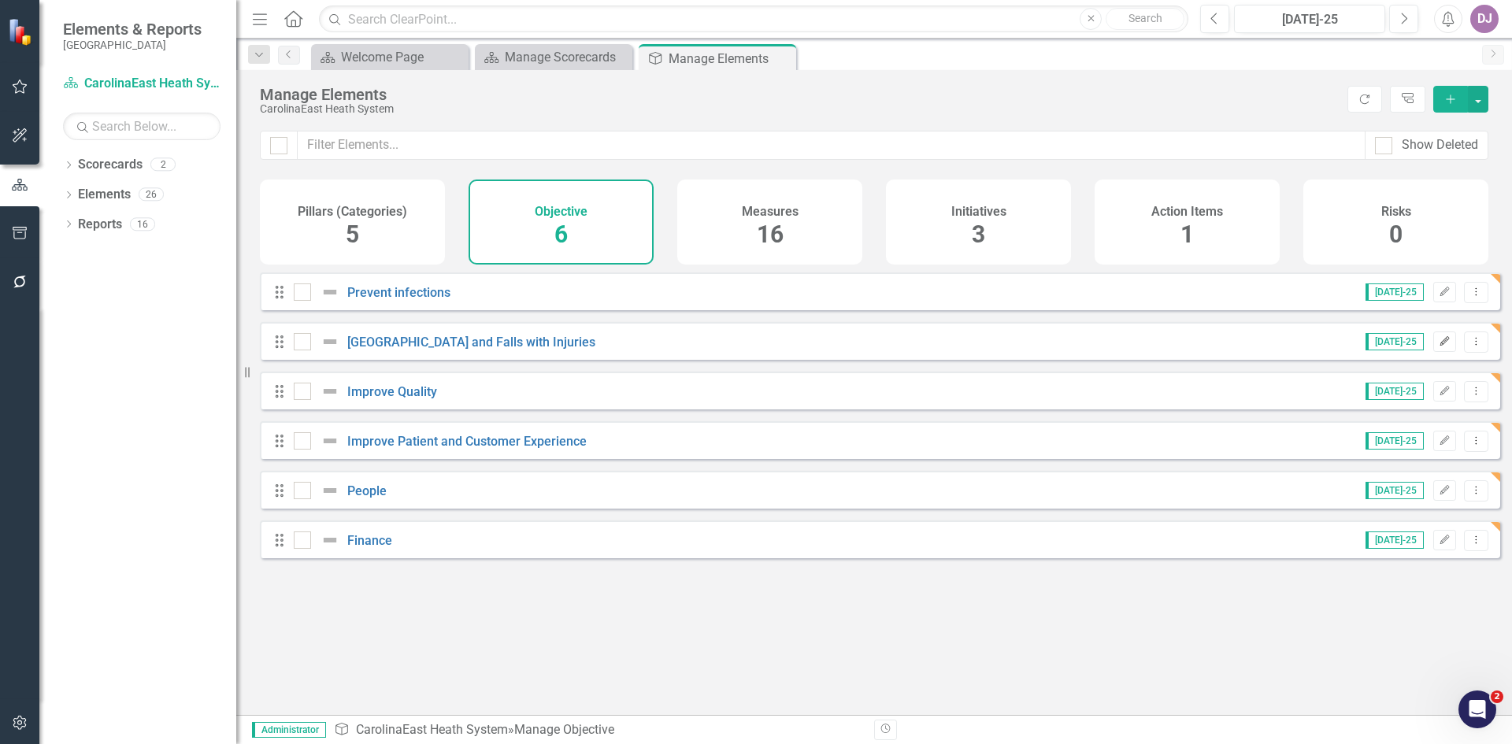
click at [1433, 352] on button "Edit" at bounding box center [1444, 341] width 23 height 20
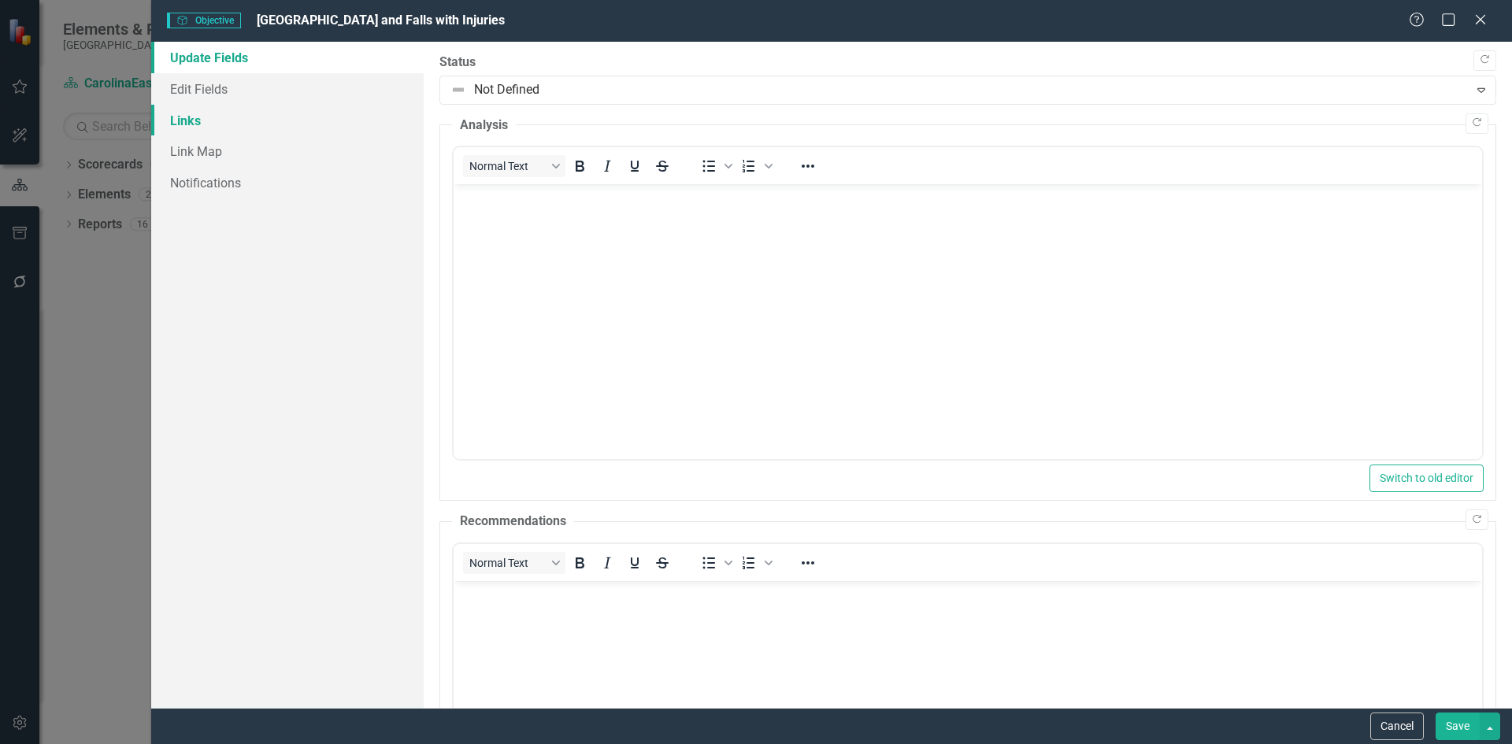
click at [198, 117] on link "Links" at bounding box center [287, 120] width 272 height 31
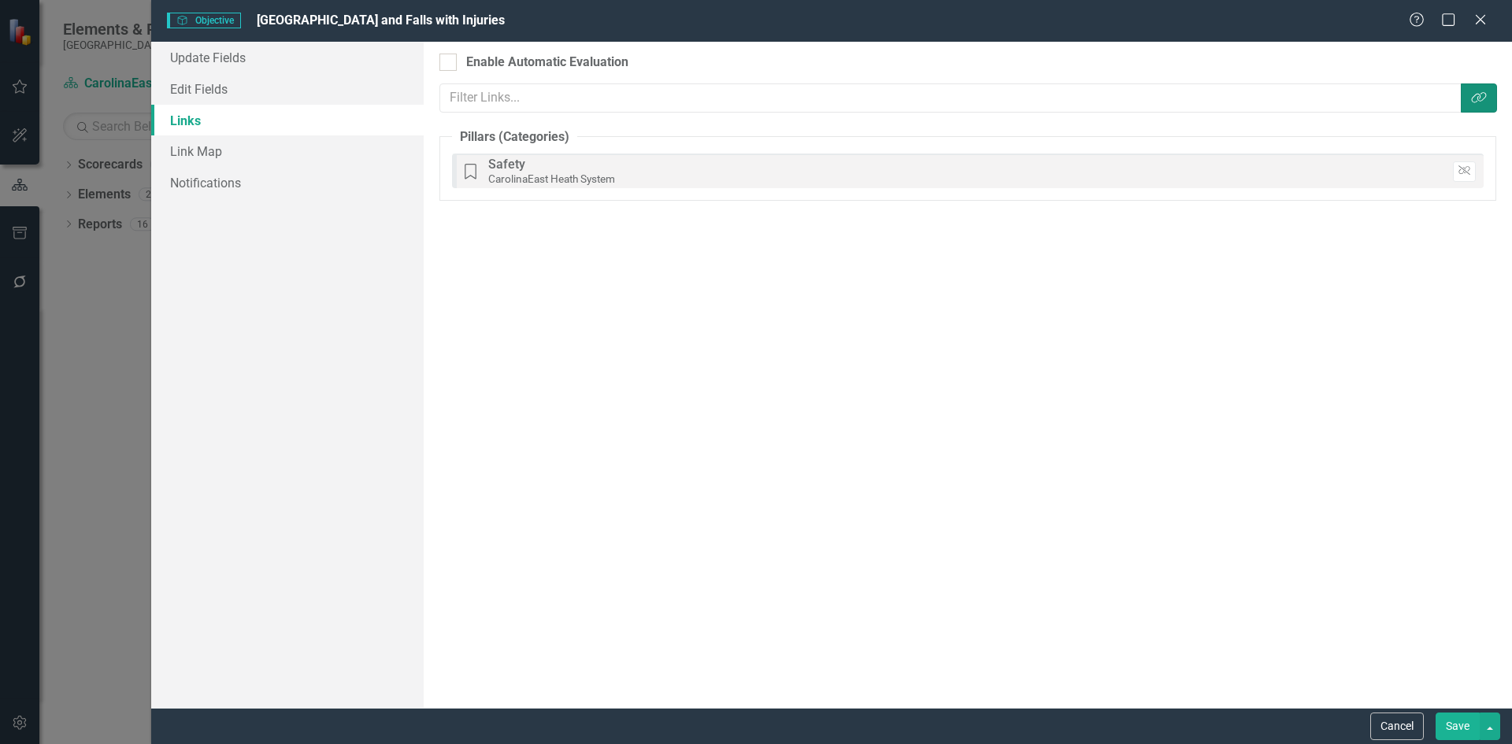
click at [1480, 102] on icon "button" at bounding box center [1478, 97] width 15 height 11
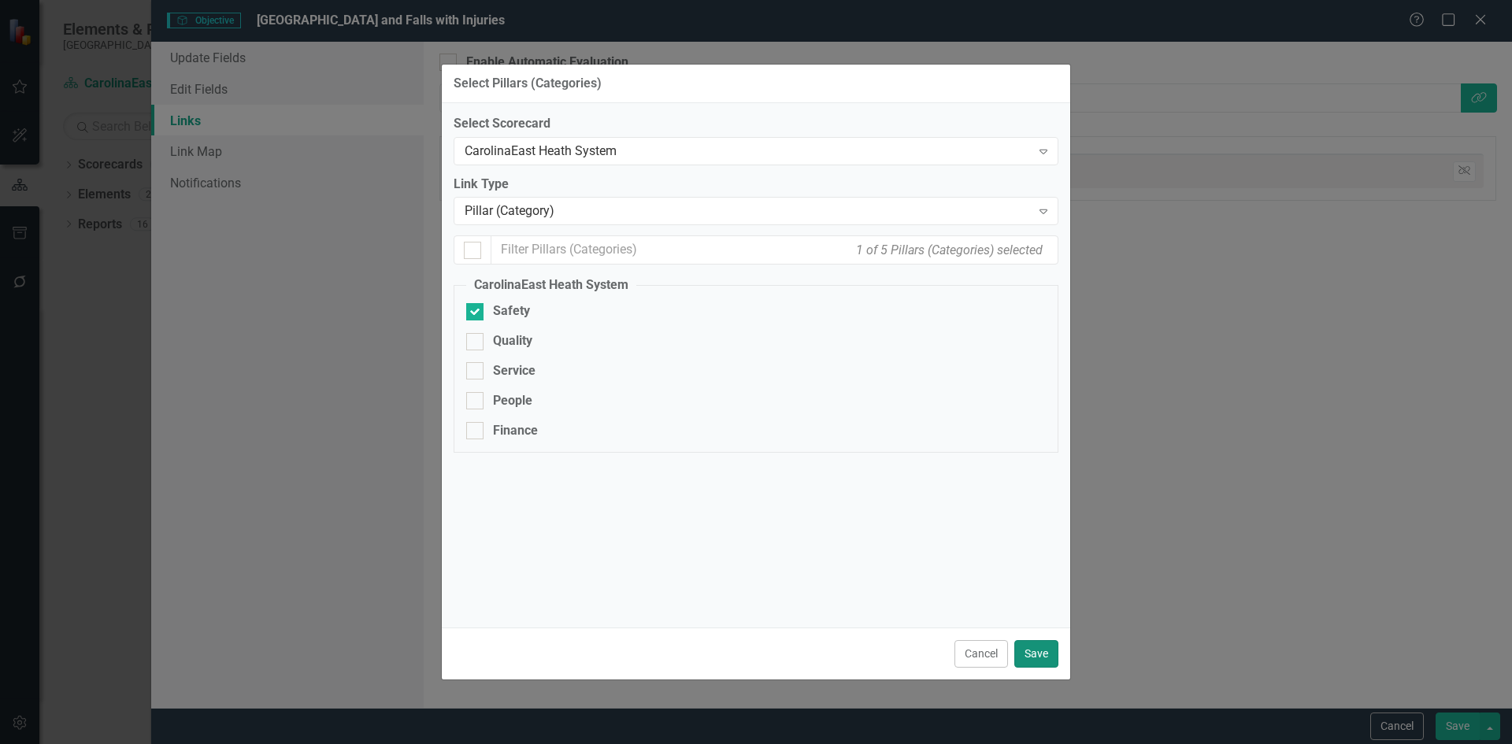
click at [1025, 659] on button "Save" at bounding box center [1036, 654] width 44 height 28
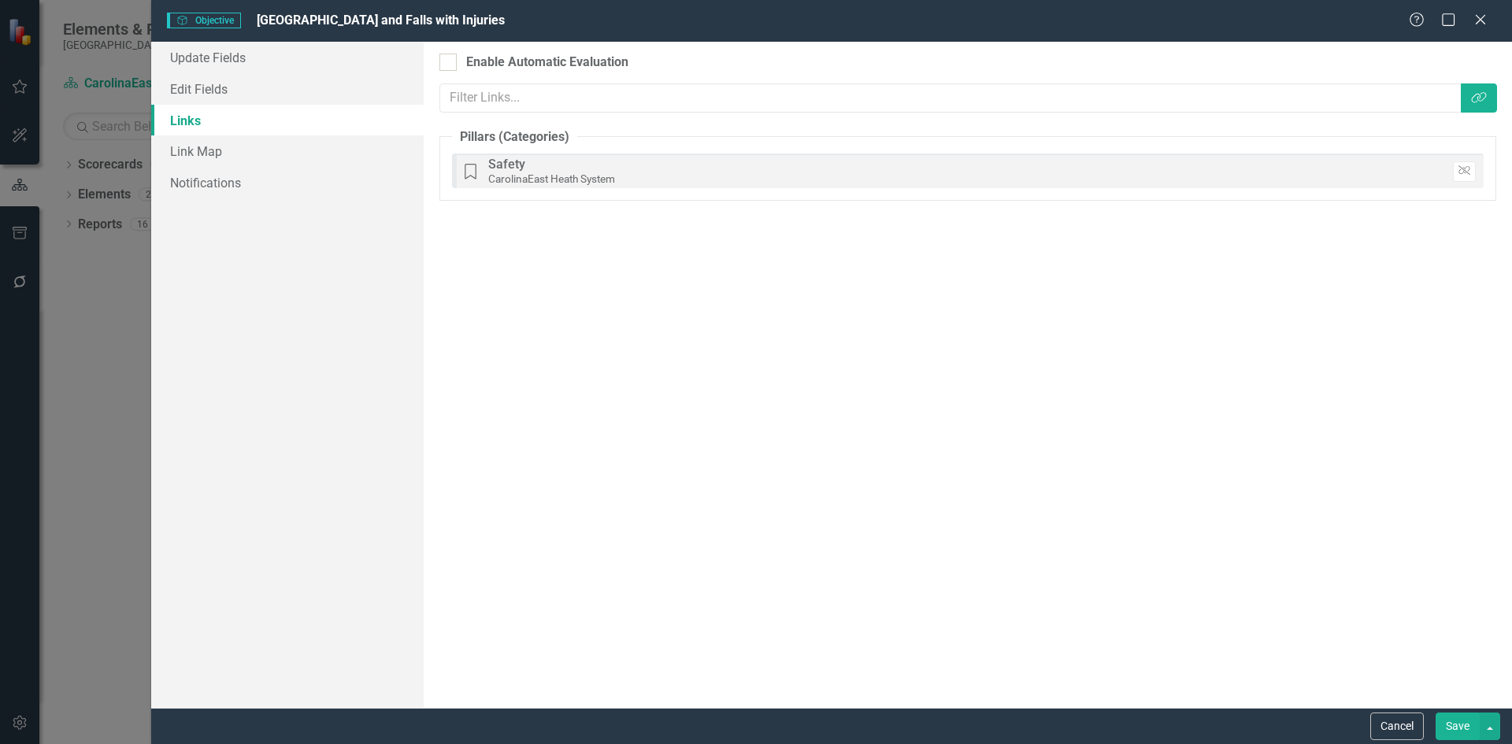
click at [117, 317] on div "Objective Objective Prevent Falls and Falls with Injuries Help Maximize Close U…" at bounding box center [756, 372] width 1512 height 744
click at [1447, 718] on button "Save" at bounding box center [1457, 727] width 44 height 28
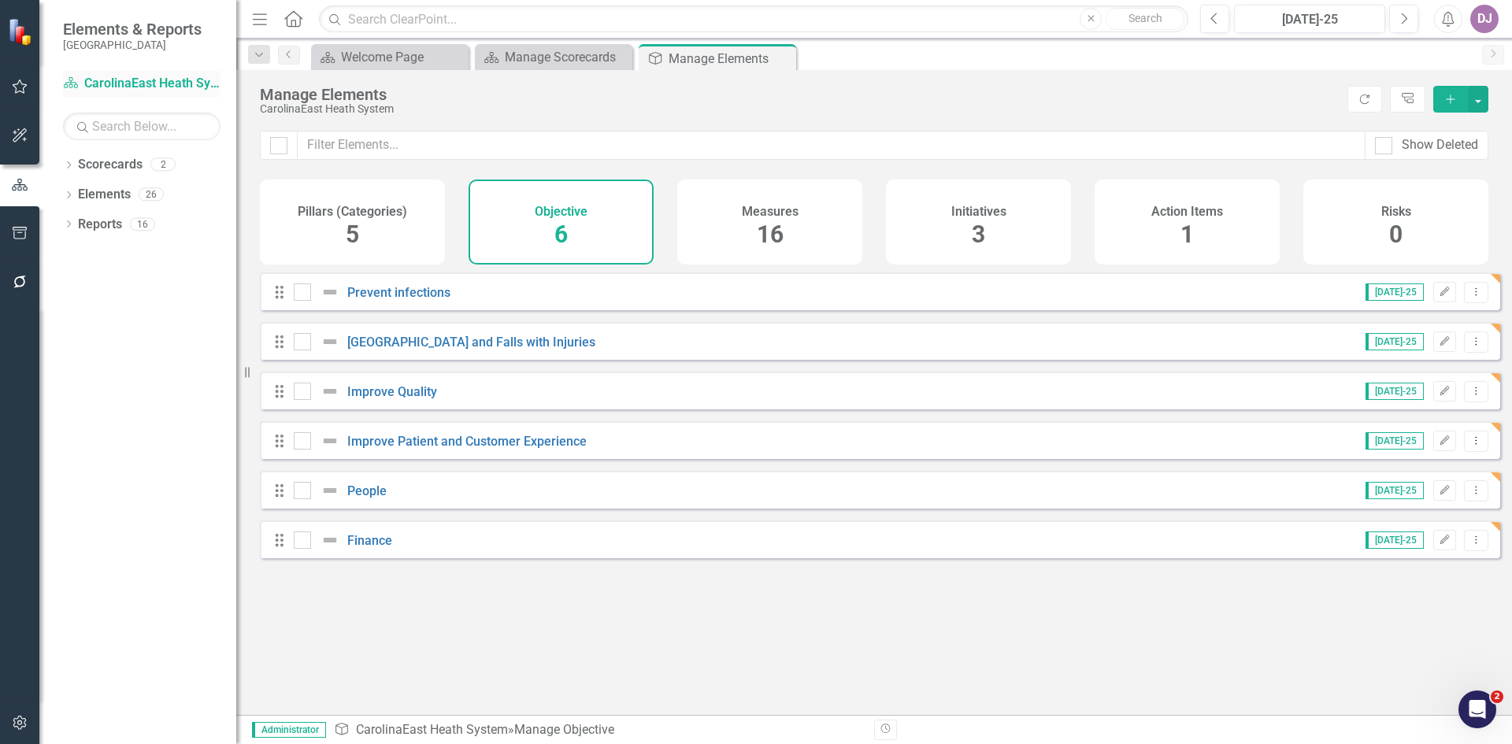
click at [143, 84] on link "Scorecard CarolinaEast Heath System" at bounding box center [141, 84] width 157 height 18
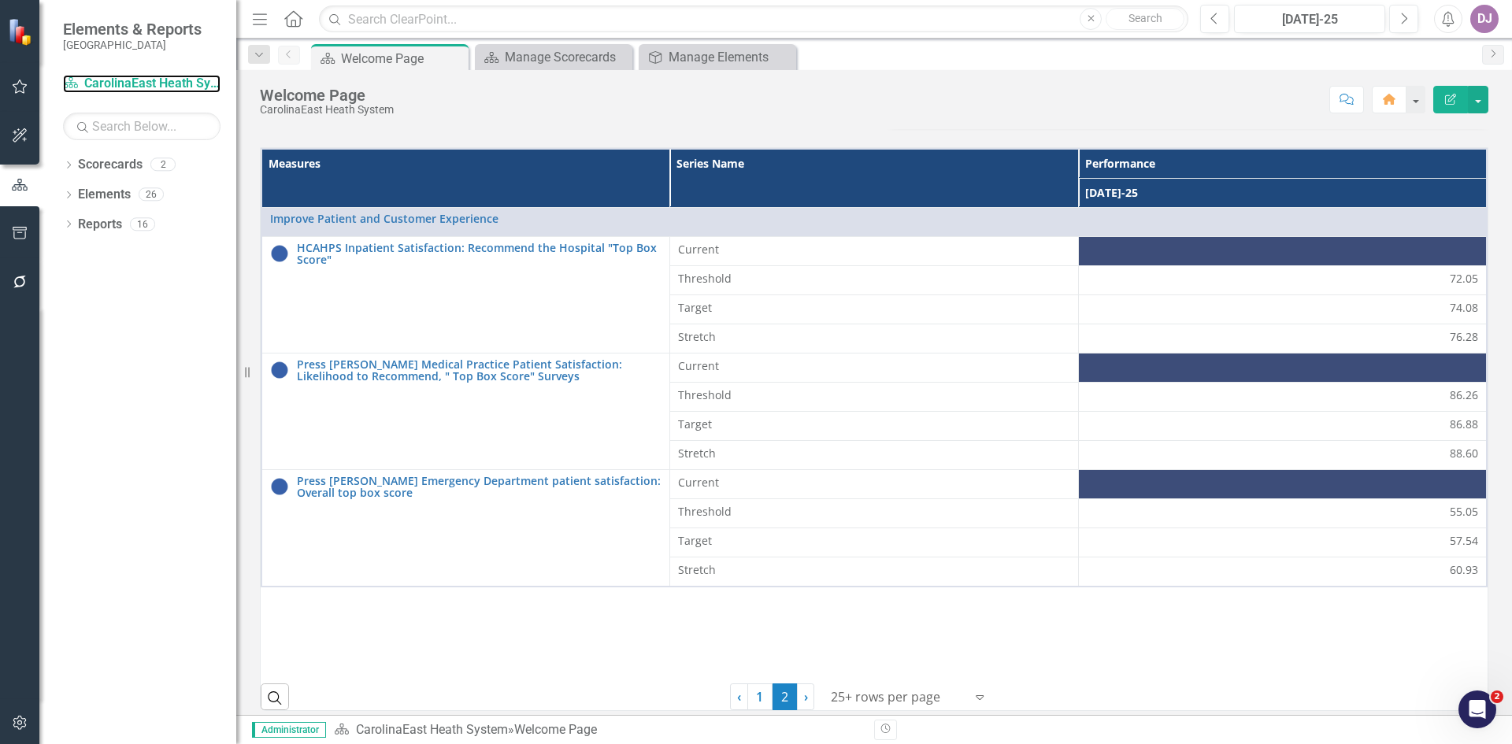
scroll to position [417, 0]
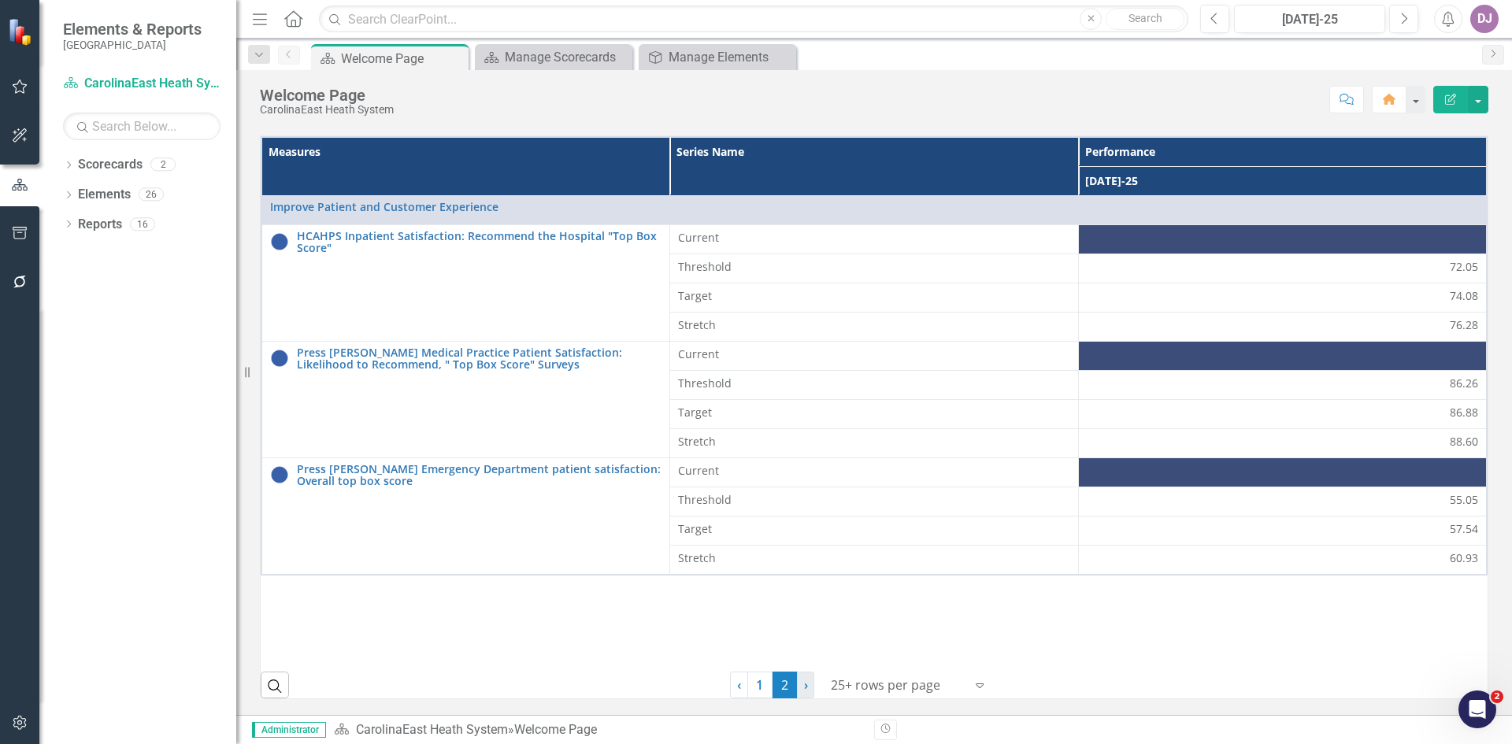
click at [803, 685] on link "› Next" at bounding box center [805, 685] width 17 height 27
click at [804, 683] on span "›" at bounding box center [806, 684] width 4 height 17
click at [779, 687] on span "2 (current)" at bounding box center [784, 685] width 25 height 27
click at [760, 687] on link "1" at bounding box center [759, 685] width 25 height 27
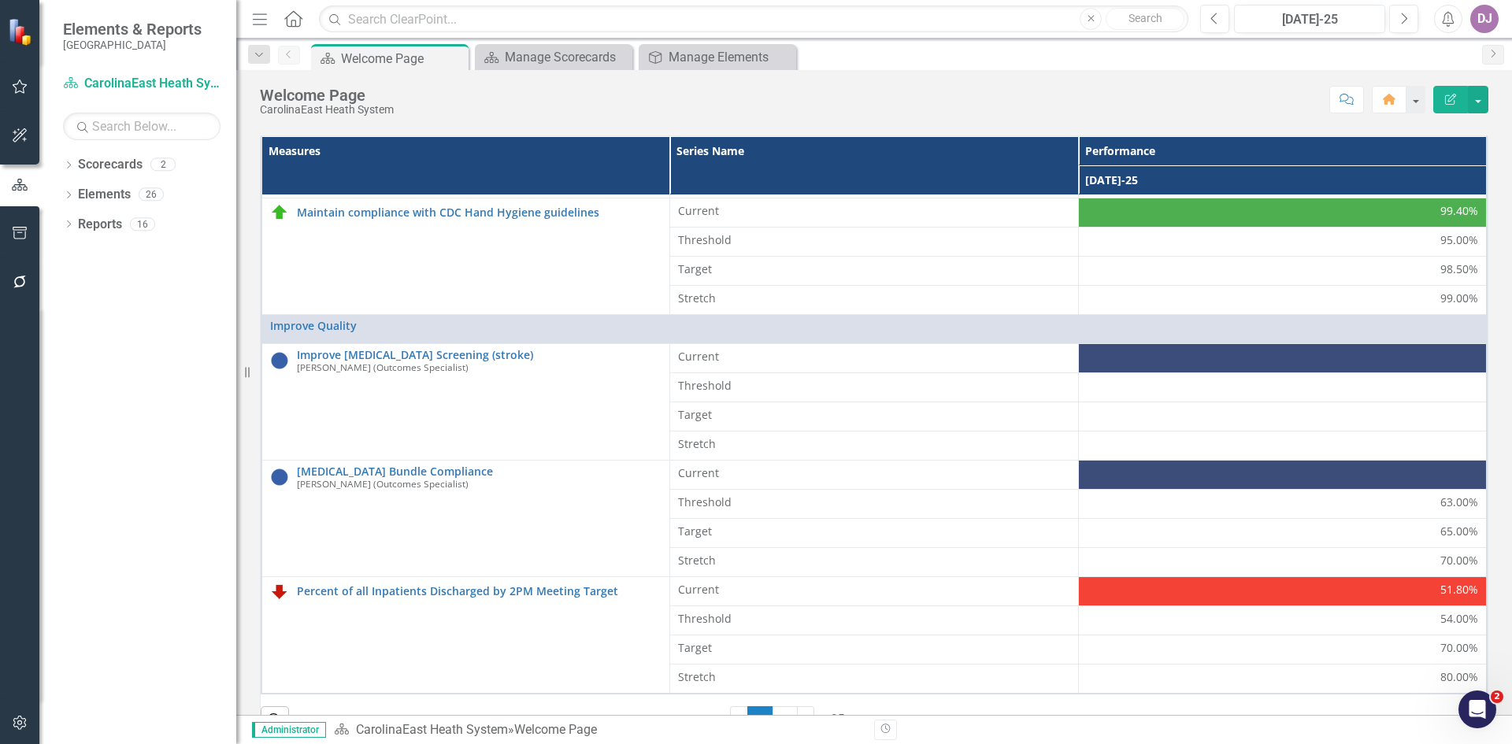
scroll to position [451, 0]
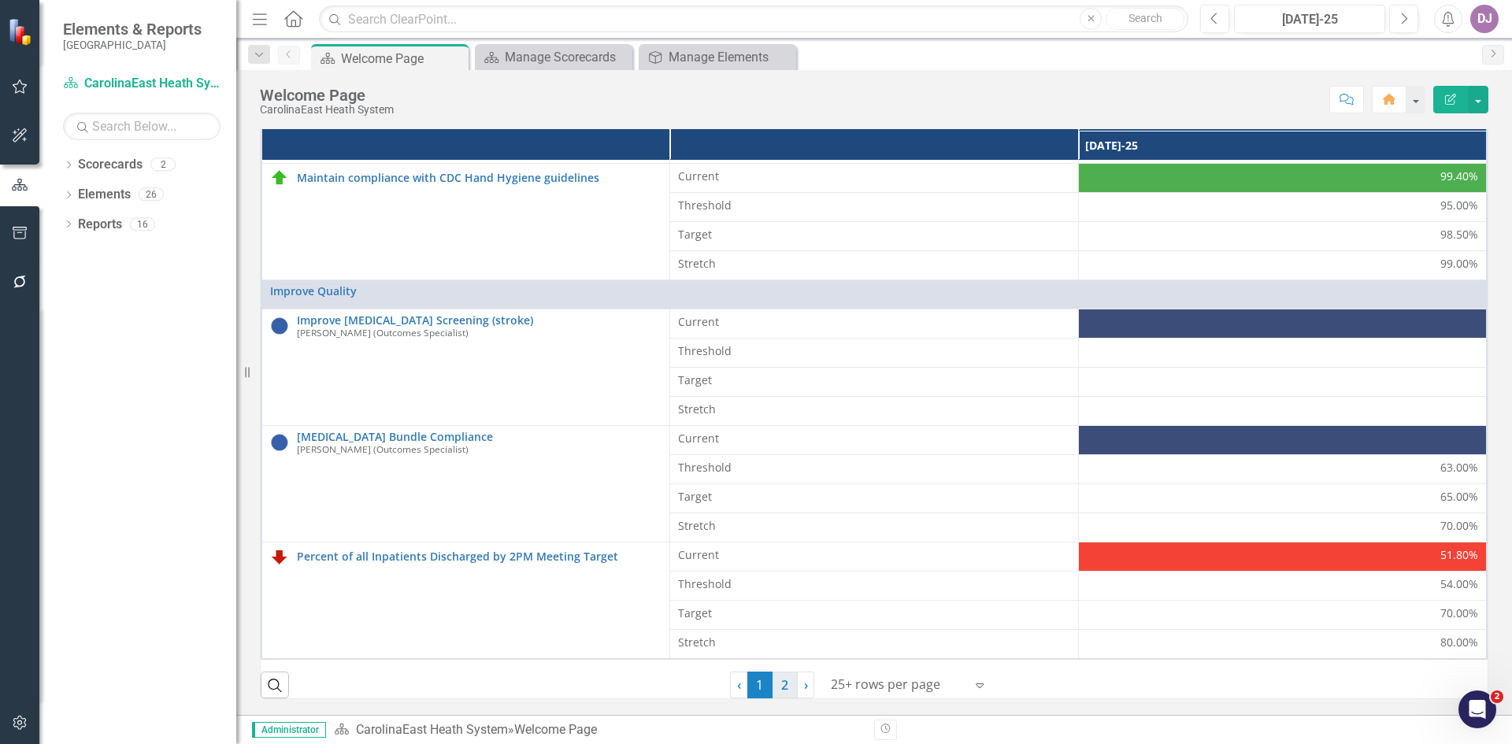
click at [783, 696] on link "2" at bounding box center [784, 685] width 25 height 27
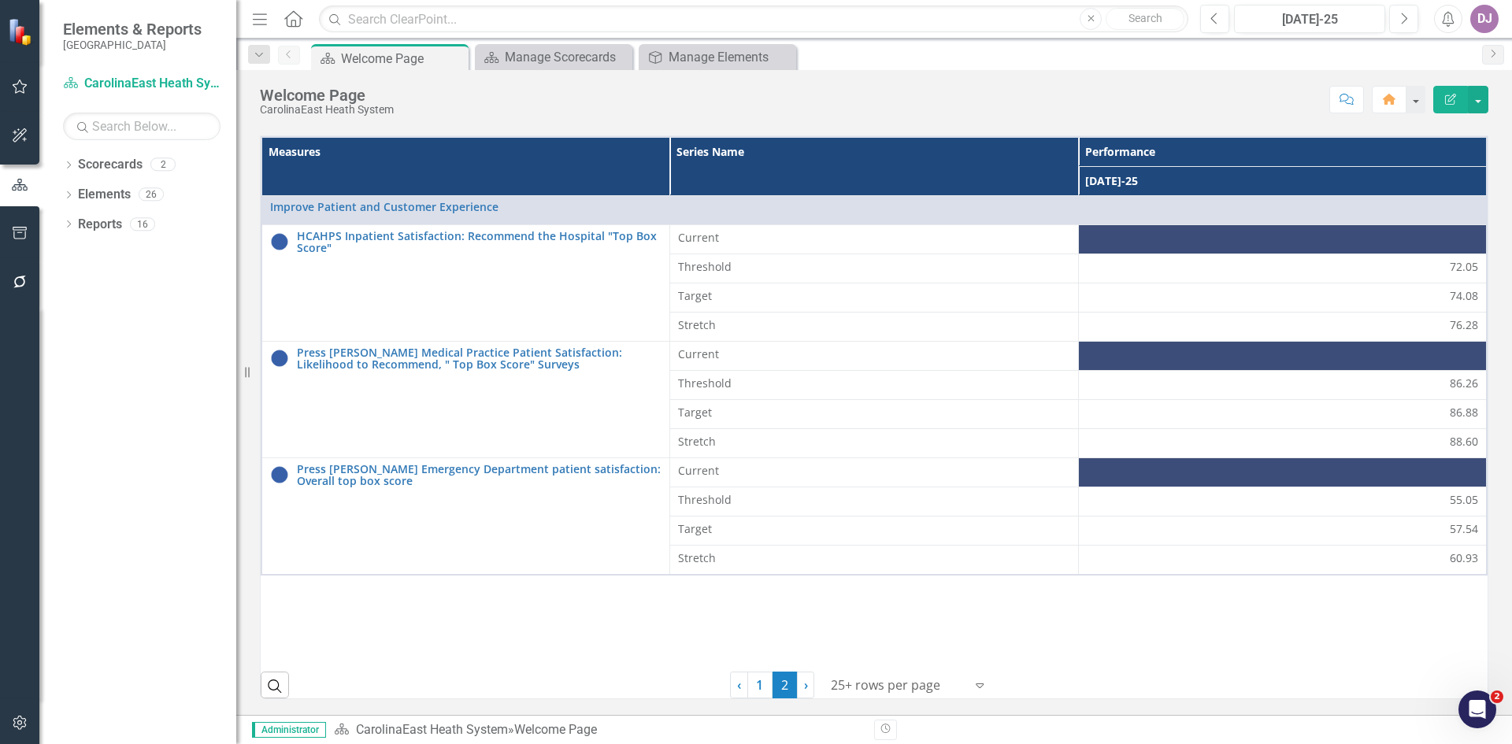
scroll to position [417, 0]
click at [757, 683] on link "1" at bounding box center [759, 685] width 25 height 27
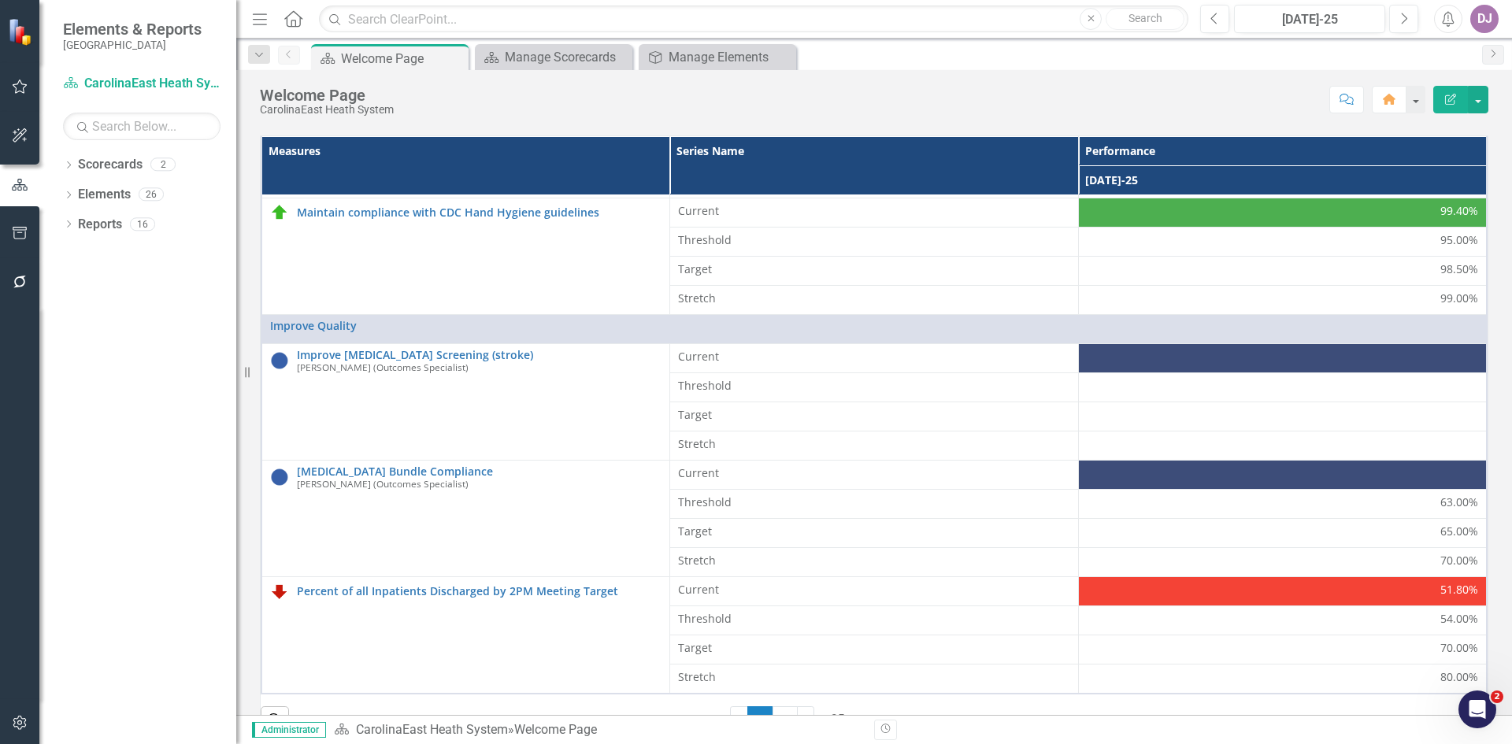
scroll to position [451, 0]
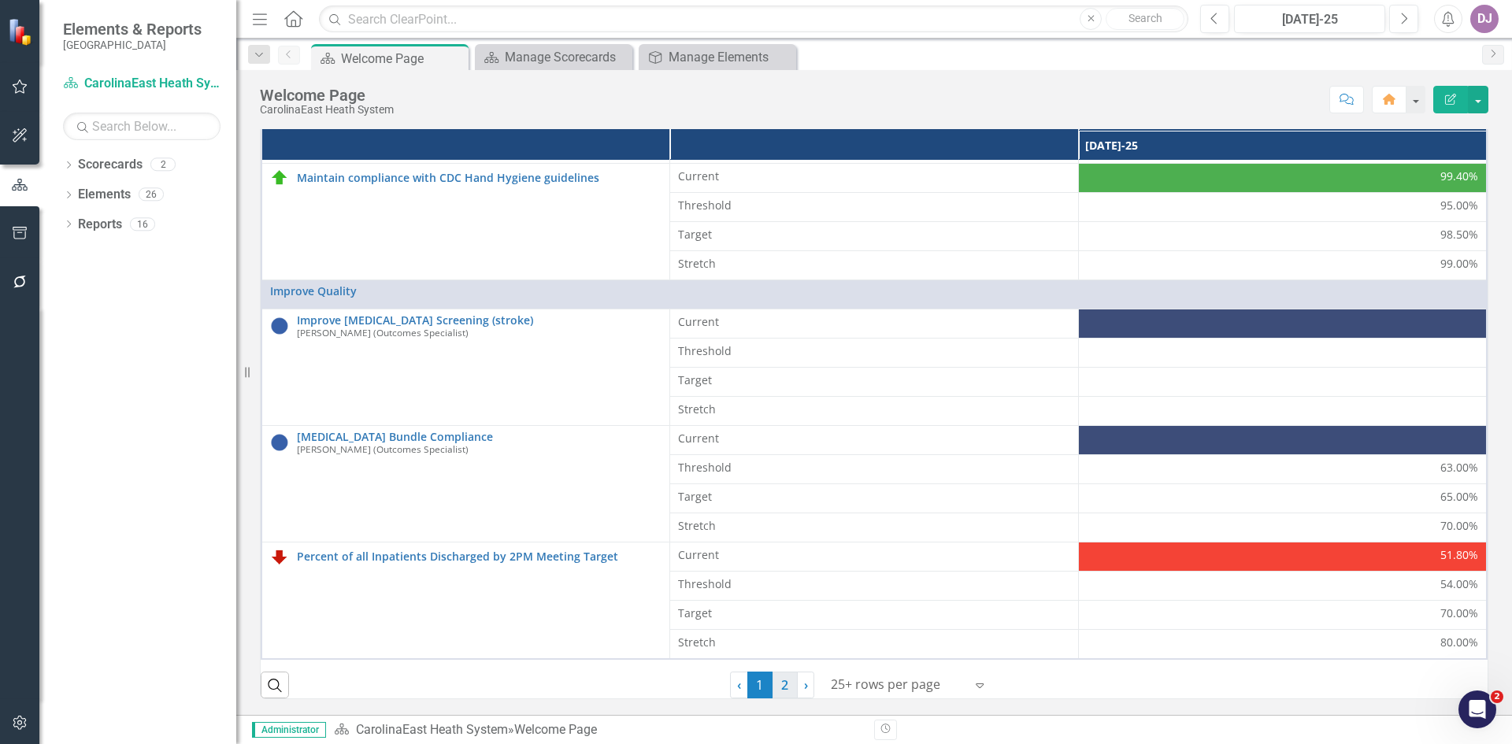
click at [777, 687] on link "2" at bounding box center [784, 685] width 25 height 27
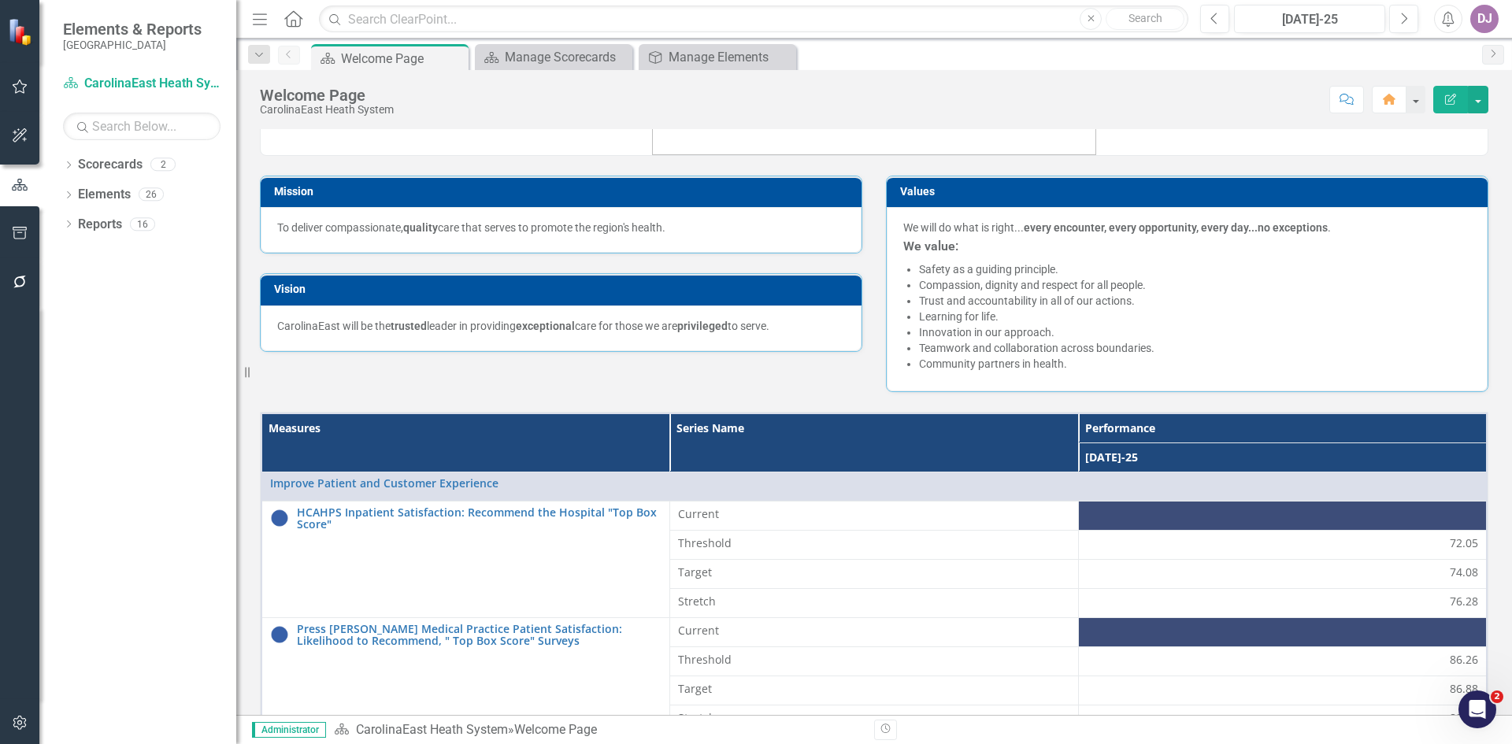
scroll to position [0, 0]
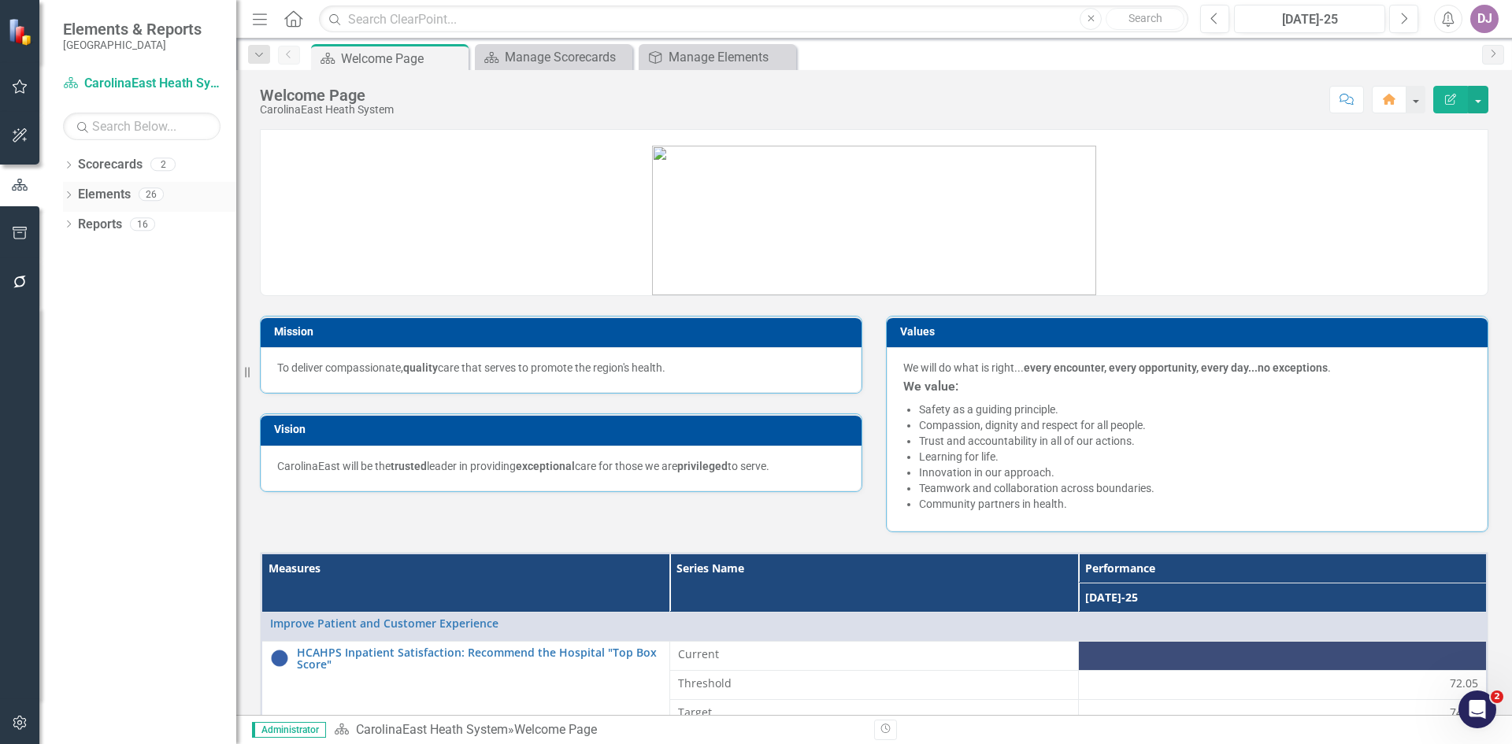
click at [123, 197] on link "Elements" at bounding box center [104, 195] width 53 height 18
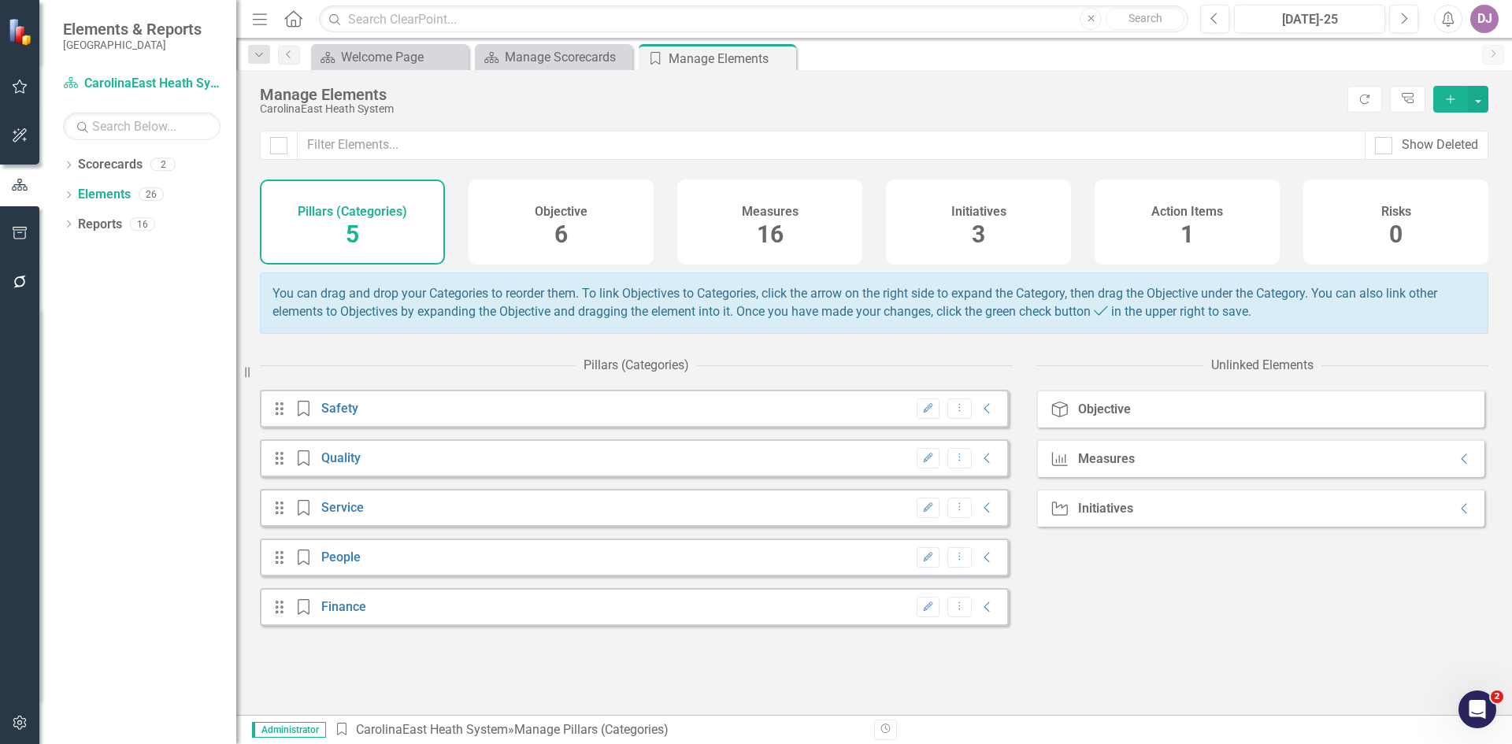
click at [564, 236] on span "6" at bounding box center [560, 234] width 13 height 28
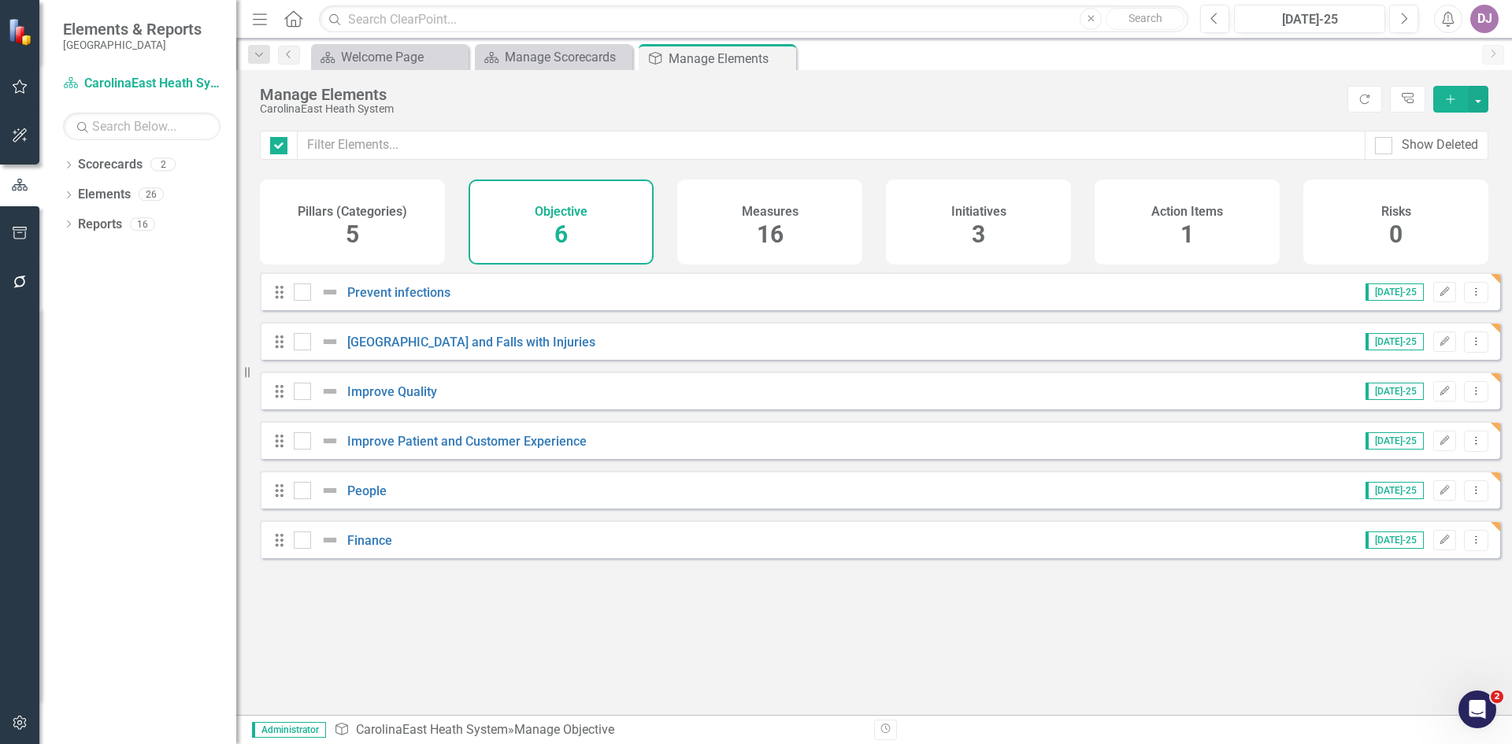
checkbox input "false"
click at [1438, 346] on icon "Edit" at bounding box center [1444, 341] width 12 height 9
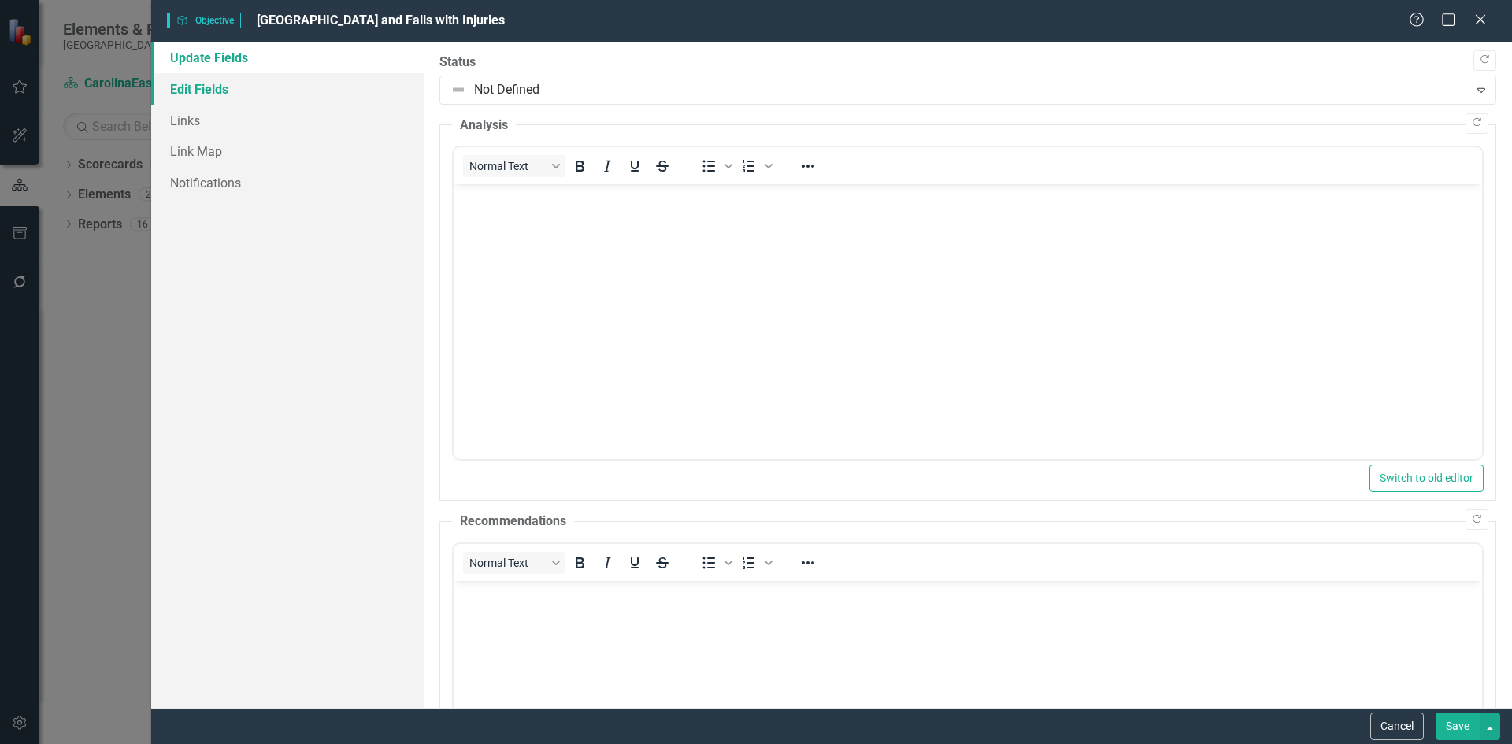
click at [225, 86] on link "Edit Fields" at bounding box center [287, 88] width 272 height 31
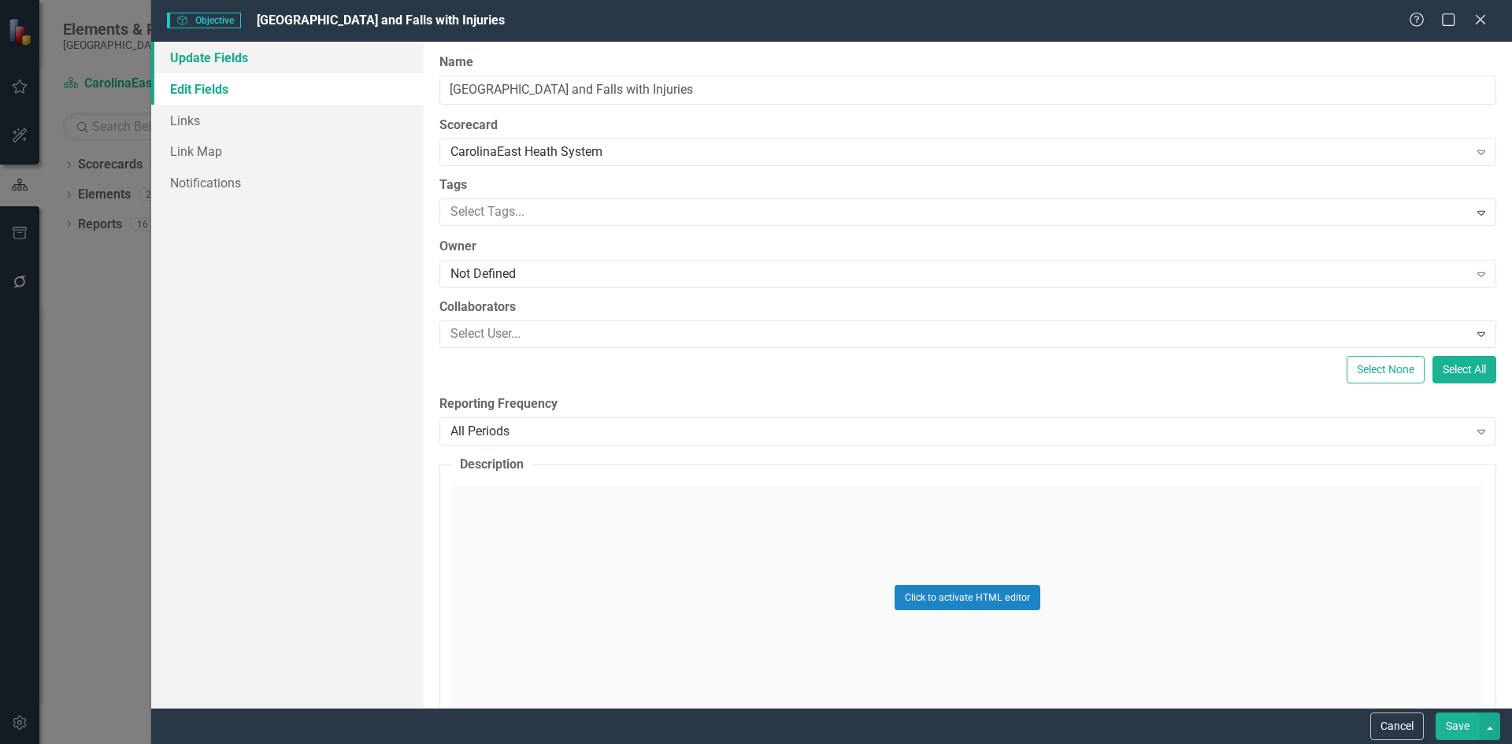
click at [224, 54] on link "Update Fields" at bounding box center [287, 57] width 272 height 31
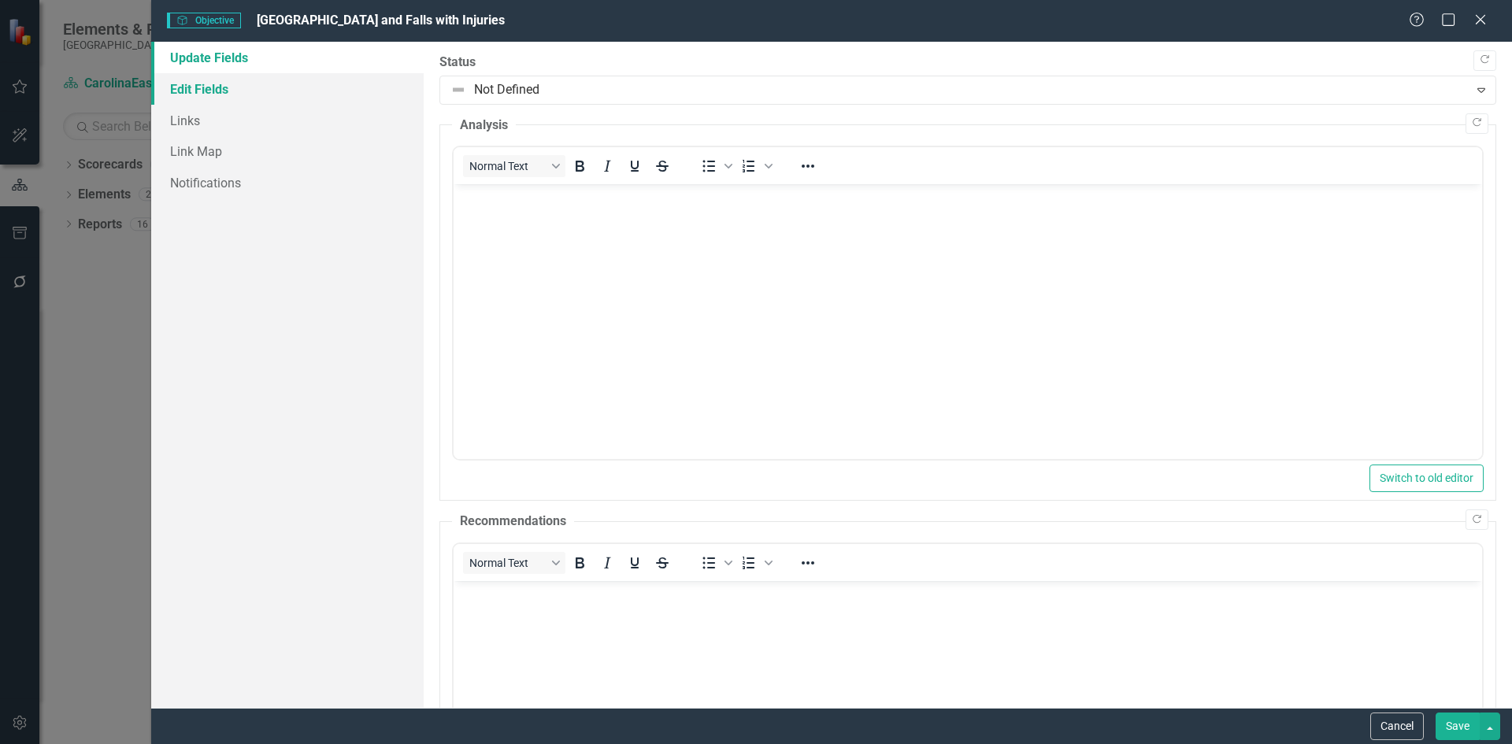
click at [207, 83] on link "Edit Fields" at bounding box center [287, 88] width 272 height 31
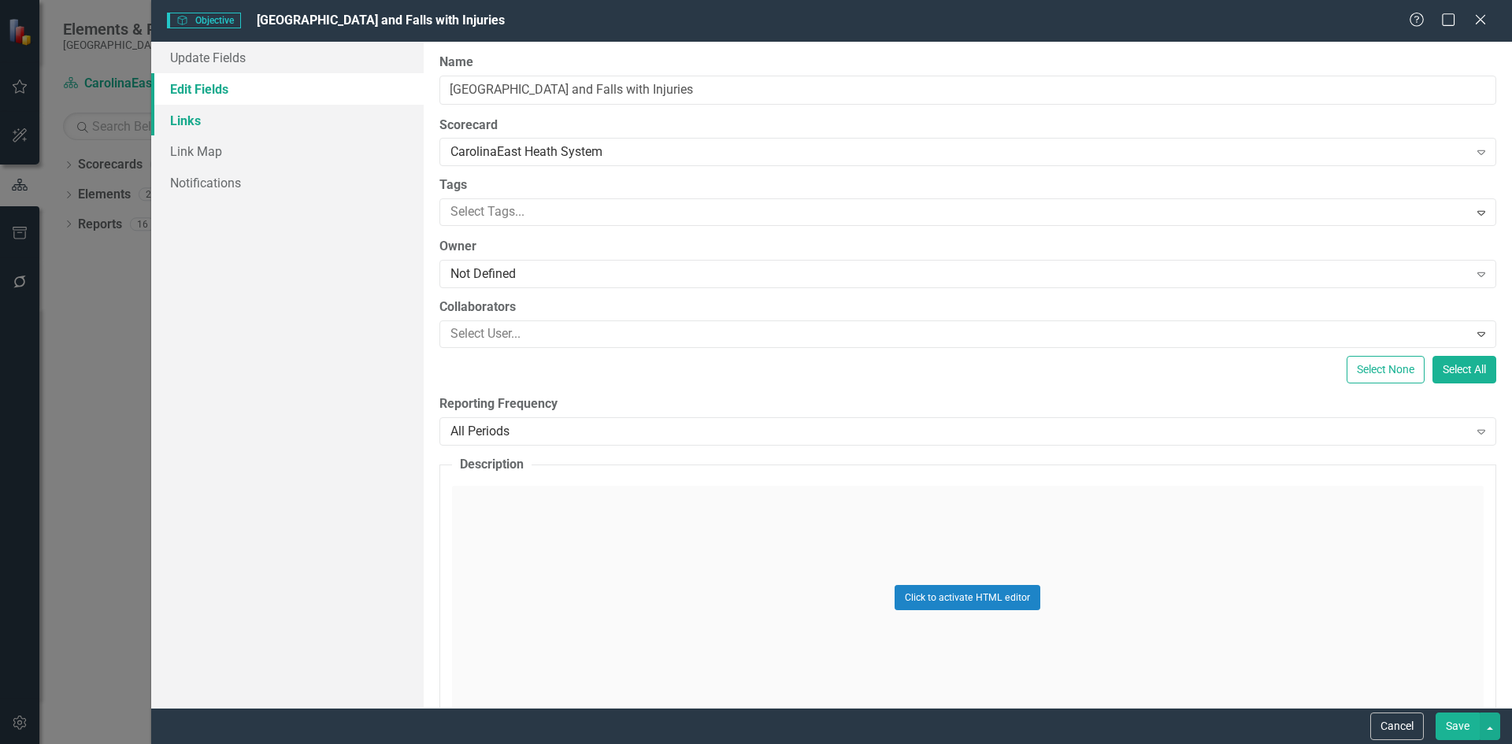
click at [191, 122] on link "Links" at bounding box center [287, 120] width 272 height 31
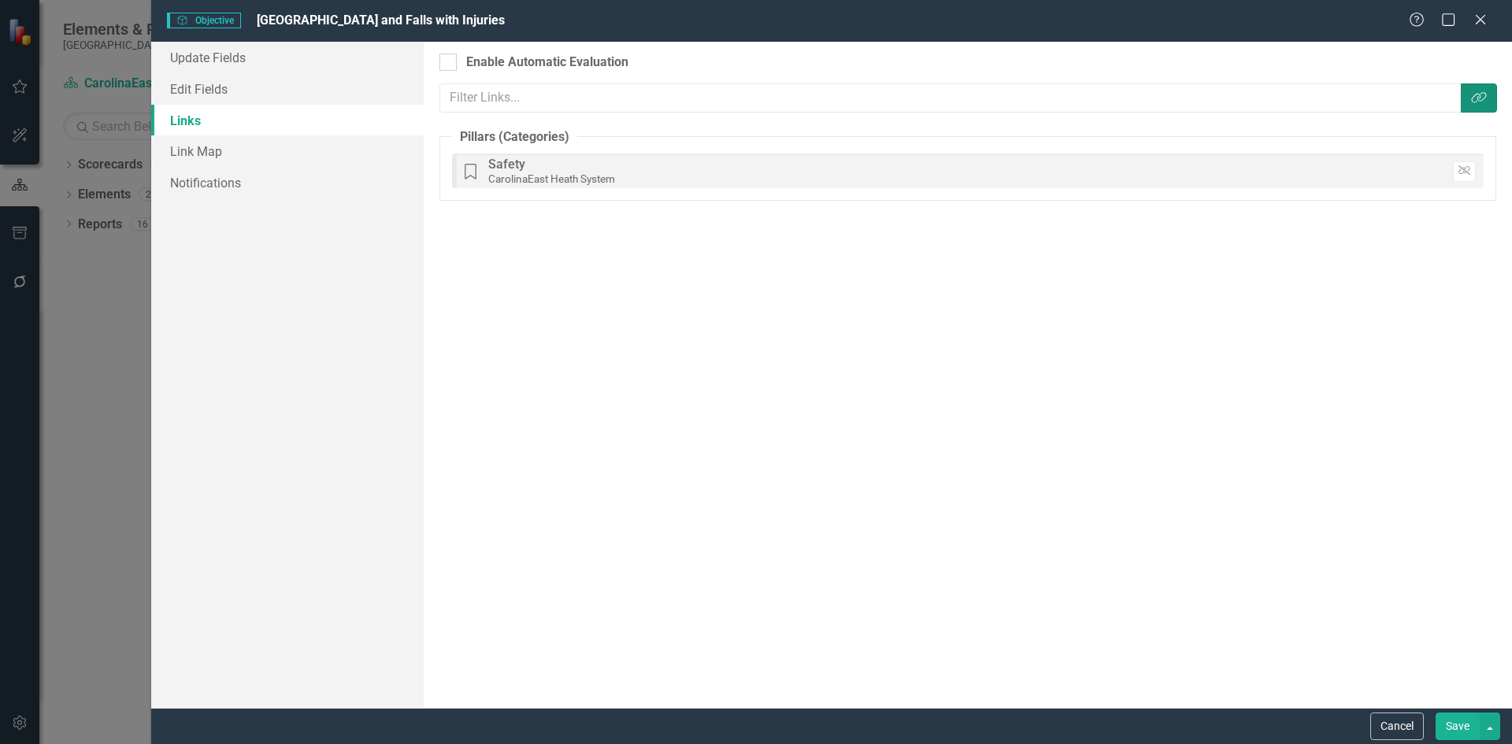
click at [1486, 102] on button "Link Tag" at bounding box center [1479, 97] width 36 height 29
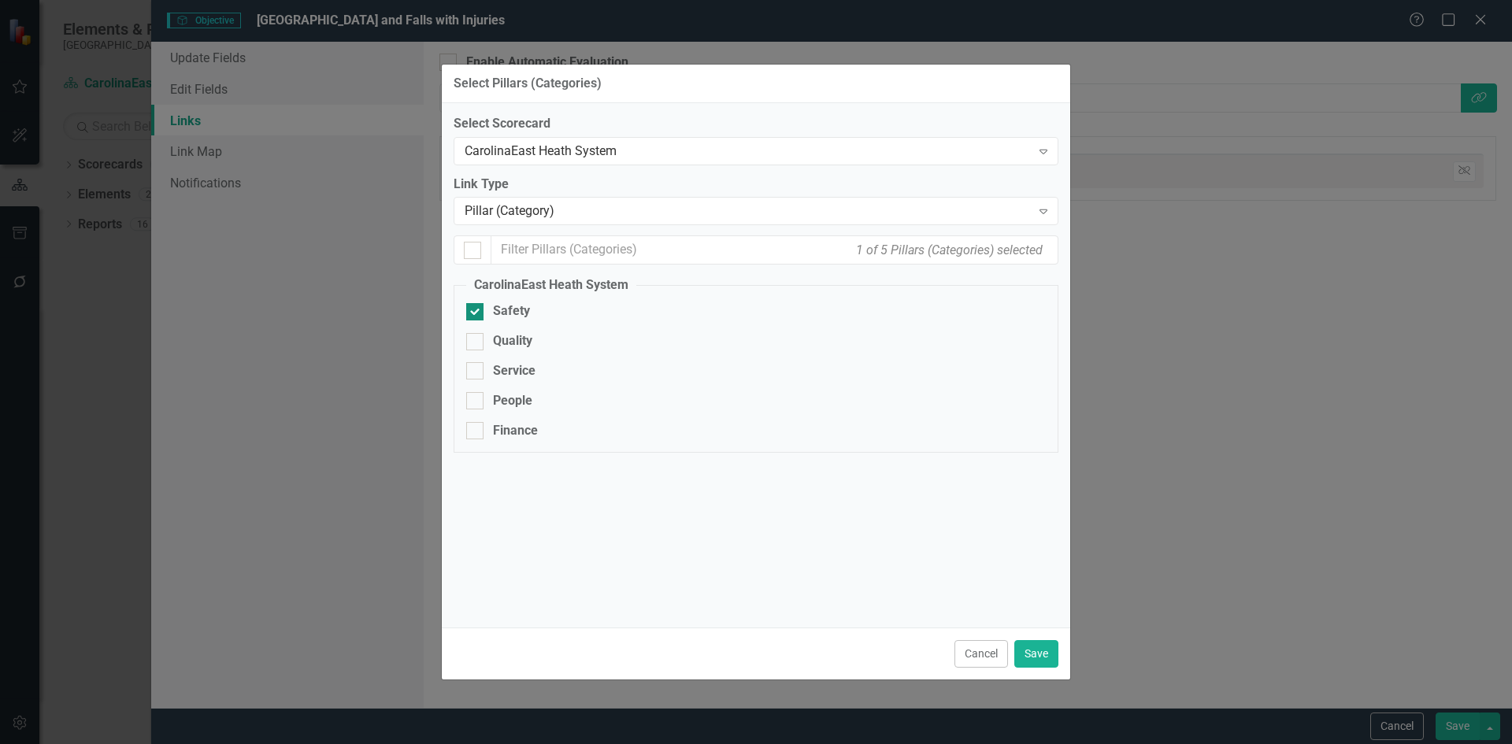
click at [476, 313] on div at bounding box center [474, 311] width 17 height 17
click at [476, 313] on input "Safety" at bounding box center [471, 308] width 10 height 10
click at [476, 313] on div at bounding box center [474, 311] width 17 height 17
click at [476, 313] on input "Safety" at bounding box center [471, 308] width 10 height 10
checkbox input "true"
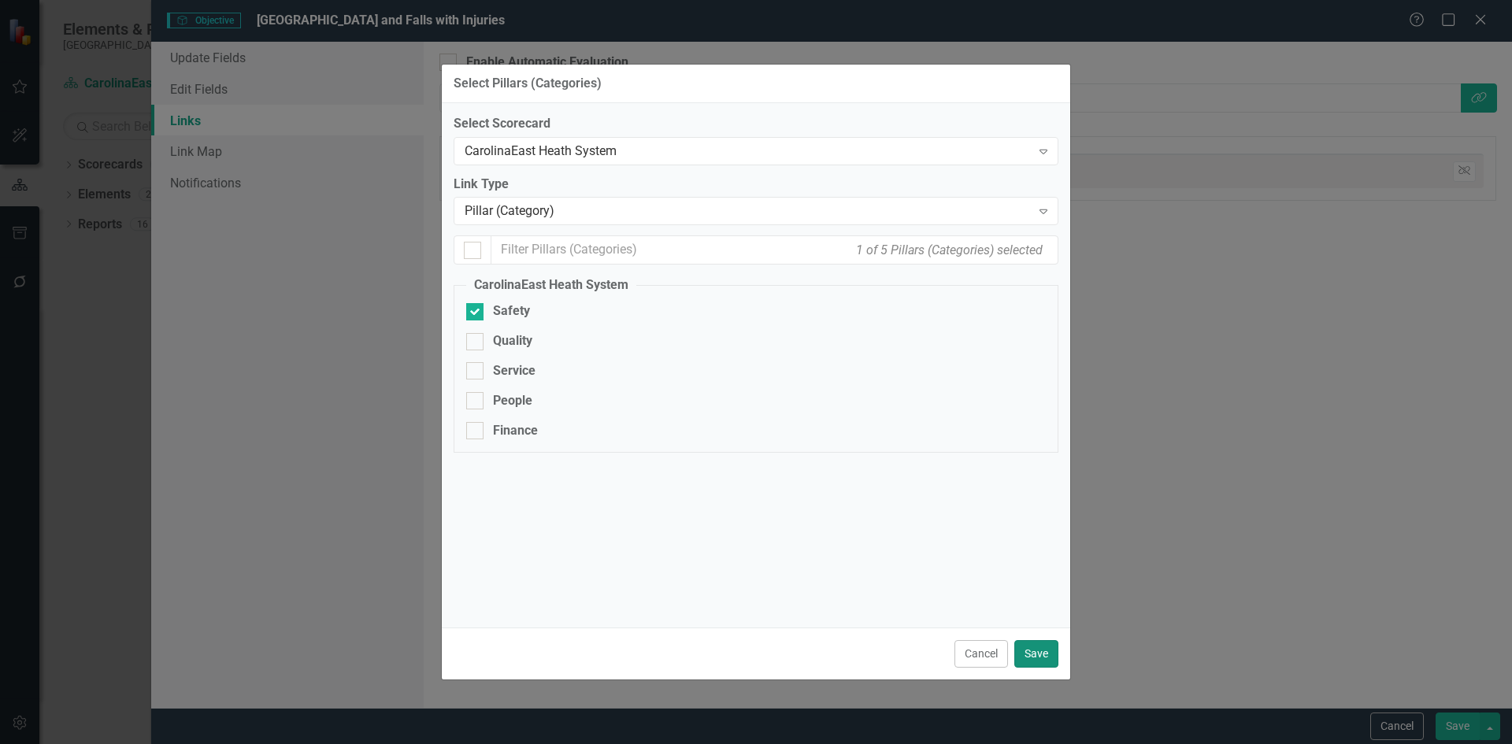
click at [1038, 648] on button "Save" at bounding box center [1036, 654] width 44 height 28
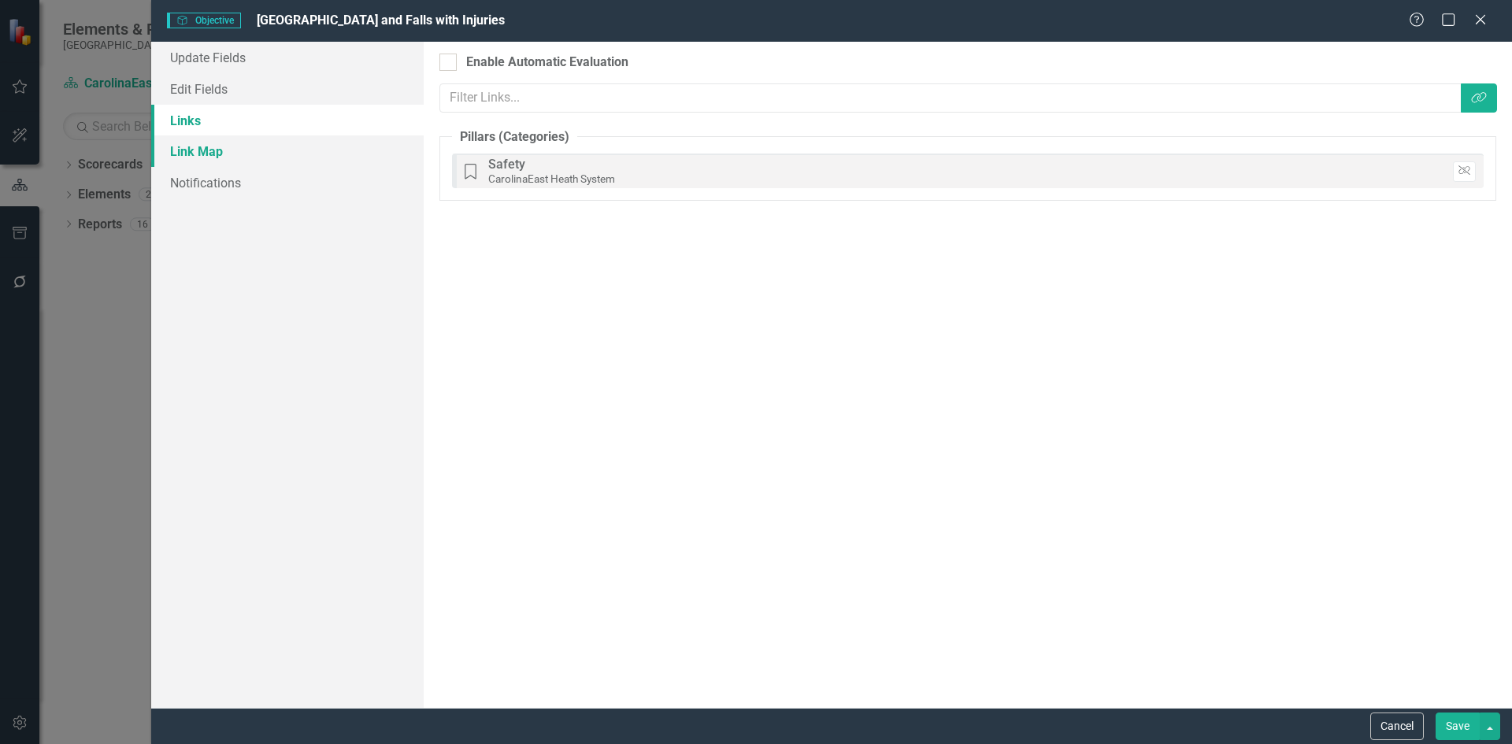
click at [194, 157] on link "Link Map" at bounding box center [287, 150] width 272 height 31
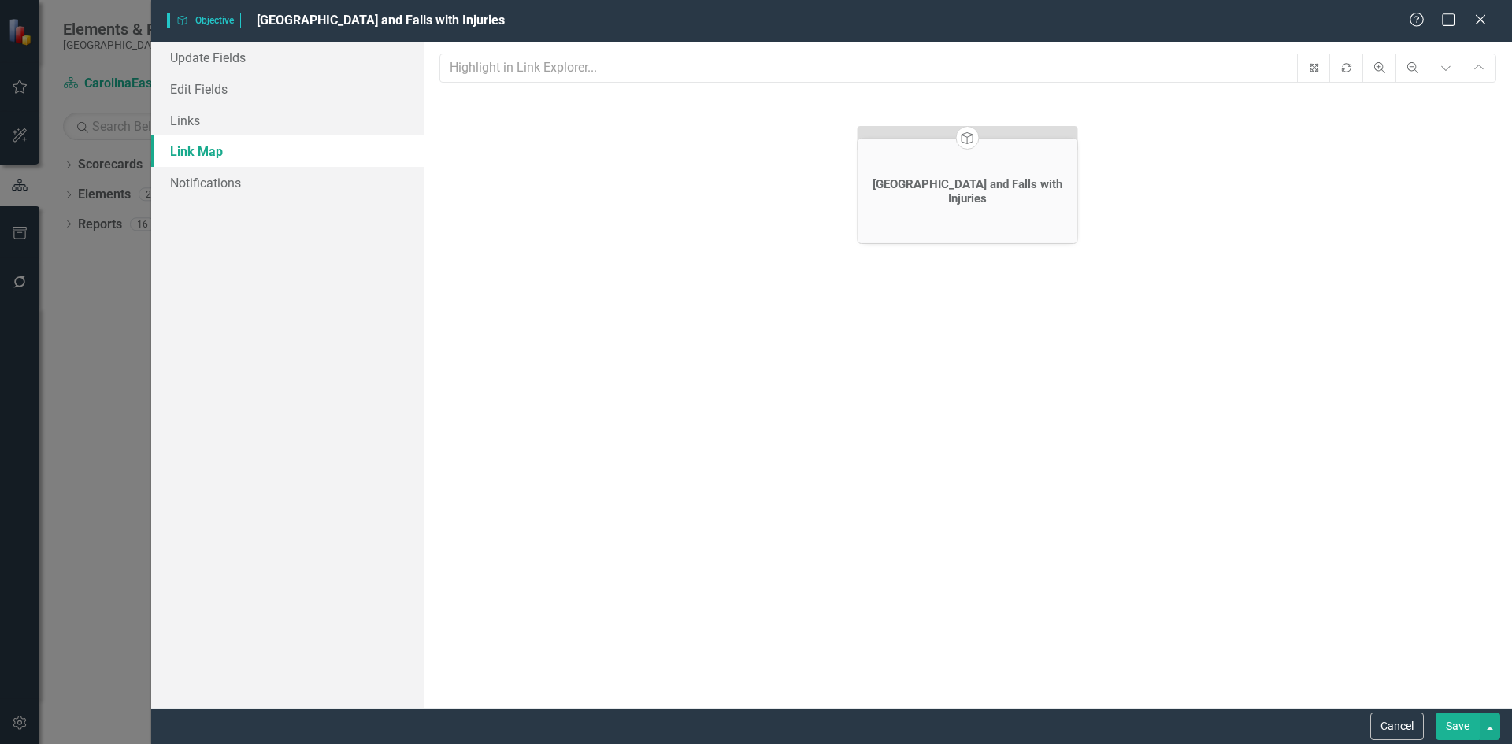
click at [965, 139] on icon "Objective" at bounding box center [967, 137] width 15 height 12
click at [957, 186] on div "[GEOGRAPHIC_DATA] and Falls with Injuries" at bounding box center [966, 191] width 211 height 28
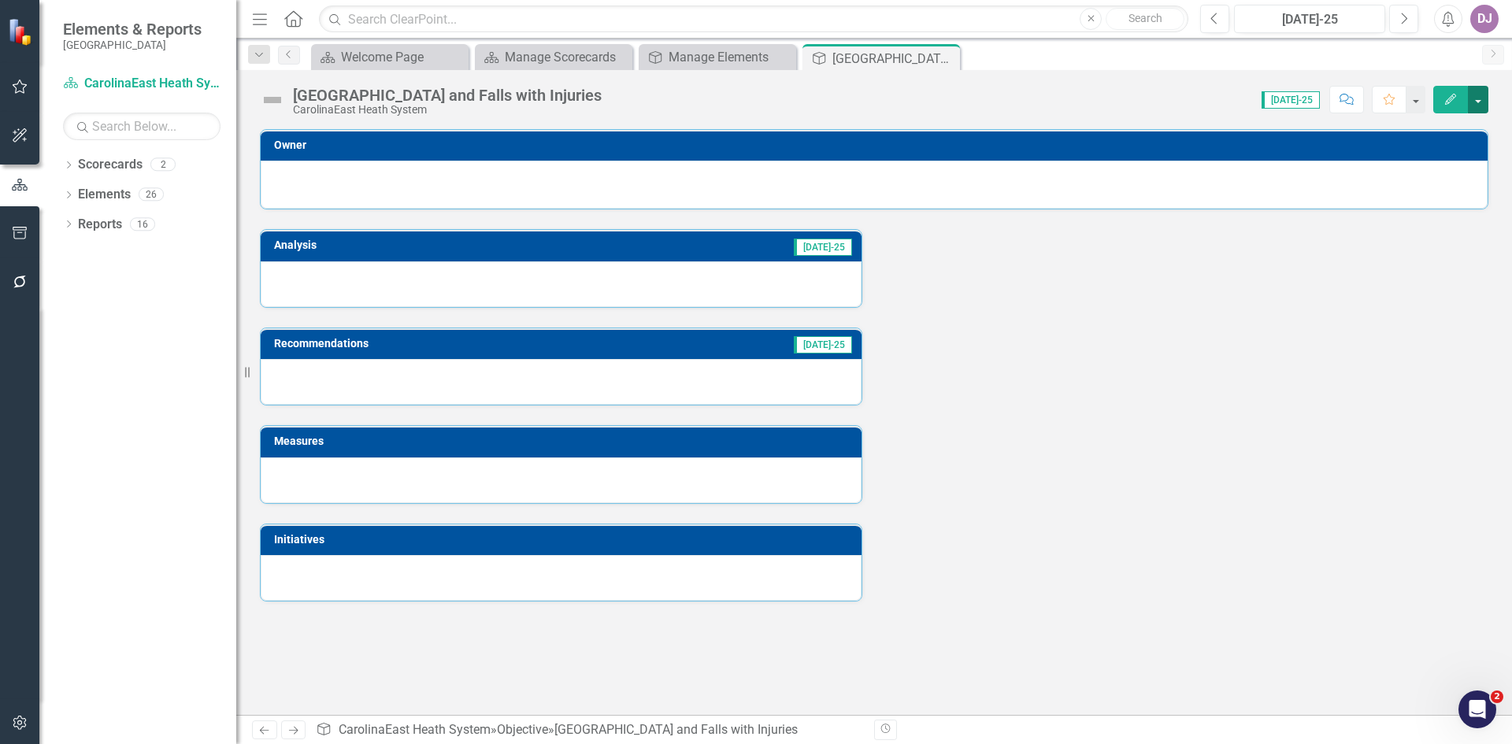
click at [1479, 102] on button "button" at bounding box center [1478, 100] width 20 height 28
click at [1456, 102] on icon "Edit" at bounding box center [1450, 99] width 14 height 11
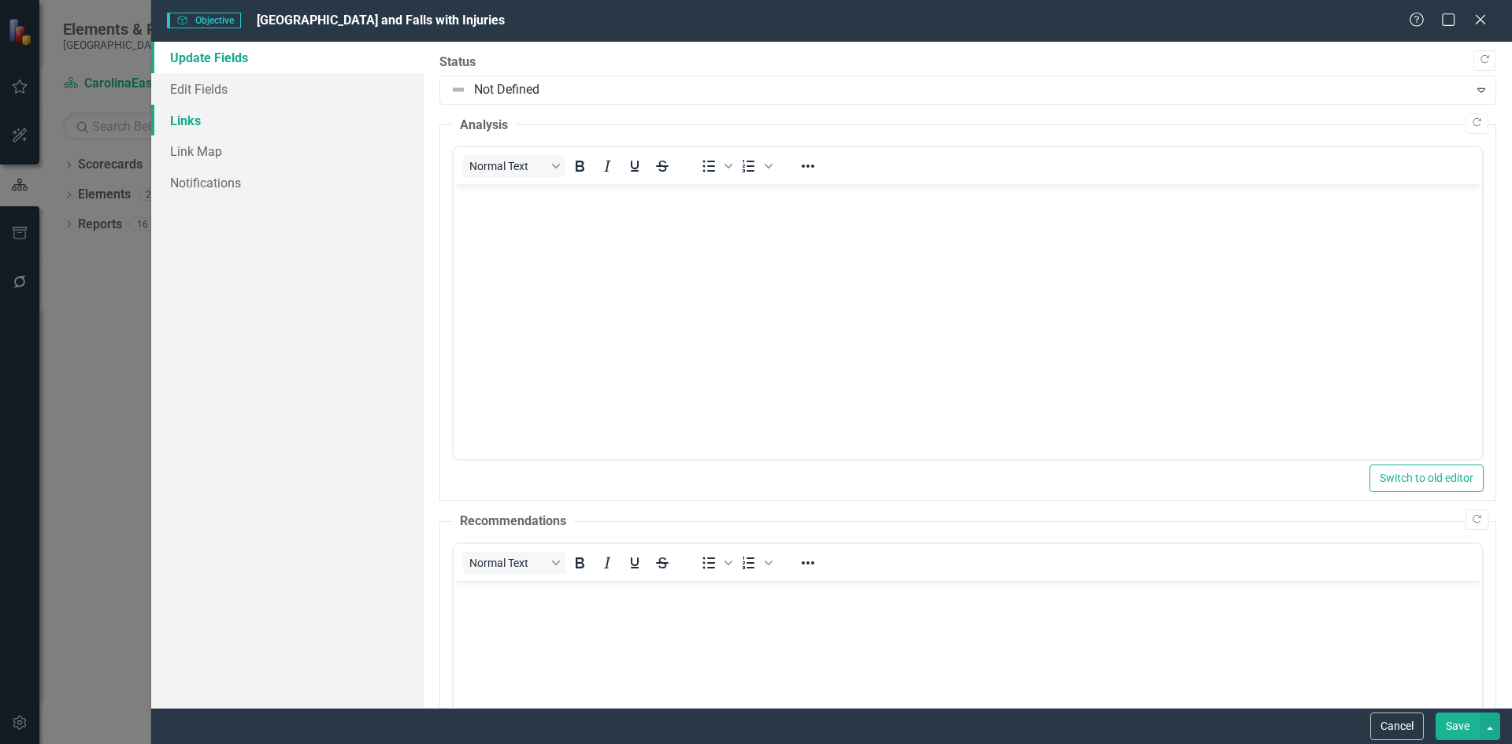
click at [207, 124] on link "Links" at bounding box center [287, 120] width 272 height 31
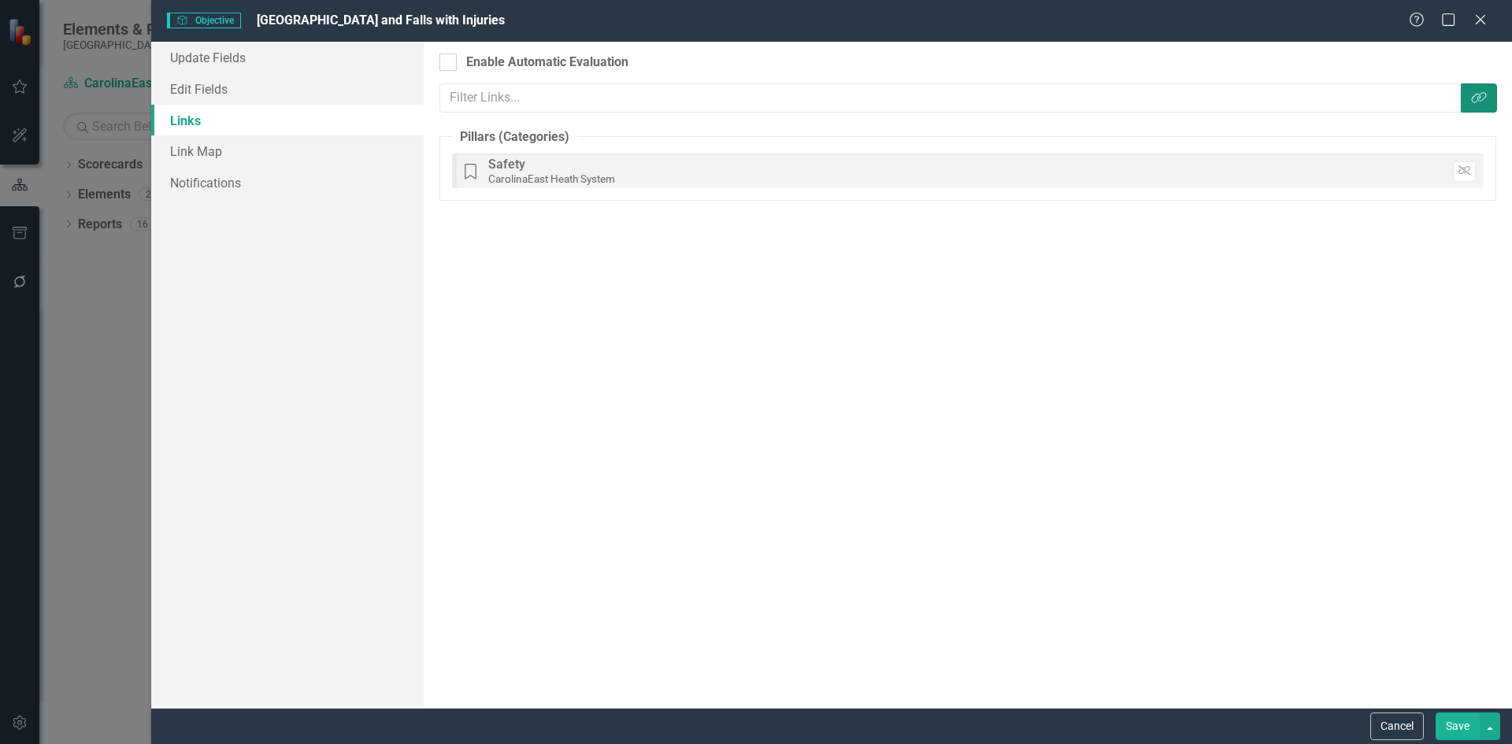
click at [1475, 102] on icon "Link Tag" at bounding box center [1479, 97] width 16 height 13
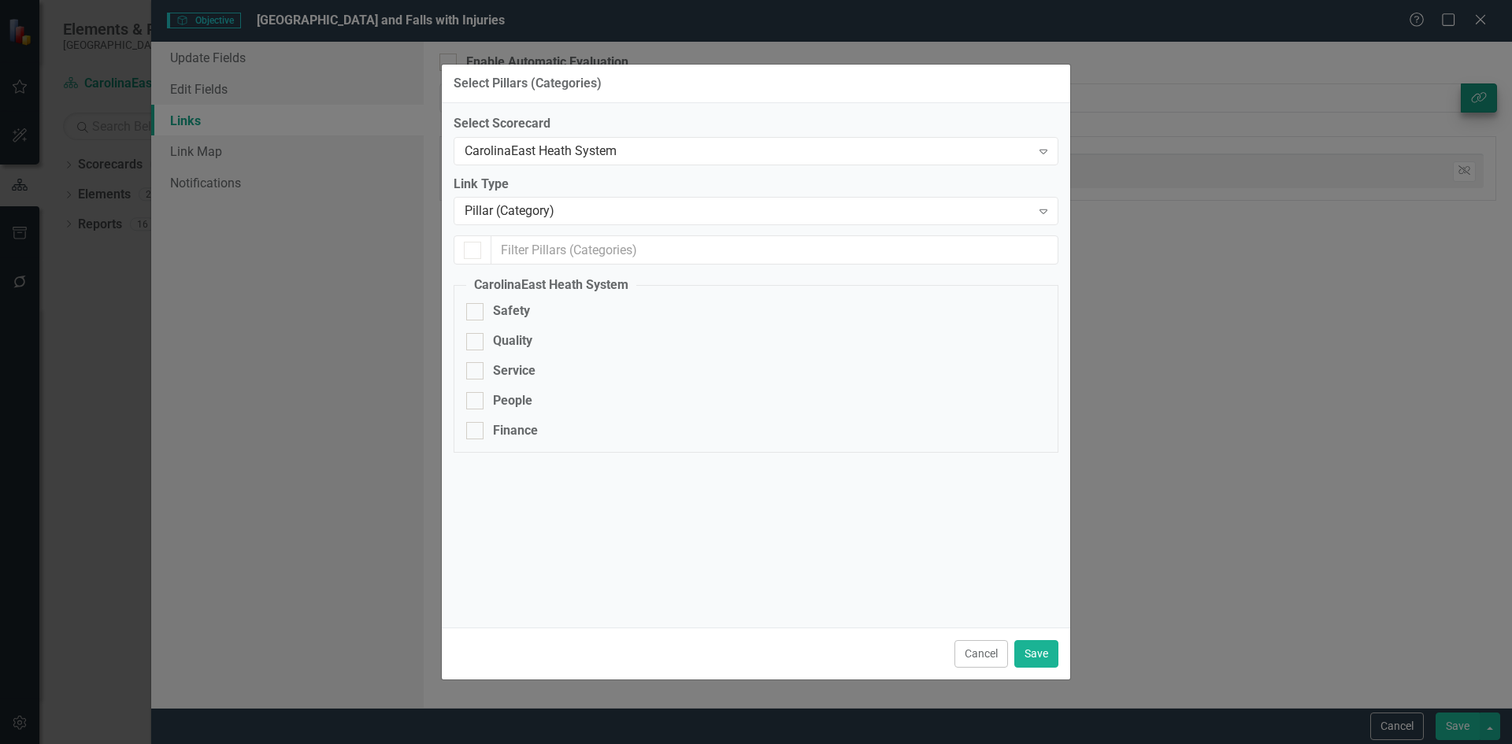
checkbox input "true"
click at [476, 253] on div at bounding box center [472, 250] width 17 height 17
click at [474, 252] on input "checkbox" at bounding box center [469, 247] width 10 height 10
checkbox input "true"
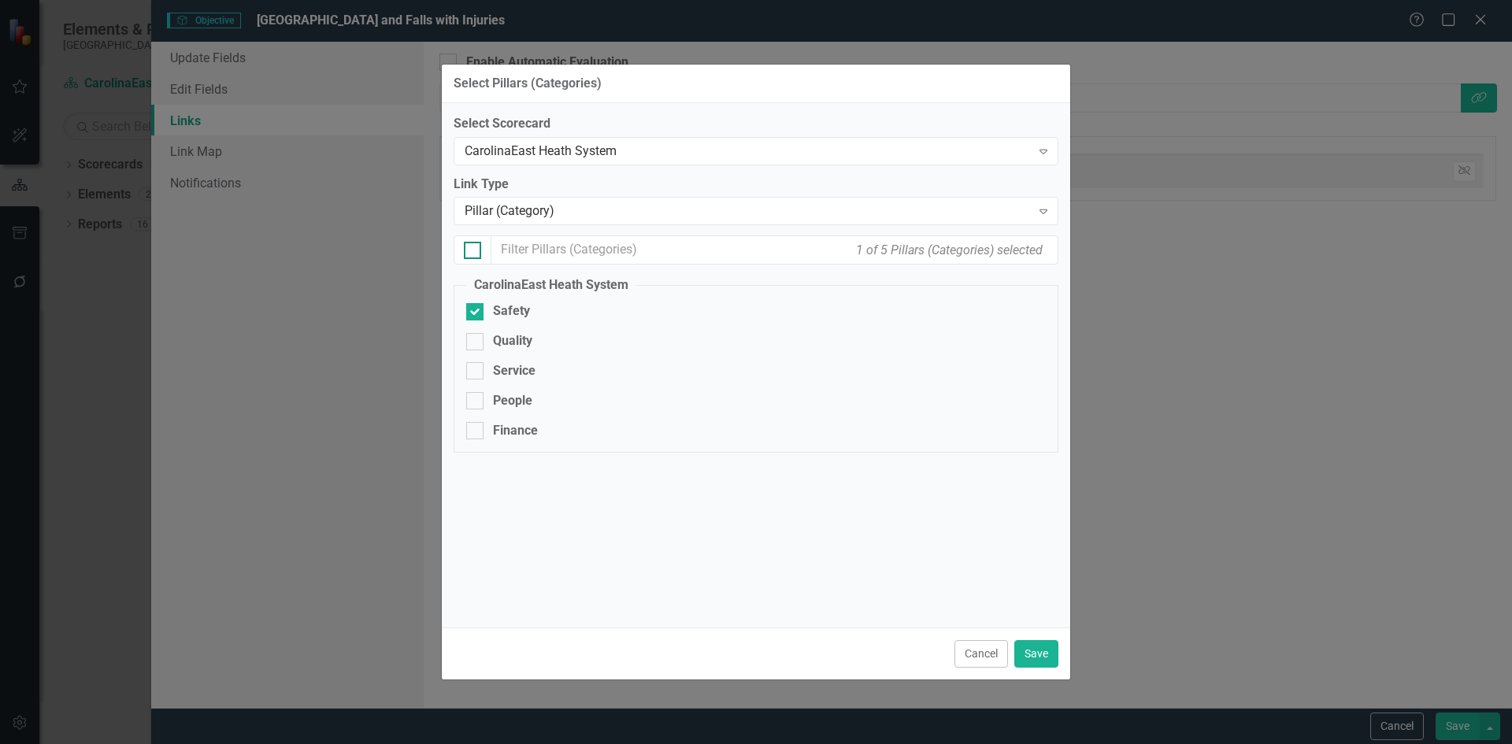
checkbox input "true"
click at [476, 342] on input "Quality" at bounding box center [471, 338] width 10 height 10
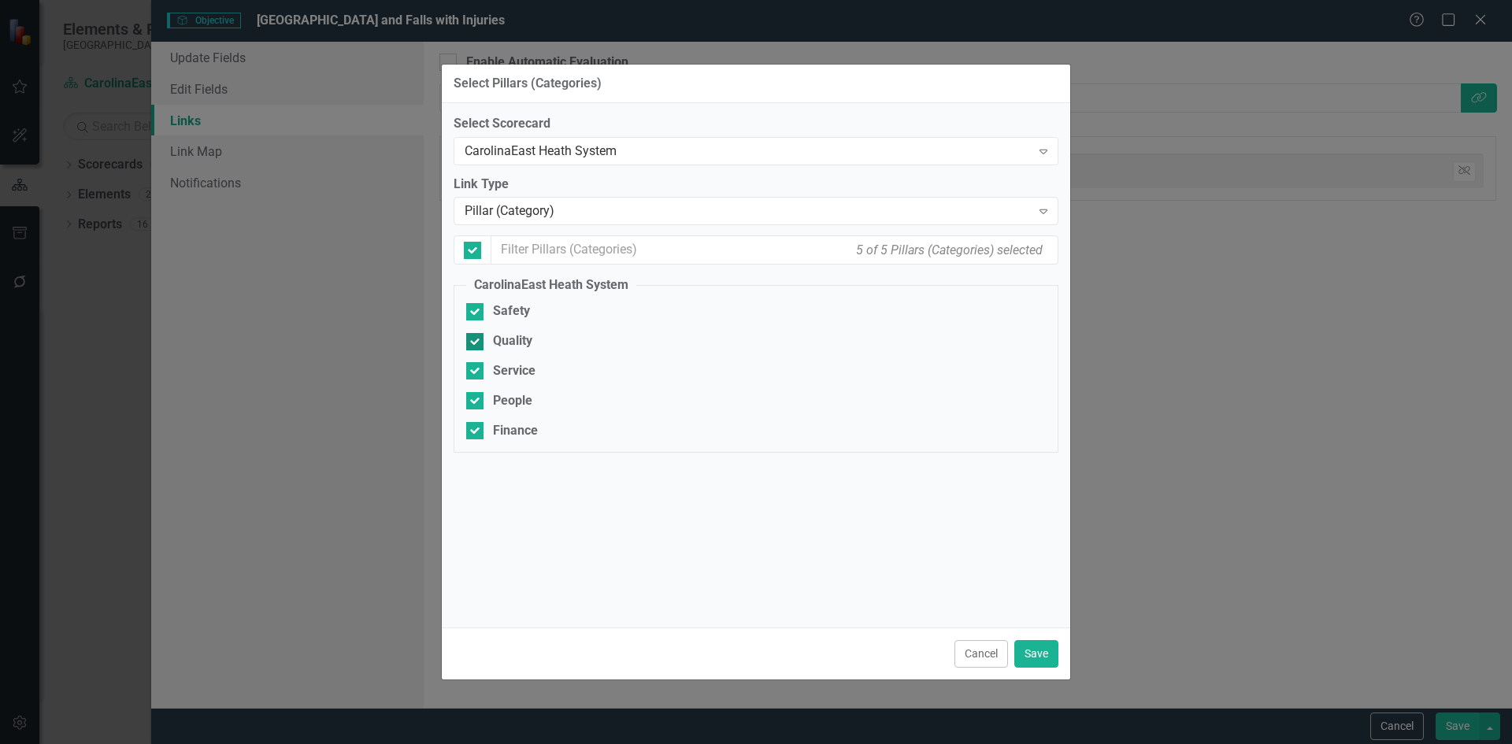
checkbox input "false"
click at [478, 369] on div at bounding box center [474, 370] width 17 height 17
click at [476, 369] on input "Service" at bounding box center [471, 367] width 10 height 10
checkbox input "false"
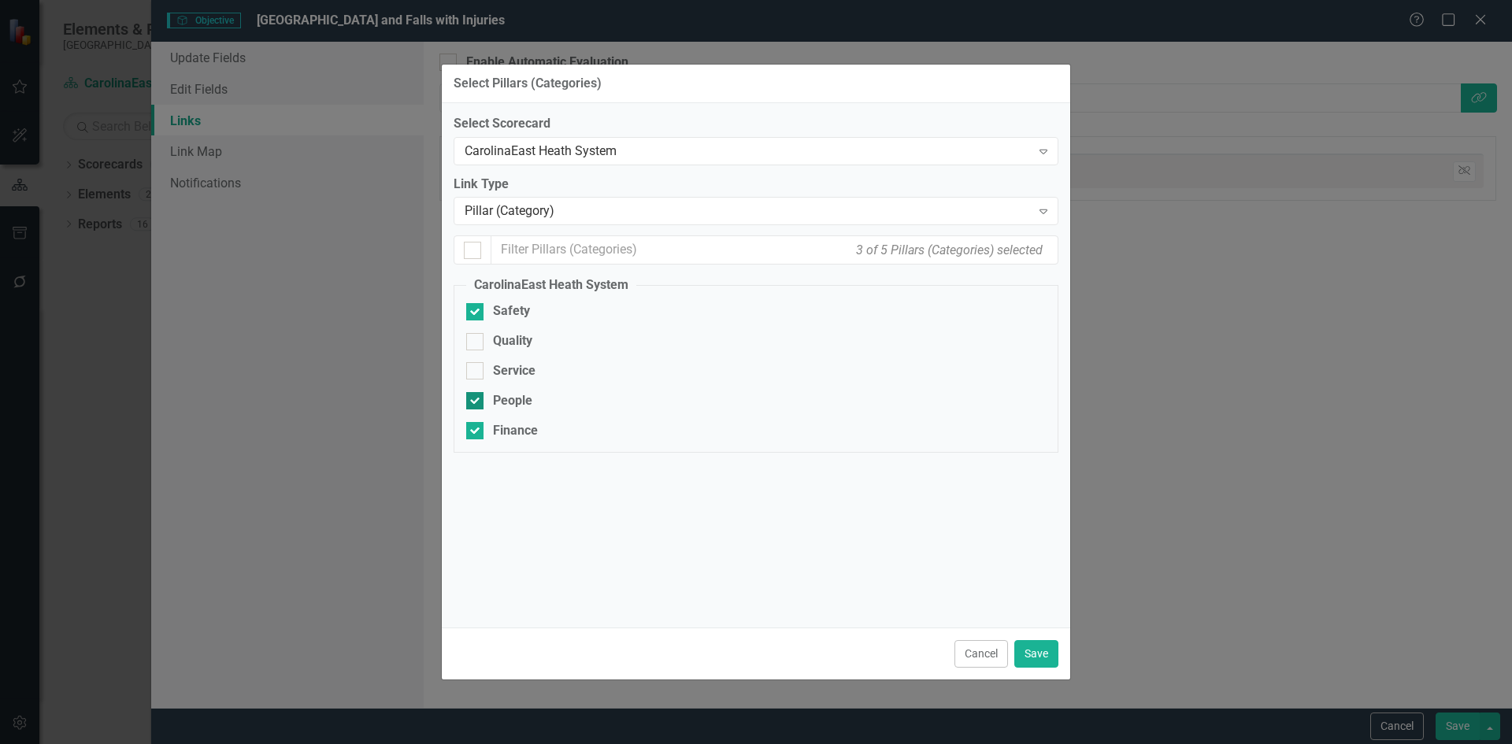
click at [476, 401] on input "People" at bounding box center [471, 397] width 10 height 10
checkbox input "false"
click at [476, 431] on input "Finance" at bounding box center [471, 427] width 10 height 10
checkbox input "false"
click at [1035, 657] on button "Save" at bounding box center [1036, 654] width 44 height 28
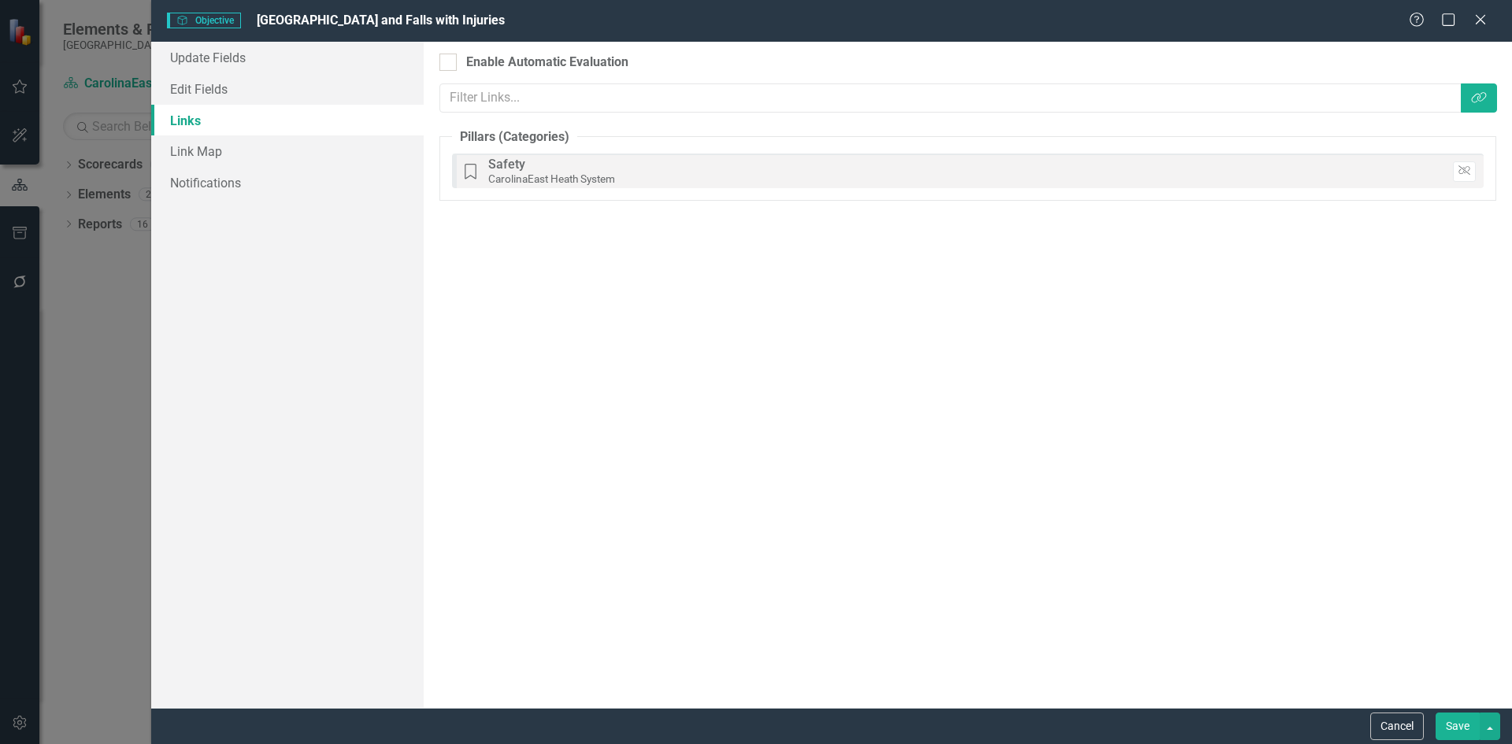
click at [1453, 724] on button "Save" at bounding box center [1457, 727] width 44 height 28
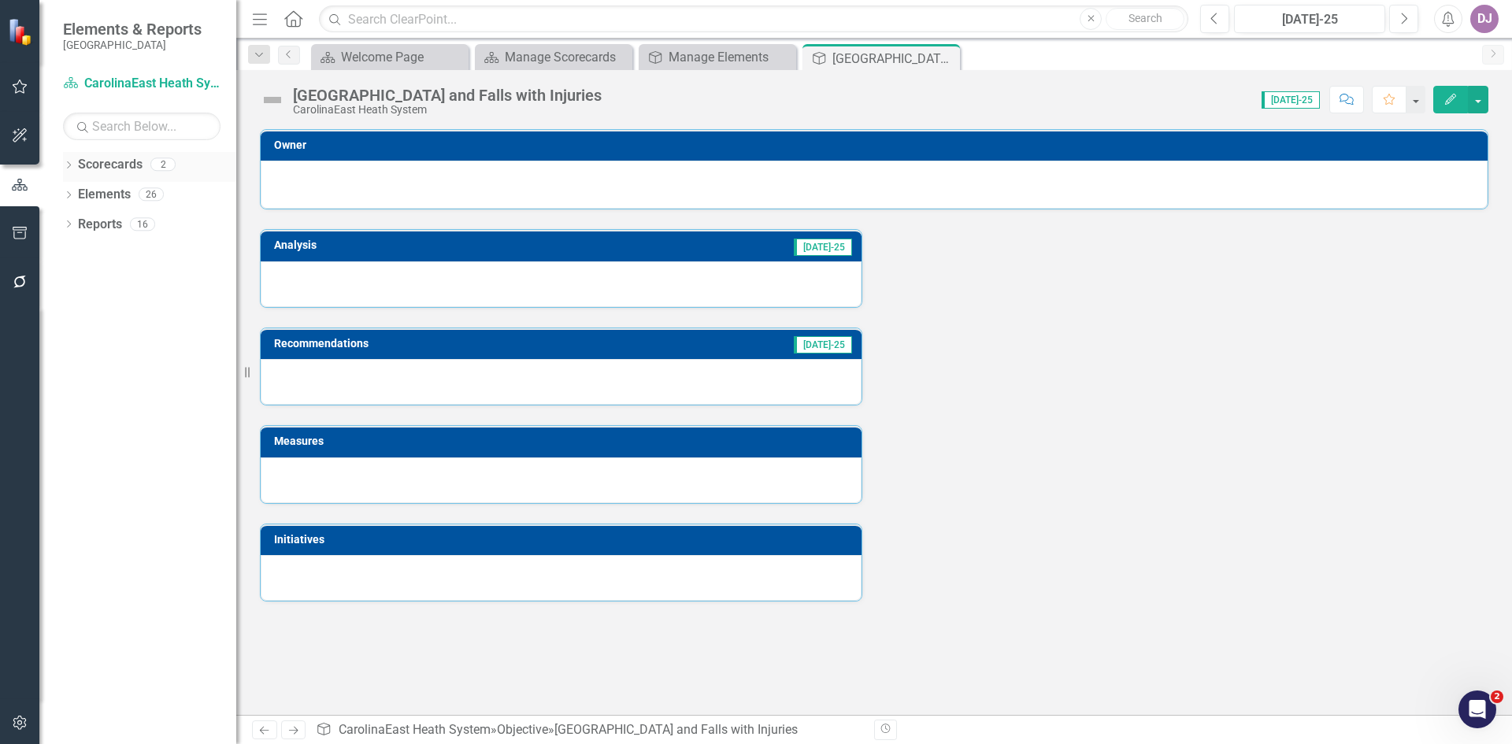
click at [112, 170] on link "Scorecards" at bounding box center [110, 165] width 65 height 18
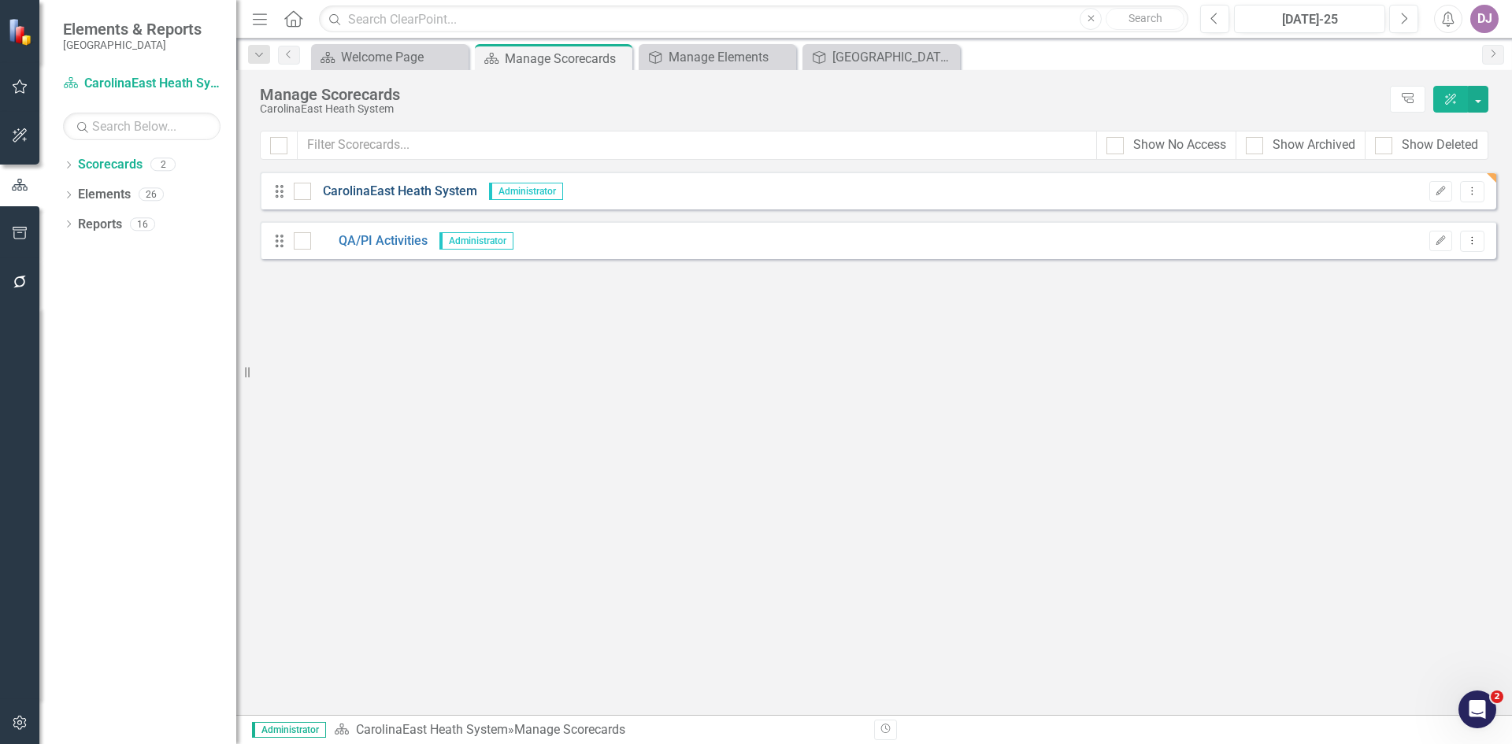
click at [418, 189] on link "CarolinaEast Heath System" at bounding box center [394, 192] width 166 height 18
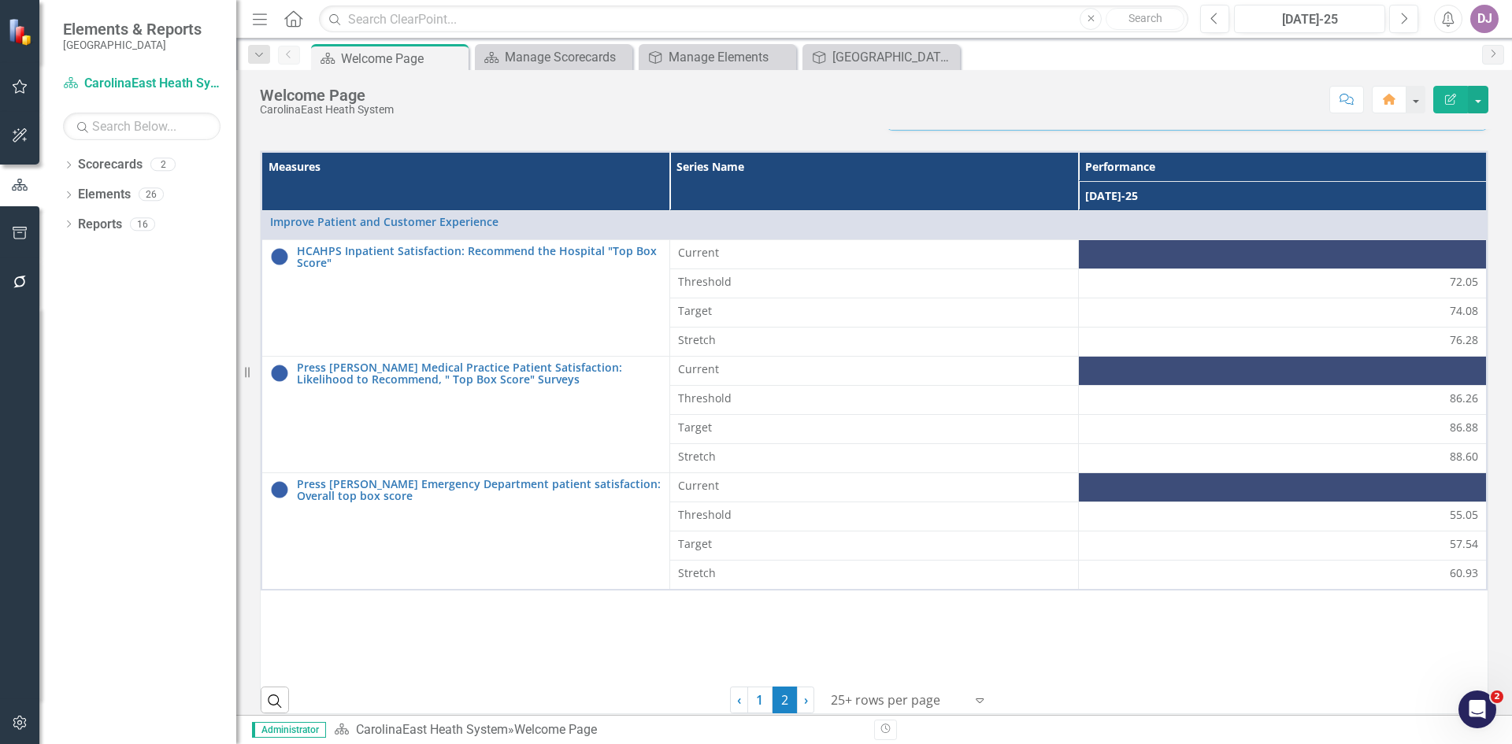
scroll to position [417, 0]
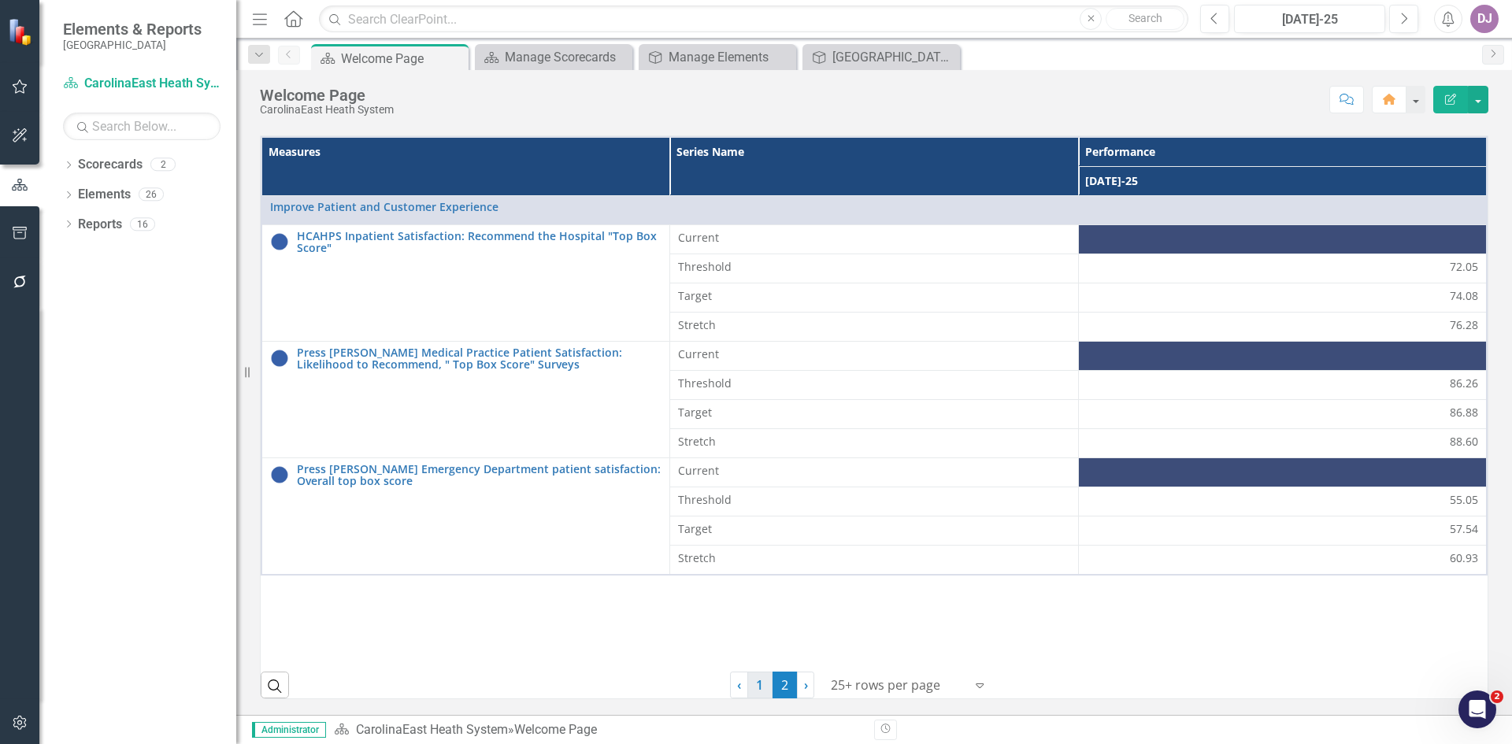
click at [763, 686] on link "1" at bounding box center [759, 685] width 25 height 27
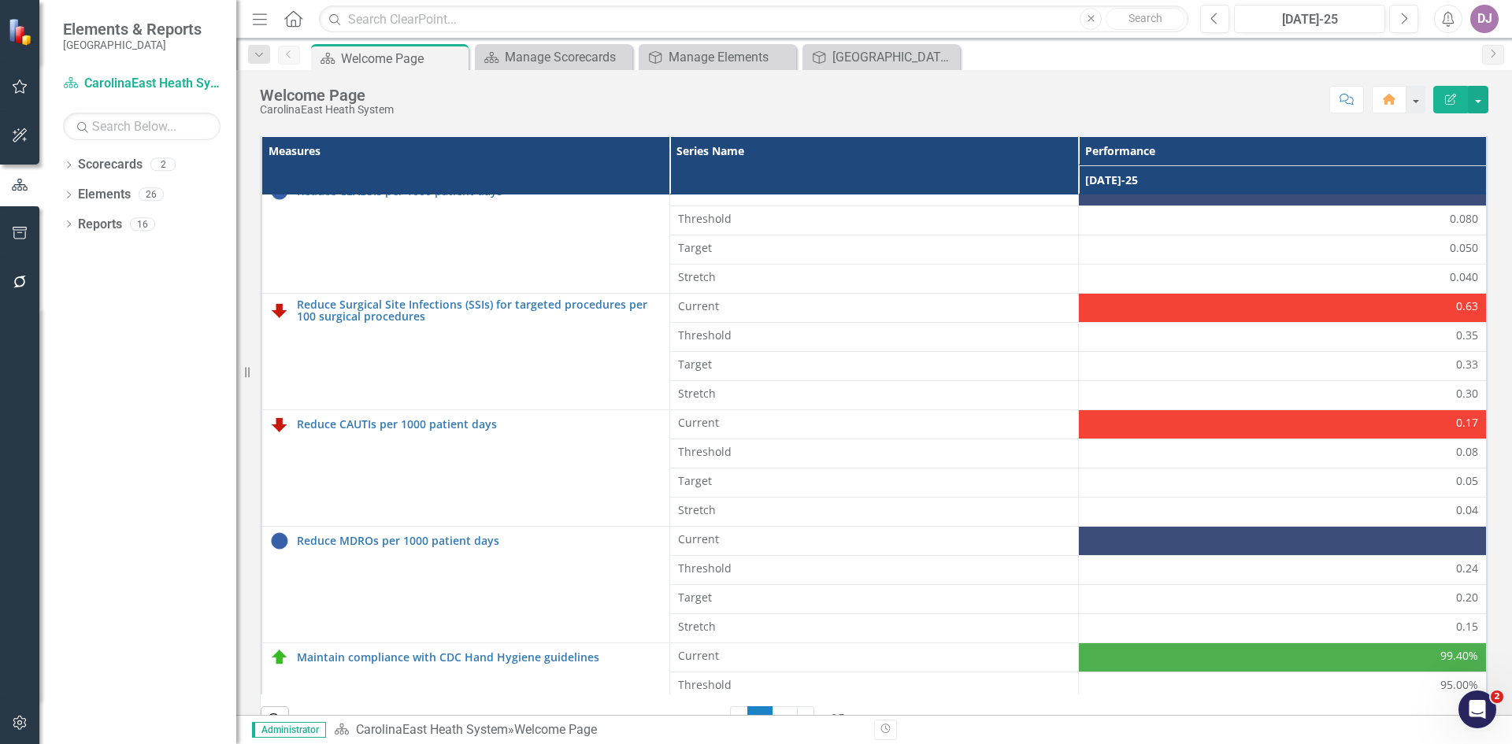
scroll to position [0, 0]
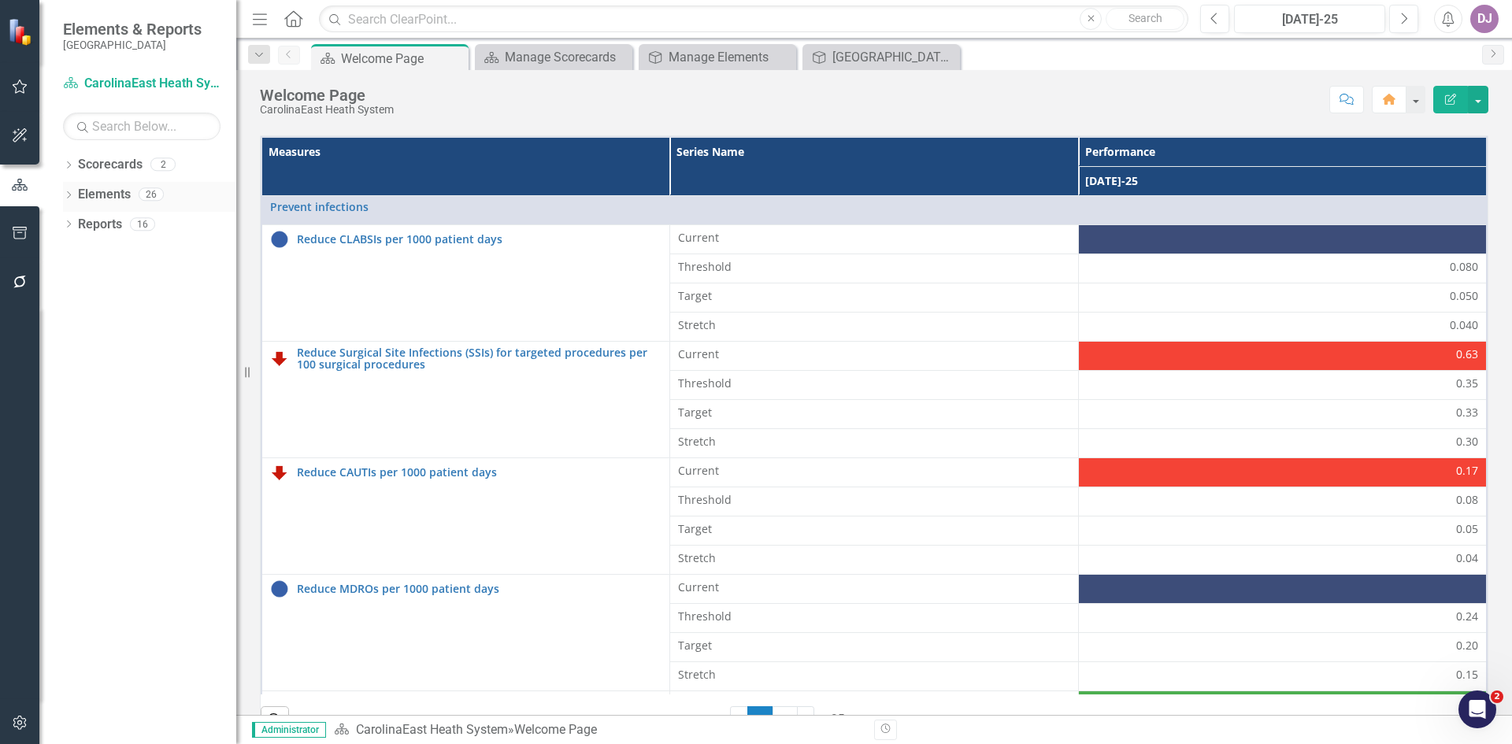
click at [115, 192] on link "Elements" at bounding box center [104, 195] width 53 height 18
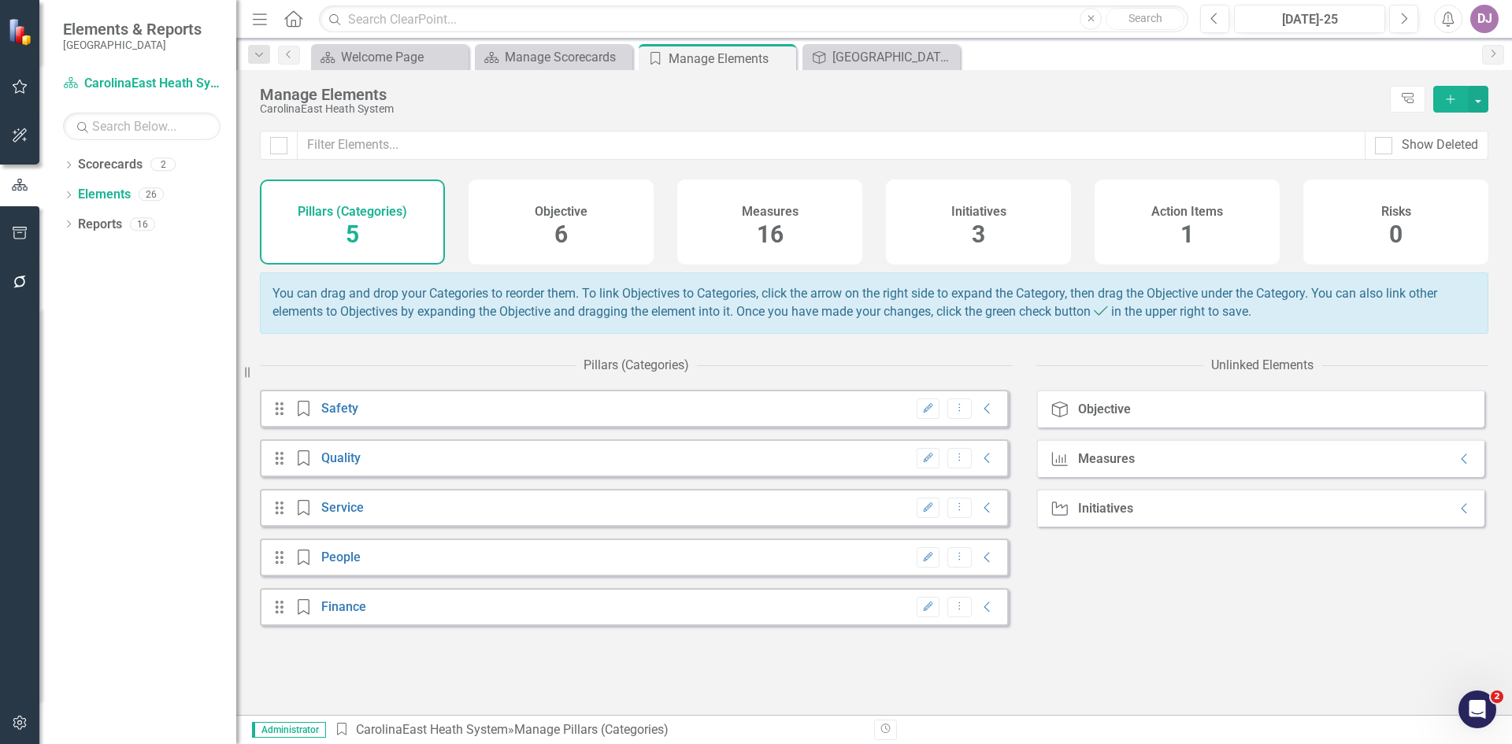
click at [570, 232] on div "Objective 6" at bounding box center [560, 222] width 185 height 85
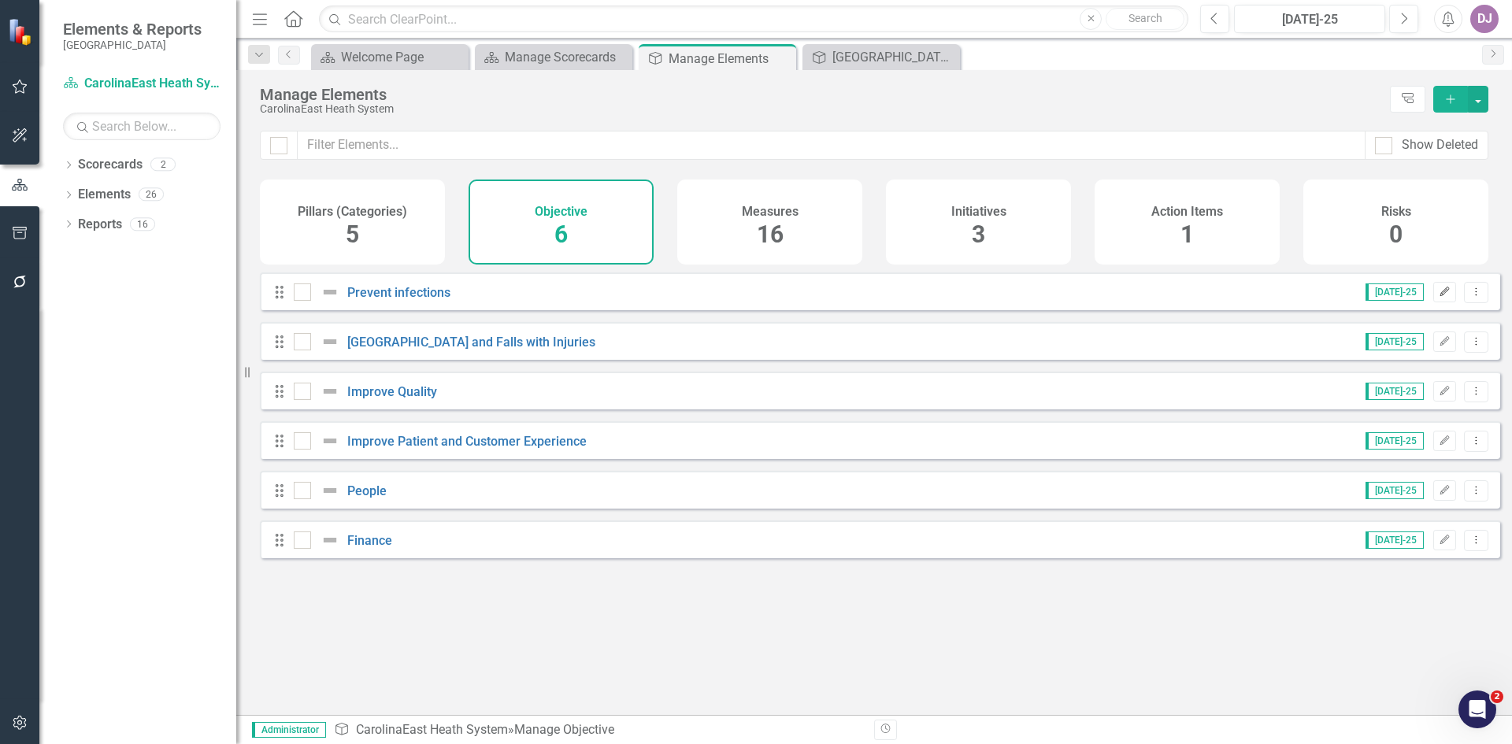
click at [1438, 297] on icon "Edit" at bounding box center [1444, 291] width 12 height 9
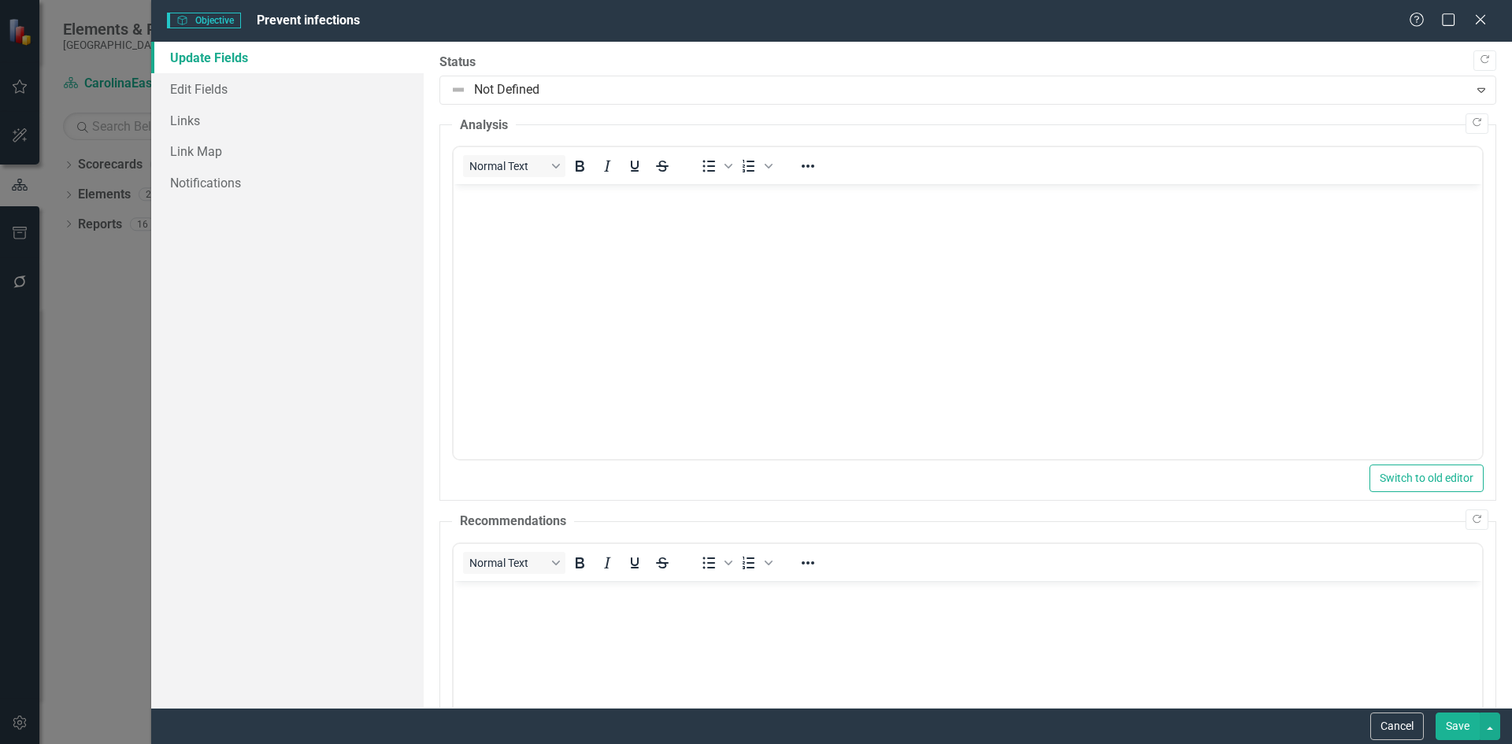
click at [235, 54] on link "Update Fields" at bounding box center [287, 57] width 272 height 31
click at [212, 85] on link "Edit Fields" at bounding box center [287, 88] width 272 height 31
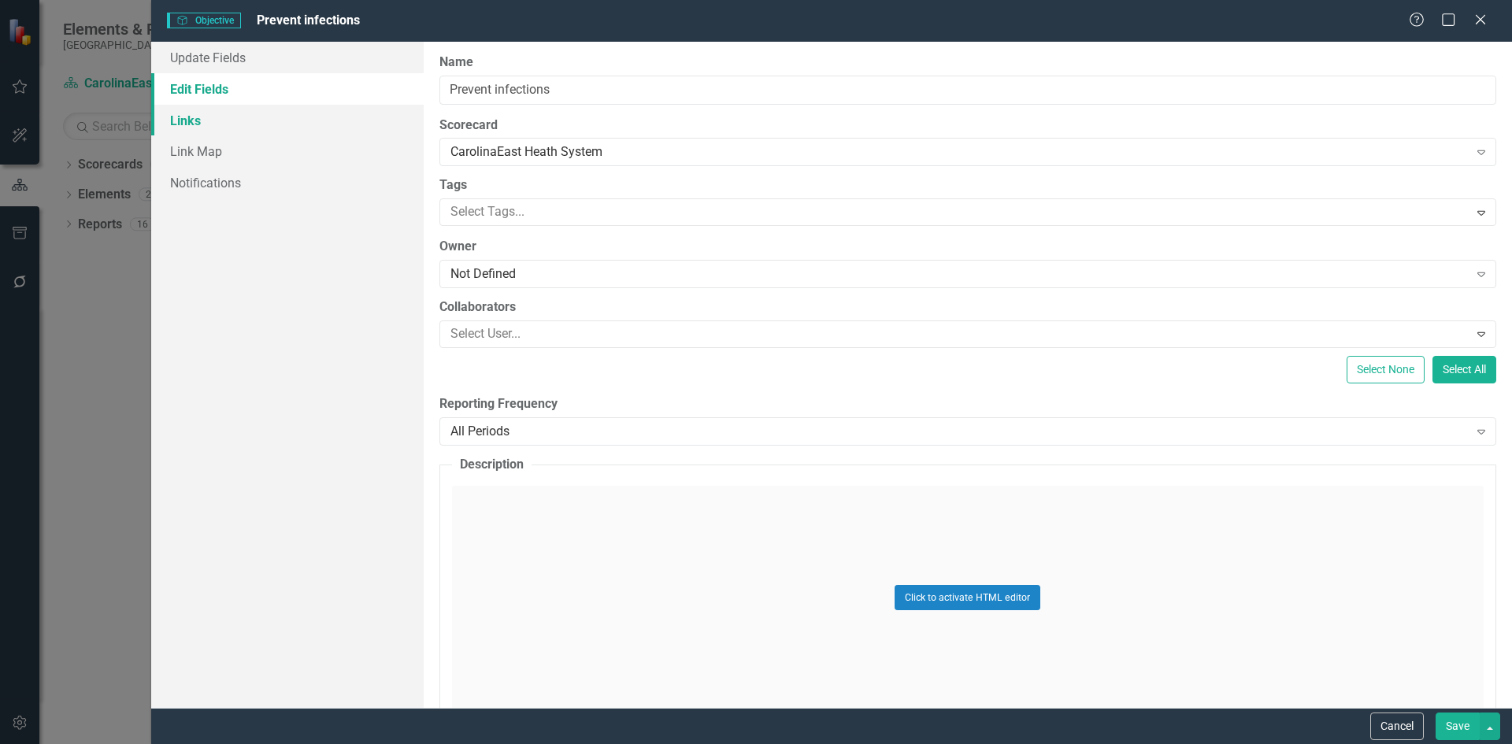
click at [196, 115] on link "Links" at bounding box center [287, 120] width 272 height 31
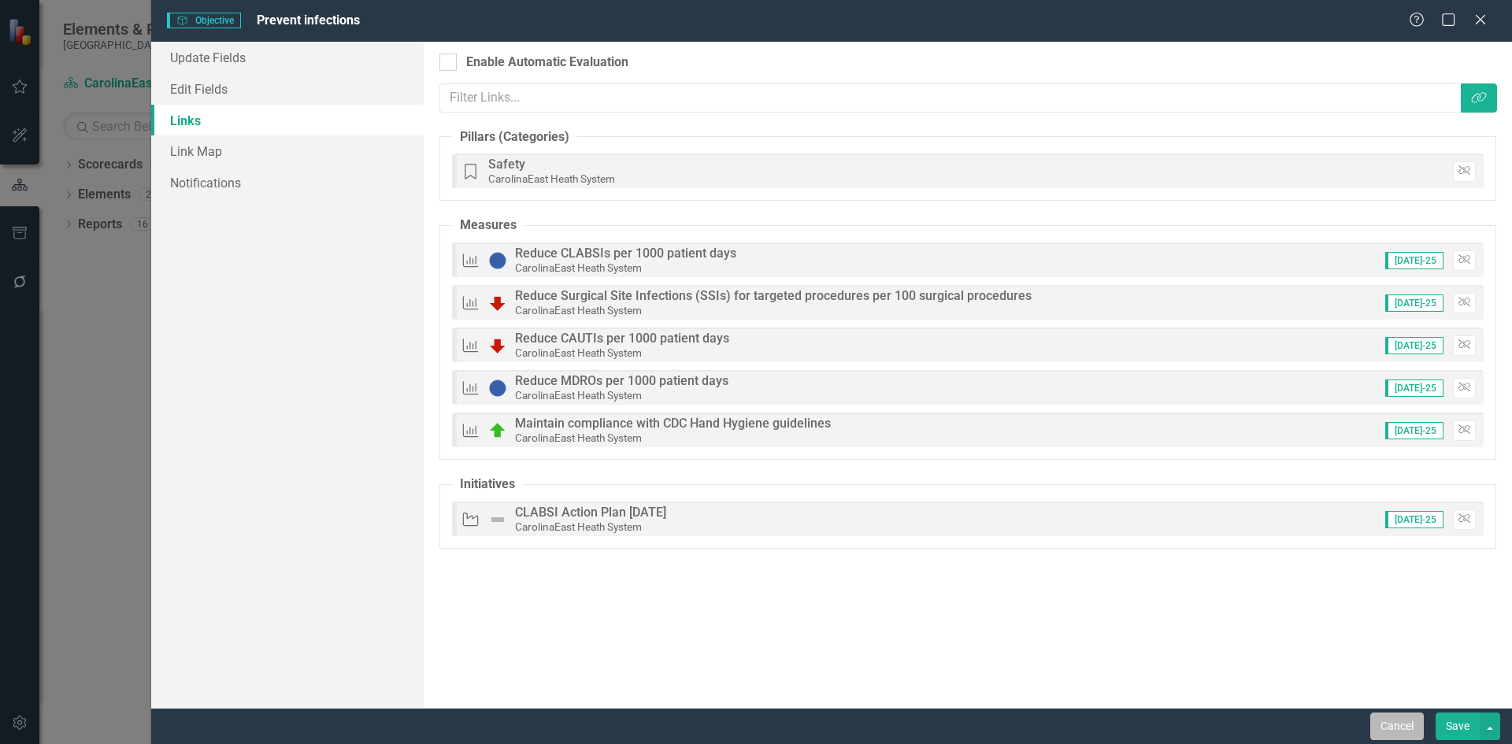
click at [1405, 733] on button "Cancel" at bounding box center [1397, 727] width 54 height 28
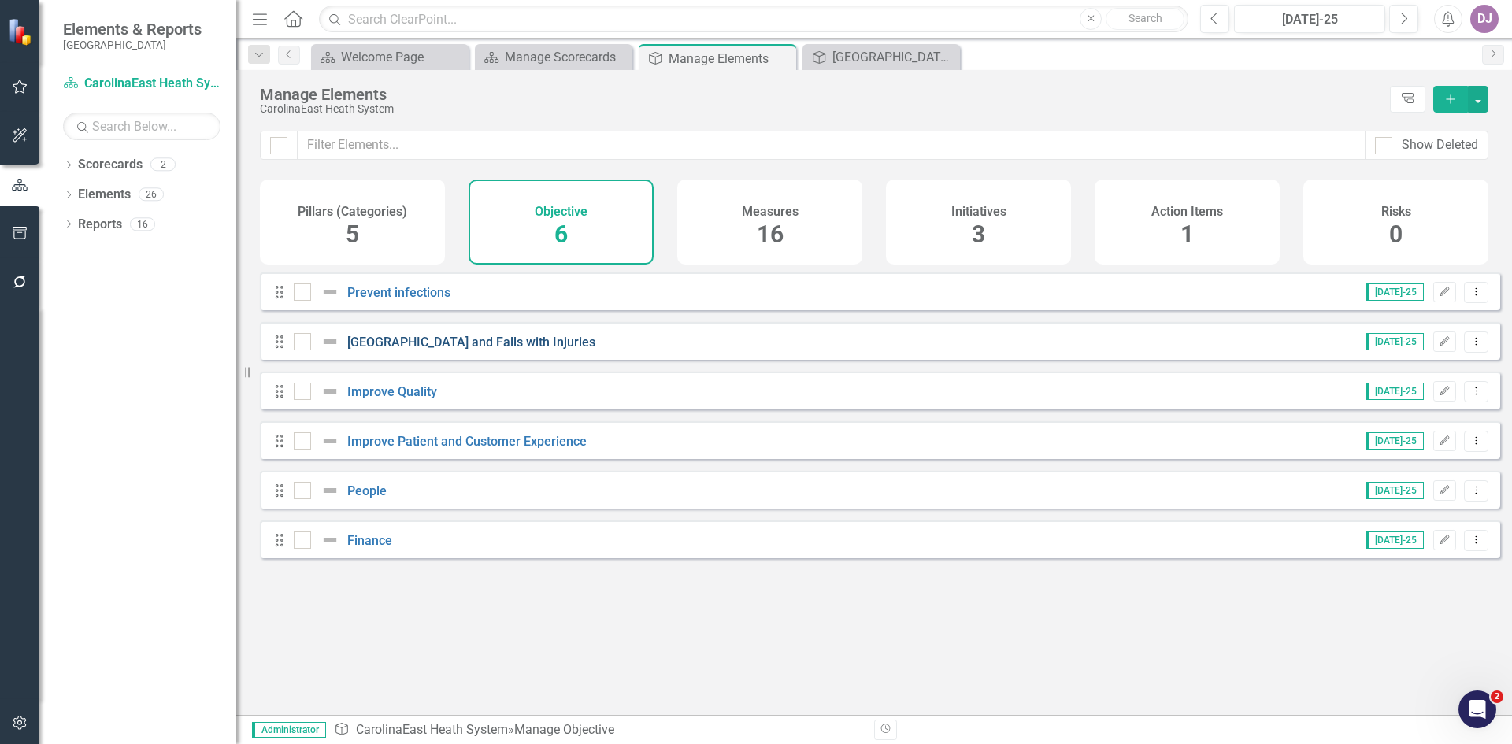
click at [487, 350] on link "[GEOGRAPHIC_DATA] and Falls with Injuries" at bounding box center [471, 342] width 248 height 15
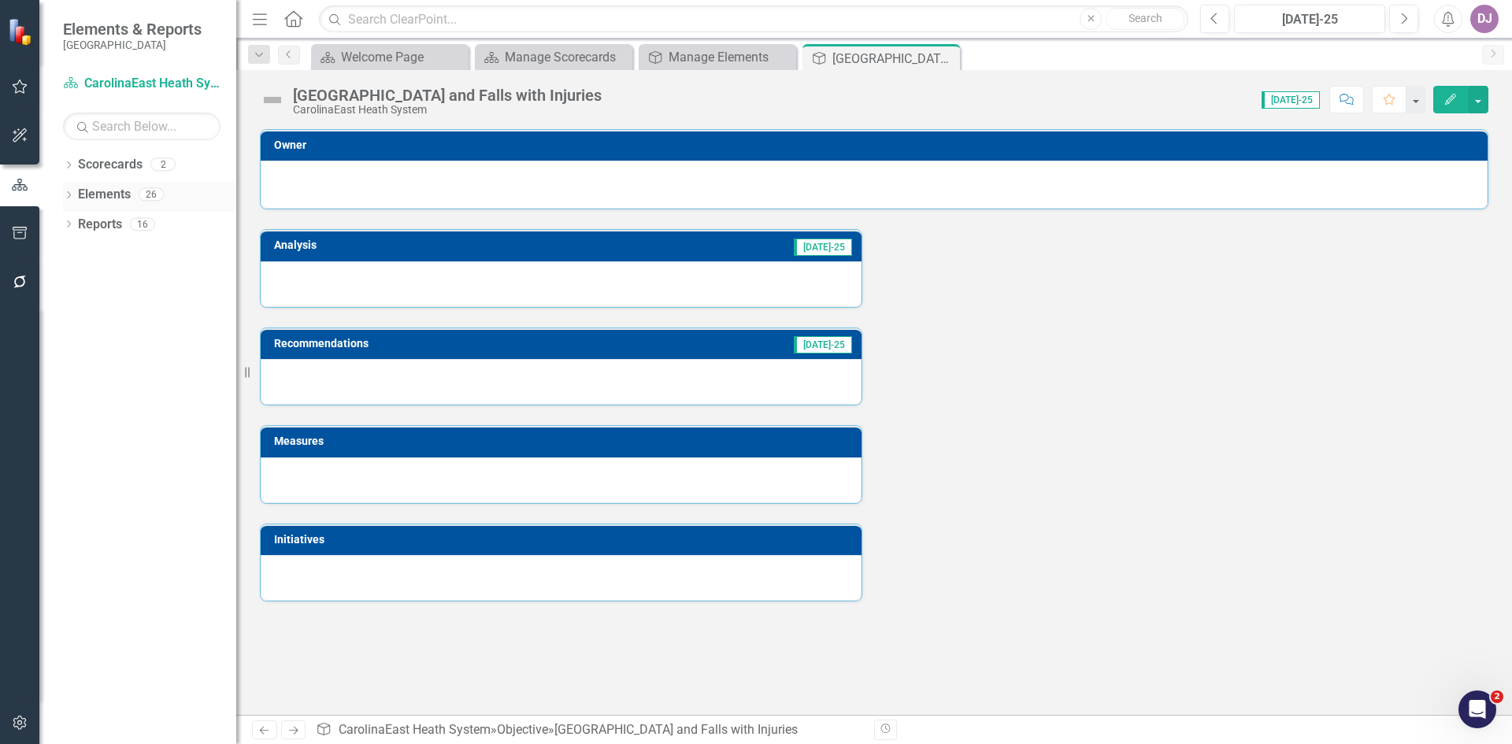
click at [107, 191] on link "Elements" at bounding box center [104, 195] width 53 height 18
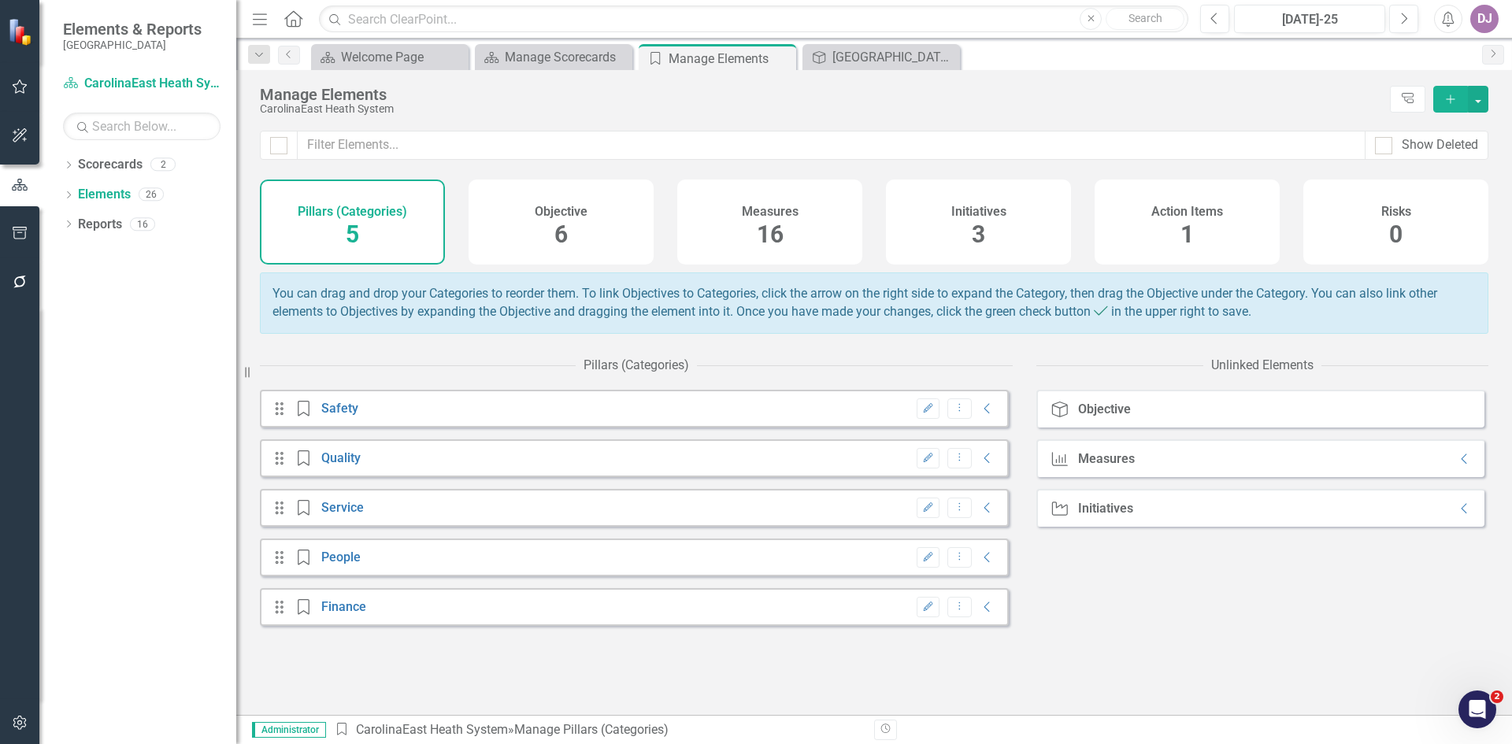
click at [555, 236] on span "6" at bounding box center [560, 234] width 13 height 28
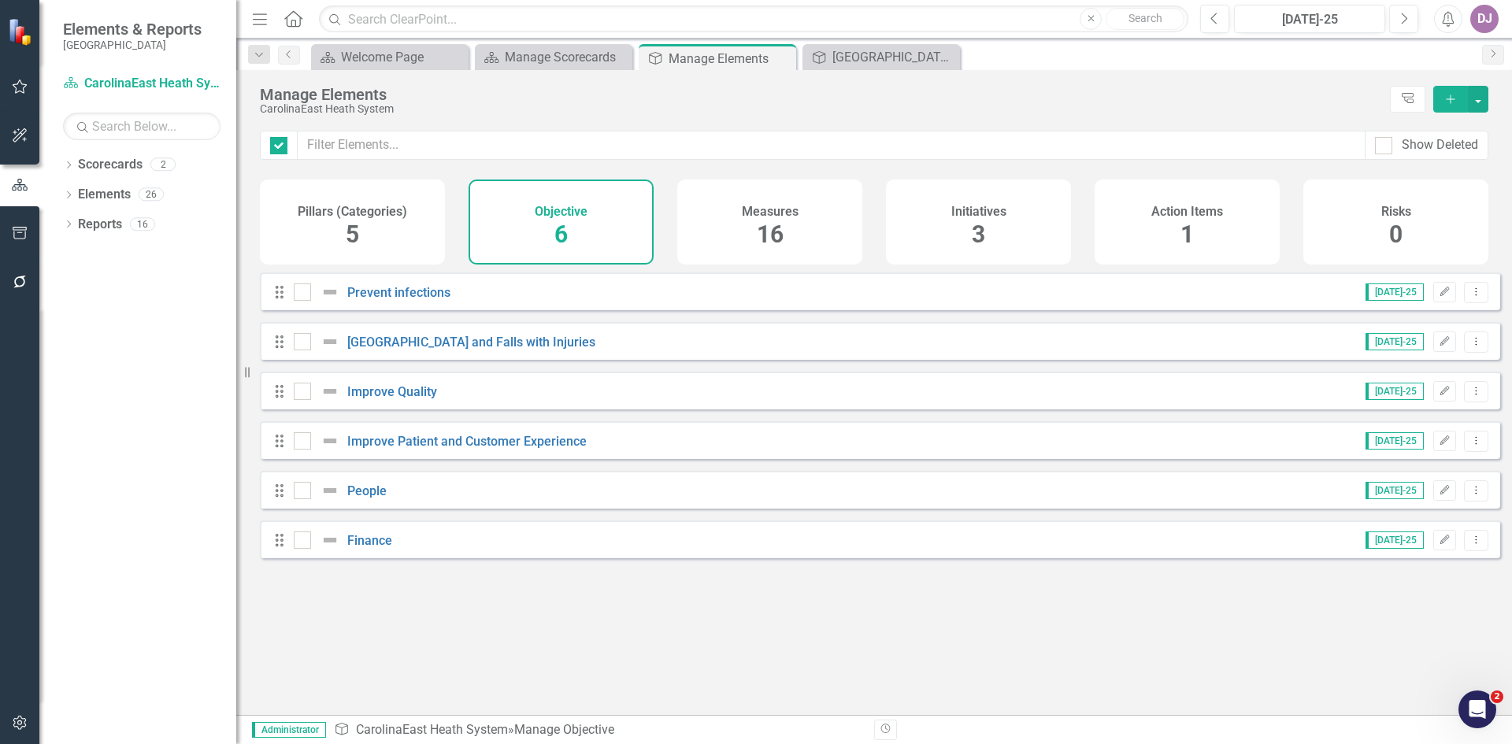
checkbox input "false"
click at [1438, 346] on icon "Edit" at bounding box center [1444, 341] width 12 height 9
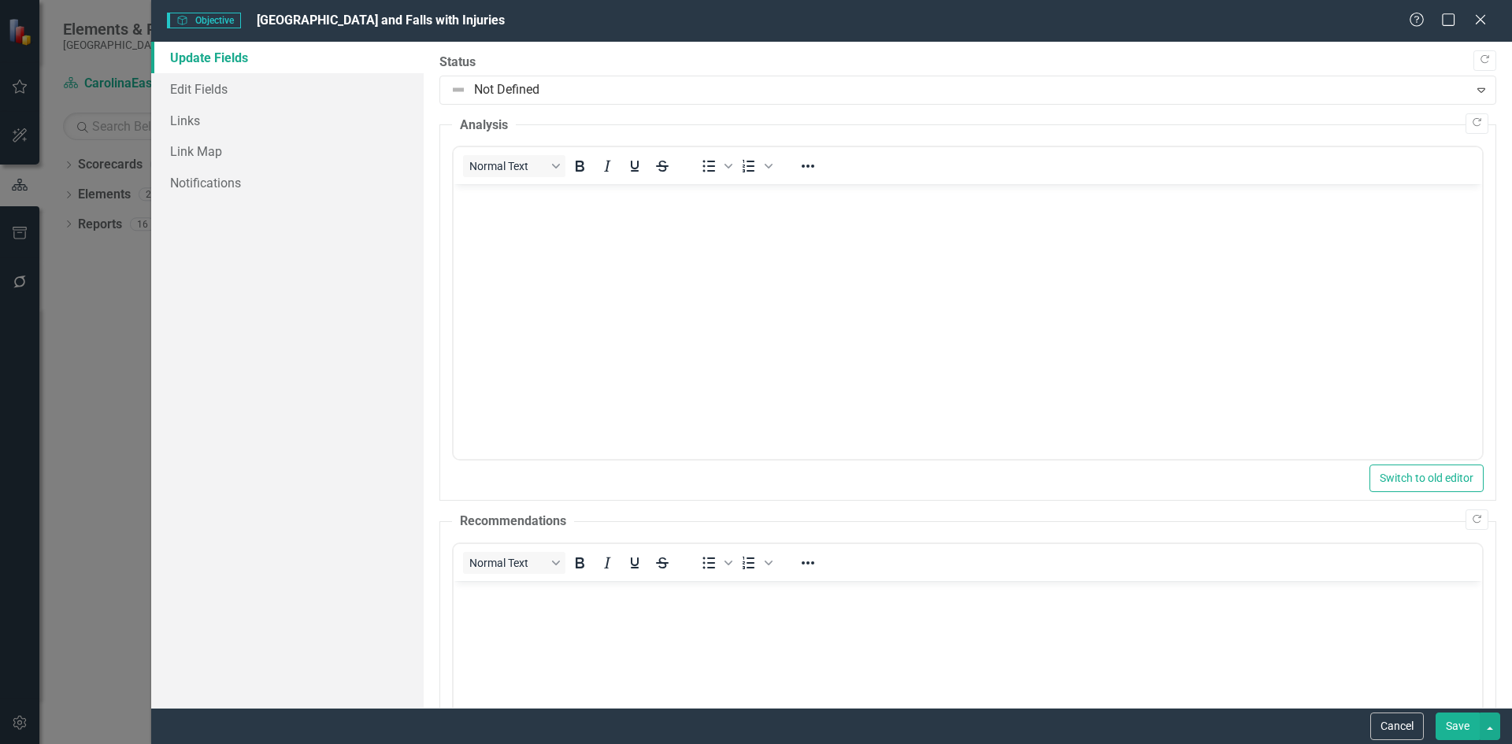
click at [218, 59] on link "Update Fields" at bounding box center [287, 57] width 272 height 31
click at [213, 87] on link "Edit Fields" at bounding box center [287, 88] width 272 height 31
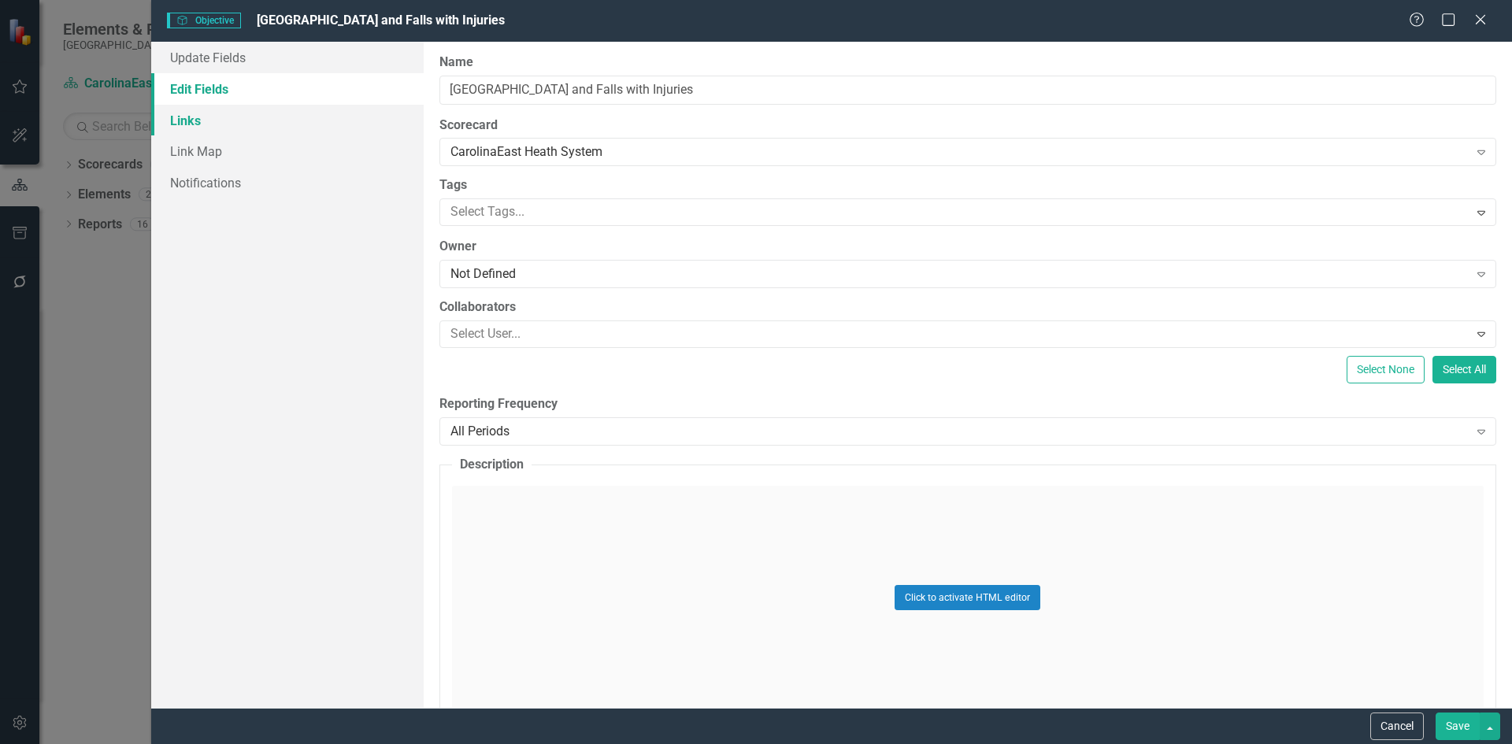
click at [195, 117] on link "Links" at bounding box center [287, 120] width 272 height 31
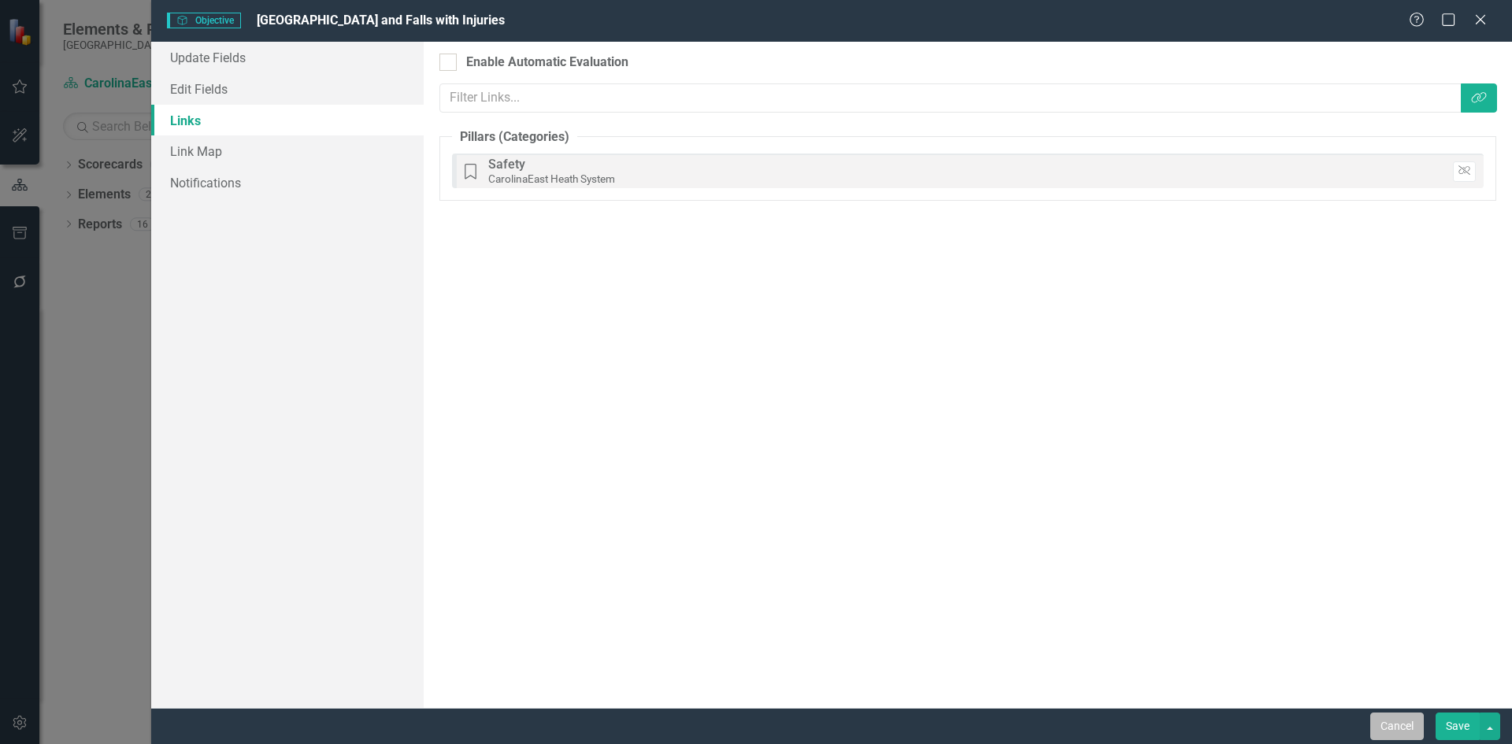
click at [1401, 730] on button "Cancel" at bounding box center [1397, 727] width 54 height 28
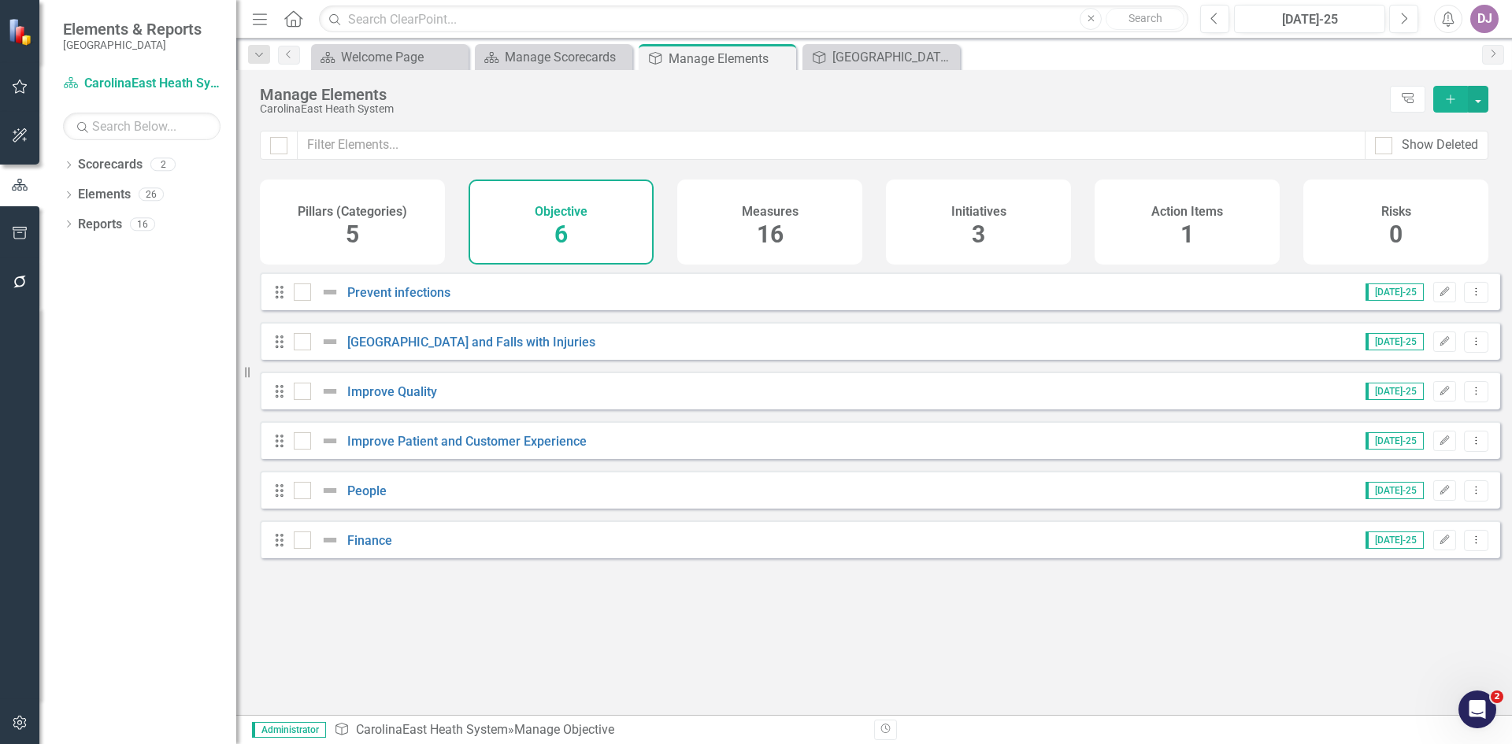
click at [766, 235] on span "16" at bounding box center [770, 234] width 27 height 28
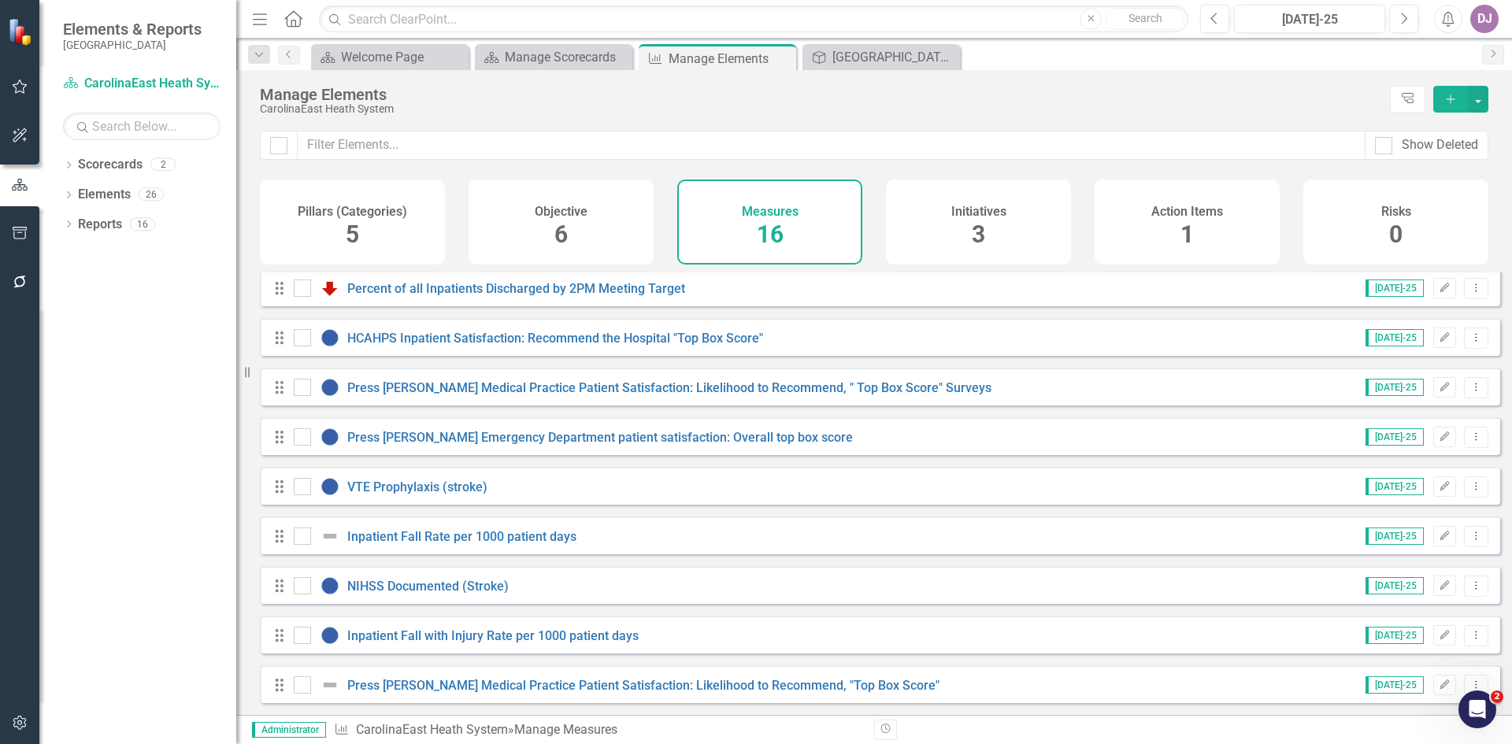
scroll to position [363, 0]
click at [1438, 536] on icon "Edit" at bounding box center [1444, 535] width 12 height 9
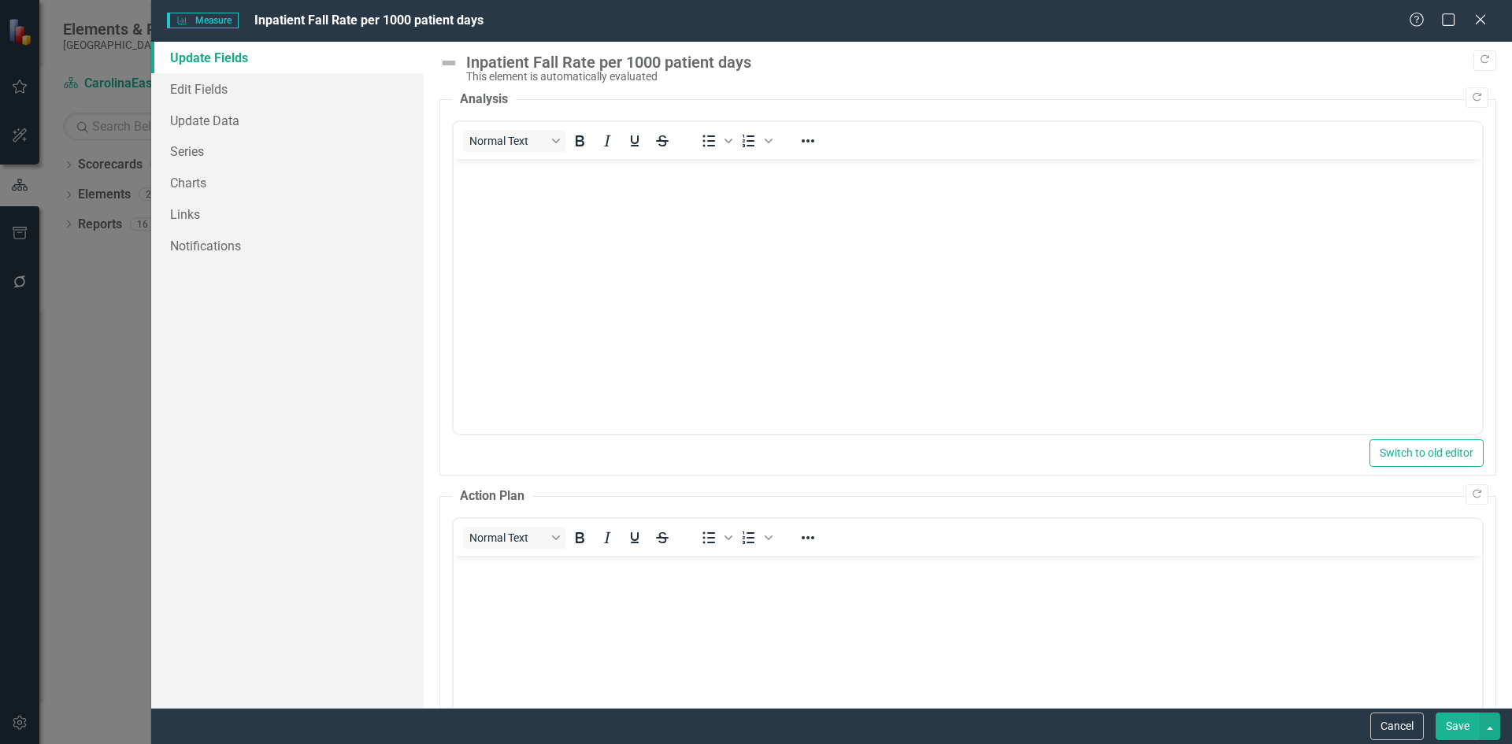
scroll to position [0, 0]
click at [209, 209] on link "Links" at bounding box center [287, 213] width 272 height 31
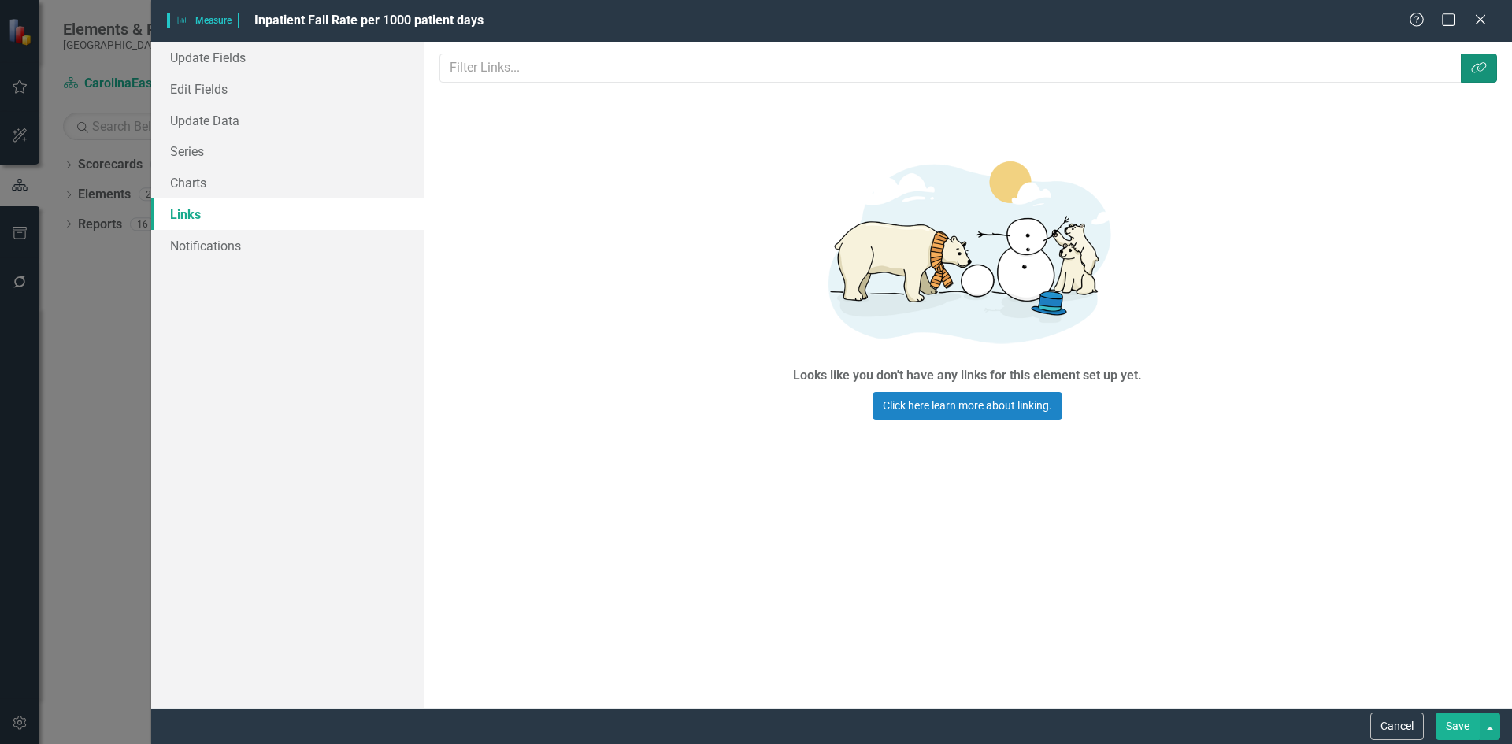
click at [1473, 68] on icon "Link Tag" at bounding box center [1479, 67] width 16 height 13
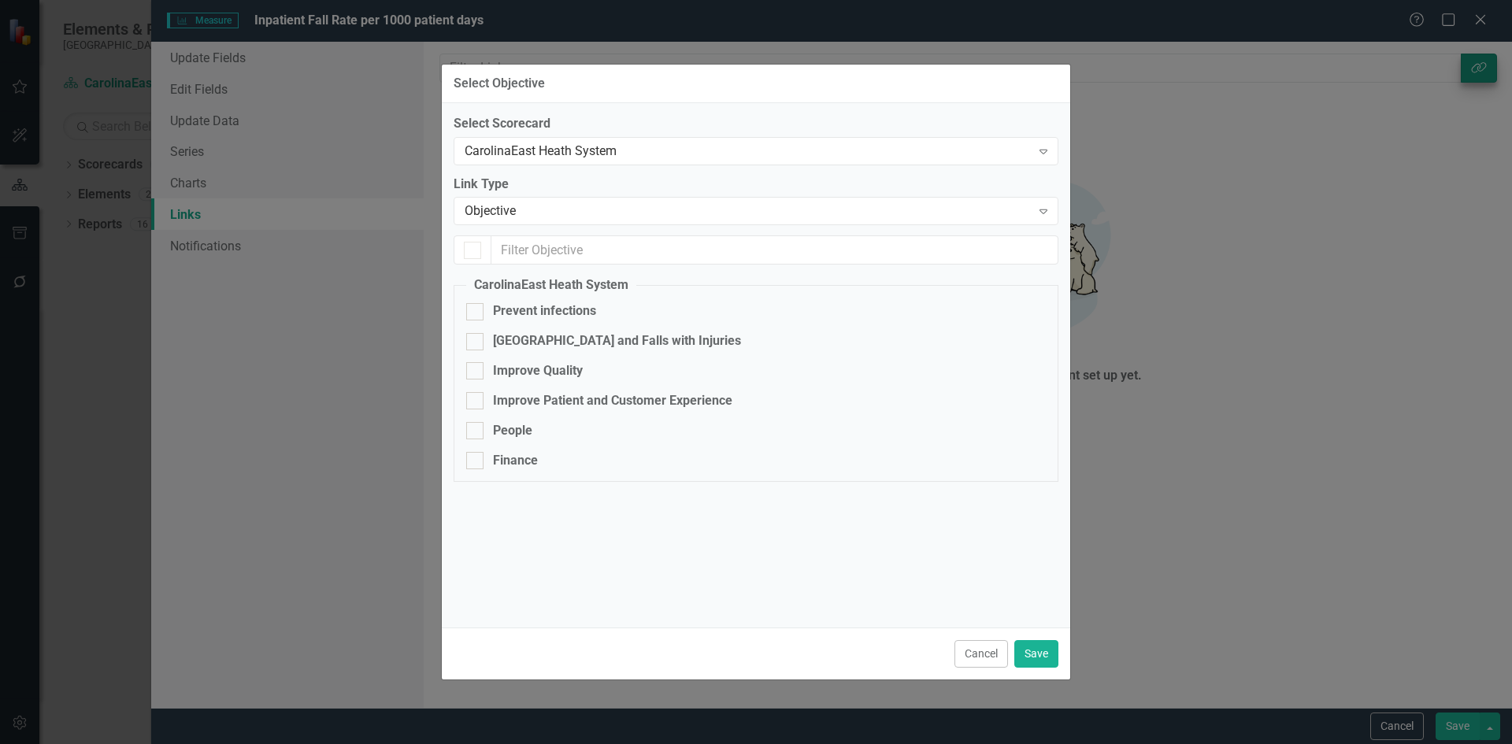
checkbox input "false"
click at [481, 346] on div at bounding box center [474, 341] width 17 height 17
click at [476, 343] on input "[GEOGRAPHIC_DATA] and Falls with Injuries" at bounding box center [471, 338] width 10 height 10
checkbox input "true"
click at [1043, 663] on button "Save" at bounding box center [1036, 654] width 44 height 28
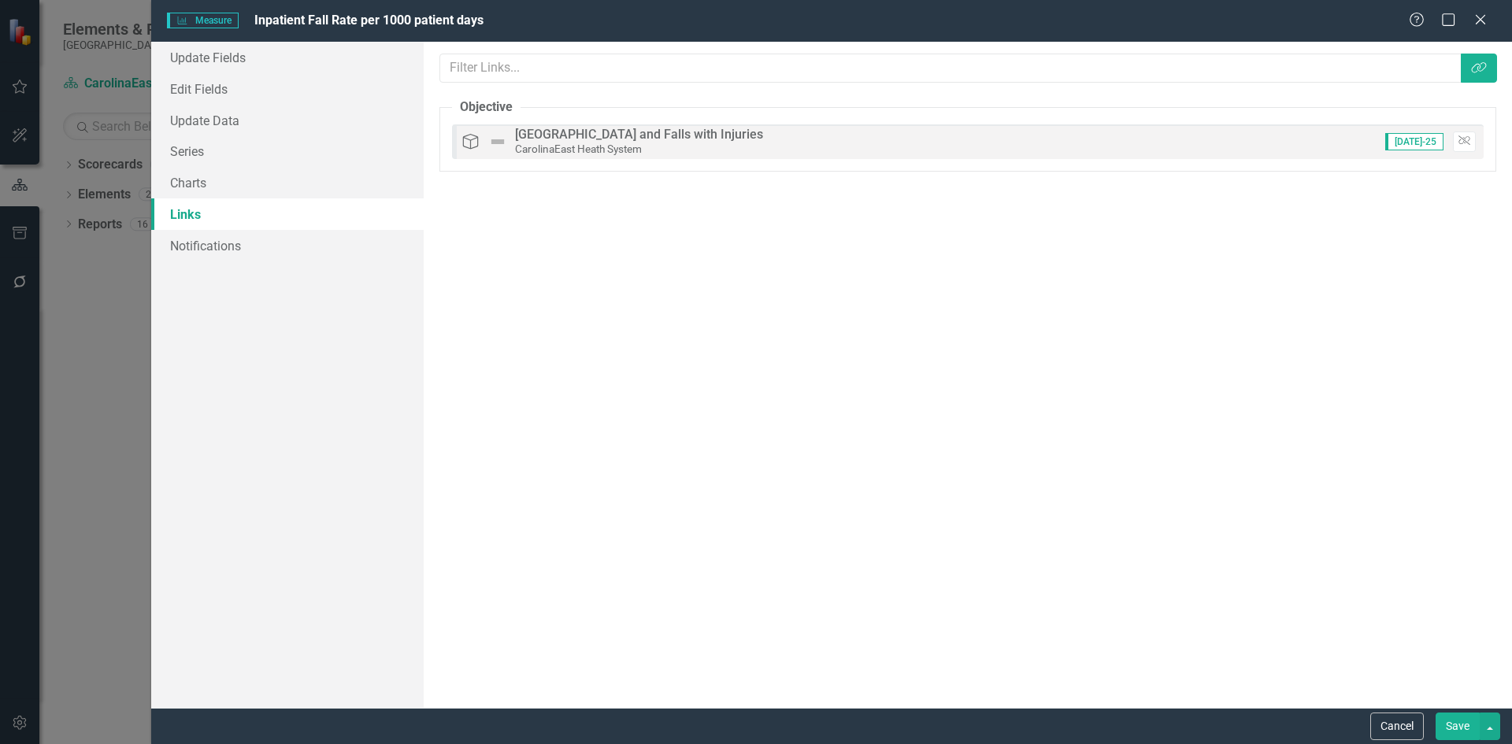
click at [1464, 735] on button "Save" at bounding box center [1457, 727] width 44 height 28
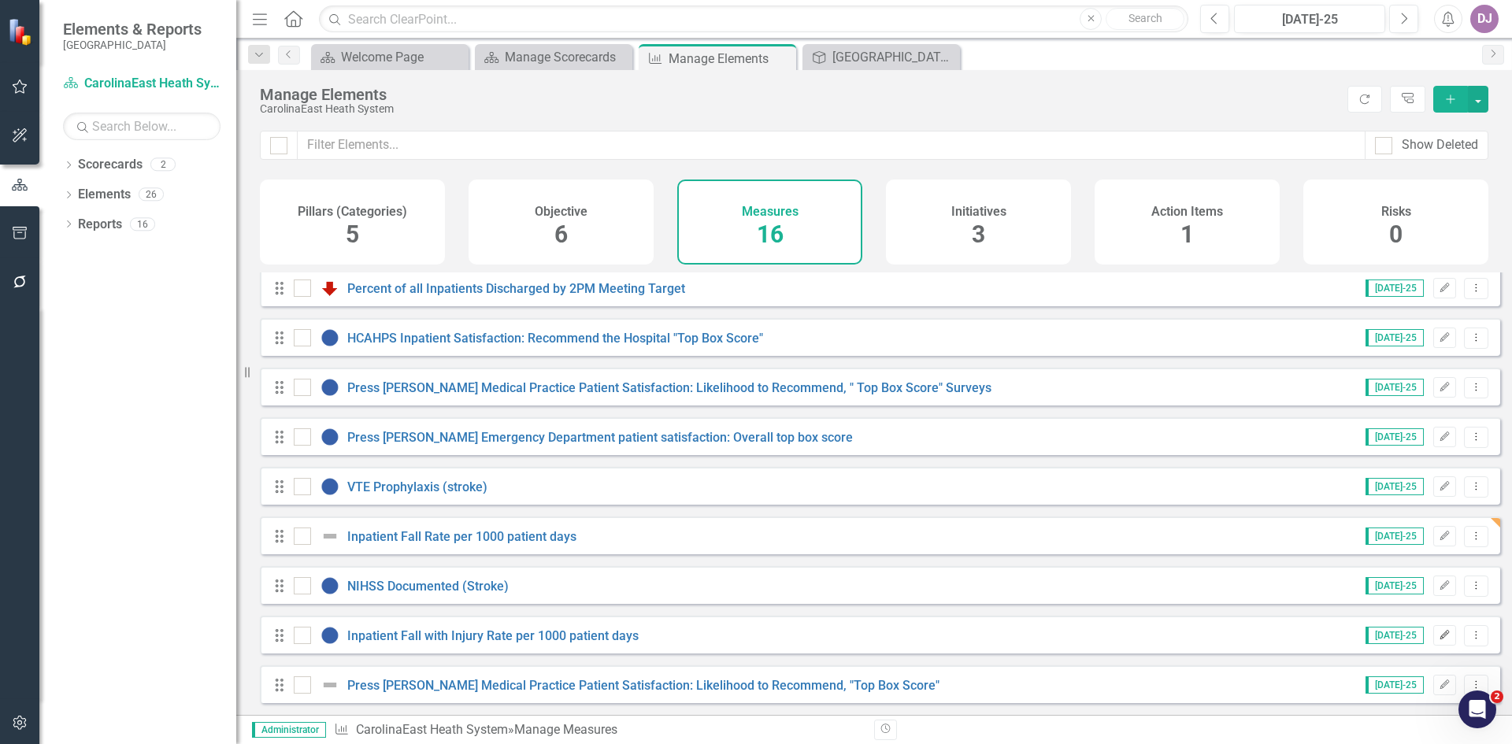
click at [1438, 635] on icon "Edit" at bounding box center [1444, 635] width 12 height 9
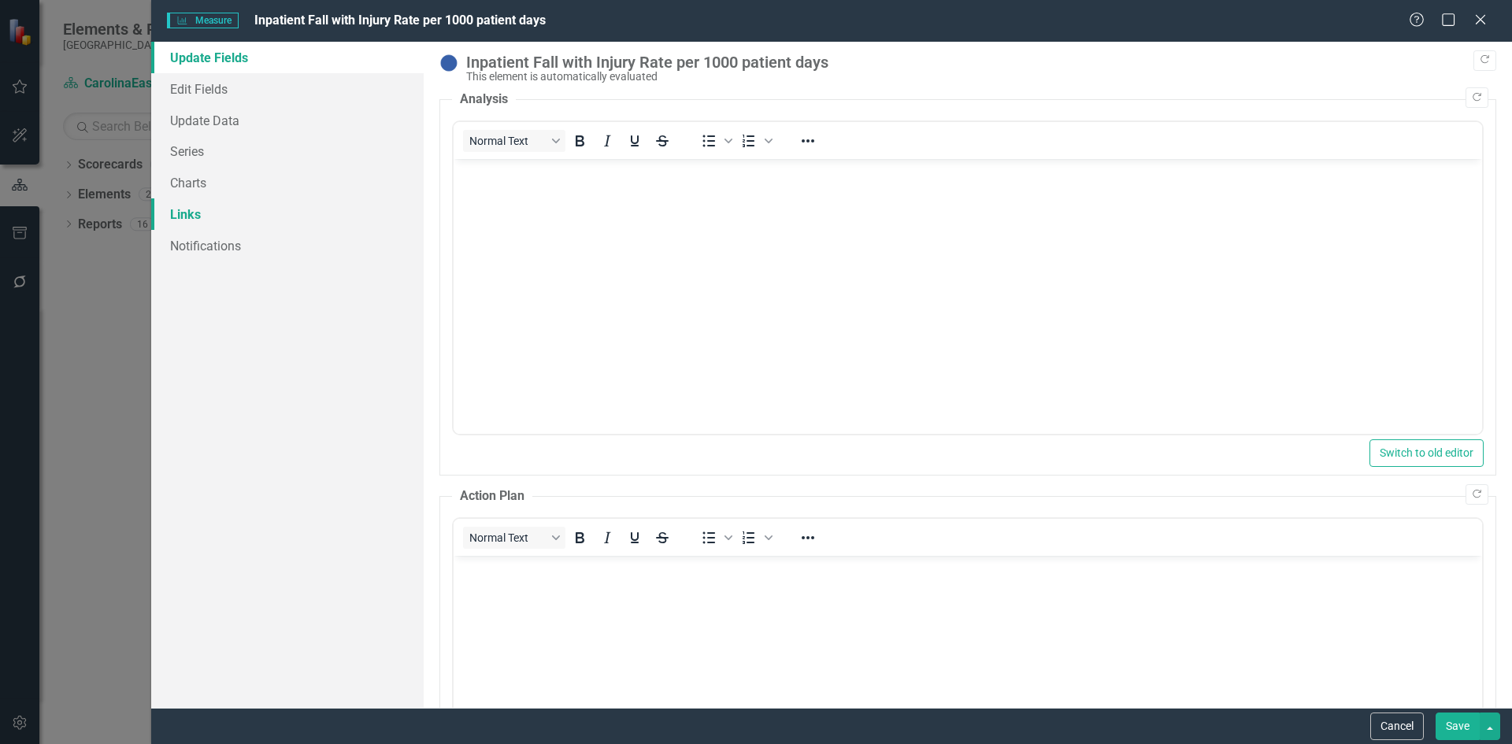
click at [213, 212] on link "Links" at bounding box center [287, 213] width 272 height 31
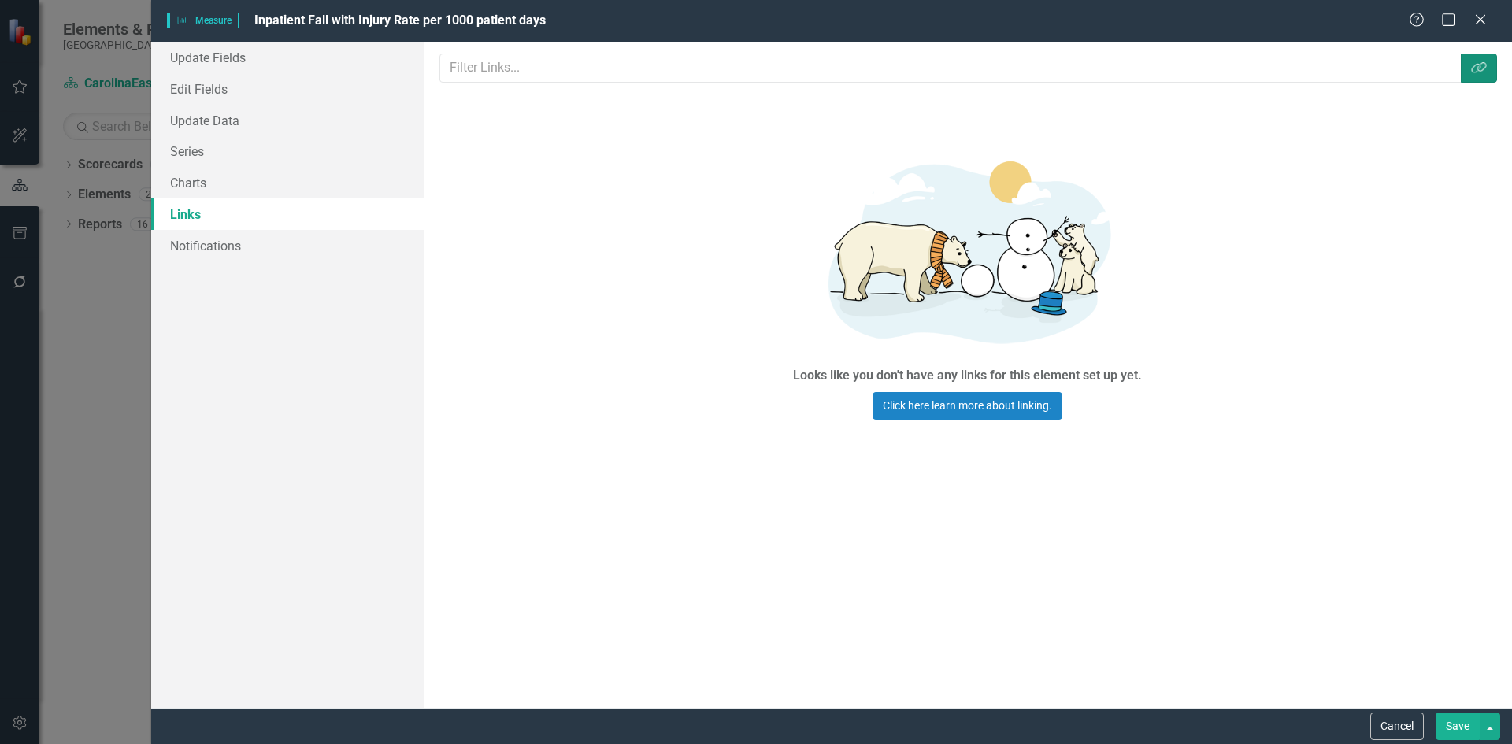
click at [1484, 71] on icon "Link Tag" at bounding box center [1479, 67] width 16 height 13
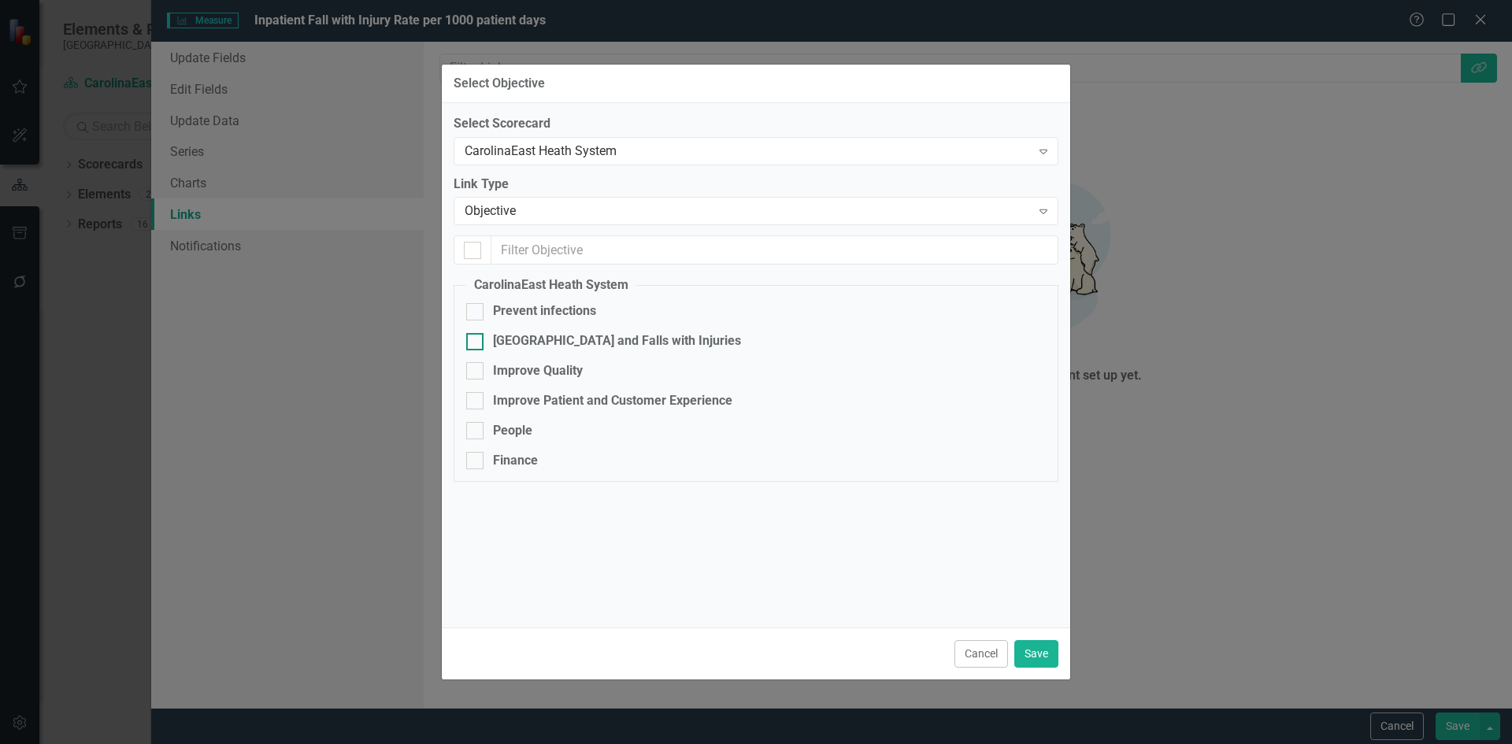
click at [483, 347] on div at bounding box center [474, 341] width 17 height 17
click at [476, 343] on input "[GEOGRAPHIC_DATA] and Falls with Injuries" at bounding box center [471, 338] width 10 height 10
checkbox input "true"
click at [1041, 652] on button "Save" at bounding box center [1036, 654] width 44 height 28
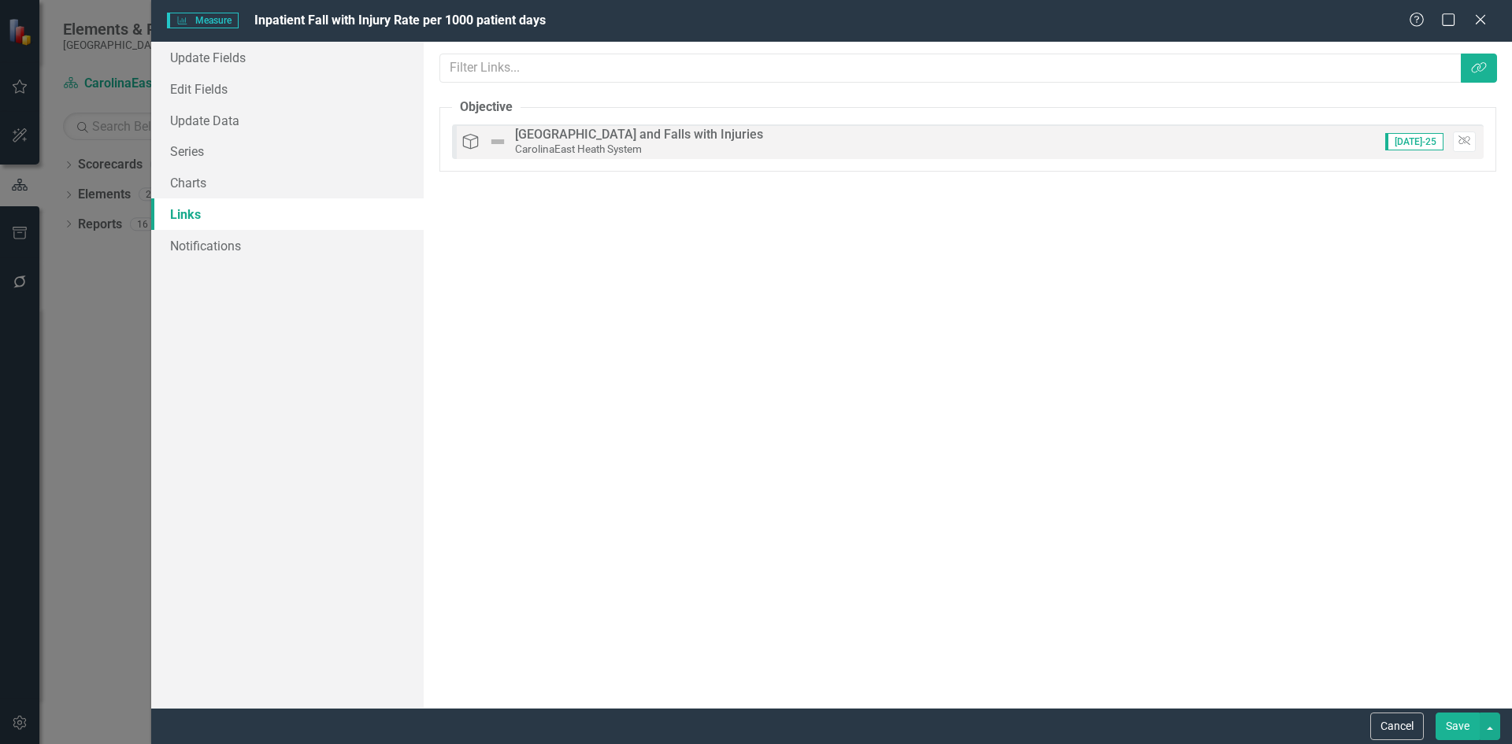
click at [1468, 727] on button "Save" at bounding box center [1457, 727] width 44 height 28
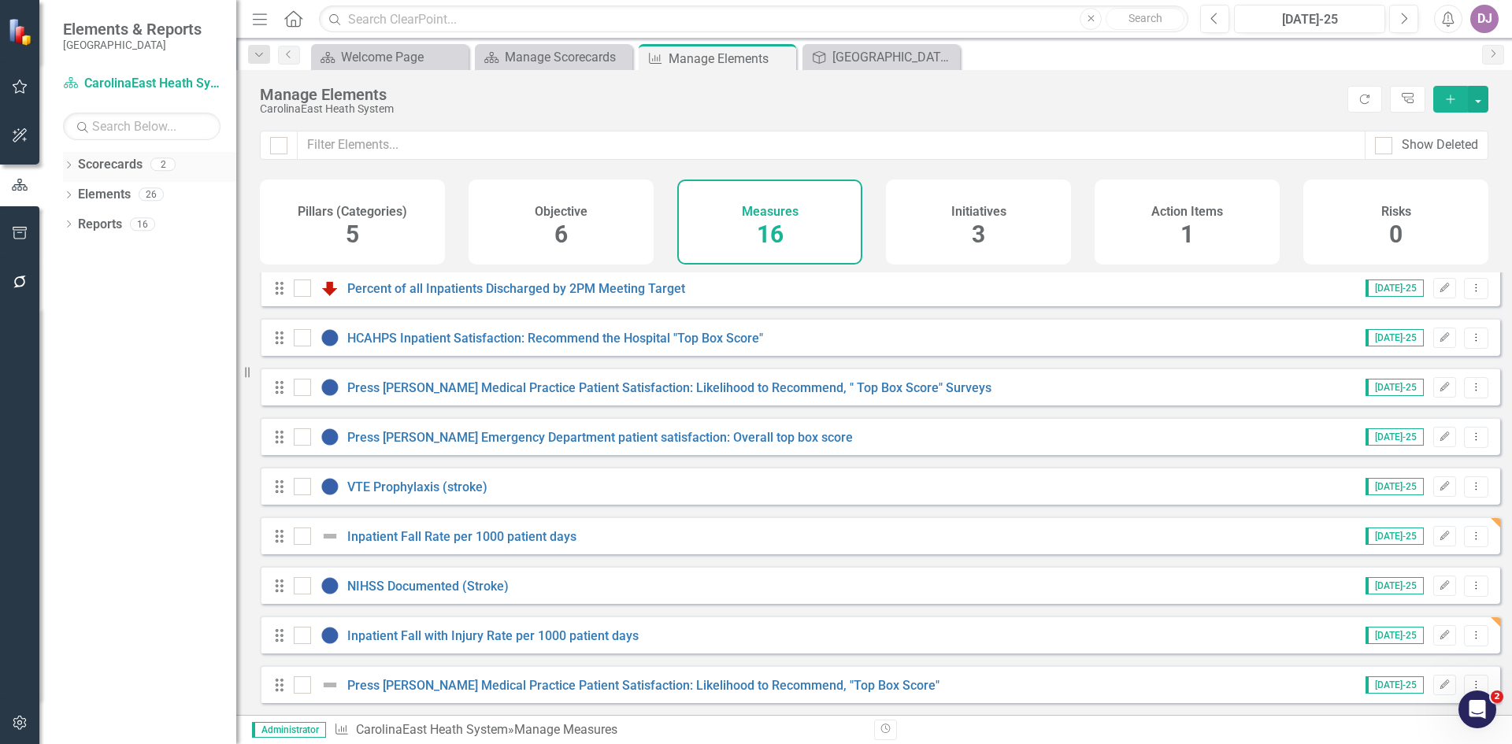
click at [108, 164] on link "Scorecards" at bounding box center [110, 165] width 65 height 18
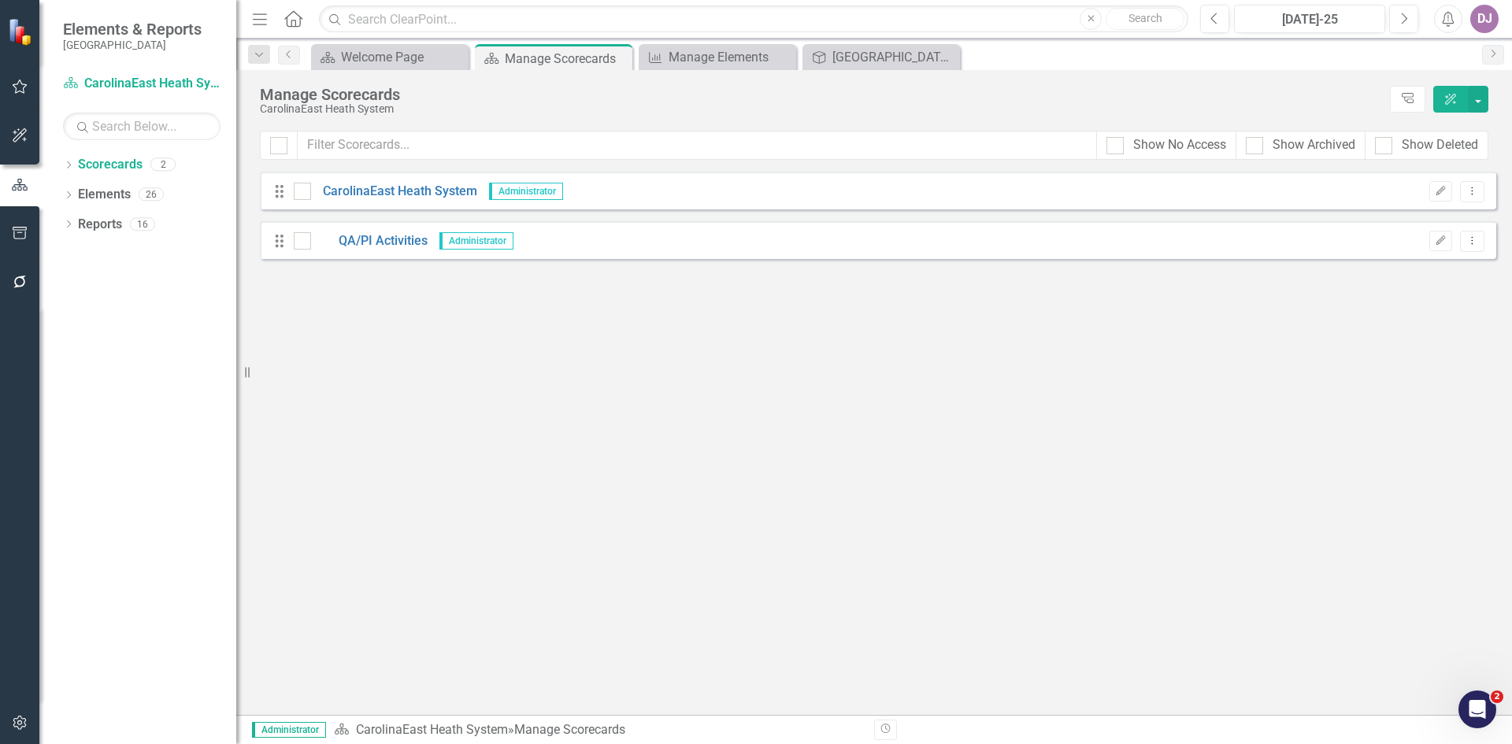
click at [423, 208] on div "Drag CarolinaEast Heath System Administrator Edit Dropdown Menu" at bounding box center [878, 191] width 1236 height 38
click at [416, 197] on link "CarolinaEast Heath System" at bounding box center [394, 192] width 166 height 18
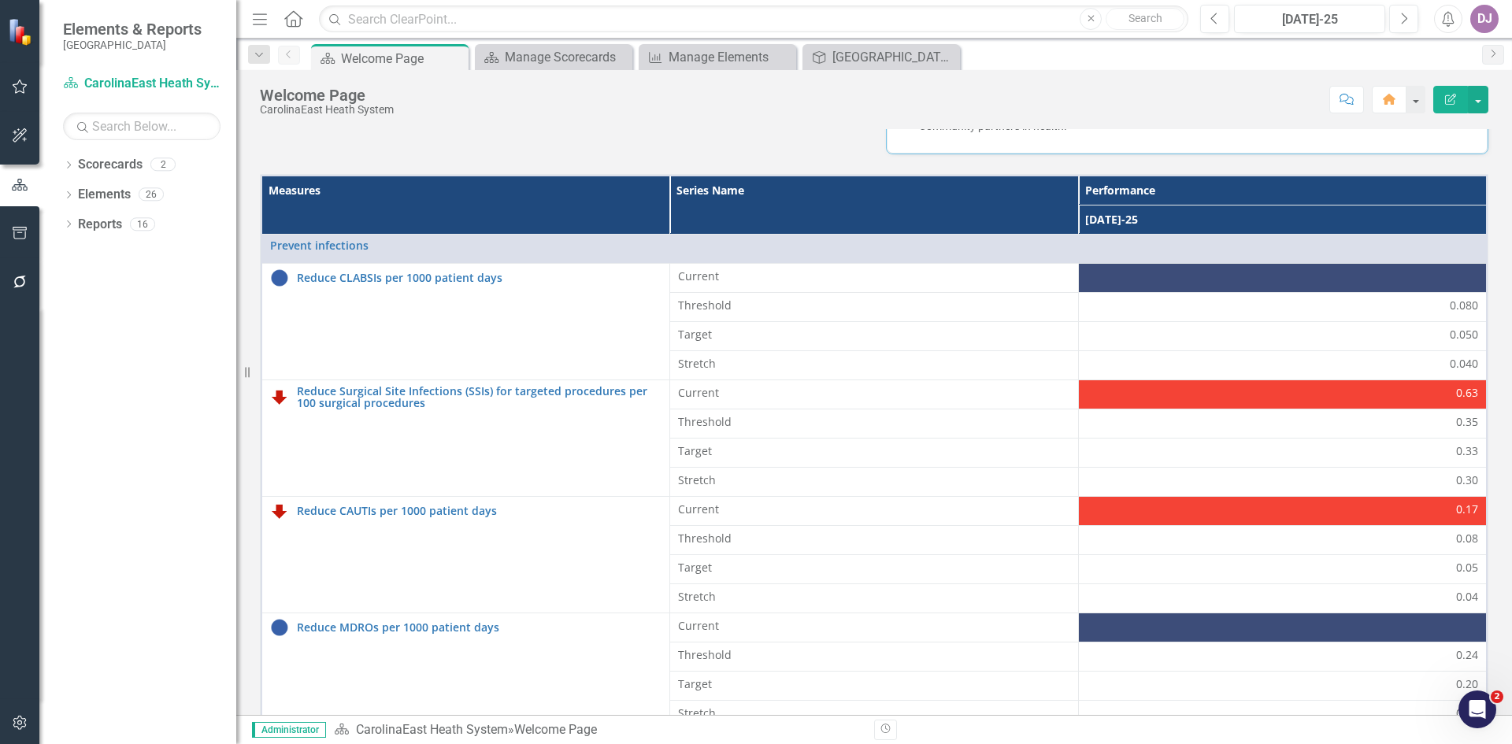
scroll to position [451, 0]
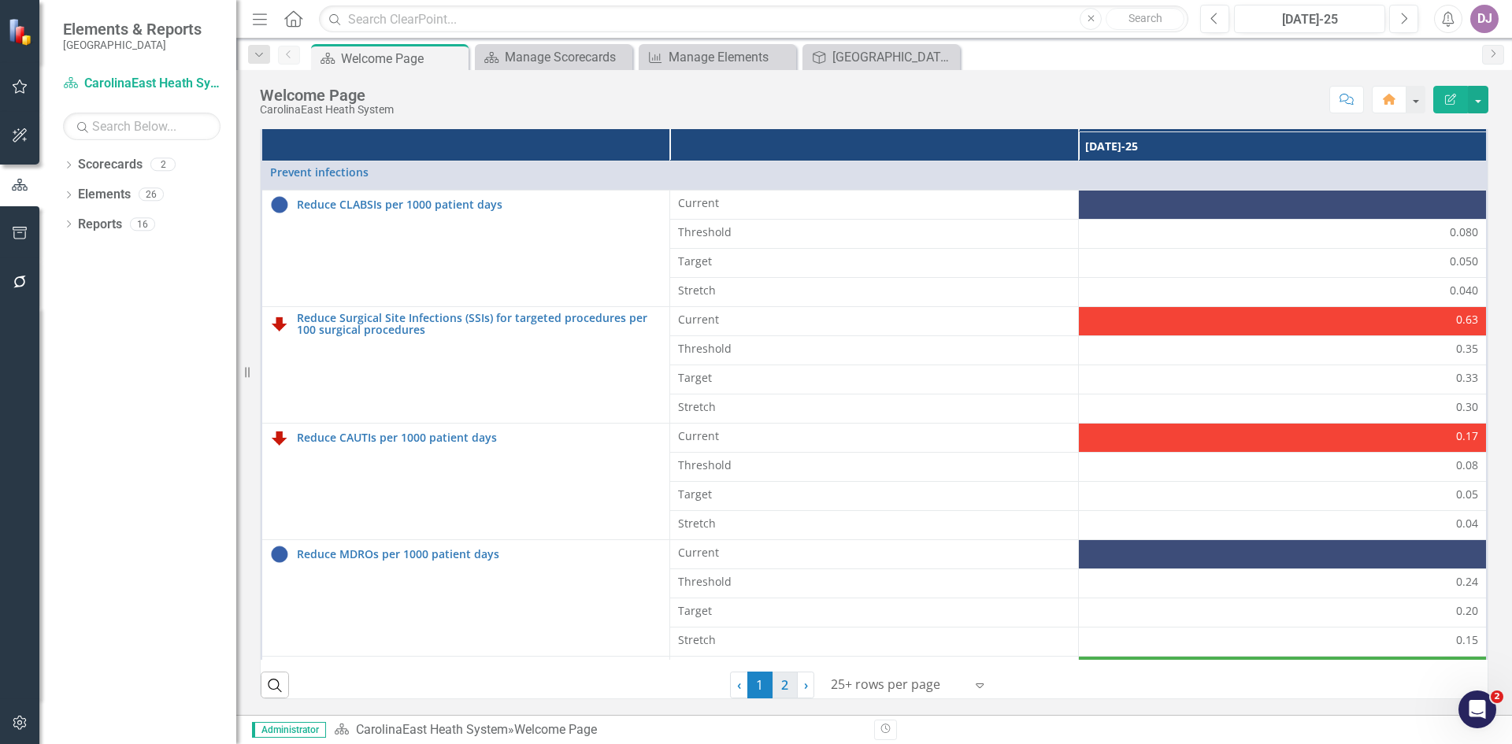
click at [776, 683] on link "2" at bounding box center [784, 685] width 25 height 27
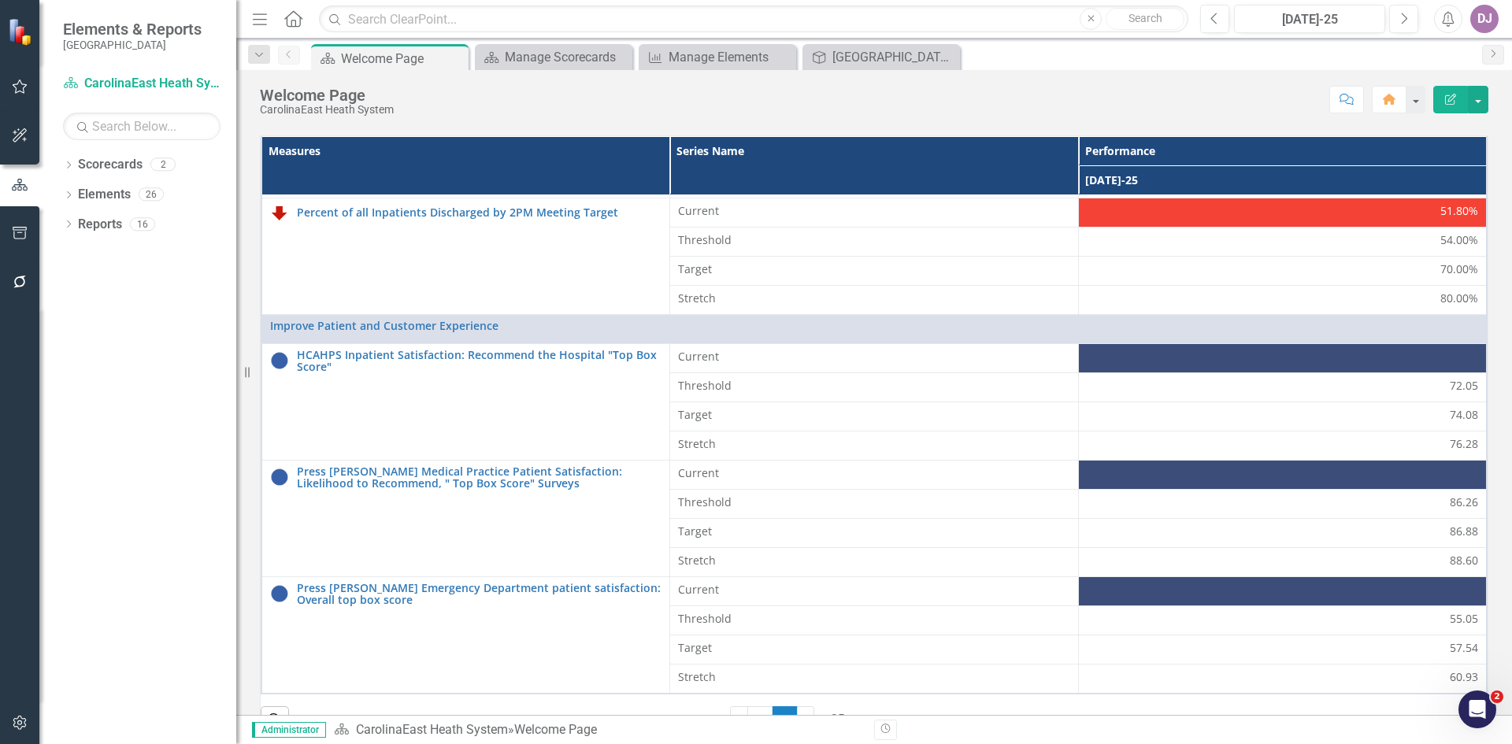
scroll to position [272, 0]
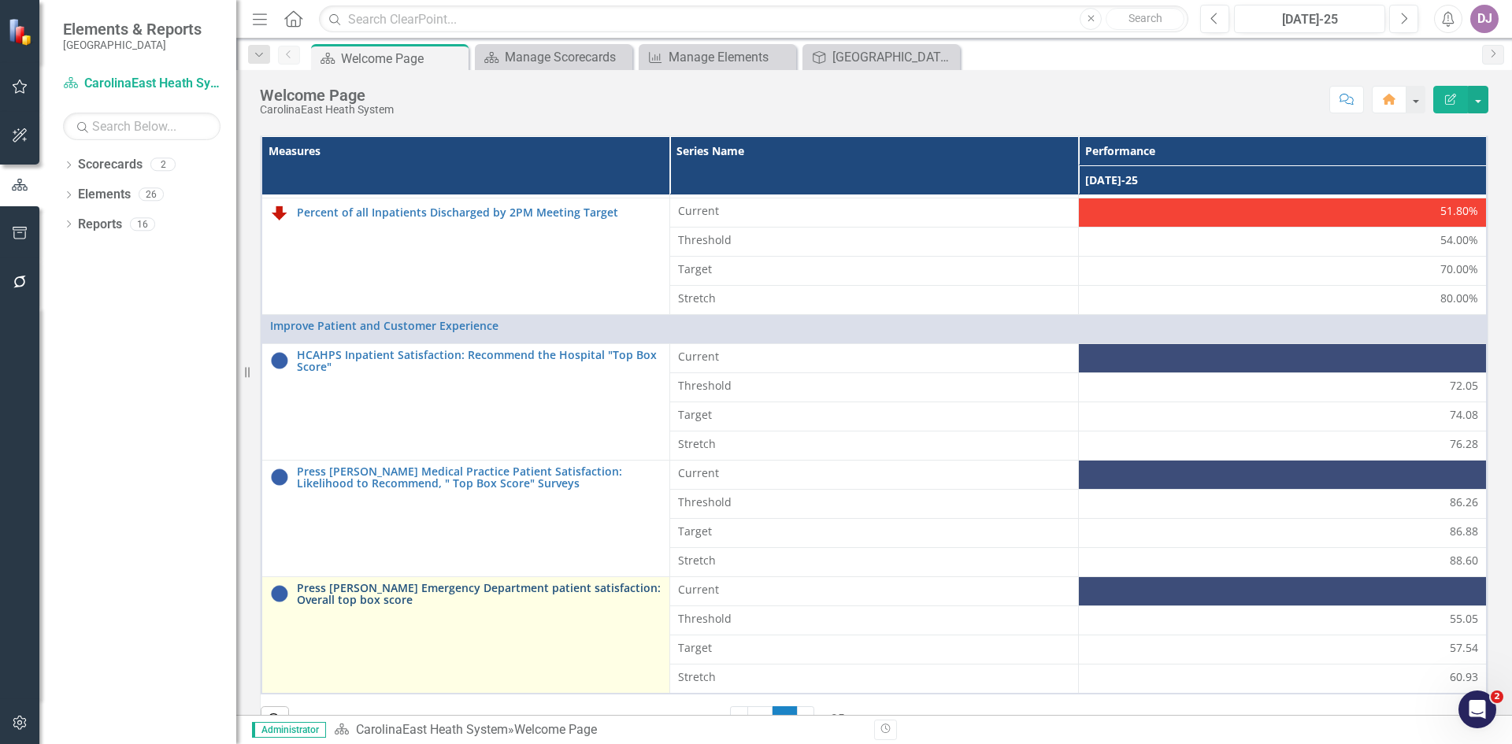
click at [493, 582] on link "Press [PERSON_NAME] Emergency Department patient satisfaction: Overall top box …" at bounding box center [479, 594] width 365 height 24
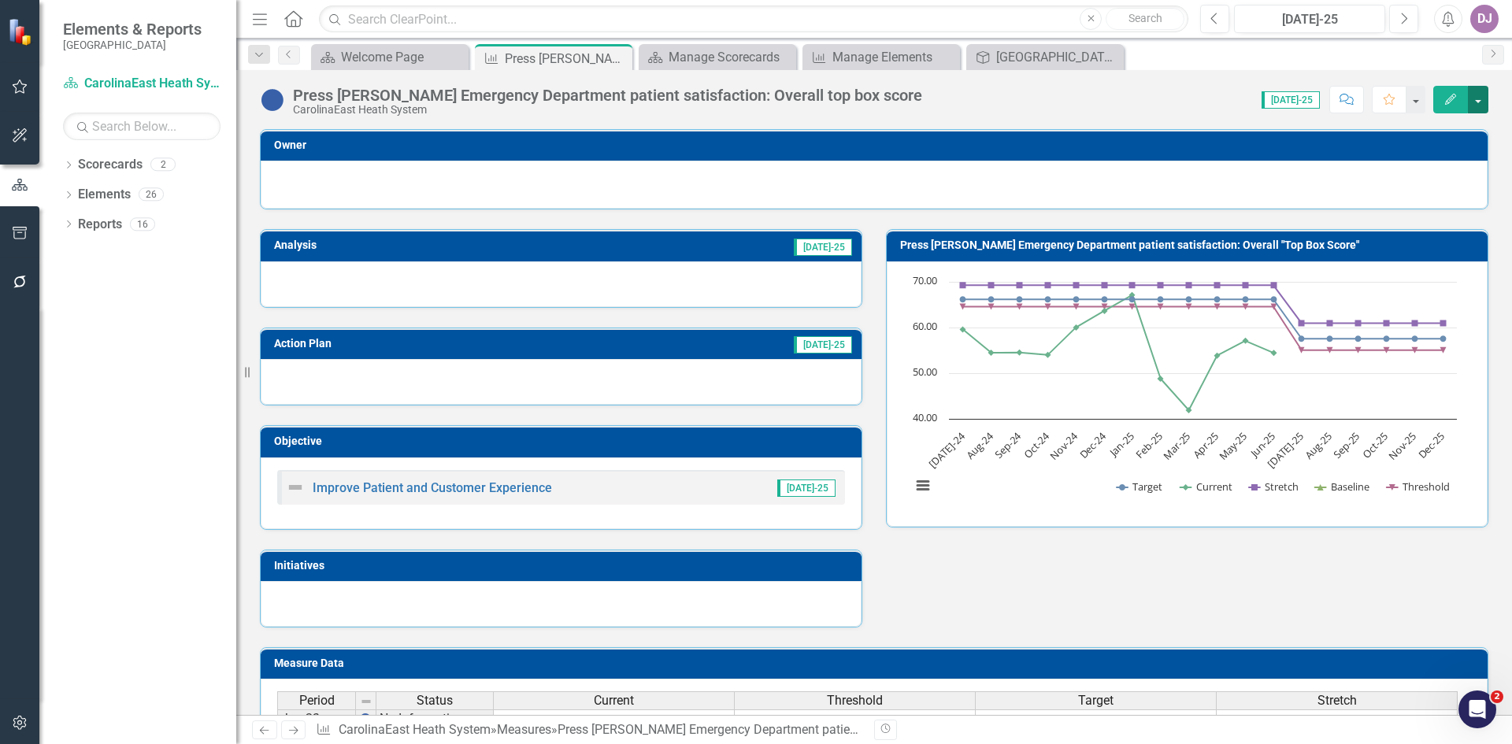
click at [1485, 101] on button "button" at bounding box center [1478, 100] width 20 height 28
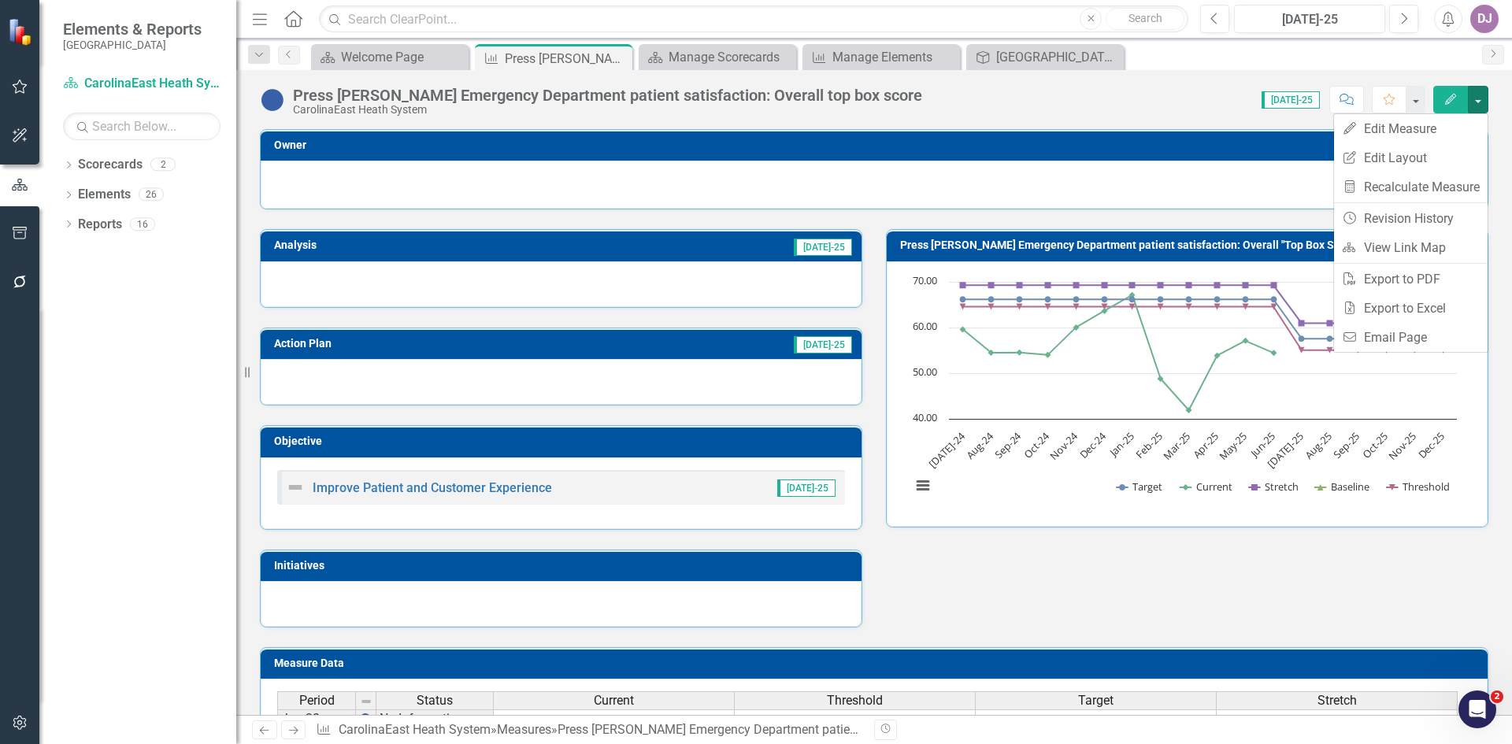
click at [1043, 90] on div "Score: 0.00 [DATE]-25 Completed Comment Favorite Edit" at bounding box center [1209, 99] width 558 height 27
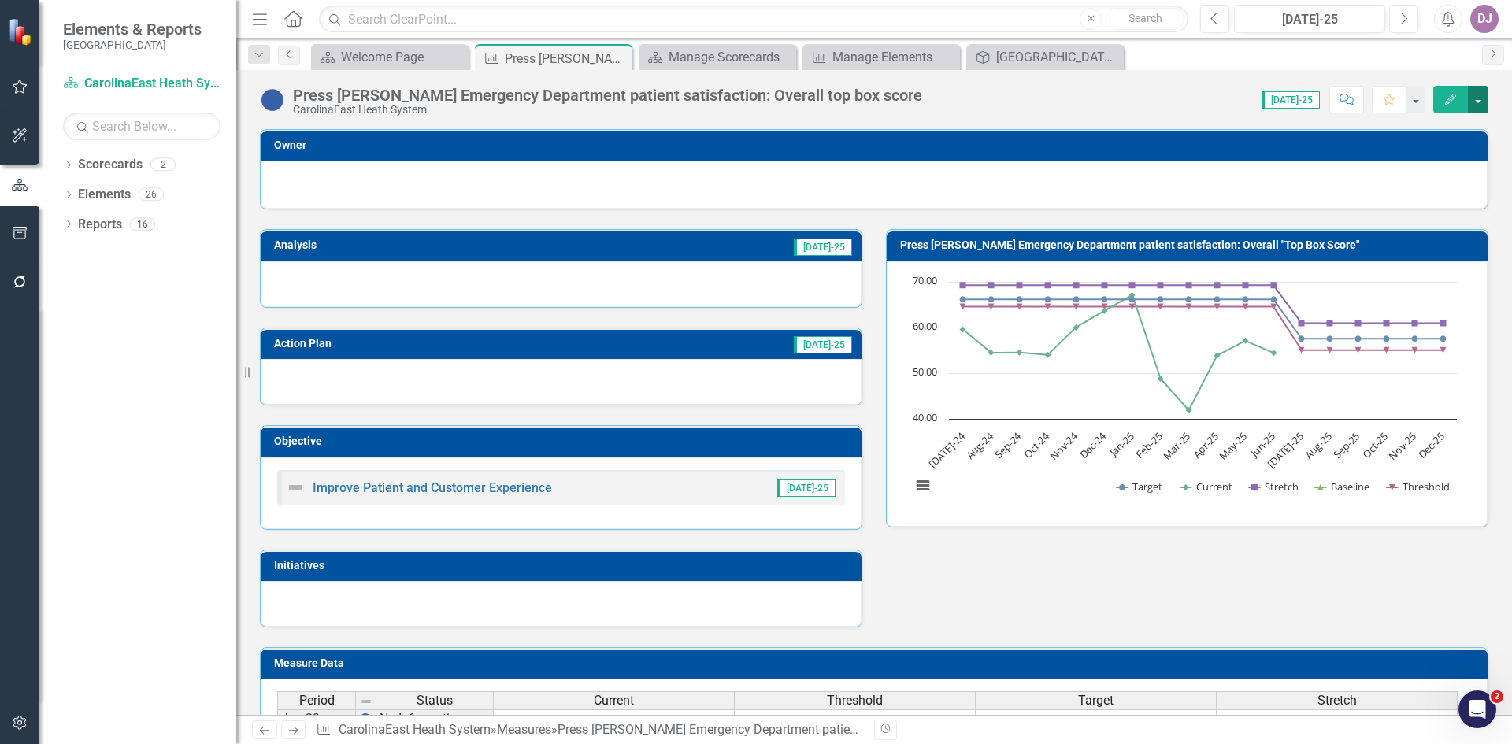
click at [1475, 100] on button "button" at bounding box center [1478, 100] width 20 height 28
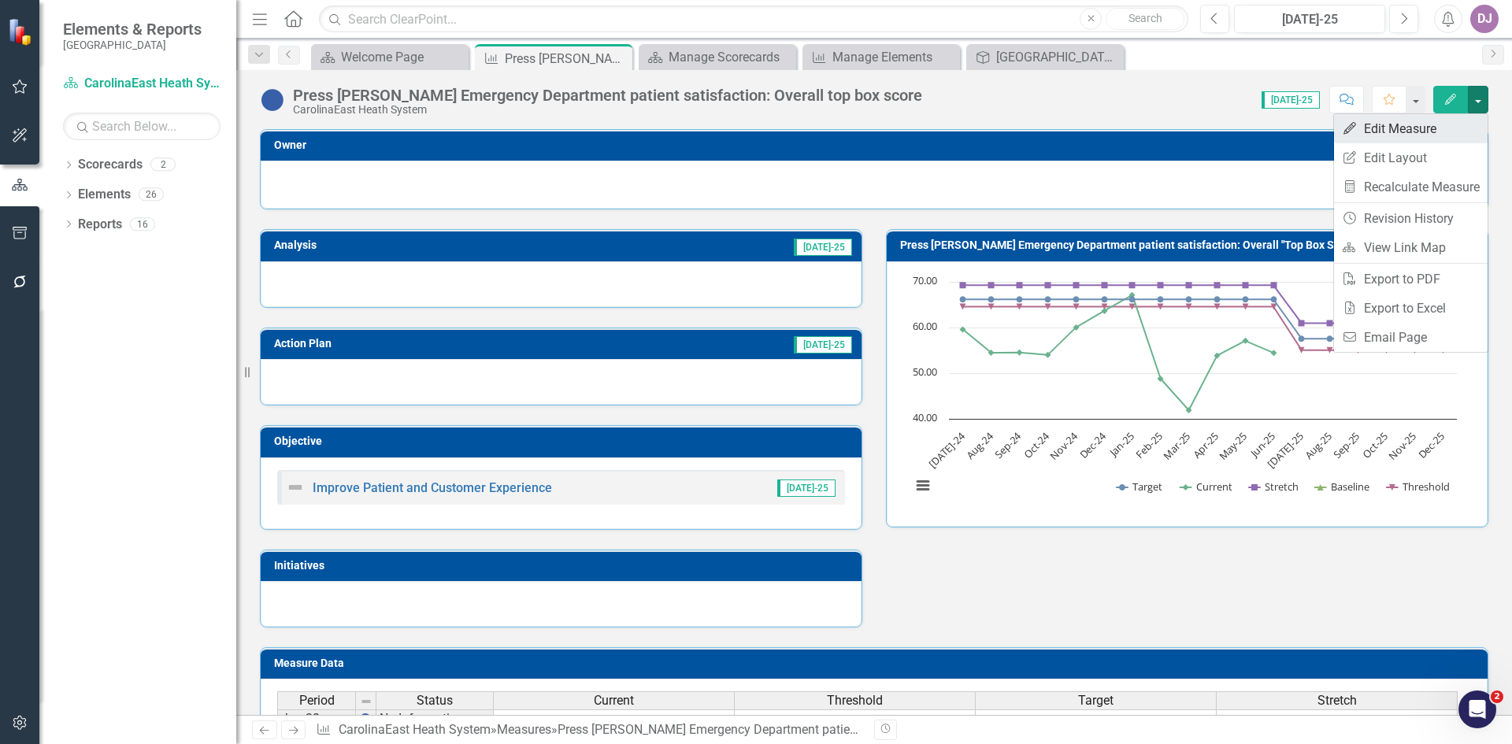
click at [1435, 123] on link "Edit Edit Measure" at bounding box center [1411, 128] width 154 height 29
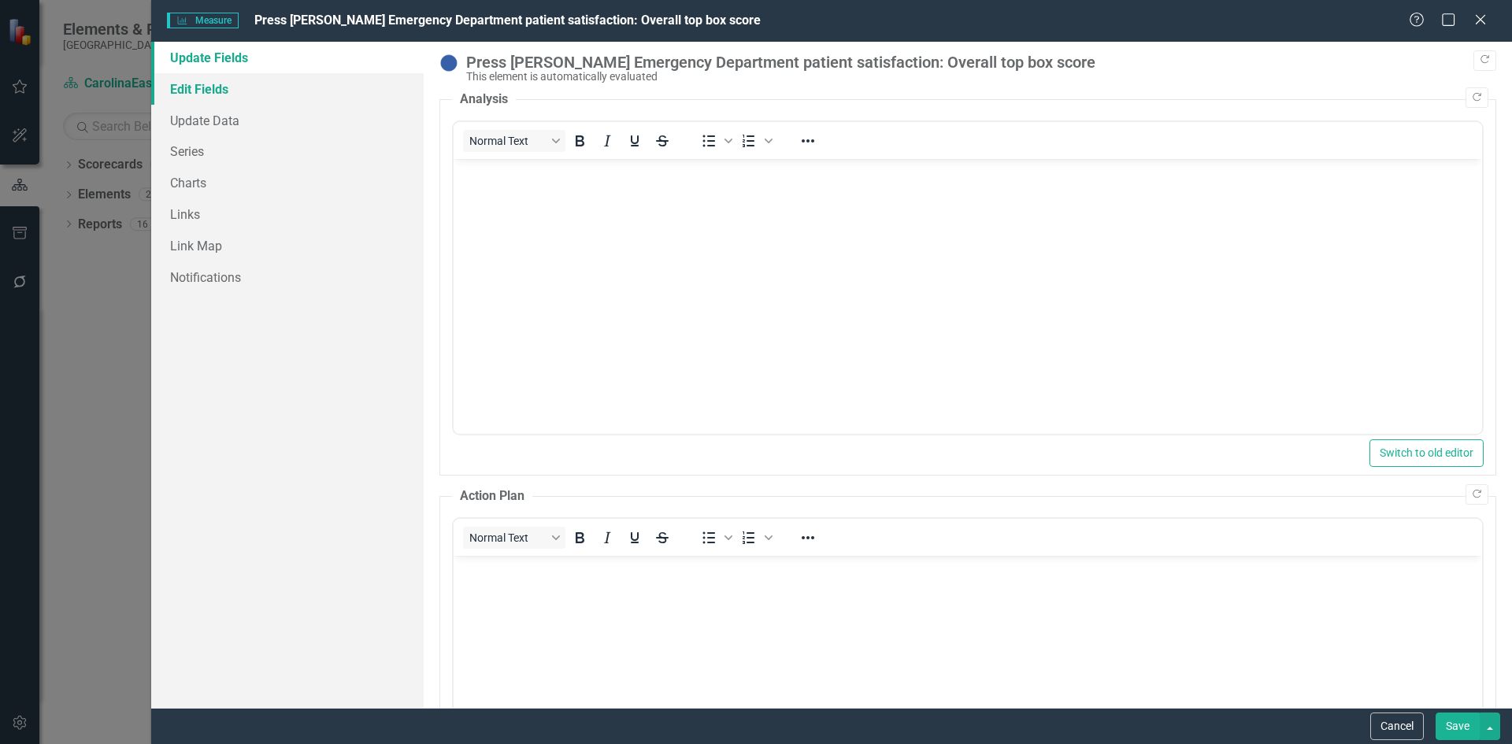
click at [218, 94] on link "Edit Fields" at bounding box center [287, 88] width 272 height 31
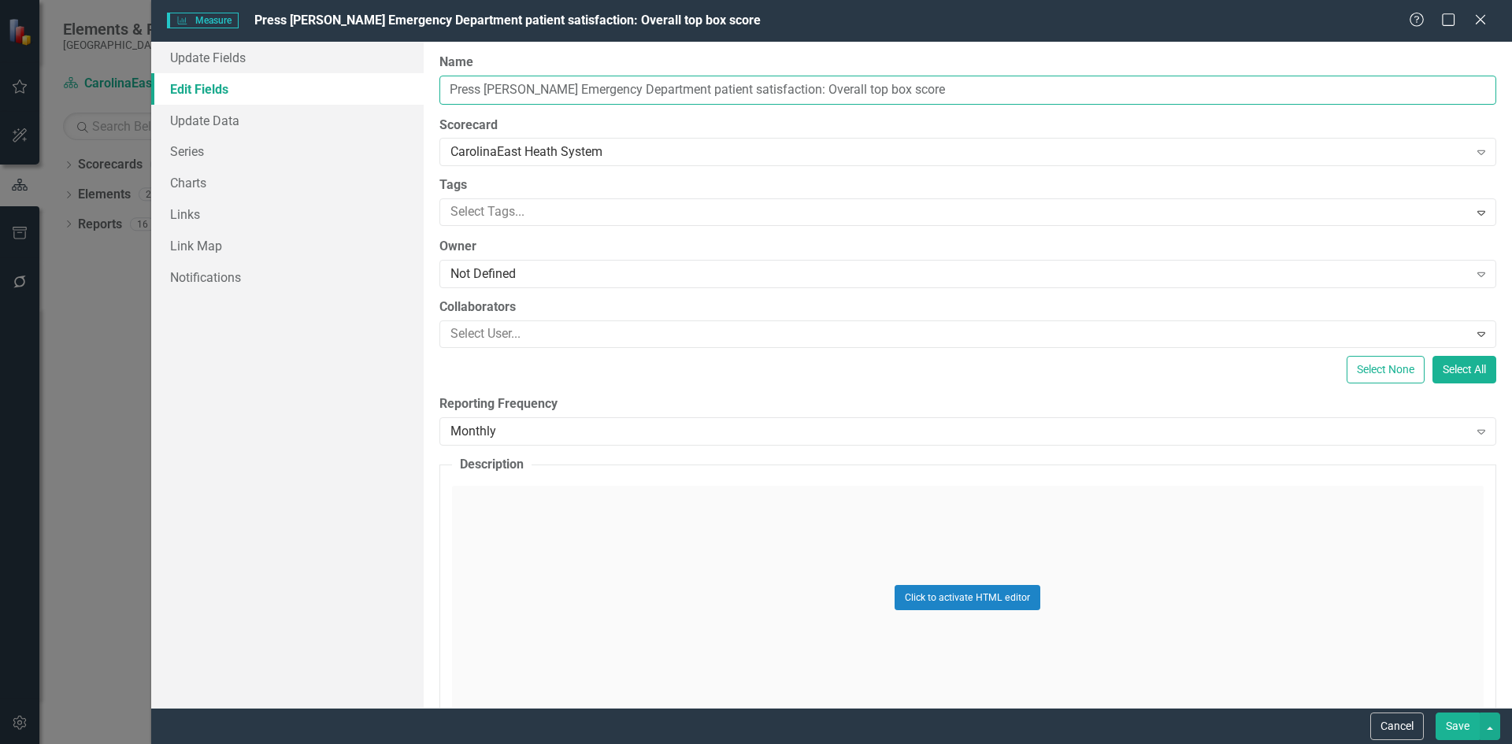
click at [659, 90] on input "Press [PERSON_NAME] Emergency Department patient satisfaction: Overall top box …" at bounding box center [967, 90] width 1057 height 29
click at [1457, 720] on button "Save" at bounding box center [1457, 727] width 44 height 28
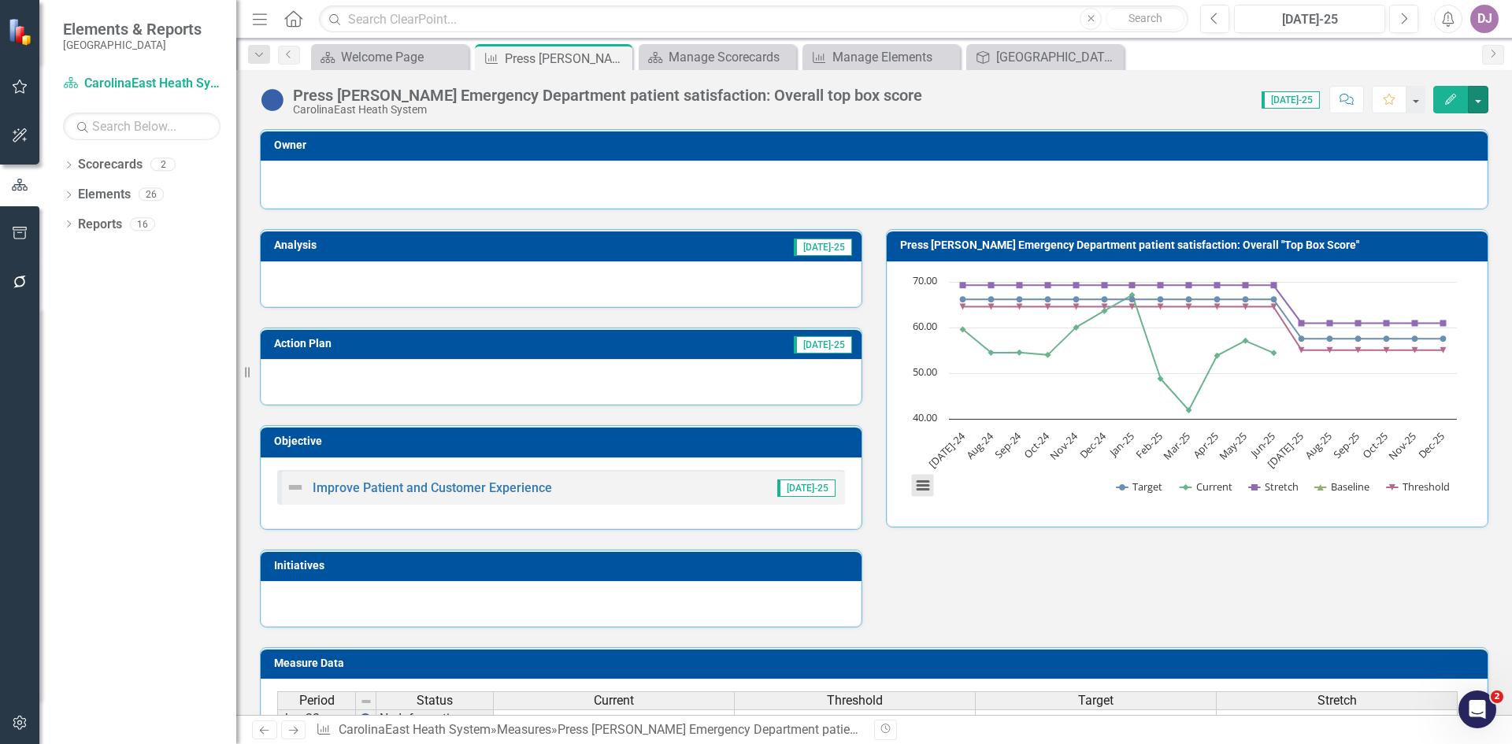
click at [918, 487] on button "View chart menu, Chart" at bounding box center [923, 486] width 22 height 22
click at [914, 487] on div "Download PNG image Download JPEG image Download PDF document Download SVG vecto…" at bounding box center [988, 419] width 198 height 154
click at [914, 487] on button "View chart menu, Chart" at bounding box center [923, 486] width 22 height 22
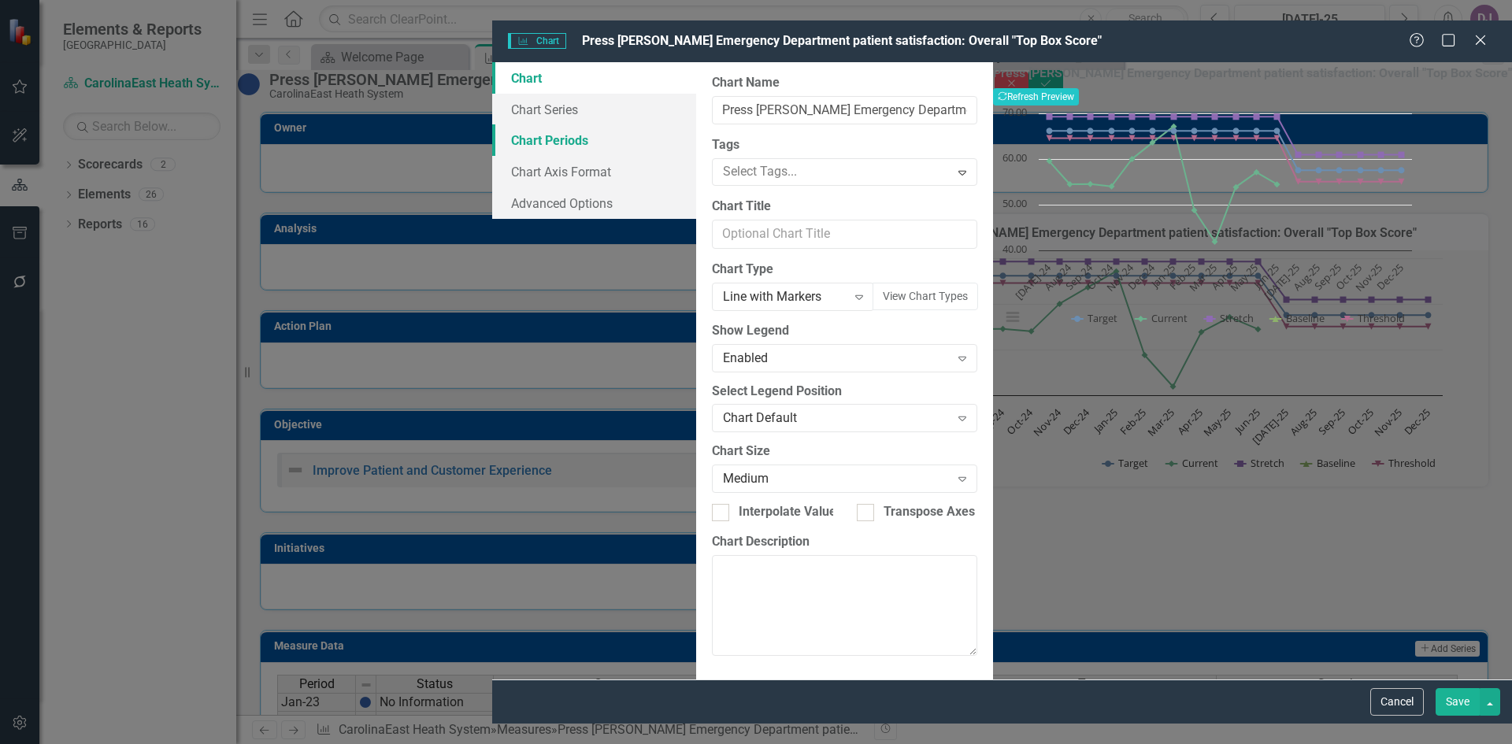
click at [492, 124] on link "Chart Periods" at bounding box center [594, 139] width 204 height 31
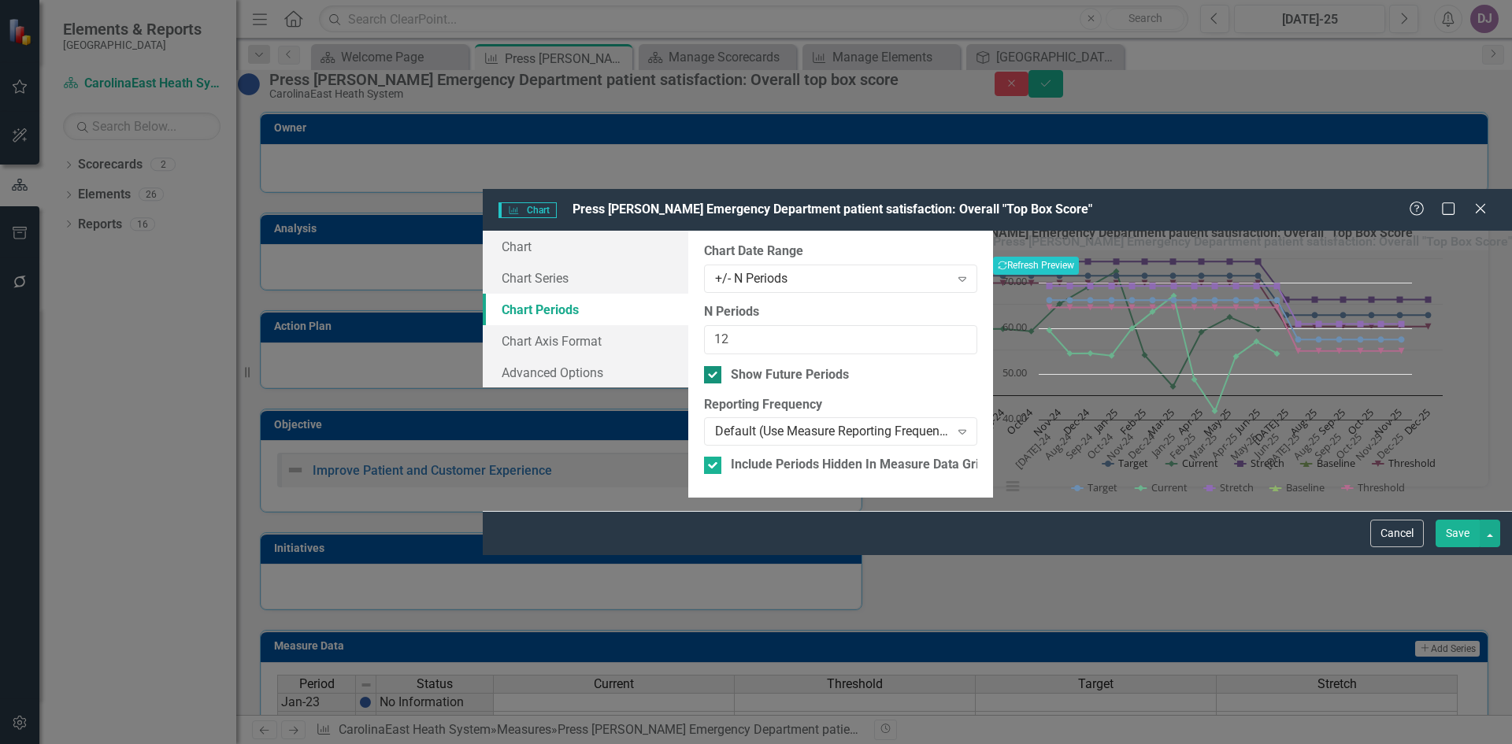
click at [704, 366] on div at bounding box center [712, 374] width 17 height 17
click at [704, 366] on input "Show Future Periods" at bounding box center [709, 371] width 10 height 10
checkbox input "false"
click at [1464, 547] on button "Save" at bounding box center [1457, 534] width 44 height 28
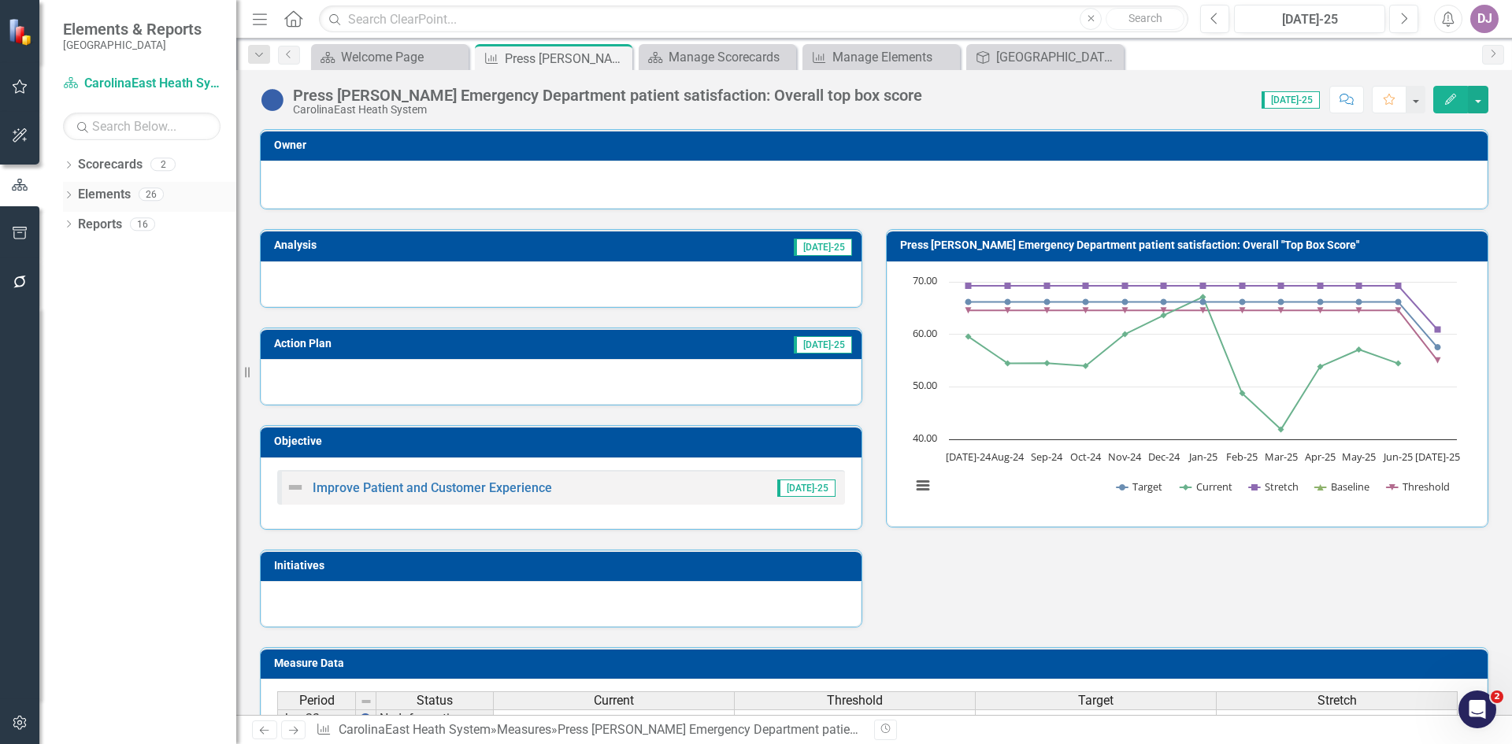
click at [112, 189] on link "Elements" at bounding box center [104, 195] width 53 height 18
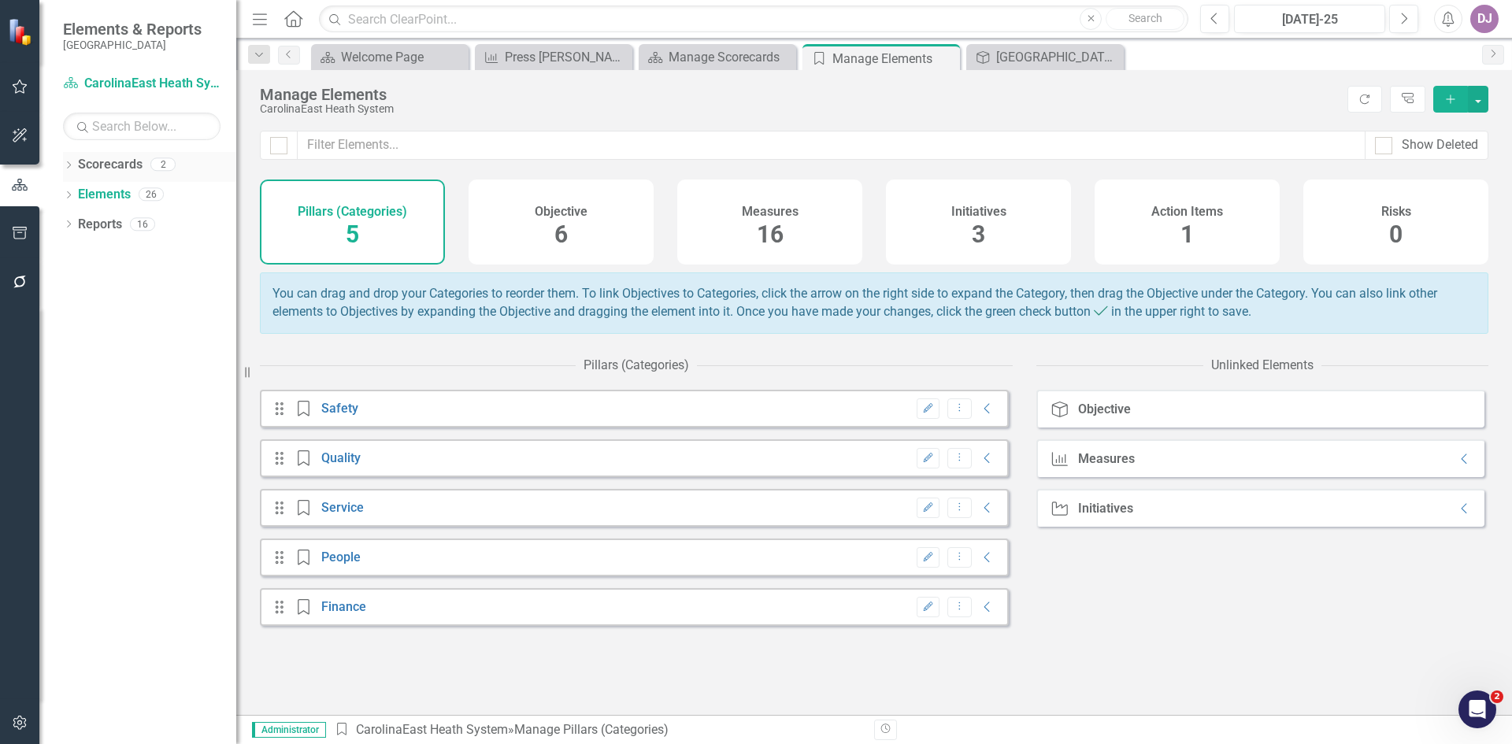
click at [112, 161] on link "Scorecards" at bounding box center [110, 165] width 65 height 18
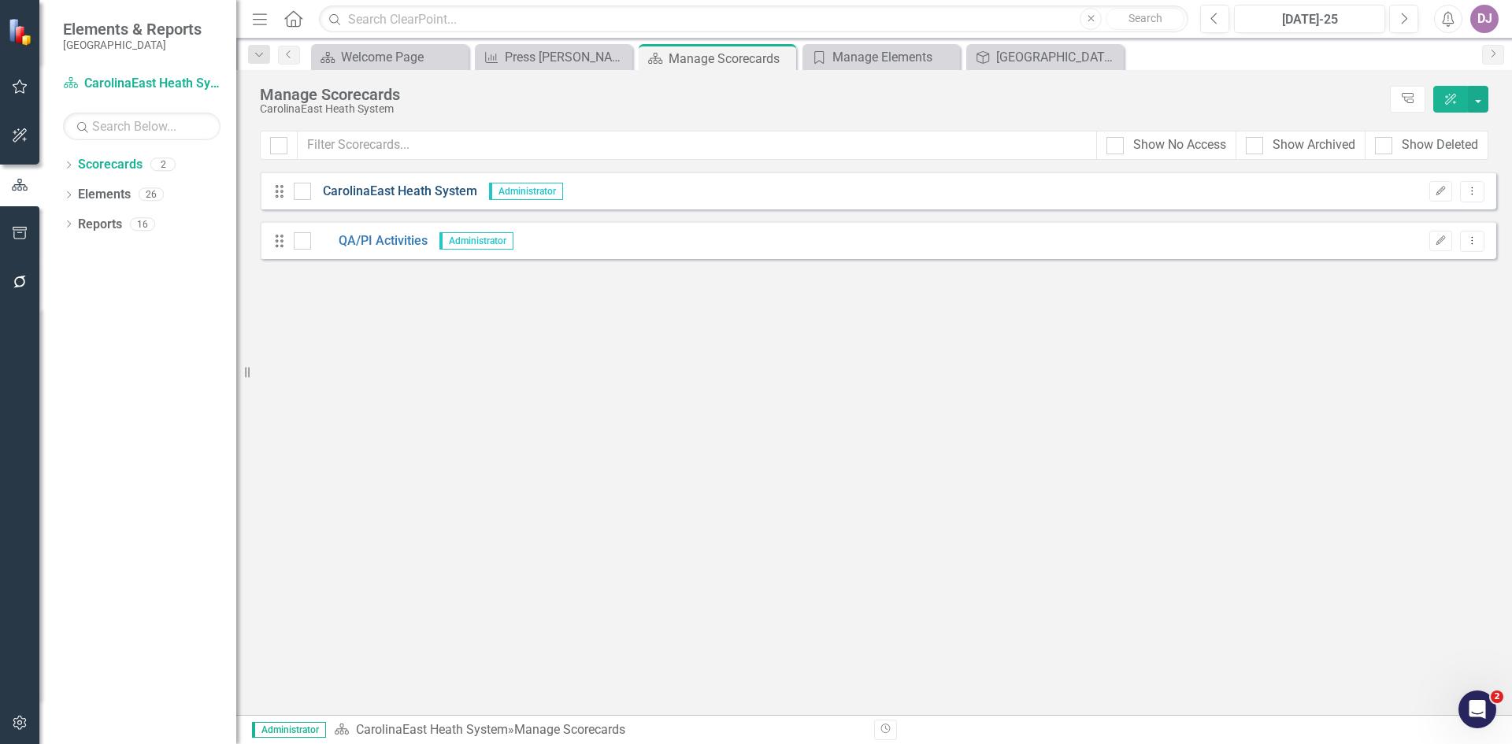
click at [363, 191] on link "CarolinaEast Heath System" at bounding box center [394, 192] width 166 height 18
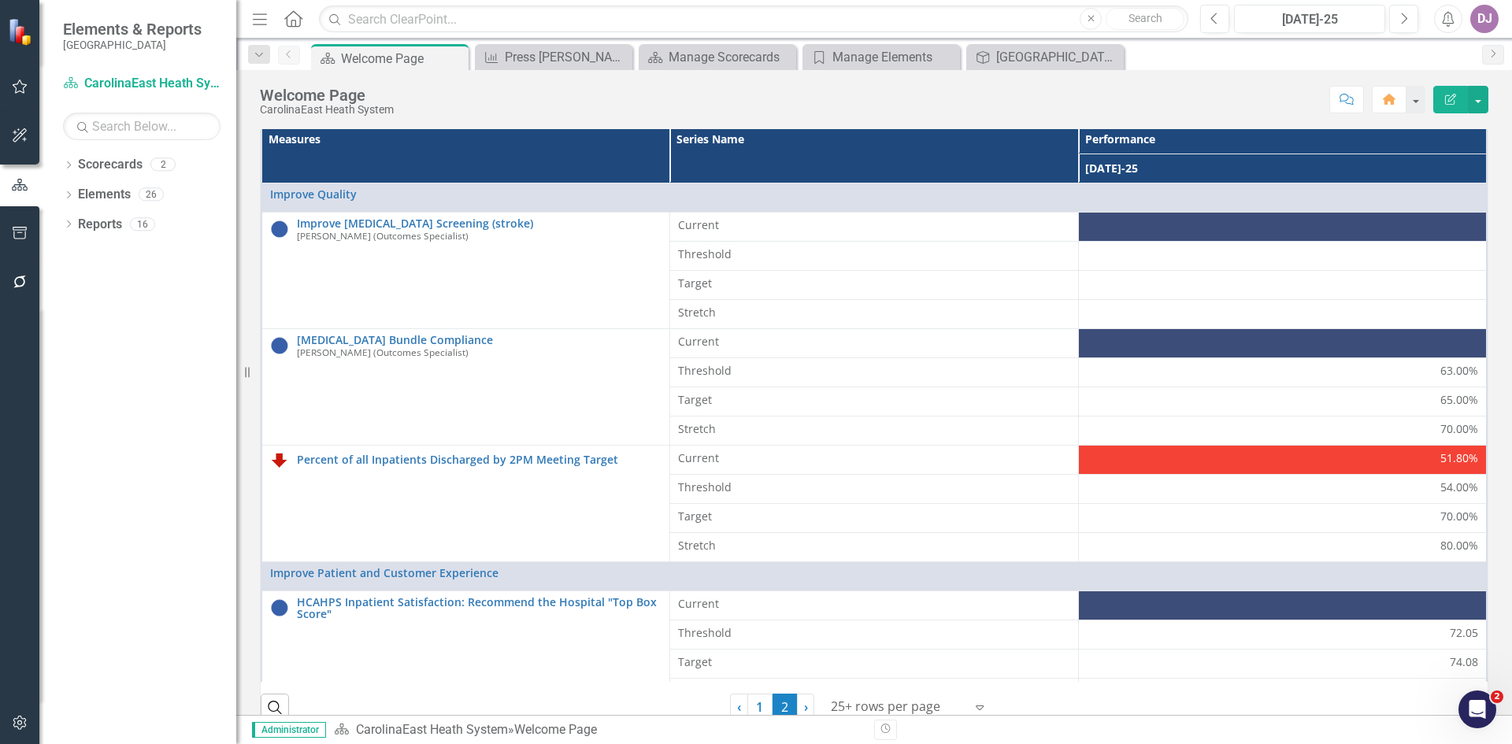
scroll to position [451, 0]
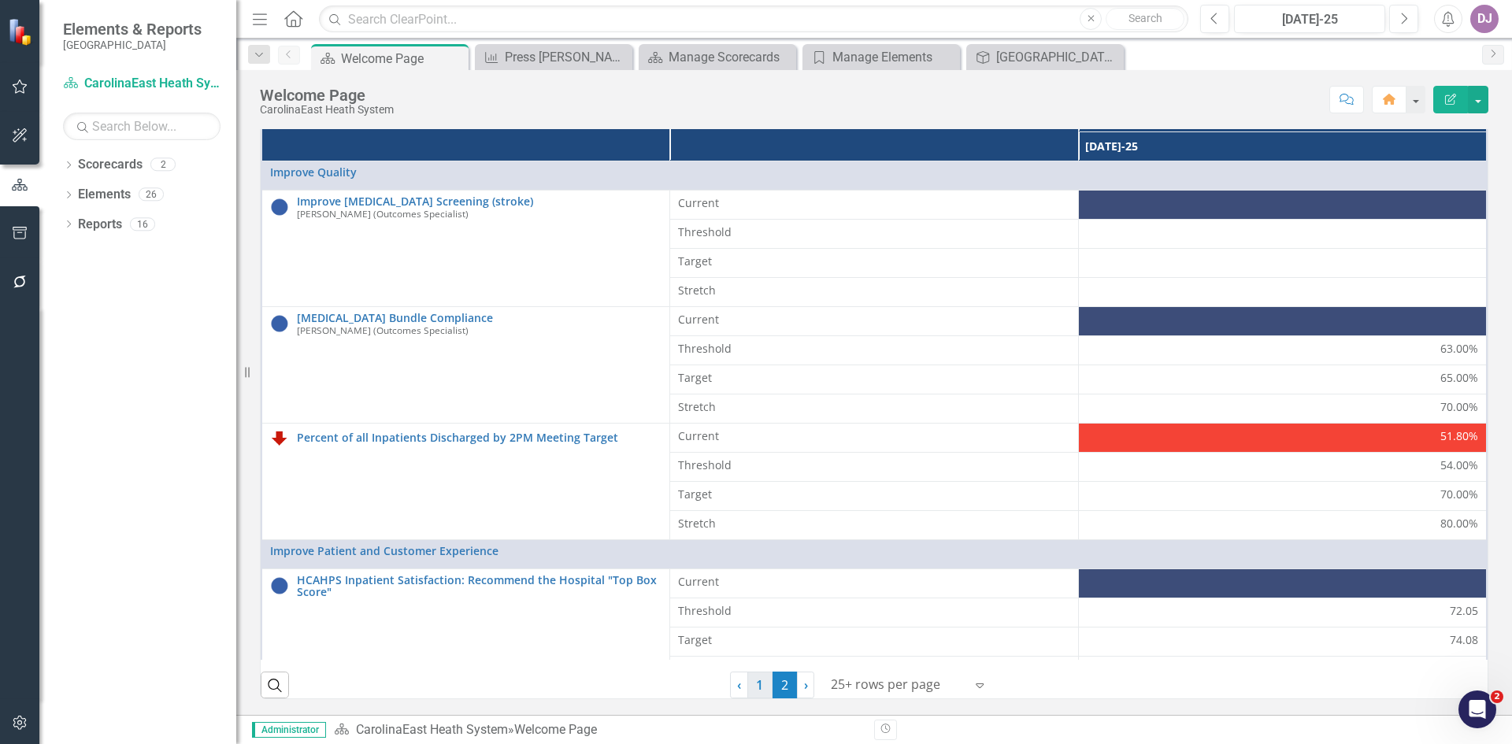
click at [753, 687] on link "1" at bounding box center [759, 685] width 25 height 27
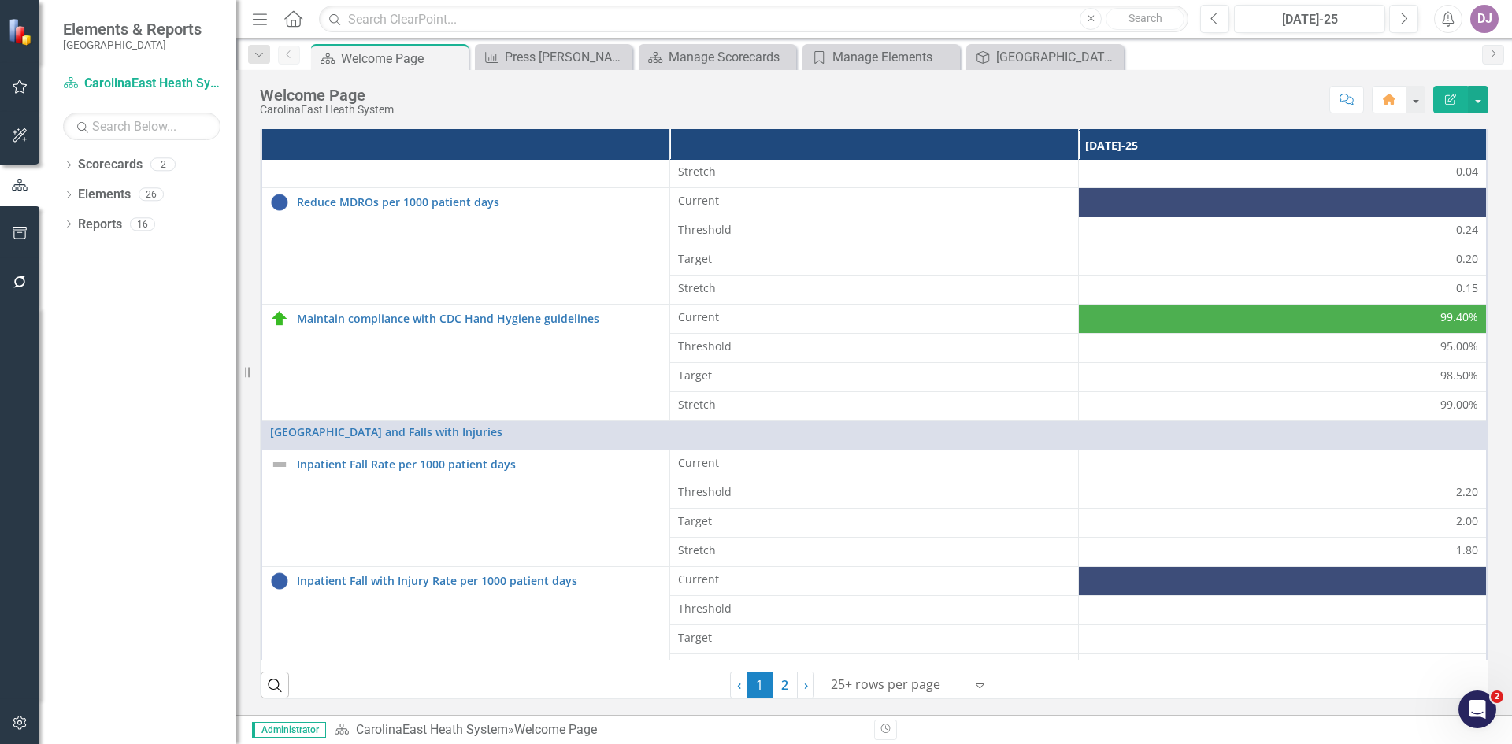
scroll to position [388, 0]
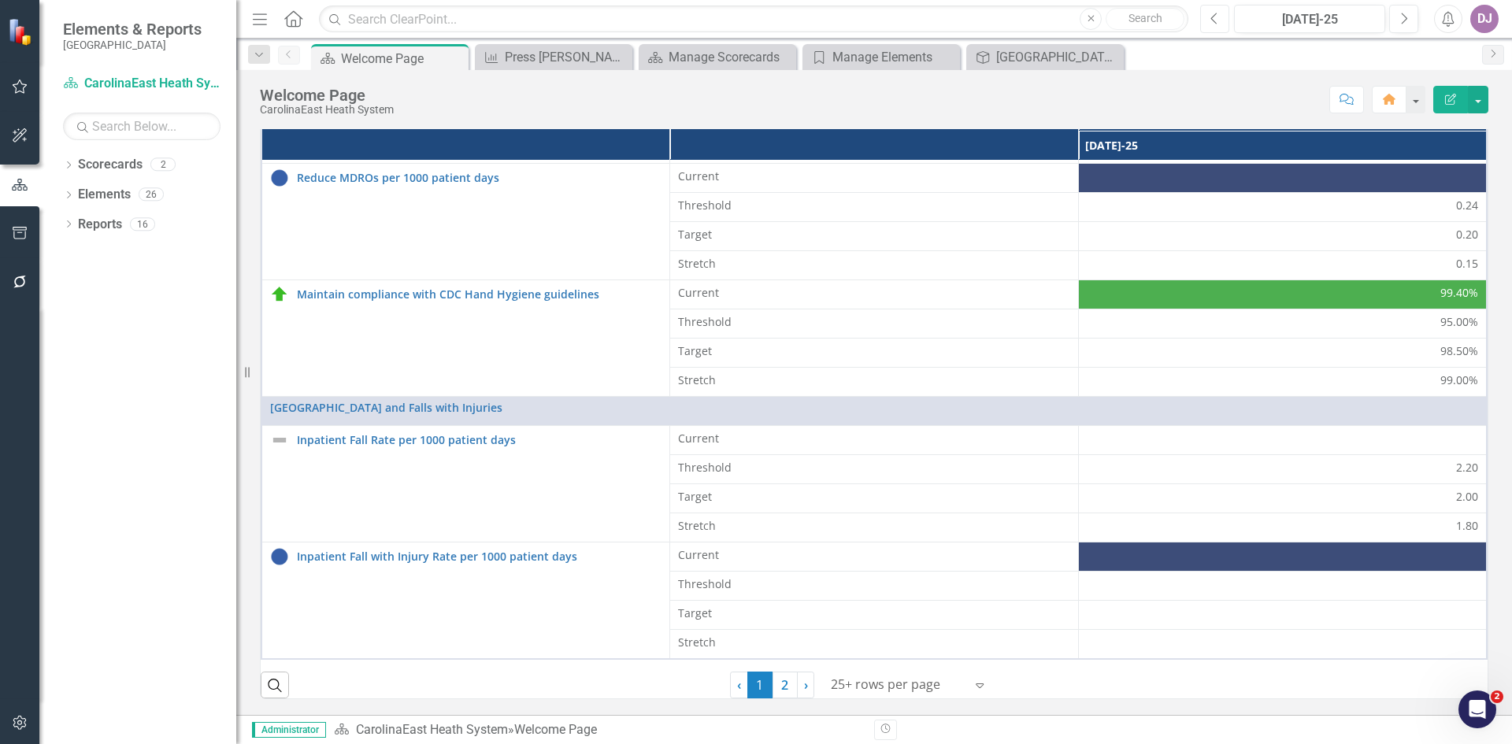
click at [1212, 20] on icon "Previous" at bounding box center [1214, 19] width 9 height 14
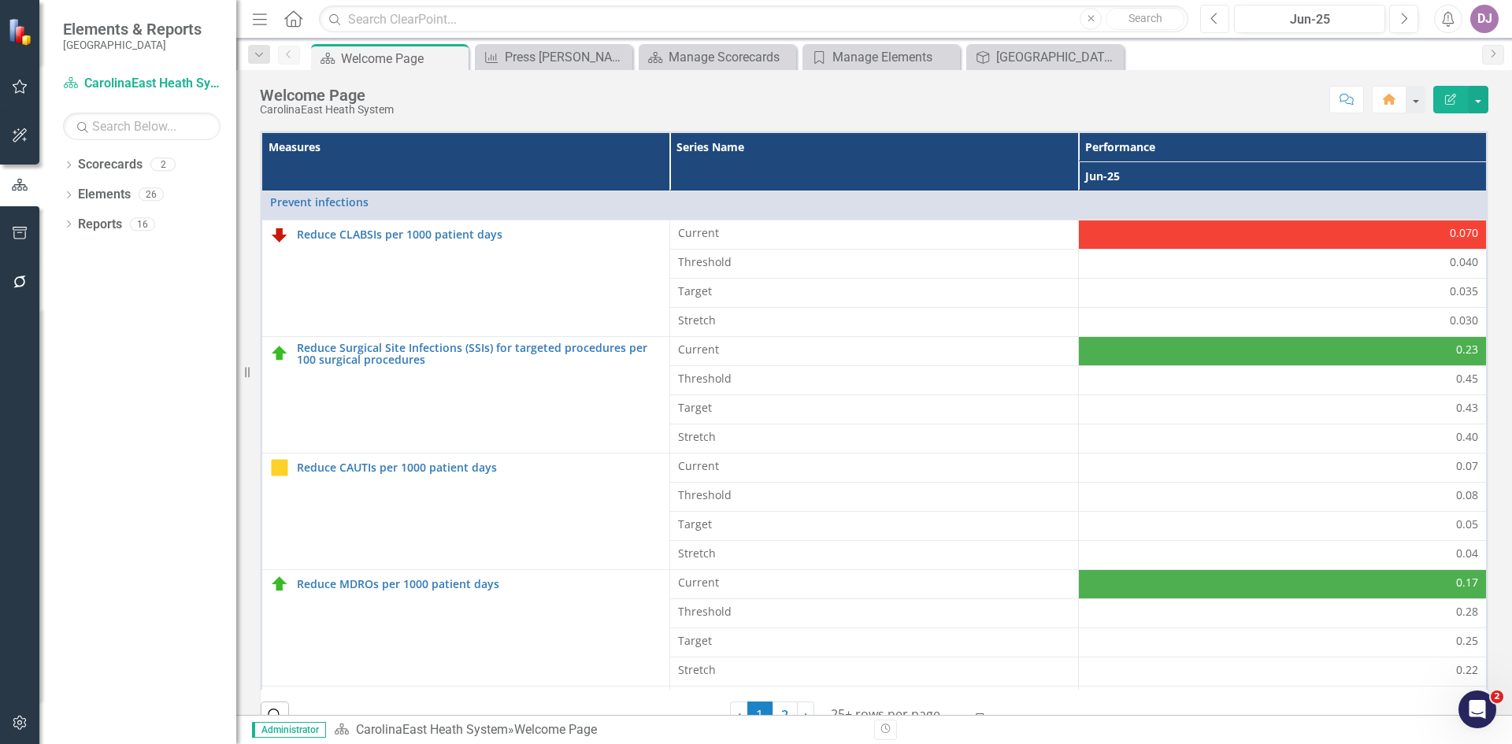
scroll to position [451, 0]
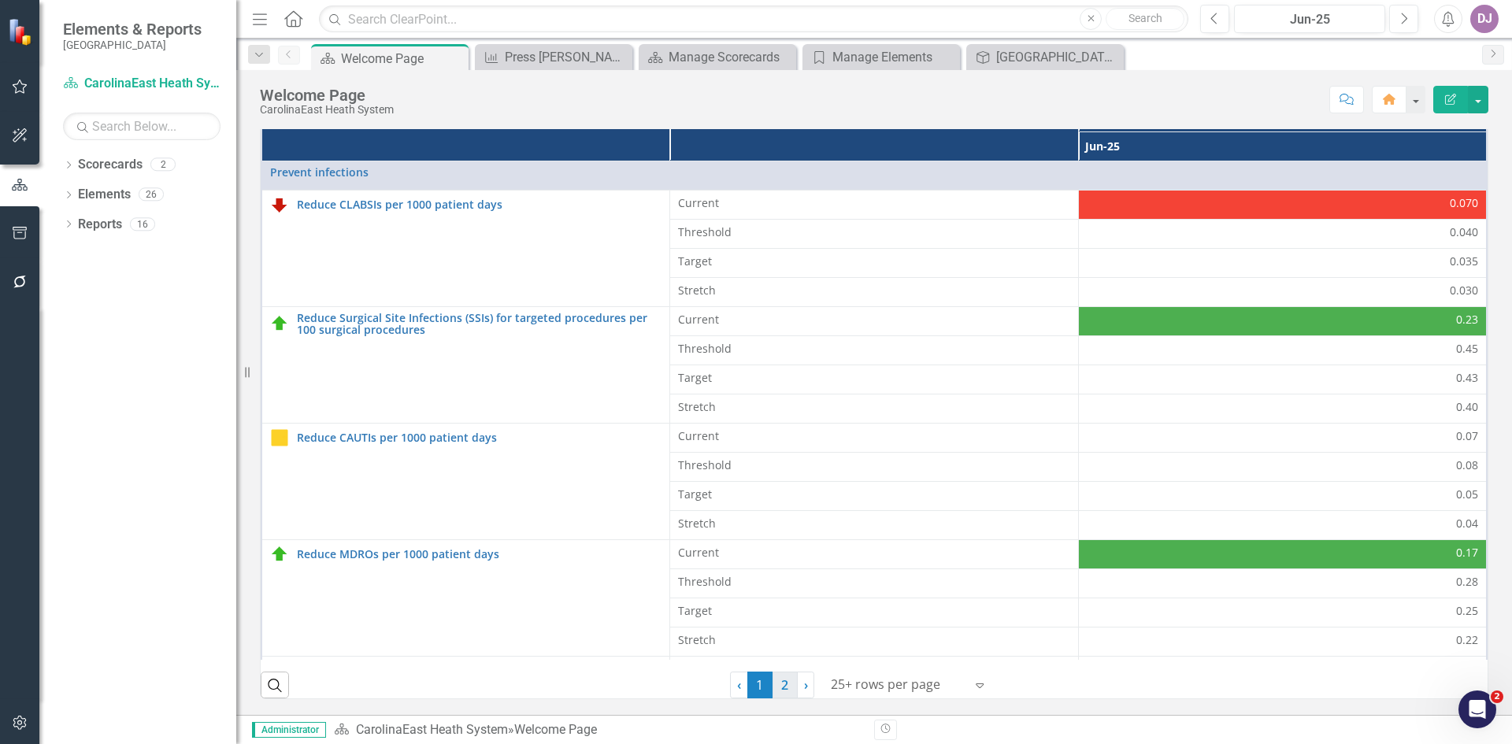
click at [786, 689] on link "2" at bounding box center [784, 685] width 25 height 27
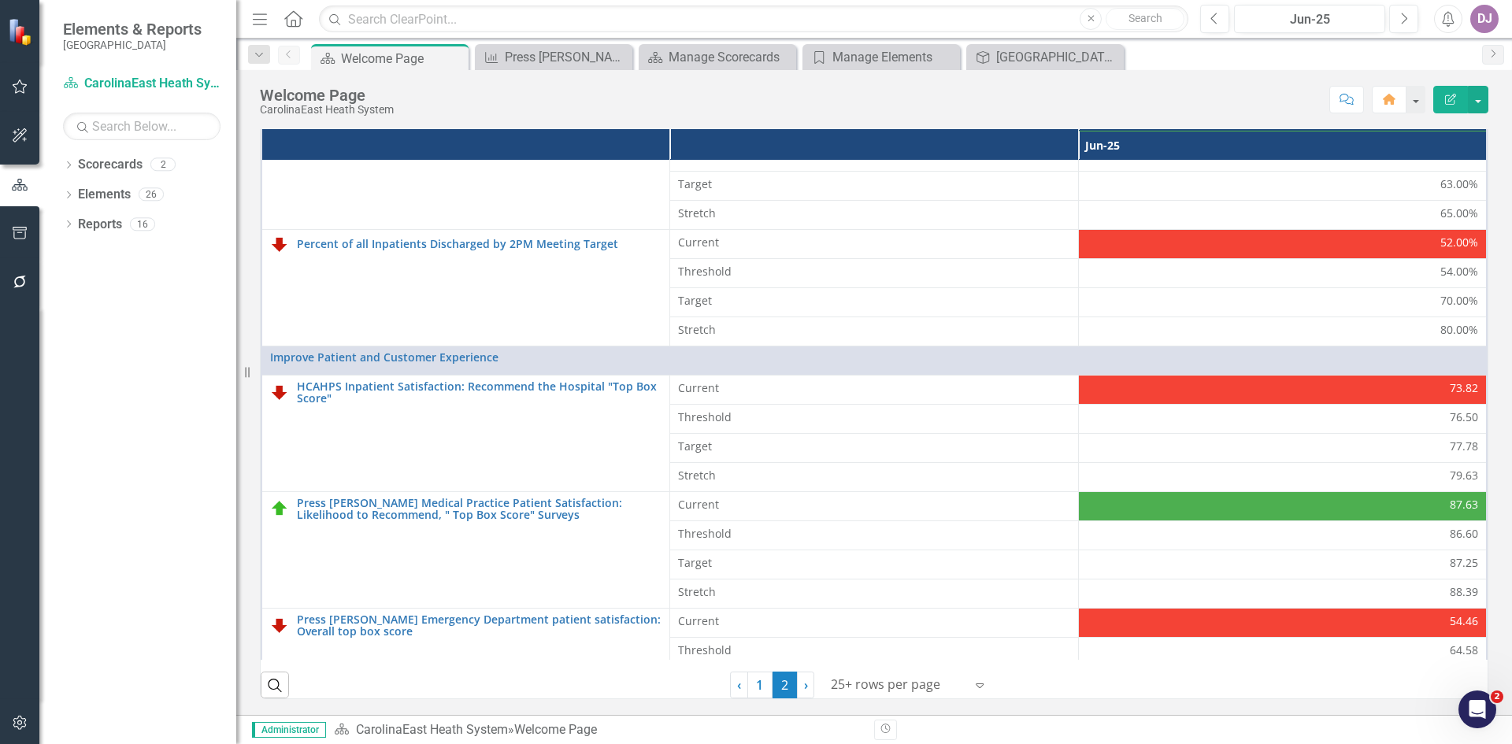
scroll to position [272, 0]
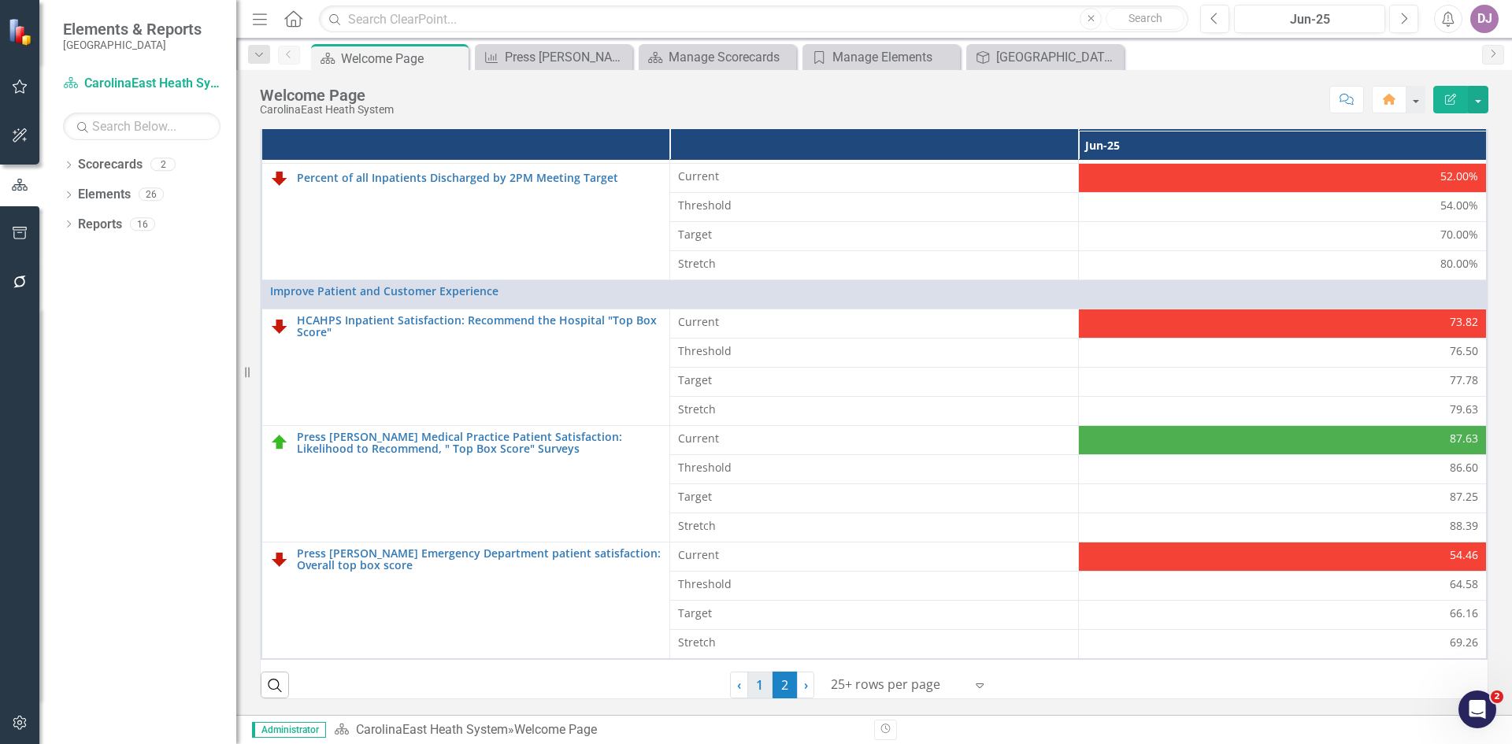
click at [747, 691] on link "1" at bounding box center [759, 685] width 25 height 27
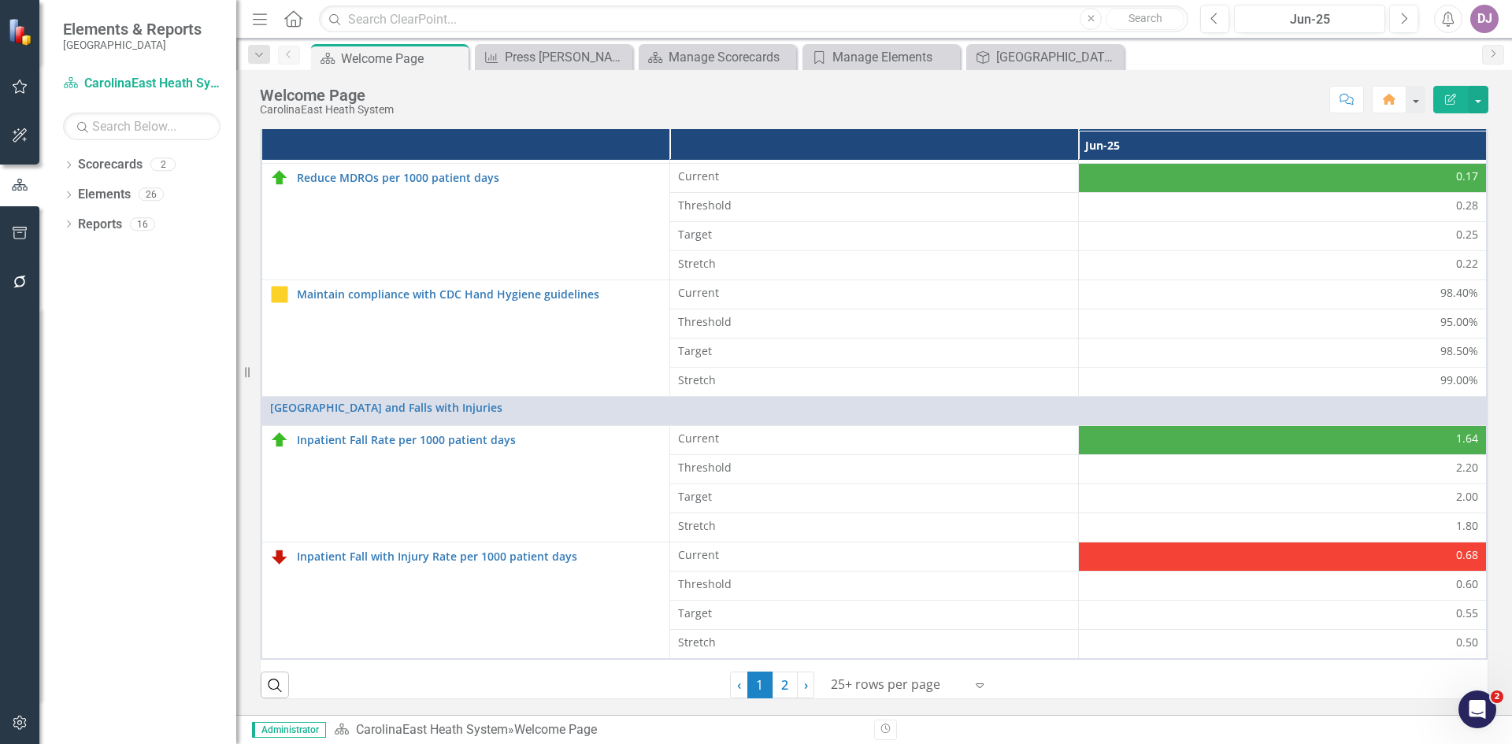
scroll to position [0, 0]
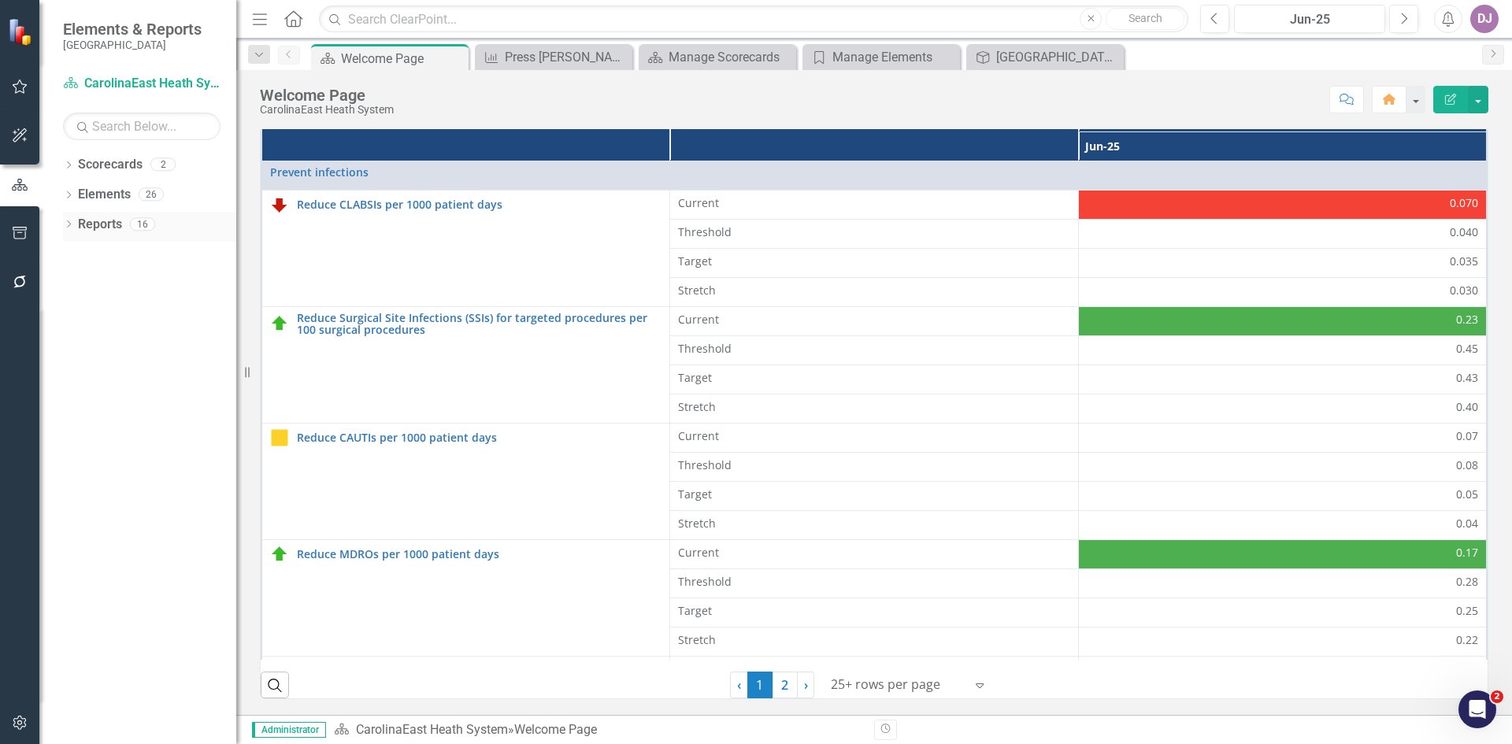
click at [98, 222] on link "Reports" at bounding box center [100, 225] width 44 height 18
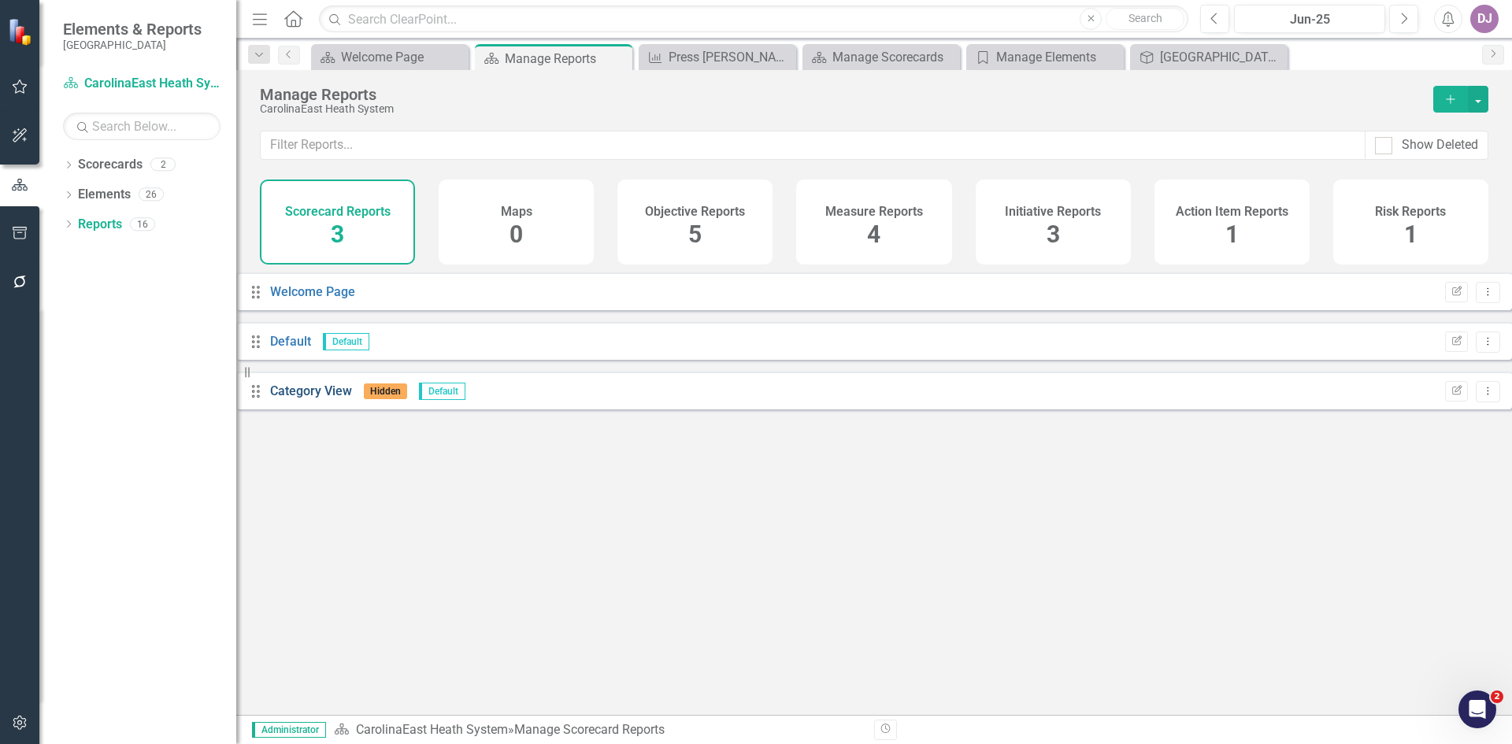
click at [331, 398] on link "Category View" at bounding box center [311, 390] width 82 height 15
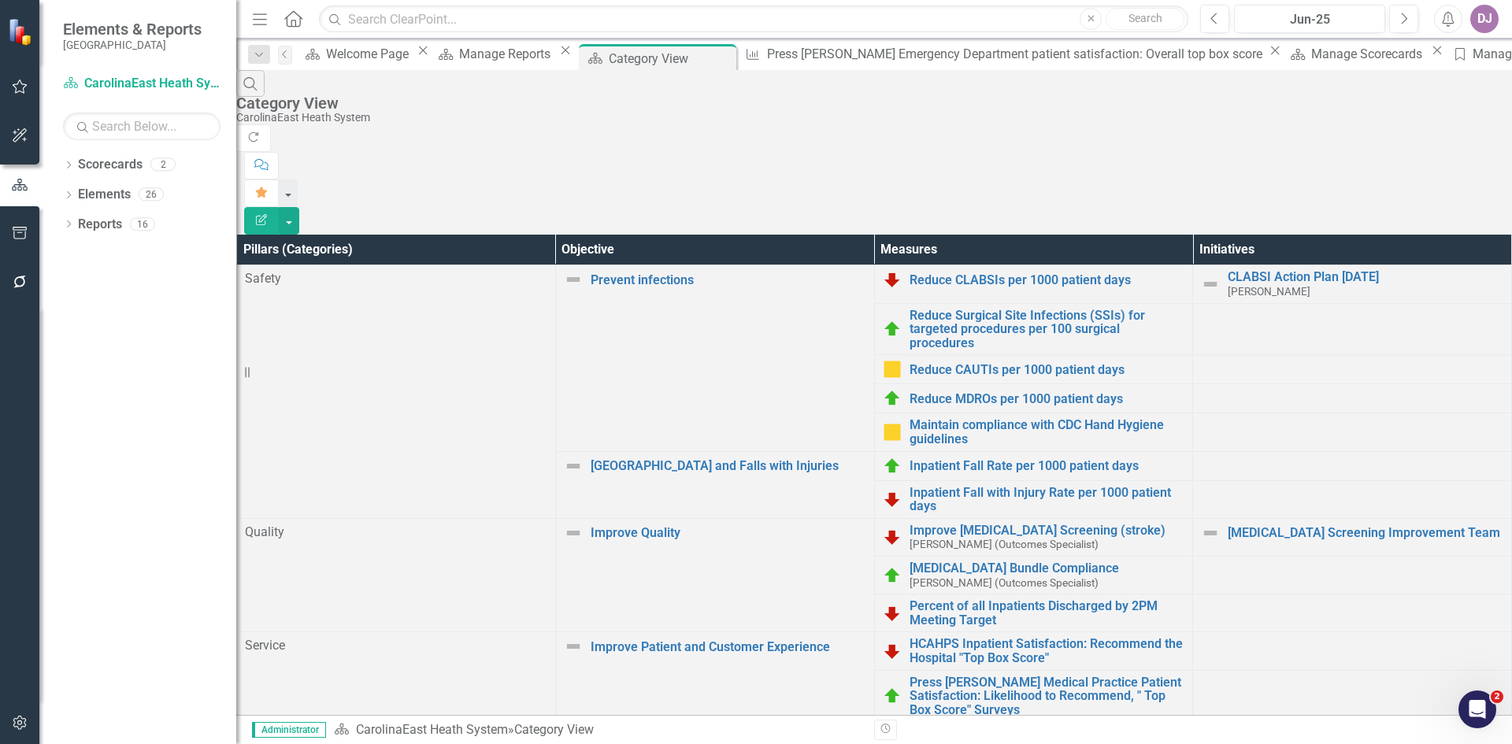
scroll to position [86, 0]
click at [102, 197] on link "Elements" at bounding box center [104, 195] width 53 height 18
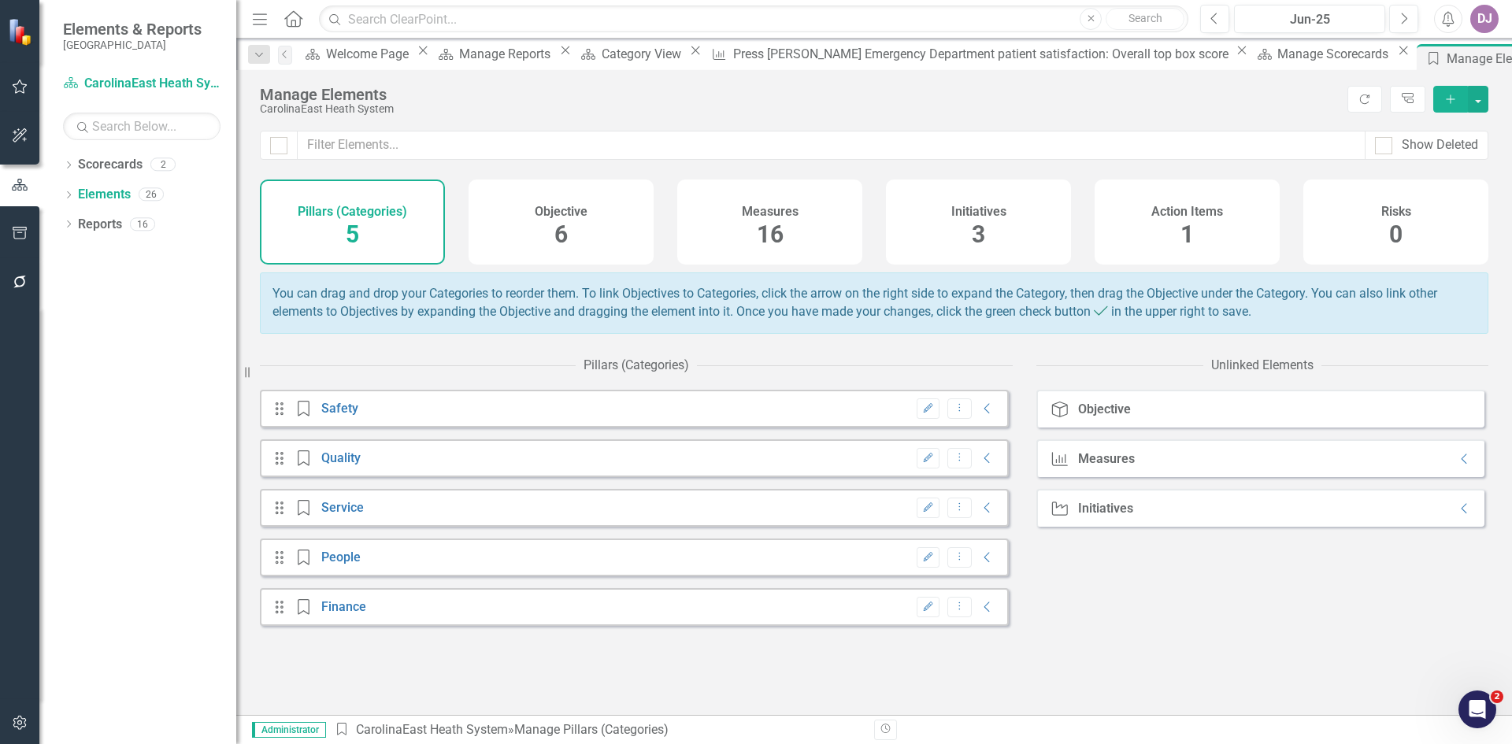
click at [366, 217] on h4 "Pillars (Categories)" at bounding box center [352, 212] width 109 height 14
click at [982, 613] on icon "Collapse" at bounding box center [987, 607] width 16 height 13
click at [924, 613] on icon "Edit" at bounding box center [930, 607] width 12 height 9
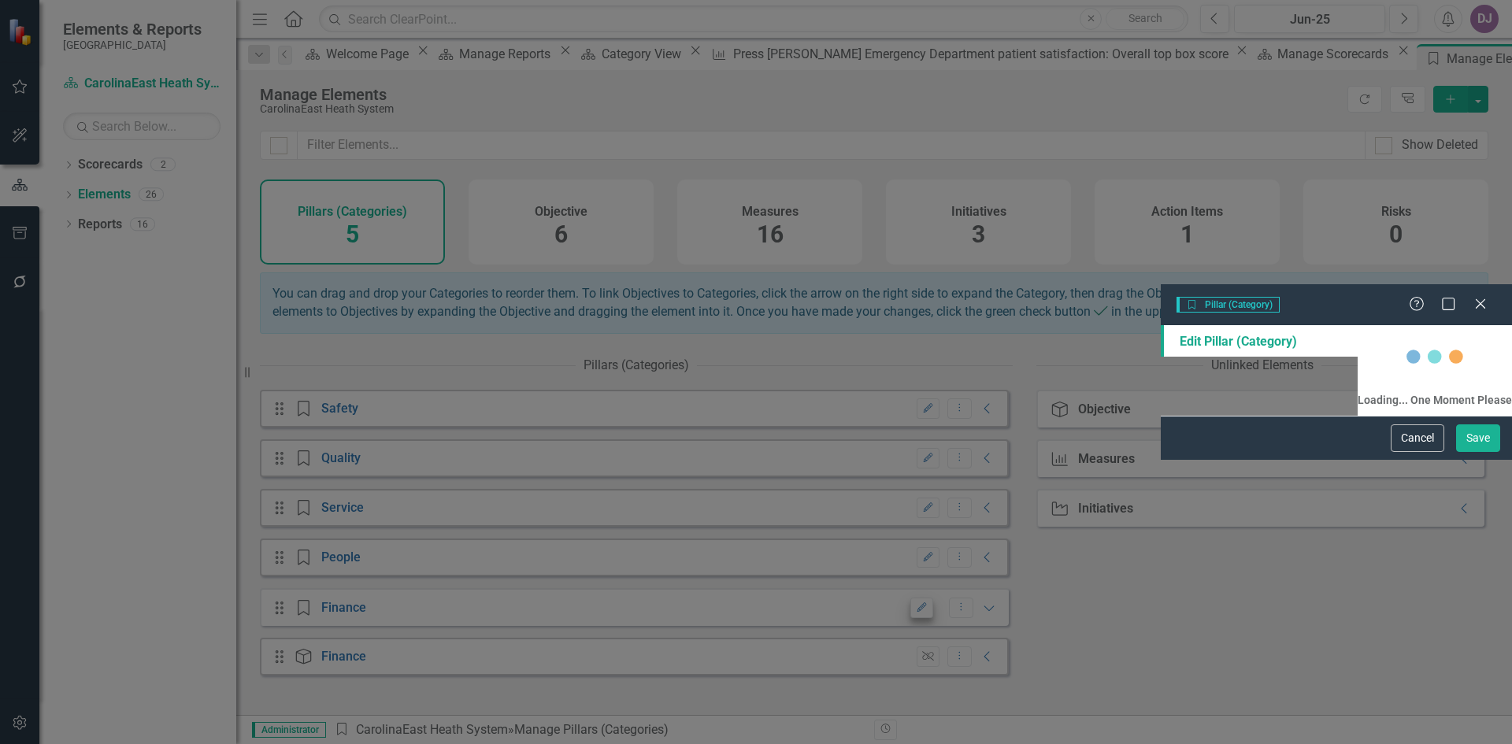
click at [912, 614] on div "Pillar (Category) Pillar (Category) Help Maximize Close Edit Pillar (Category) …" at bounding box center [756, 372] width 1512 height 744
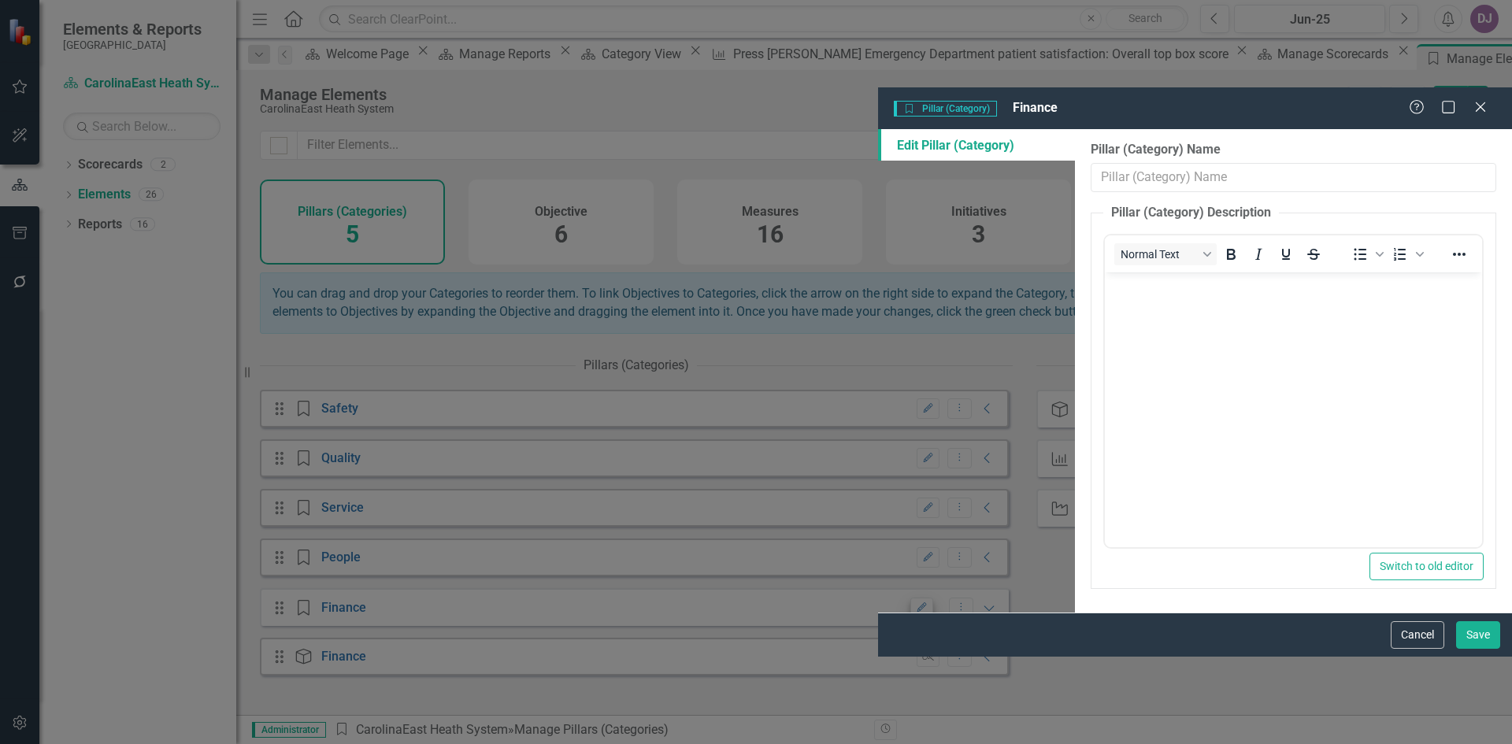
type input "Finance"
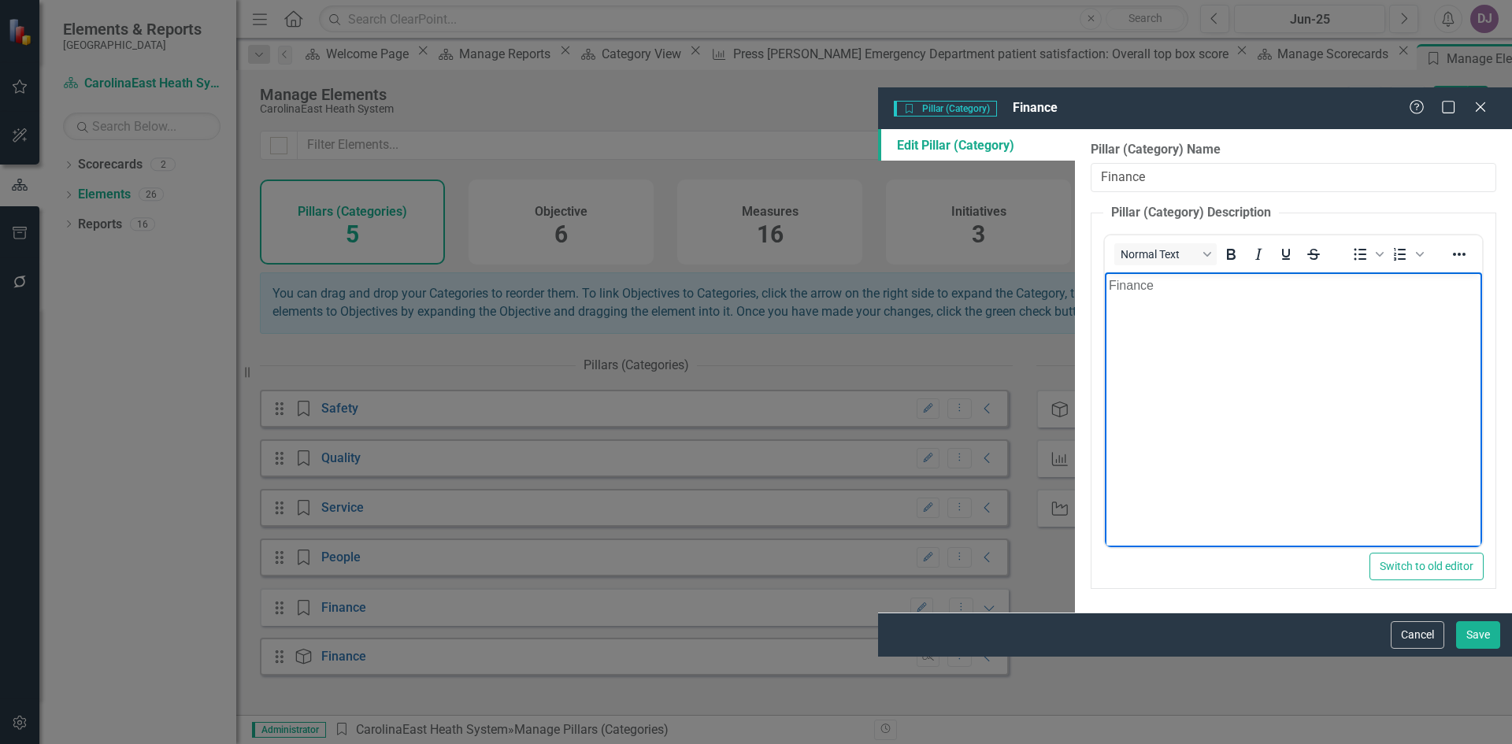
drag, startPoint x: 1163, startPoint y: 292, endPoint x: 1656, endPoint y: 466, distance: 522.7
click at [1105, 280] on html "Finance" at bounding box center [1293, 390] width 377 height 236
click at [1474, 649] on button "Save" at bounding box center [1478, 635] width 44 height 28
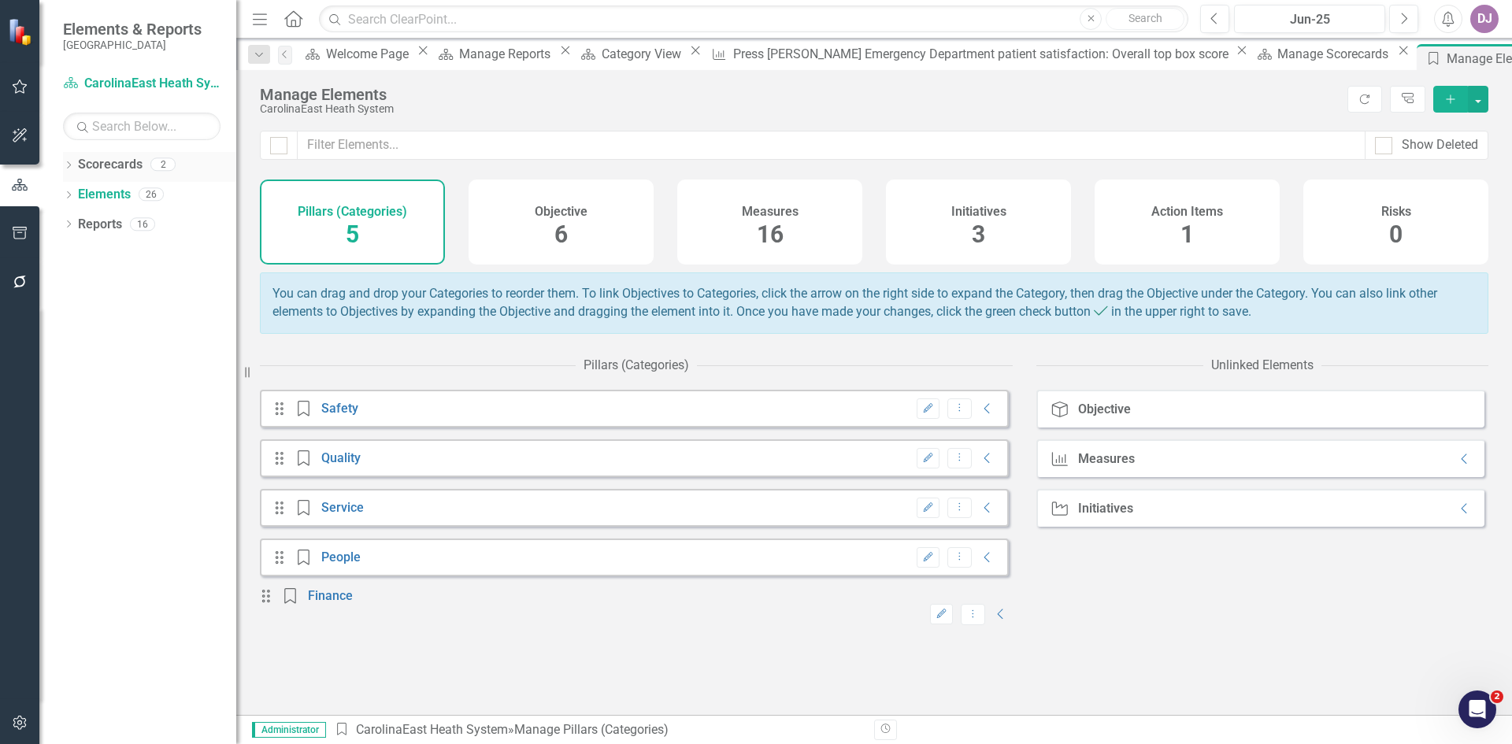
click at [98, 163] on link "Scorecards" at bounding box center [110, 165] width 65 height 18
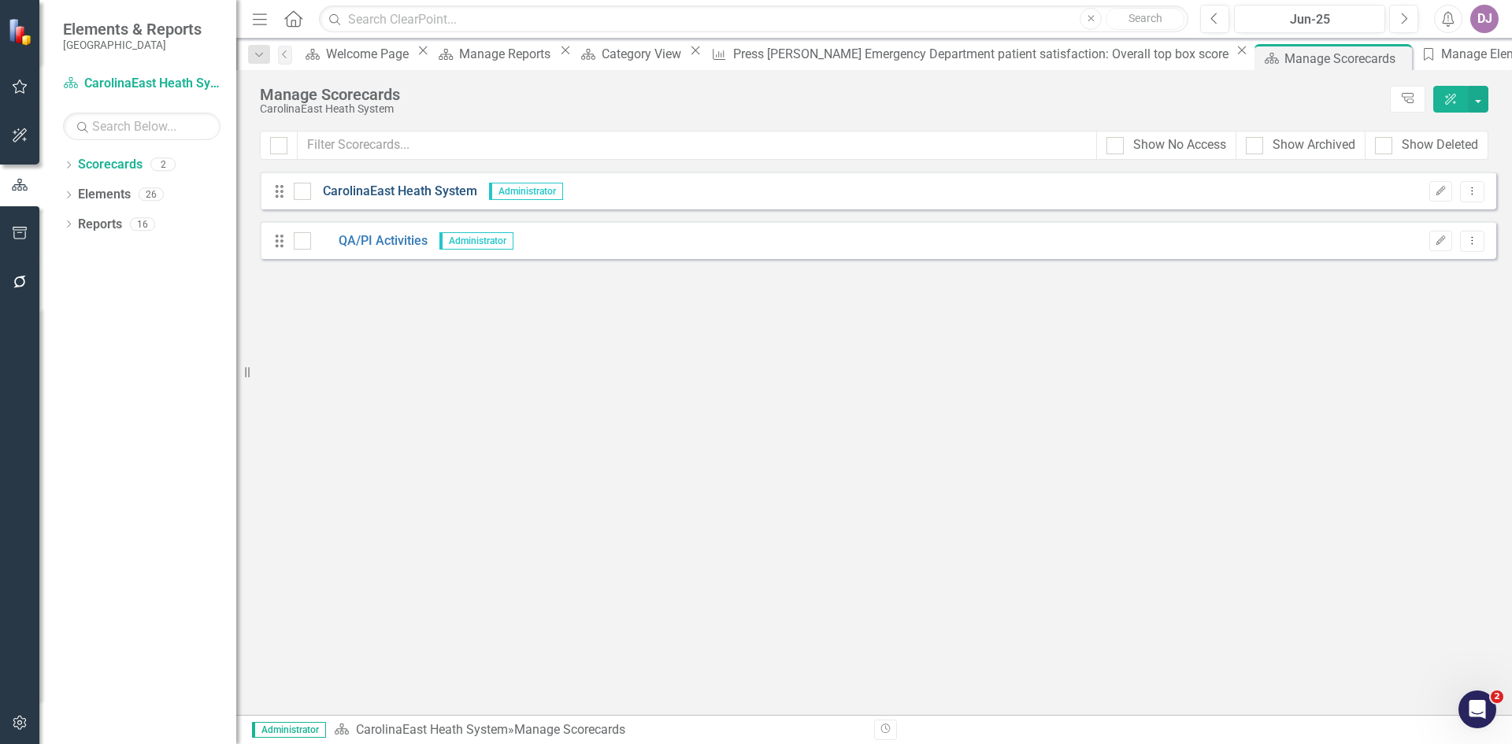
click at [361, 193] on link "CarolinaEast Heath System" at bounding box center [394, 192] width 166 height 18
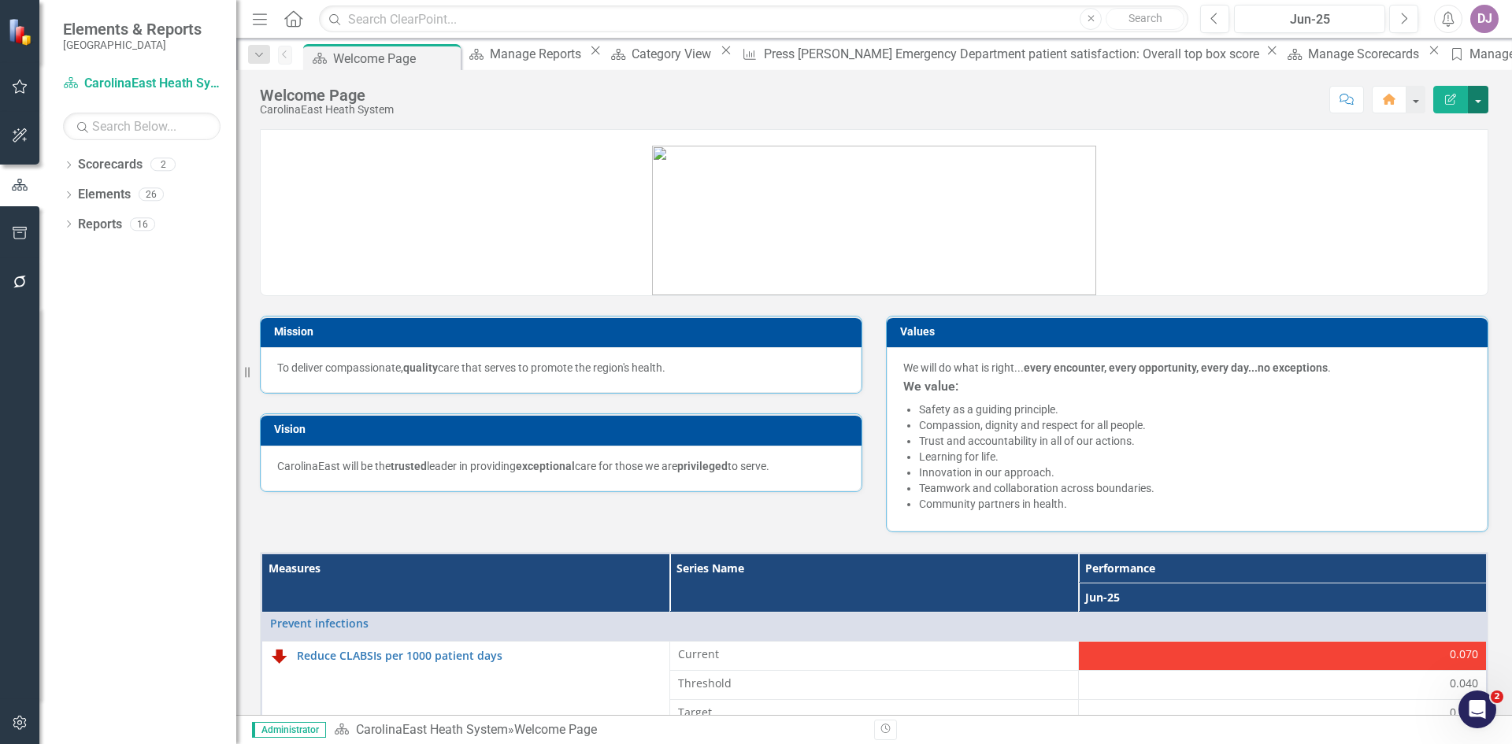
click at [1478, 107] on button "button" at bounding box center [1478, 100] width 20 height 28
click at [1235, 172] on link at bounding box center [874, 213] width 1227 height 164
click at [104, 165] on link "Scorecards" at bounding box center [110, 165] width 65 height 18
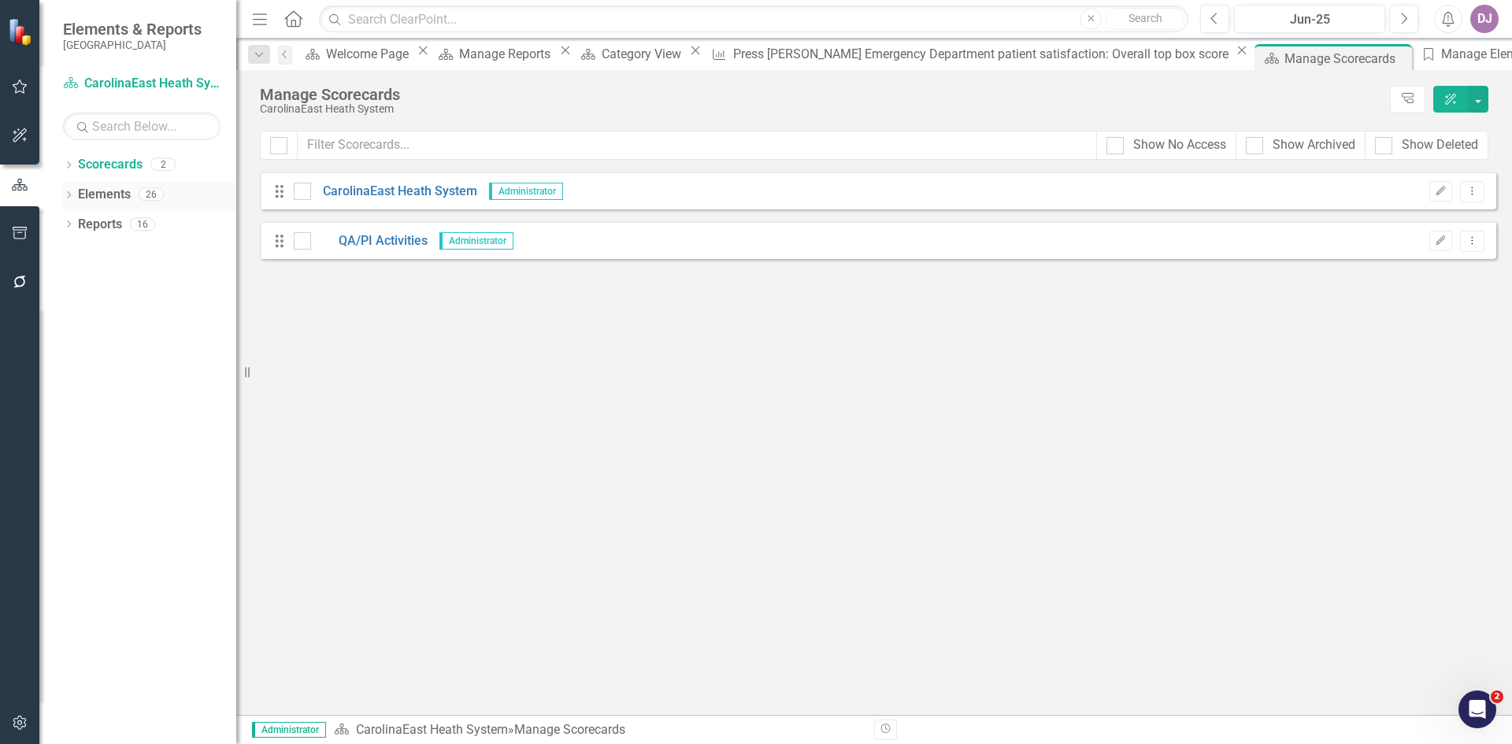
click at [102, 194] on link "Elements" at bounding box center [104, 195] width 53 height 18
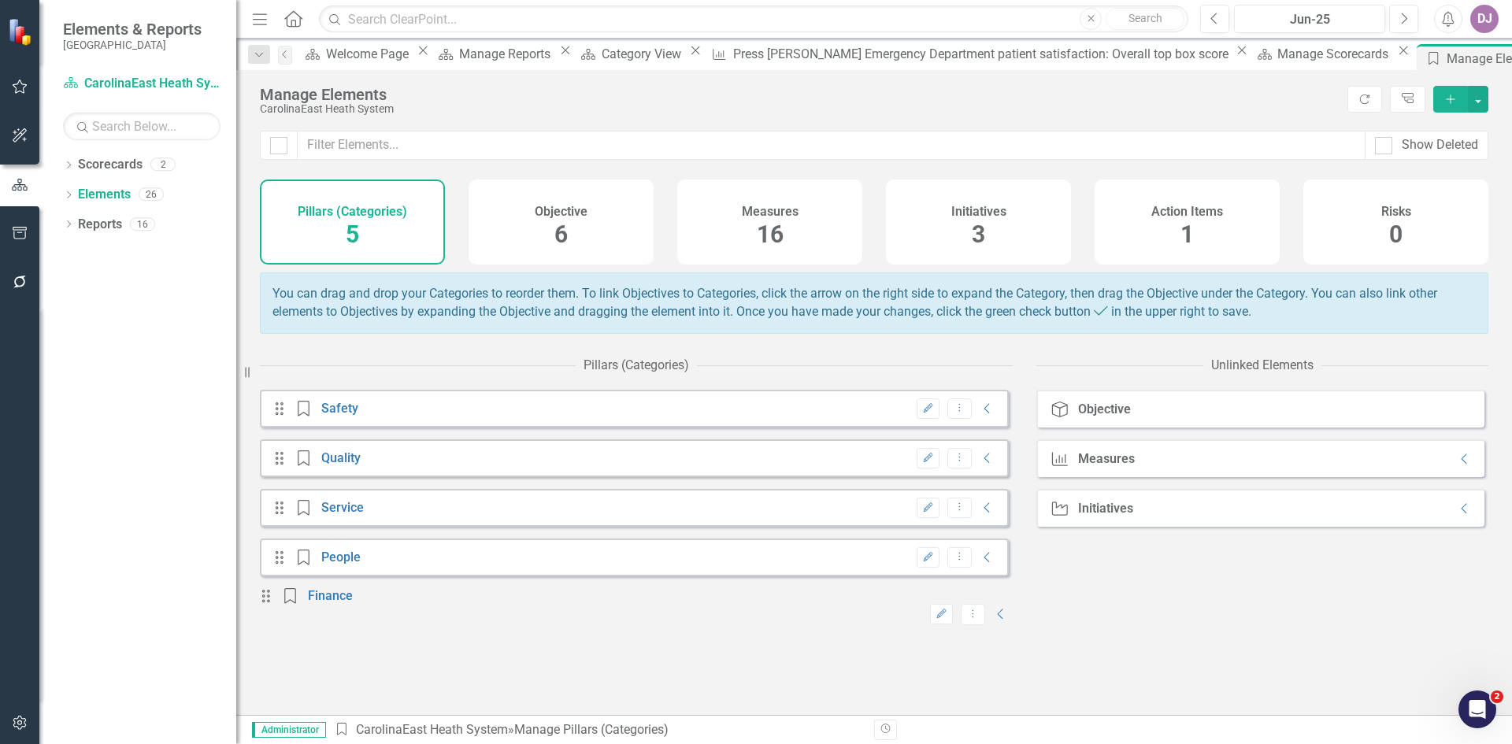
click at [765, 235] on span "16" at bounding box center [770, 234] width 27 height 28
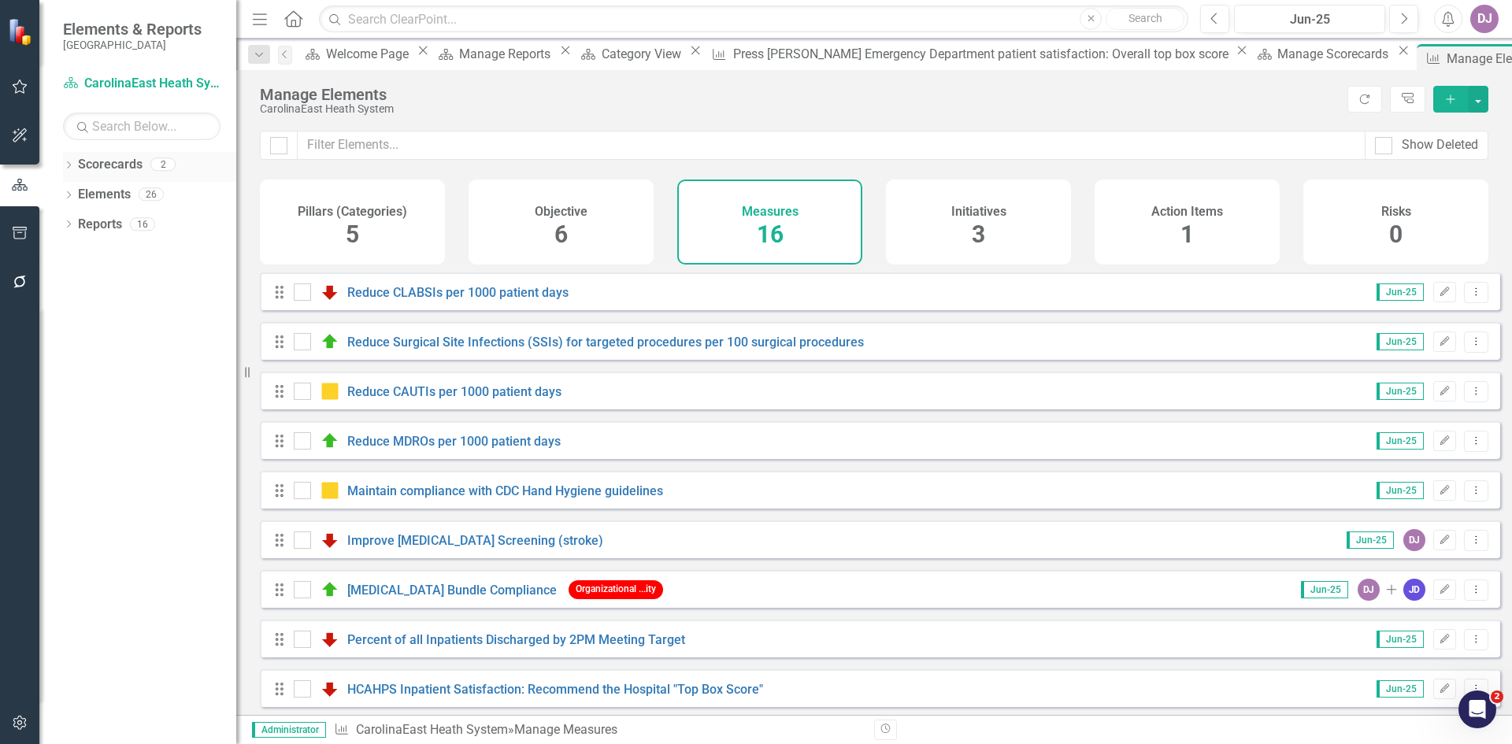
click at [127, 170] on link "Scorecards" at bounding box center [110, 165] width 65 height 18
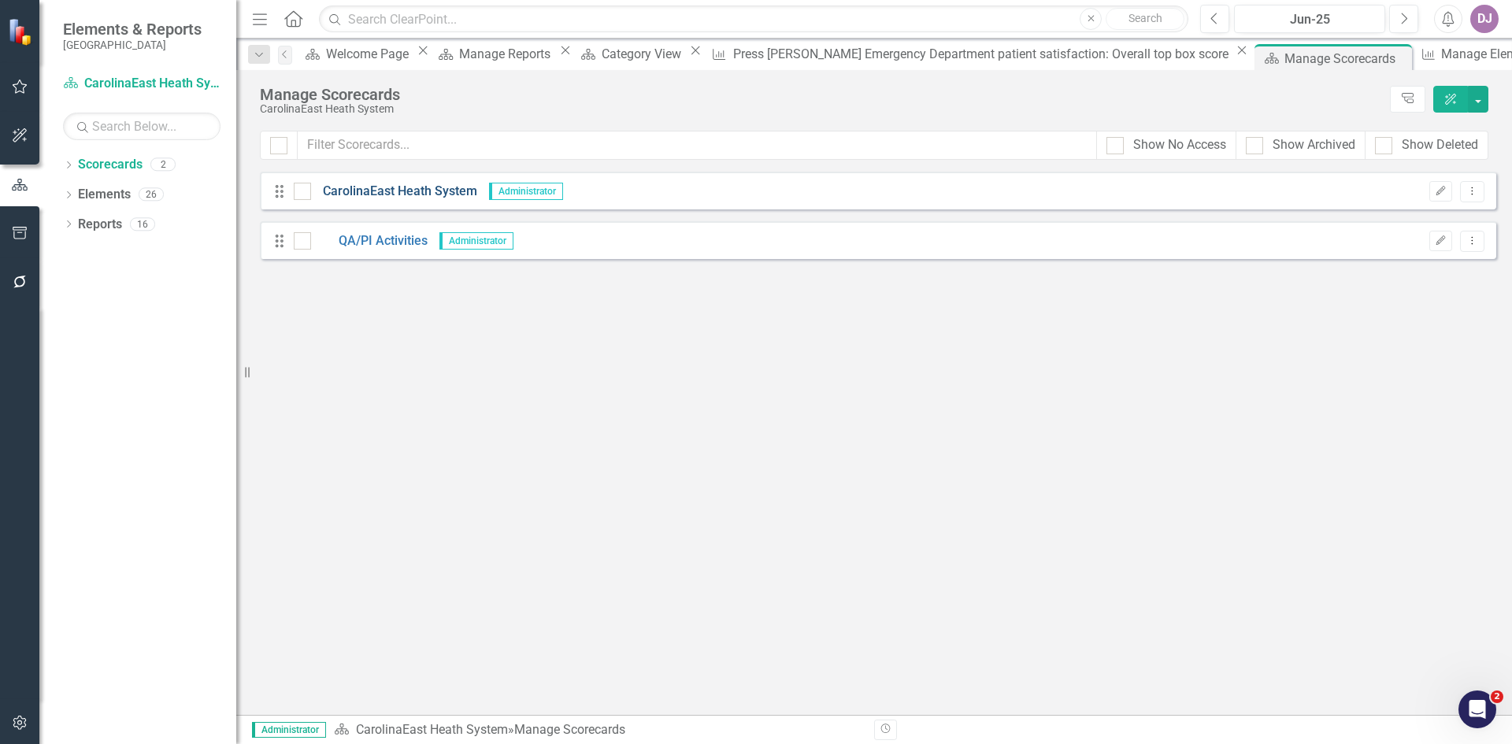
click at [365, 193] on link "CarolinaEast Heath System" at bounding box center [394, 192] width 166 height 18
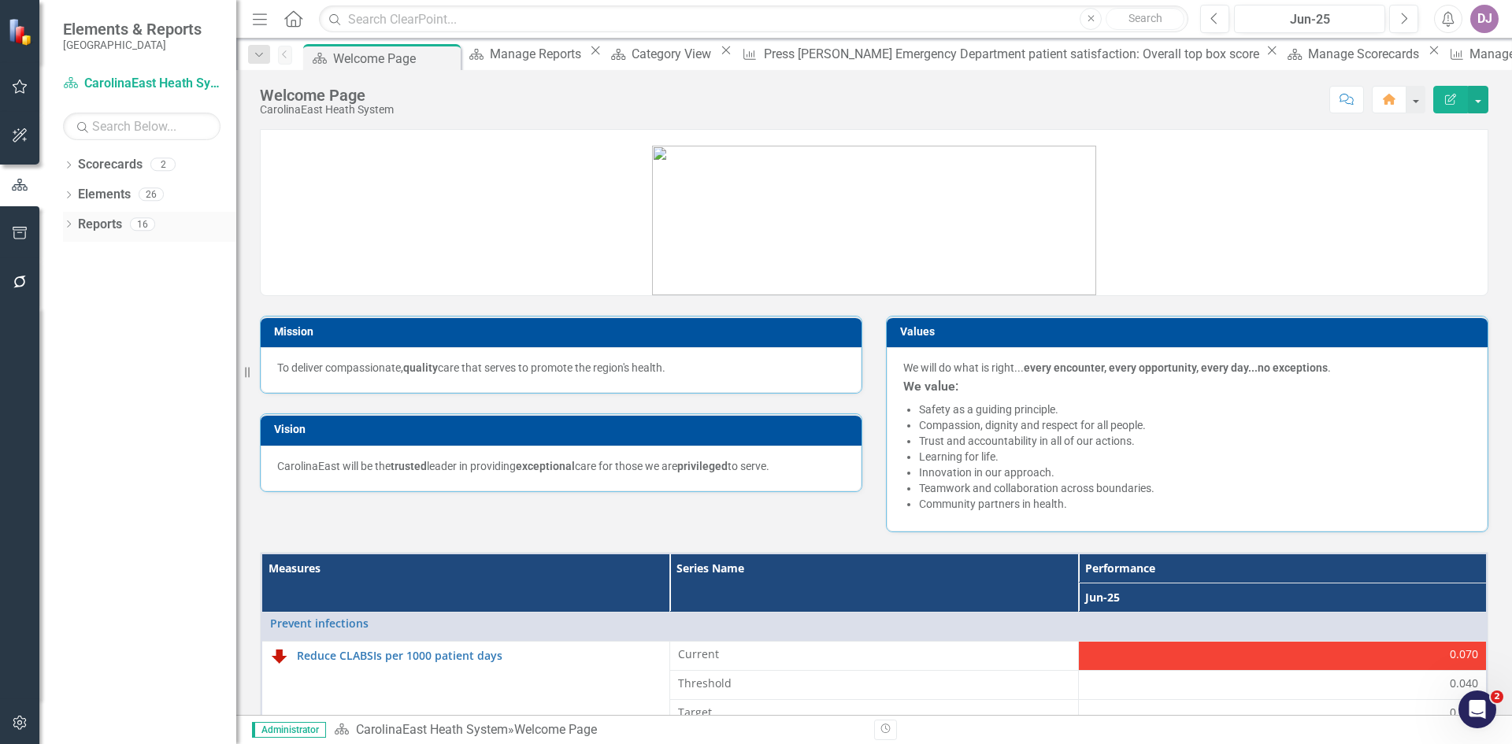
click at [89, 224] on link "Reports" at bounding box center [100, 225] width 44 height 18
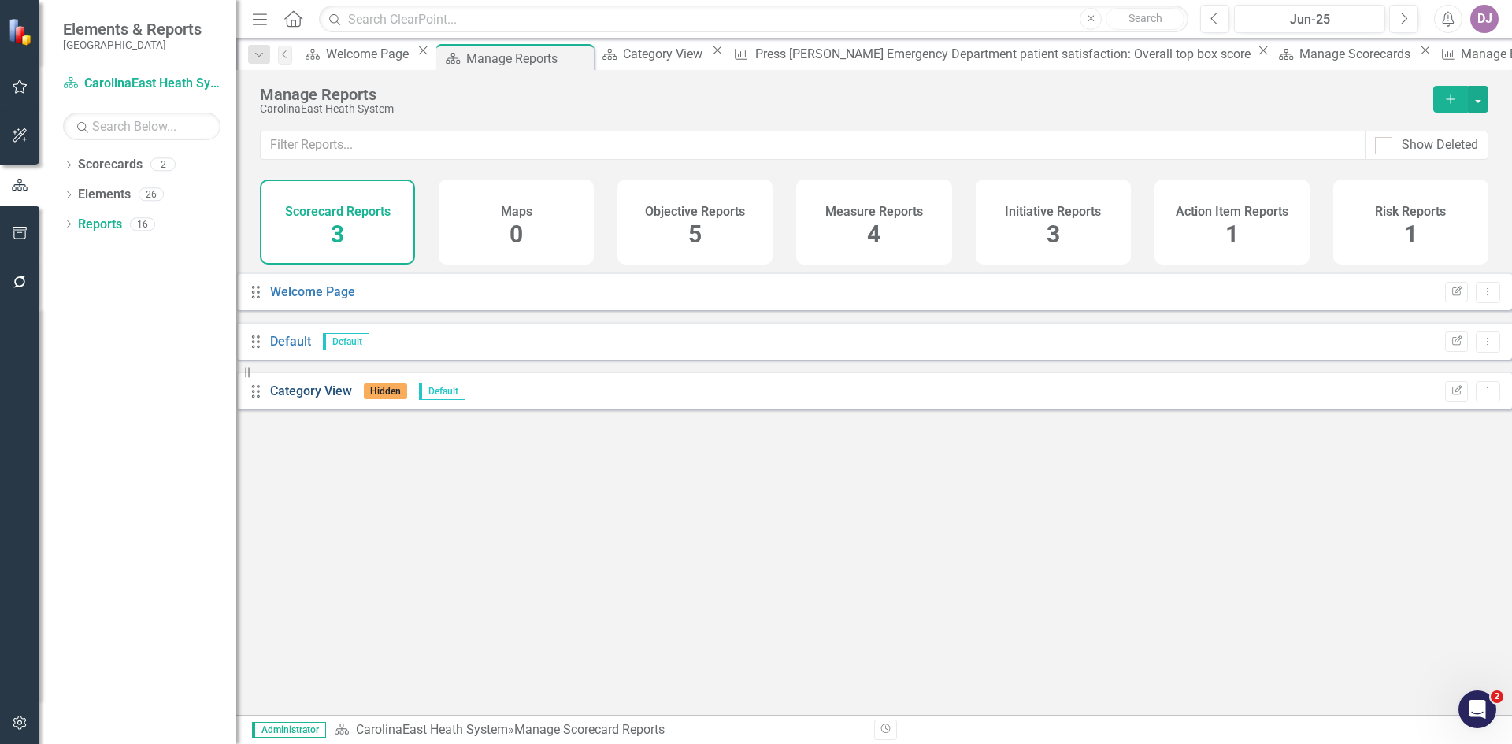
click at [335, 398] on link "Category View" at bounding box center [311, 390] width 82 height 15
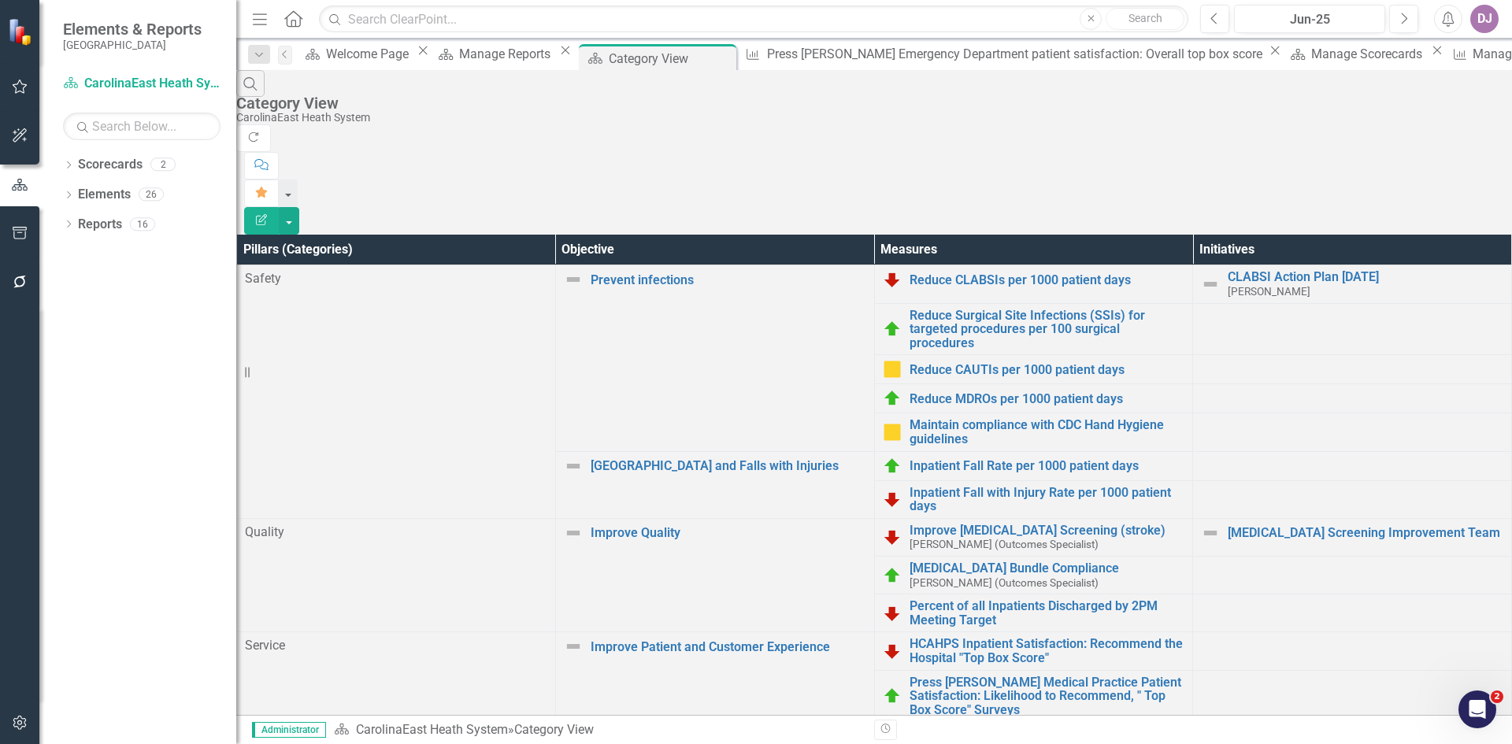
scroll to position [86, 0]
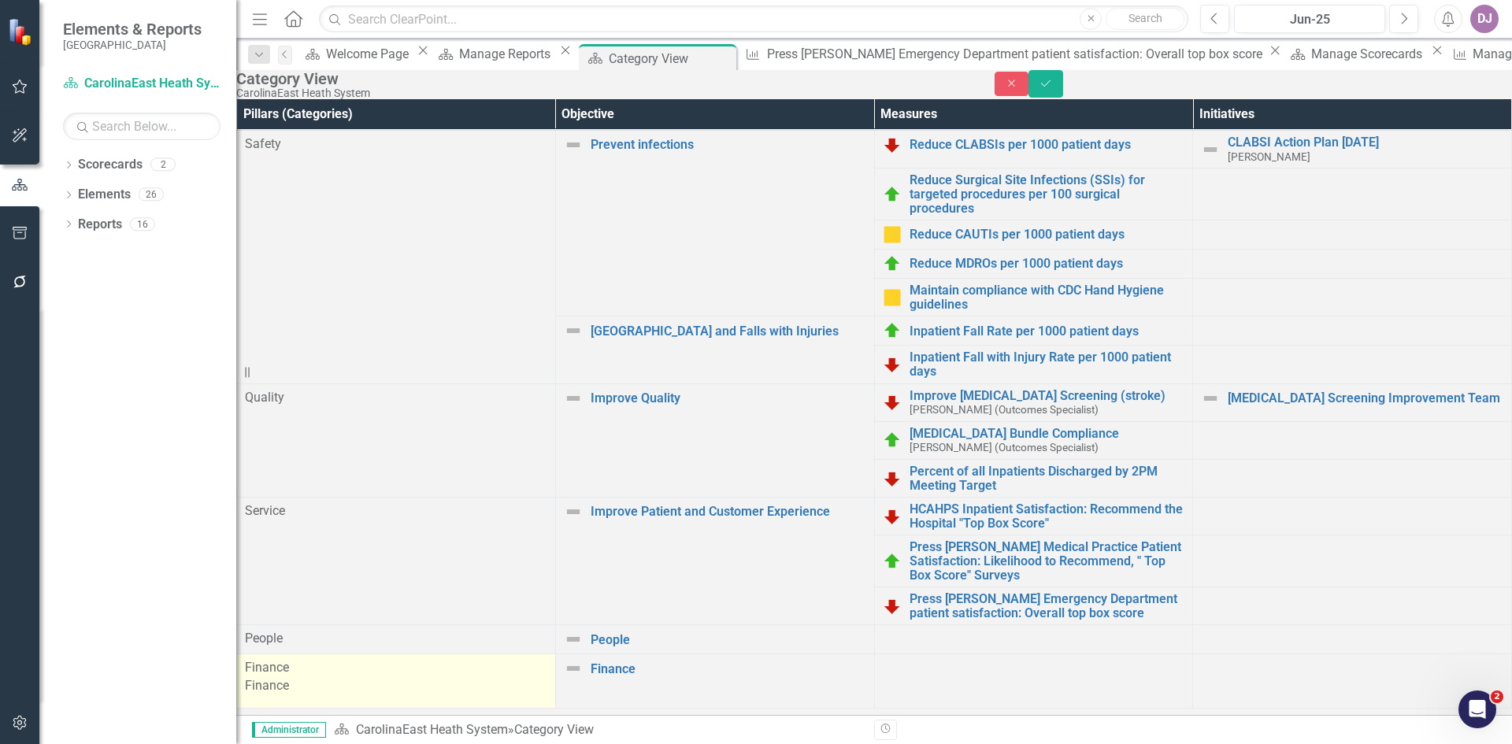
scroll to position [78, 0]
click at [491, 654] on td "Finance" at bounding box center [396, 679] width 319 height 51
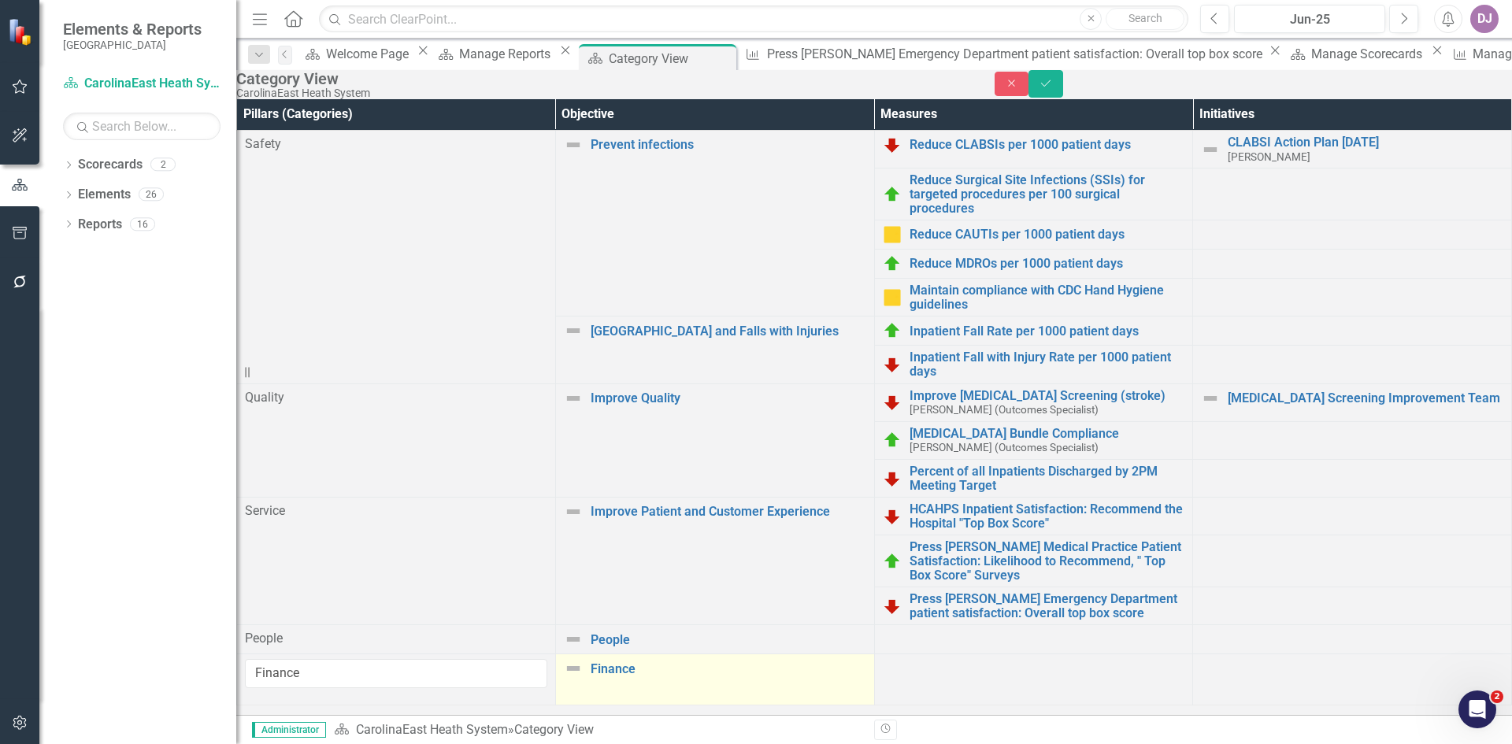
click at [636, 654] on td "Finance Link Map View Link Map Edit Edit Objective Link Open Element" at bounding box center [714, 679] width 319 height 51
click at [918, 654] on td at bounding box center [1033, 679] width 319 height 51
click at [517, 705] on div "‹ Previous 1 (current) › Next 25+ rows per page Expand" at bounding box center [873, 724] width 1275 height 39
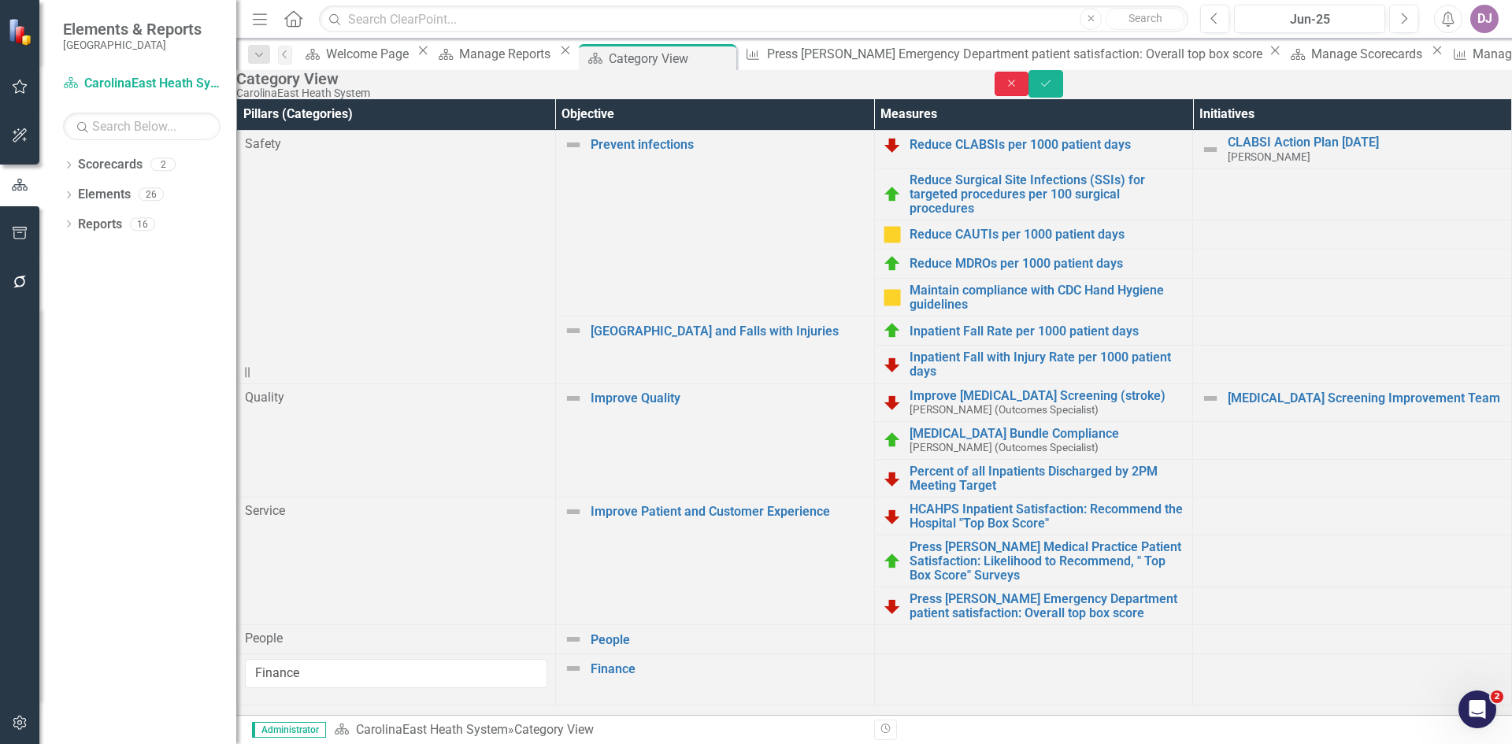
click at [1019, 89] on icon "Close" at bounding box center [1012, 83] width 14 height 11
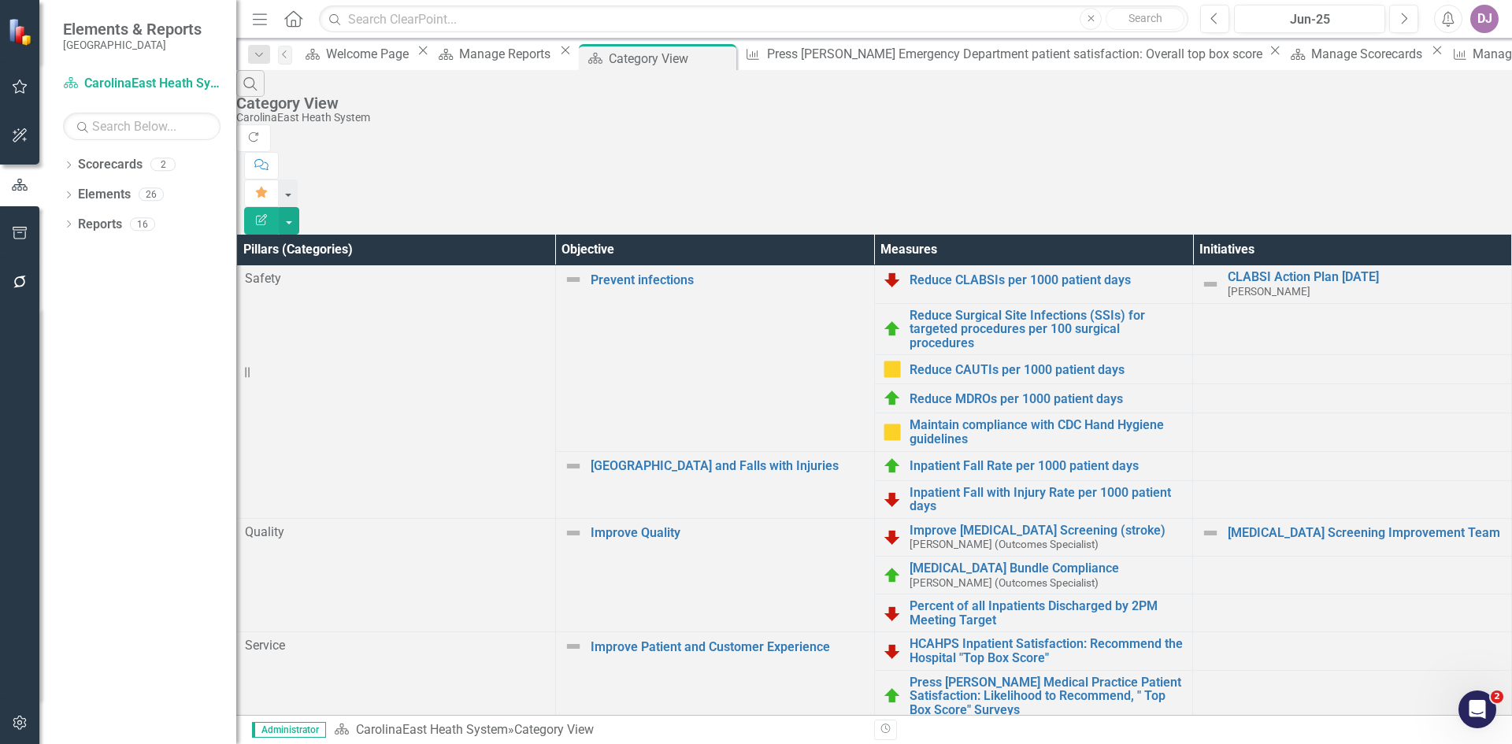
scroll to position [86, 0]
click at [299, 207] on button "button" at bounding box center [289, 221] width 20 height 28
click at [1463, 191] on link "Excel Export to Excel" at bounding box center [1425, 189] width 124 height 29
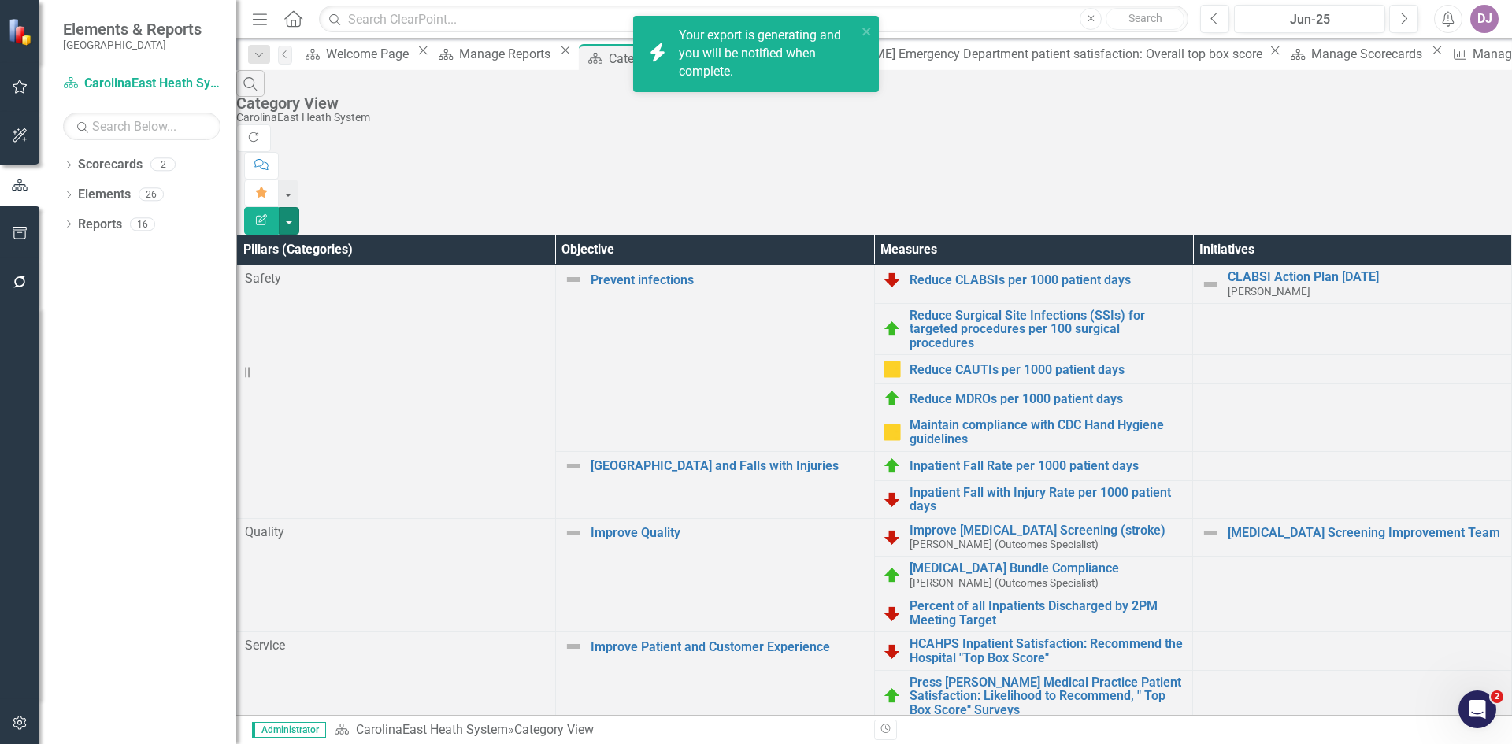
scroll to position [57, 0]
click at [711, 42] on span "Your export "Category View" is complete. Click here to download." at bounding box center [766, 55] width 174 height 54
